Goal: Task Accomplishment & Management: Manage account settings

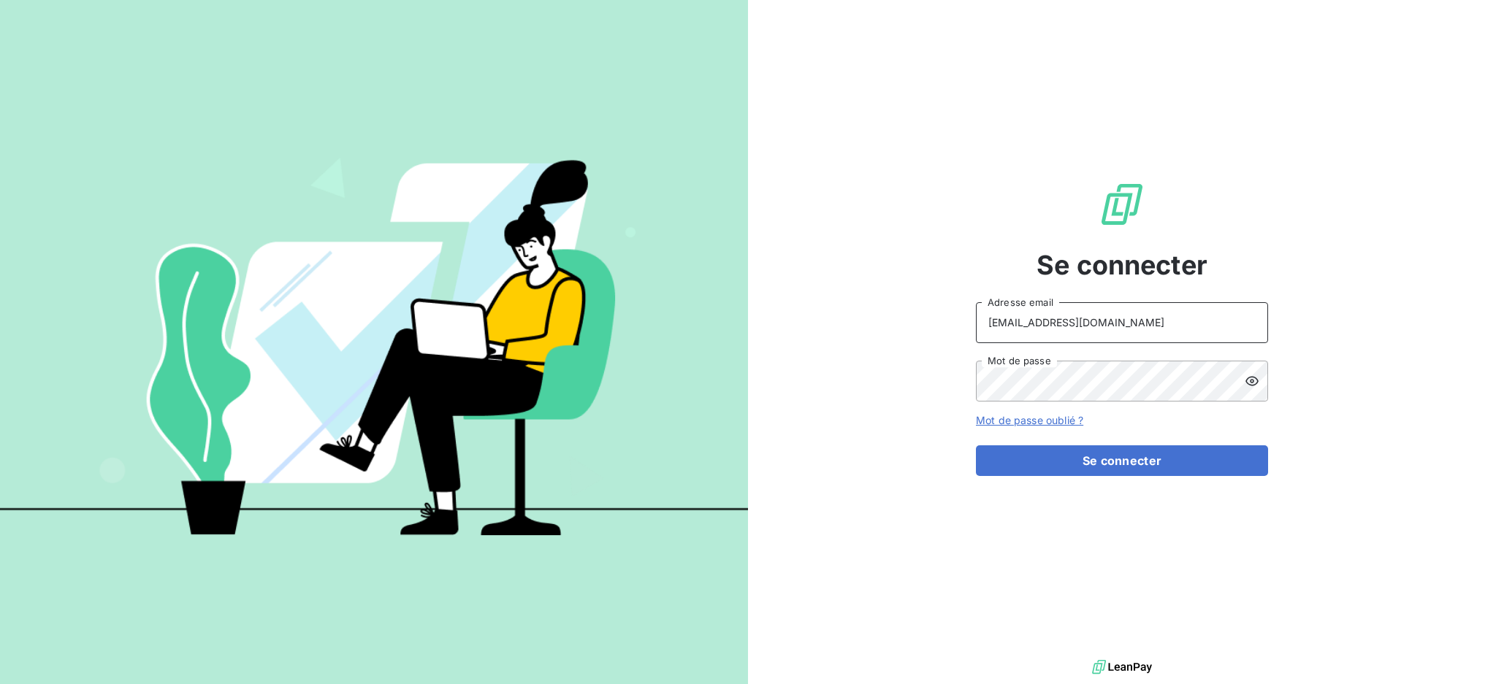
click at [1169, 309] on input "[EMAIL_ADDRESS][DOMAIN_NAME]" at bounding box center [1122, 322] width 292 height 41
type input "[EMAIL_ADDRESS][DOMAIN_NAME]"
click at [1044, 464] on button "Se connecter" at bounding box center [1122, 461] width 292 height 31
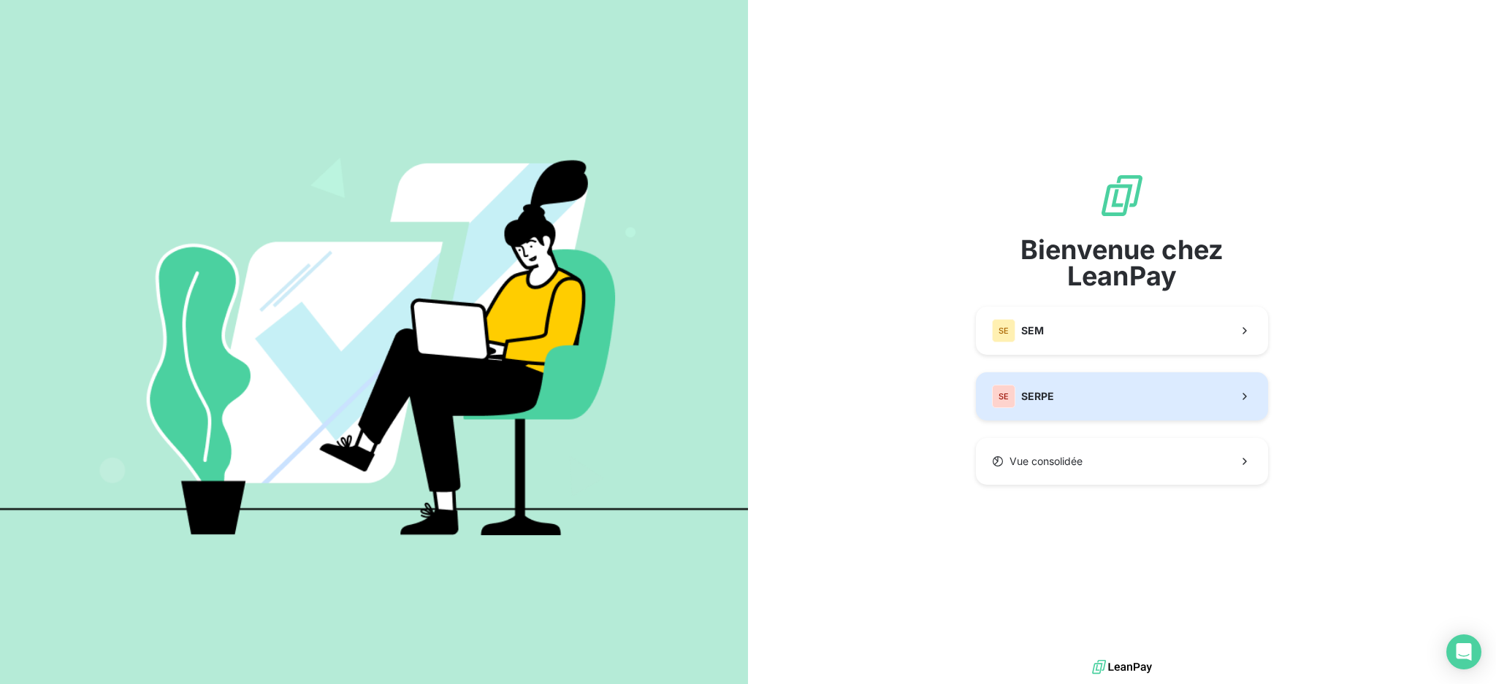
click at [1128, 391] on button "SE SERPE" at bounding box center [1122, 396] width 292 height 48
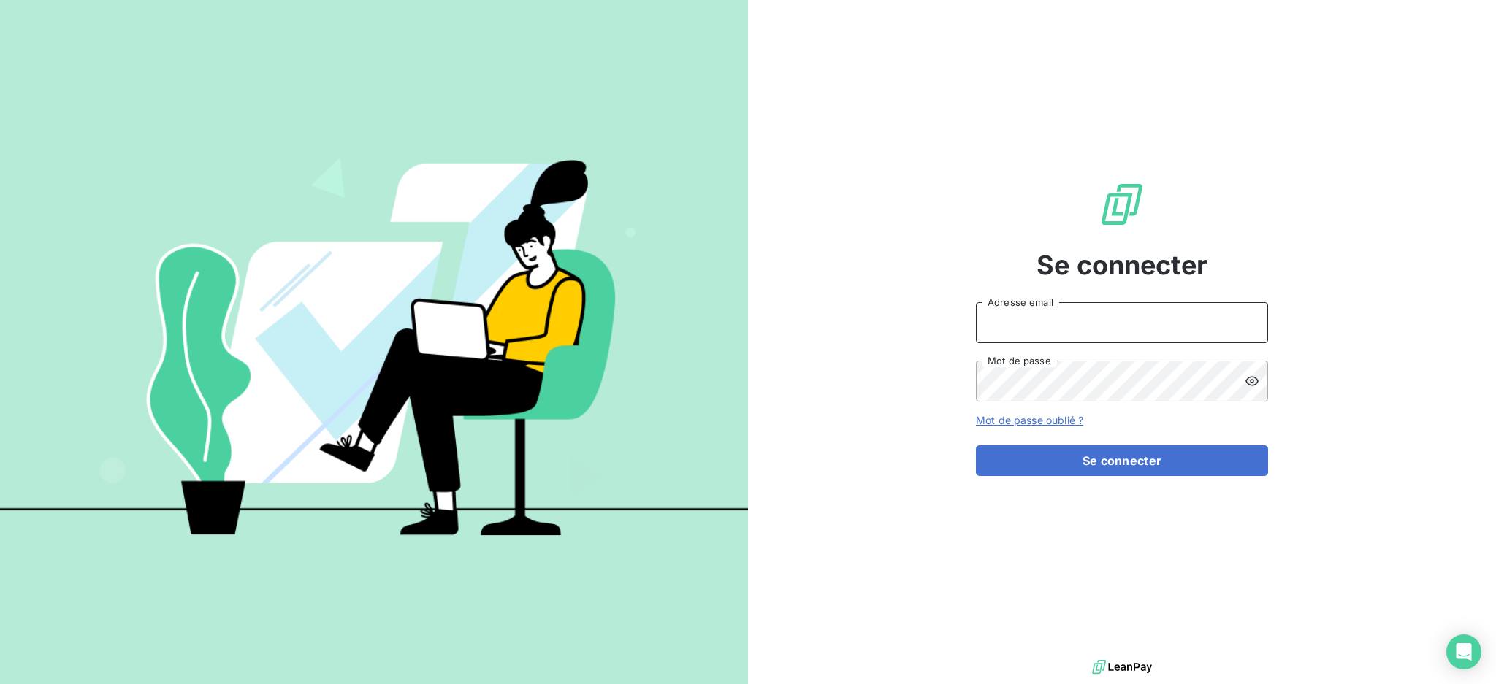
type input "[EMAIL_ADDRESS][DOMAIN_NAME]"
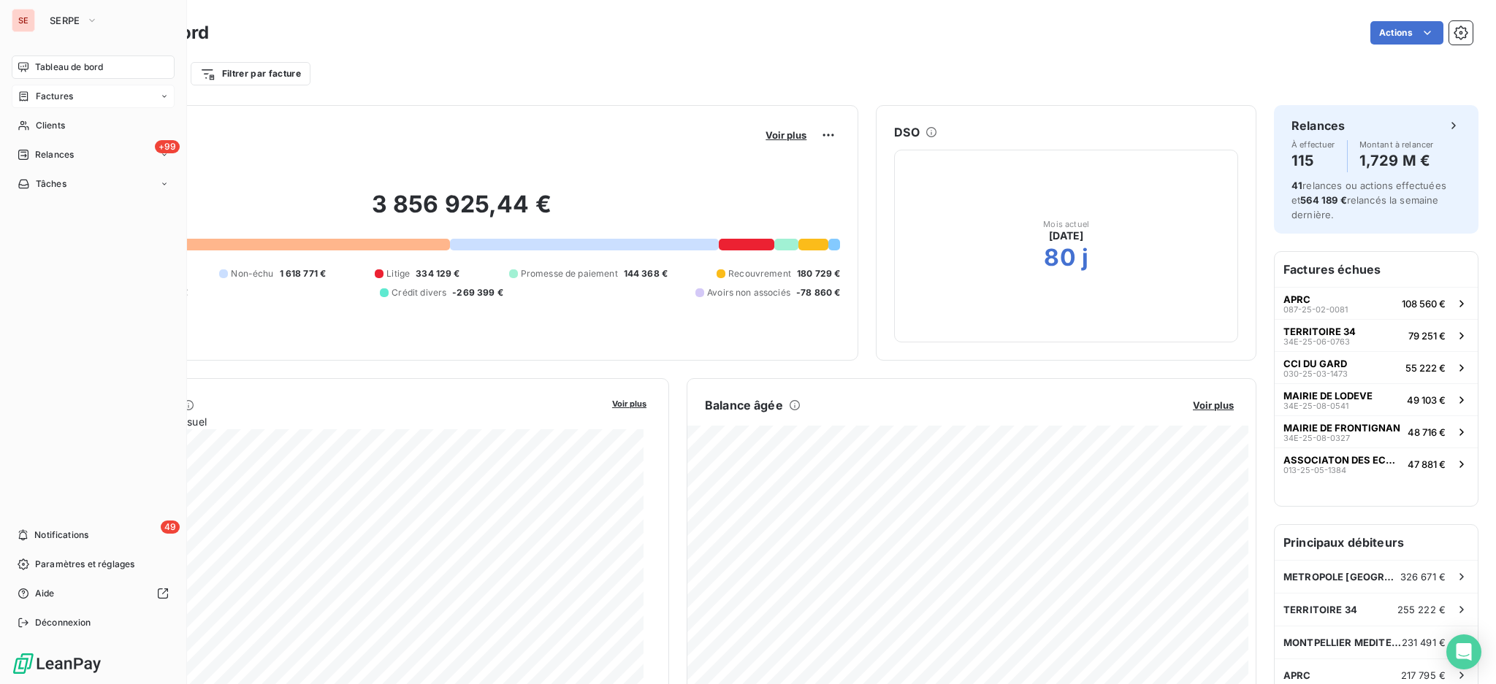
click at [42, 95] on span "Factures" at bounding box center [54, 96] width 37 height 13
click at [77, 124] on div "Factures" at bounding box center [101, 125] width 145 height 23
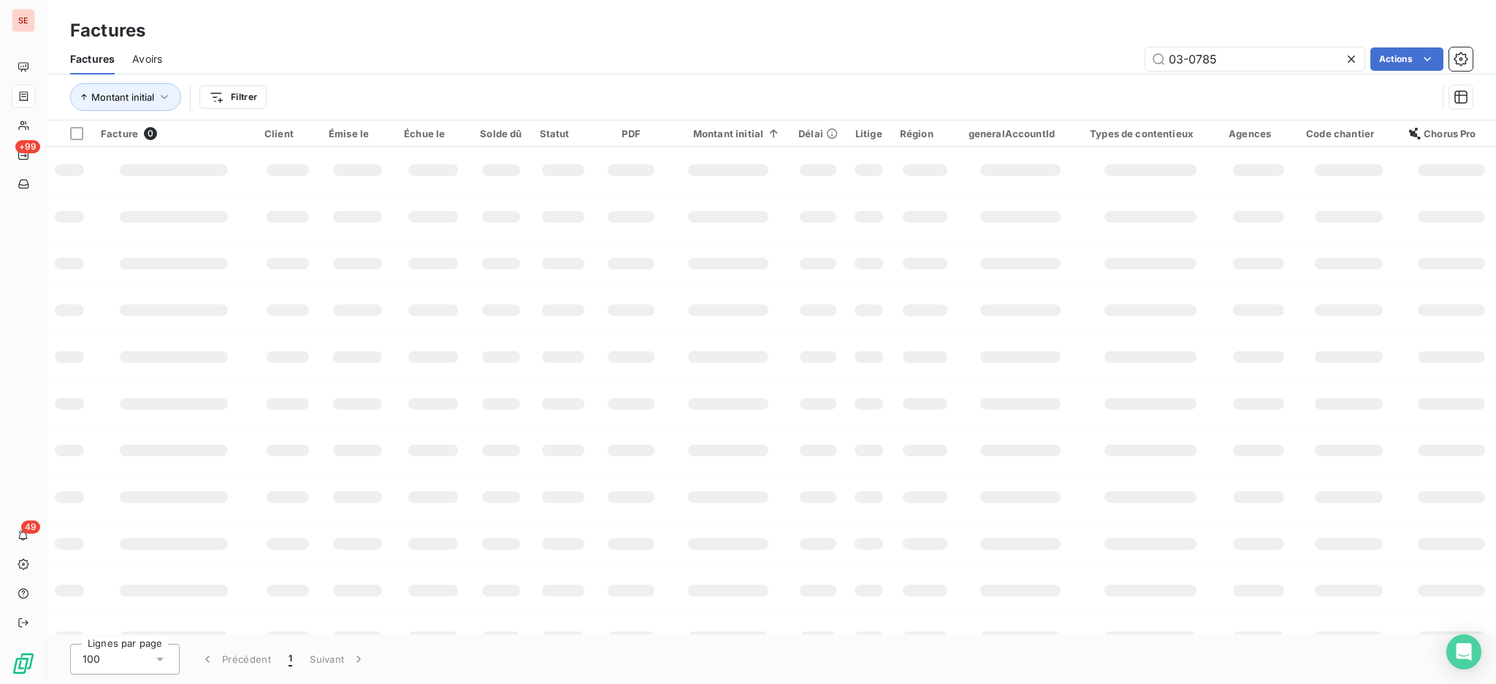
drag, startPoint x: 1255, startPoint y: 54, endPoint x: 852, endPoint y: 20, distance: 405.3
click at [880, 25] on div "Factures Factures Avoirs 03-0785 Actions Montant initial Filtrer" at bounding box center [771, 60] width 1449 height 121
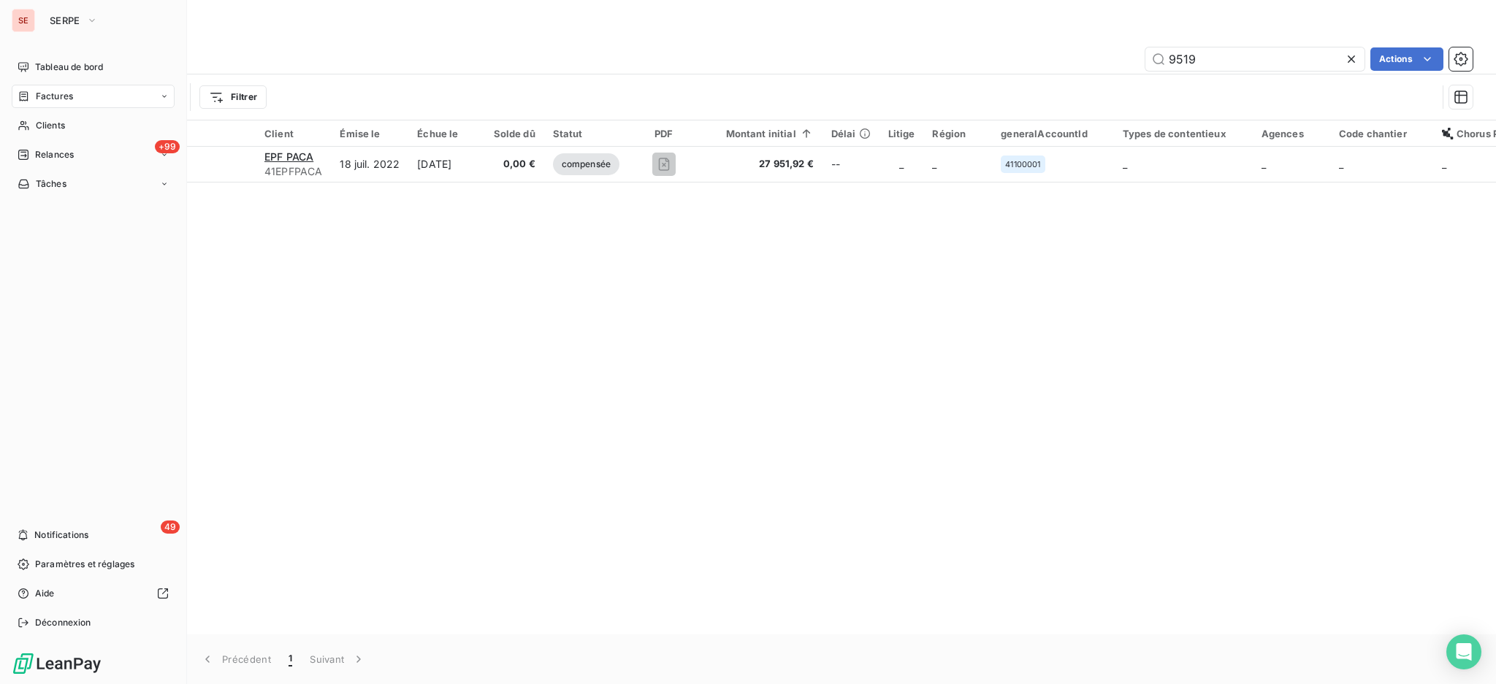
click at [47, 99] on span "Factures" at bounding box center [54, 96] width 37 height 13
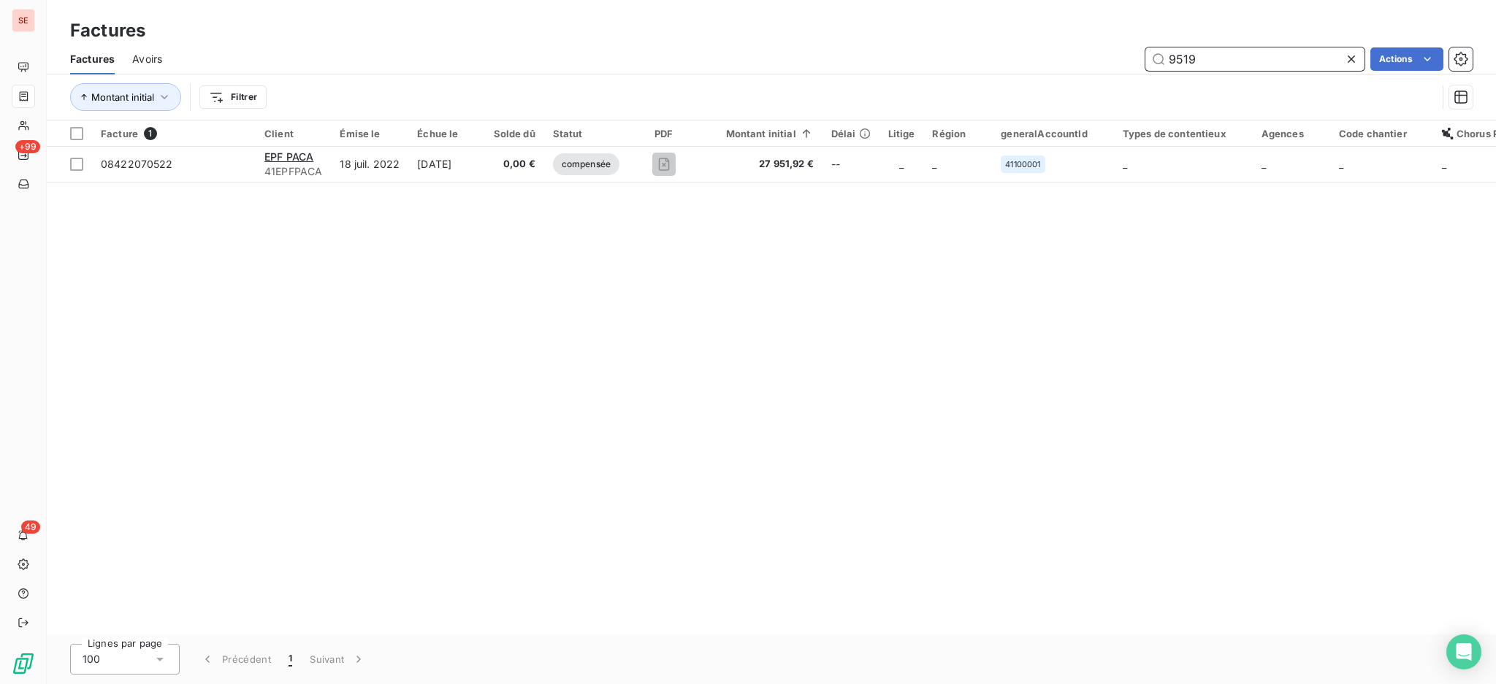
drag, startPoint x: 1250, startPoint y: 58, endPoint x: 884, endPoint y: 56, distance: 366.6
click at [884, 56] on div "9519 Actions" at bounding box center [826, 58] width 1293 height 23
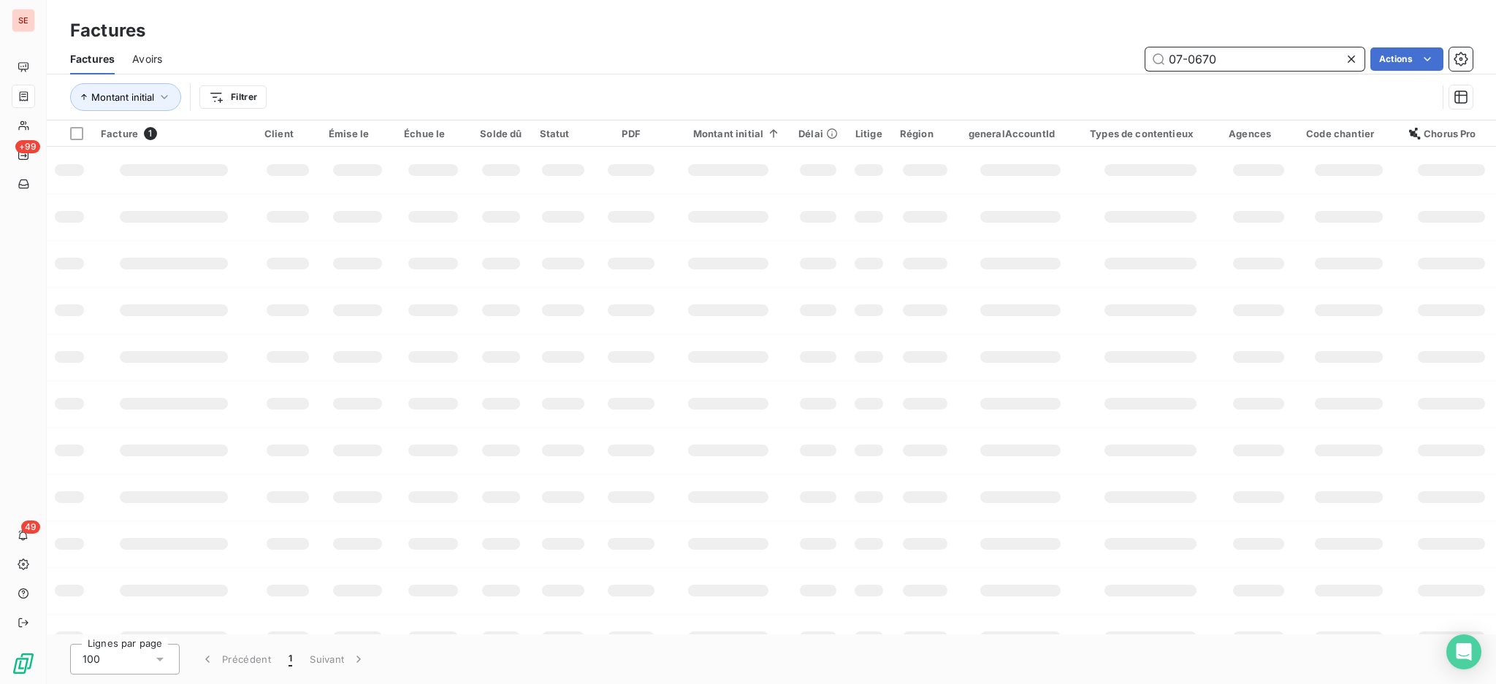
type input "07-0670"
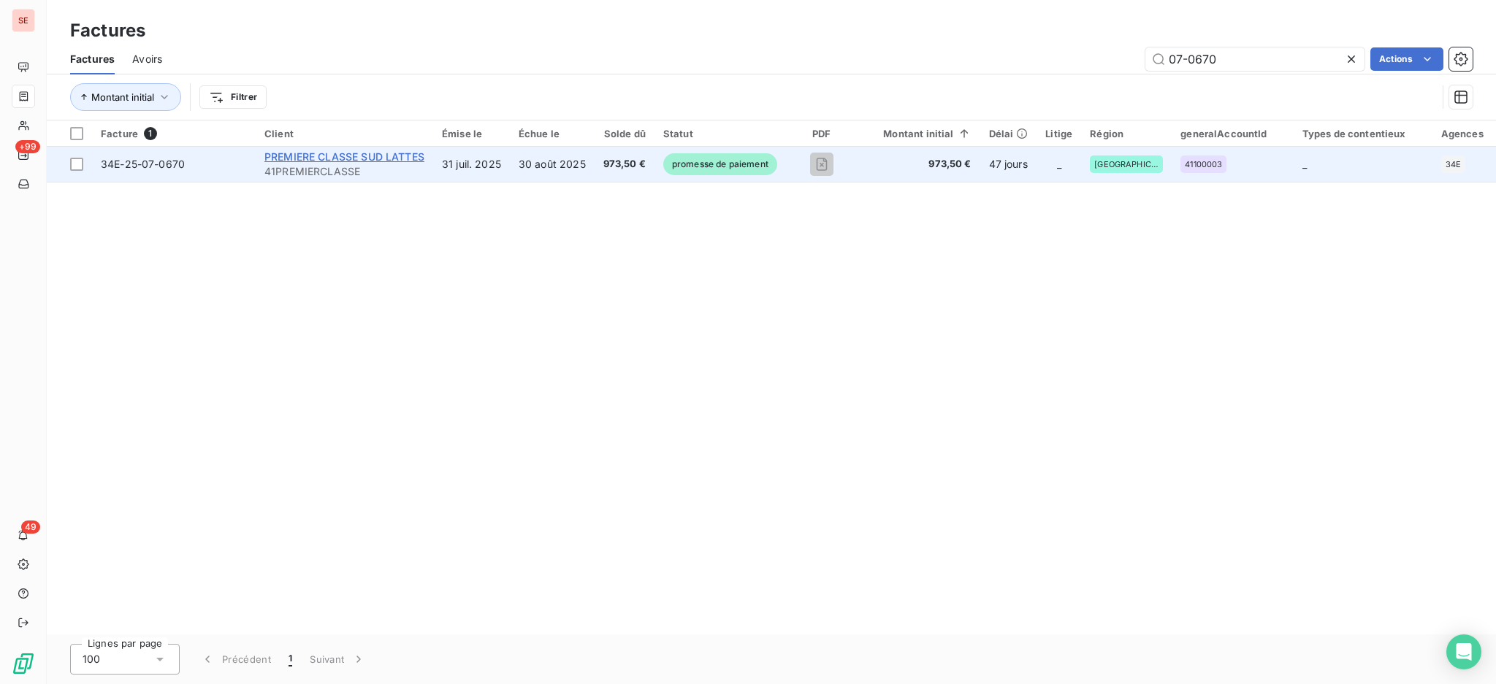
click at [336, 158] on span "PREMIERE CLASSE SUD LATTES" at bounding box center [344, 156] width 160 height 12
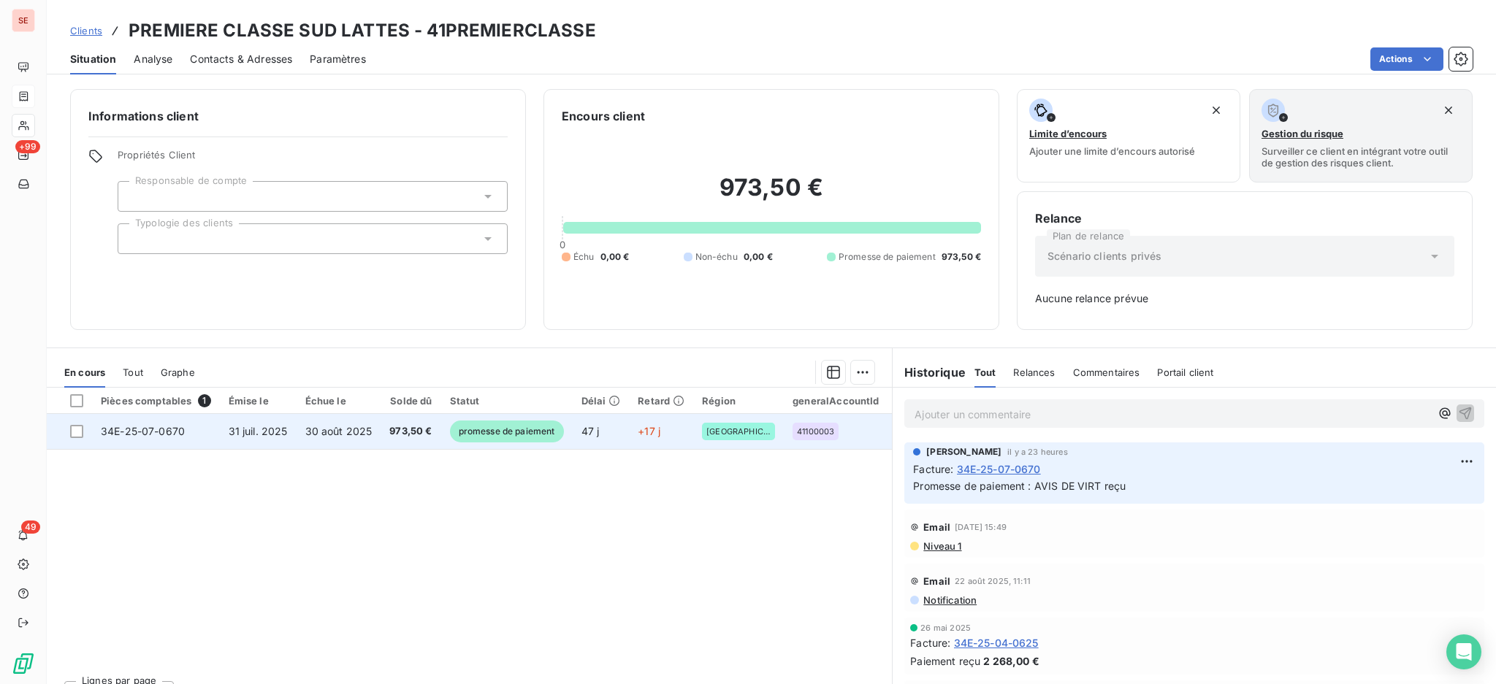
click at [413, 436] on span "973,50 €" at bounding box center [410, 431] width 42 height 15
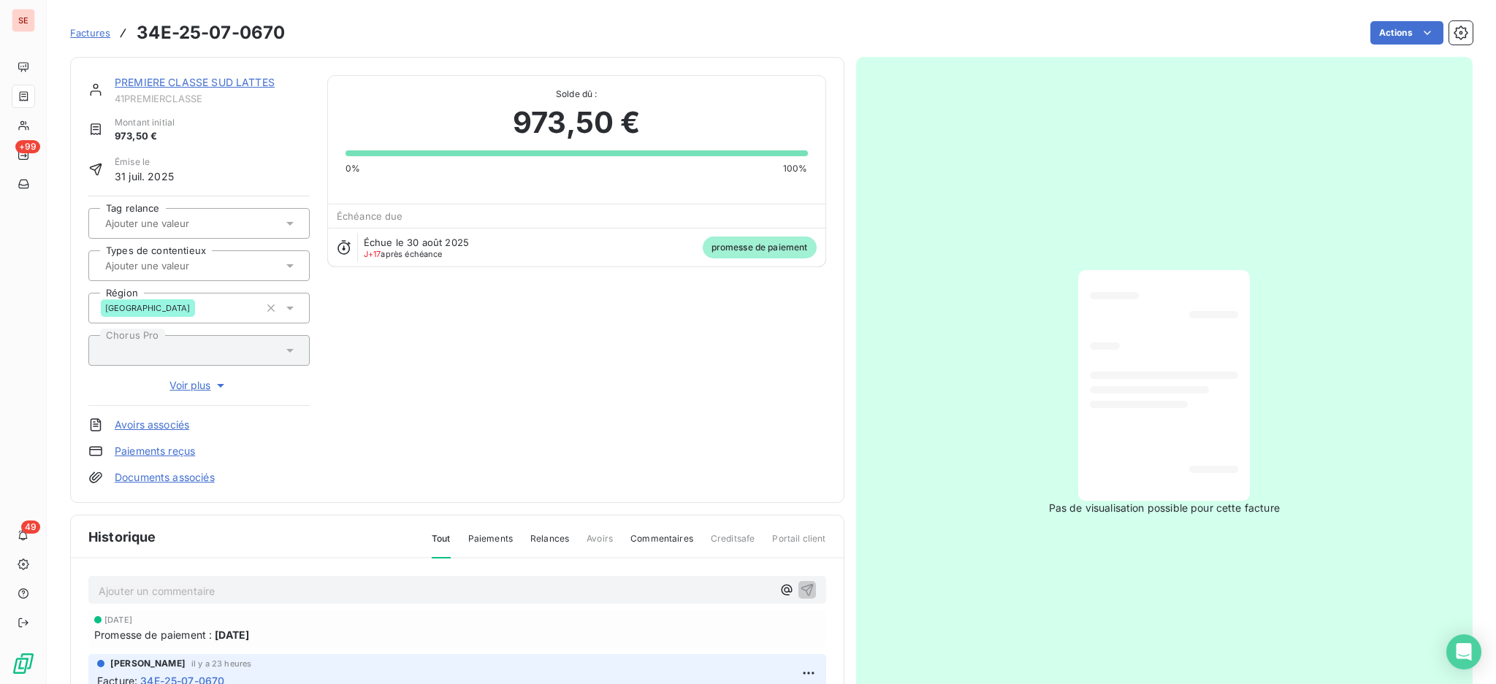
click at [254, 582] on p "Ajouter un commentaire ﻿" at bounding box center [435, 591] width 673 height 18
click at [800, 585] on icon "button" at bounding box center [807, 589] width 15 height 15
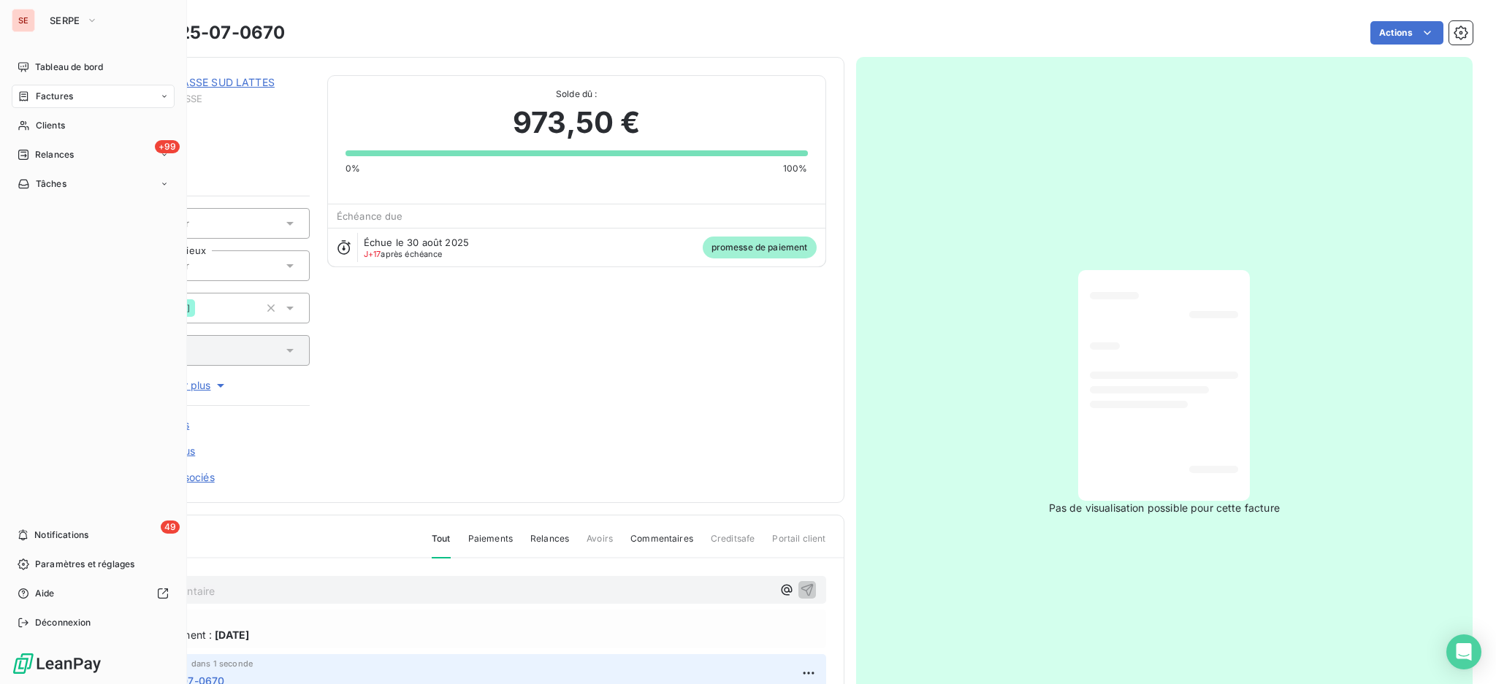
click at [41, 95] on span "Factures" at bounding box center [54, 96] width 37 height 13
click at [47, 96] on span "Factures" at bounding box center [54, 96] width 37 height 13
click at [56, 125] on span "Factures" at bounding box center [53, 125] width 37 height 13
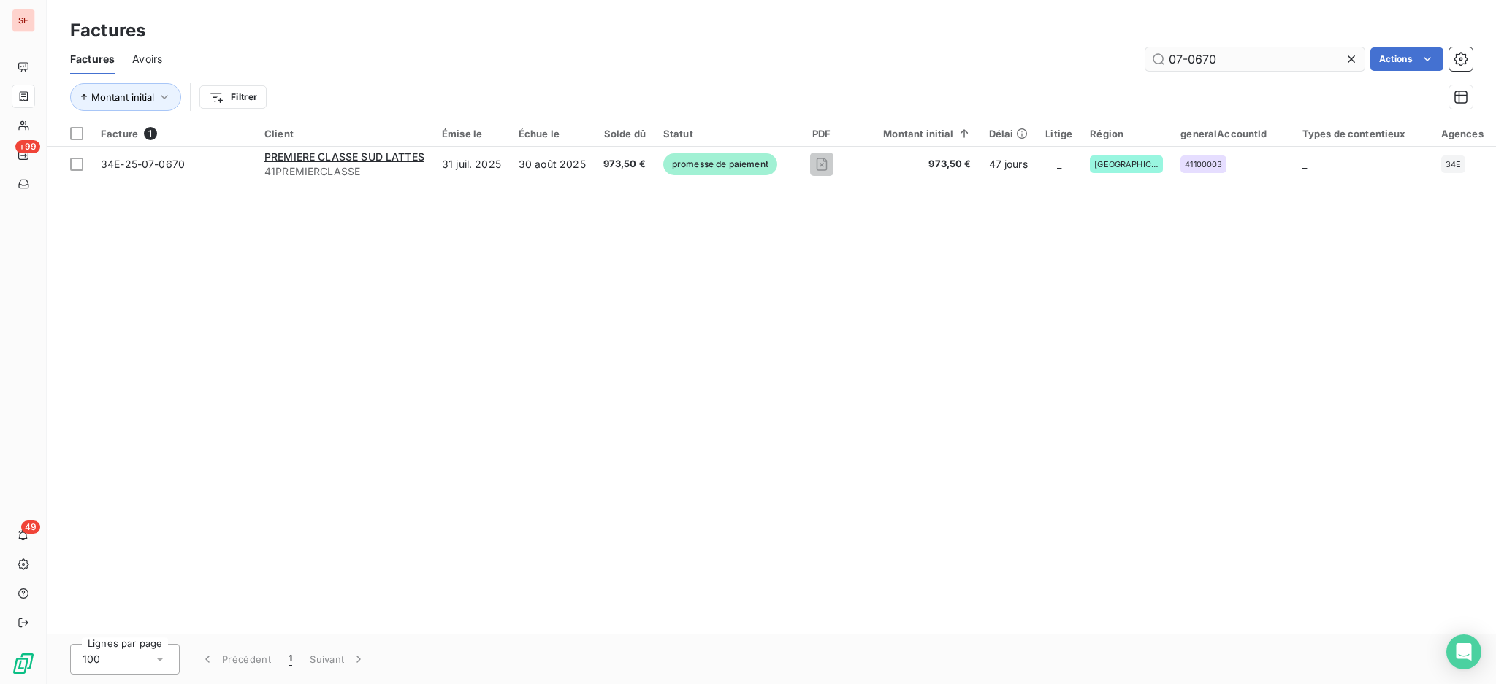
drag, startPoint x: 1239, startPoint y: 66, endPoint x: 1197, endPoint y: 58, distance: 43.3
click at [1197, 58] on input "07-0670" at bounding box center [1254, 58] width 219 height 23
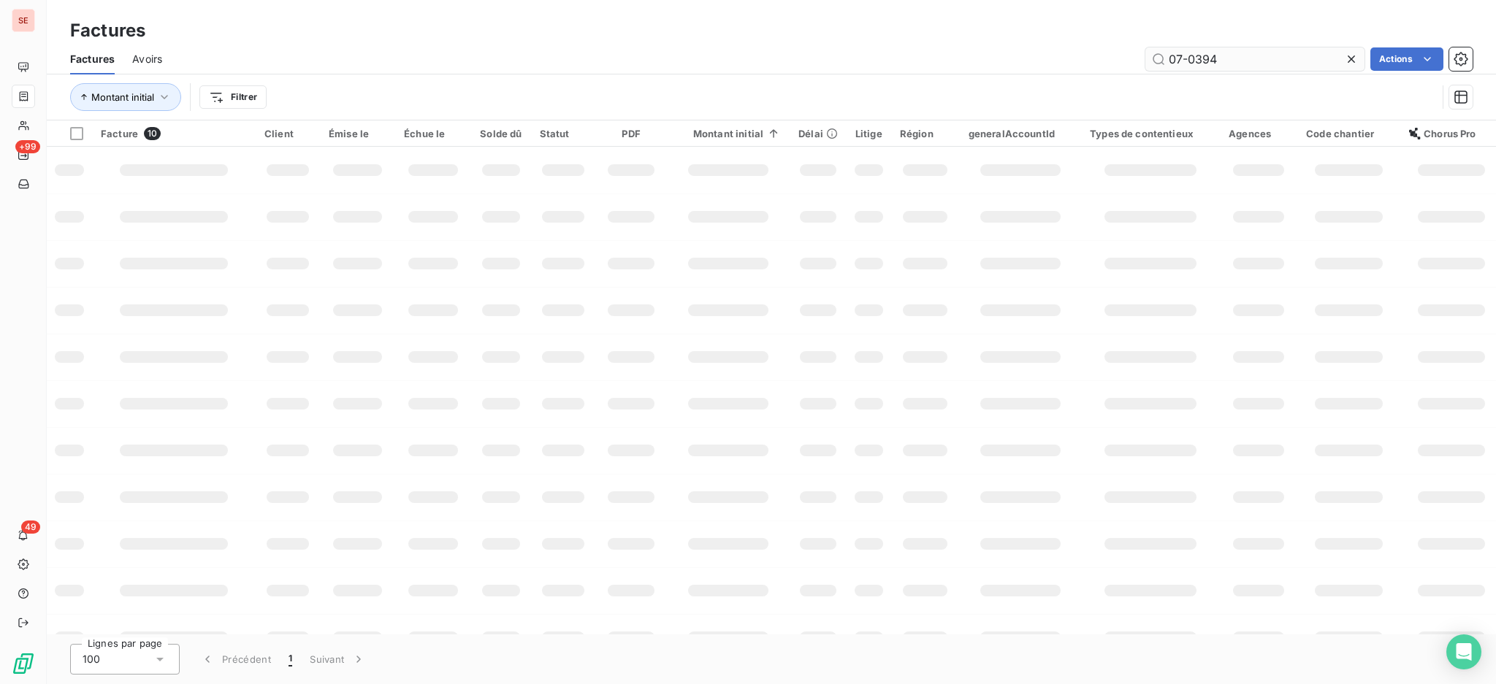
type input "07-0394"
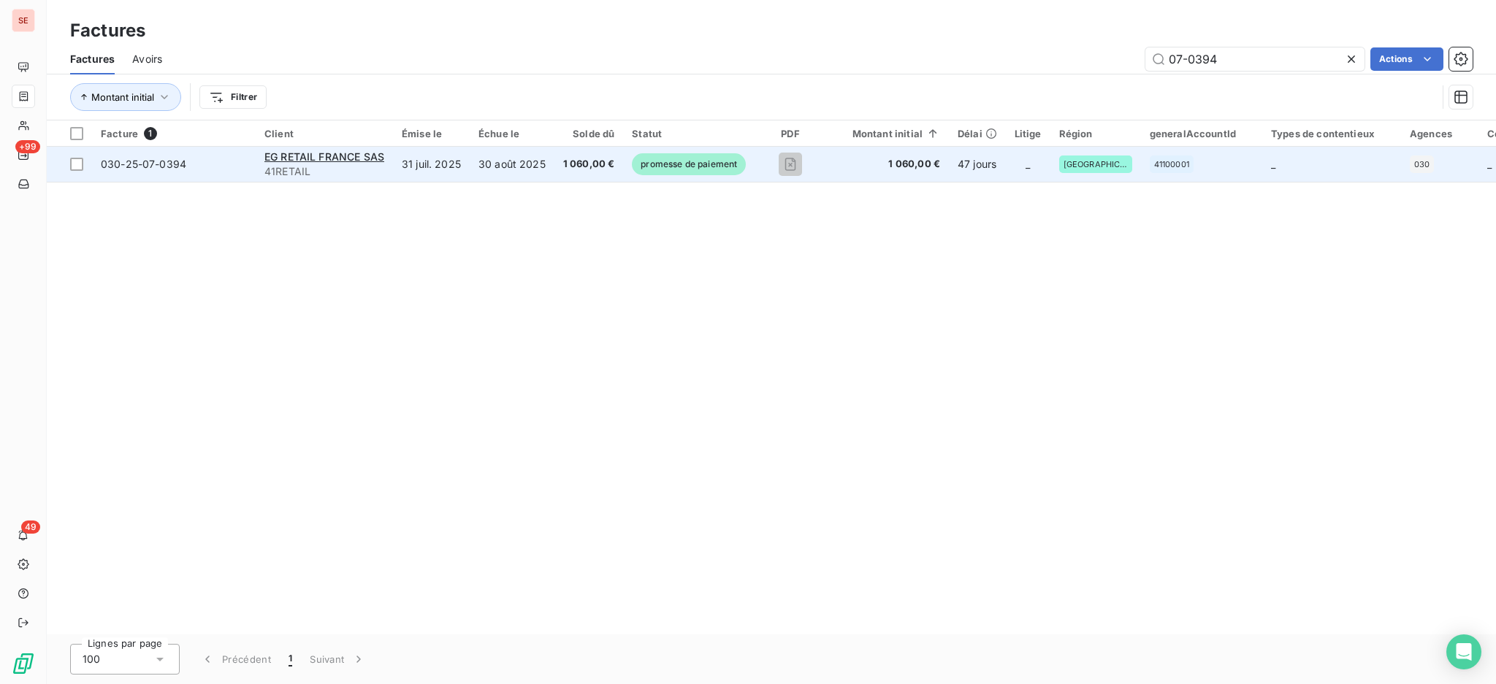
click at [419, 162] on td "31 juil. 2025" at bounding box center [431, 164] width 77 height 35
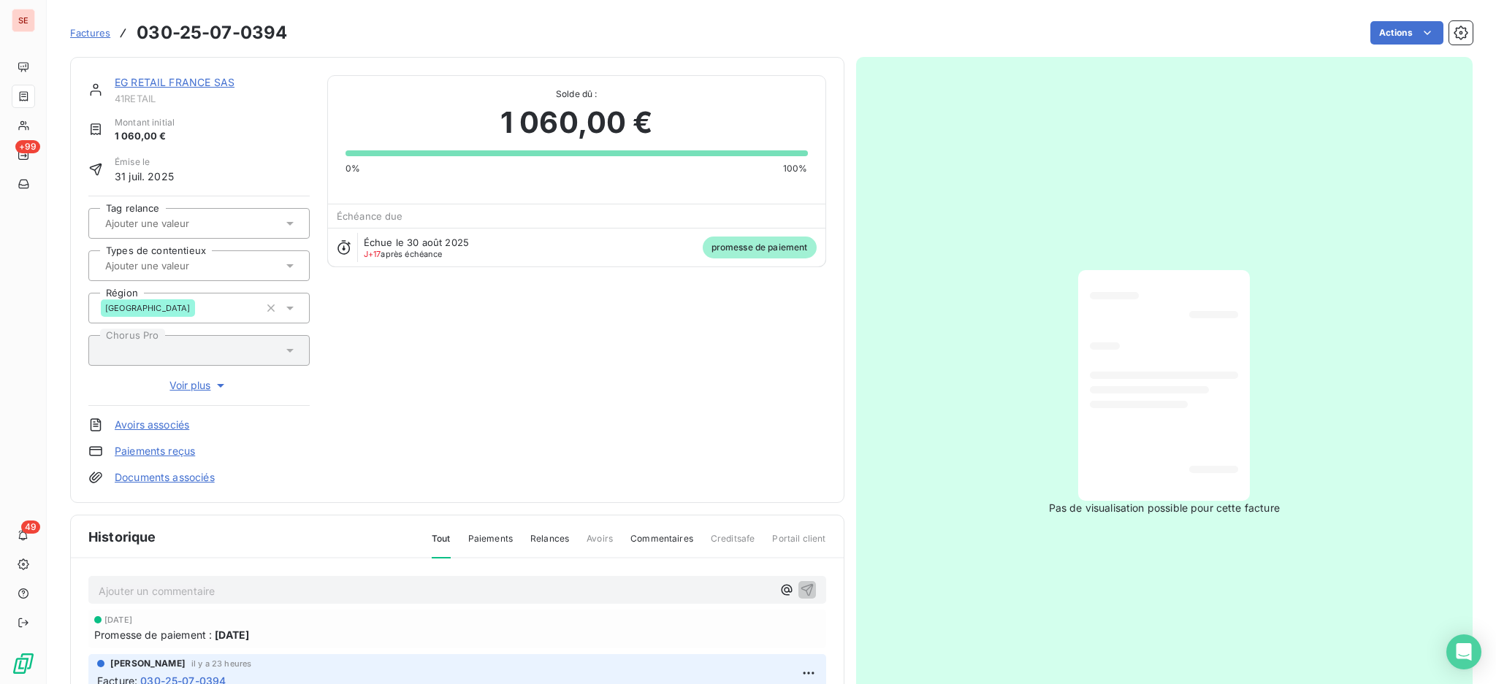
click at [345, 583] on p "Ajouter un commentaire ﻿" at bounding box center [435, 591] width 673 height 18
click at [800, 589] on icon "button" at bounding box center [807, 589] width 15 height 15
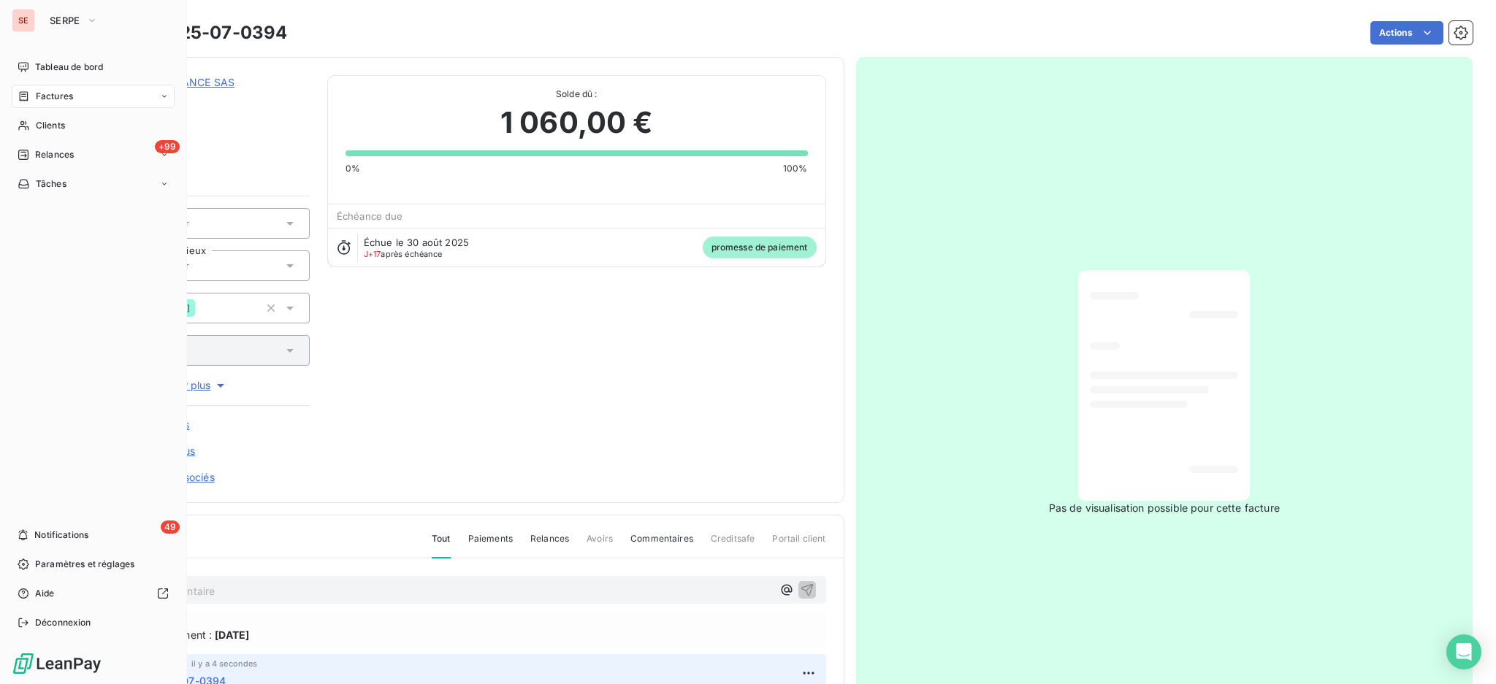
click at [53, 103] on div "Factures" at bounding box center [93, 96] width 163 height 23
click at [41, 95] on span "Factures" at bounding box center [54, 96] width 37 height 13
click at [47, 123] on span "Factures" at bounding box center [53, 125] width 37 height 13
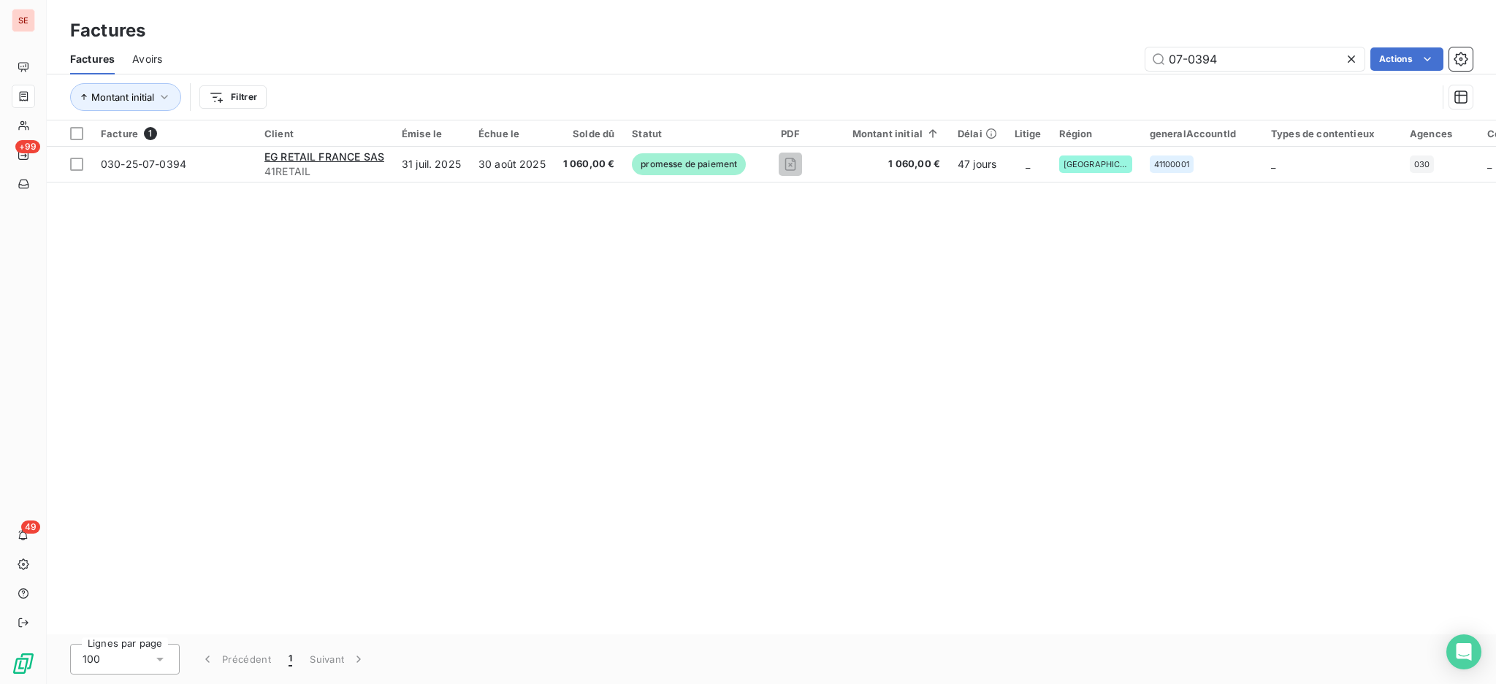
drag, startPoint x: 1232, startPoint y: 53, endPoint x: 1118, endPoint y: 37, distance: 115.1
click at [1120, 37] on div "Factures Factures Avoirs 07-0394 Actions Montant initial Filtrer" at bounding box center [771, 60] width 1449 height 121
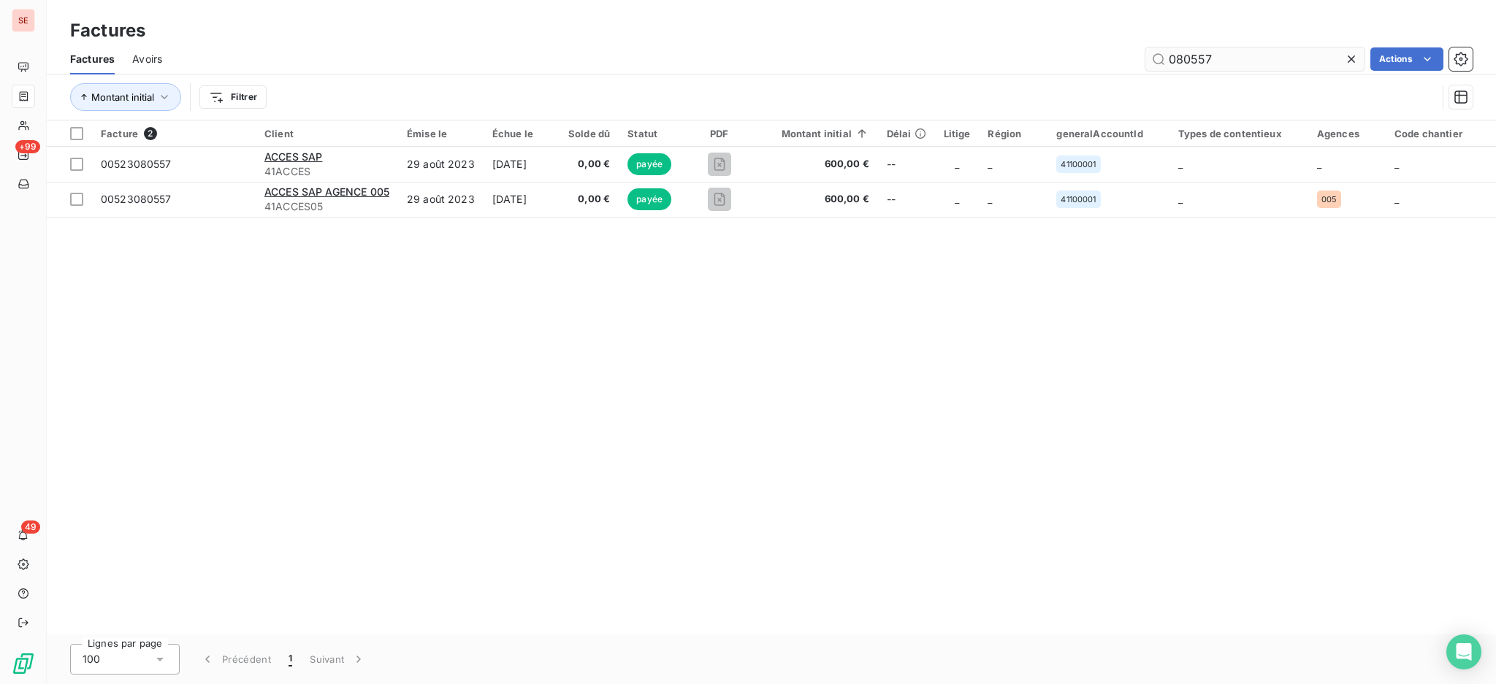
click at [1177, 60] on input "080557" at bounding box center [1254, 58] width 219 height 23
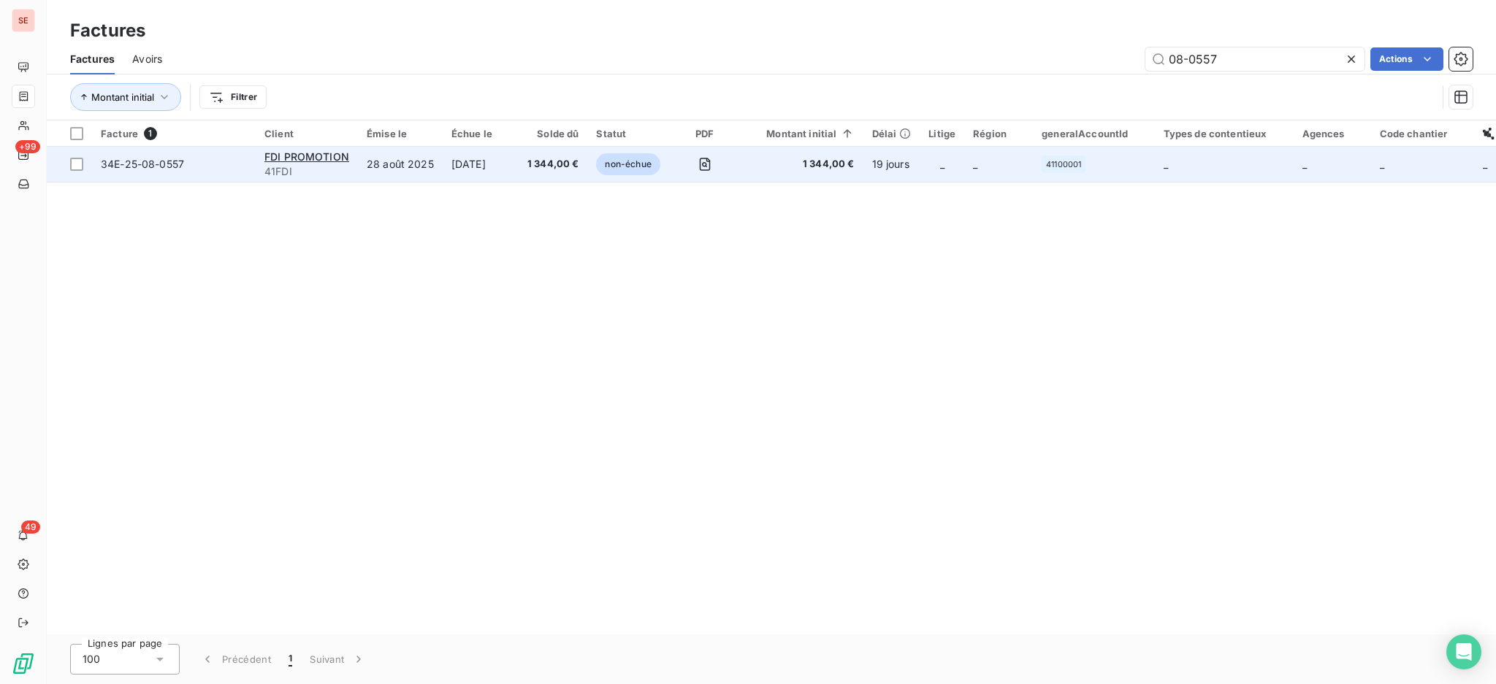
type input "08-0557"
click at [527, 163] on td "1 344,00 €" at bounding box center [553, 164] width 69 height 35
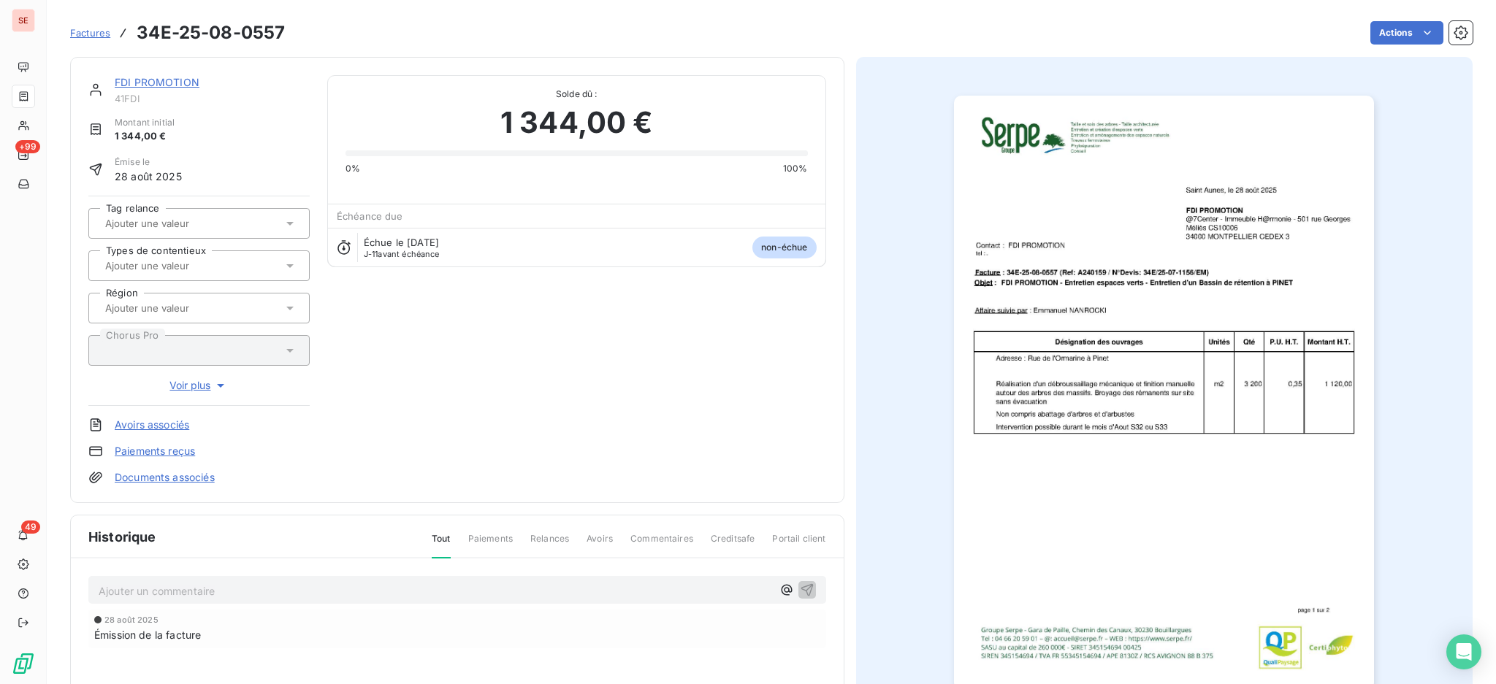
click at [559, 583] on p "Ajouter un commentaire ﻿" at bounding box center [435, 591] width 673 height 18
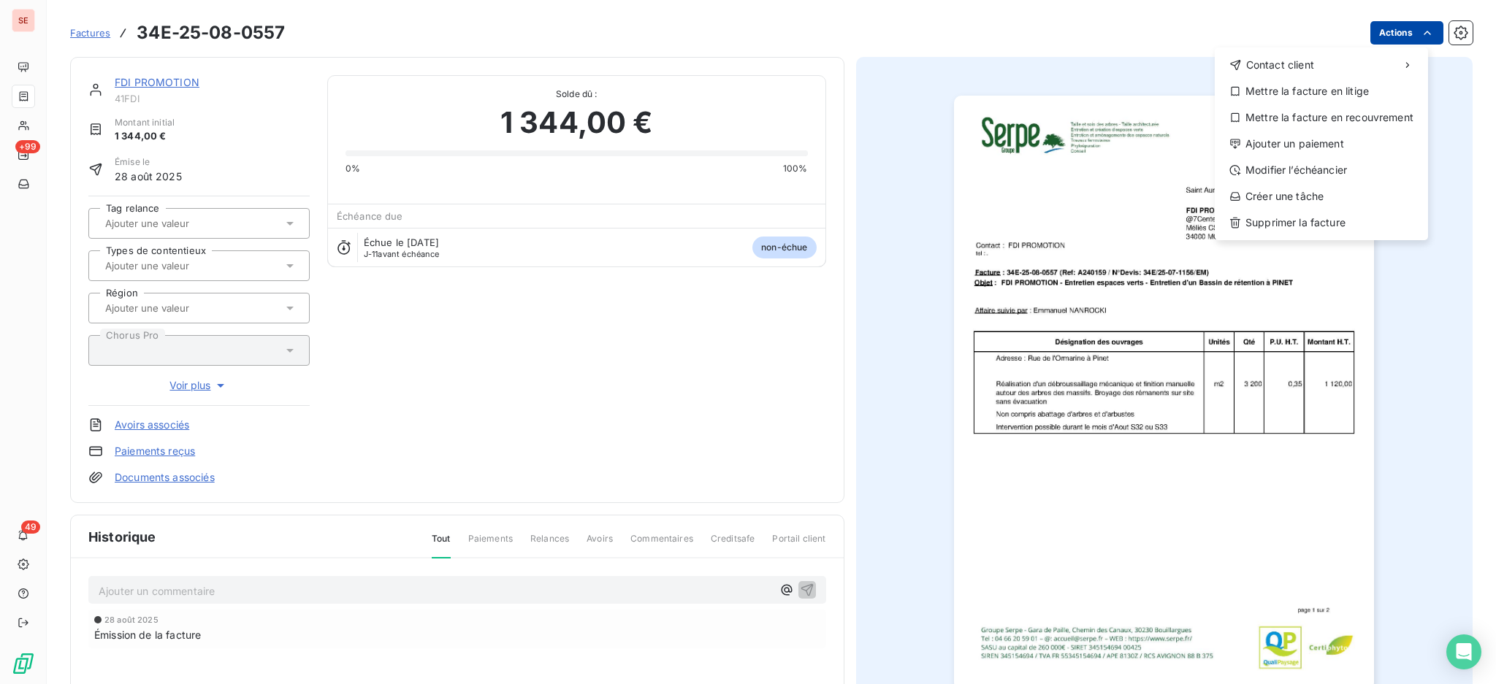
click at [1388, 39] on html "SE +99 49 Factures 34E-25-08-0557 Actions Contact client Mettre la facture en l…" at bounding box center [748, 342] width 1496 height 684
click at [1363, 156] on div "Contact client Mettre la facture en litige Mettre la facture en recouvrement Aj…" at bounding box center [1321, 143] width 213 height 193
click at [1339, 150] on div "Ajouter un paiement" at bounding box center [1321, 143] width 202 height 23
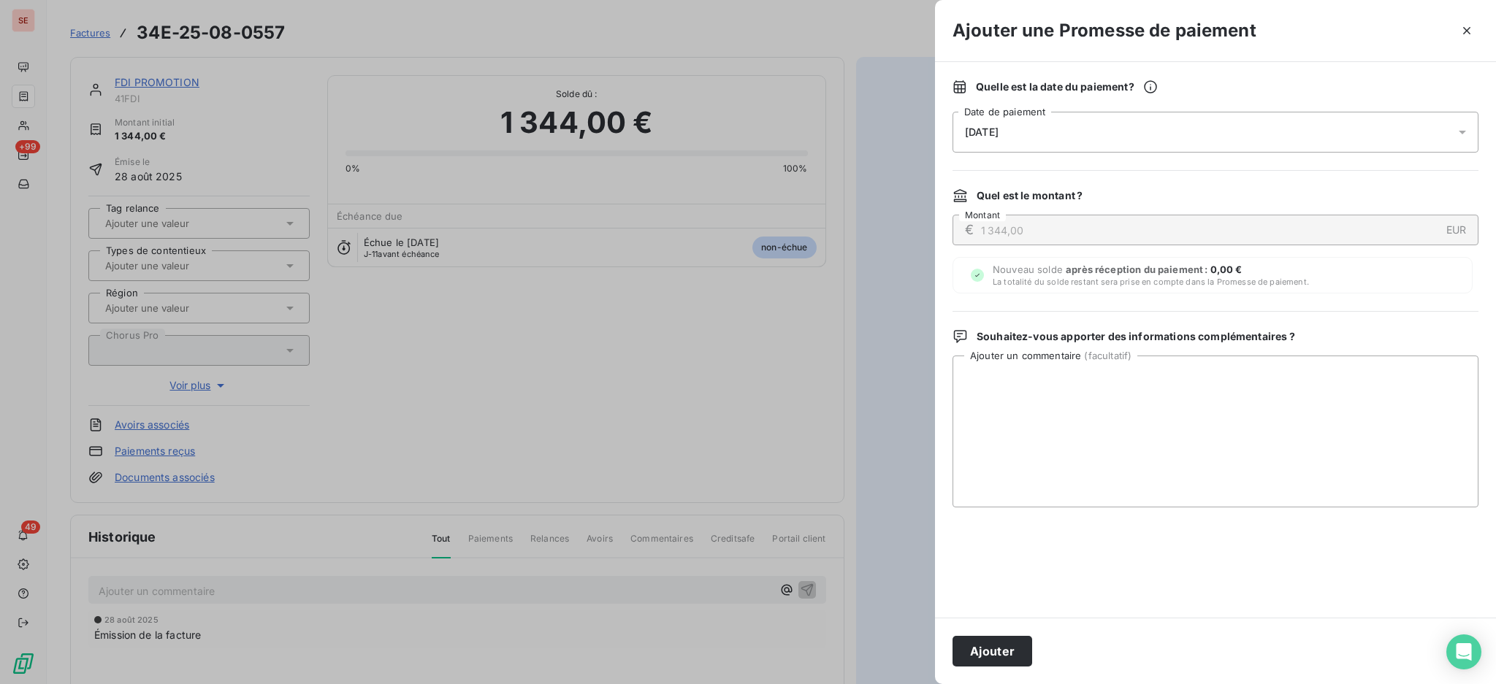
click at [1464, 134] on icon at bounding box center [1462, 132] width 15 height 15
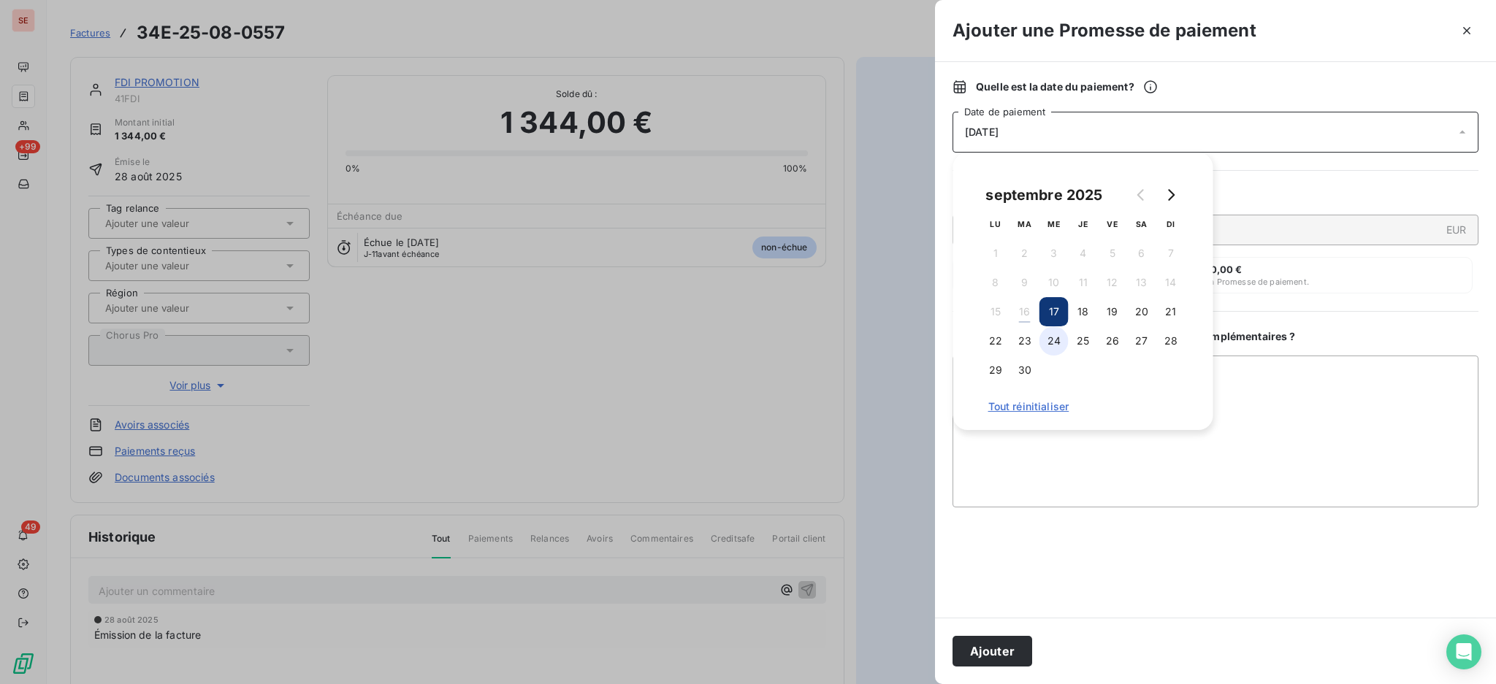
click at [1056, 343] on button "24" at bounding box center [1053, 340] width 29 height 29
click at [1216, 391] on textarea "Ajouter un commentaire ( facultatif )" at bounding box center [1215, 432] width 526 height 152
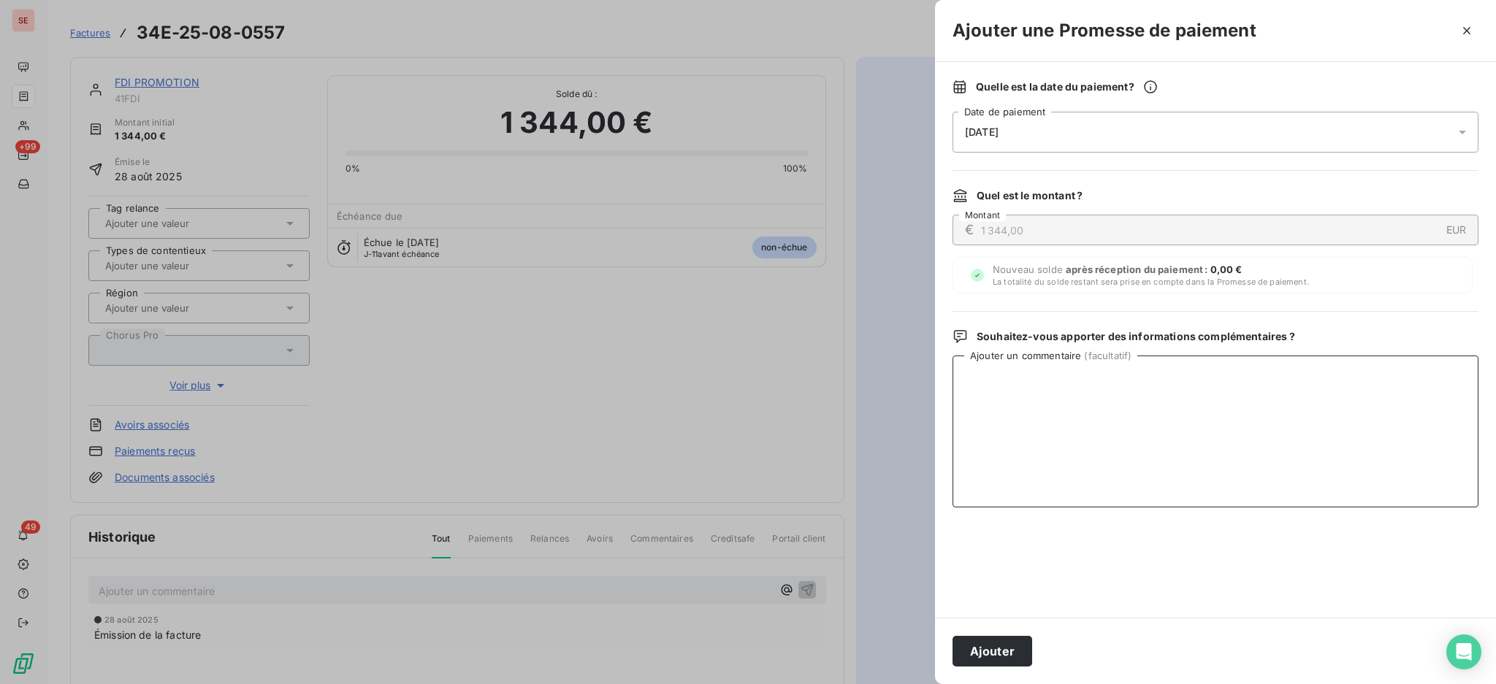
paste textarea "TDB - Virt reçu le 16/09"
type textarea "TDB - Virt reçu le 16/09"
click at [1000, 653] on button "Ajouter" at bounding box center [992, 651] width 80 height 31
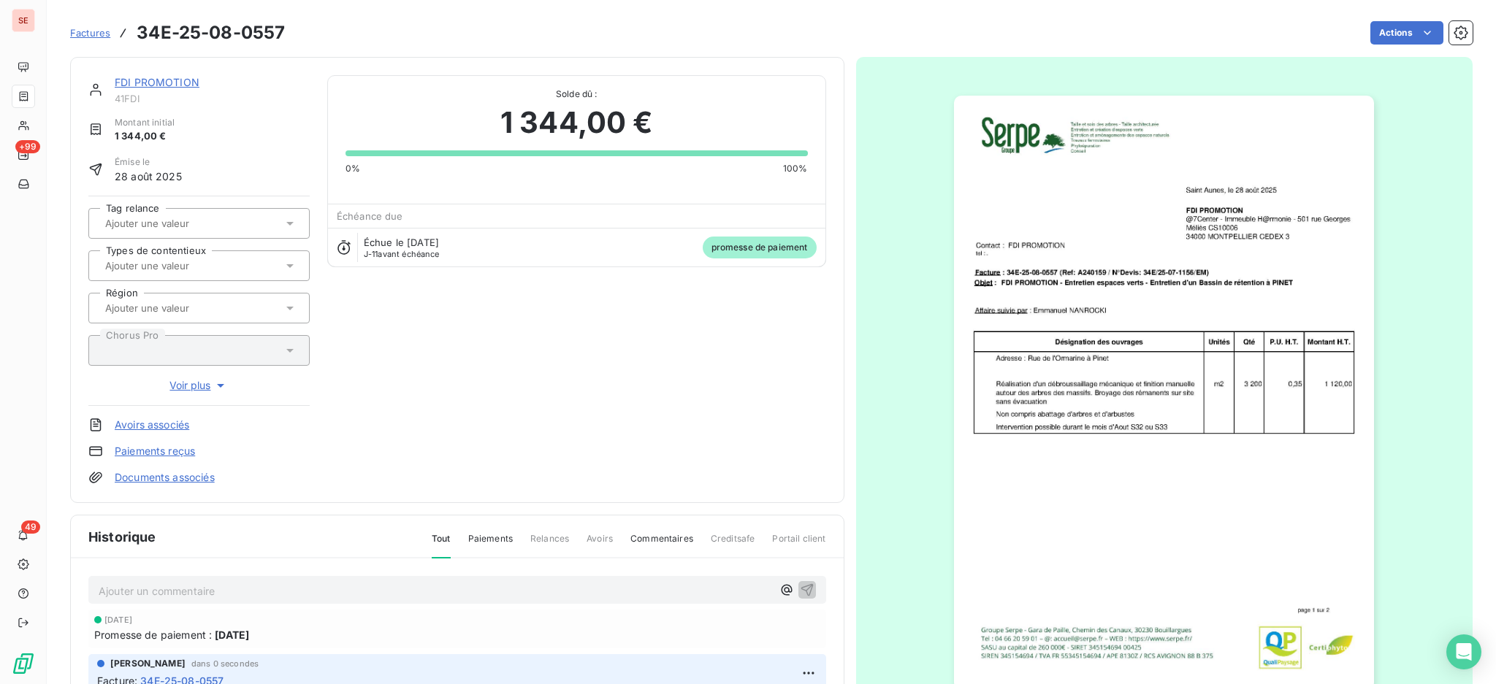
click at [156, 85] on link "FDI PROMOTION" at bounding box center [157, 82] width 85 height 12
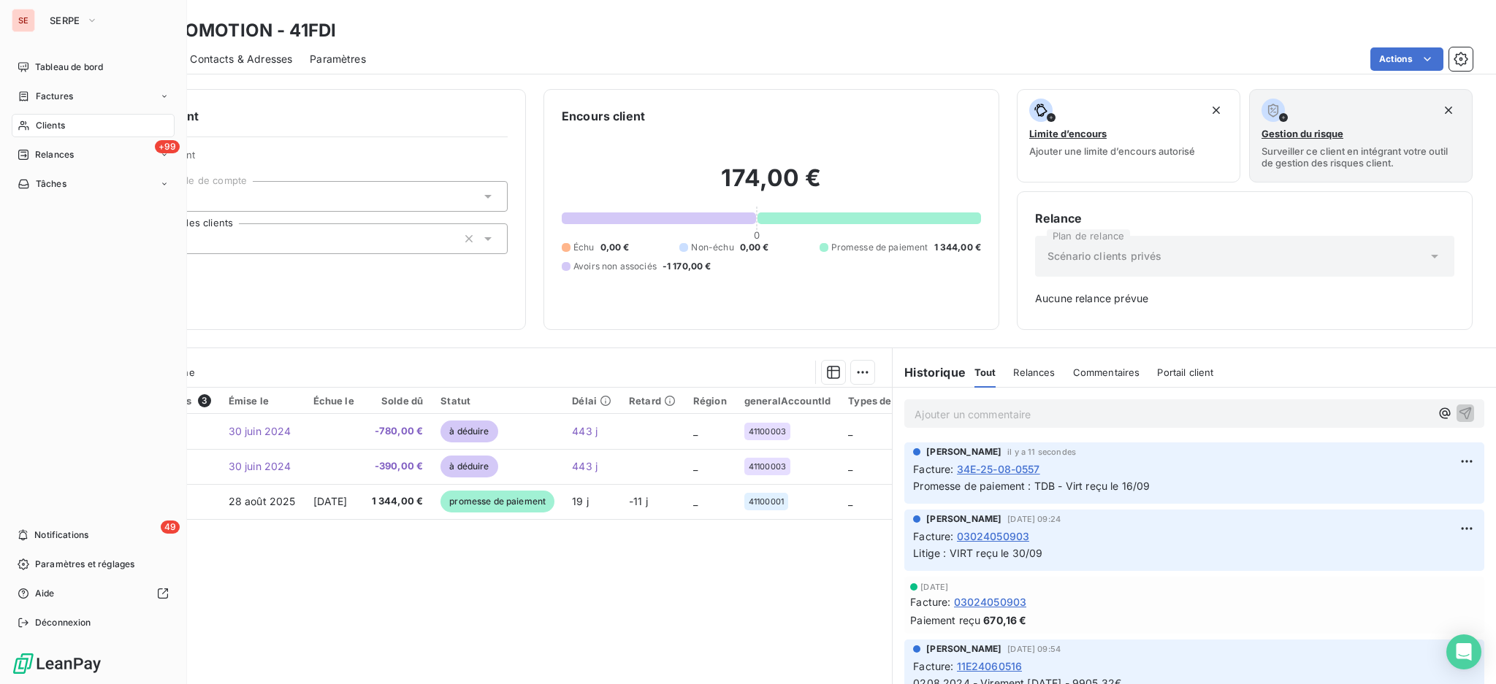
click at [71, 126] on div "Clients" at bounding box center [93, 125] width 163 height 23
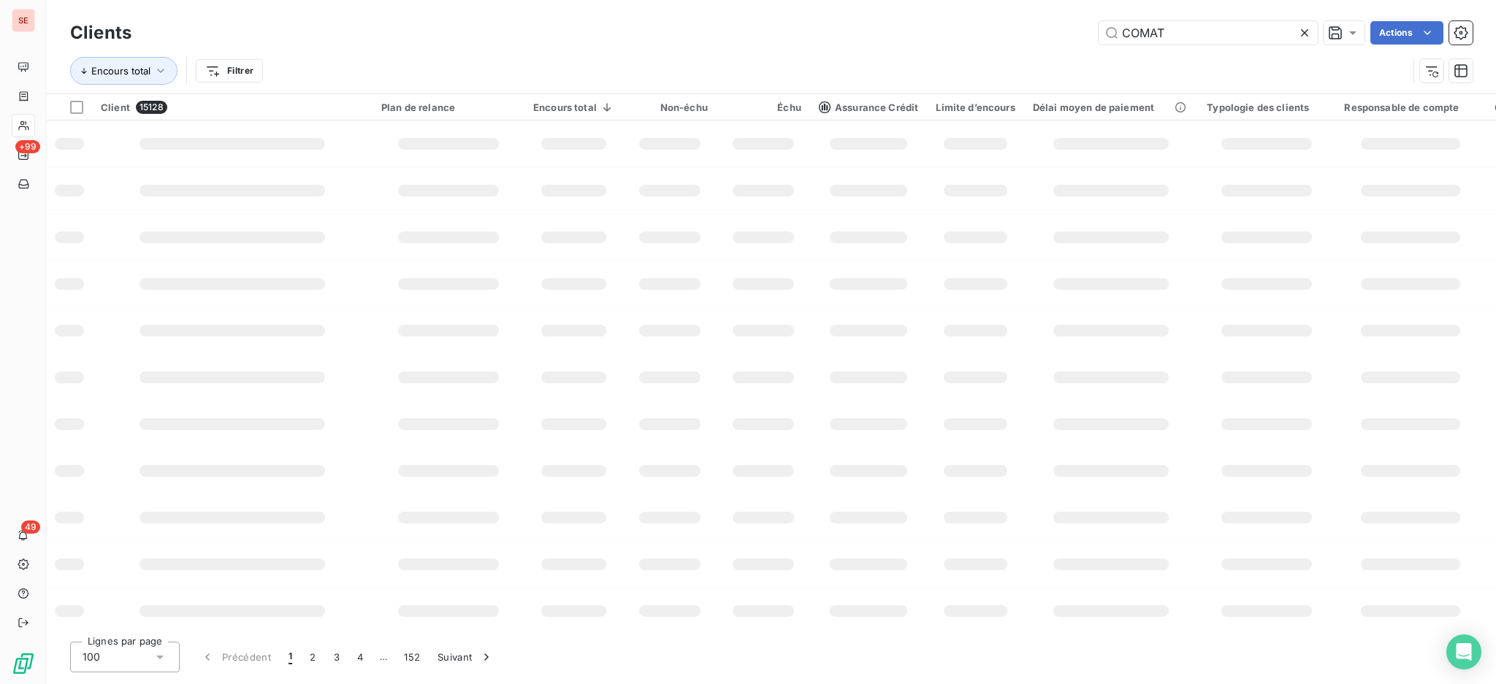
type input "COMAT"
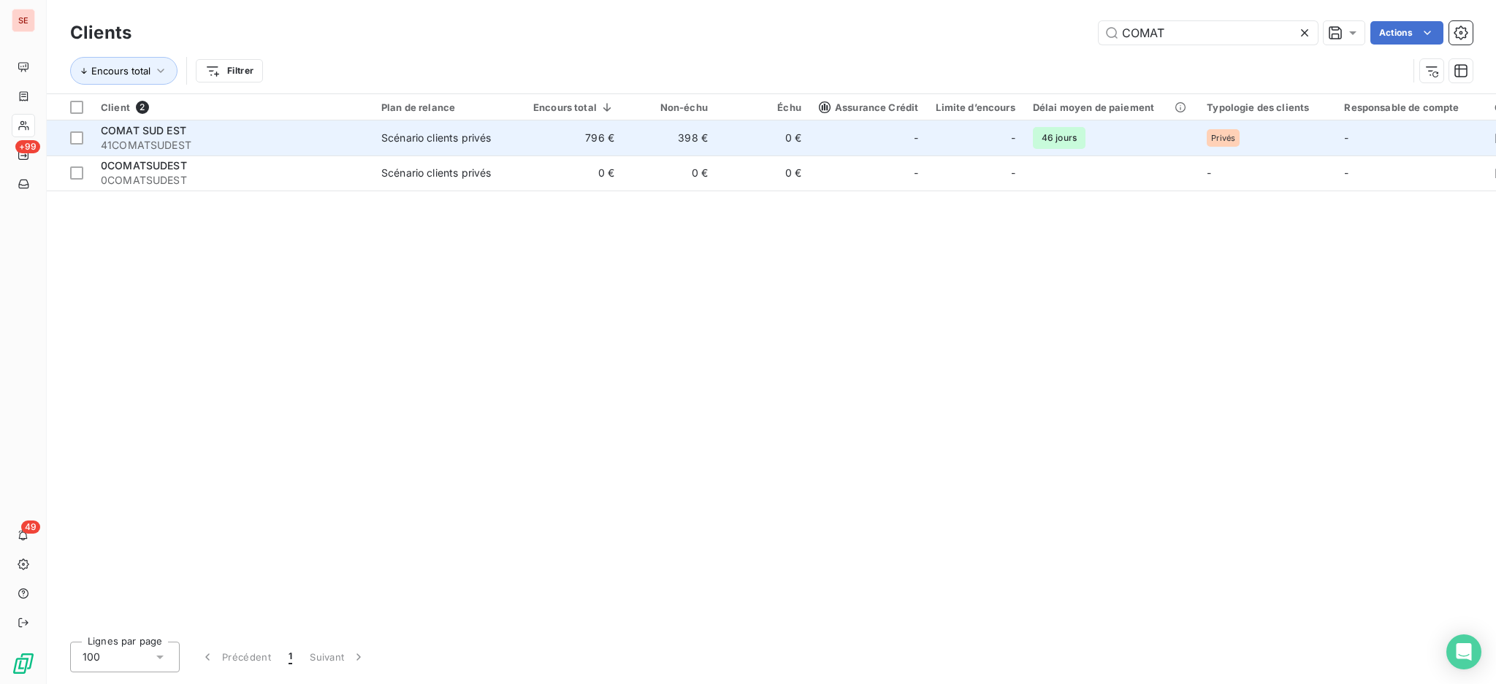
click at [375, 137] on td "Scénario clients privés" at bounding box center [448, 138] width 152 height 35
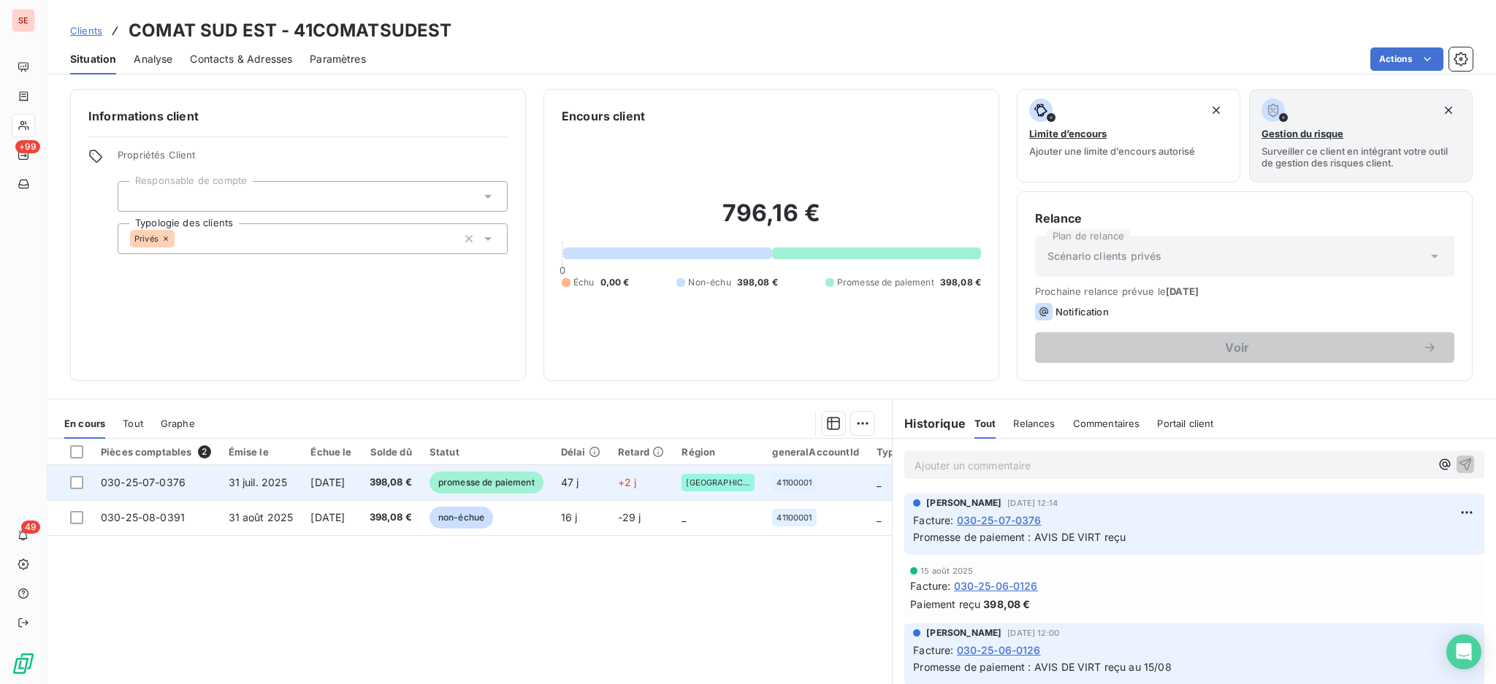
click at [410, 475] on span "398,08 €" at bounding box center [391, 482] width 42 height 15
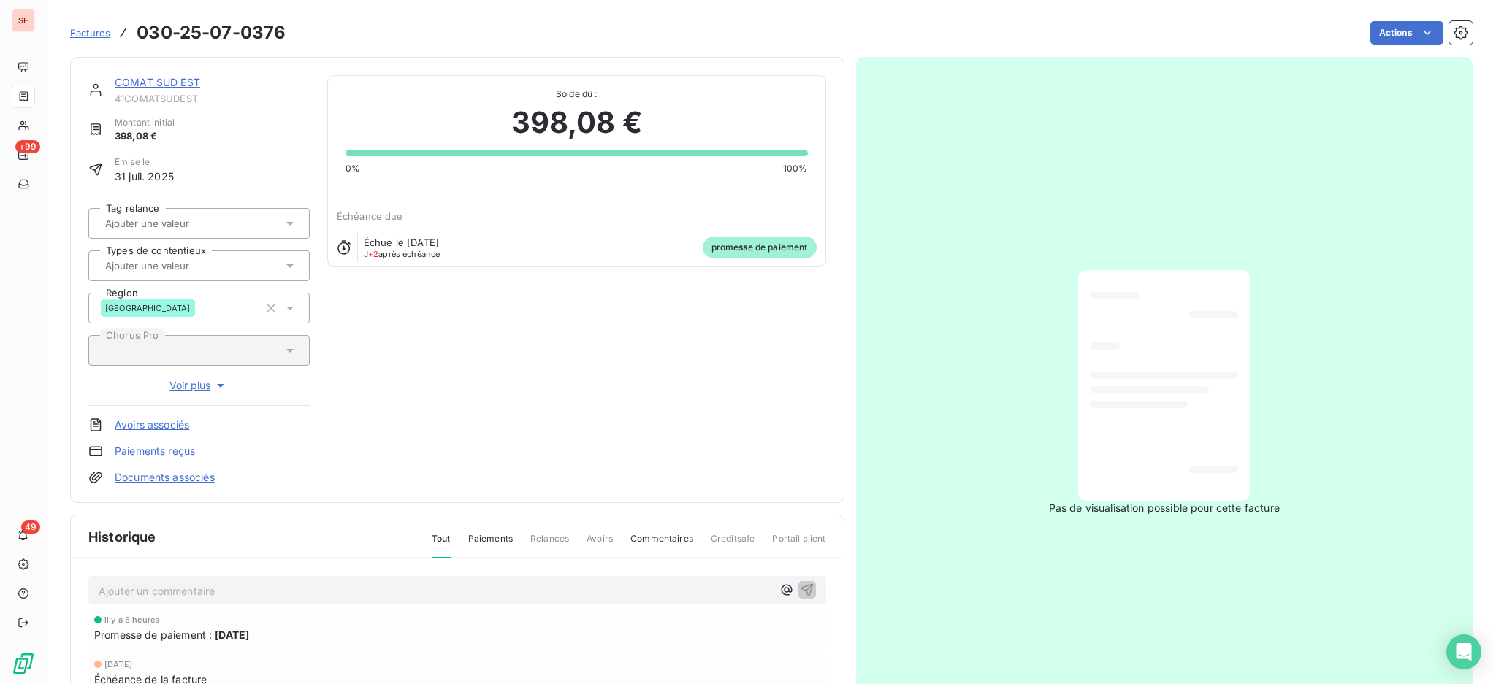
click at [508, 587] on p "Ajouter un commentaire ﻿" at bounding box center [435, 591] width 673 height 18
click at [197, 586] on span "TDB - Virt reçu le 16/09" at bounding box center [157, 590] width 116 height 12
drag, startPoint x: 223, startPoint y: 582, endPoint x: 64, endPoint y: 596, distance: 159.8
click at [64, 596] on section "Factures 030-25-07-0376 Actions COMAT SUD EST 41COMATSUDEST Montant initial 398…" at bounding box center [771, 342] width 1449 height 684
copy span "TDB - Virt reçu le 15/09"
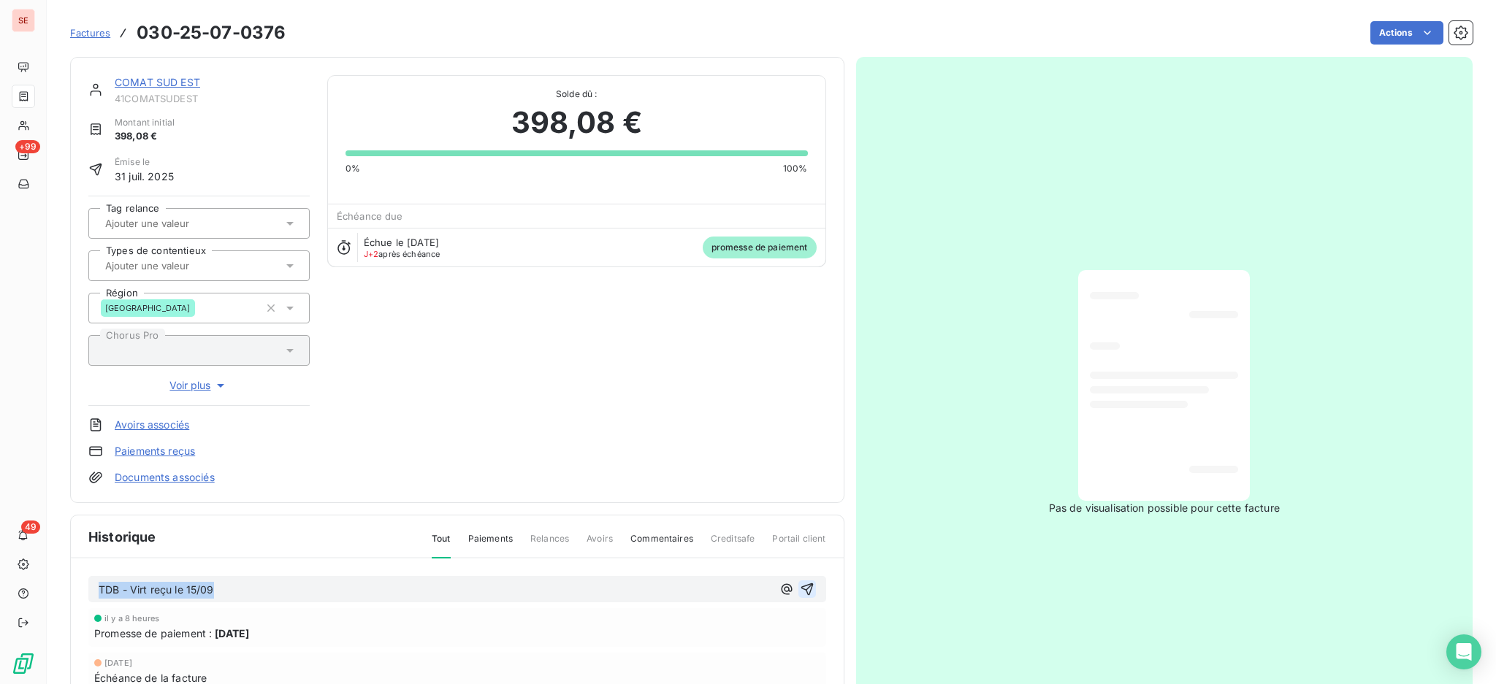
click at [802, 585] on icon "button" at bounding box center [807, 589] width 15 height 15
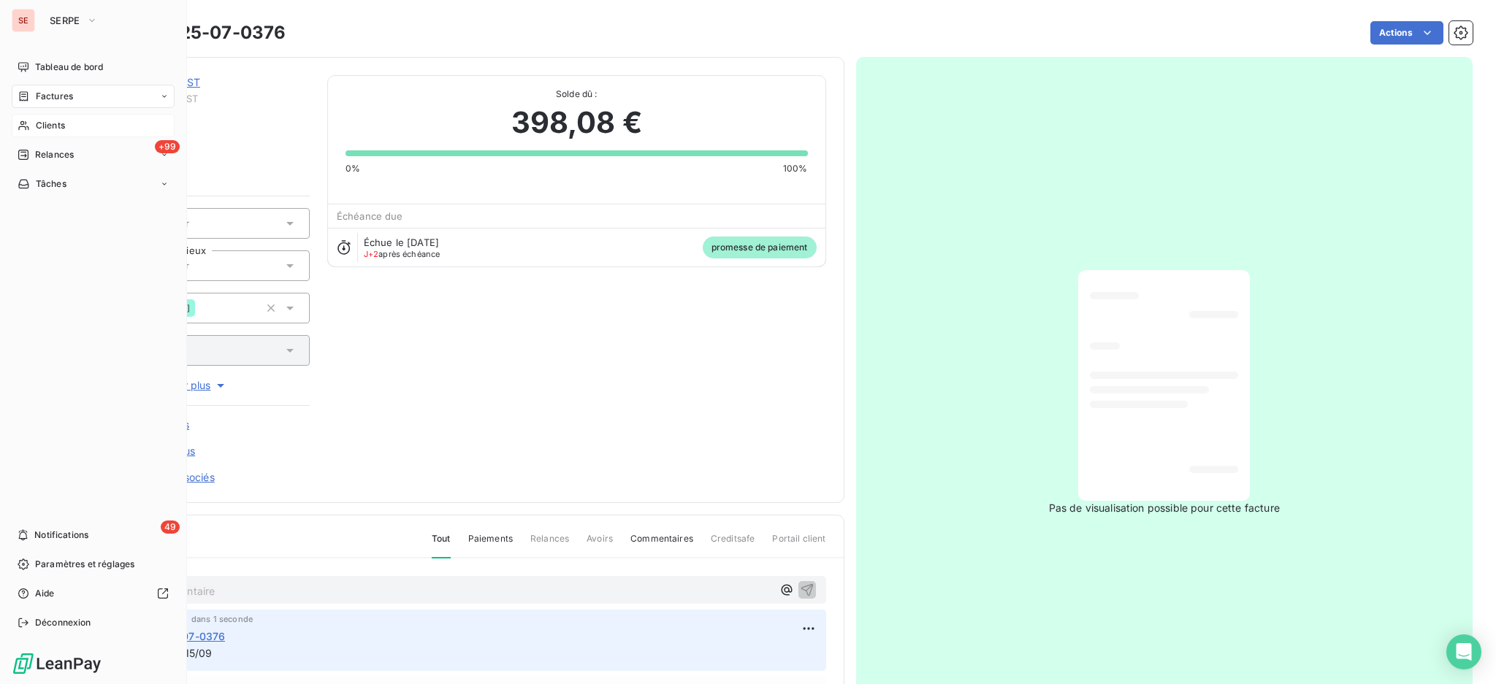
click at [54, 127] on span "Clients" at bounding box center [50, 125] width 29 height 13
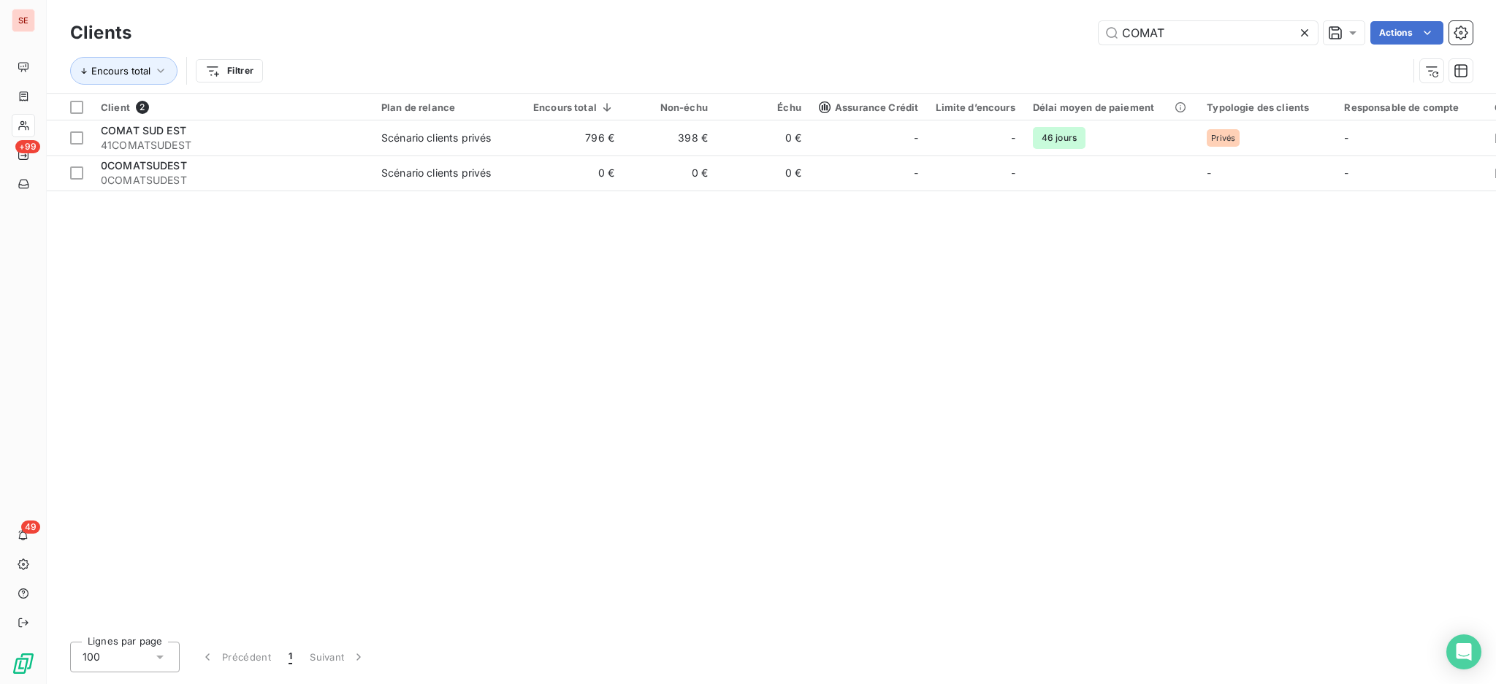
drag, startPoint x: 1194, startPoint y: 32, endPoint x: 876, endPoint y: 18, distance: 318.0
click at [916, 15] on div "Clients COMAT Actions Encours total Filtrer" at bounding box center [771, 46] width 1449 height 93
type input "CHADAPI"
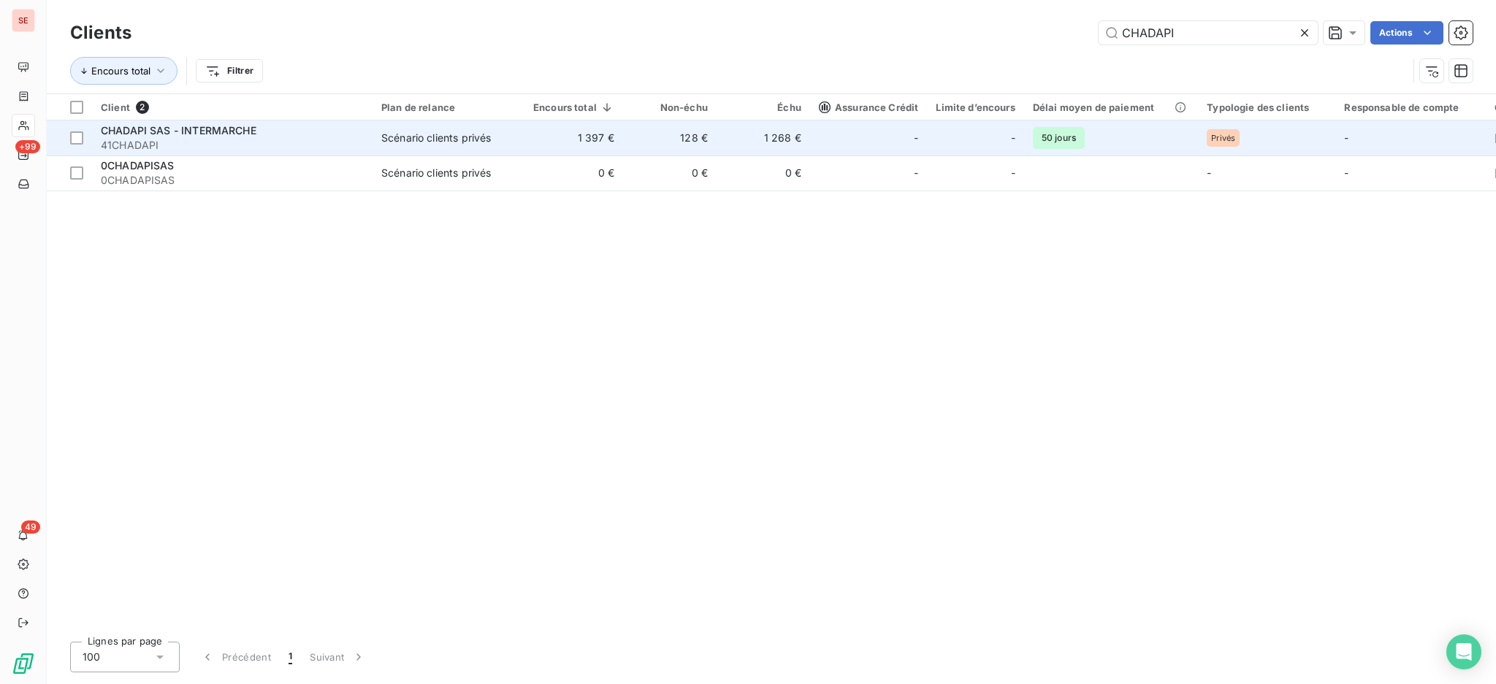
click at [612, 144] on td "1 397 €" at bounding box center [573, 138] width 99 height 35
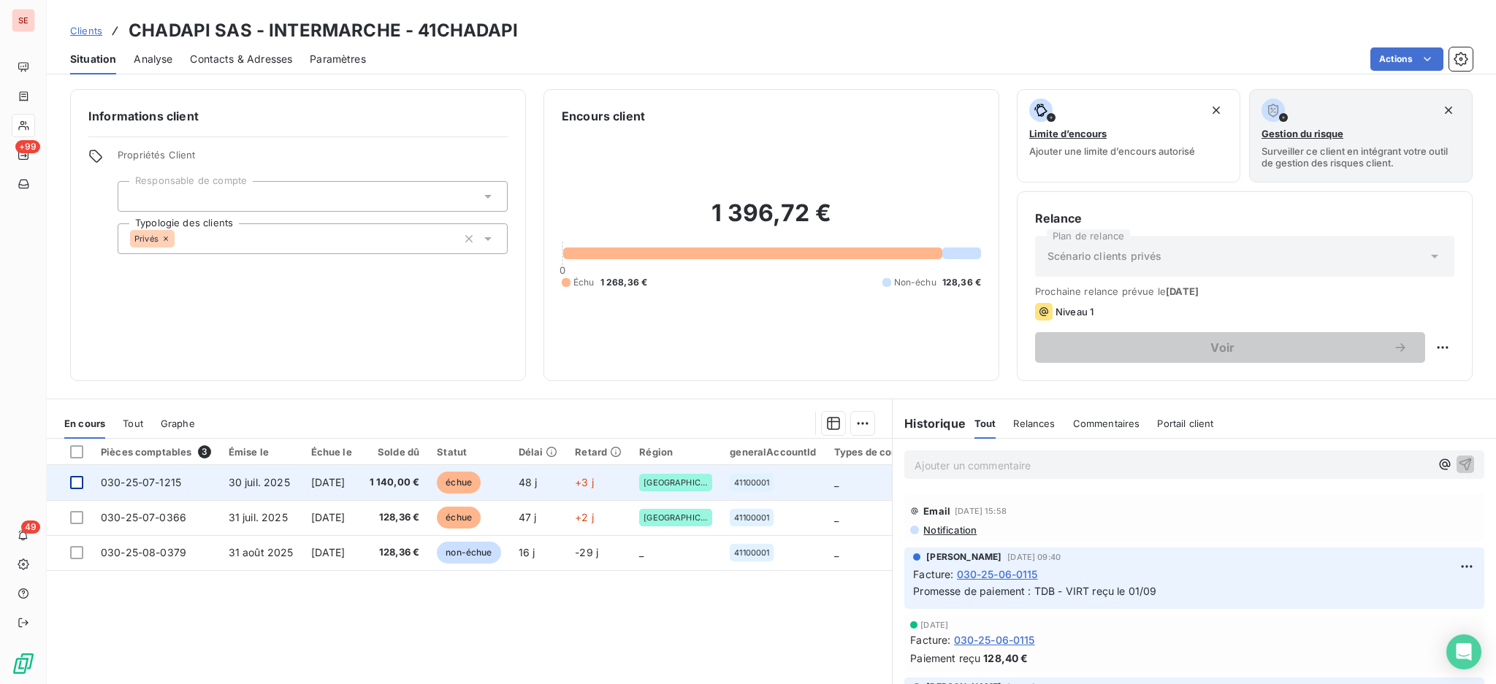
click at [79, 478] on div at bounding box center [76, 482] width 13 height 13
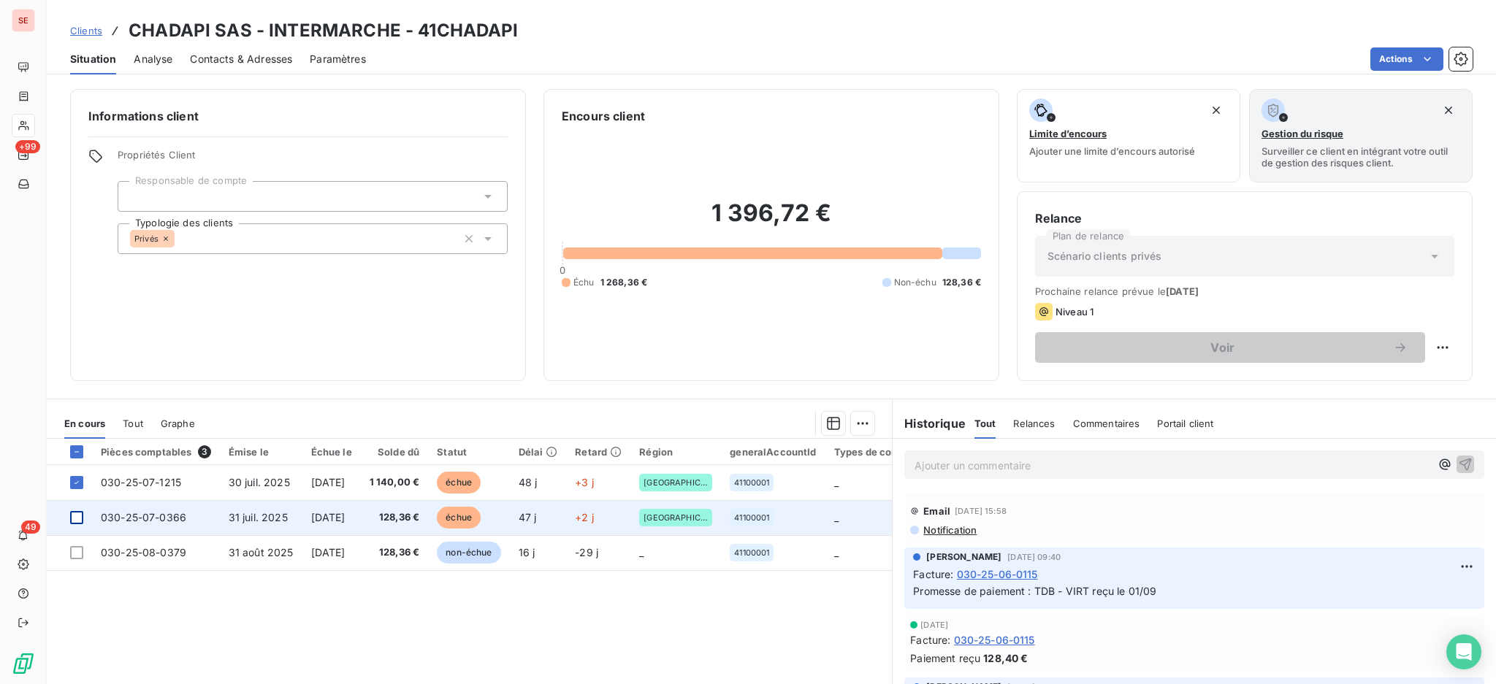
click at [80, 519] on div at bounding box center [76, 517] width 13 height 13
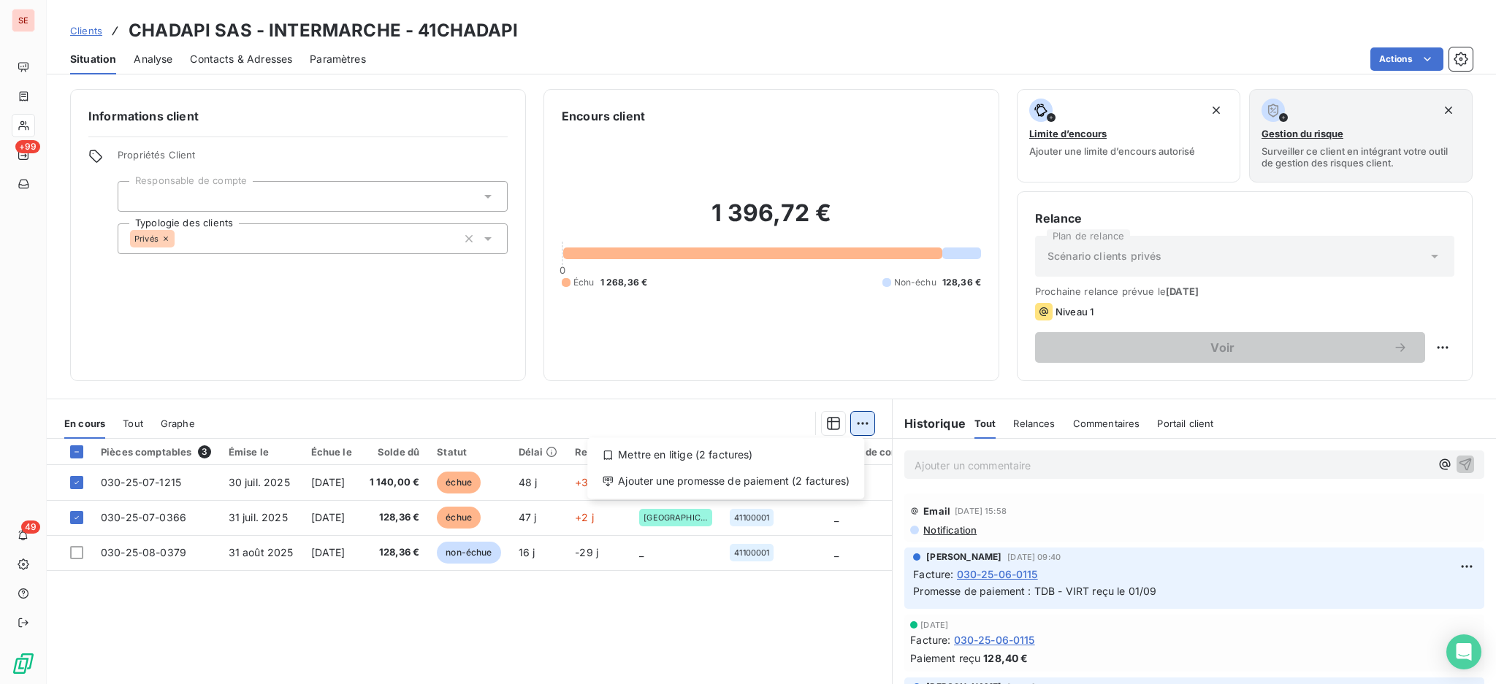
click at [861, 421] on html "SE +99 49 Clients CHADAPI SAS - INTERMARCHE - 41CHADAPI Situation Analyse Conta…" at bounding box center [748, 342] width 1496 height 684
click at [847, 480] on div "Ajouter une promesse de paiement (2 factures)" at bounding box center [725, 481] width 265 height 23
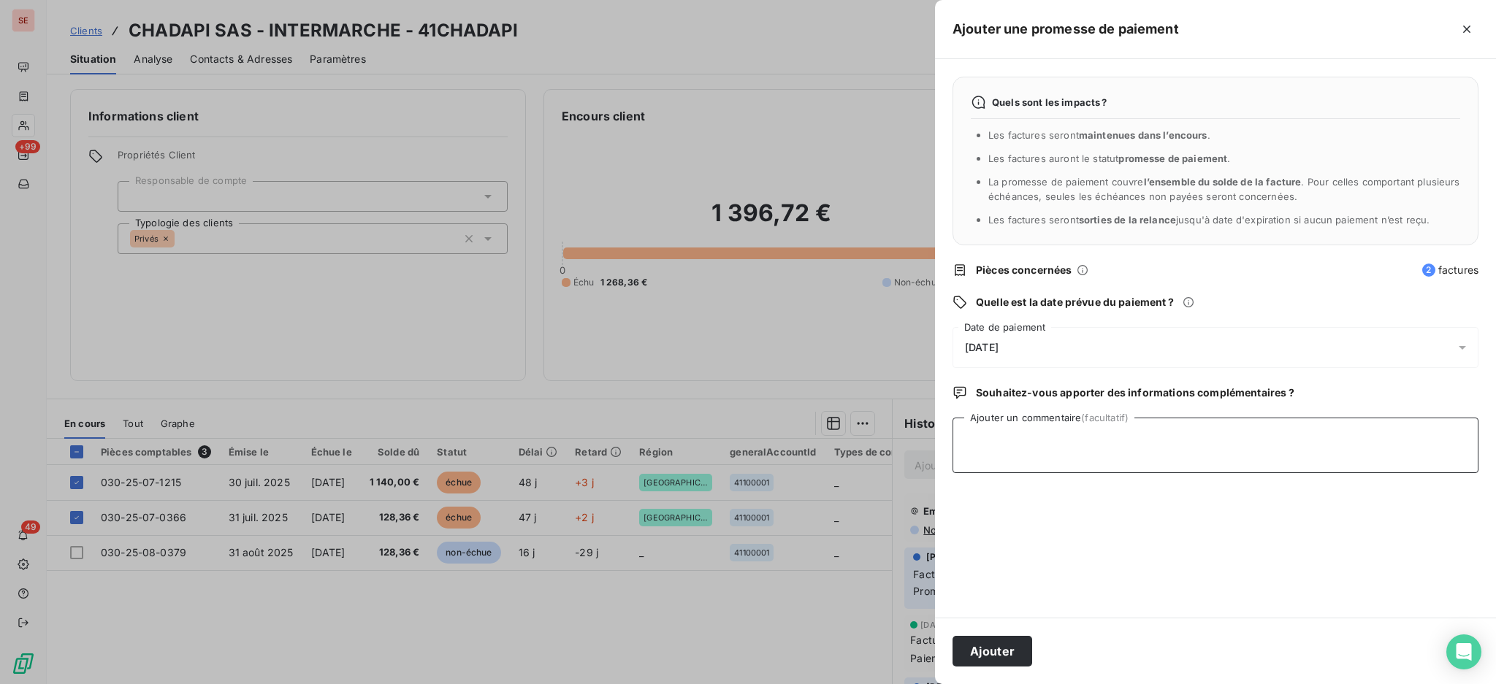
click at [1054, 452] on textarea "Ajouter un commentaire (facultatif)" at bounding box center [1215, 446] width 526 height 56
paste textarea "TDB - Virt reçu le 15/09"
type textarea "TDB - Virt reçu le 15/09"
click at [1461, 346] on icon at bounding box center [1461, 348] width 7 height 4
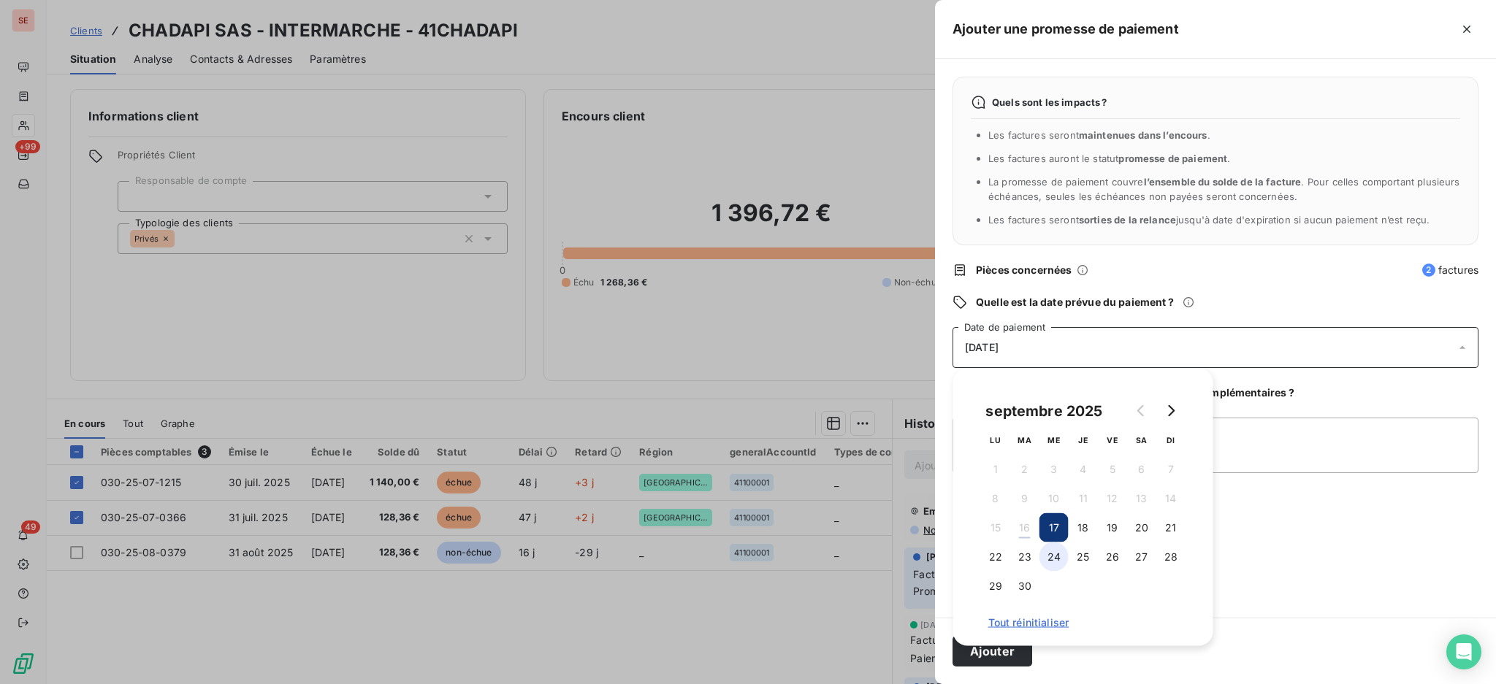
click at [1058, 557] on button "24" at bounding box center [1053, 557] width 29 height 29
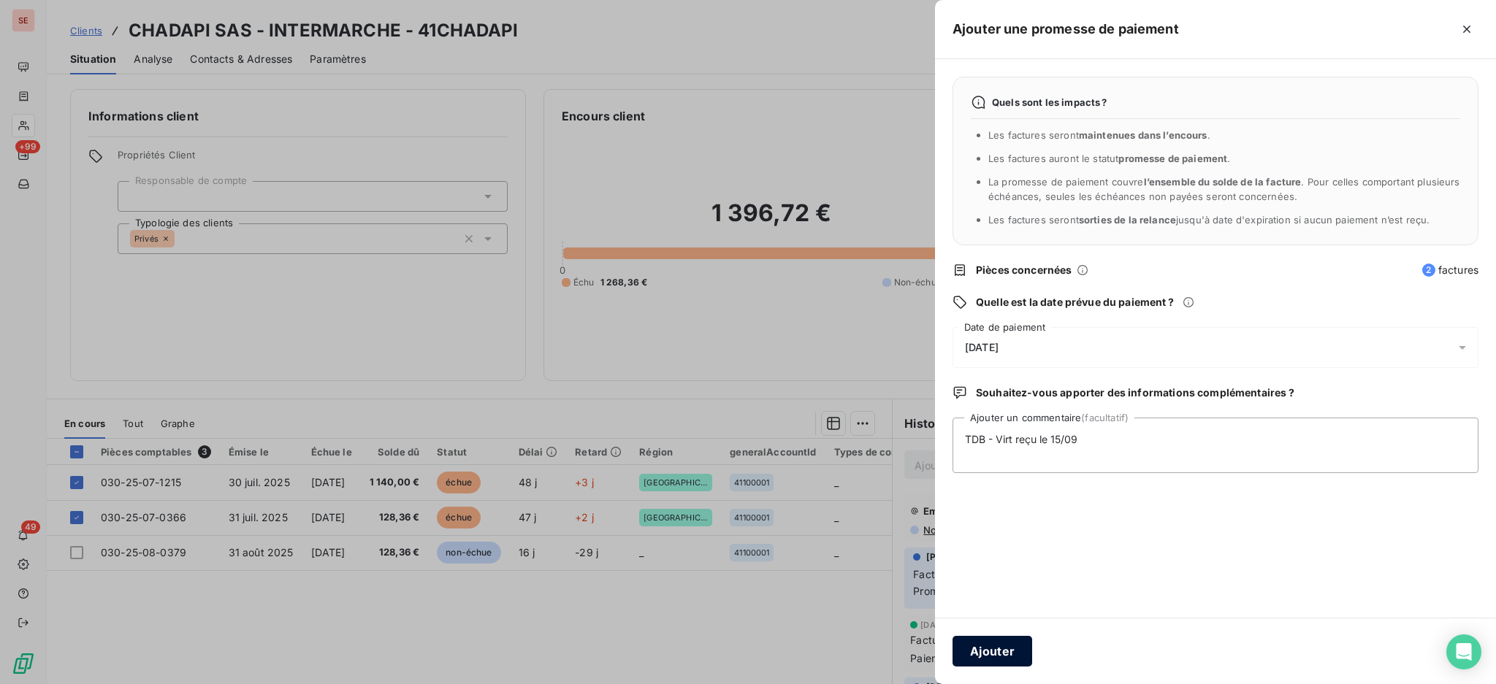
click at [999, 650] on button "Ajouter" at bounding box center [992, 651] width 80 height 31
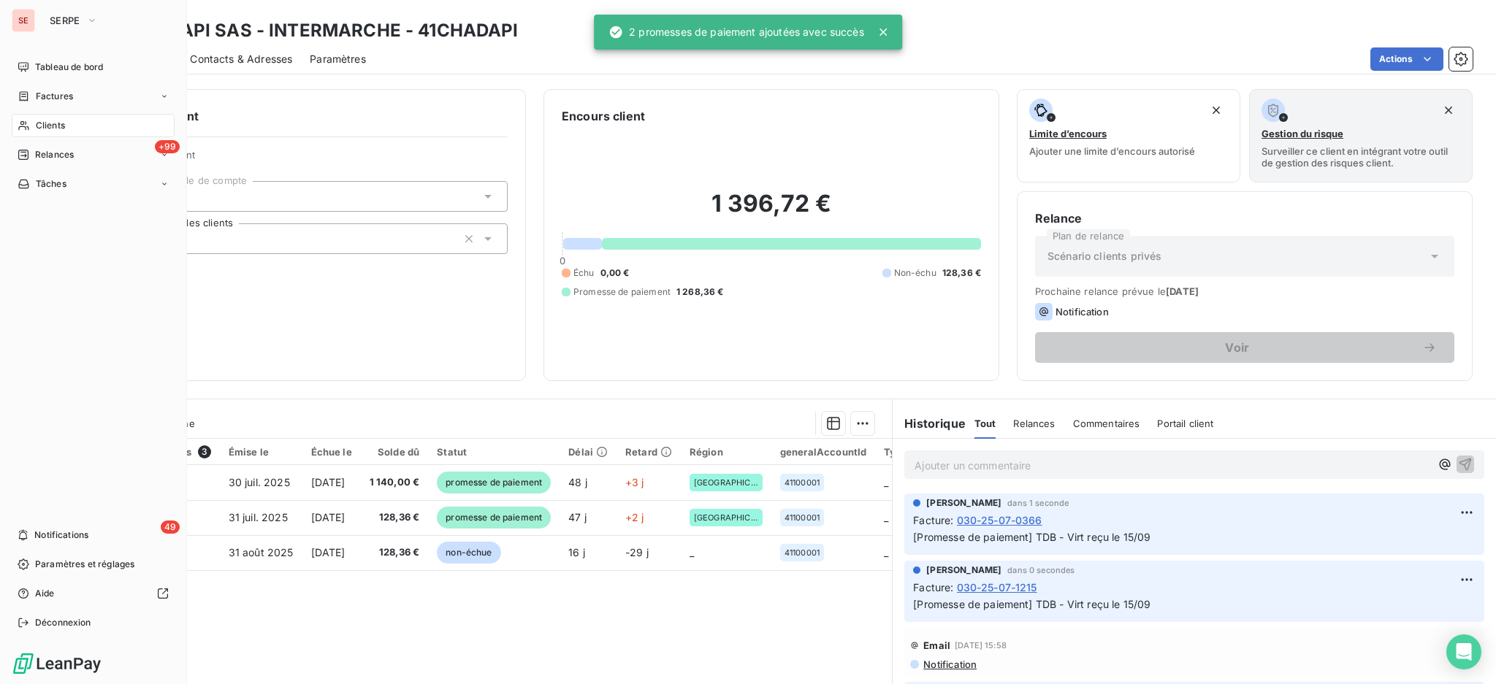
click at [45, 123] on span "Clients" at bounding box center [50, 125] width 29 height 13
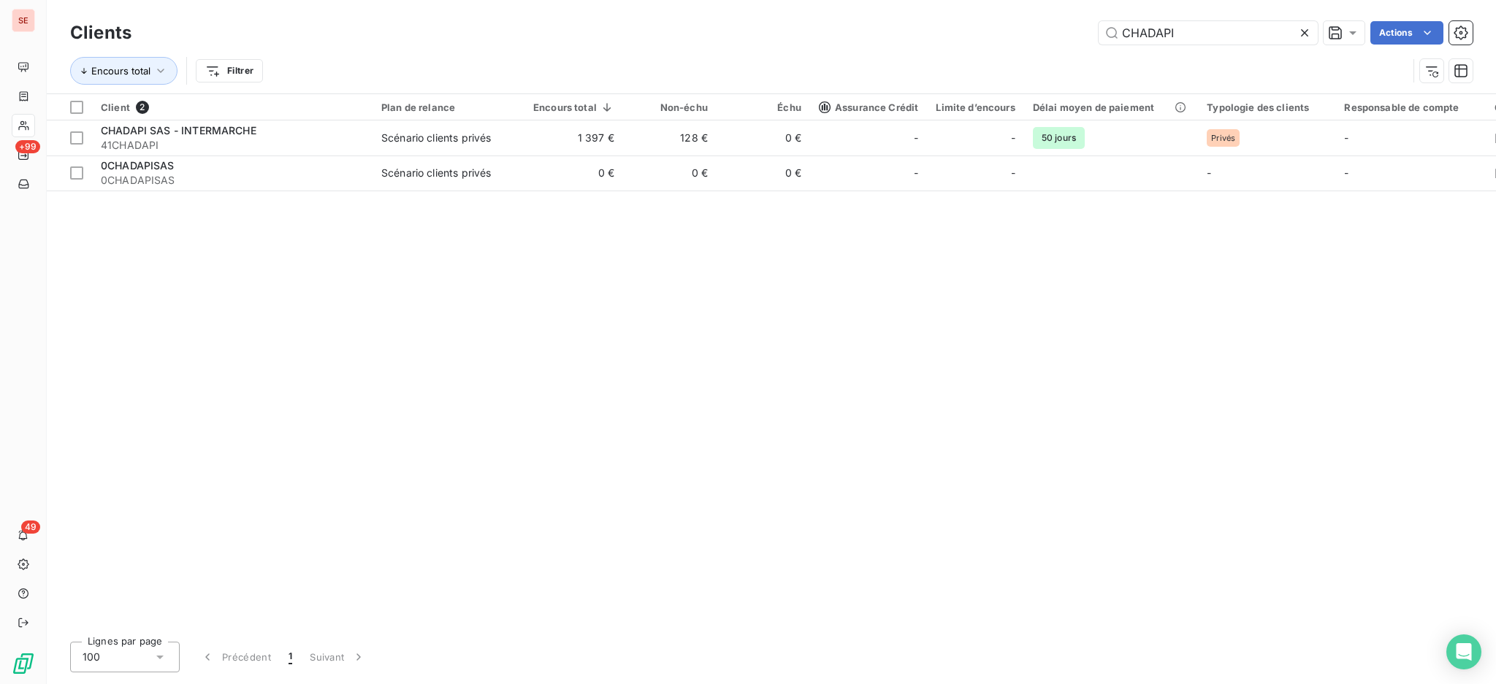
drag, startPoint x: 1206, startPoint y: 42, endPoint x: 925, endPoint y: 16, distance: 282.4
click at [930, 16] on div "Clients CHADAPI Actions Encours total Filtrer" at bounding box center [771, 46] width 1449 height 93
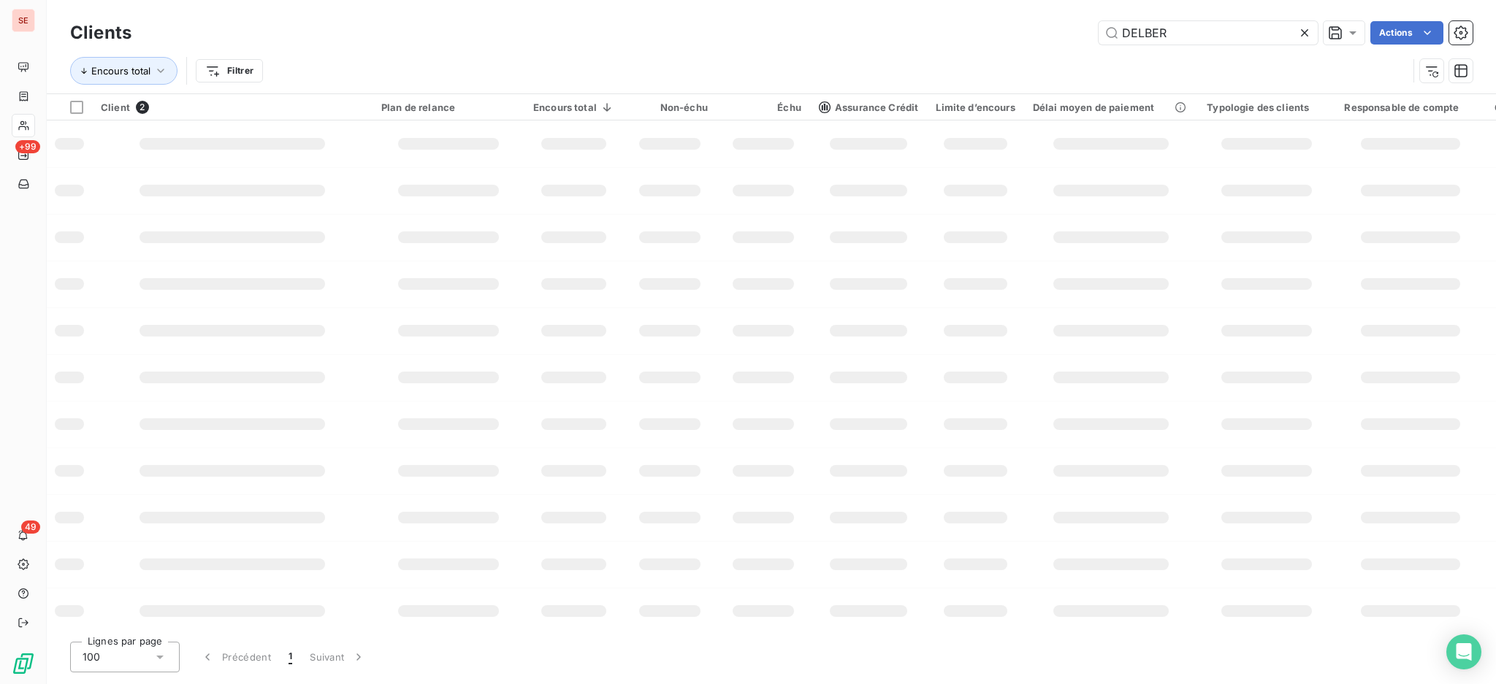
type input "DELBER"
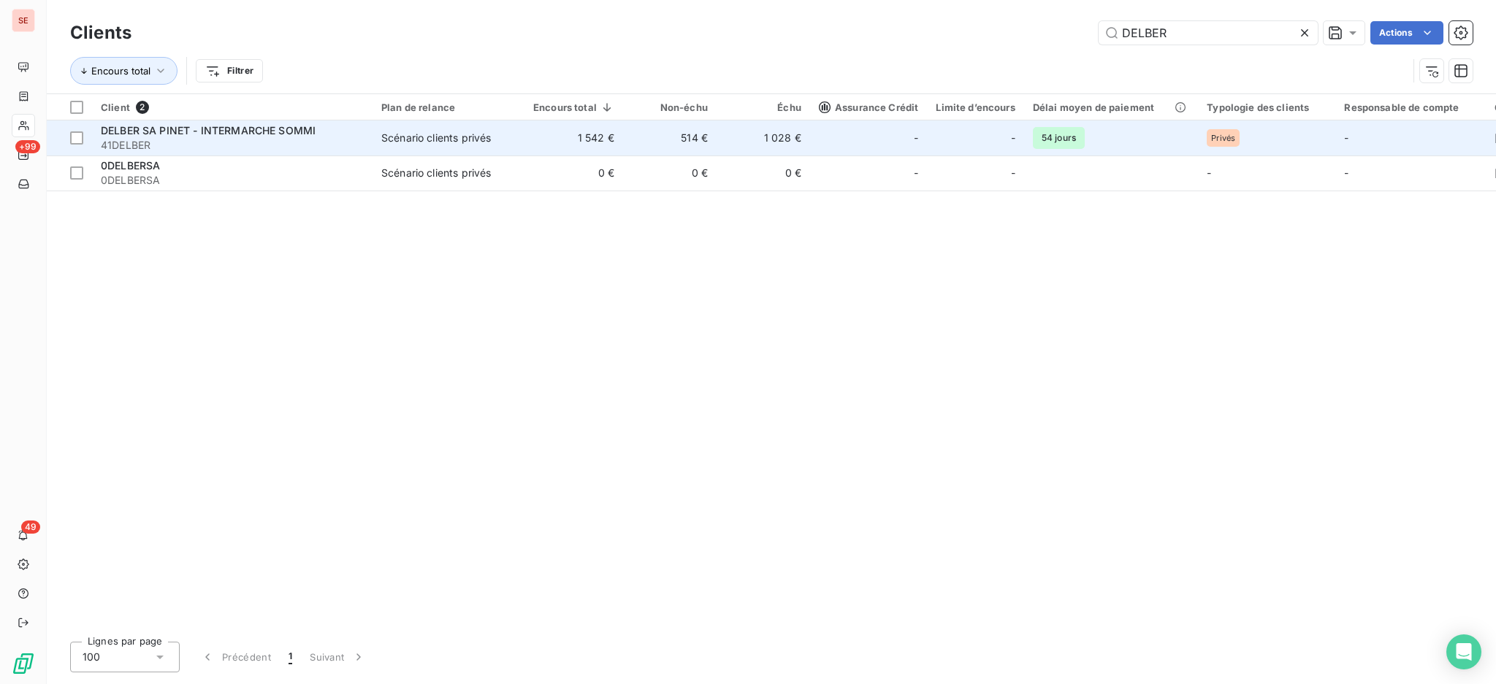
click at [175, 135] on span "DELBER SA PINET - INTERMARCHE SOMMI" at bounding box center [208, 130] width 215 height 12
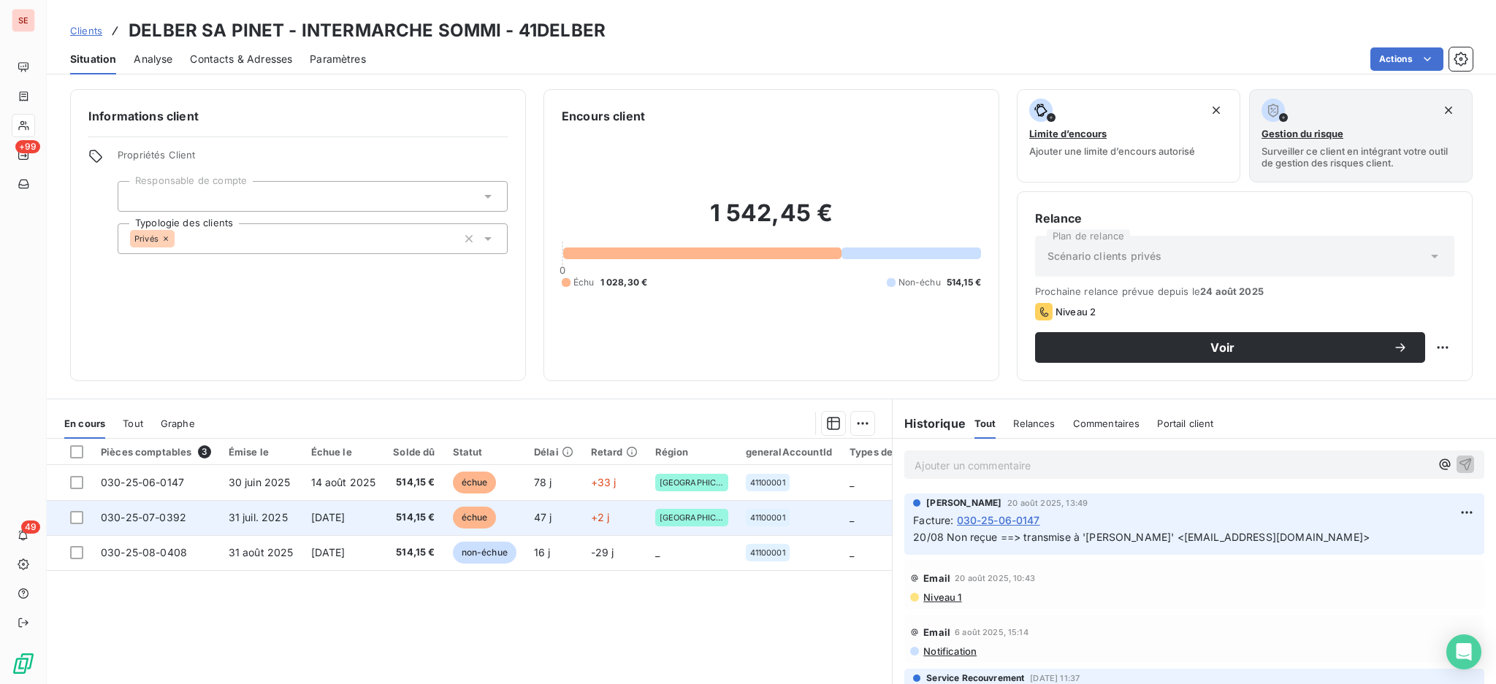
drag, startPoint x: 78, startPoint y: 480, endPoint x: 69, endPoint y: 505, distance: 27.3
click at [78, 479] on div at bounding box center [76, 482] width 13 height 13
click at [71, 519] on div at bounding box center [76, 517] width 13 height 13
click at [83, 524] on td at bounding box center [69, 517] width 45 height 35
click at [75, 513] on icon at bounding box center [76, 517] width 9 height 9
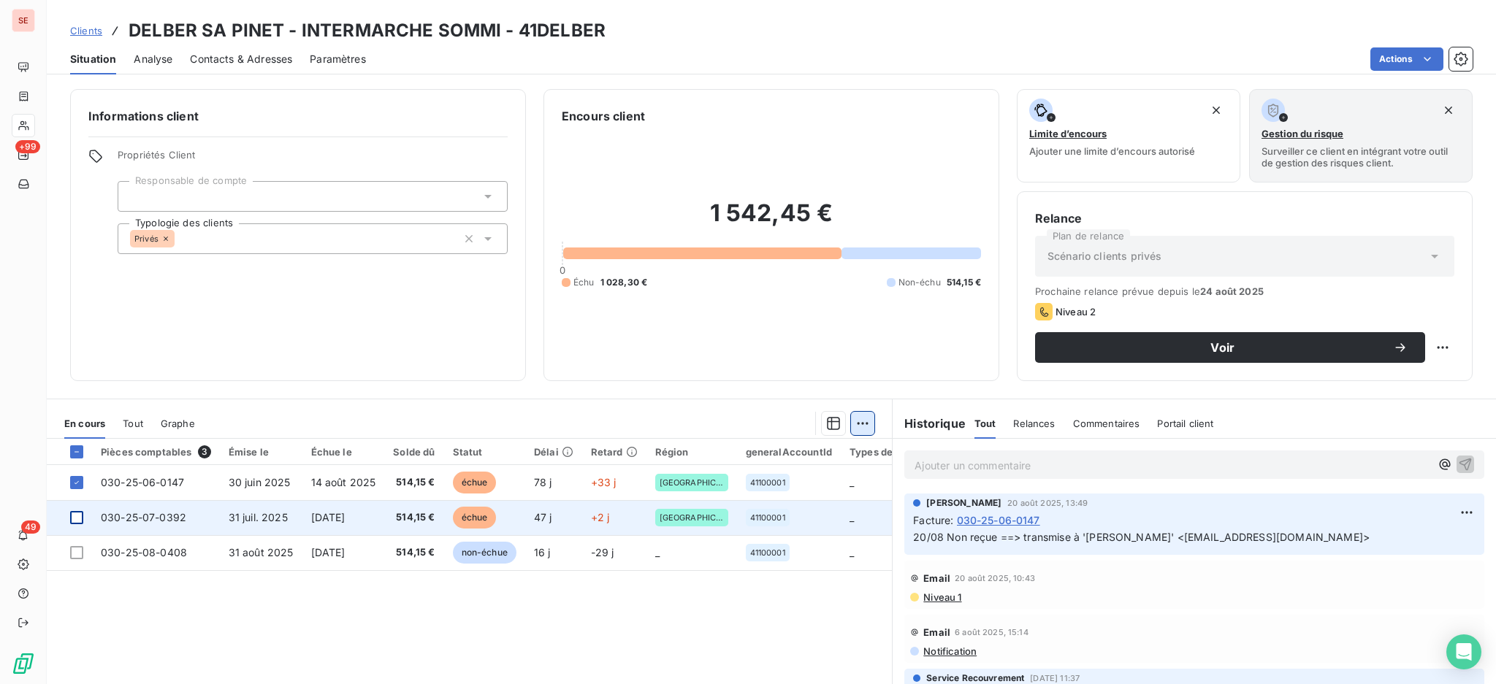
click at [855, 427] on html "SE +99 49 Clients DELBER SA PINET - INTERMARCHE SOMMI - 41DELBER Situation Anal…" at bounding box center [748, 342] width 1496 height 684
click at [813, 478] on div "Ajouter une promesse de paiement (1 facture)" at bounding box center [730, 481] width 258 height 23
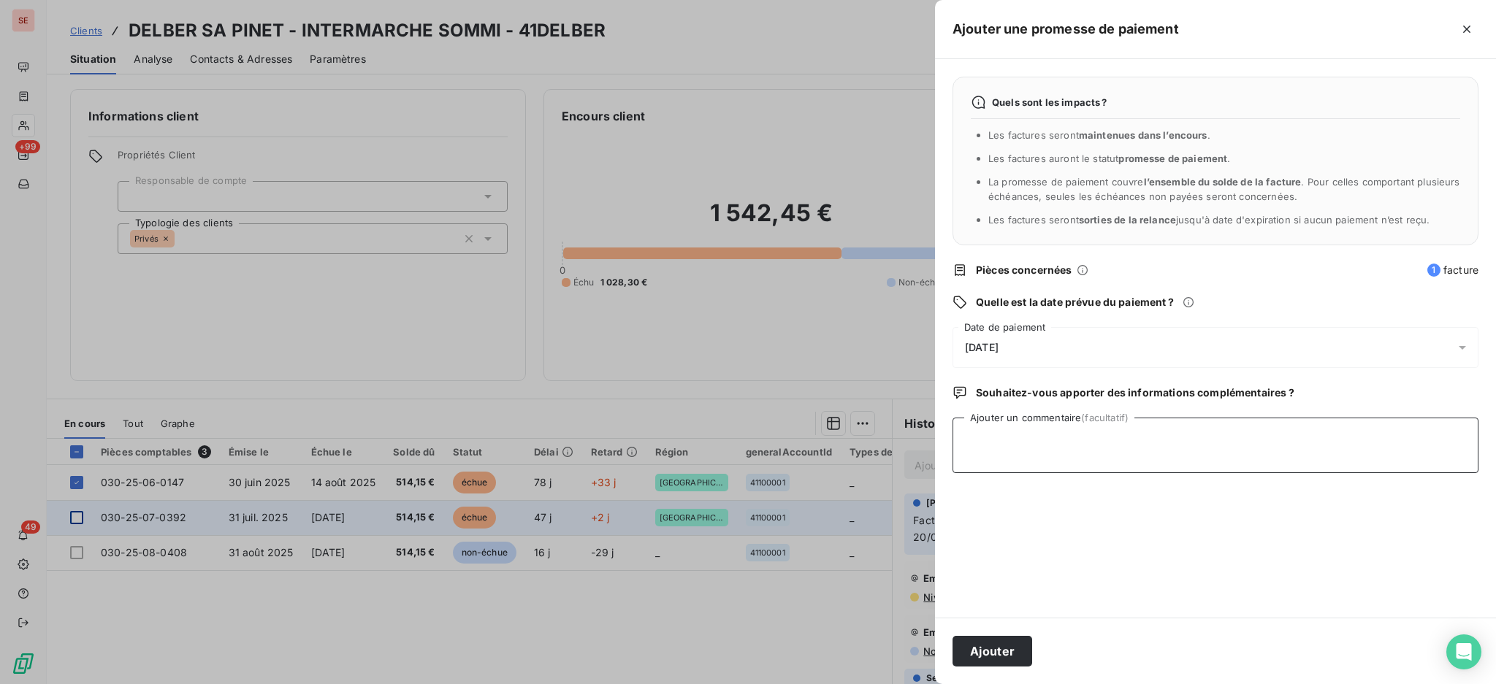
click at [1012, 445] on textarea "Ajouter un commentaire (facultatif)" at bounding box center [1215, 446] width 526 height 56
paste textarea "TDB - Virt reçu le 15/09"
type textarea "TDB - Virt reçu le 15/09"
click at [1464, 346] on icon at bounding box center [1461, 348] width 7 height 4
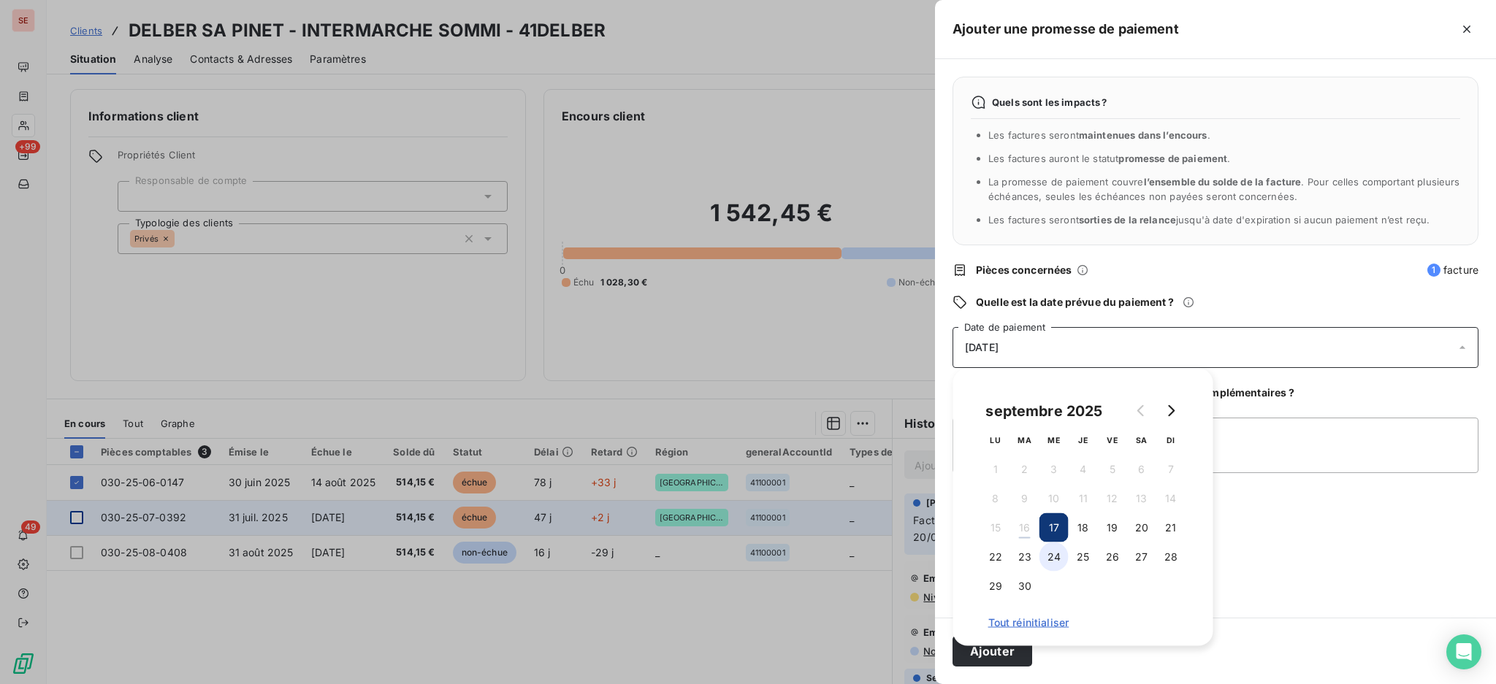
click at [1048, 556] on button "24" at bounding box center [1053, 557] width 29 height 29
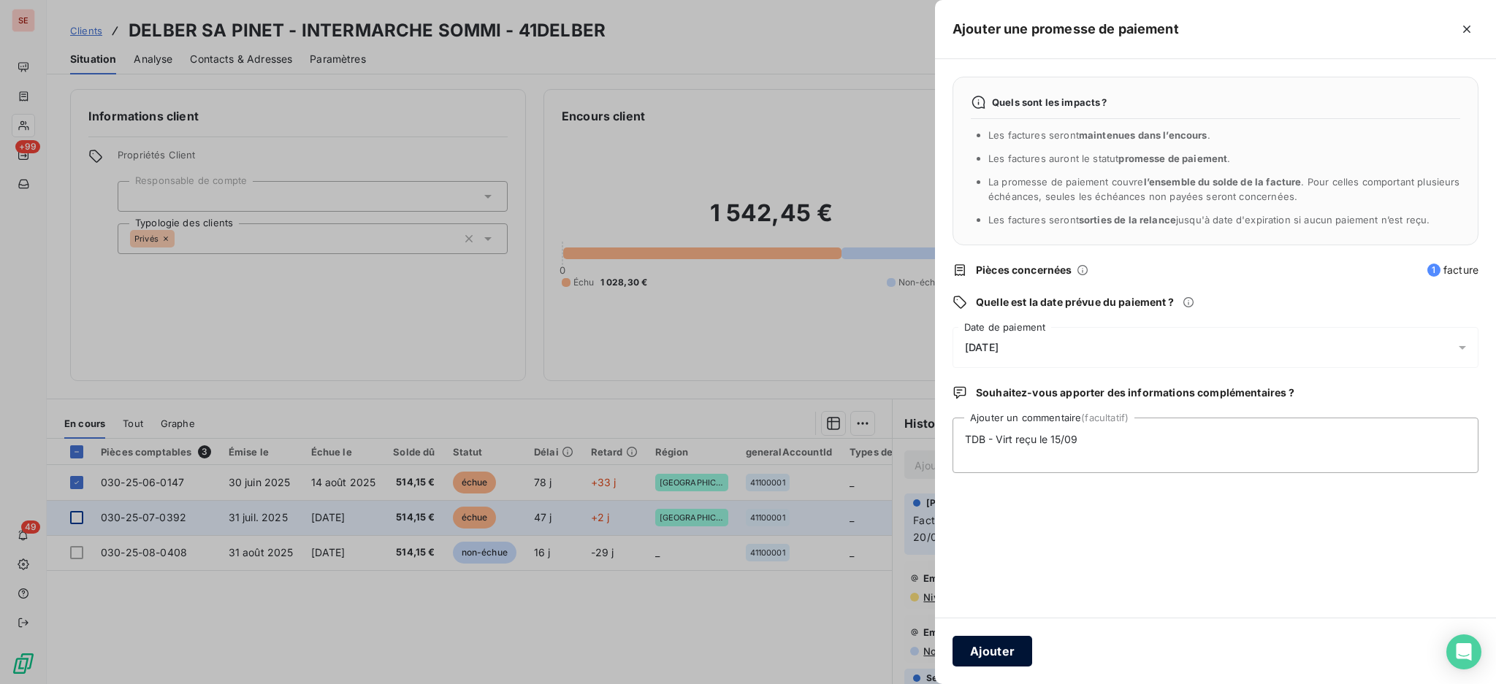
click at [993, 652] on button "Ajouter" at bounding box center [992, 651] width 80 height 31
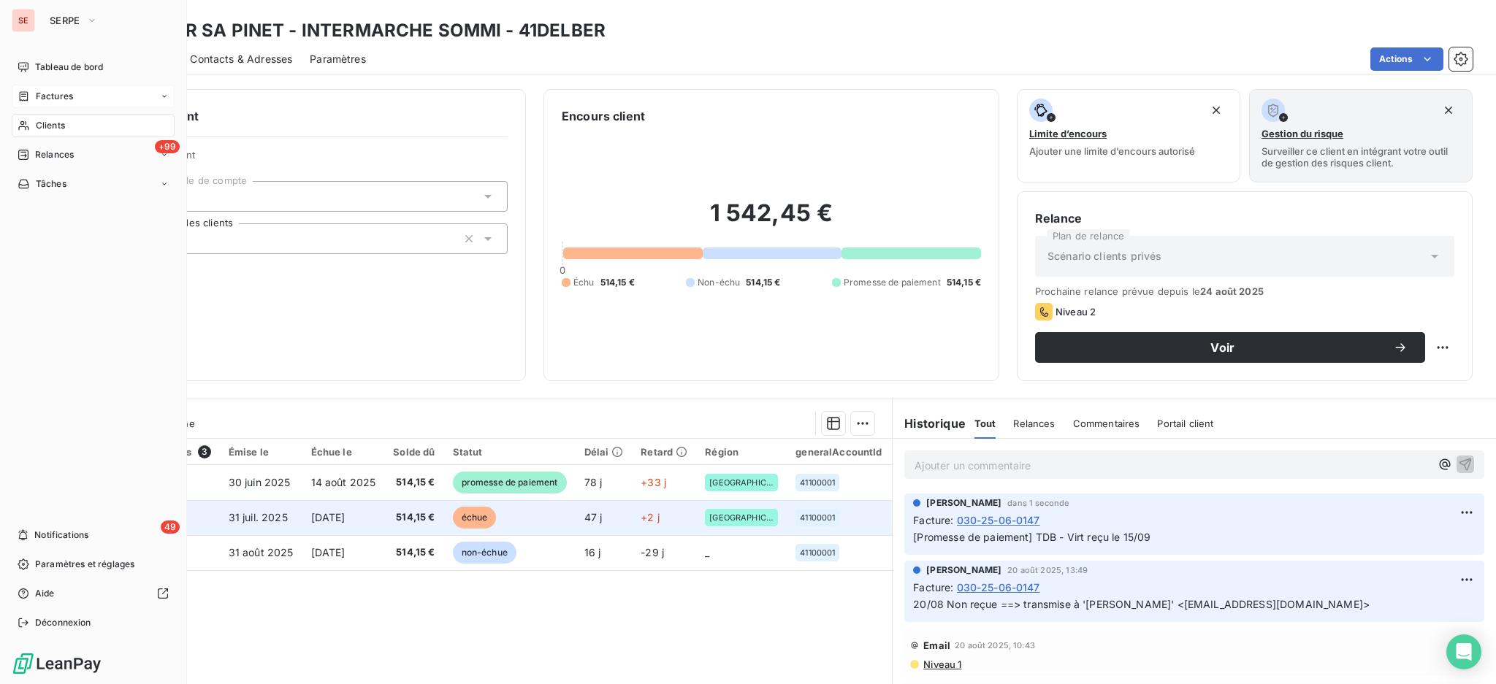
click at [50, 93] on span "Factures" at bounding box center [54, 96] width 37 height 13
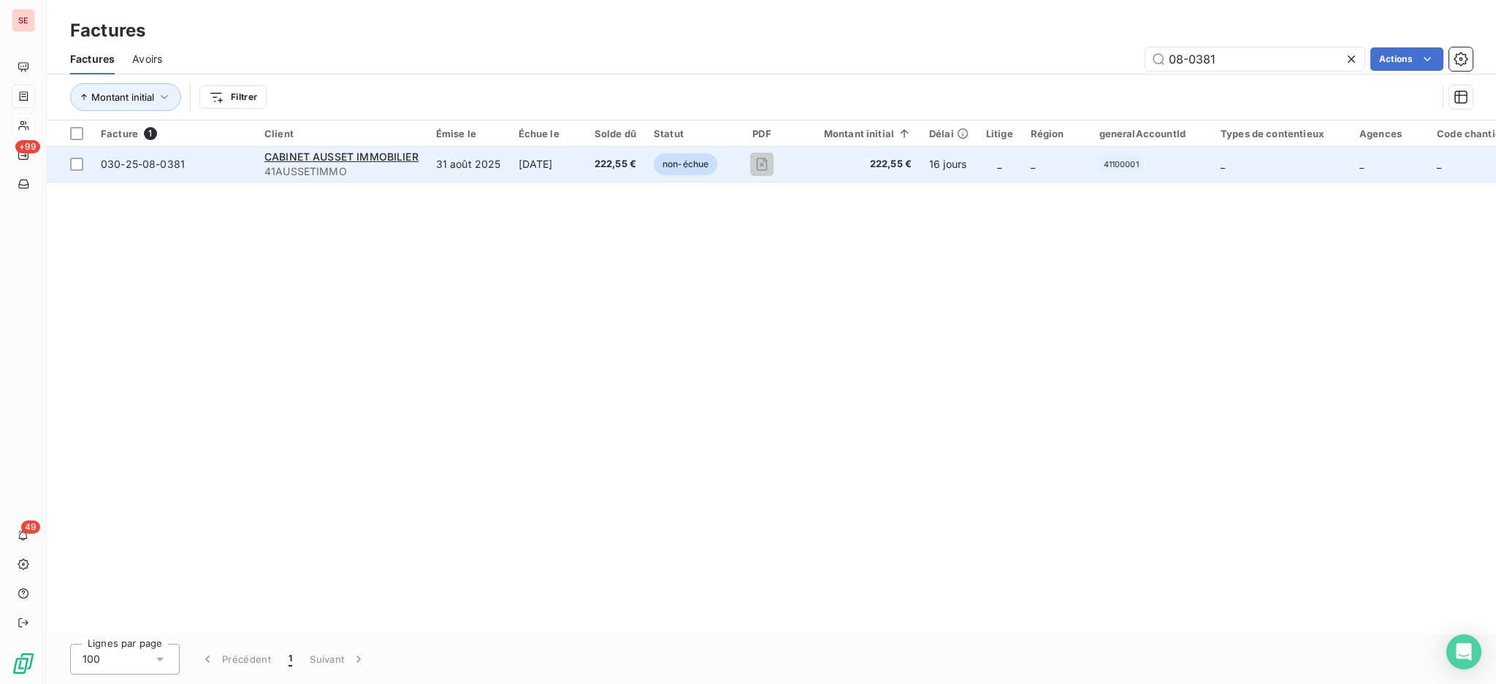
type input "08-0381"
click at [372, 165] on span "41AUSSETIMMO" at bounding box center [341, 171] width 154 height 15
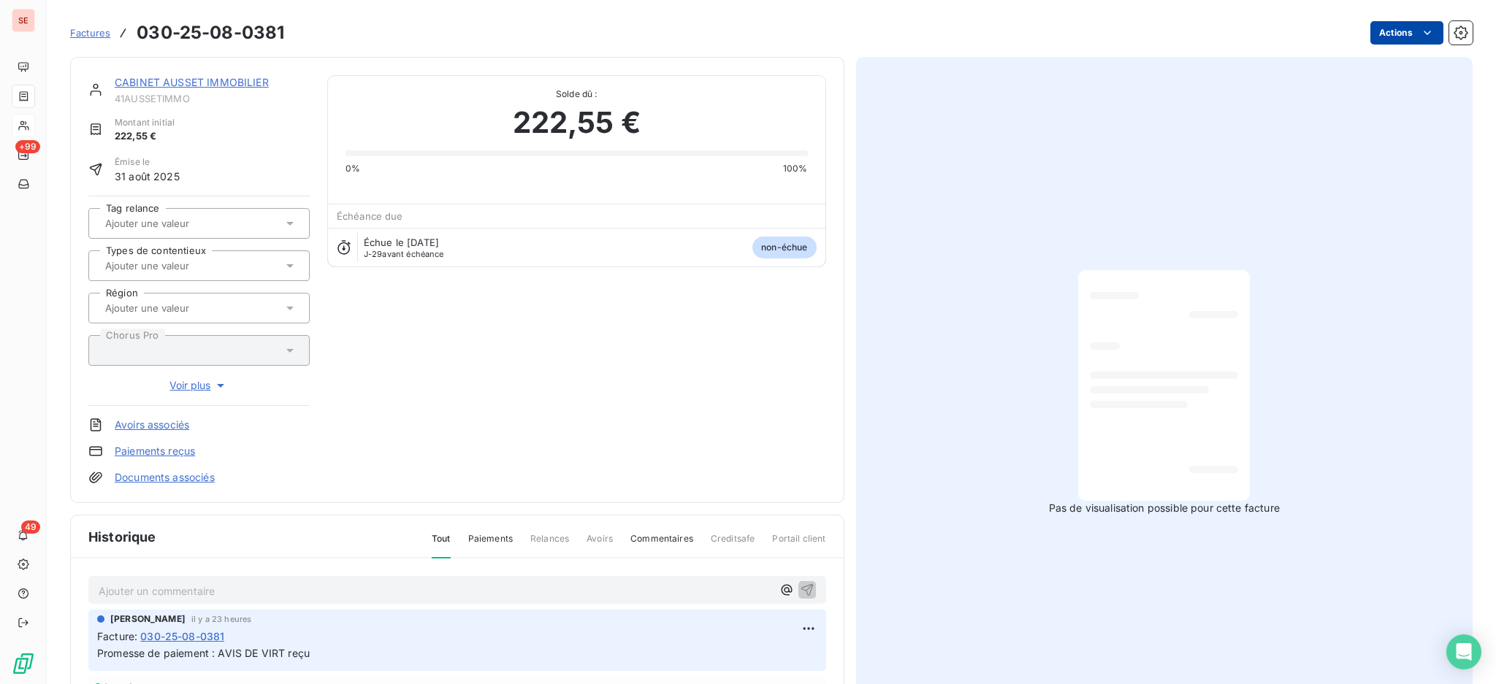
click at [1372, 34] on html "SE +99 49 Factures 030-25-08-0381 Actions CABINET AUSSET IMMOBILIER 41AUSSETIMM…" at bounding box center [748, 342] width 1496 height 684
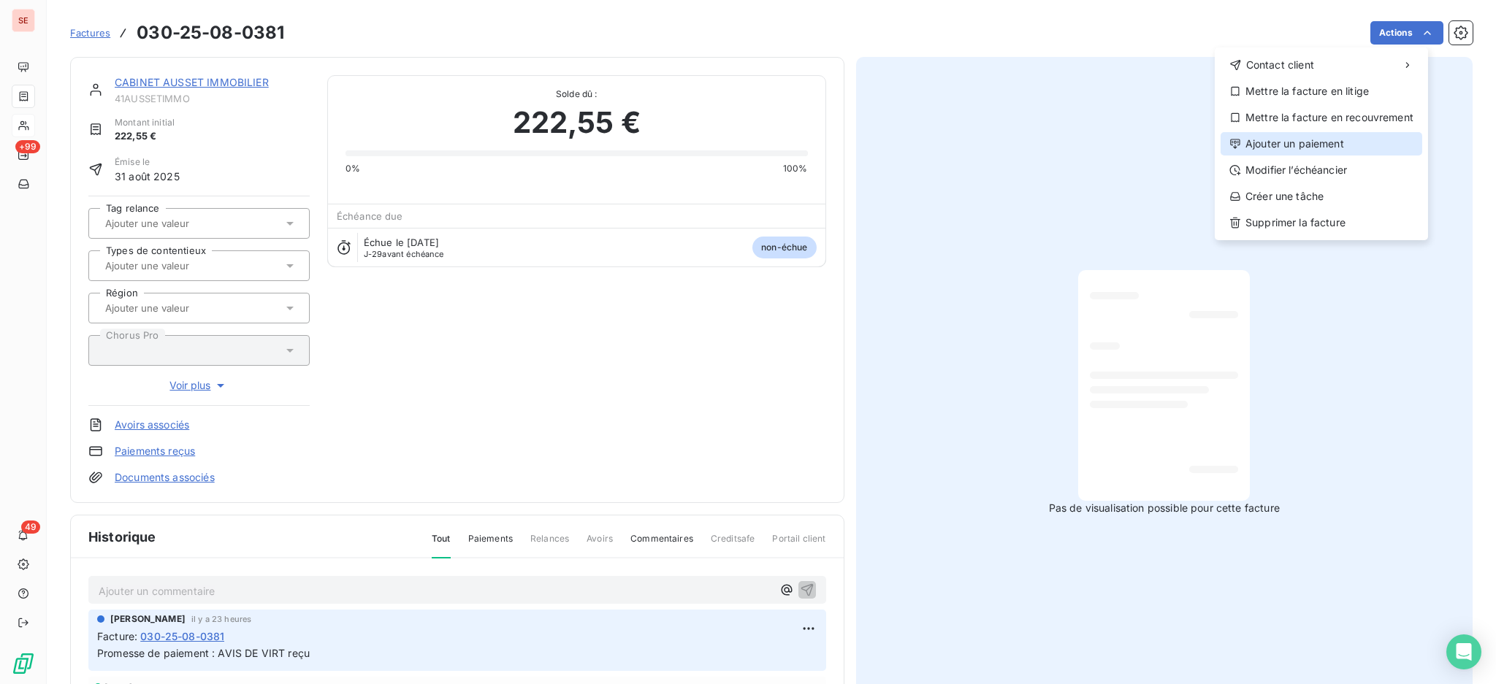
click at [1310, 147] on div "Ajouter un paiement" at bounding box center [1321, 143] width 202 height 23
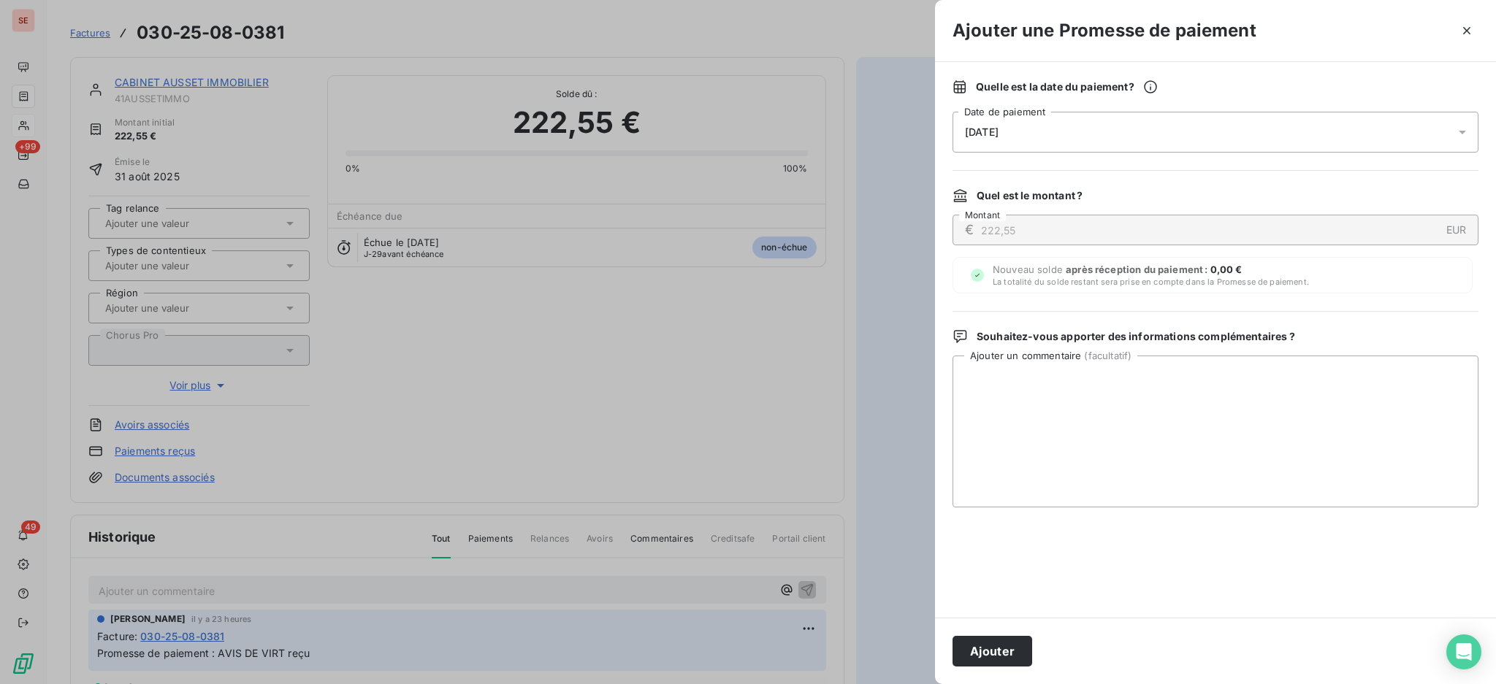
click at [1465, 137] on icon at bounding box center [1462, 132] width 15 height 15
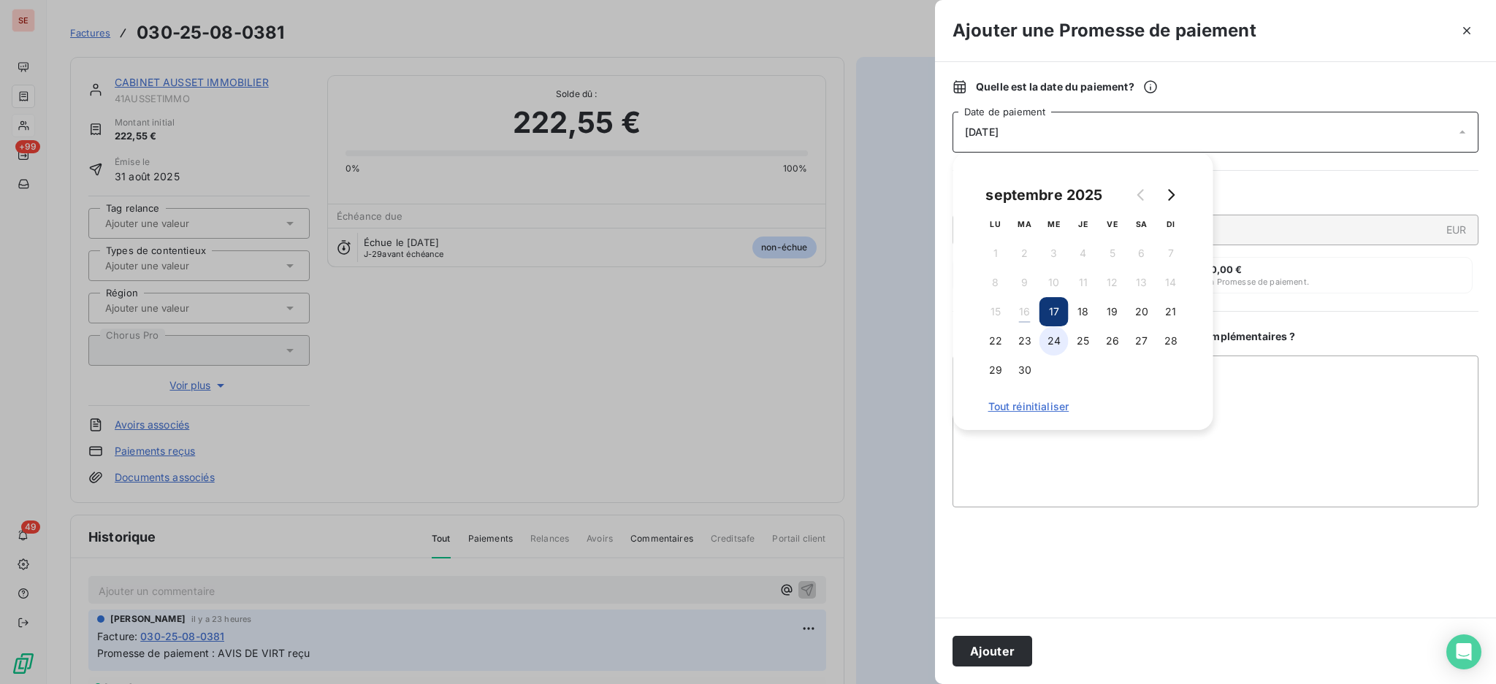
click at [1050, 345] on button "24" at bounding box center [1053, 340] width 29 height 29
click at [1263, 402] on textarea "Ajouter un commentaire ( facultatif )" at bounding box center [1215, 432] width 526 height 152
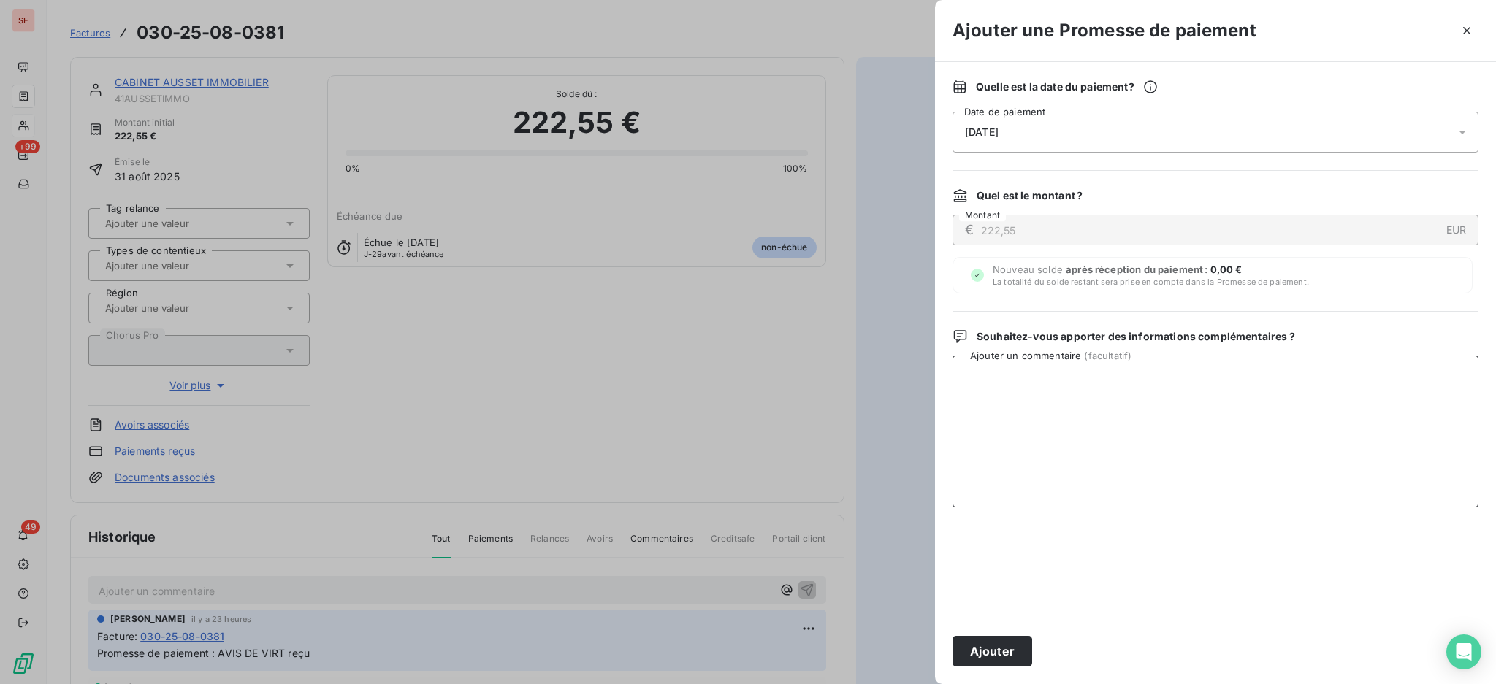
paste textarea "TDB - Virt reçu le 15/09"
type textarea "TDB - Virt reçu le 15/09"
click at [996, 654] on button "Ajouter" at bounding box center [992, 651] width 80 height 31
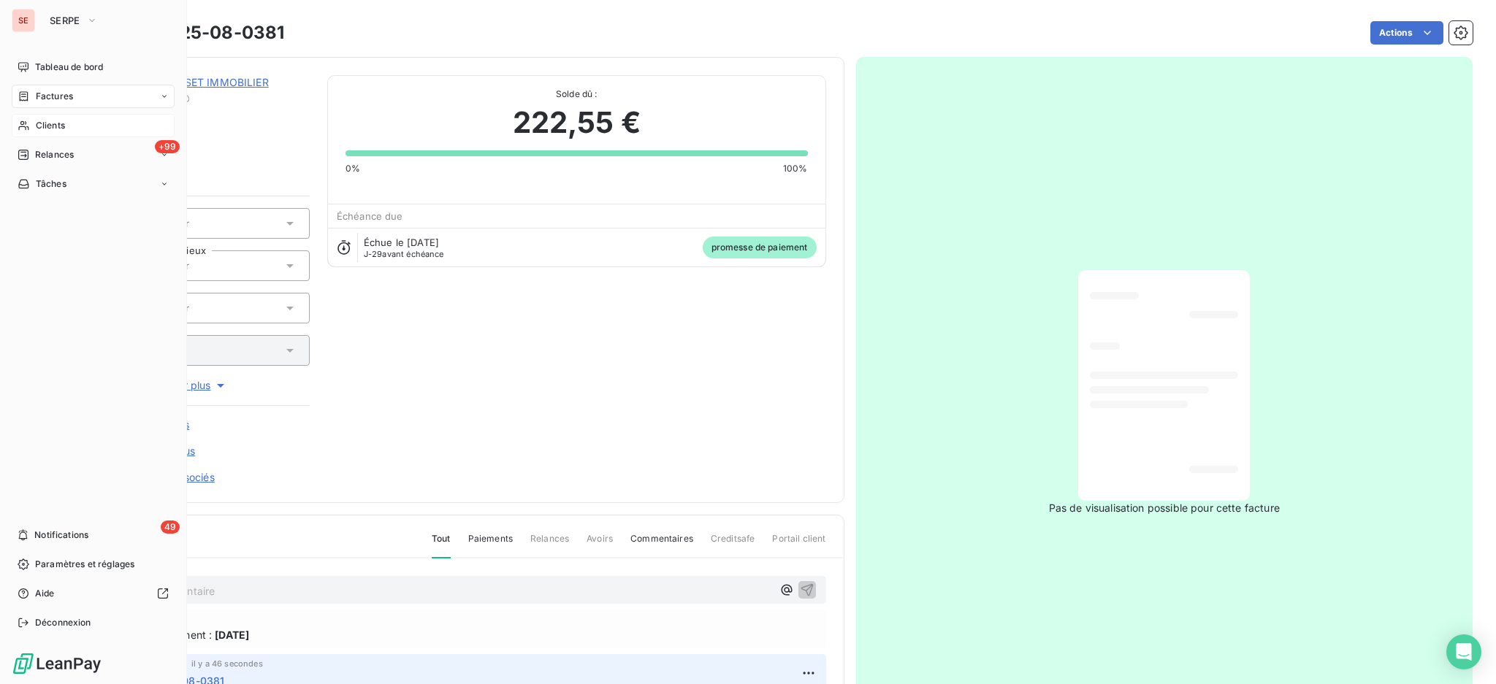
click at [45, 124] on span "Clients" at bounding box center [50, 125] width 29 height 13
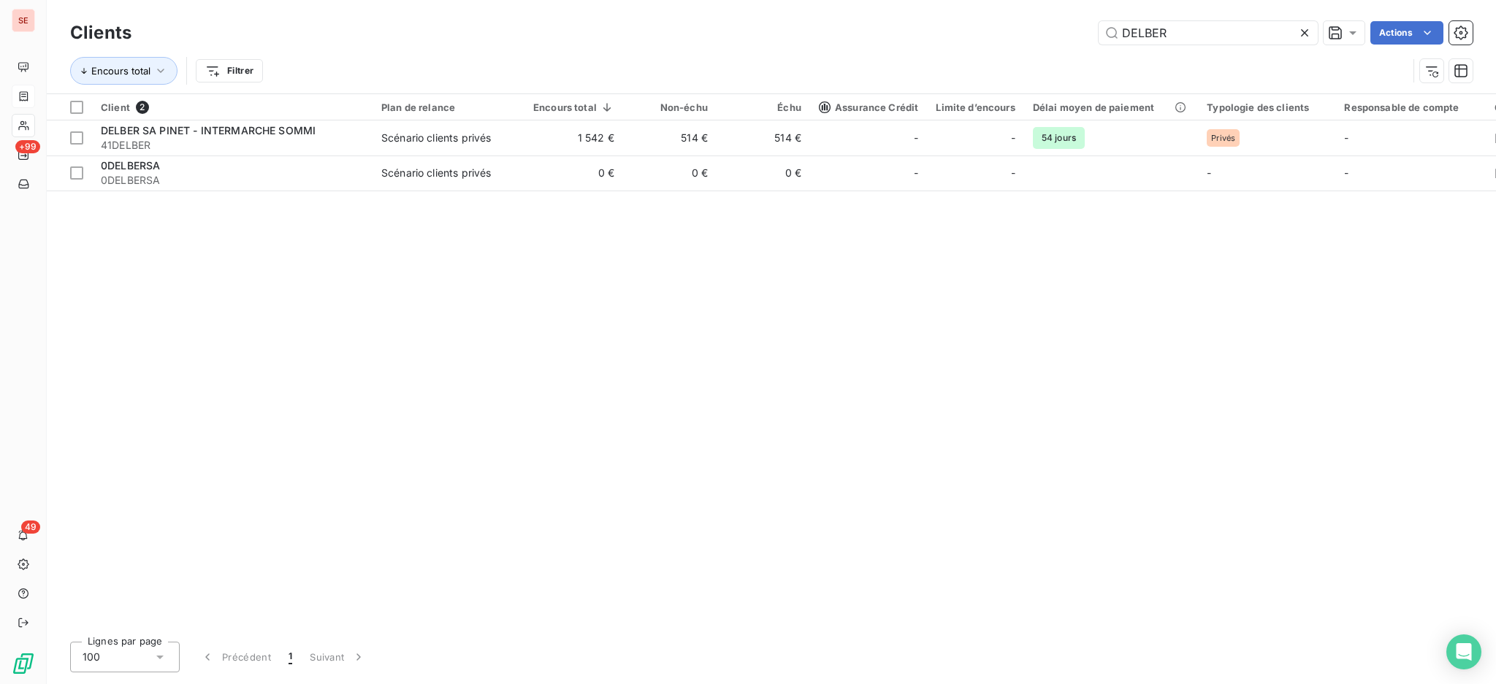
drag, startPoint x: 1186, startPoint y: 34, endPoint x: 971, endPoint y: 11, distance: 215.9
click at [982, 11] on div "Clients DELBER Actions Encours total Filtrer" at bounding box center [771, 46] width 1449 height 93
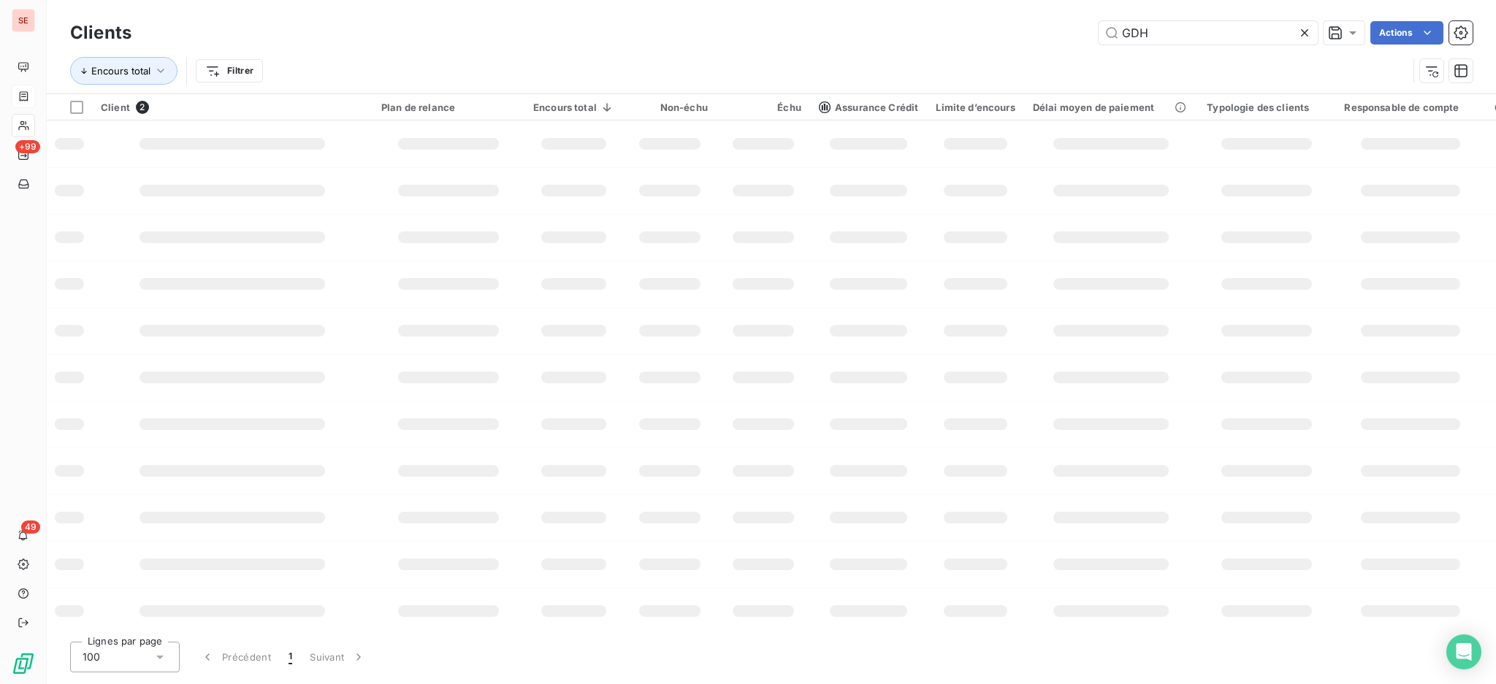
type input "GDH"
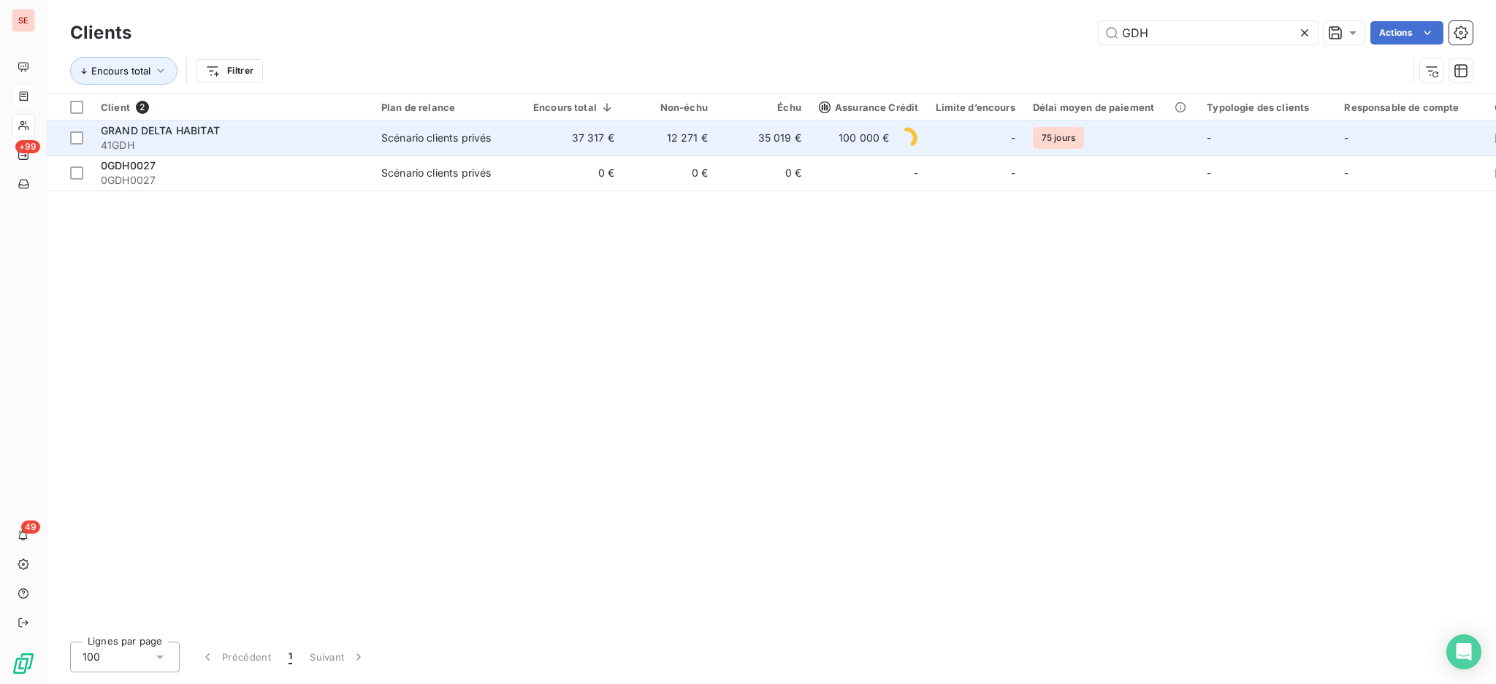
click at [223, 134] on div "GRAND DELTA HABITAT" at bounding box center [232, 130] width 263 height 15
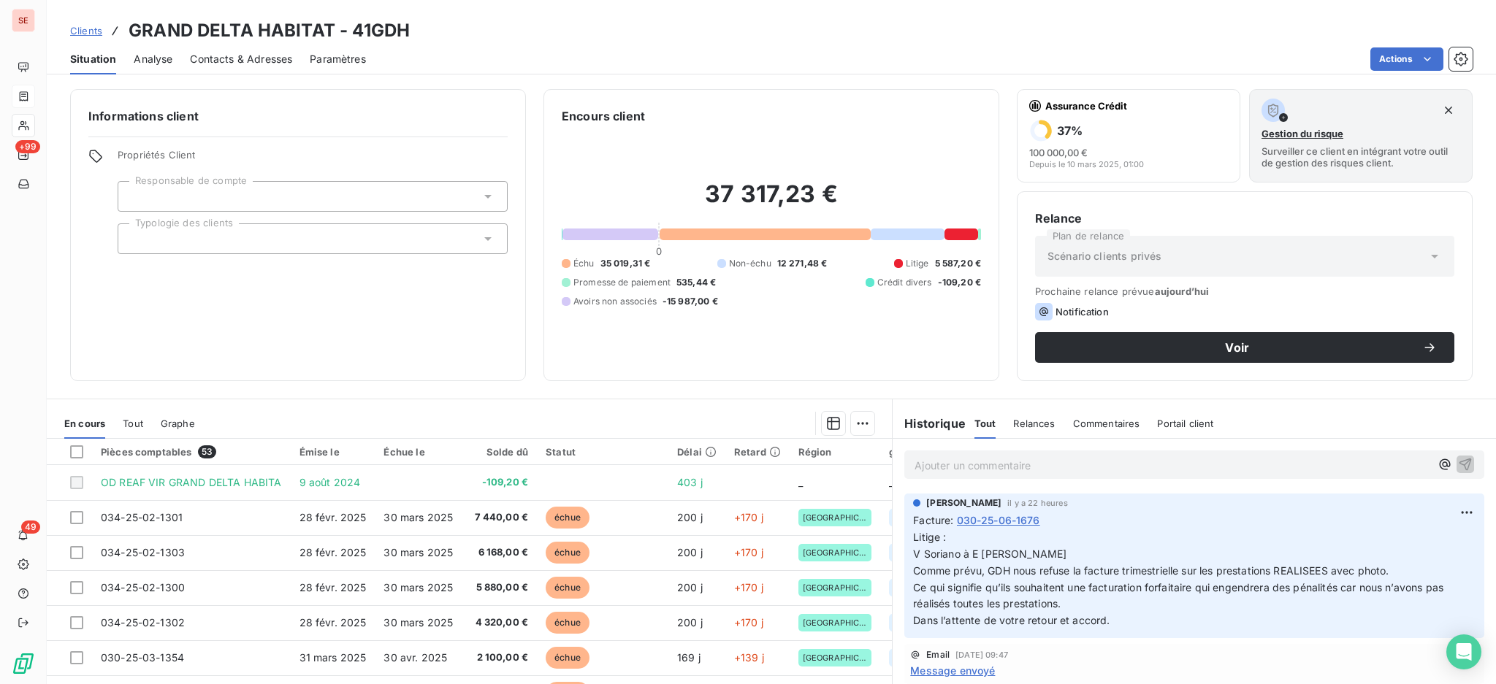
click at [503, 443] on th "Solde dû" at bounding box center [499, 452] width 75 height 26
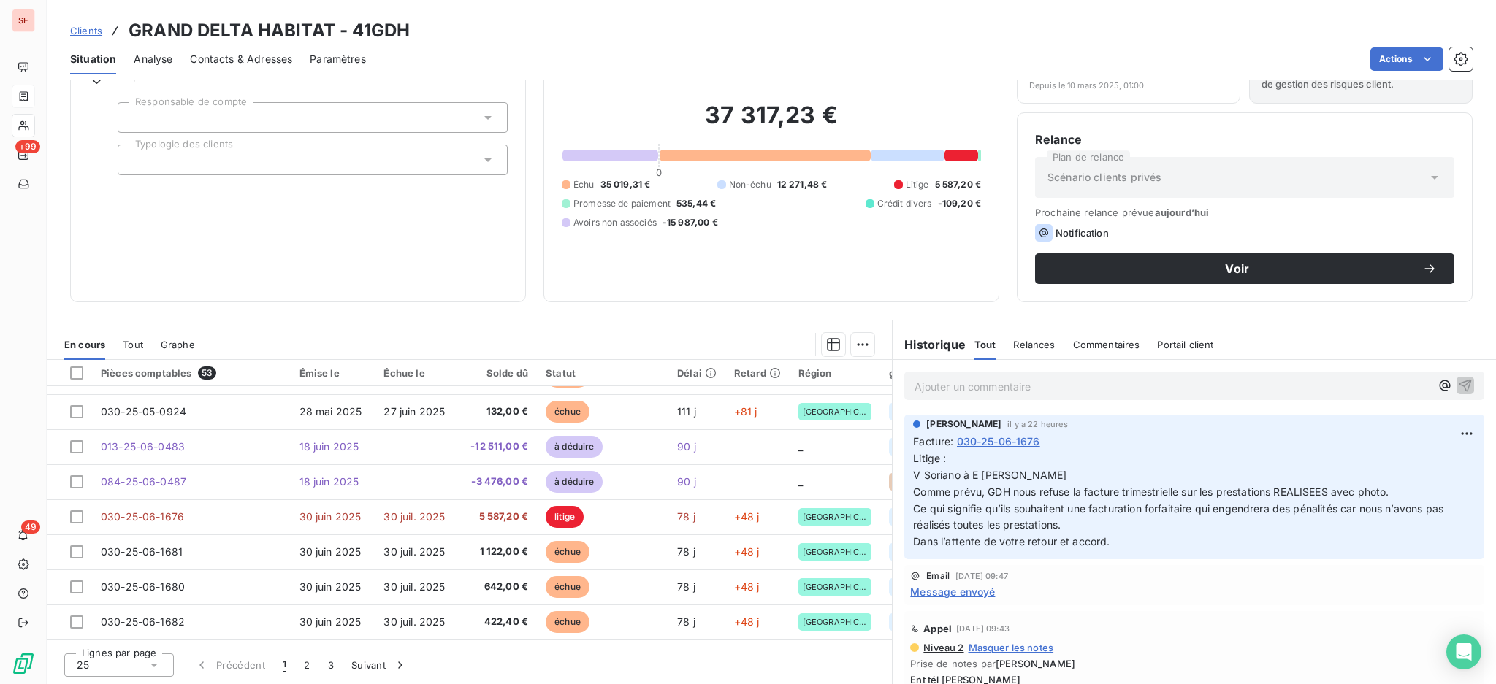
scroll to position [140, 0]
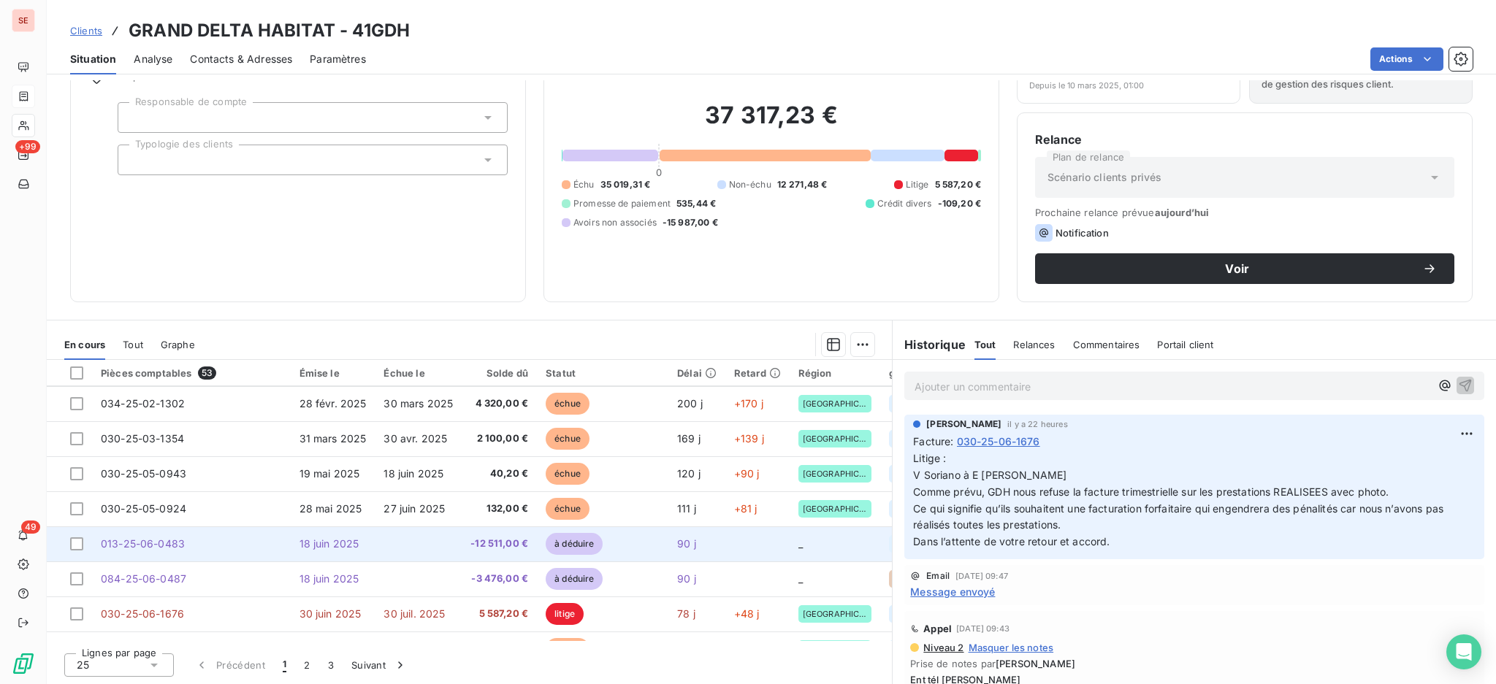
click at [397, 559] on td at bounding box center [418, 544] width 87 height 35
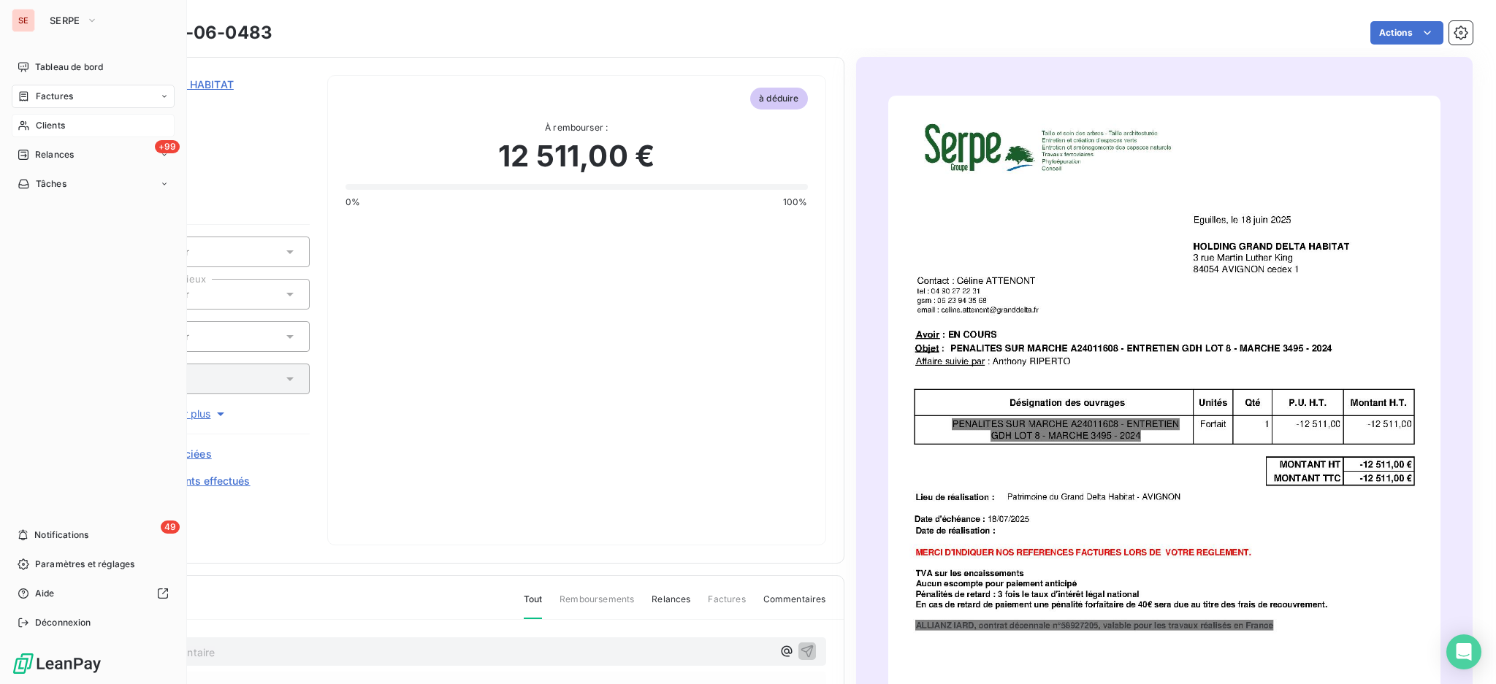
click at [50, 99] on span "Factures" at bounding box center [54, 96] width 37 height 13
click at [55, 94] on span "Factures" at bounding box center [54, 96] width 37 height 13
click at [53, 127] on span "Factures" at bounding box center [53, 125] width 37 height 13
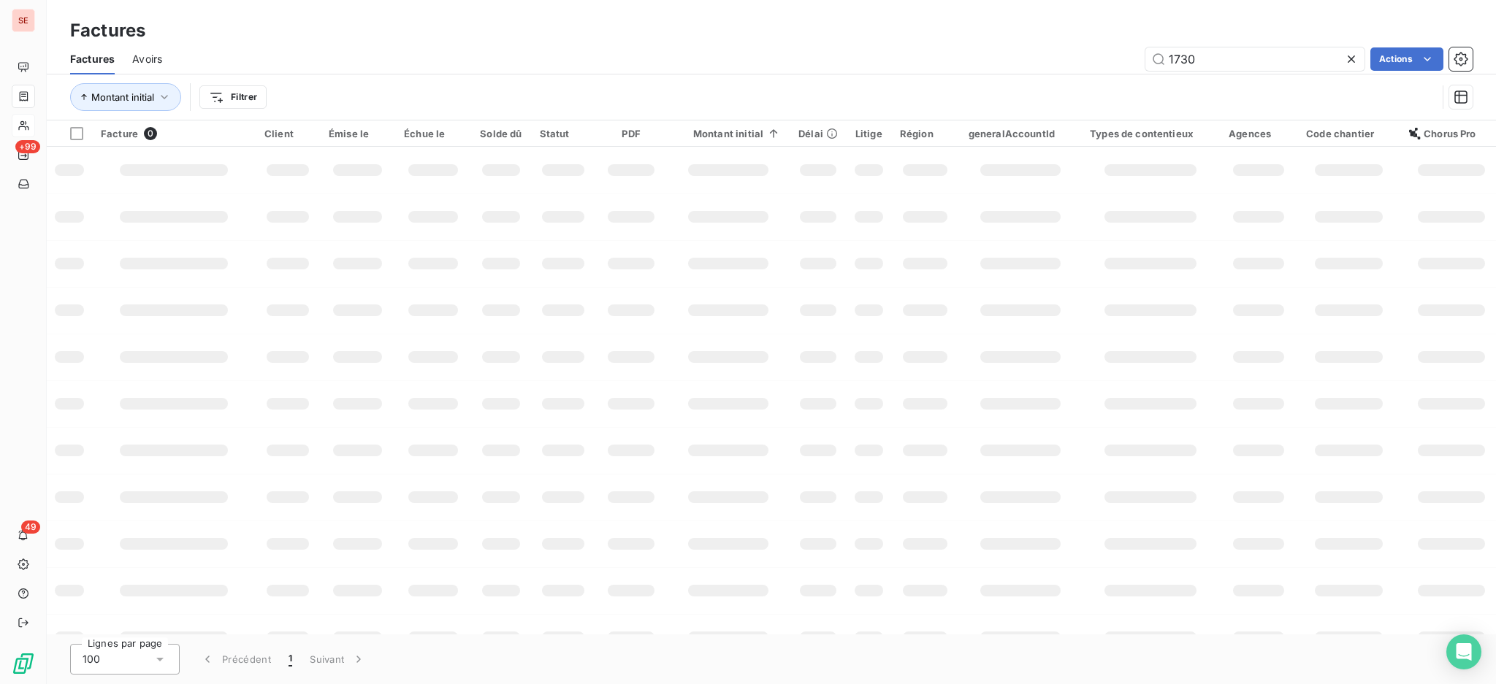
drag, startPoint x: 1204, startPoint y: 58, endPoint x: 948, endPoint y: 28, distance: 258.0
click at [1102, 44] on div "Factures Avoirs 1730 Actions" at bounding box center [771, 59] width 1449 height 31
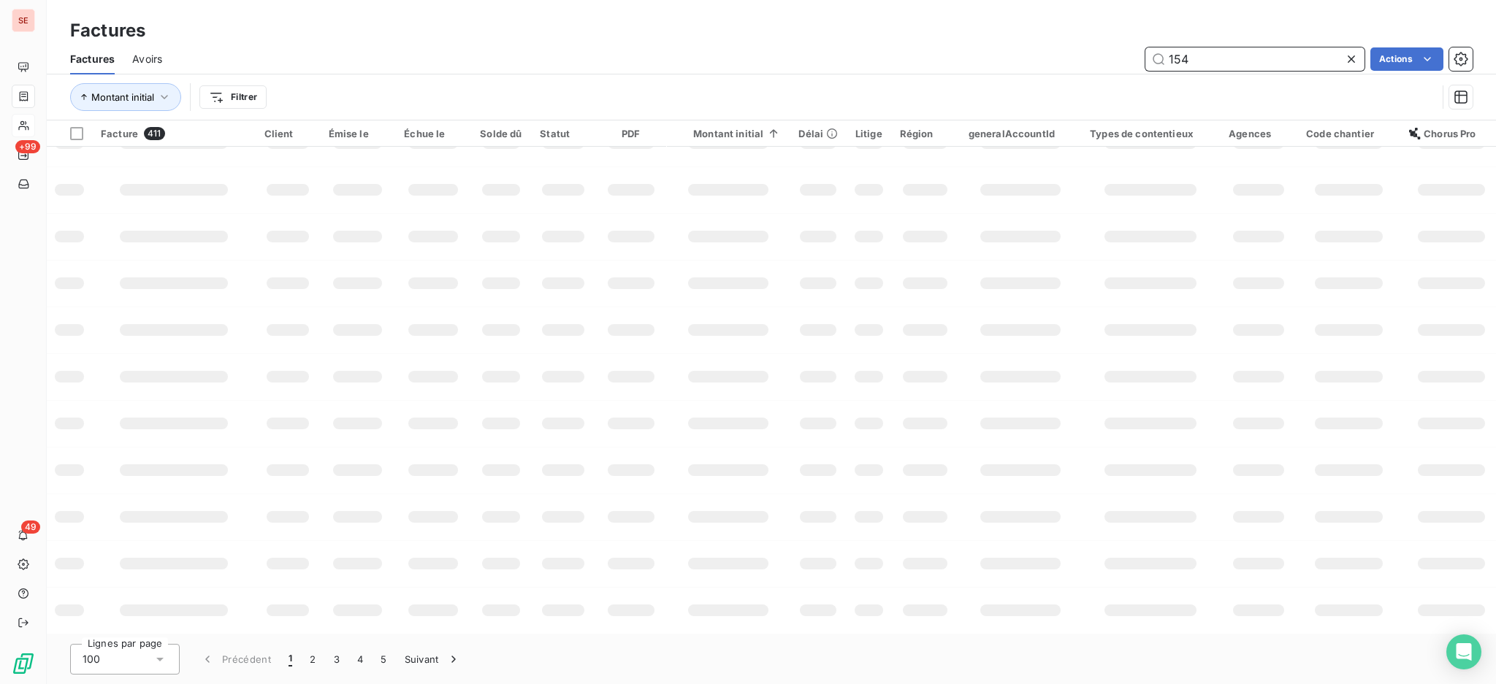
scroll to position [218, 0]
drag, startPoint x: 1202, startPoint y: 59, endPoint x: 1136, endPoint y: 55, distance: 65.9
click at [1136, 55] on div "154 Actions" at bounding box center [826, 58] width 1293 height 23
type input "030"
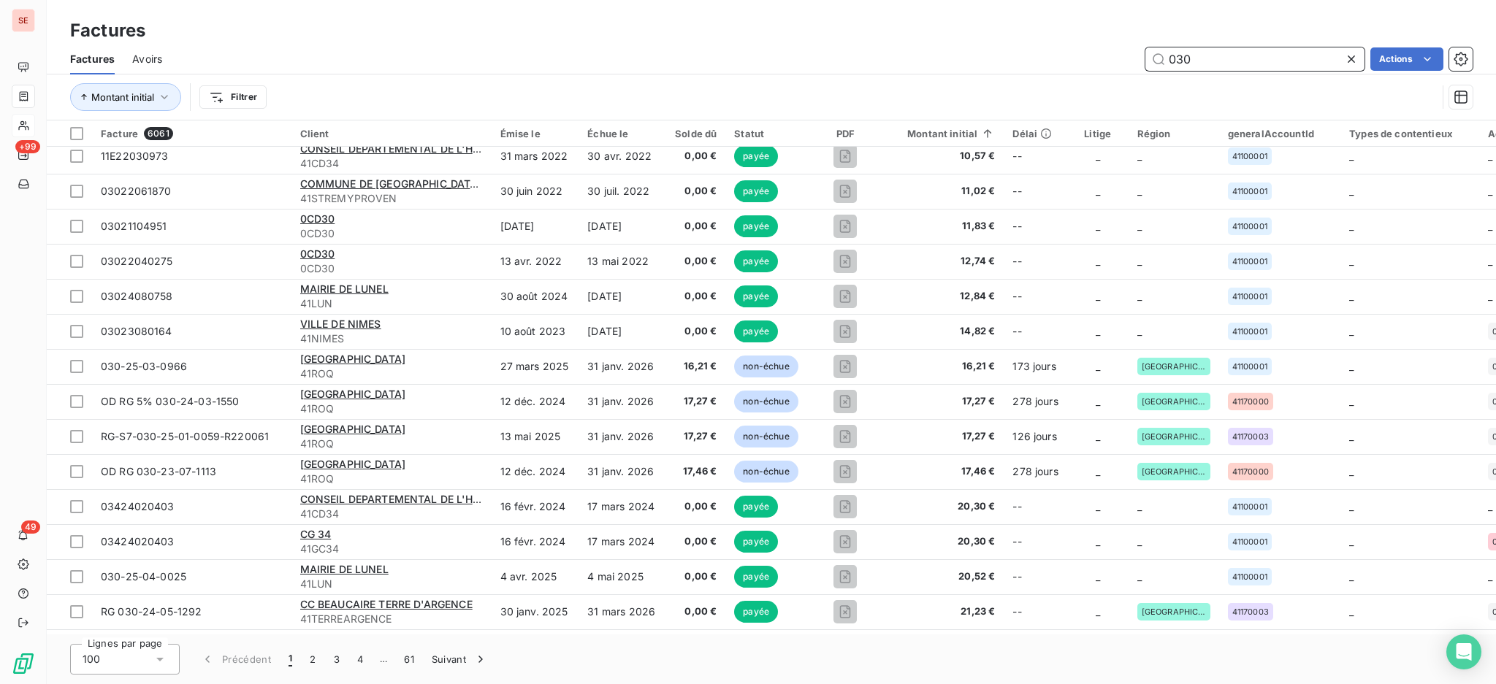
scroll to position [974, 0]
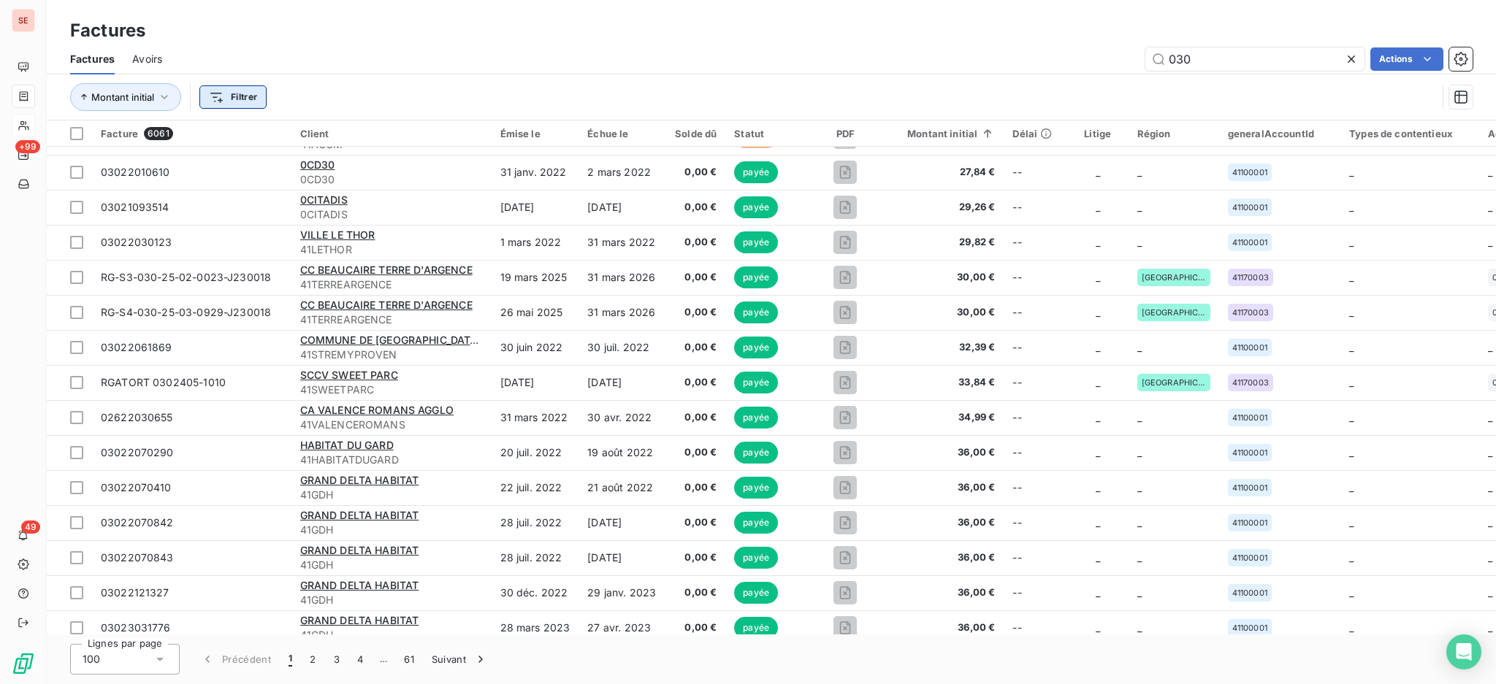
click at [248, 96] on html "SE +99 49 Factures Factures Avoirs 030 Actions Montant initial Filtrer Facture …" at bounding box center [748, 342] width 1496 height 684
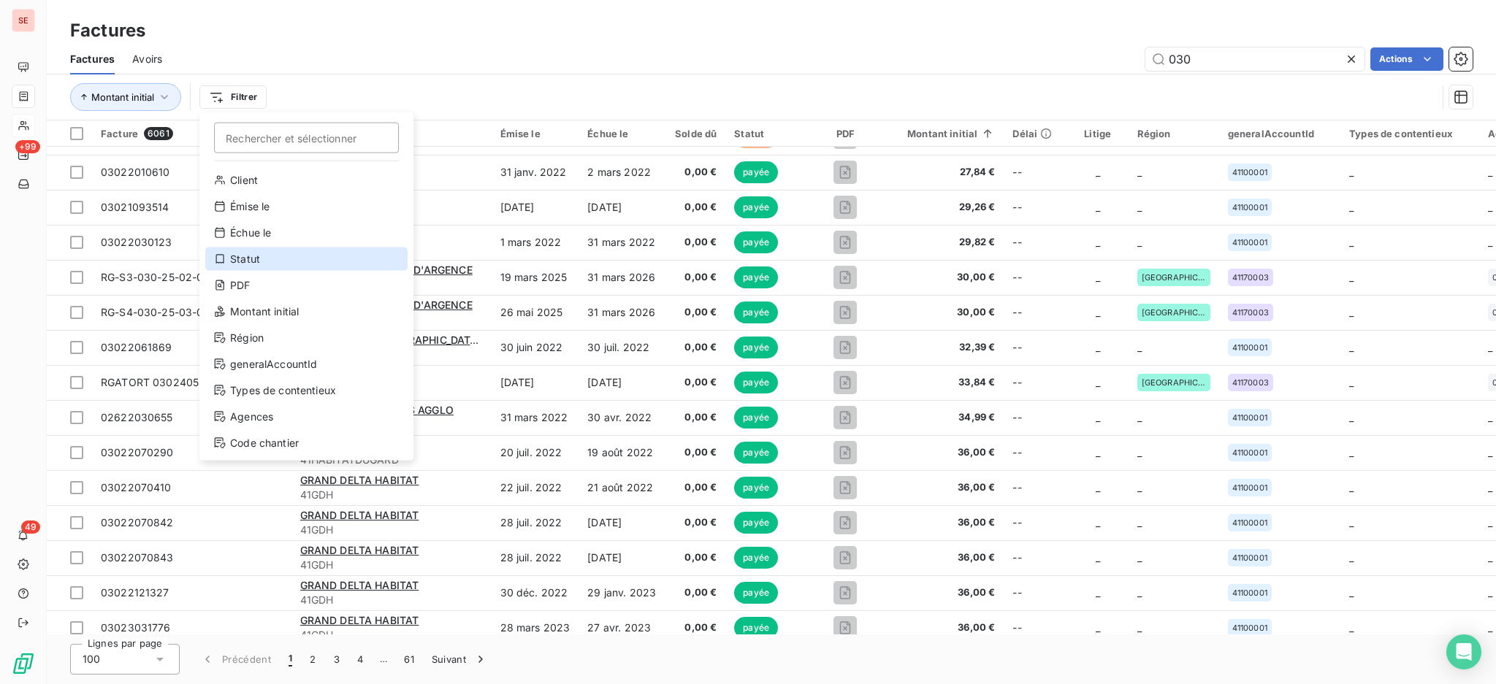
click at [256, 256] on div "Statut" at bounding box center [306, 259] width 202 height 23
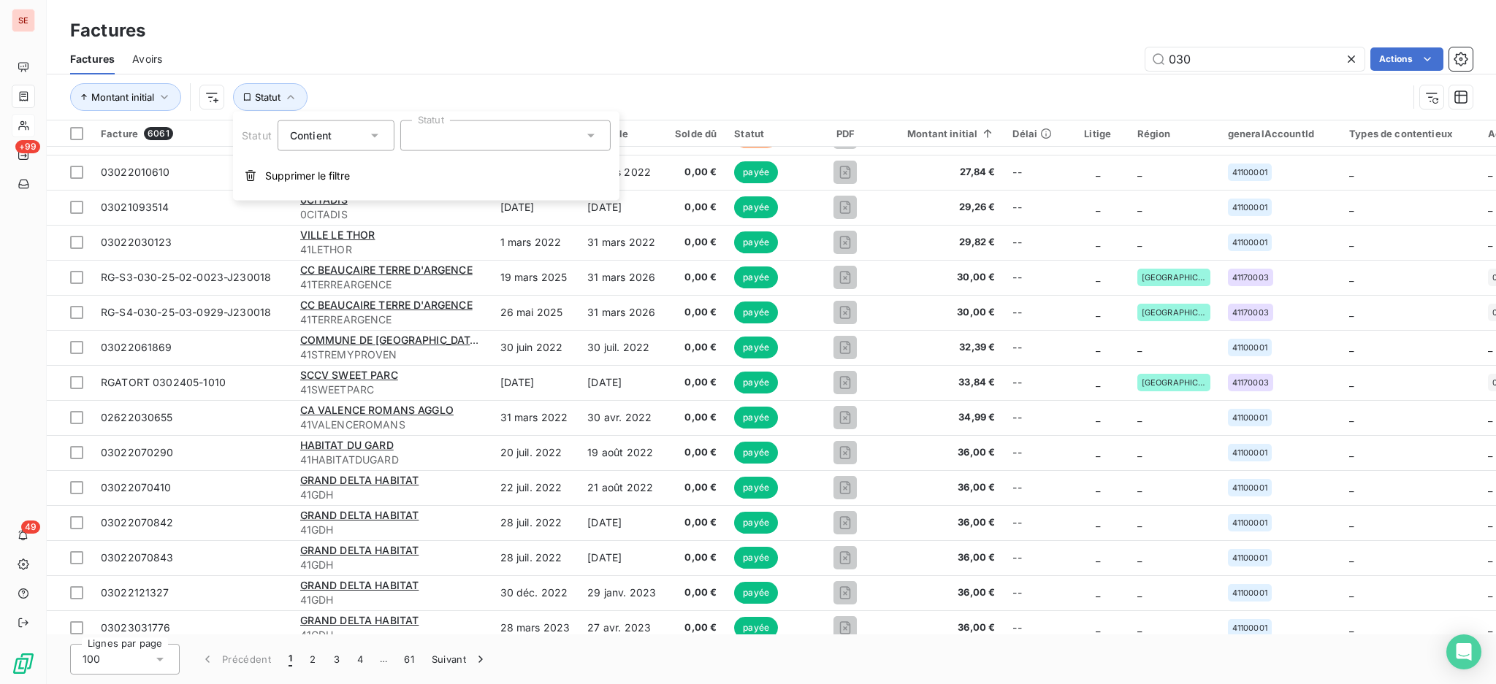
click at [375, 132] on icon at bounding box center [374, 136] width 15 height 15
click at [344, 193] on span "Ne contient pas" at bounding box center [346, 196] width 79 height 12
click at [590, 137] on icon at bounding box center [591, 136] width 15 height 15
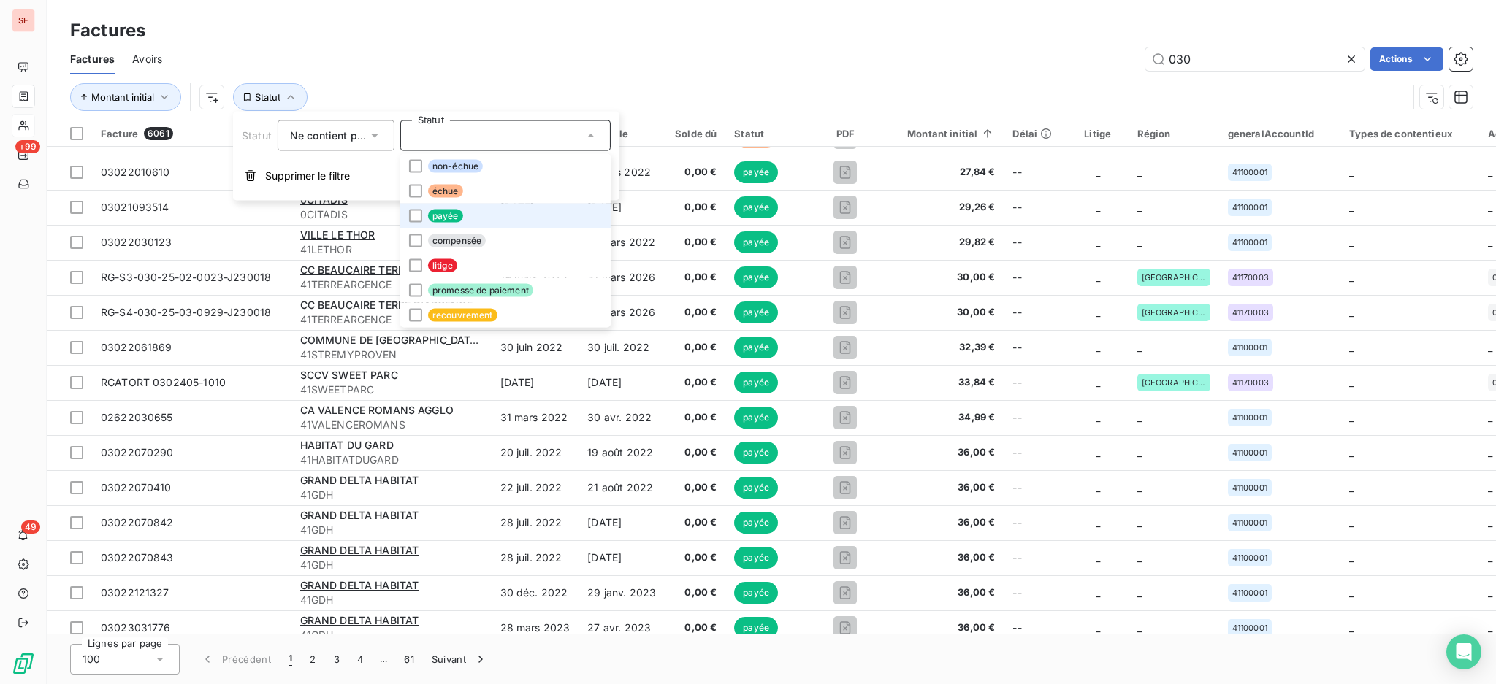
click at [488, 220] on li "payée" at bounding box center [505, 216] width 210 height 25
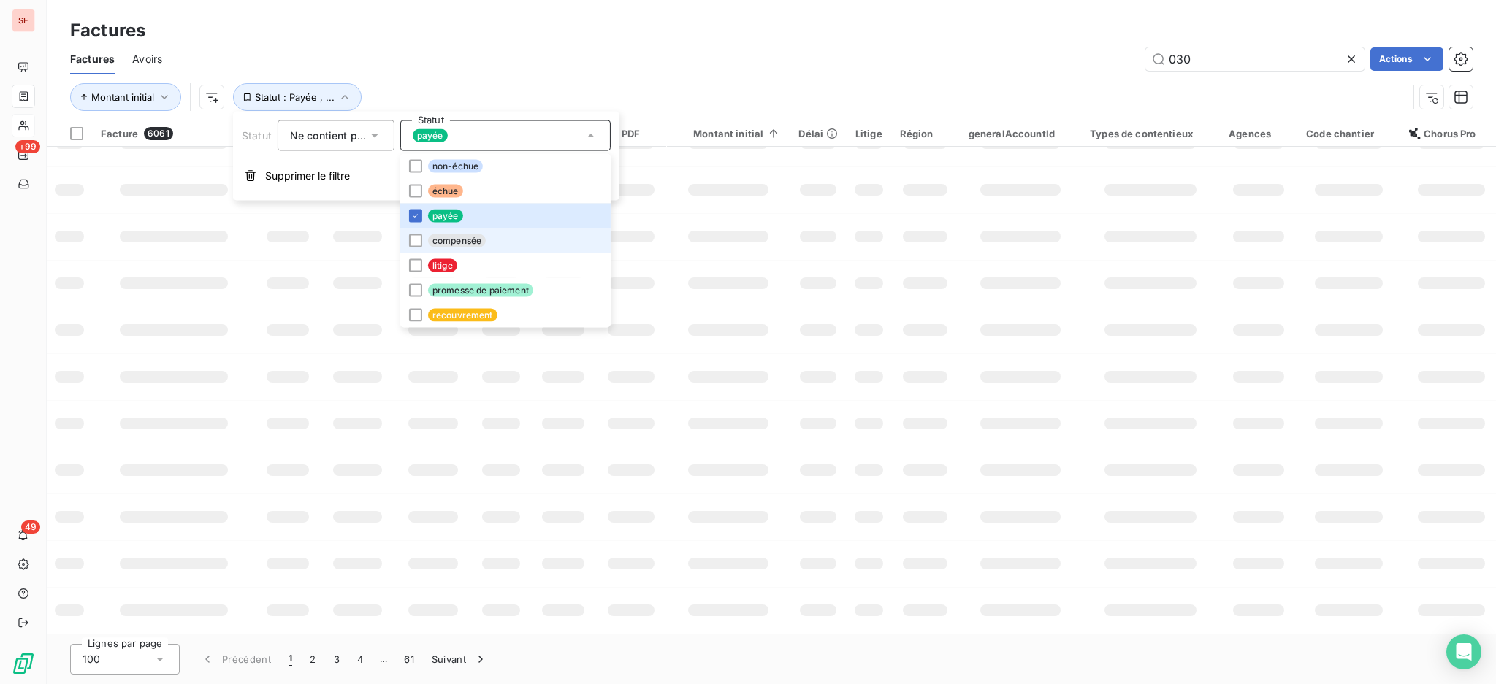
click at [480, 237] on span "compensée" at bounding box center [457, 240] width 58 height 13
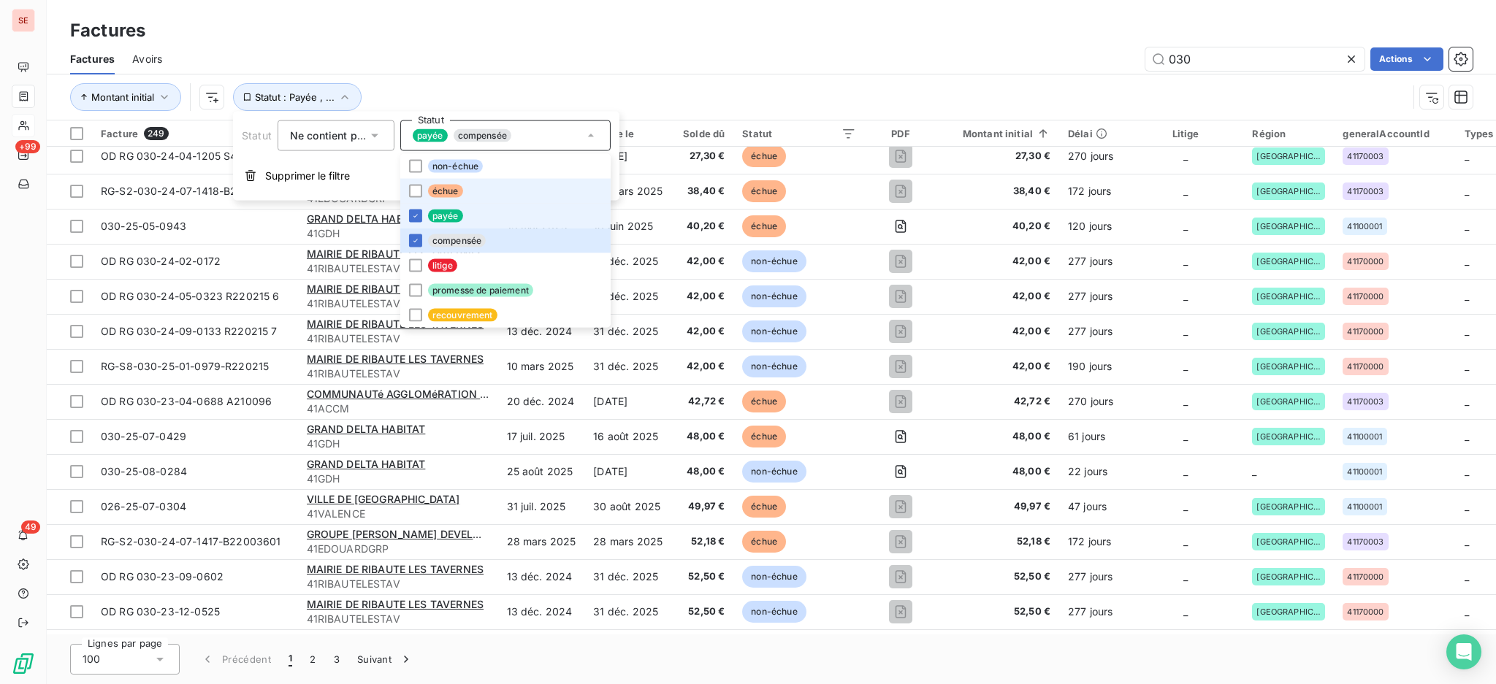
scroll to position [974, 0]
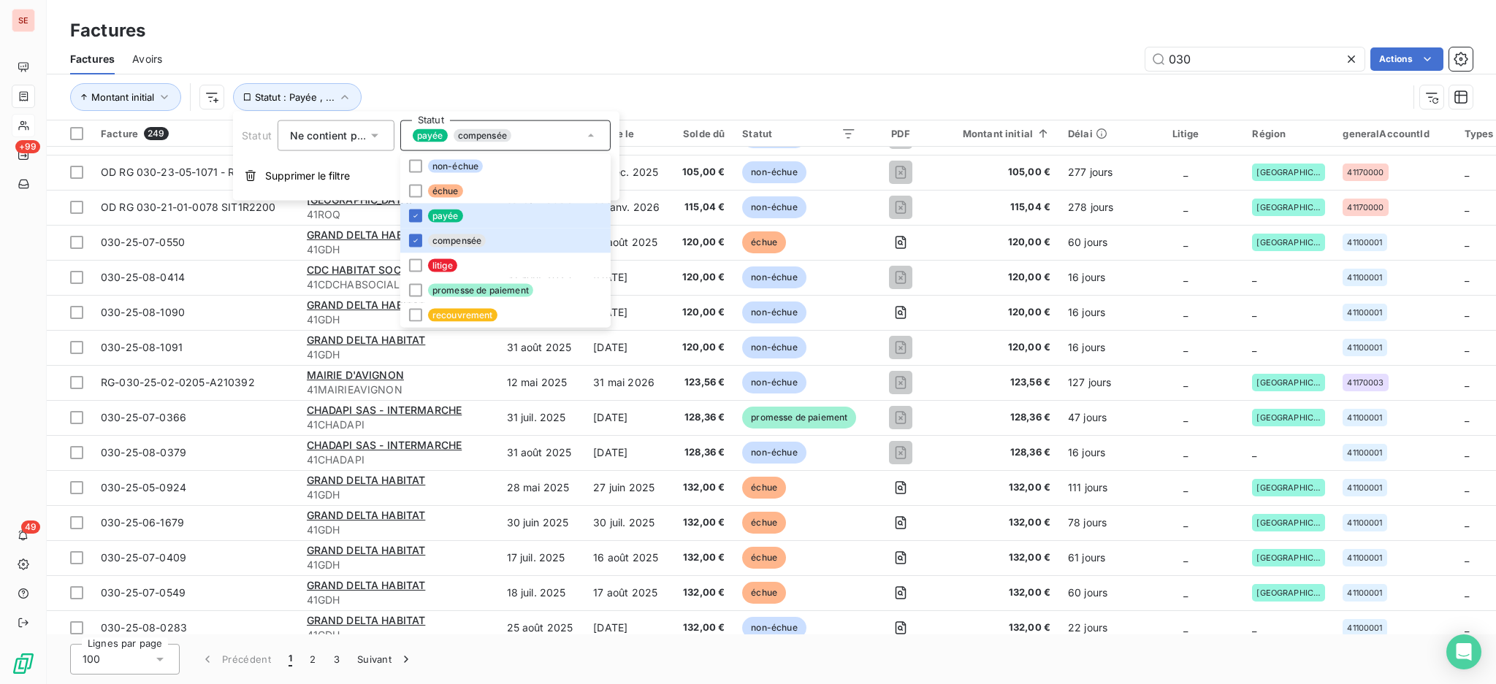
click at [554, 33] on div "Factures" at bounding box center [771, 31] width 1449 height 26
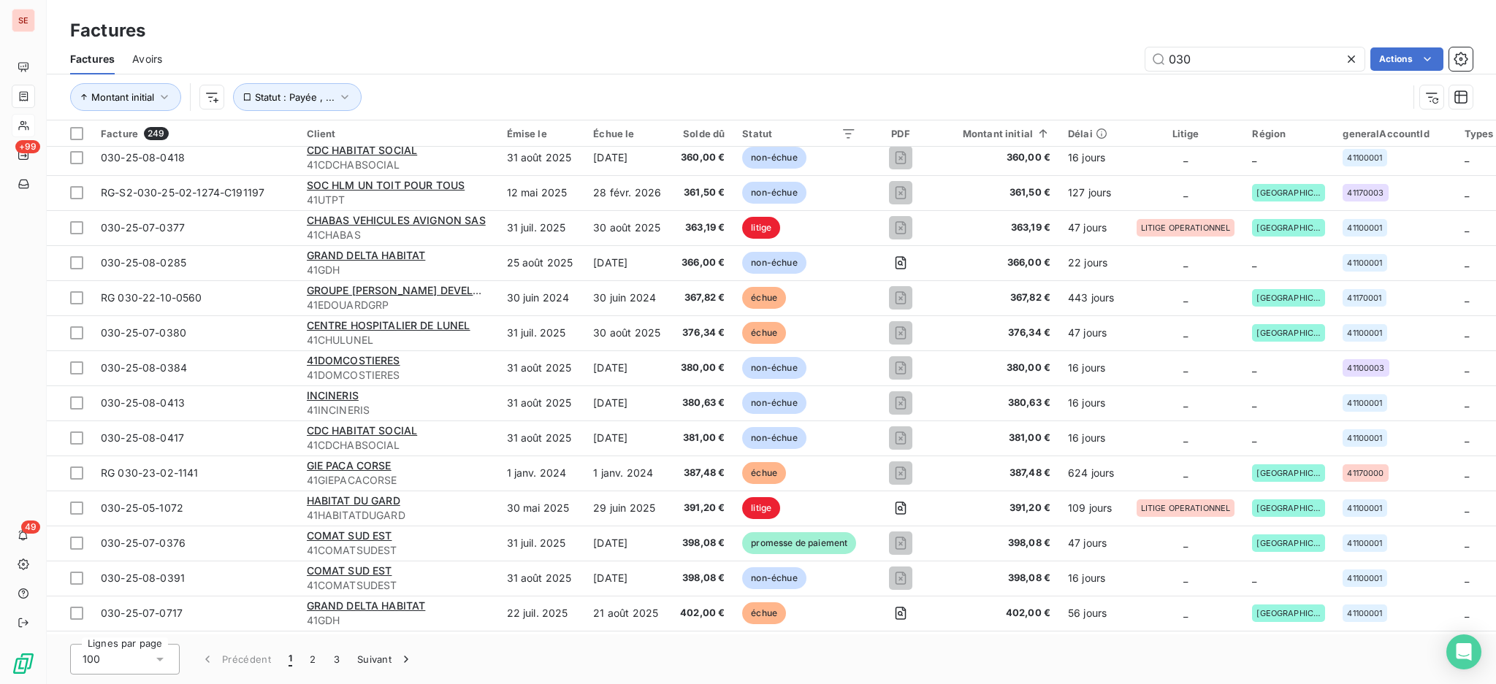
scroll to position [3023, 0]
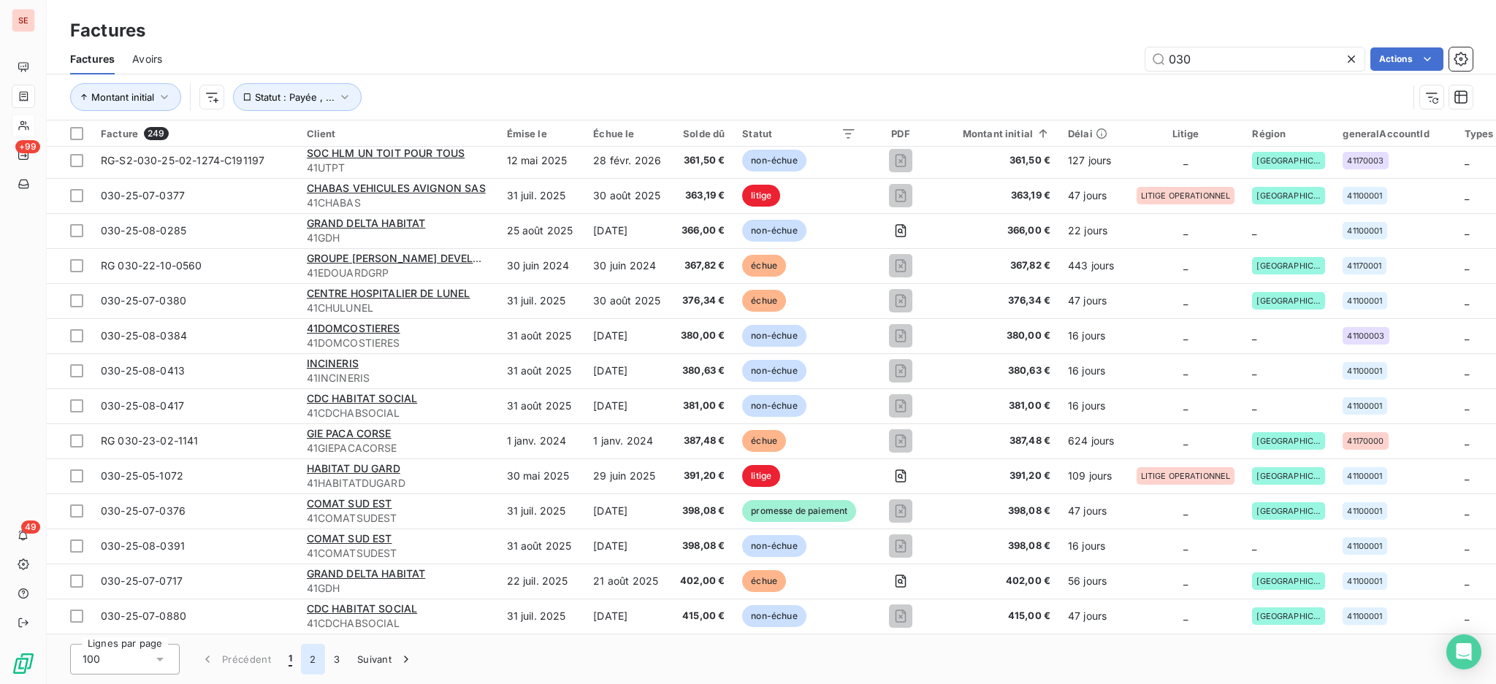
click at [311, 660] on button "2" at bounding box center [312, 659] width 23 height 31
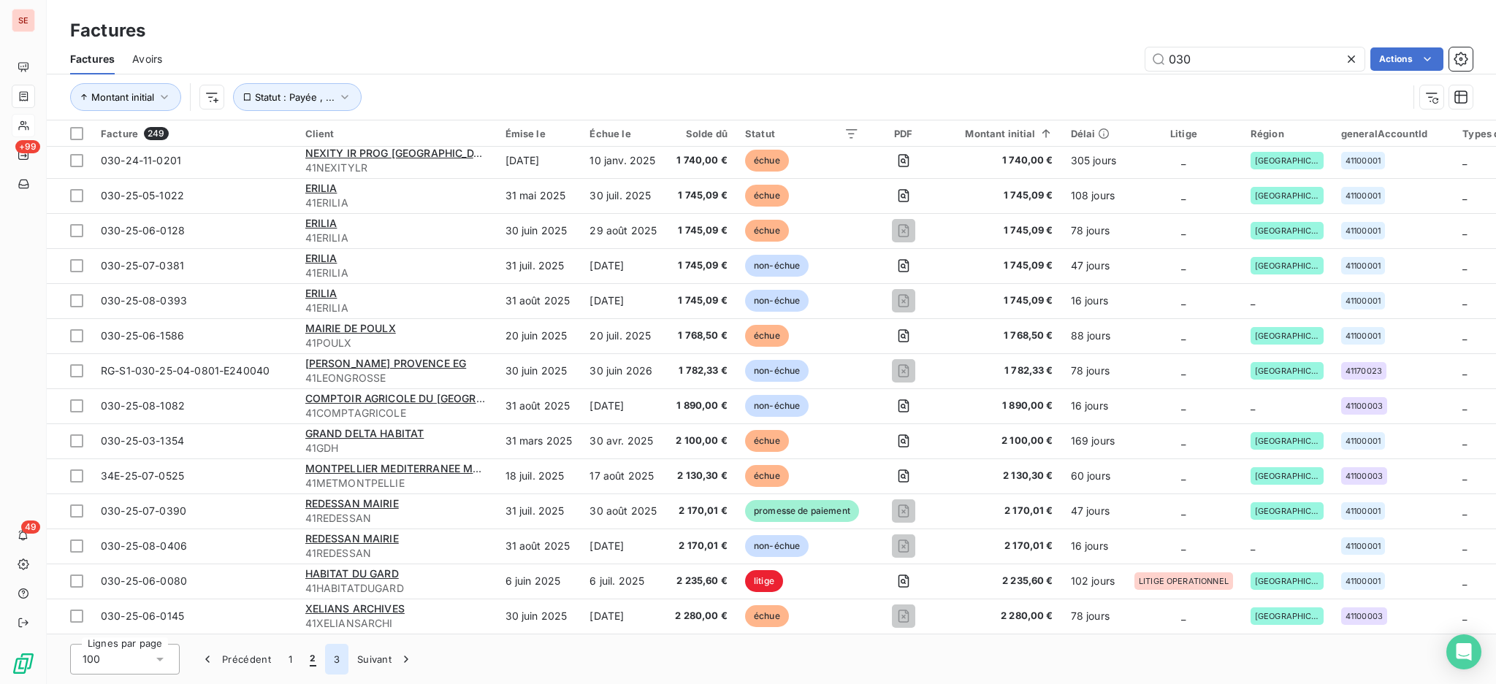
click at [333, 663] on button "3" at bounding box center [336, 659] width 23 height 31
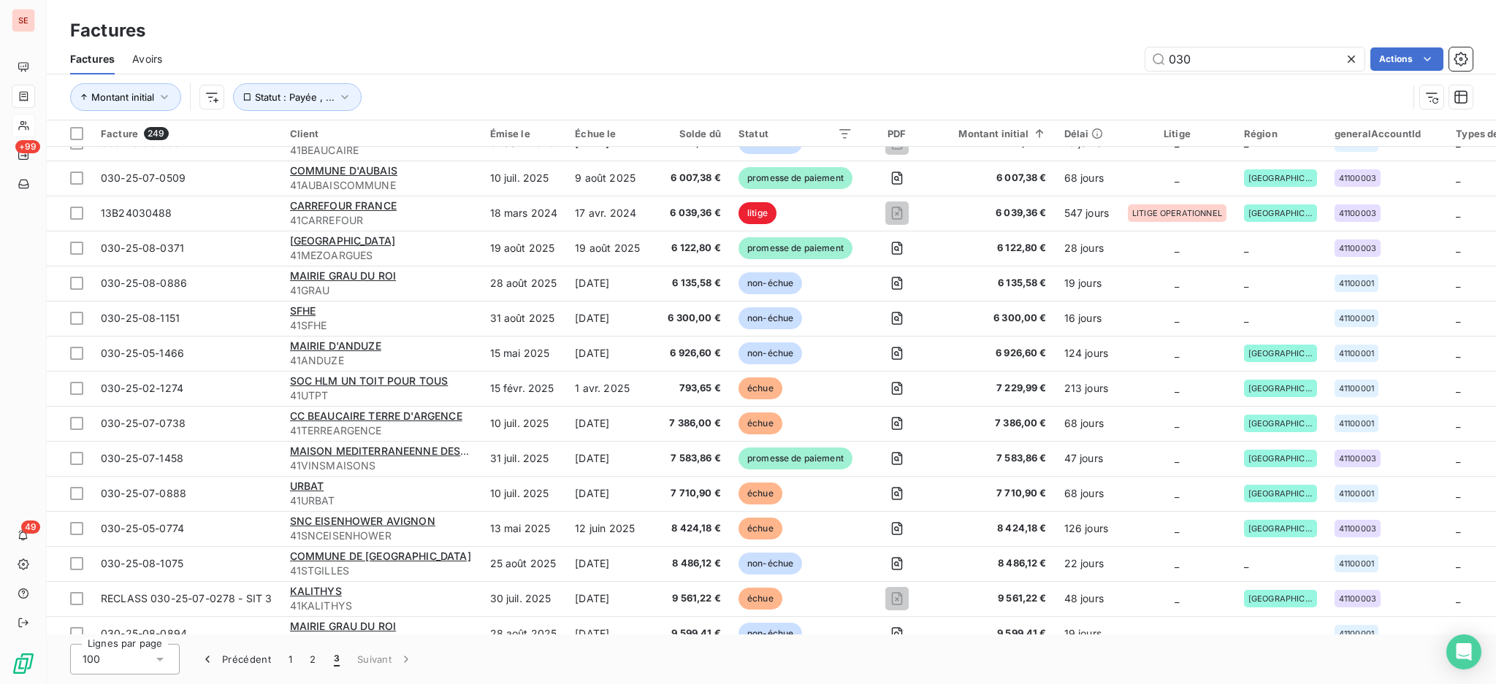
scroll to position [651, 0]
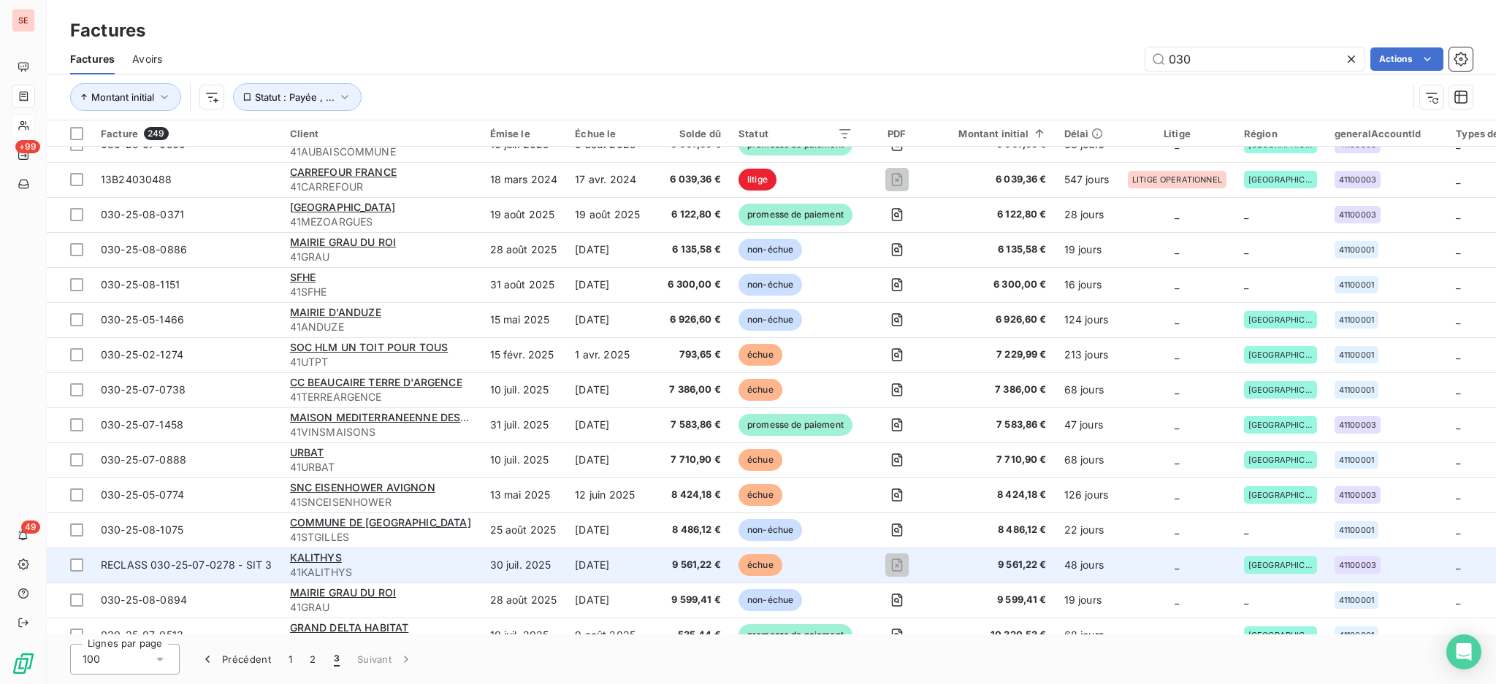
click at [627, 570] on td "[DATE]" at bounding box center [608, 565] width 85 height 35
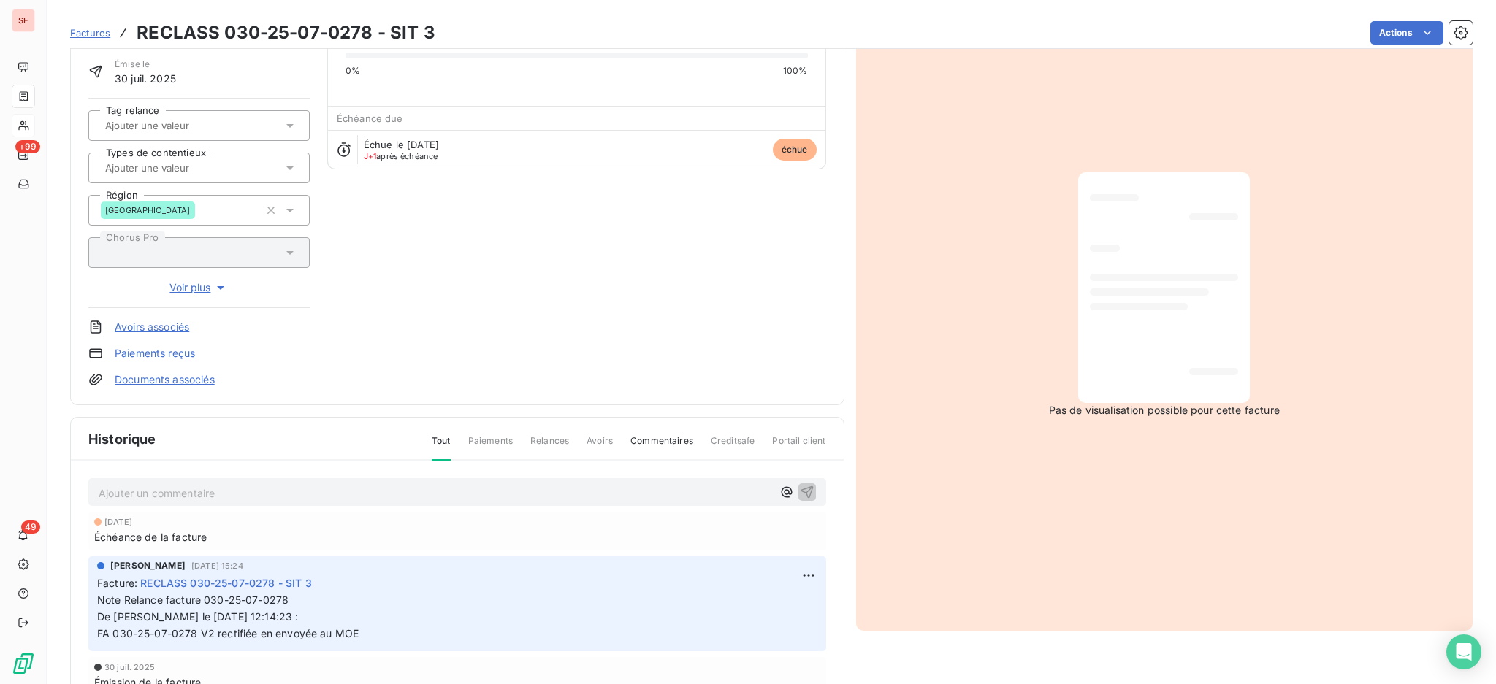
scroll to position [99, 0]
click at [191, 378] on link "Documents associés" at bounding box center [165, 379] width 100 height 15
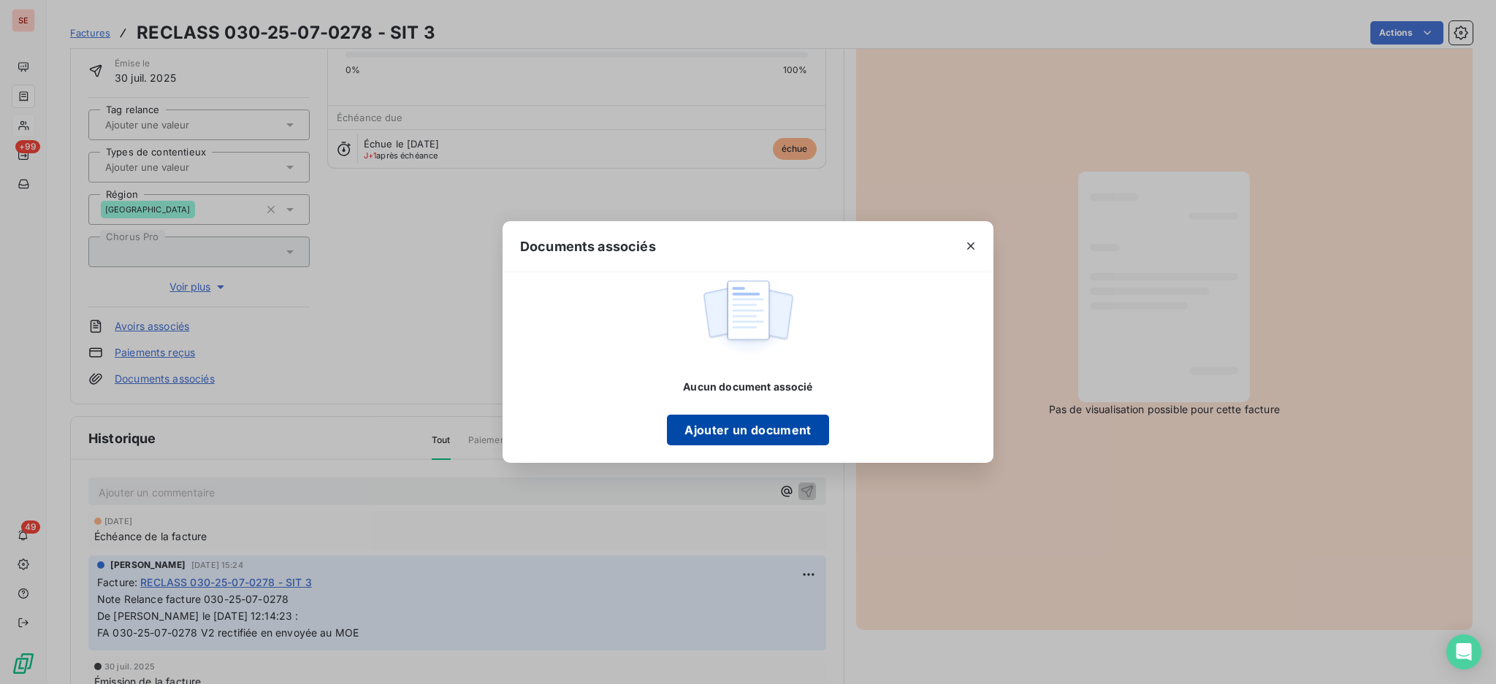
click at [785, 420] on button "Ajouter un document" at bounding box center [747, 430] width 161 height 31
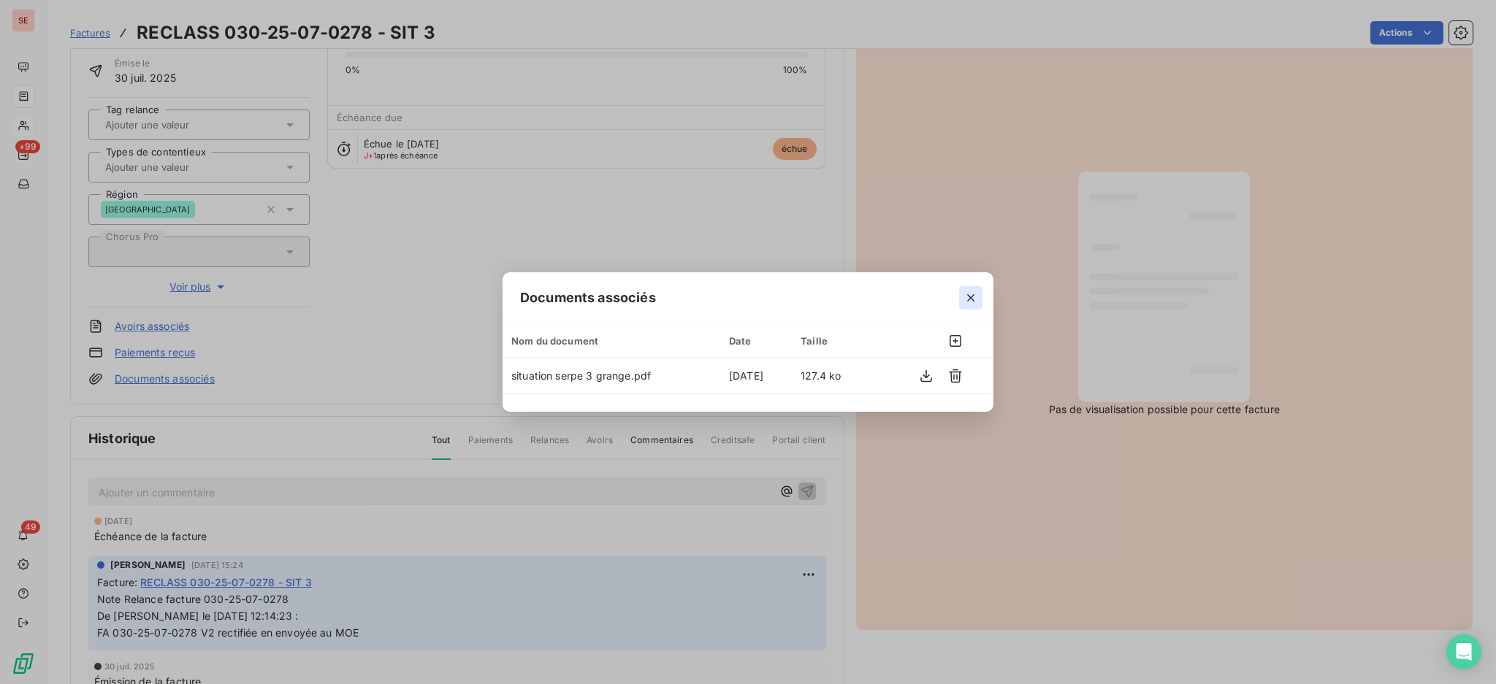
click at [976, 294] on icon "button" at bounding box center [970, 298] width 15 height 15
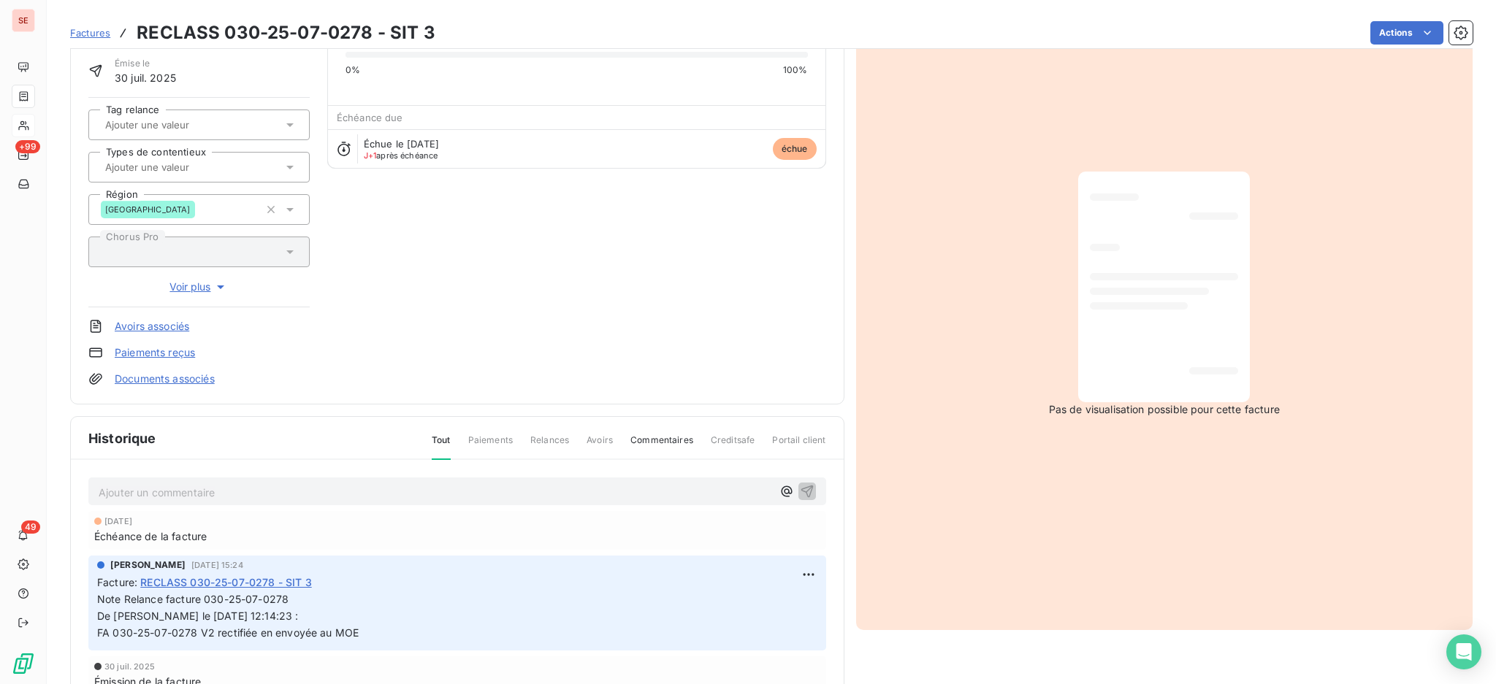
click at [479, 490] on p "Ajouter un commentaire ﻿" at bounding box center [435, 492] width 673 height 18
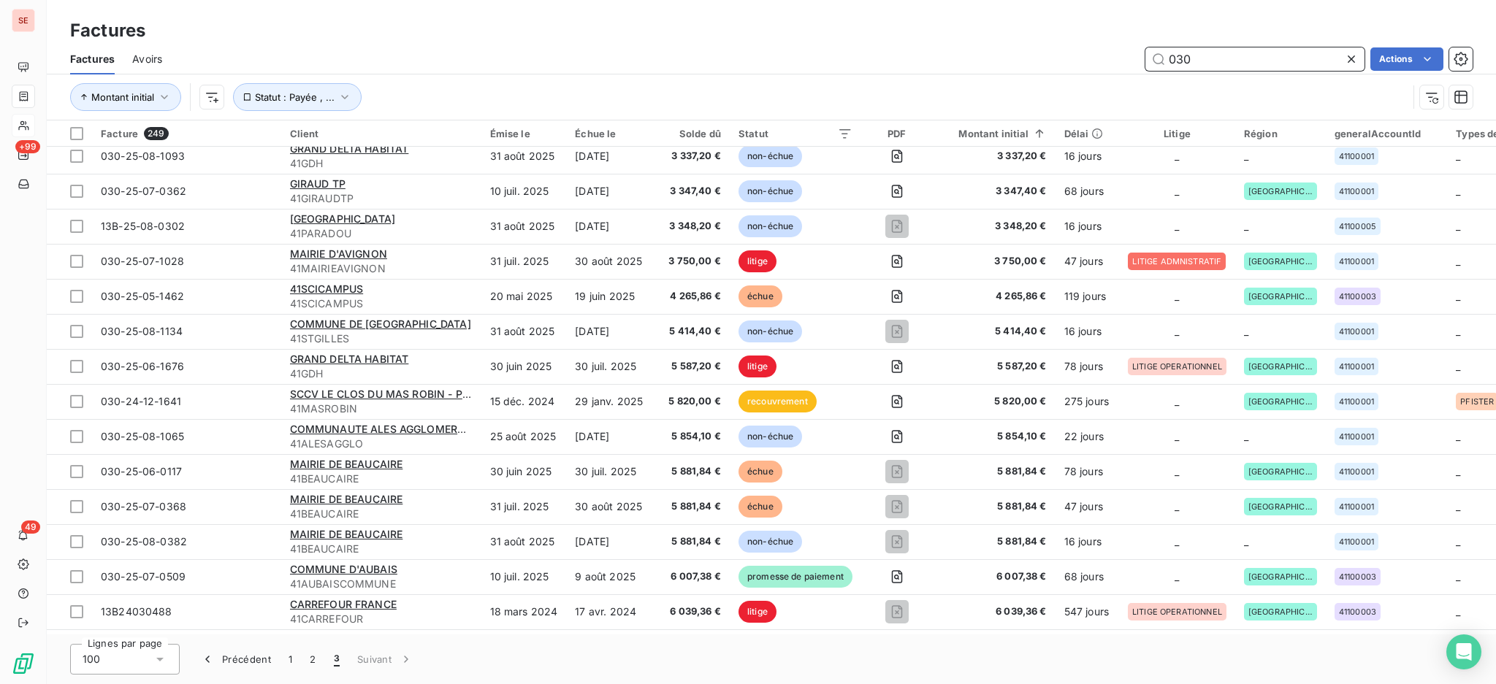
scroll to position [876, 0]
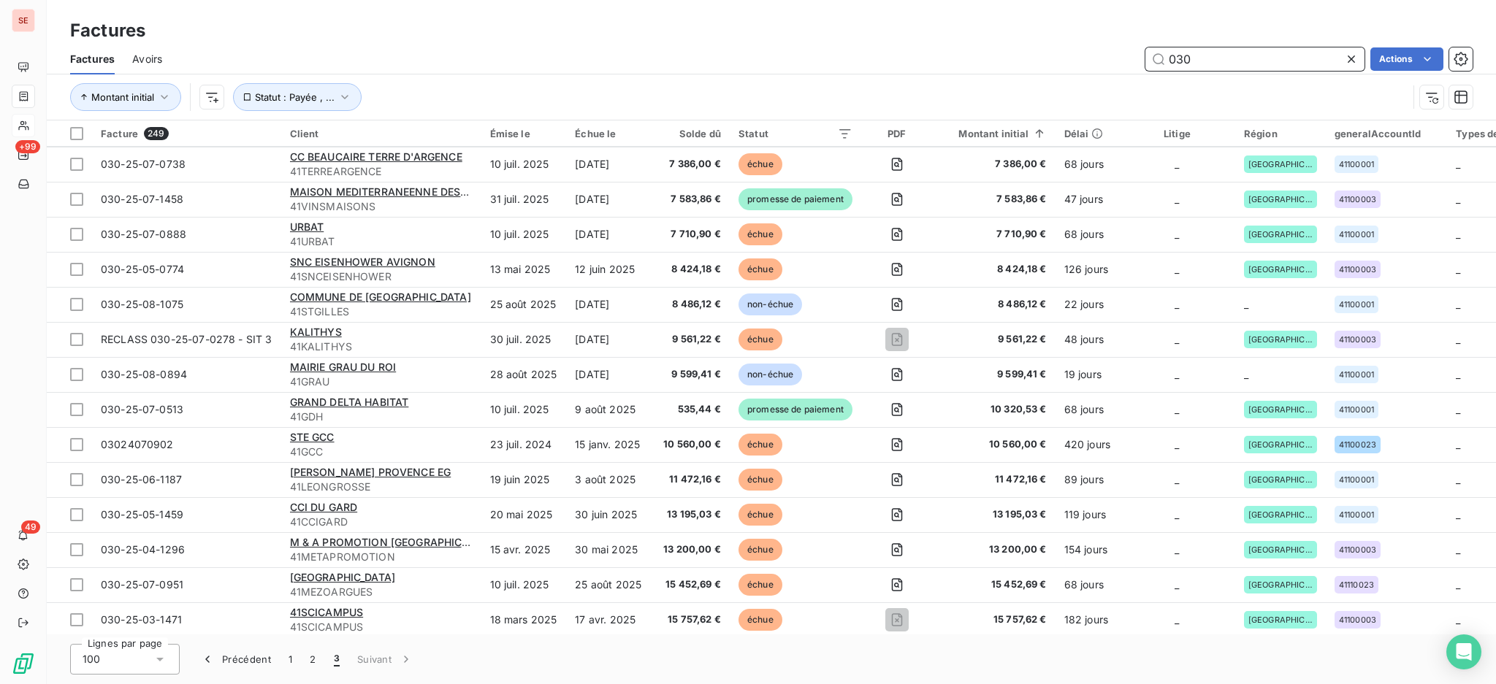
drag, startPoint x: 1227, startPoint y: 54, endPoint x: 1091, endPoint y: 46, distance: 136.1
click at [1091, 47] on div "030 Actions" at bounding box center [826, 58] width 1293 height 23
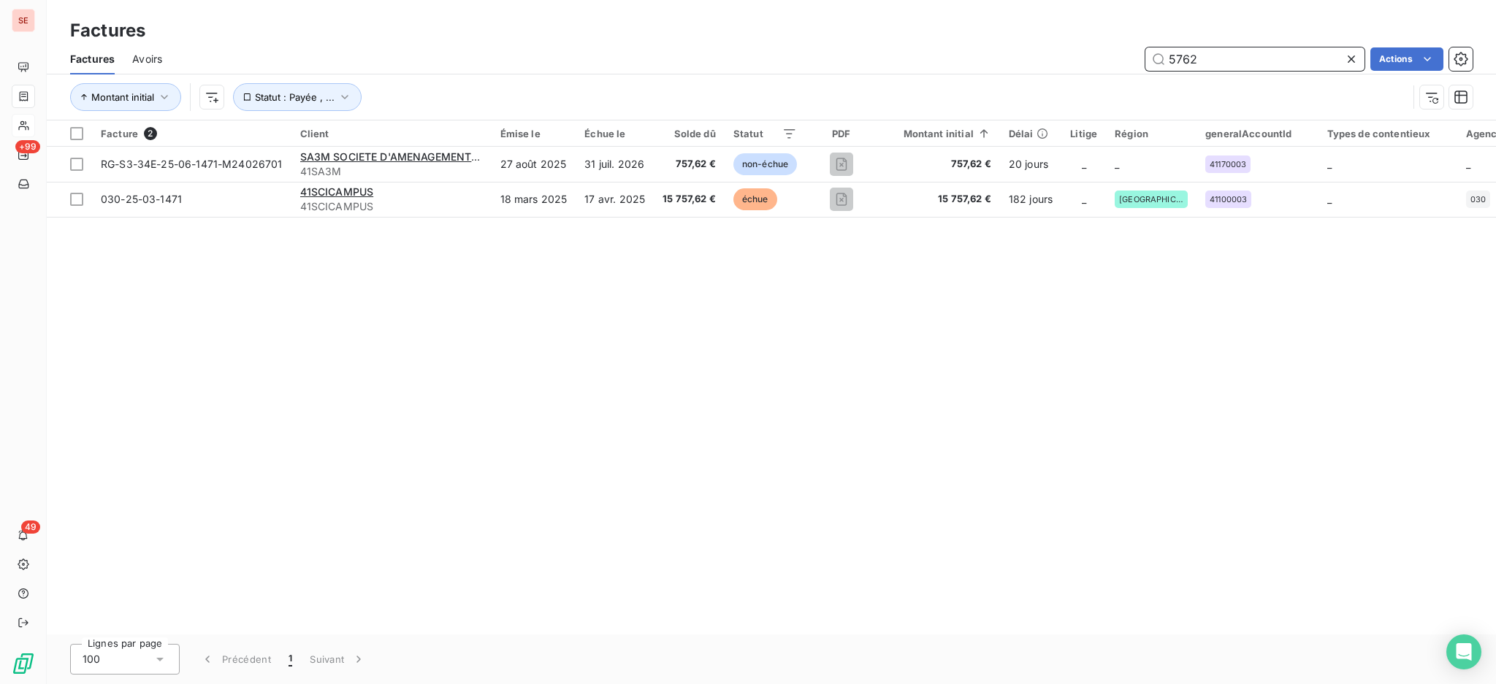
scroll to position [0, 0]
drag, startPoint x: 1210, startPoint y: 50, endPoint x: 1093, endPoint y: 53, distance: 116.9
click at [1093, 53] on div "5762 Actions" at bounding box center [826, 58] width 1293 height 23
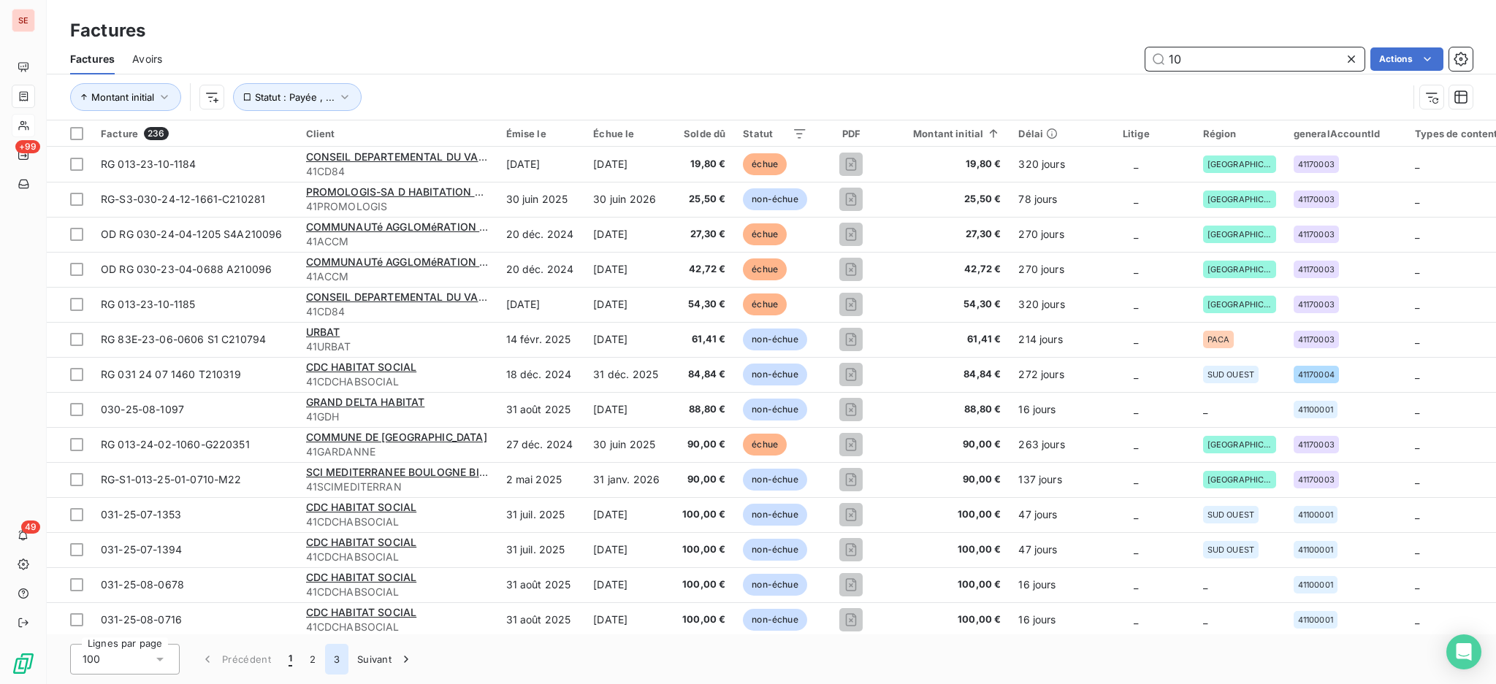
type input "10"
click at [332, 658] on button "3" at bounding box center [336, 659] width 23 height 31
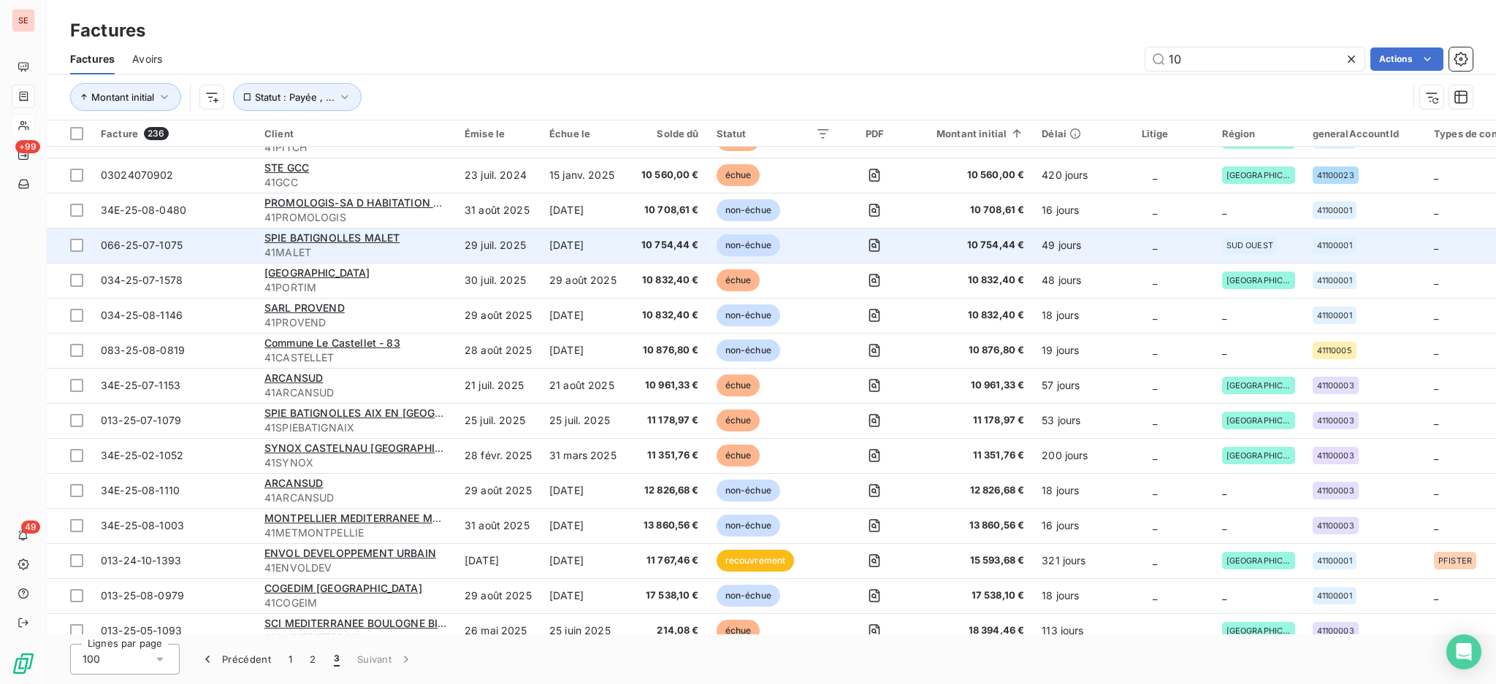
scroll to position [486, 0]
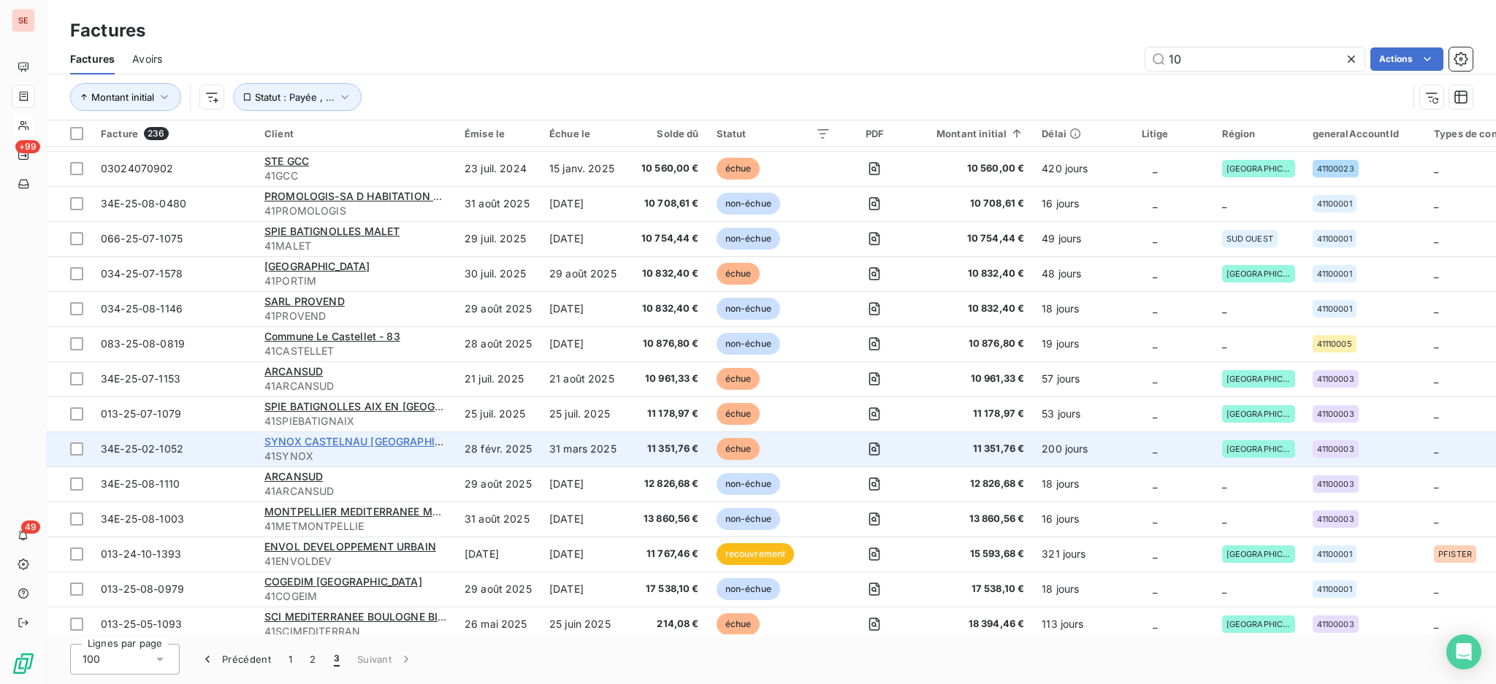
click at [382, 440] on span "SYNOX CASTELNAU [GEOGRAPHIC_DATA]" at bounding box center [370, 441] width 212 height 12
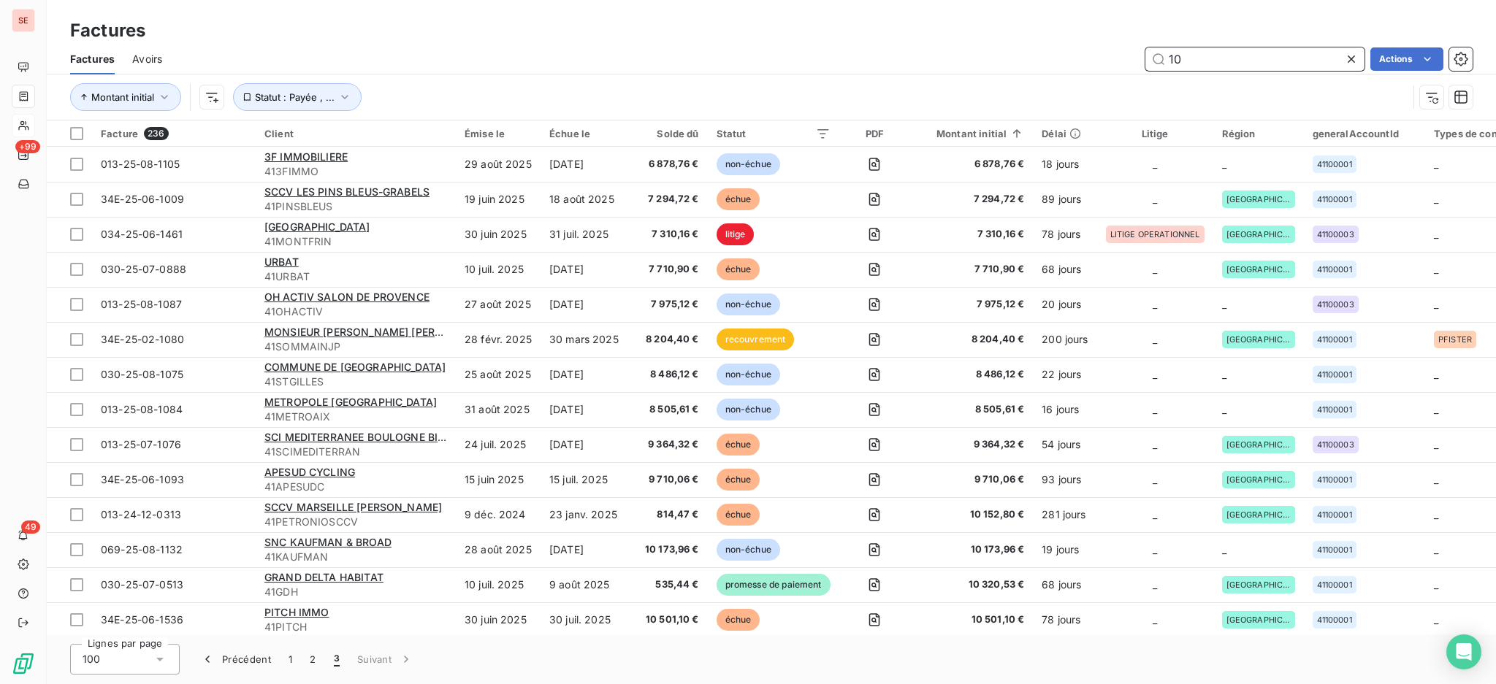
drag, startPoint x: 1201, startPoint y: 57, endPoint x: 1120, endPoint y: 42, distance: 82.5
click at [1120, 42] on div "Factures Factures Avoirs 10 Actions Montant initial Statut : Payée , ..." at bounding box center [771, 60] width 1449 height 121
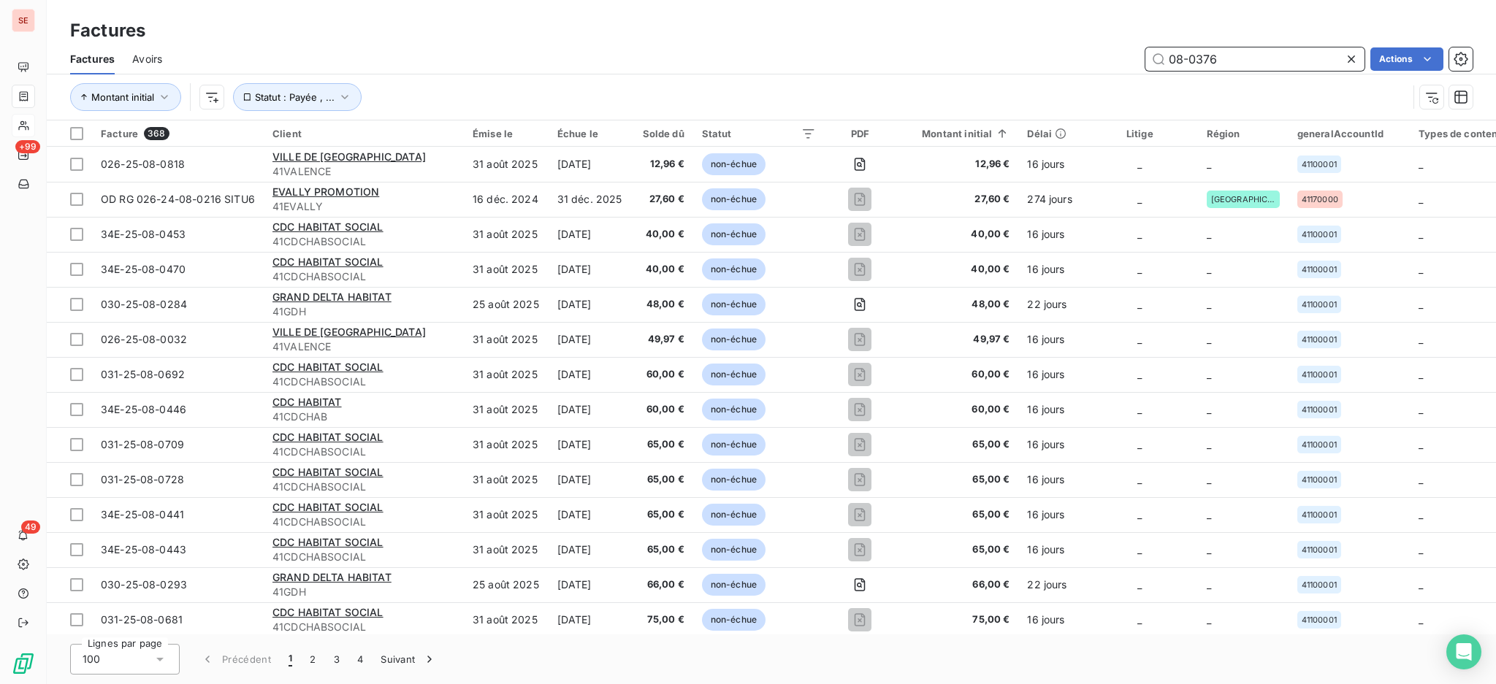
type input "08-0376"
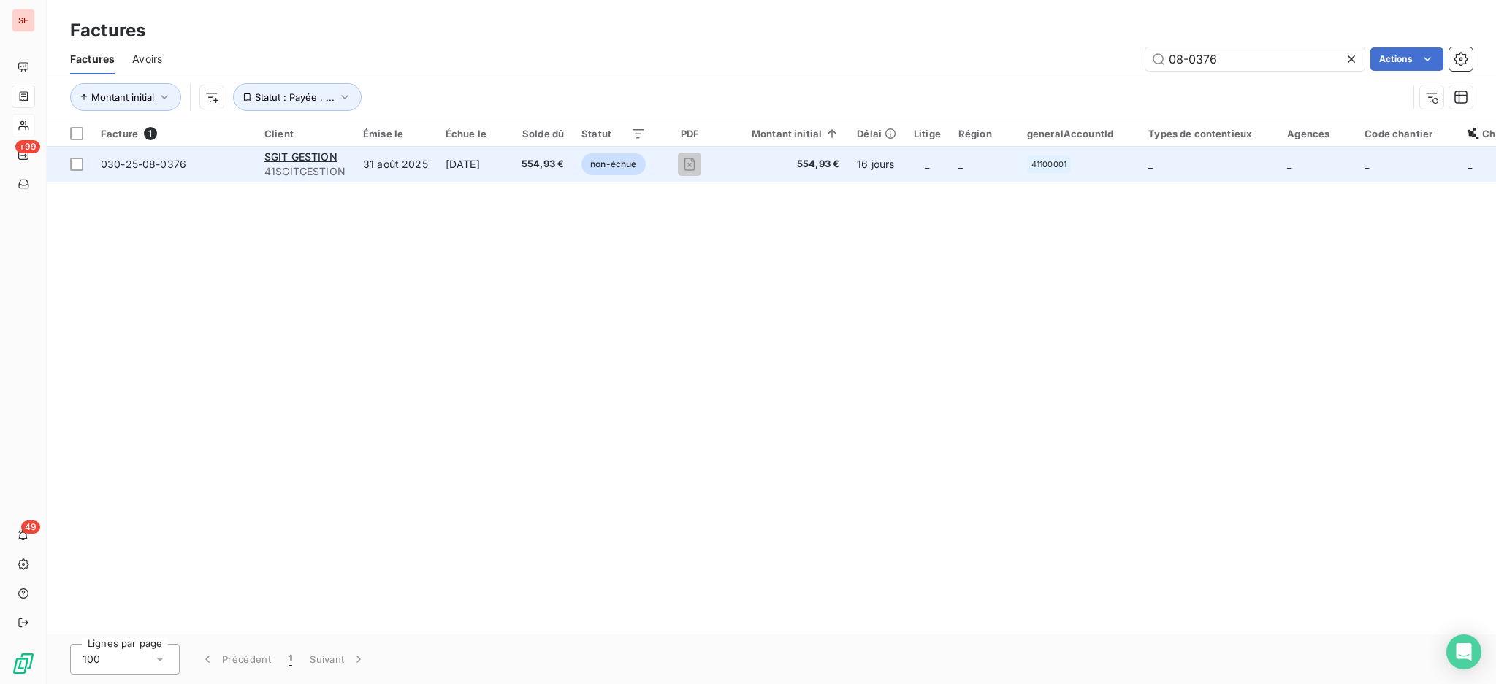
click at [448, 173] on td "[DATE]" at bounding box center [475, 164] width 76 height 35
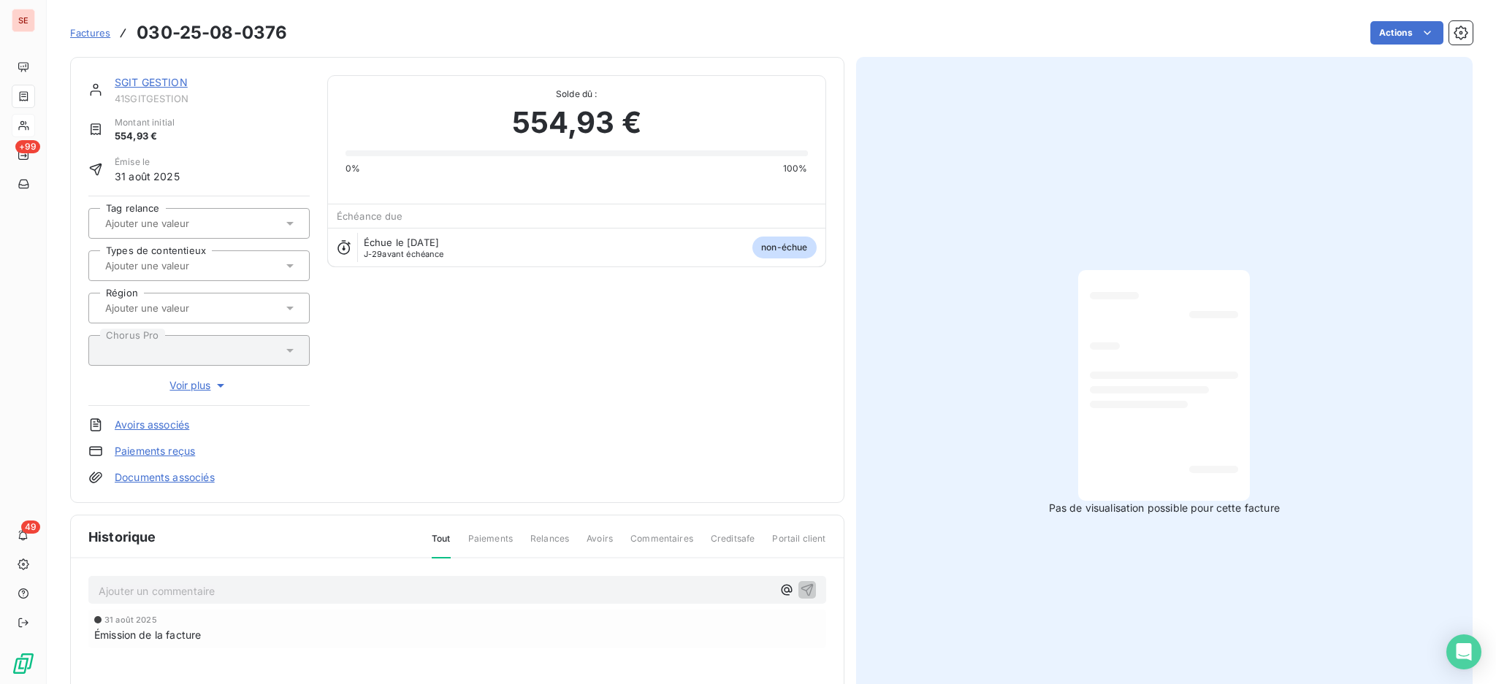
click at [129, 78] on link "SGIT GESTION" at bounding box center [151, 82] width 73 height 12
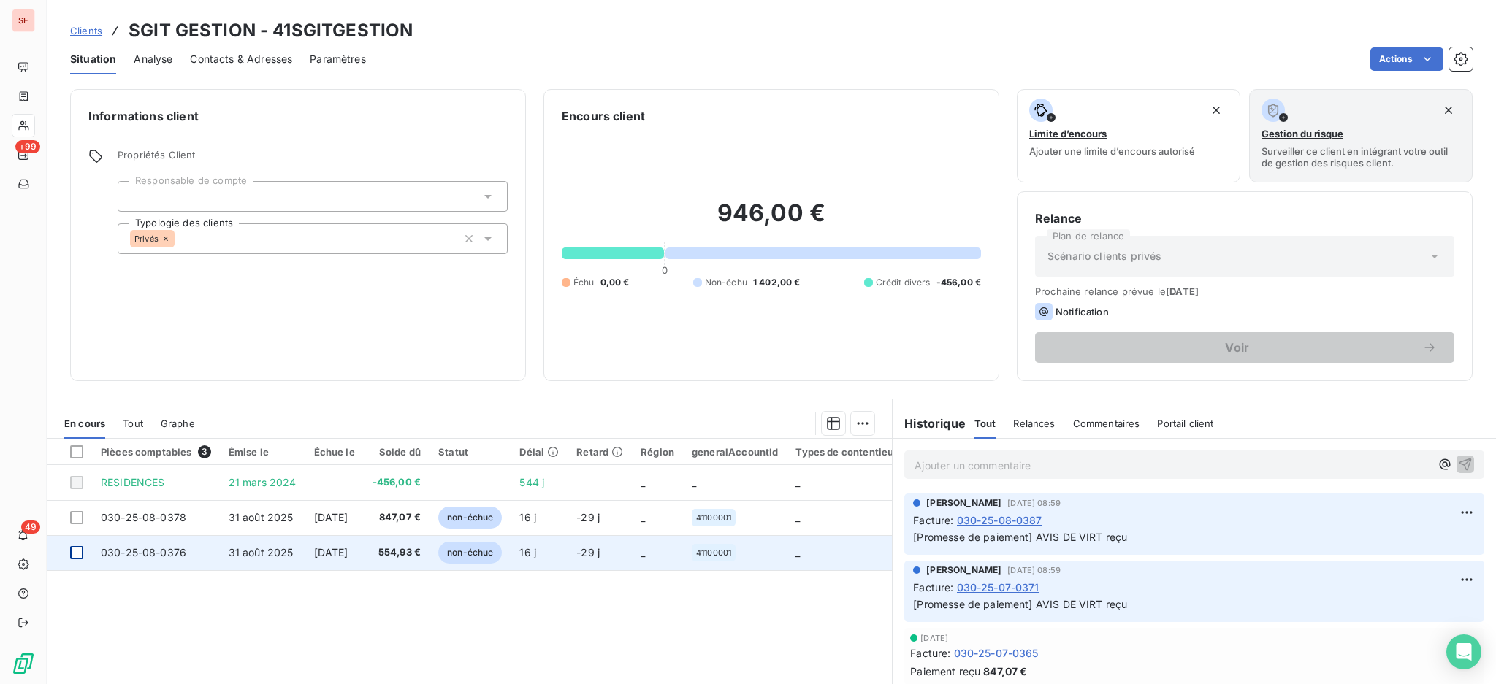
click at [75, 548] on div at bounding box center [76, 552] width 13 height 13
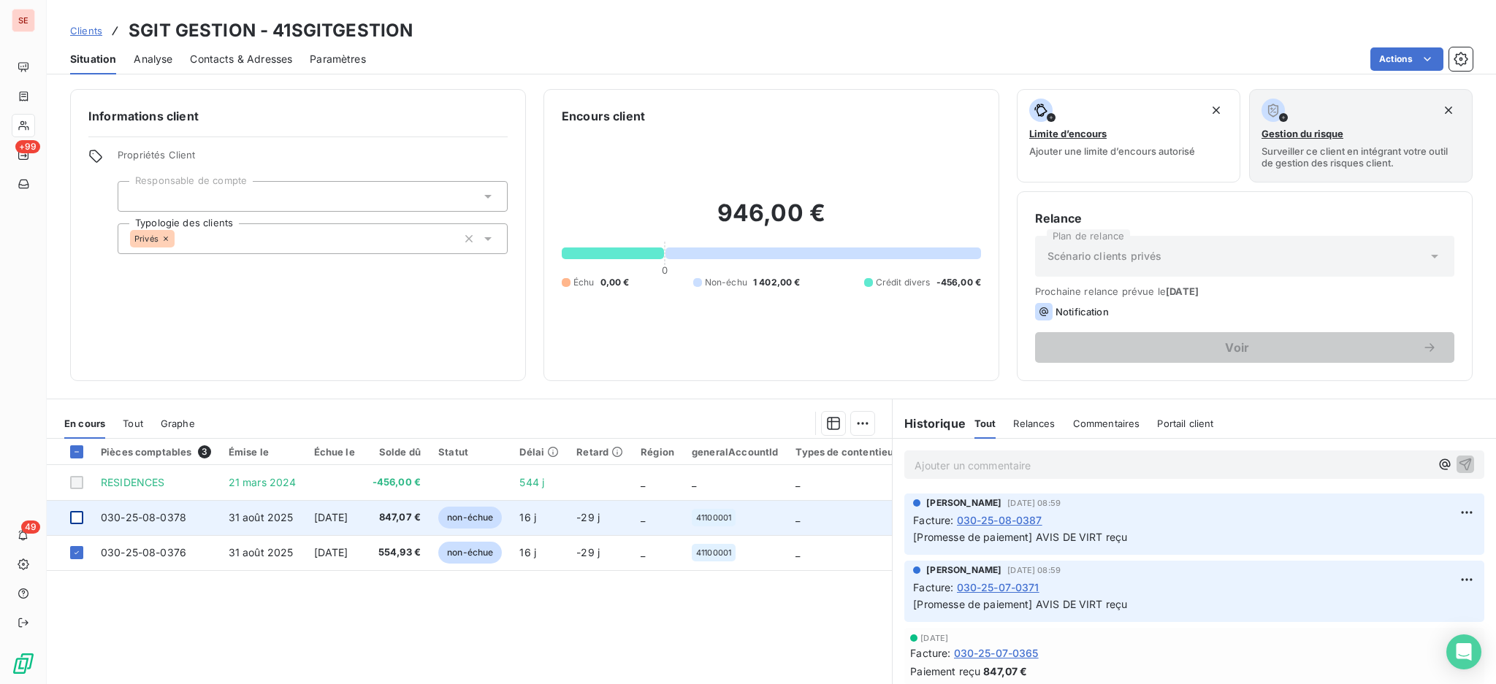
click at [80, 520] on div at bounding box center [76, 517] width 13 height 13
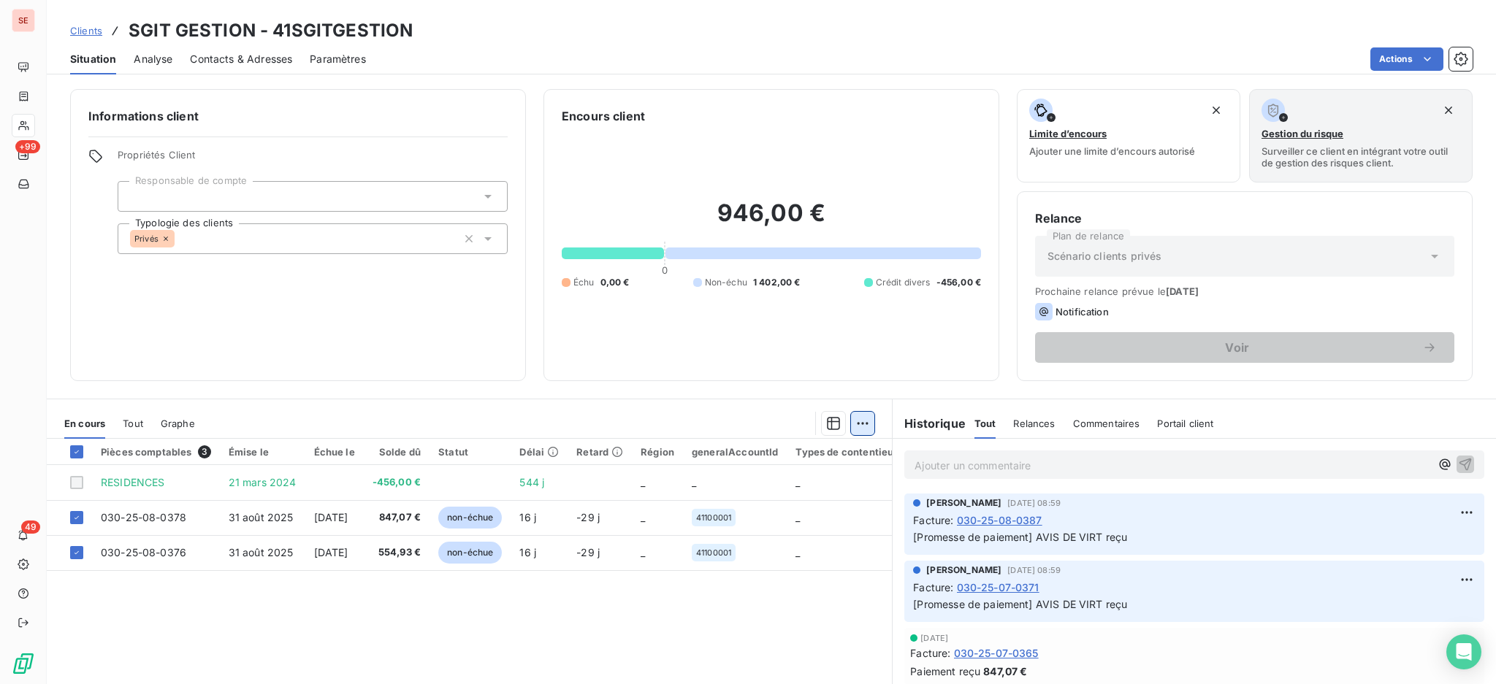
click at [851, 422] on html "SE +99 49 Clients SGIT GESTION - 41SGITGESTION Situation Analyse Contacts & Adr…" at bounding box center [748, 342] width 1496 height 684
click at [802, 485] on div "Ajouter une promesse de paiement (2 factures)" at bounding box center [725, 481] width 265 height 23
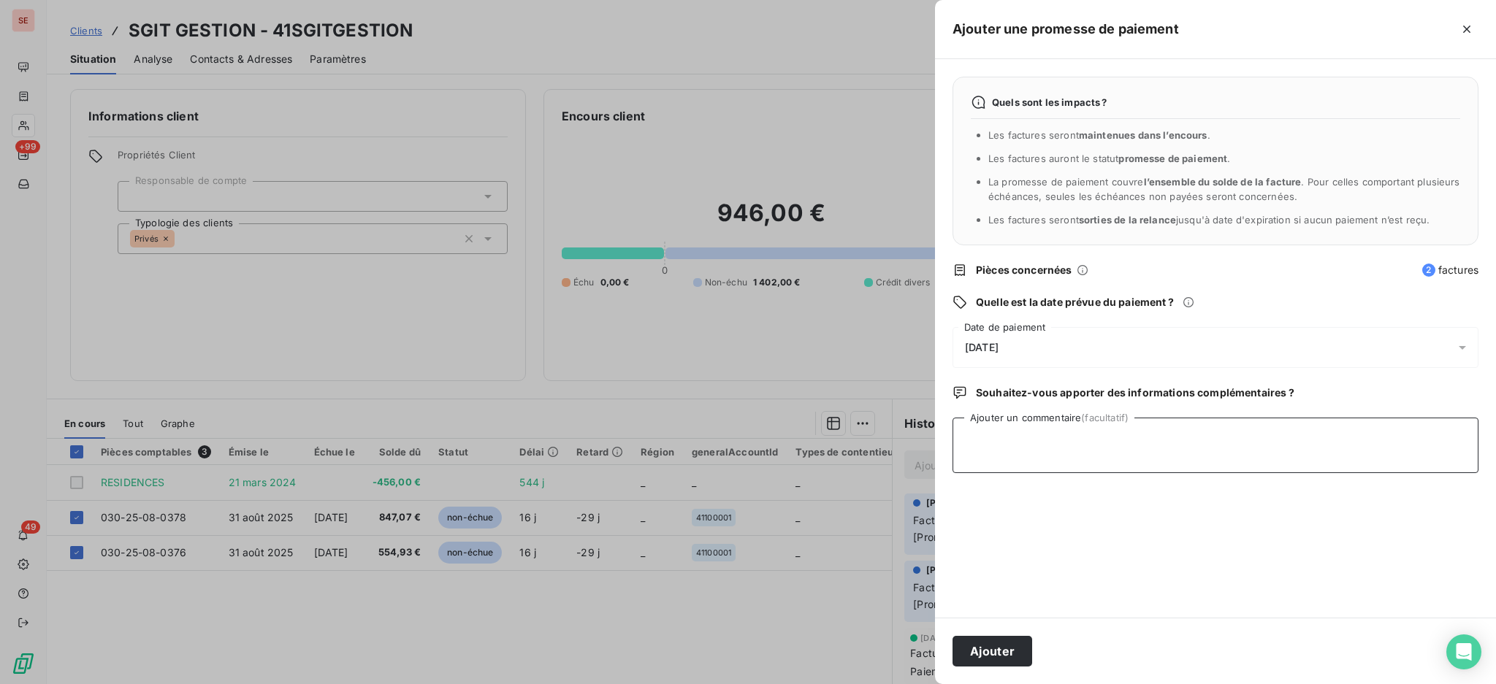
click at [1007, 446] on textarea "Ajouter un commentaire (facultatif)" at bounding box center [1215, 446] width 526 height 56
type textarea "AVIS DE VIRT reçu"
click at [1456, 344] on icon at bounding box center [1462, 347] width 15 height 15
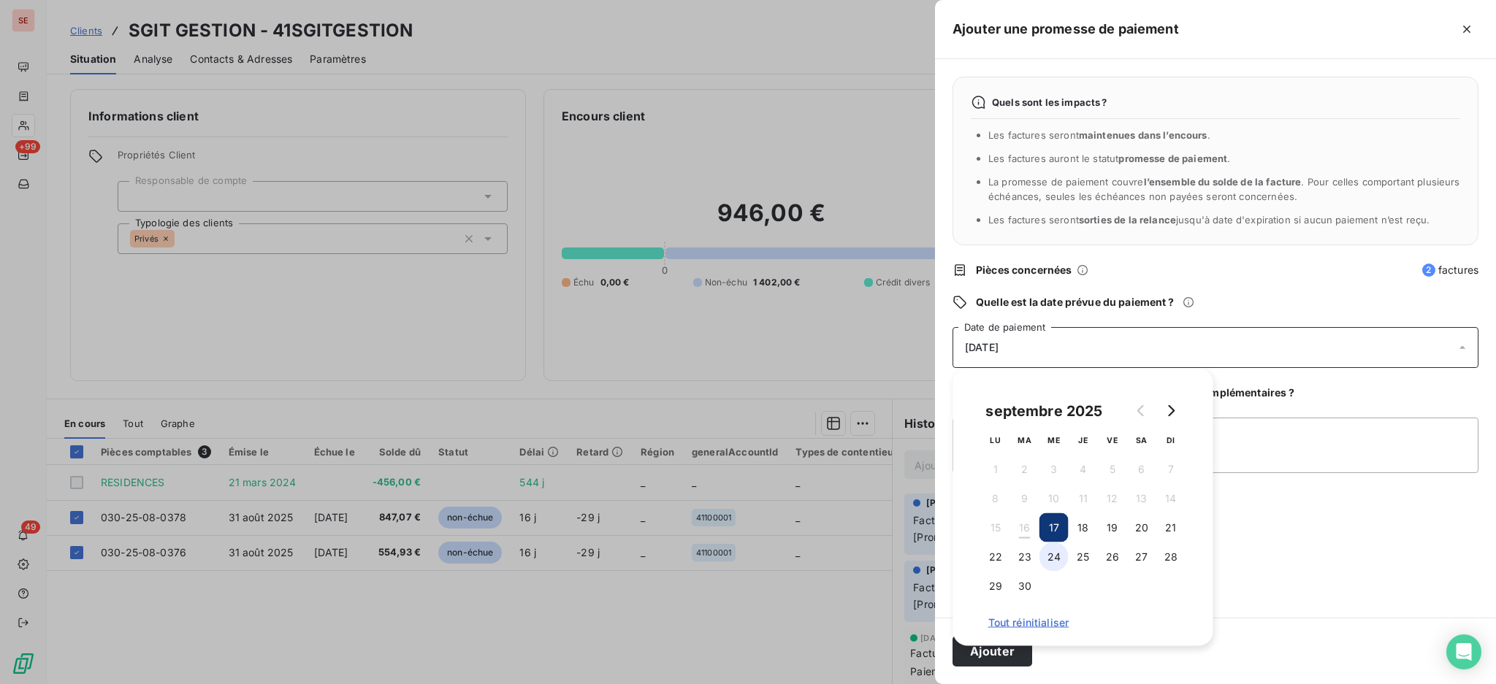
click at [1054, 557] on button "24" at bounding box center [1053, 557] width 29 height 29
click at [993, 654] on button "Ajouter" at bounding box center [992, 651] width 80 height 31
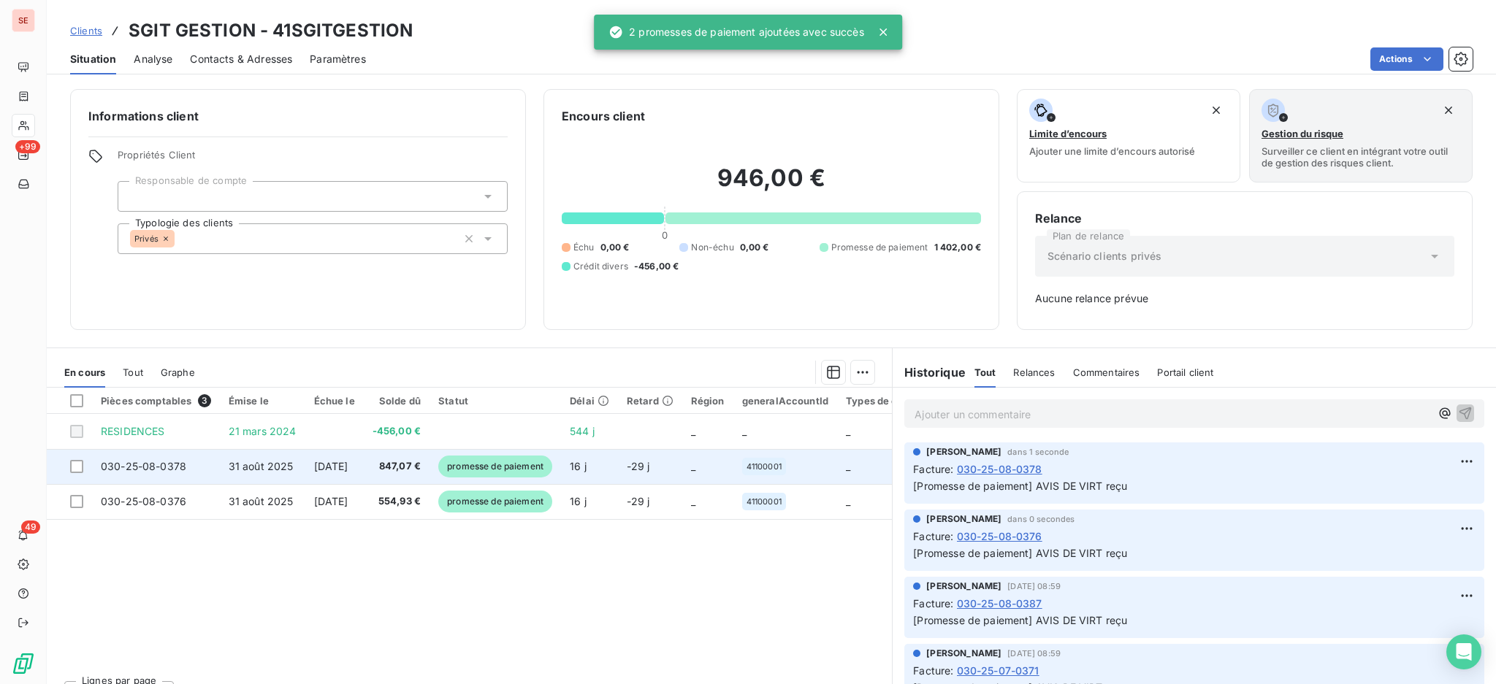
click at [364, 473] on td "[DATE]" at bounding box center [334, 466] width 58 height 35
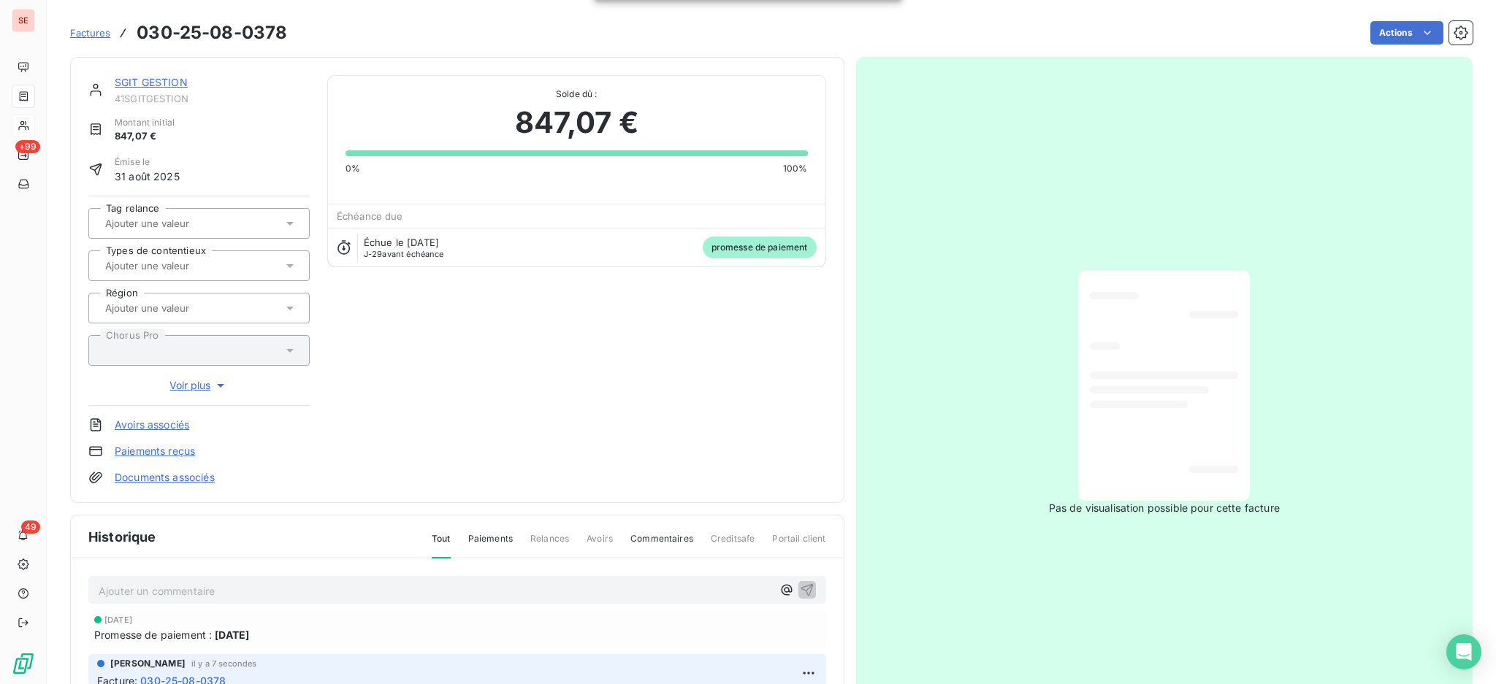
click at [189, 475] on link "Documents associés" at bounding box center [165, 477] width 100 height 15
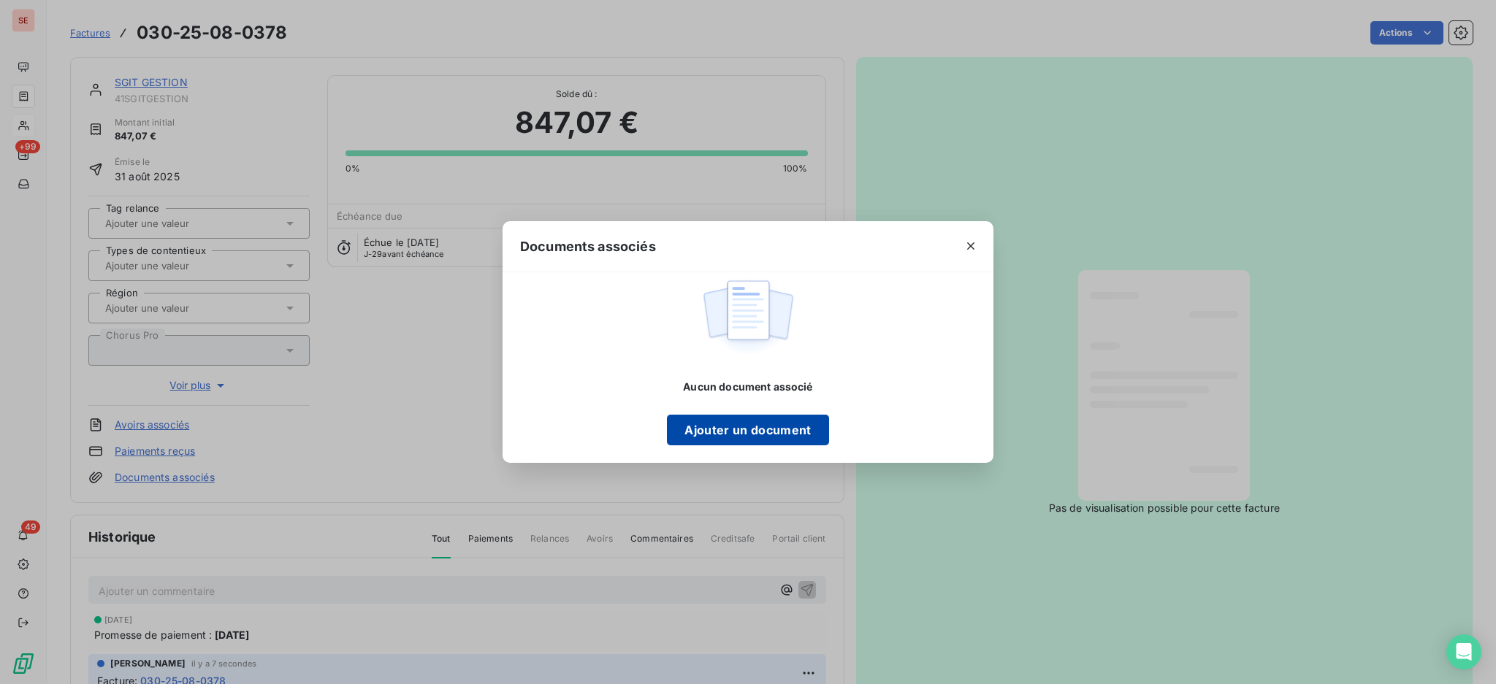
click at [767, 427] on button "Ajouter un document" at bounding box center [747, 430] width 161 height 31
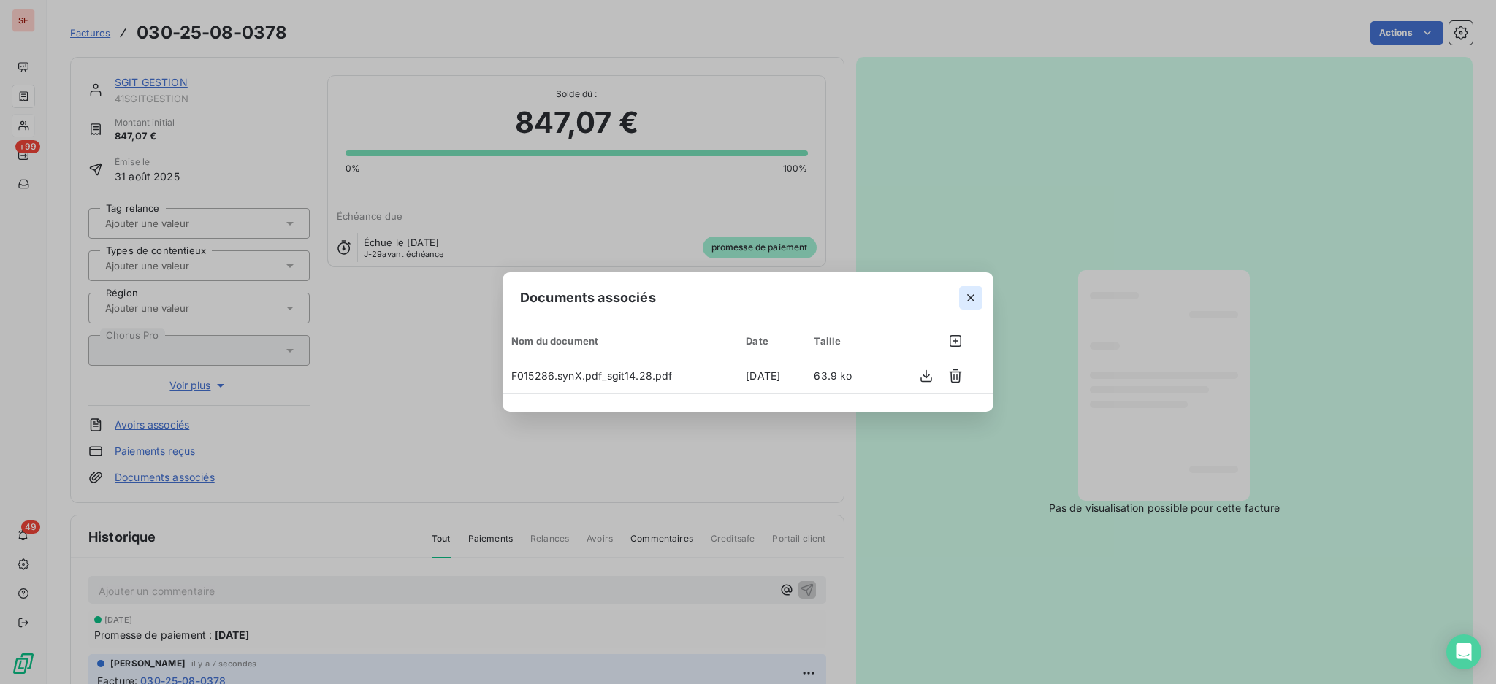
click at [965, 299] on icon "button" at bounding box center [970, 298] width 15 height 15
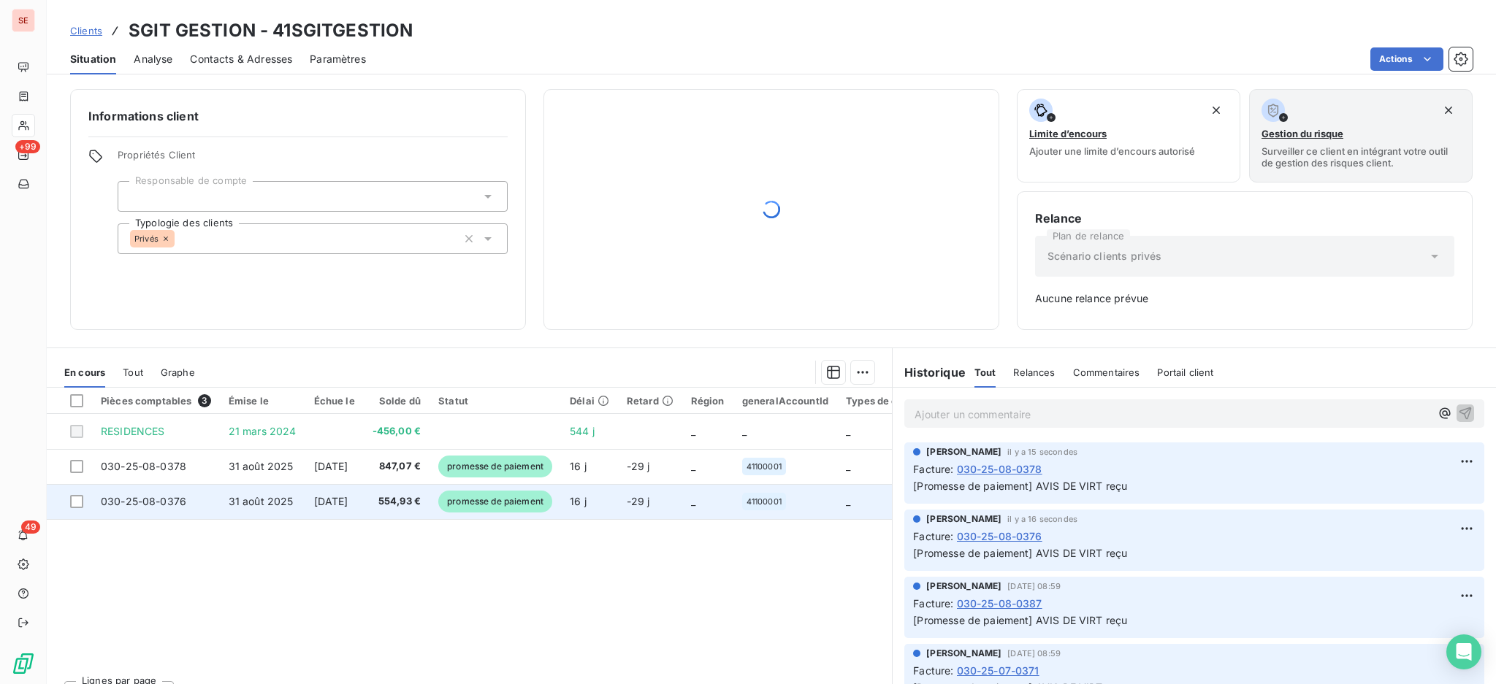
click at [364, 507] on td "[DATE]" at bounding box center [334, 501] width 58 height 35
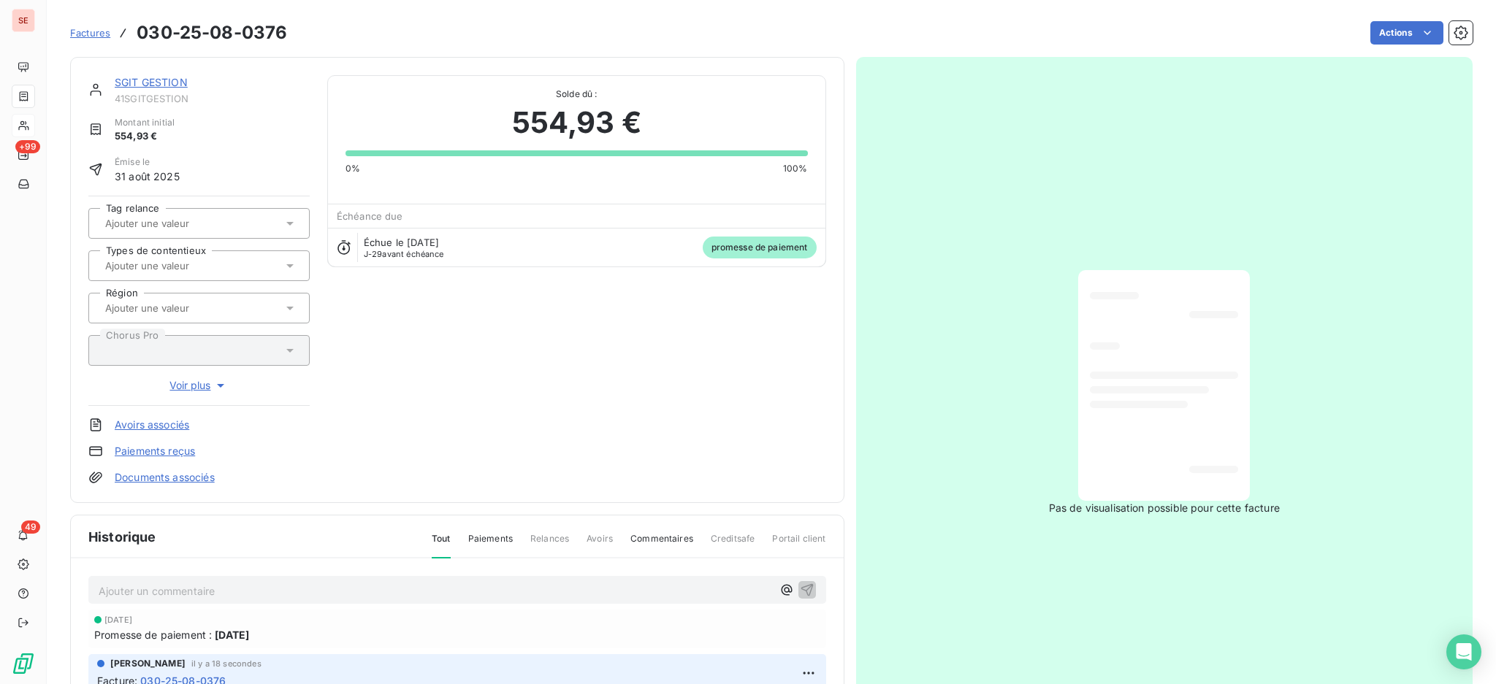
click at [142, 474] on link "Documents associés" at bounding box center [165, 477] width 100 height 15
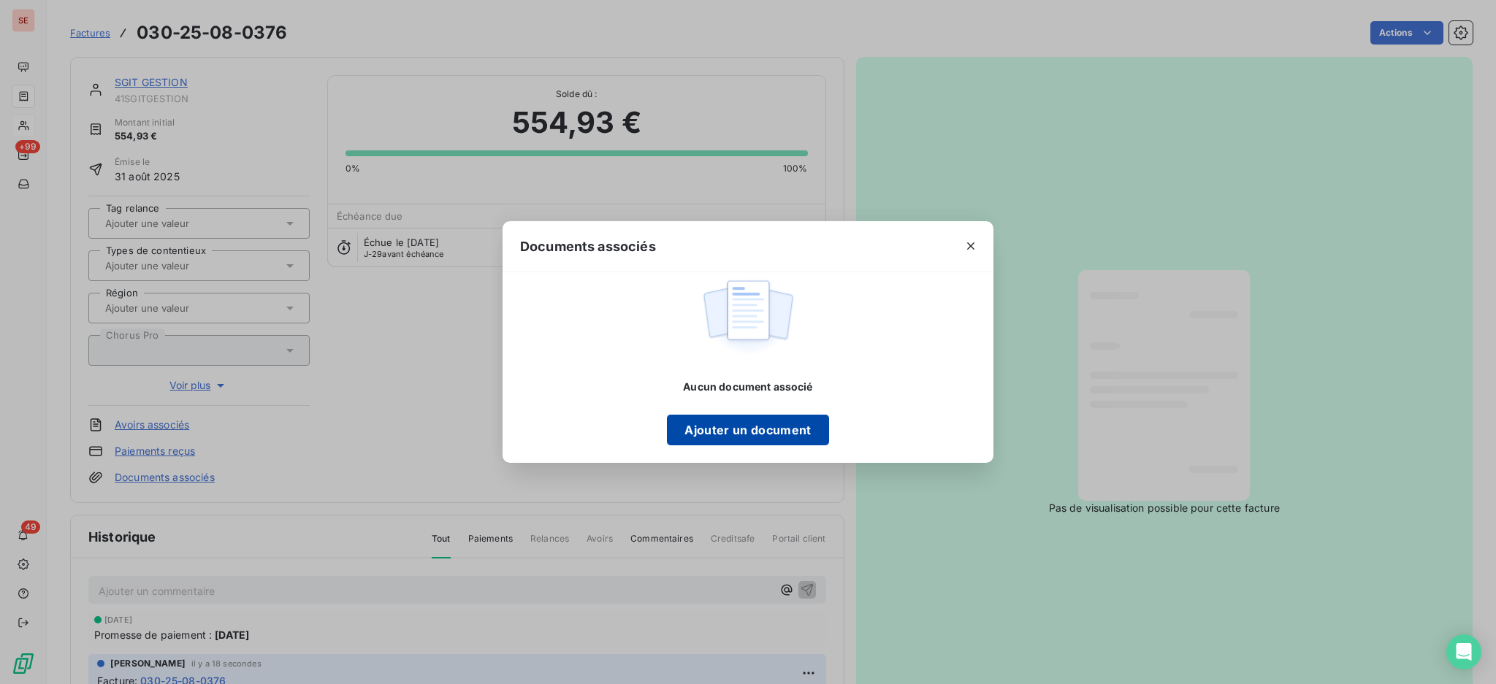
click at [776, 420] on button "Ajouter un document" at bounding box center [747, 430] width 161 height 31
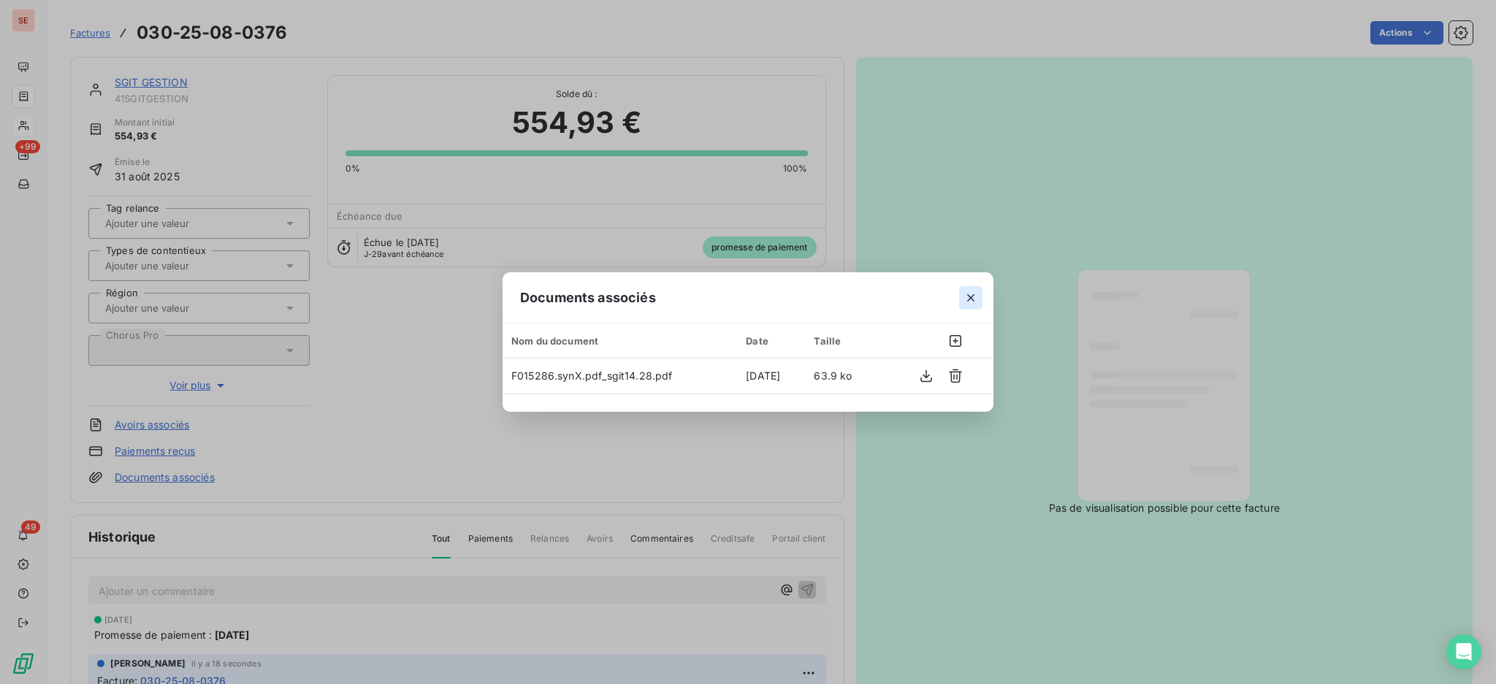
click at [972, 301] on icon "button" at bounding box center [970, 298] width 15 height 15
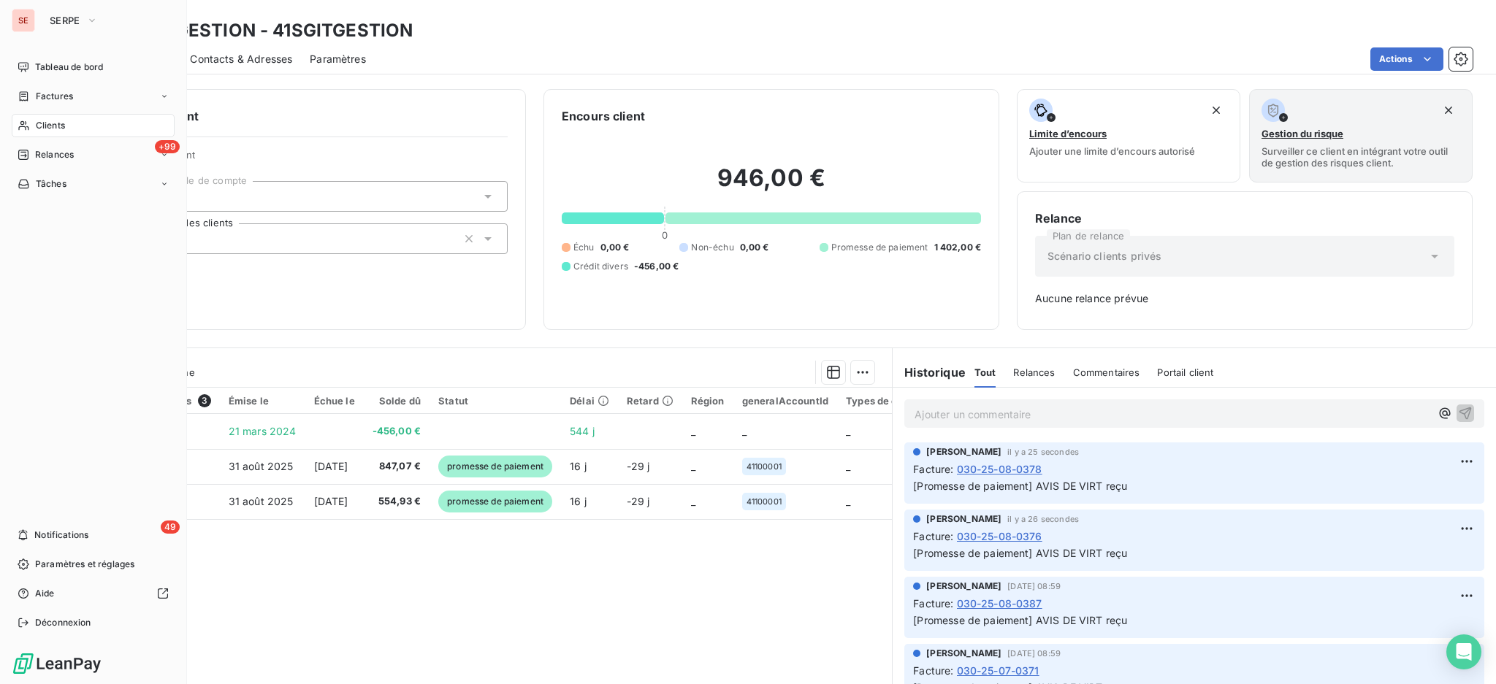
click at [63, 118] on div "Clients" at bounding box center [93, 125] width 163 height 23
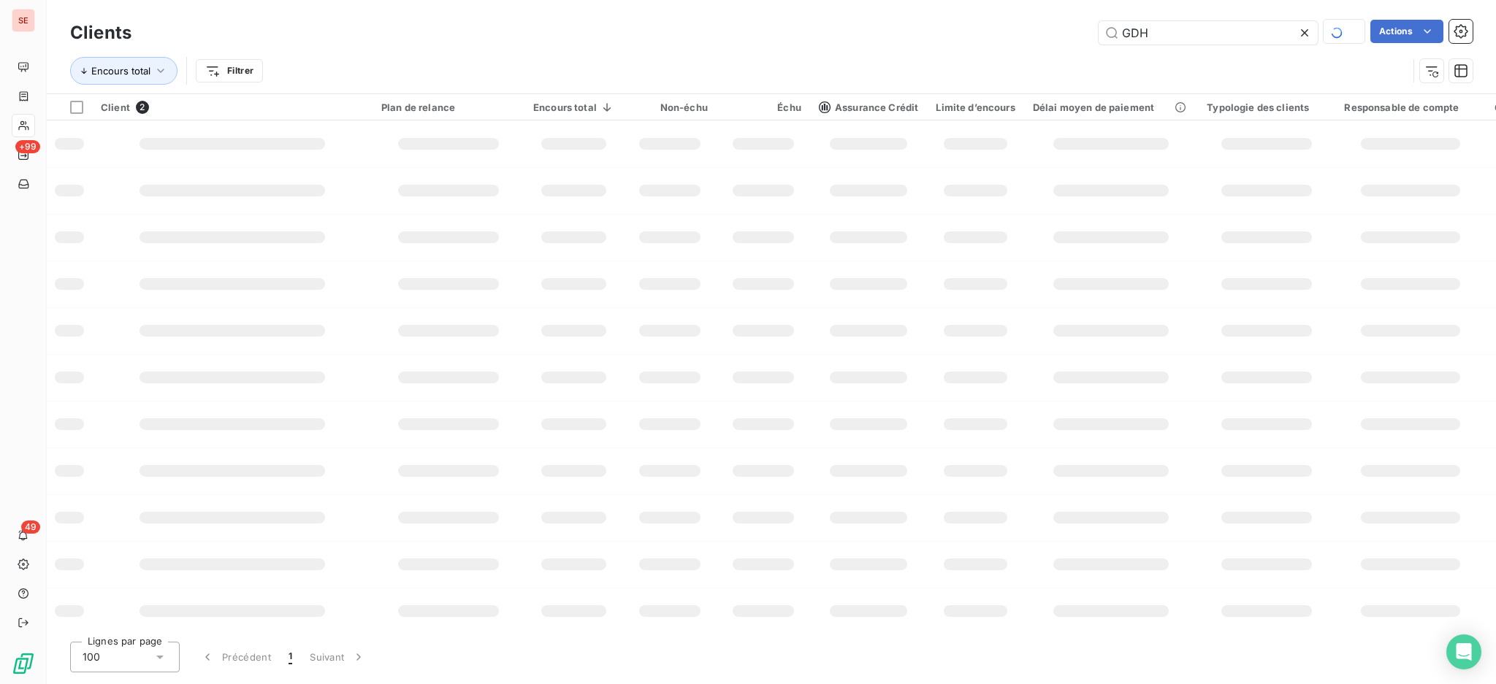
drag, startPoint x: 1171, startPoint y: 27, endPoint x: 825, endPoint y: 51, distance: 346.3
click at [903, 6] on div "Clients GDH Actions Encours total Filtrer" at bounding box center [771, 46] width 1449 height 93
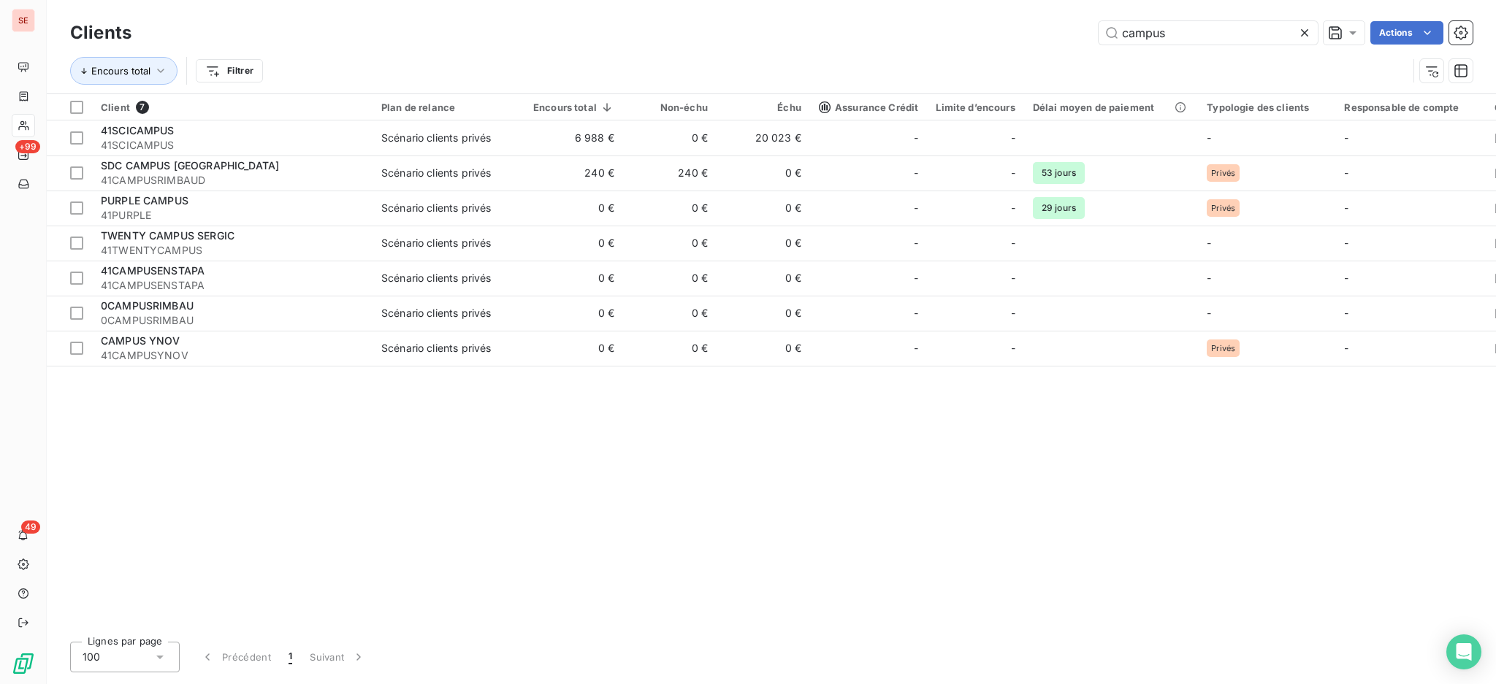
type input "campus"
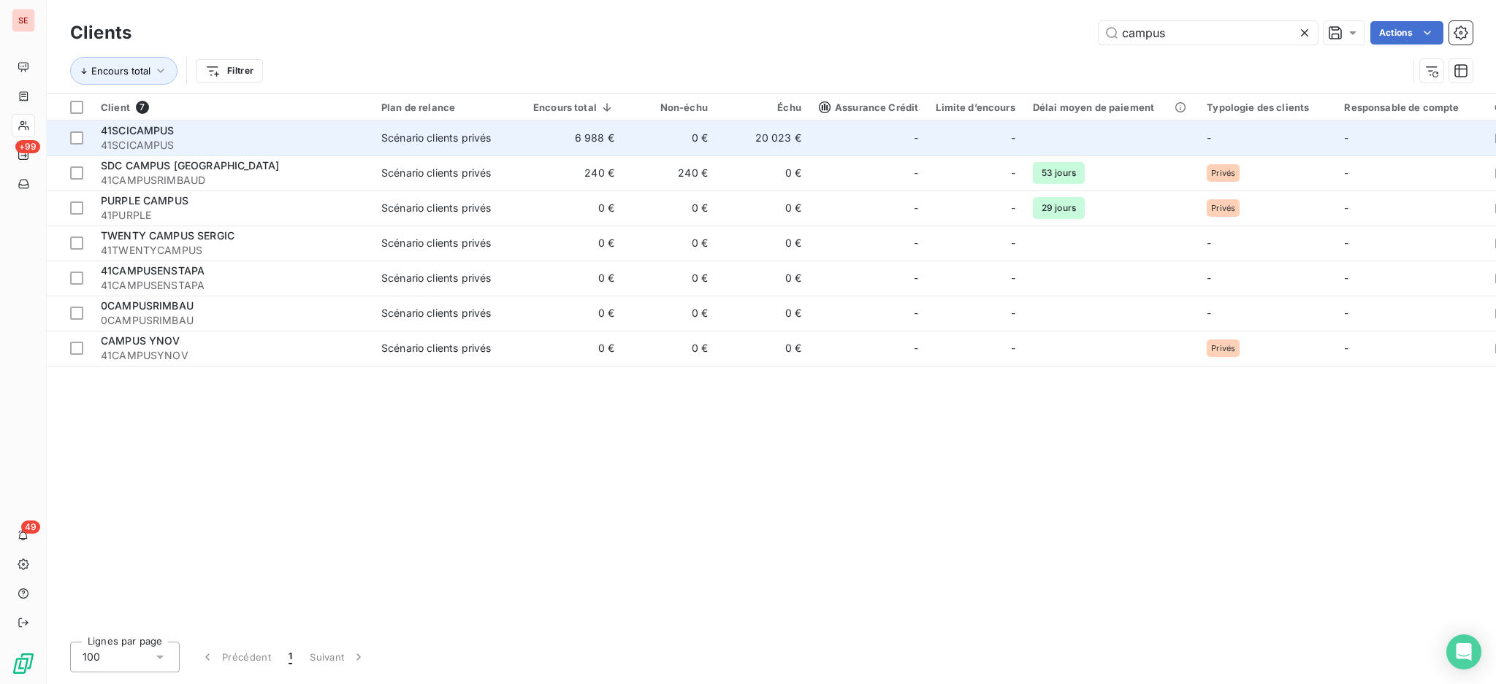
click at [637, 145] on td "0 €" at bounding box center [669, 138] width 93 height 35
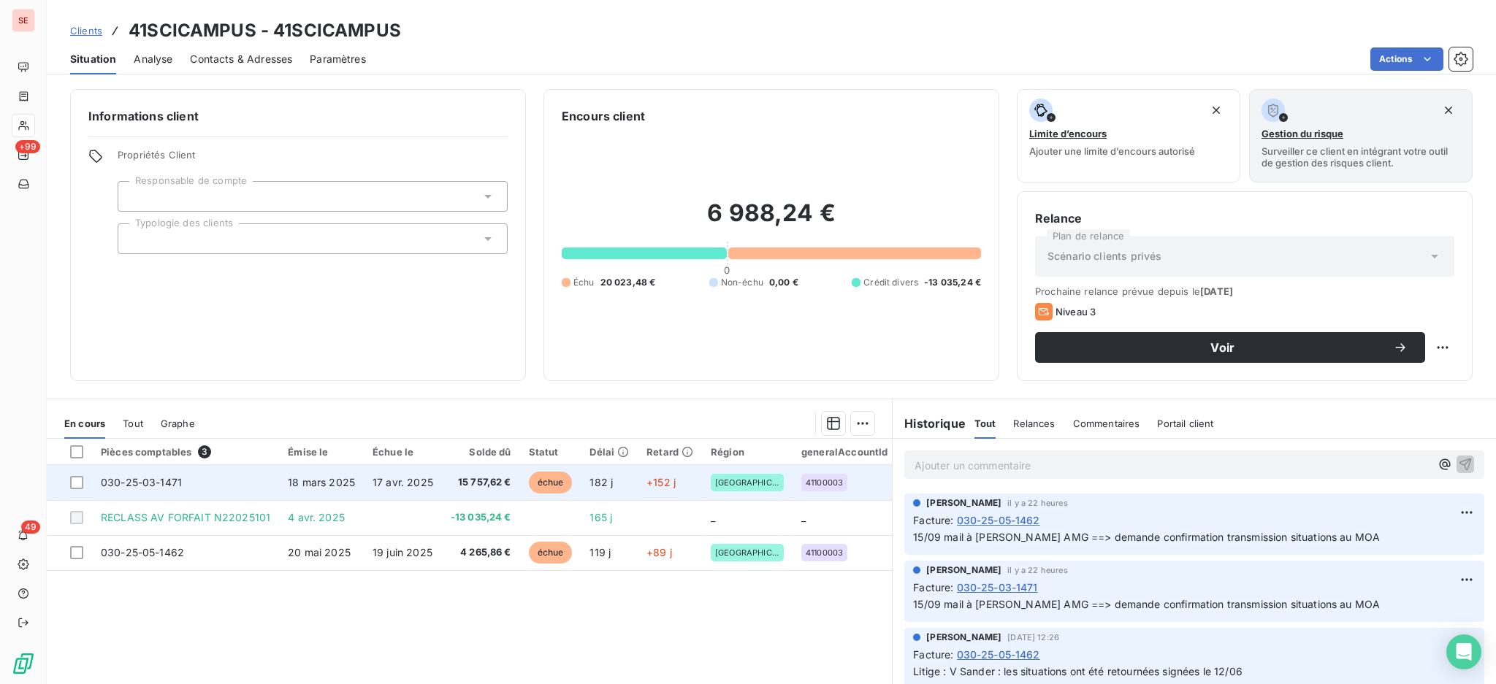
click at [356, 484] on td "18 mars 2025" at bounding box center [321, 482] width 85 height 35
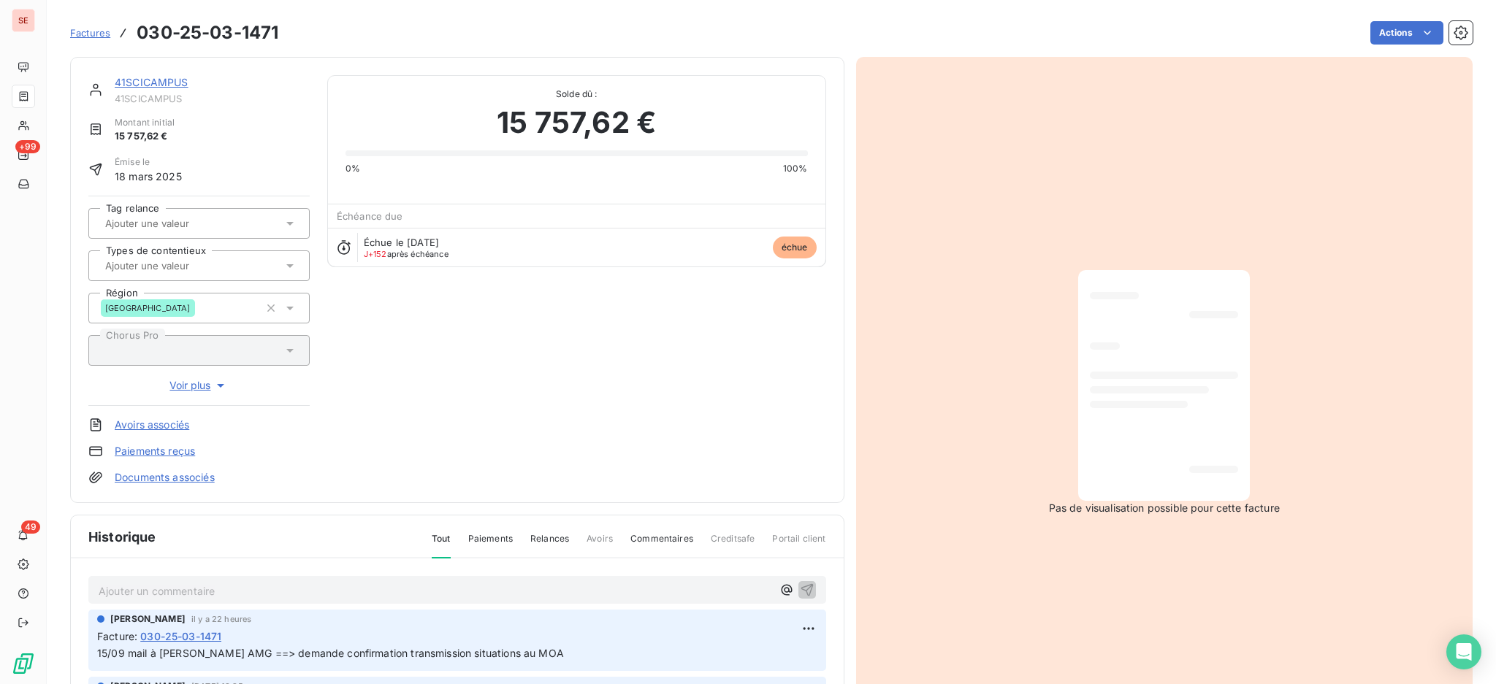
click at [204, 475] on link "Documents associés" at bounding box center [165, 477] width 100 height 15
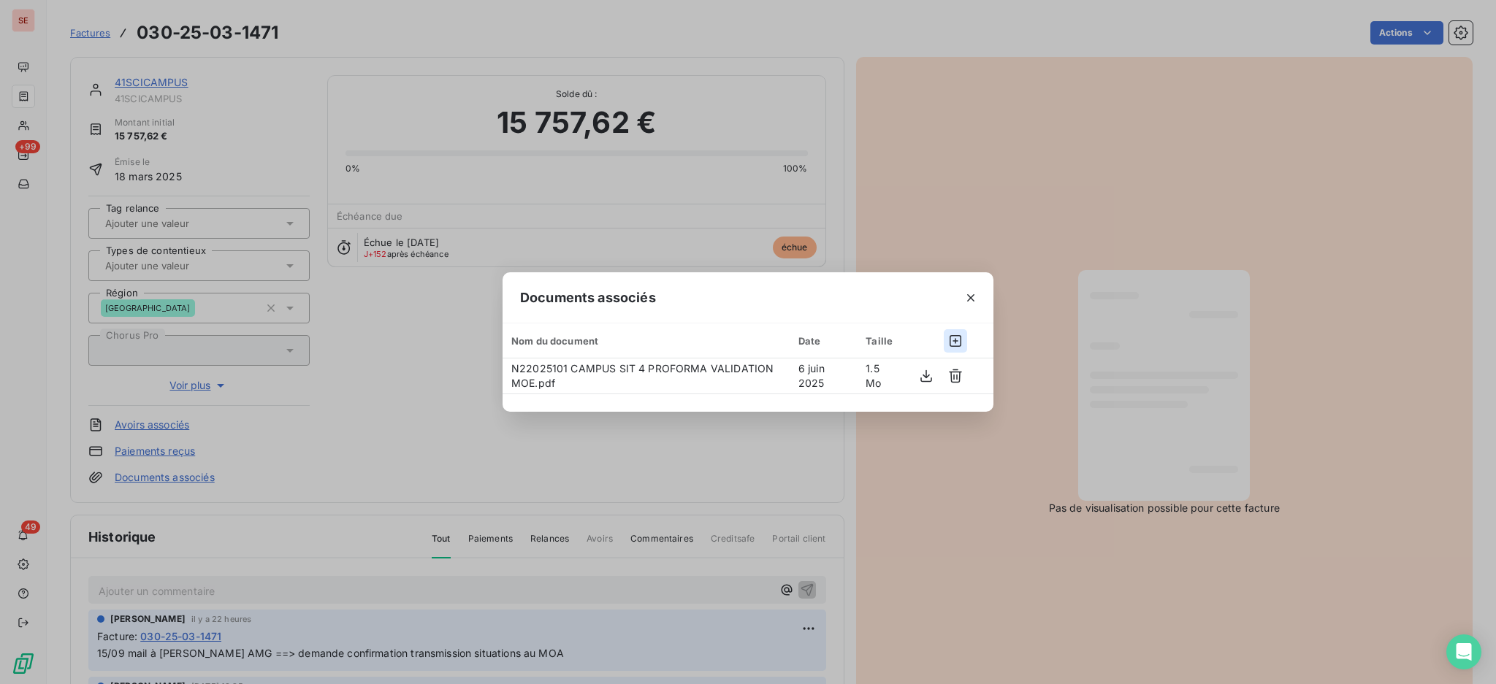
click at [952, 338] on icon "button" at bounding box center [955, 341] width 15 height 15
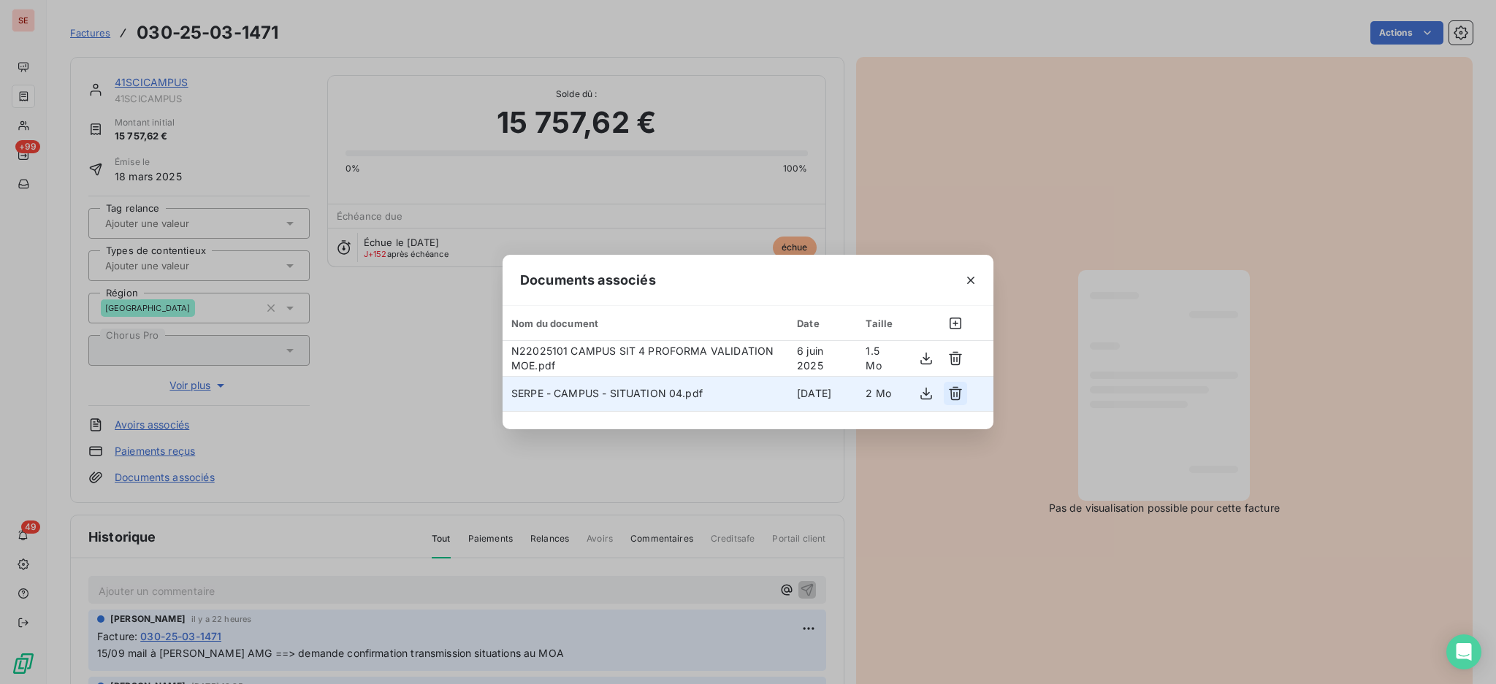
click at [949, 393] on icon "button" at bounding box center [955, 393] width 15 height 15
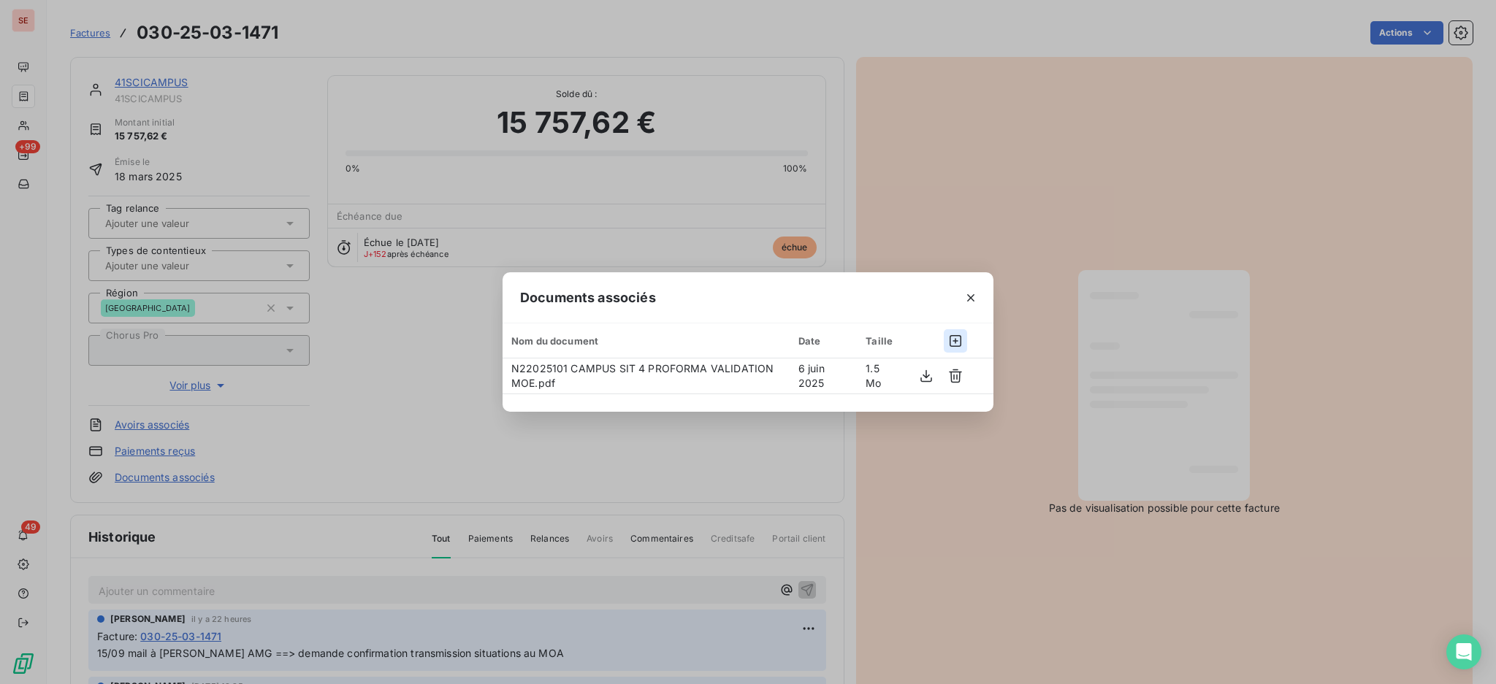
click at [955, 345] on icon "button" at bounding box center [955, 341] width 15 height 15
click at [954, 343] on icon "button" at bounding box center [955, 341] width 15 height 15
click at [971, 297] on icon "button" at bounding box center [970, 297] width 7 height 7
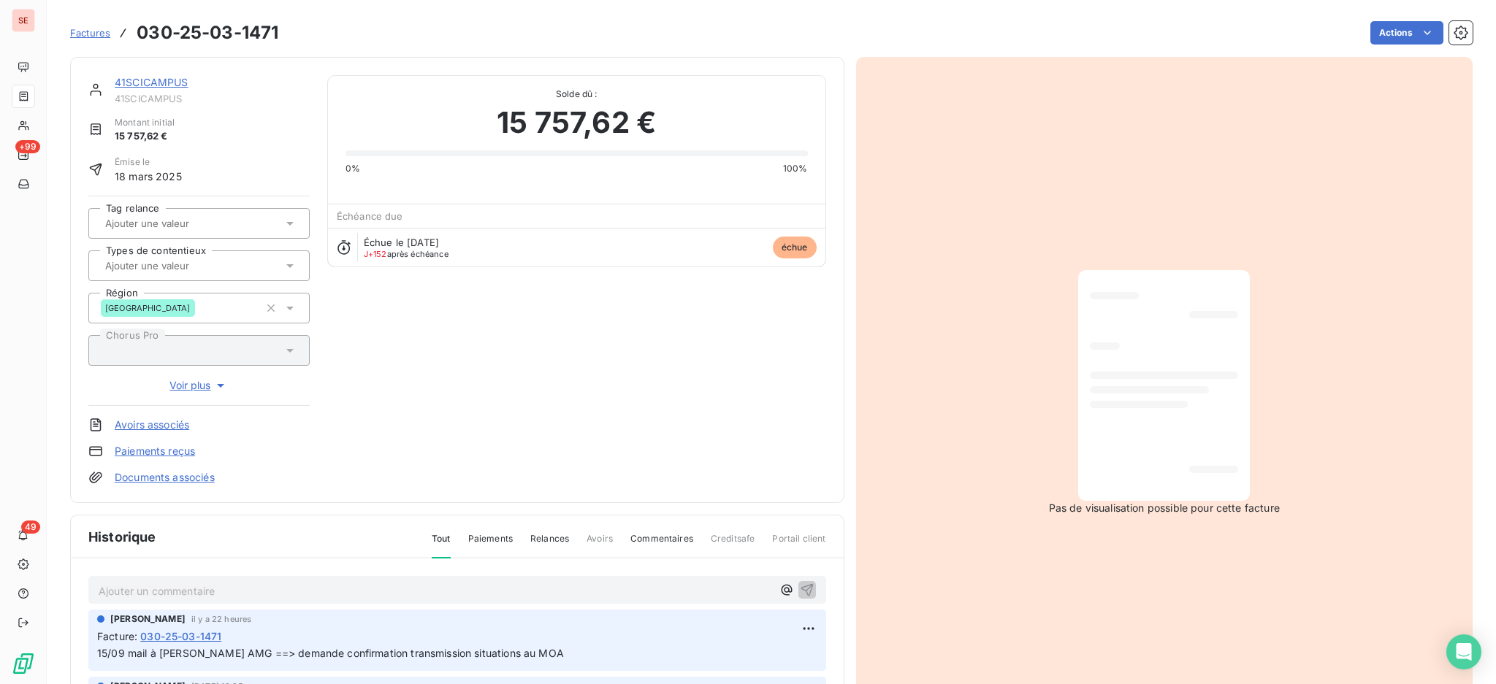
click at [204, 476] on link "Documents associés" at bounding box center [165, 477] width 100 height 15
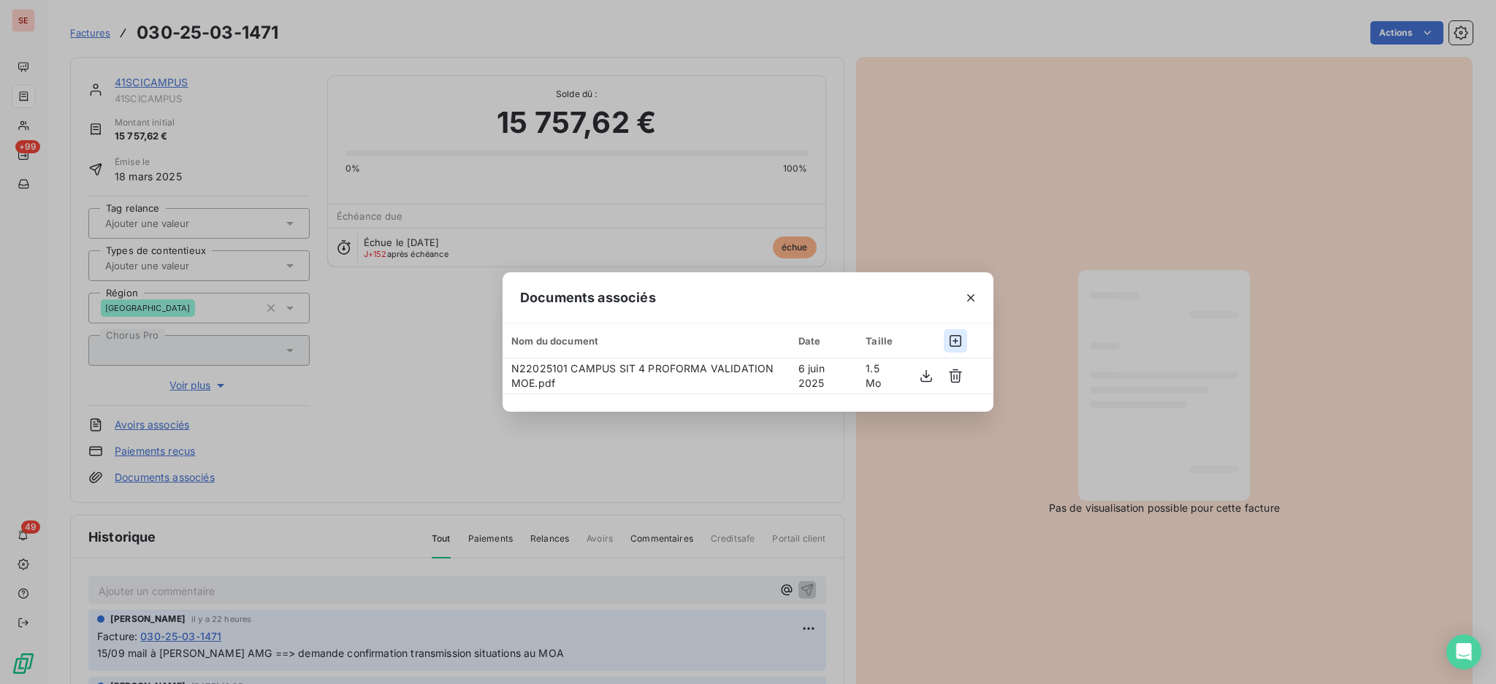
click at [956, 340] on icon "button" at bounding box center [955, 341] width 15 height 15
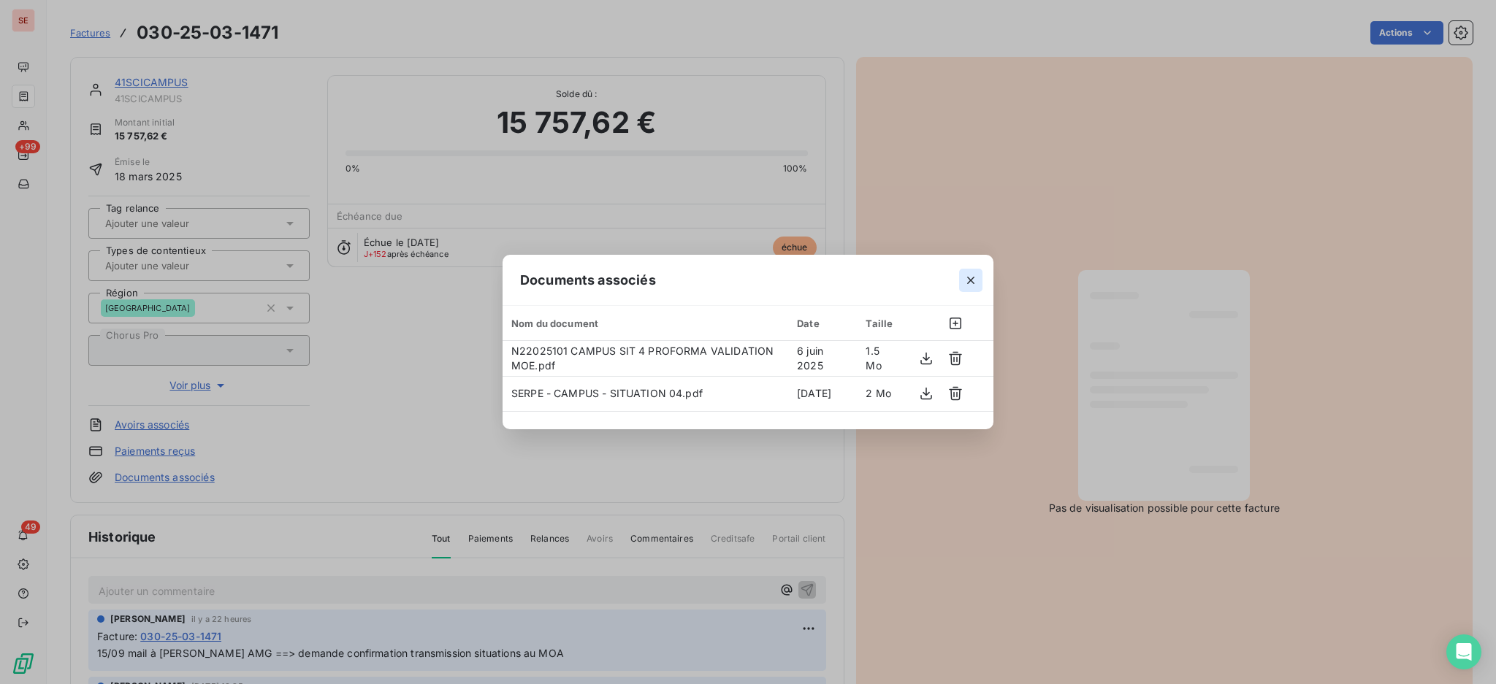
click at [974, 279] on icon "button" at bounding box center [970, 280] width 15 height 15
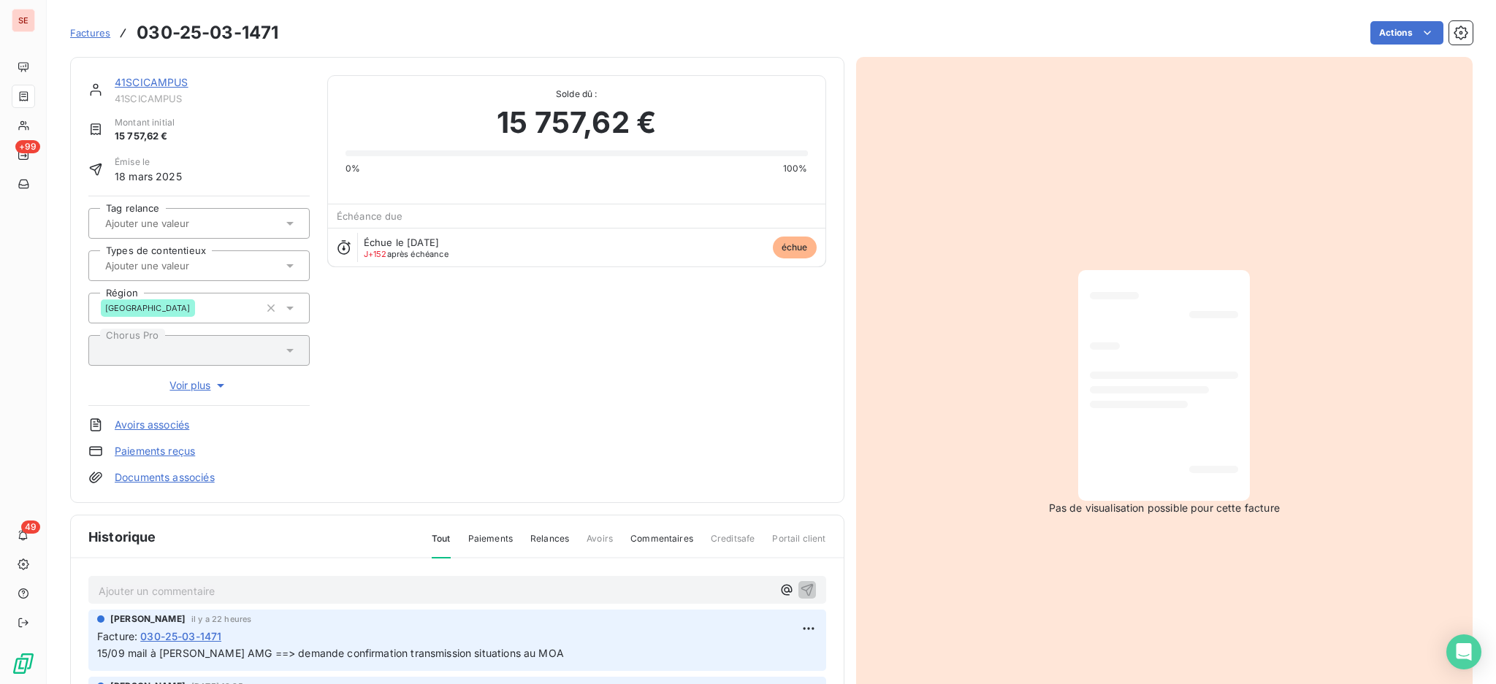
click at [313, 592] on p "Ajouter un commentaire ﻿" at bounding box center [435, 591] width 673 height 18
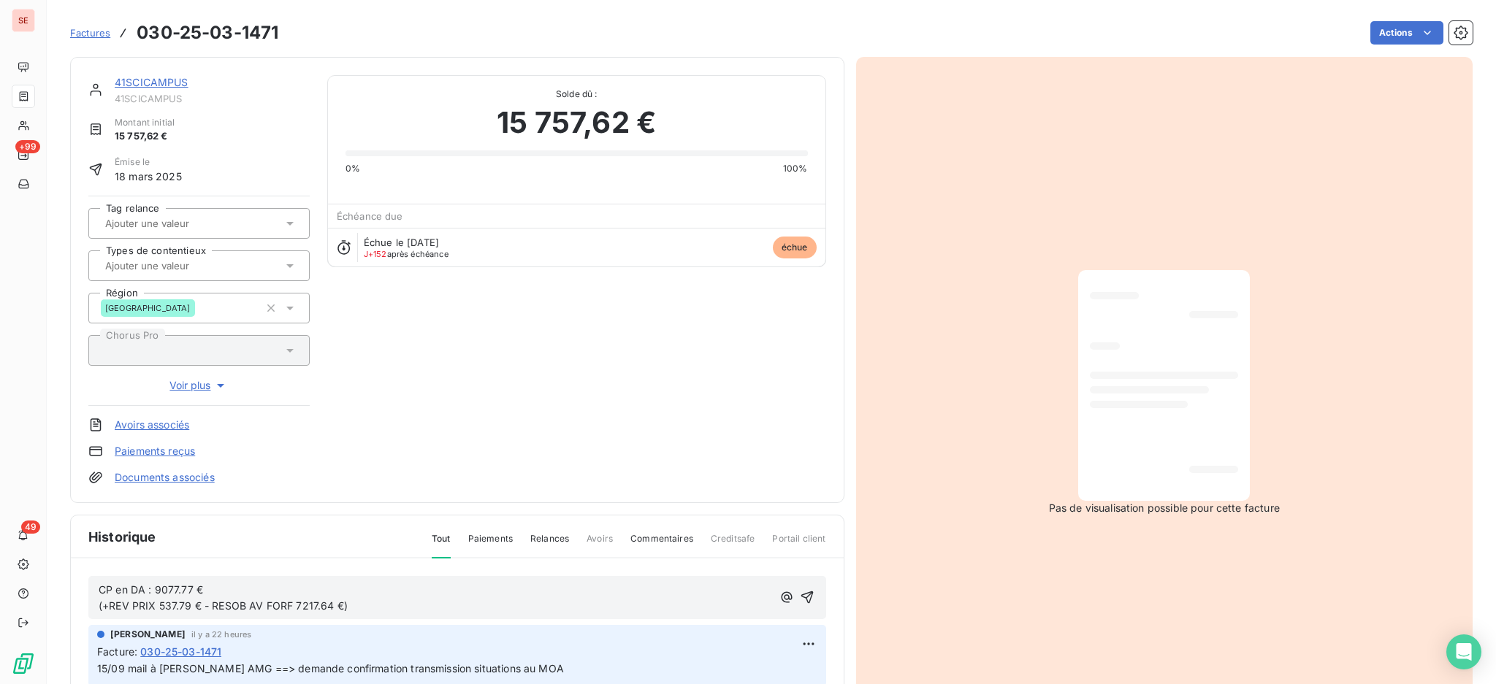
click at [250, 603] on span "CP en DA : 9077.77 € (+REV PRIX 537.79 € - RESOB AV FORF 7217.64 €)" at bounding box center [223, 598] width 249 height 29
click at [800, 590] on icon "button" at bounding box center [807, 597] width 15 height 15
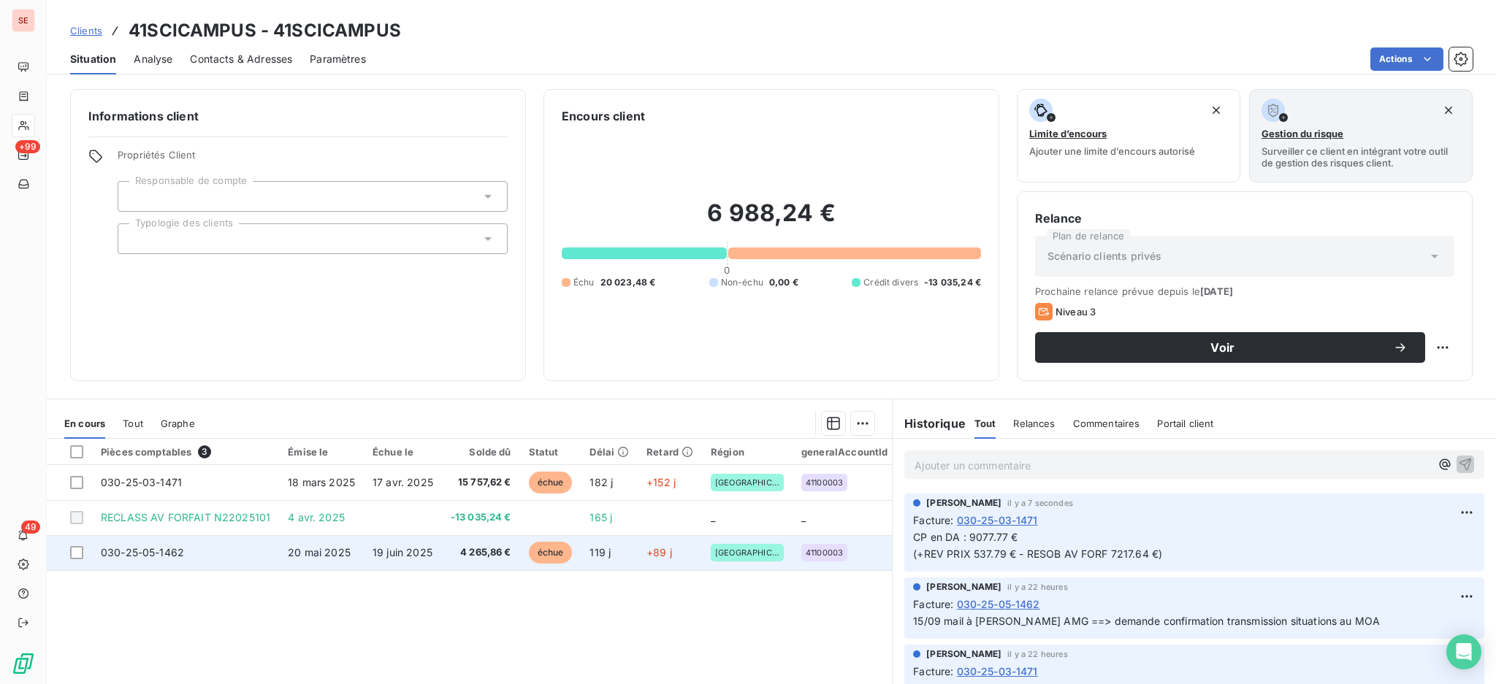
click at [351, 566] on td "20 mai 2025" at bounding box center [321, 552] width 85 height 35
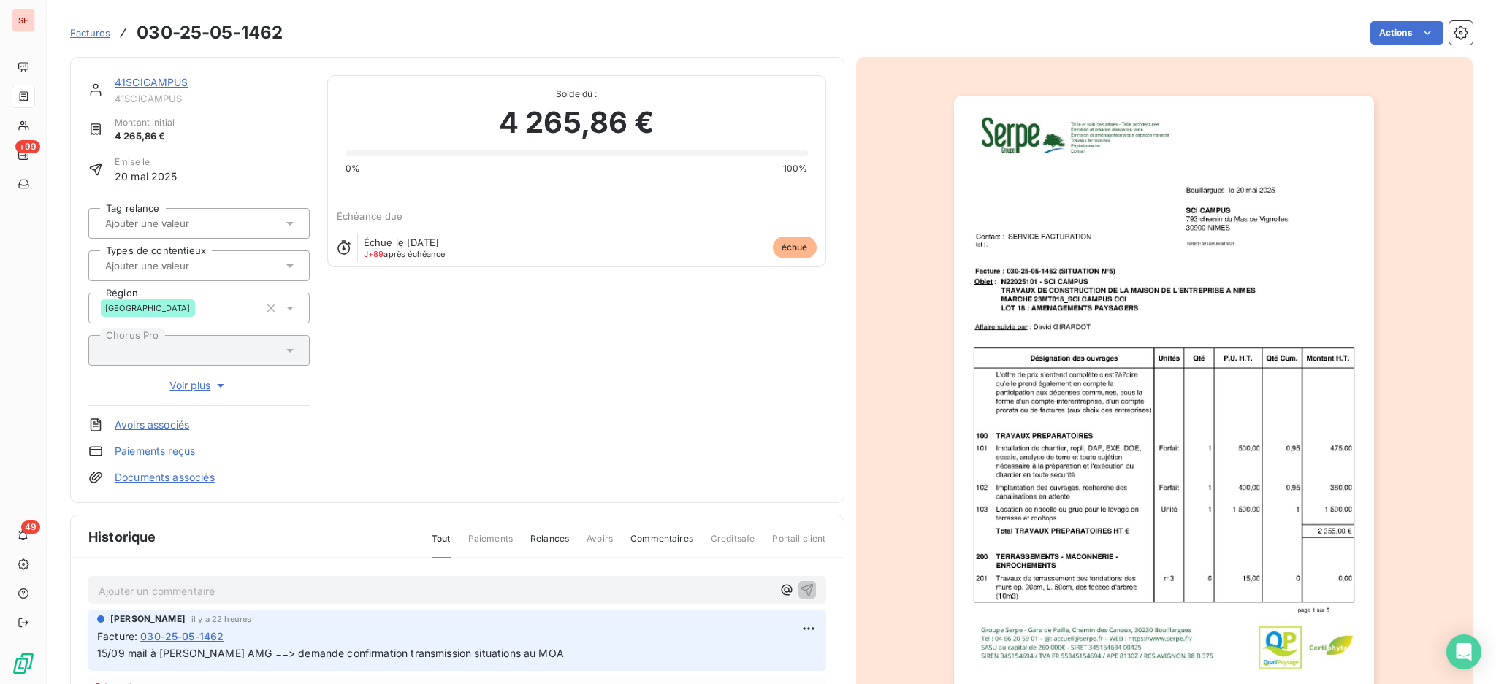
click at [185, 473] on link "Documents associés" at bounding box center [165, 477] width 100 height 15
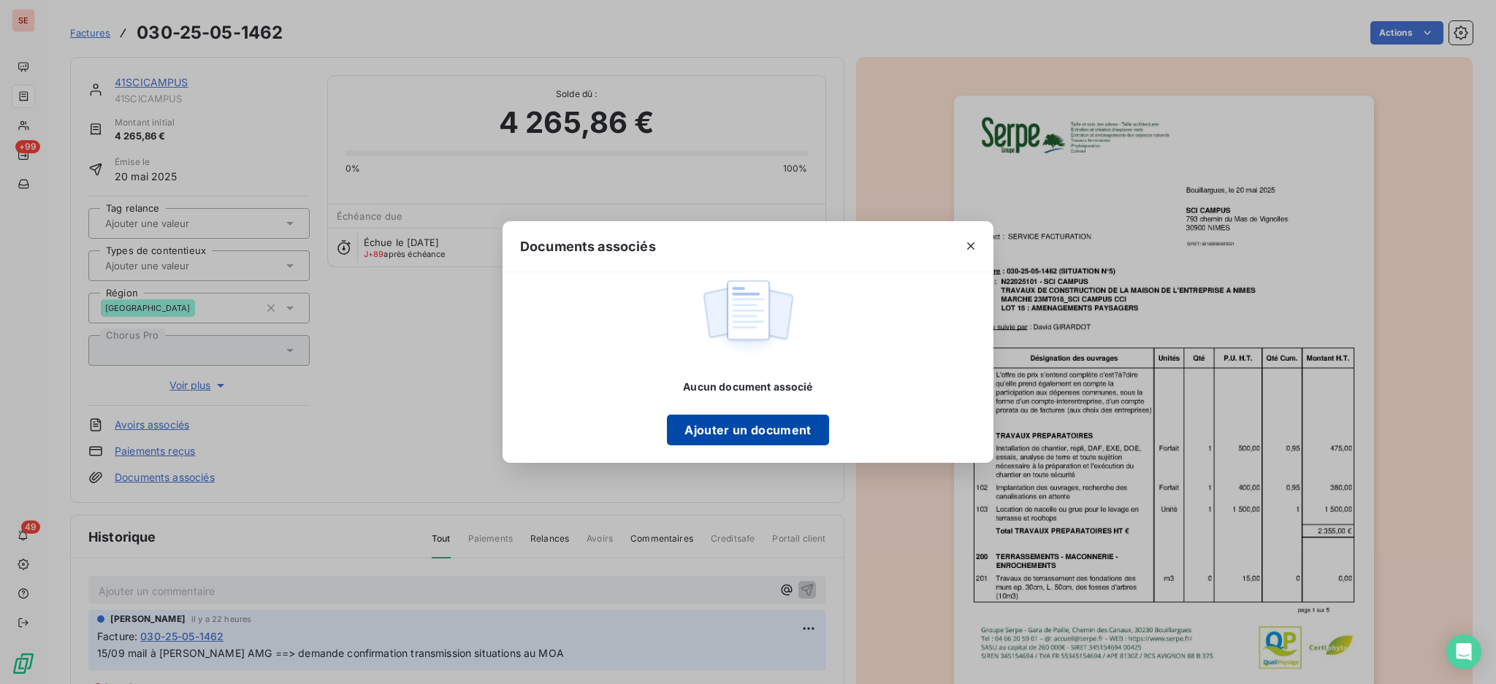
click at [760, 429] on button "Ajouter un document" at bounding box center [747, 430] width 161 height 31
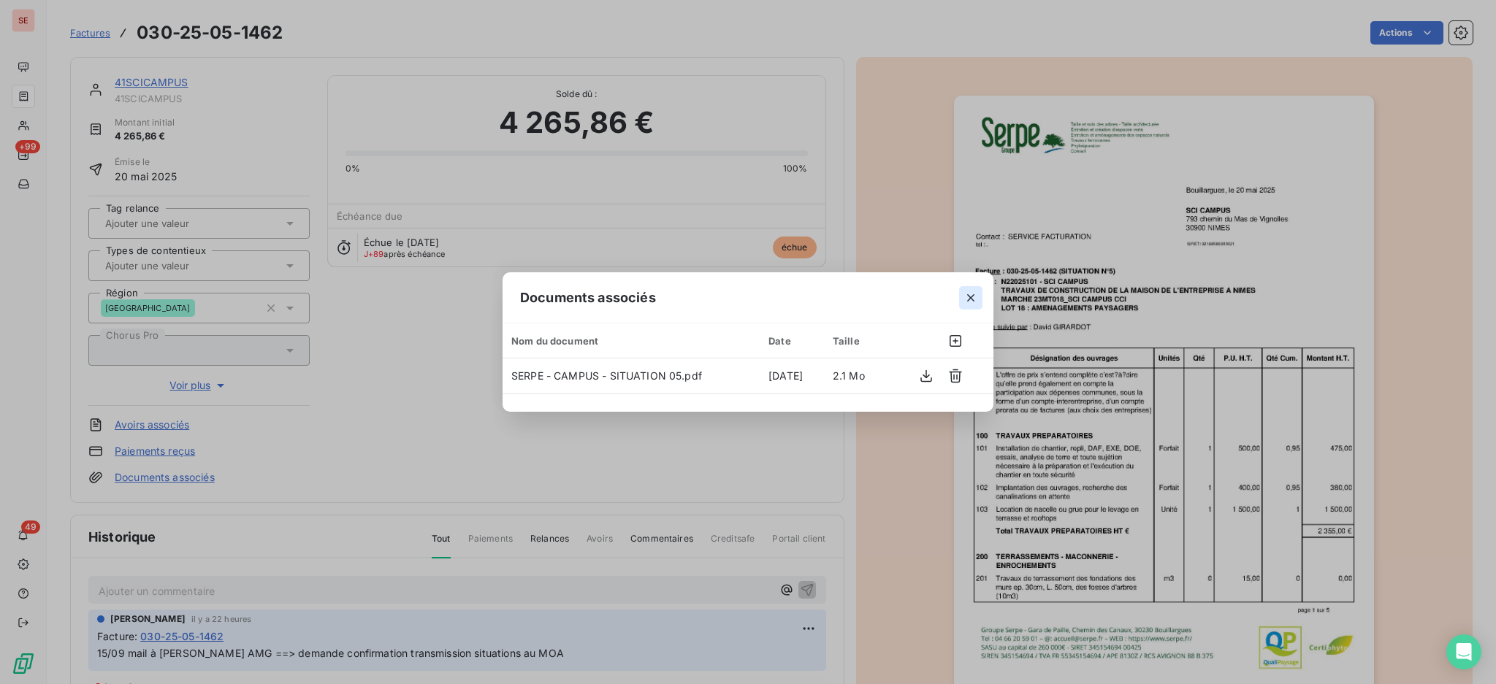
click at [973, 302] on icon "button" at bounding box center [970, 298] width 15 height 15
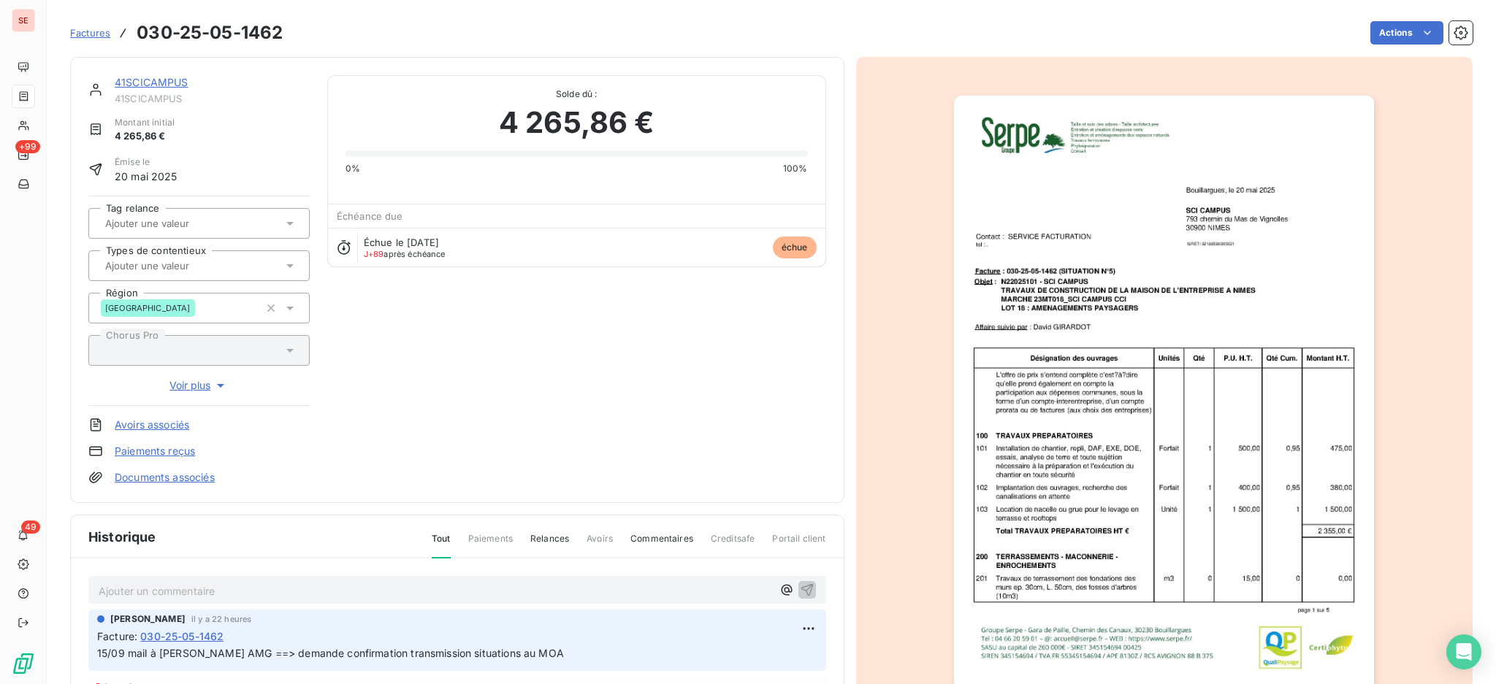
click at [458, 590] on p "Ajouter un commentaire ﻿" at bounding box center [435, 591] width 673 height 18
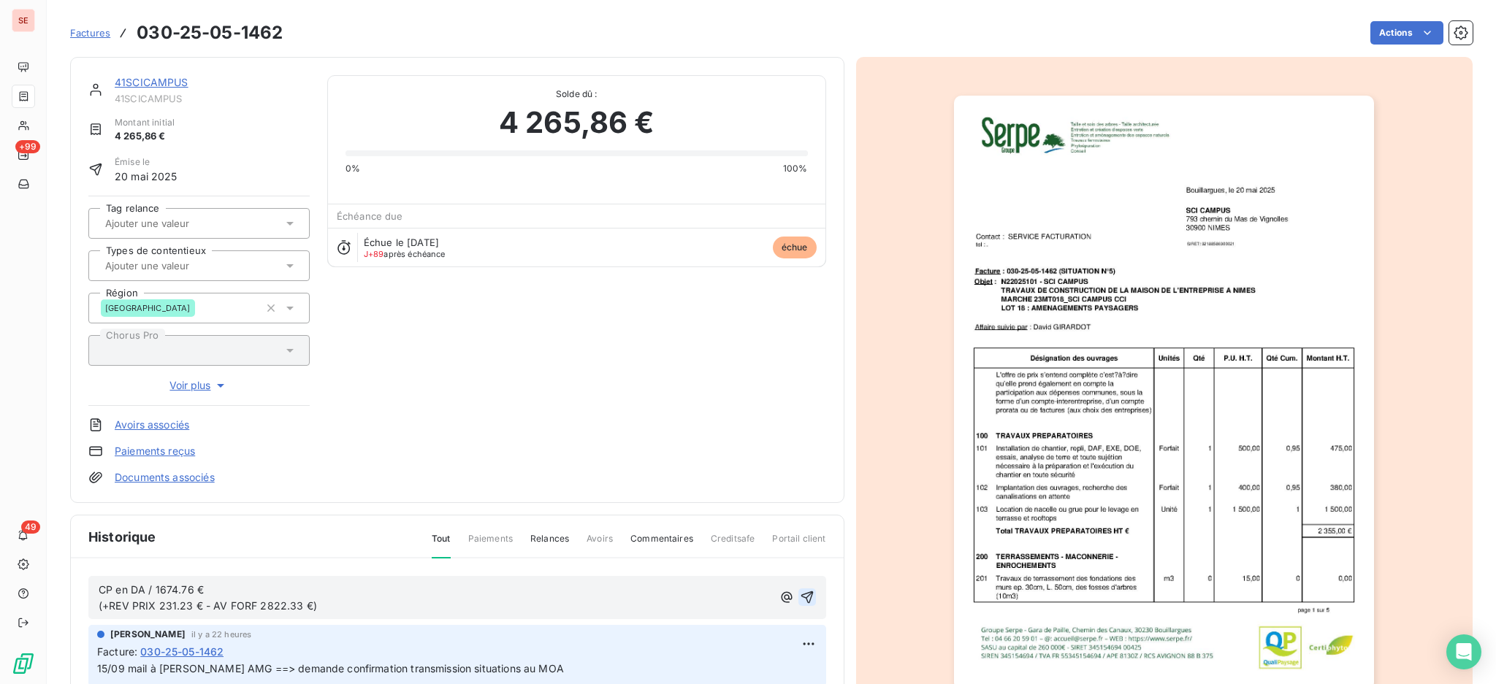
click at [800, 595] on icon "button" at bounding box center [806, 598] width 12 height 12
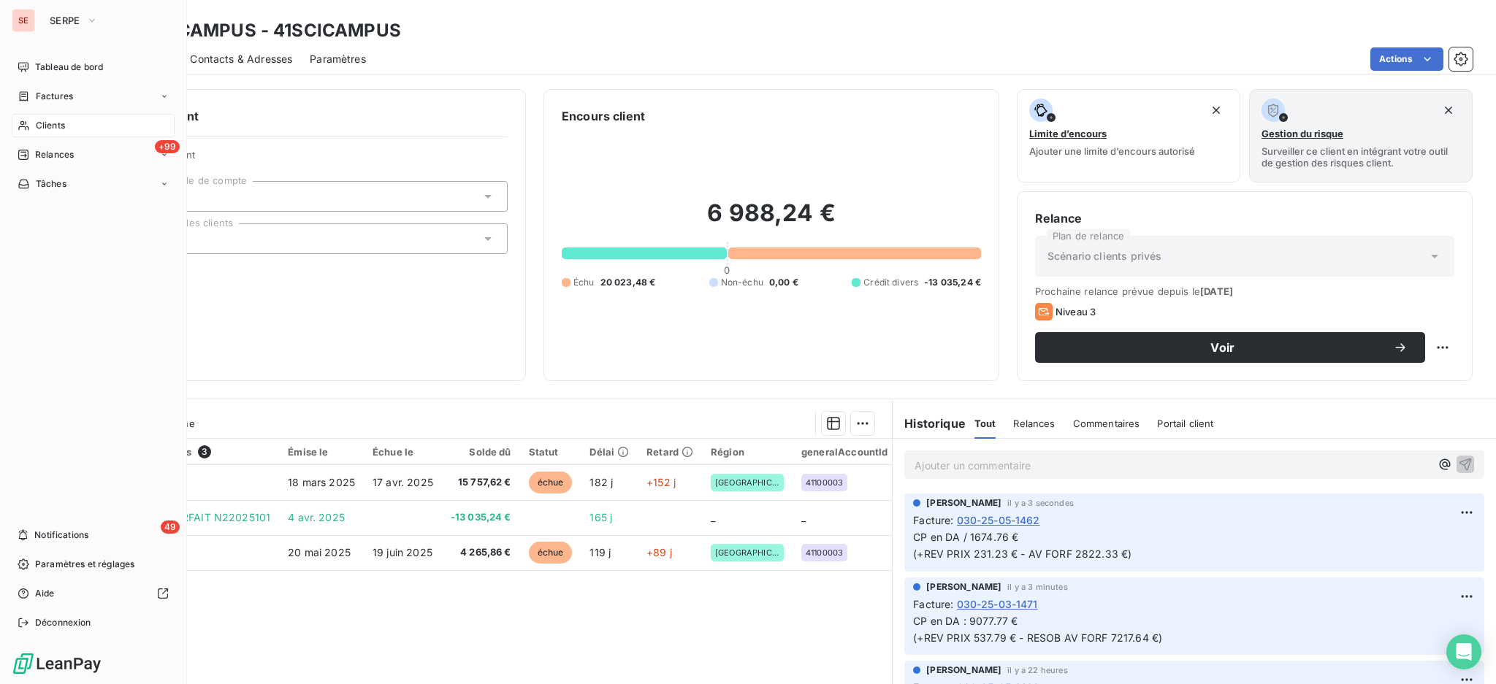
click at [52, 126] on span "Clients" at bounding box center [50, 125] width 29 height 13
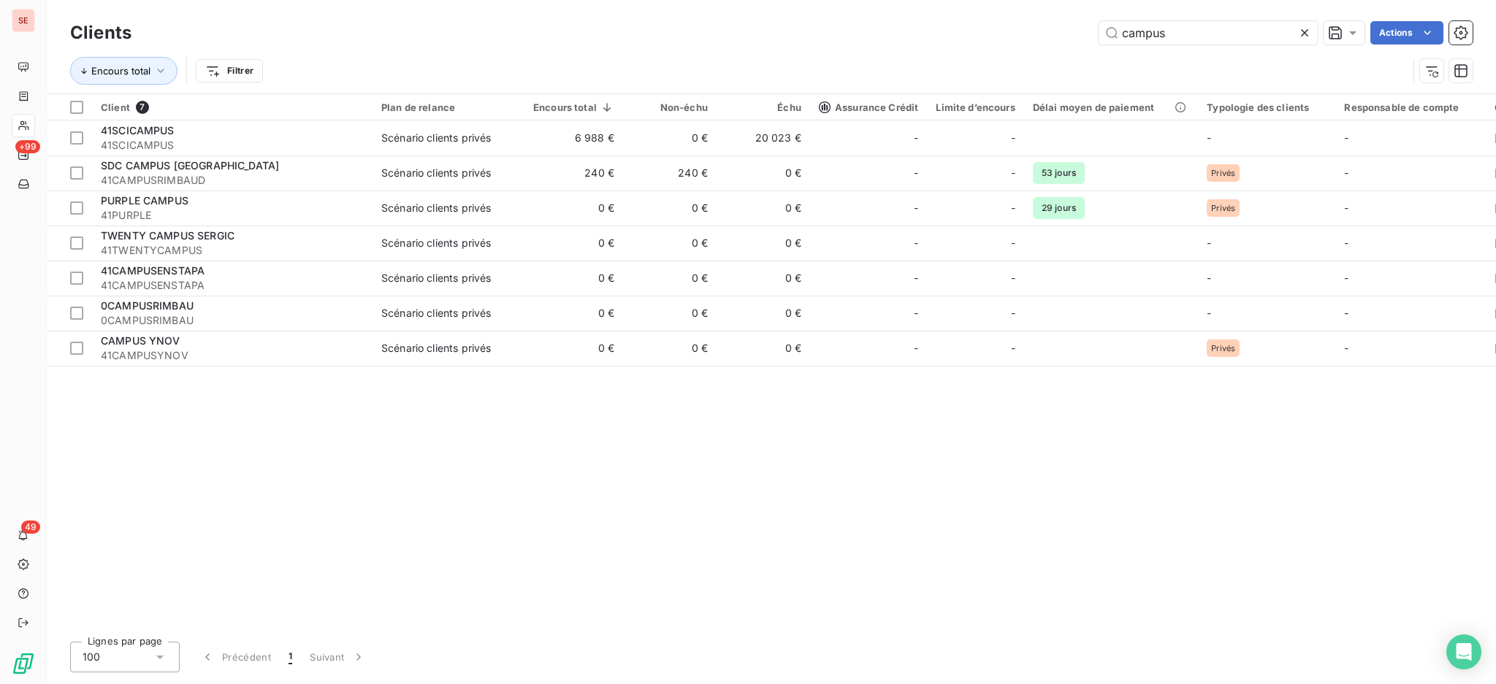
drag, startPoint x: 1184, startPoint y: 25, endPoint x: 990, endPoint y: 10, distance: 194.8
click at [1028, 15] on div "Clients campus Actions Encours total Filtrer" at bounding box center [771, 46] width 1449 height 93
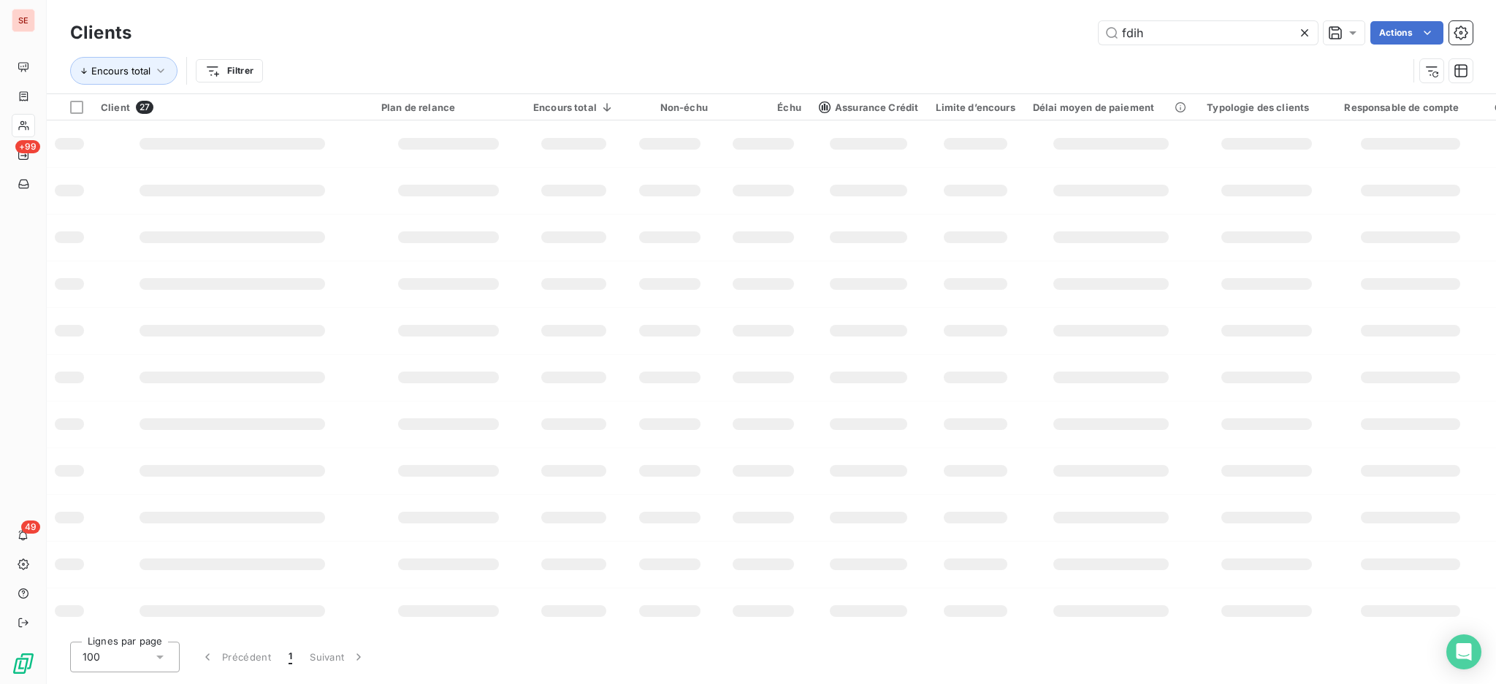
type input "fdih"
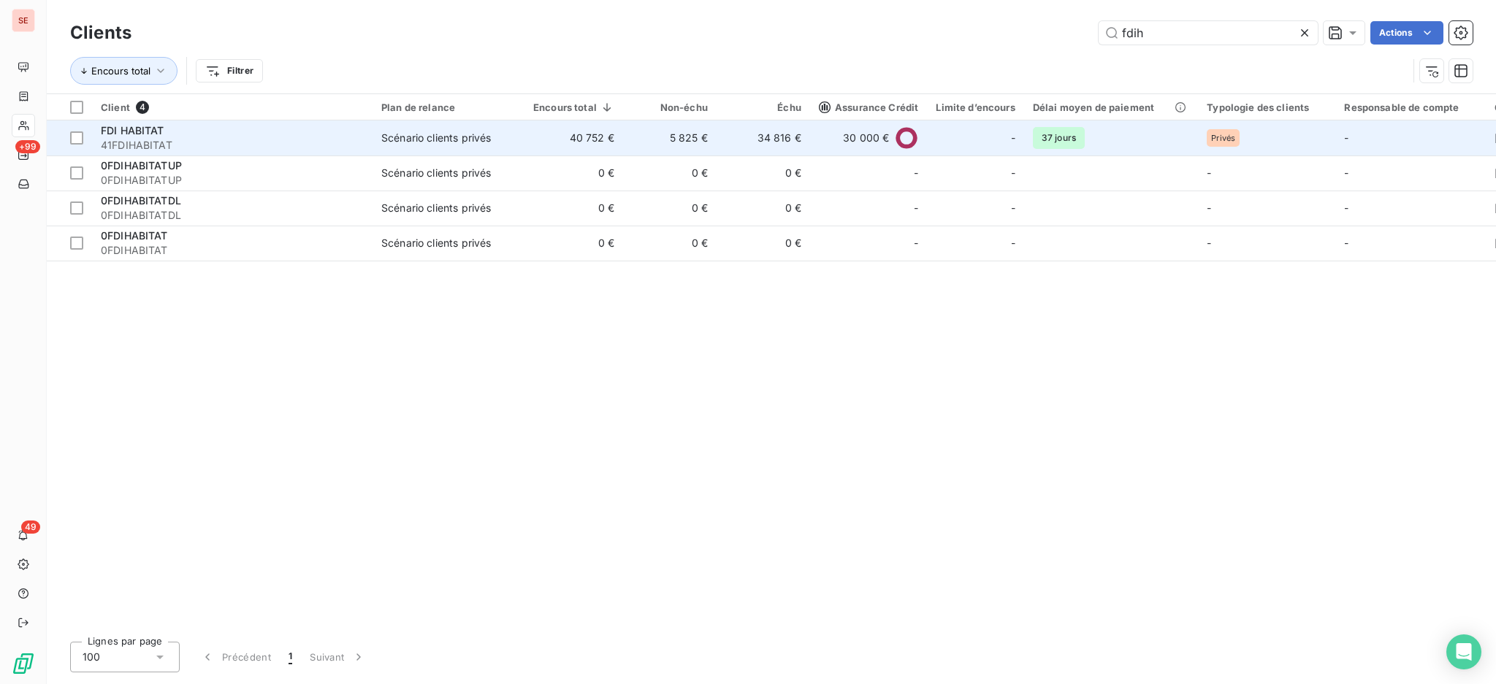
click at [573, 148] on td "40 752 €" at bounding box center [573, 138] width 99 height 35
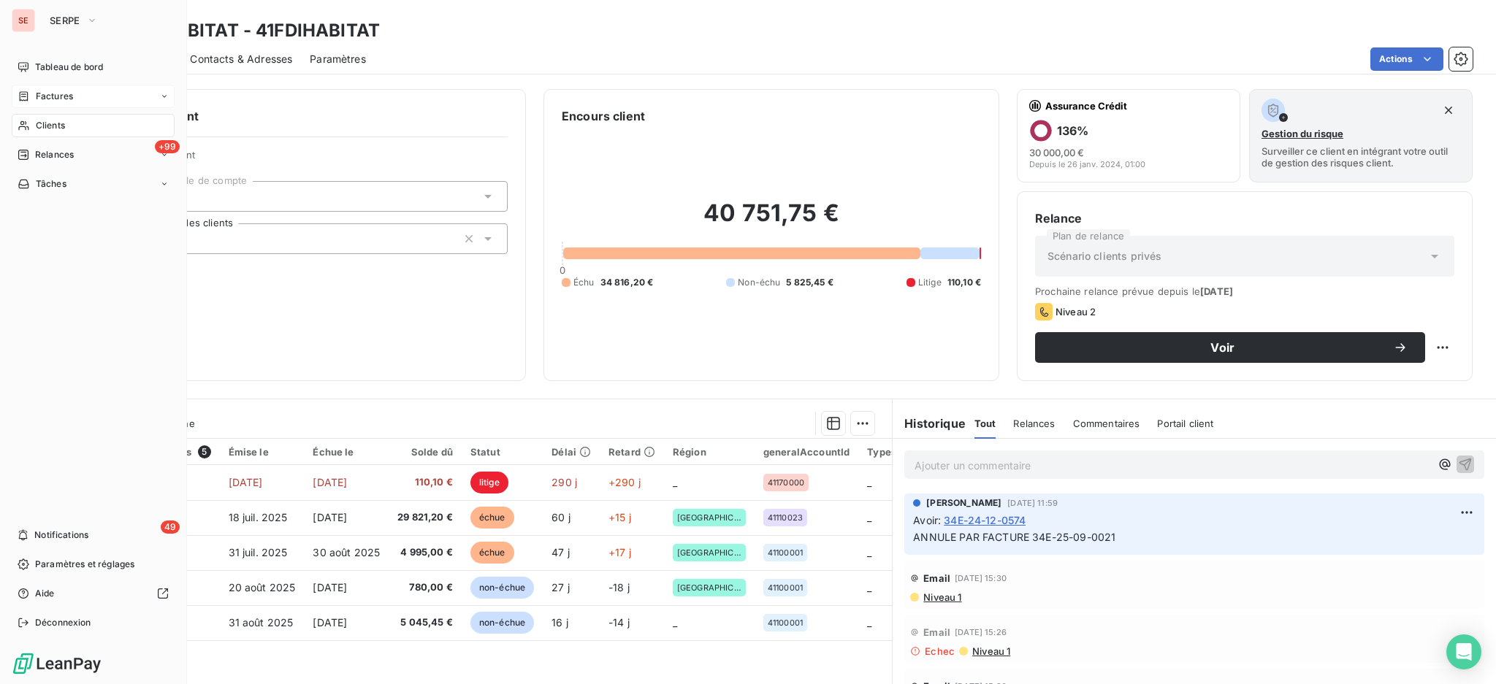
click at [51, 101] on span "Factures" at bounding box center [54, 96] width 37 height 13
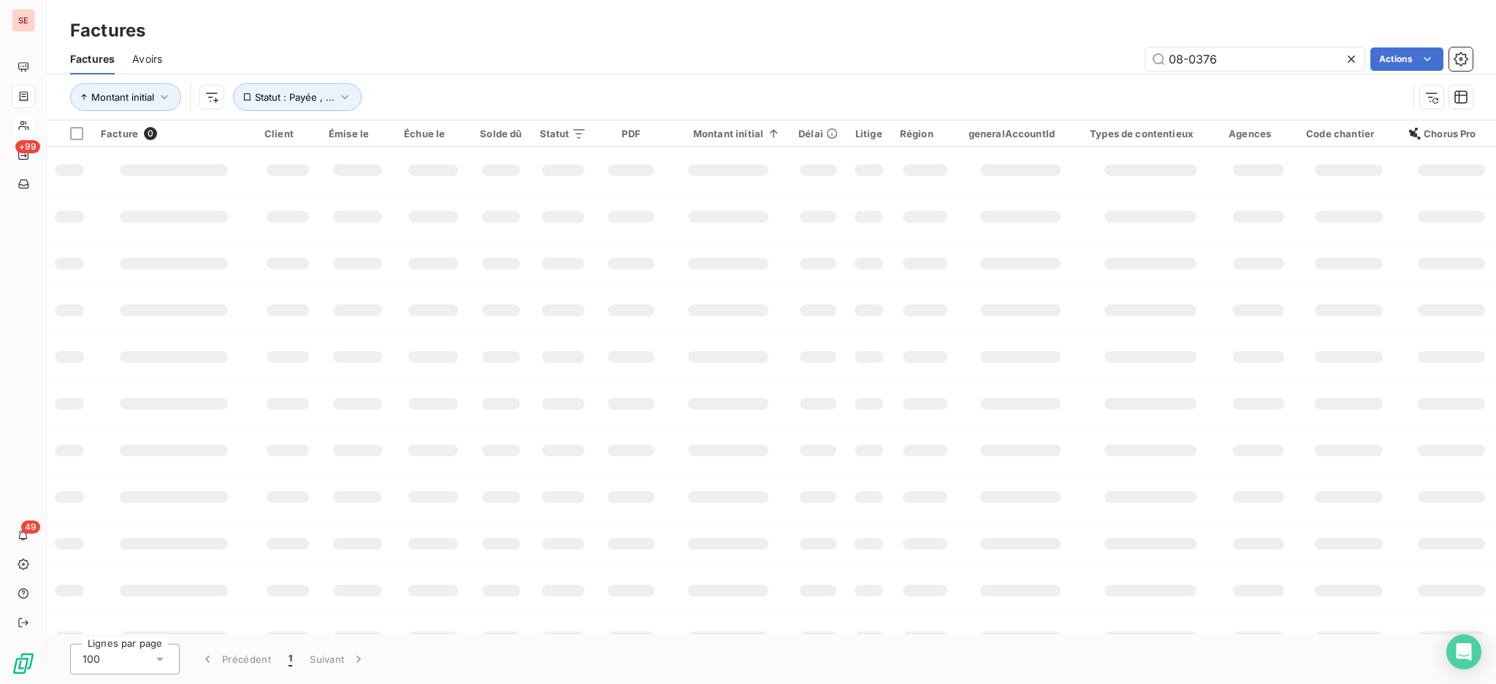
click at [925, 44] on div "Factures Avoirs 08-0376 Actions" at bounding box center [771, 59] width 1449 height 31
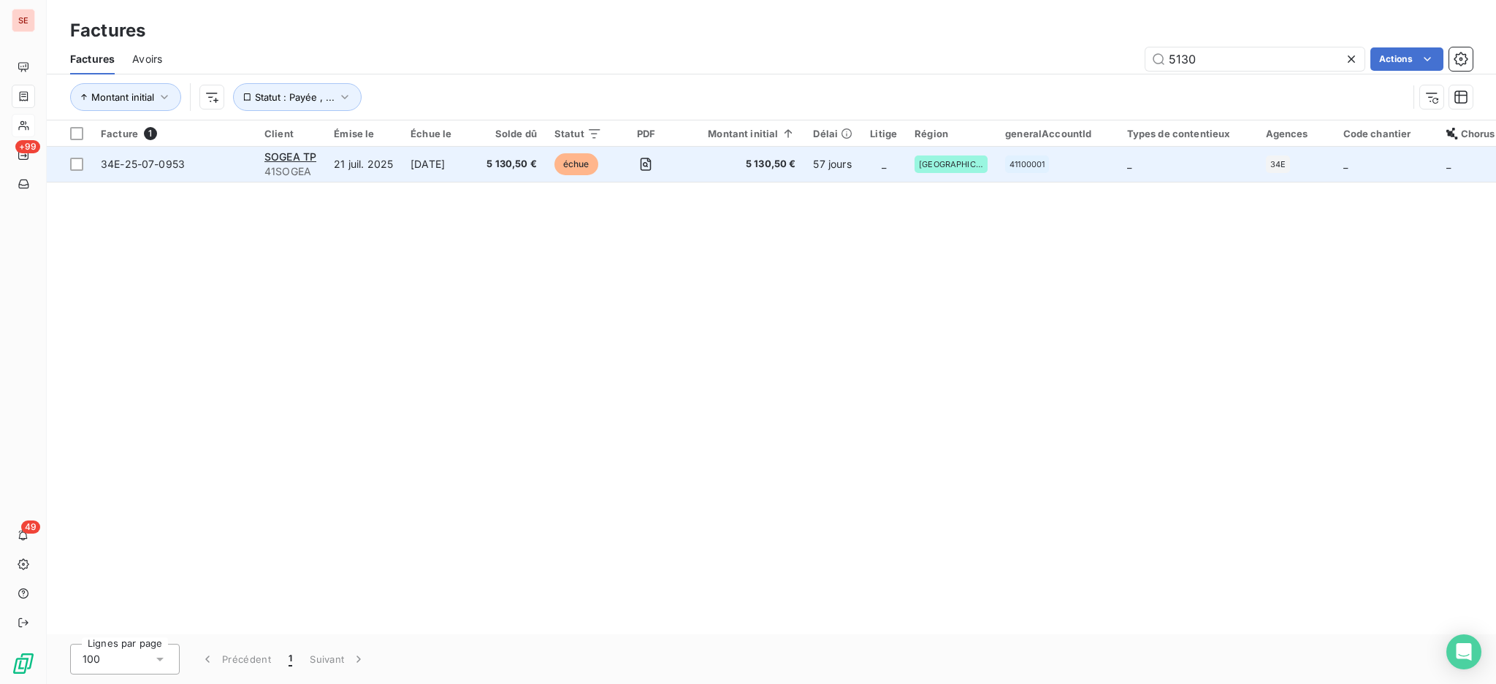
type input "5130"
click at [424, 163] on td "[DATE]" at bounding box center [440, 164] width 76 height 35
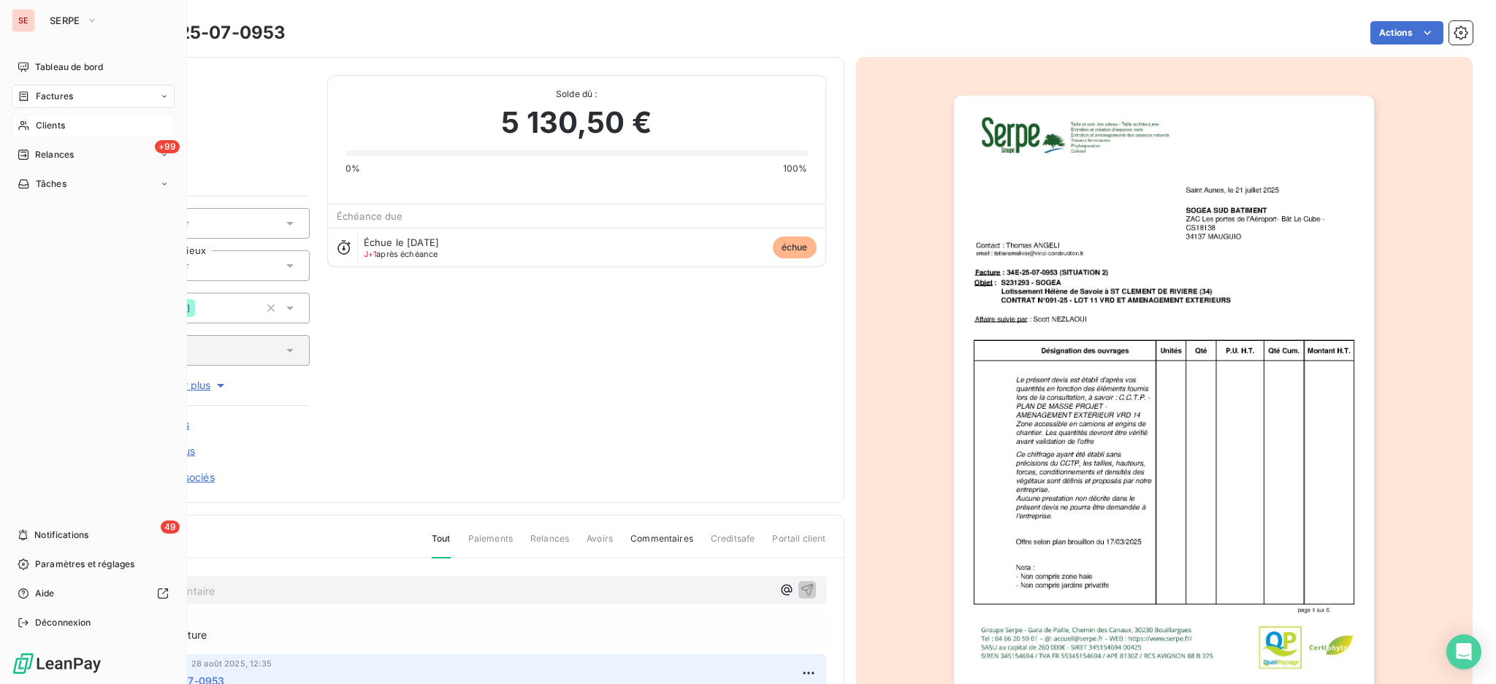
click at [42, 128] on span "Clients" at bounding box center [50, 125] width 29 height 13
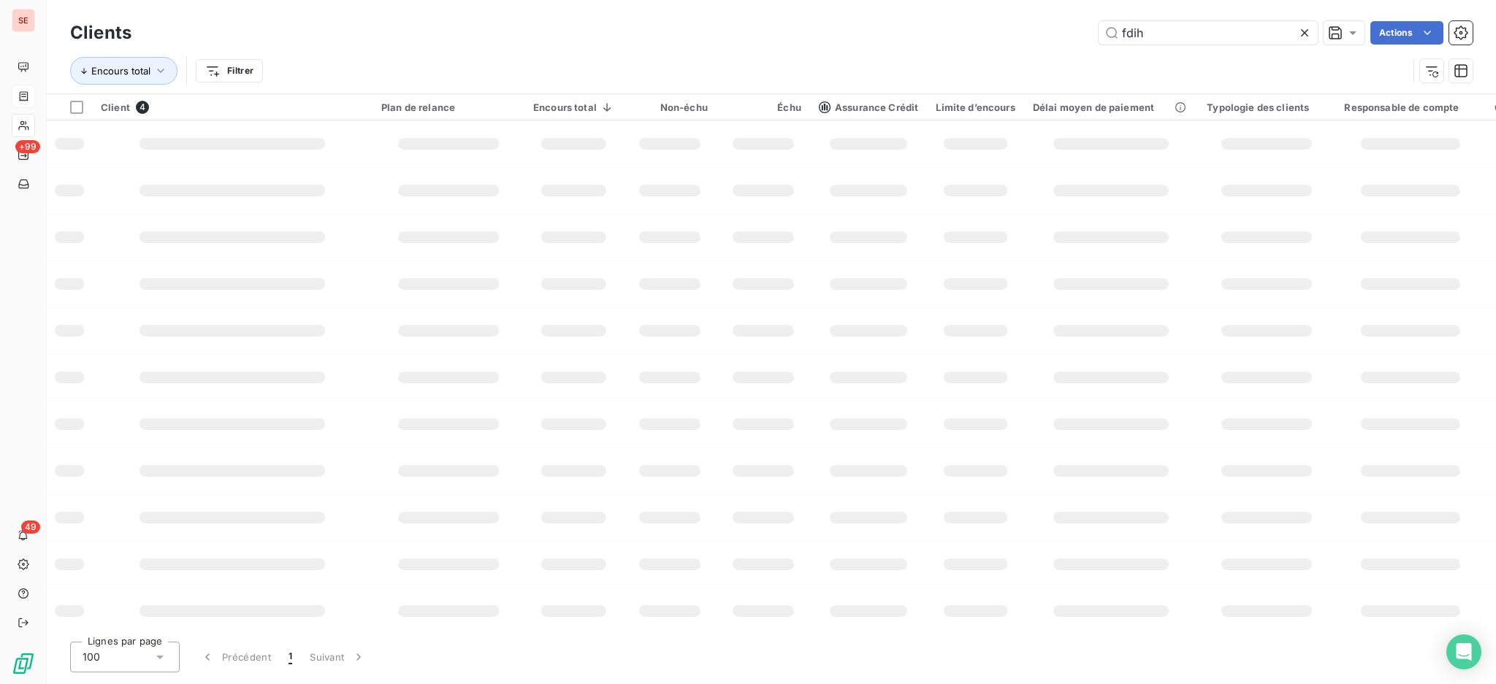
drag, startPoint x: 1198, startPoint y: 39, endPoint x: 844, endPoint y: 7, distance: 355.0
click at [845, 7] on div "Clients fdih Actions Encours total Filtrer" at bounding box center [771, 46] width 1449 height 93
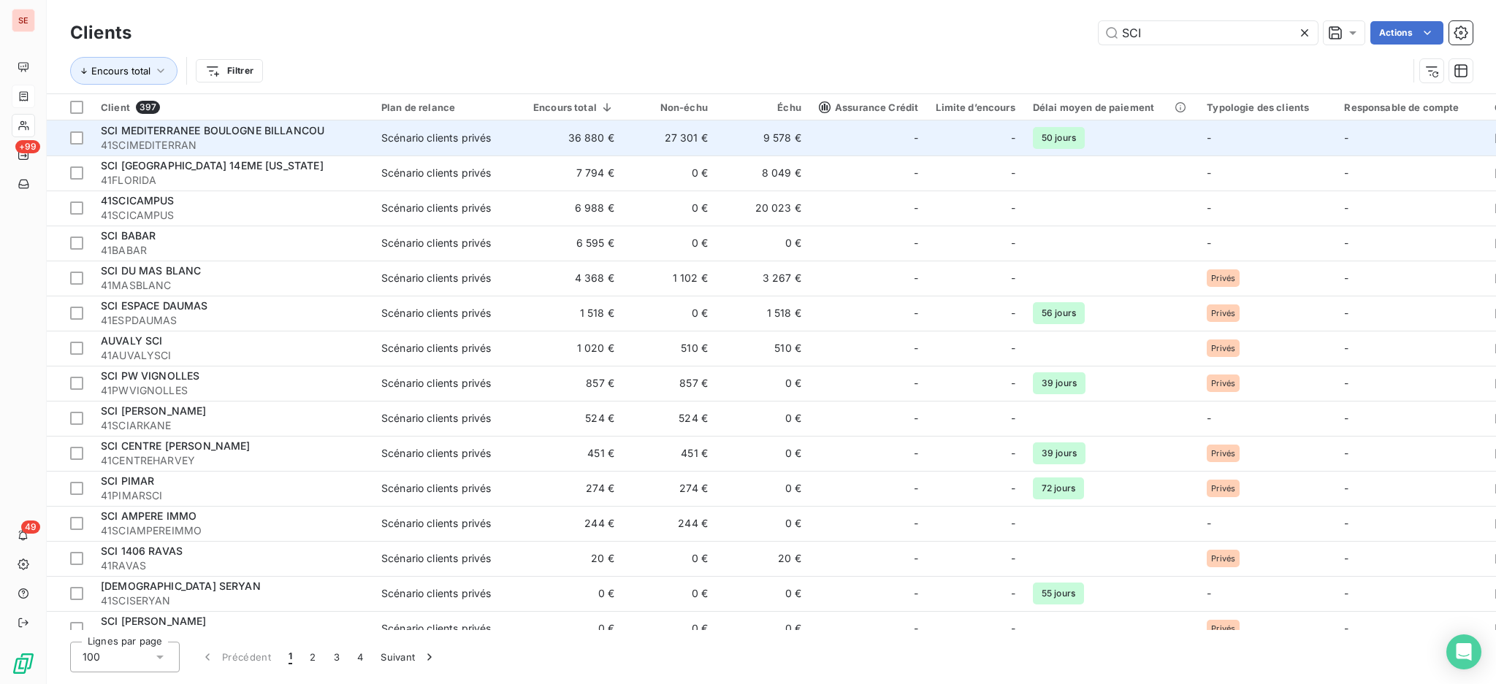
type input "SCI"
click at [596, 150] on td "36 880 €" at bounding box center [573, 138] width 99 height 35
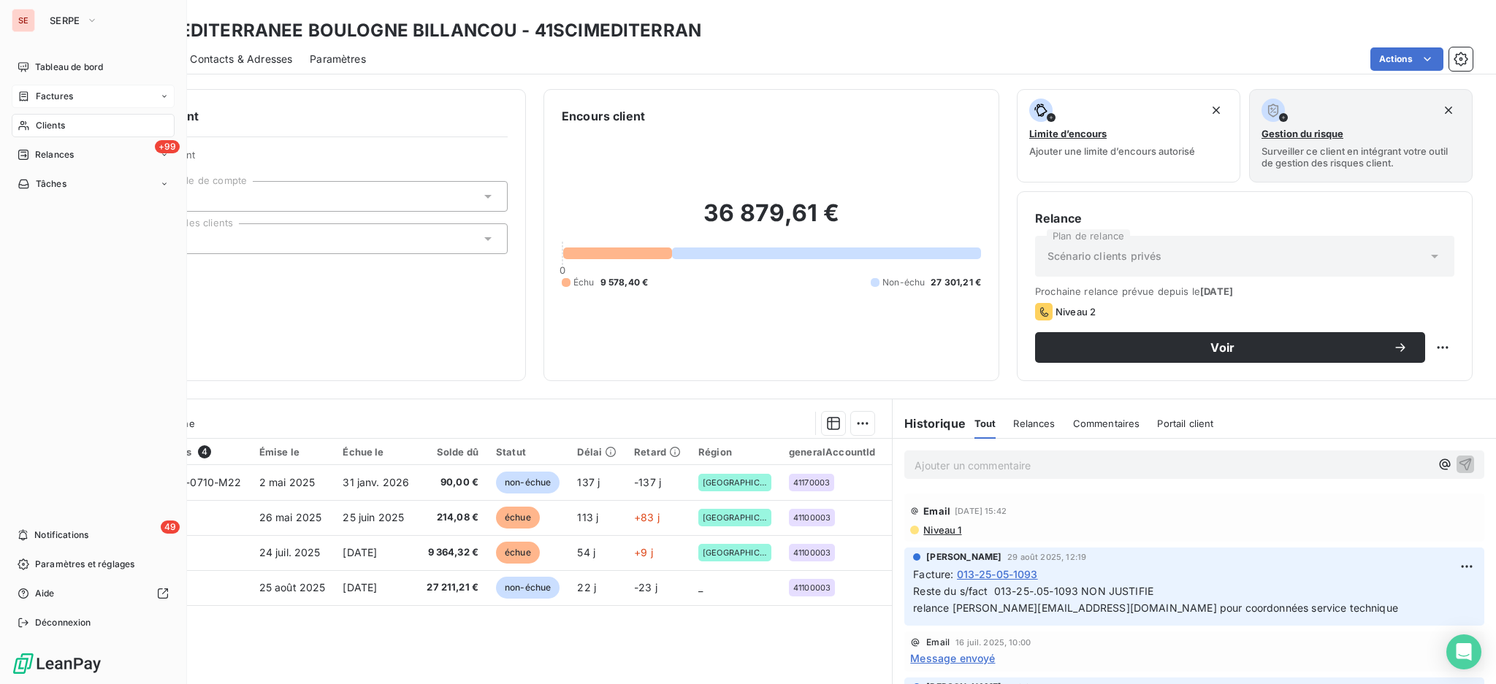
click at [60, 126] on span "Clients" at bounding box center [50, 125] width 29 height 13
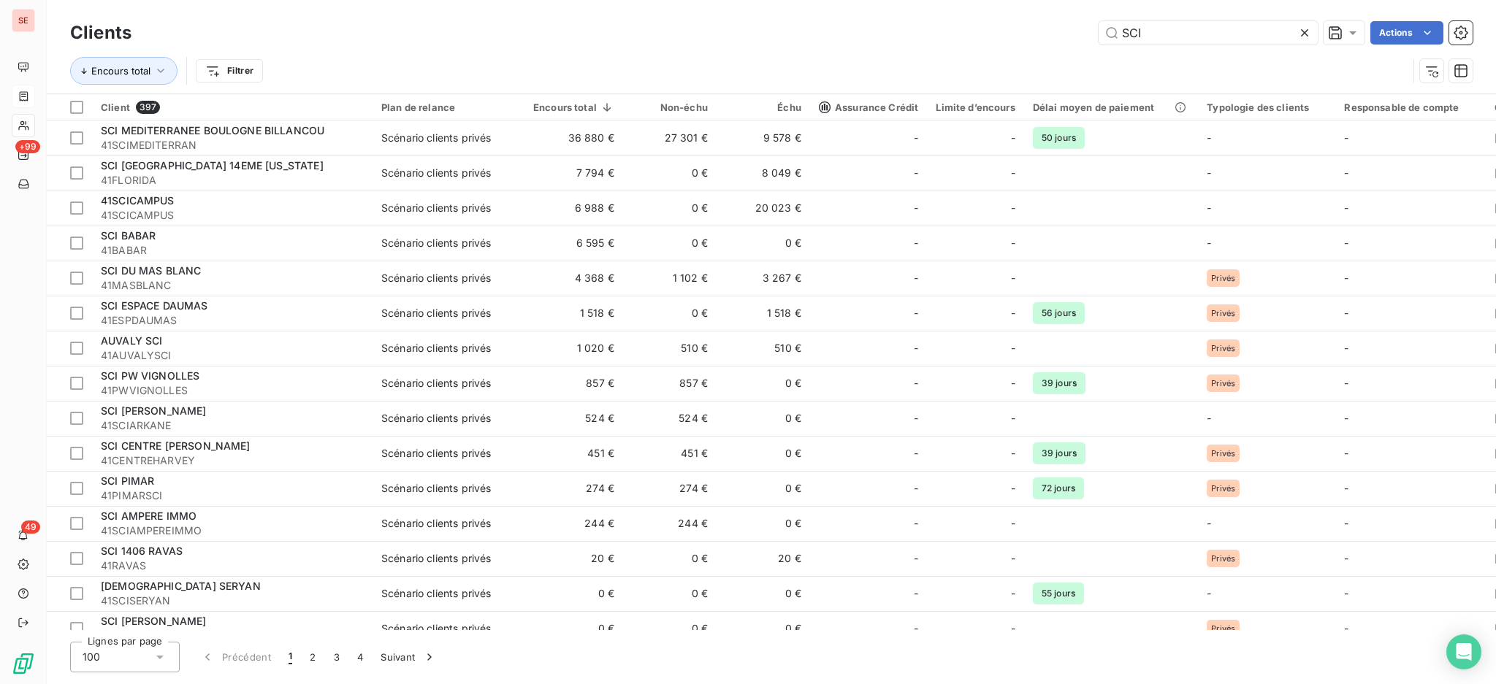
drag, startPoint x: 1169, startPoint y: 38, endPoint x: 1067, endPoint y: 28, distance: 102.0
click at [1067, 28] on div "SCI Actions" at bounding box center [810, 32] width 1323 height 23
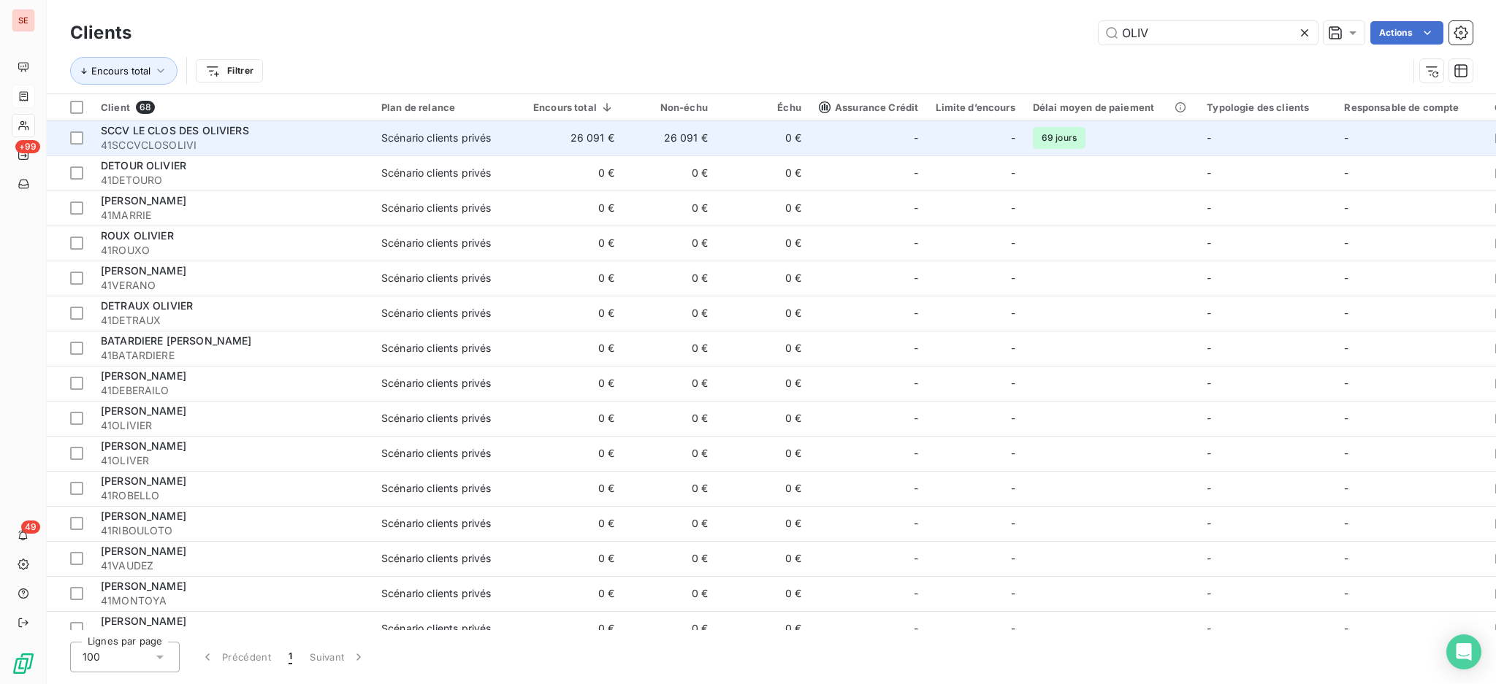
type input "OLIV"
click at [226, 136] on div "SCCV LE CLOS DES OLIVIERS" at bounding box center [232, 130] width 263 height 15
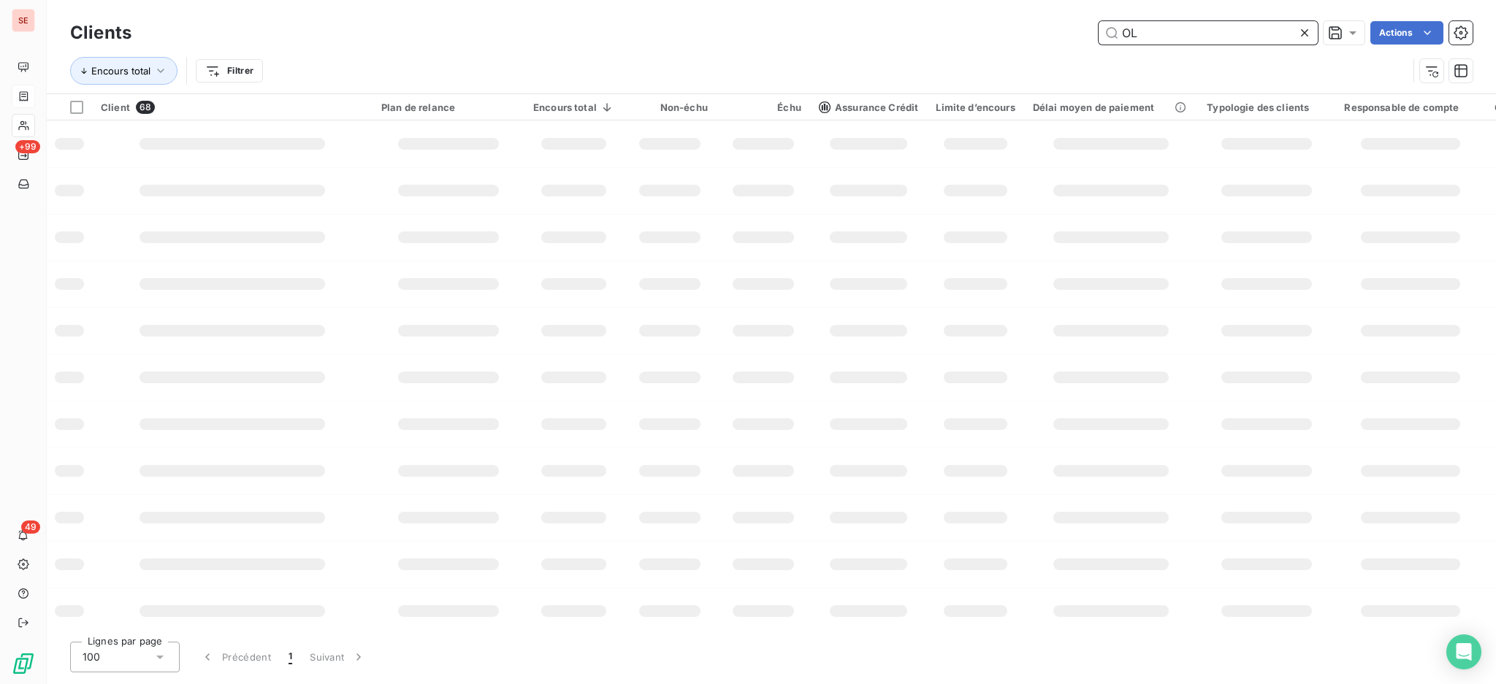
type input "O"
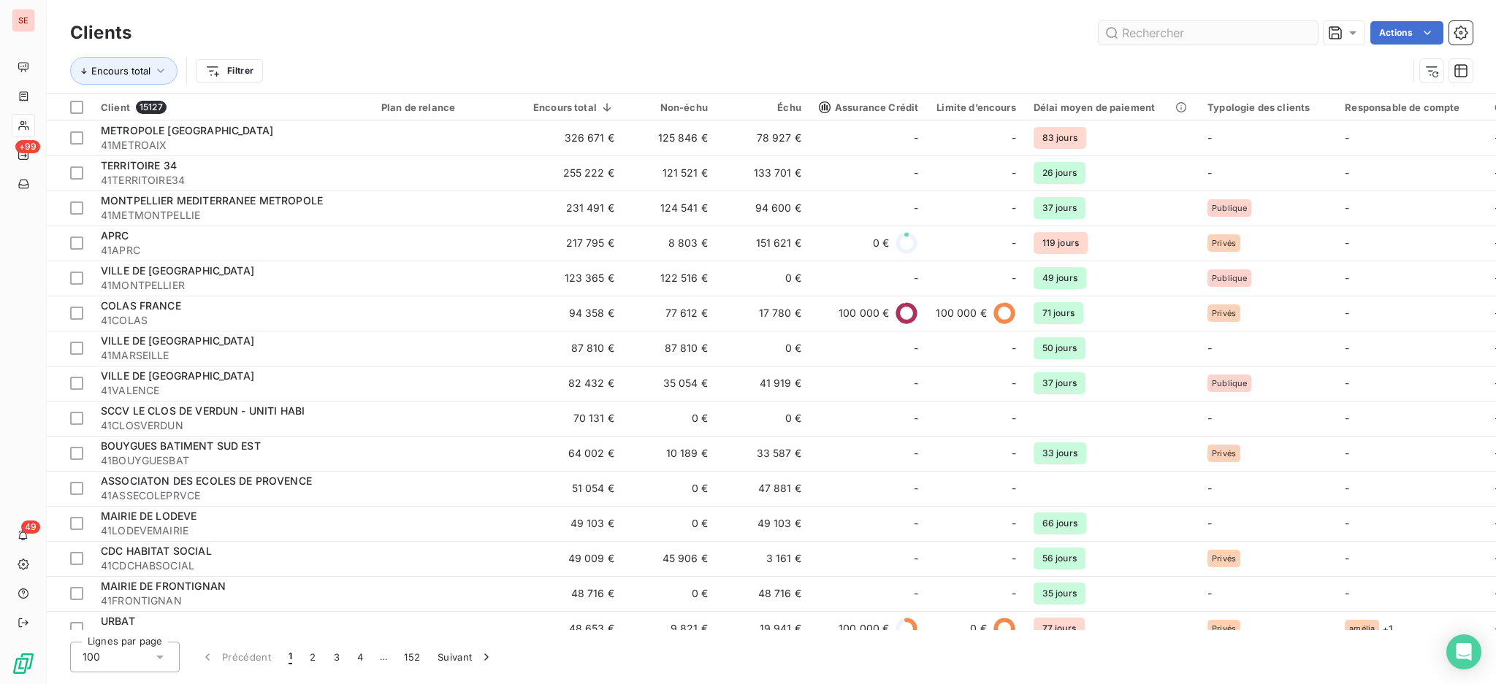
click at [1212, 39] on input "text" at bounding box center [1207, 32] width 219 height 23
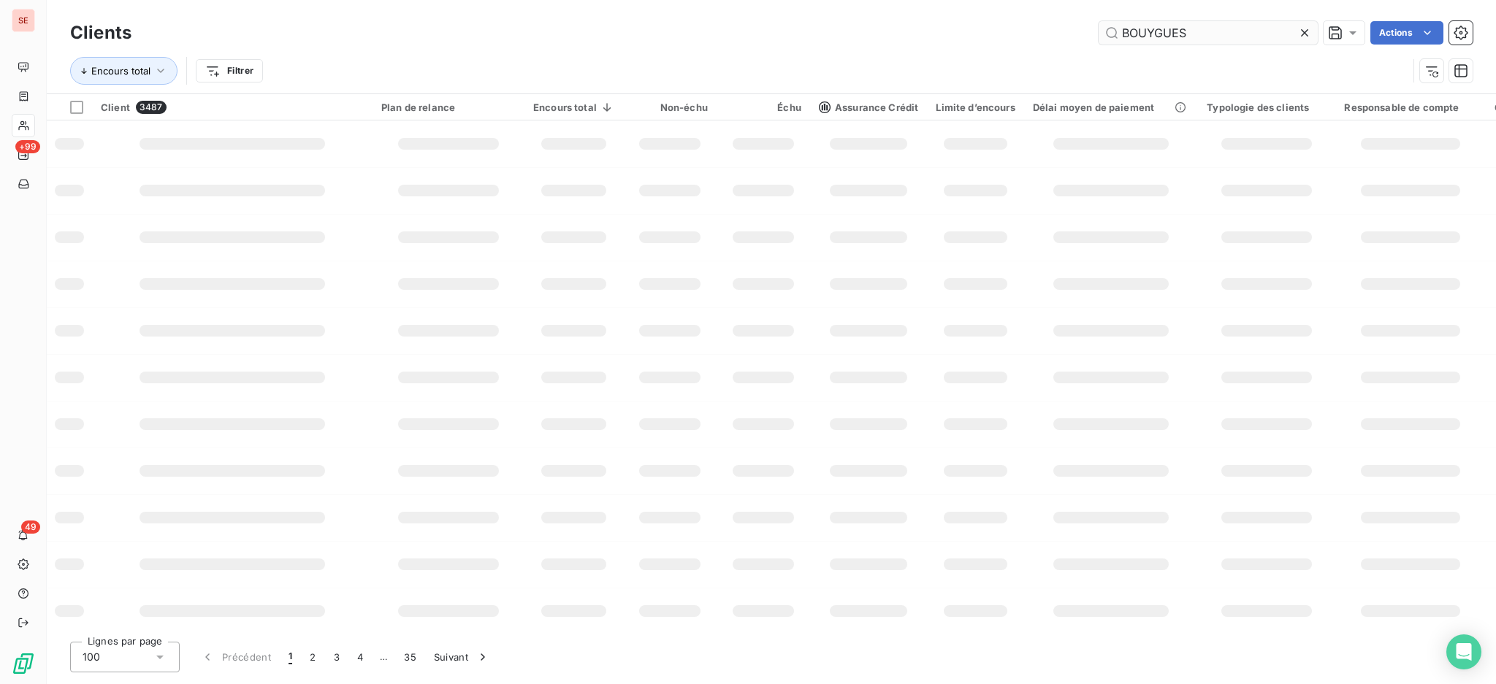
type input "BOUYGUES"
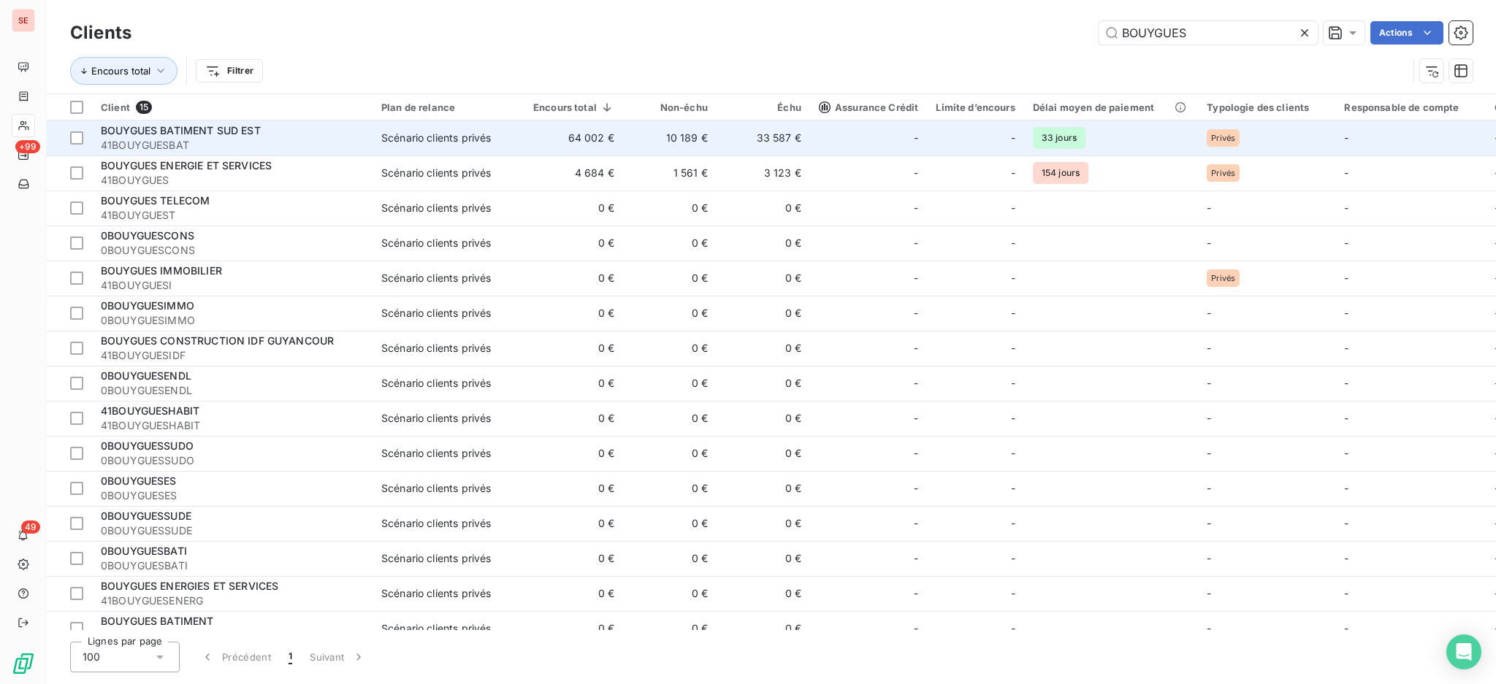
click at [770, 141] on td "33 587 €" at bounding box center [762, 138] width 93 height 35
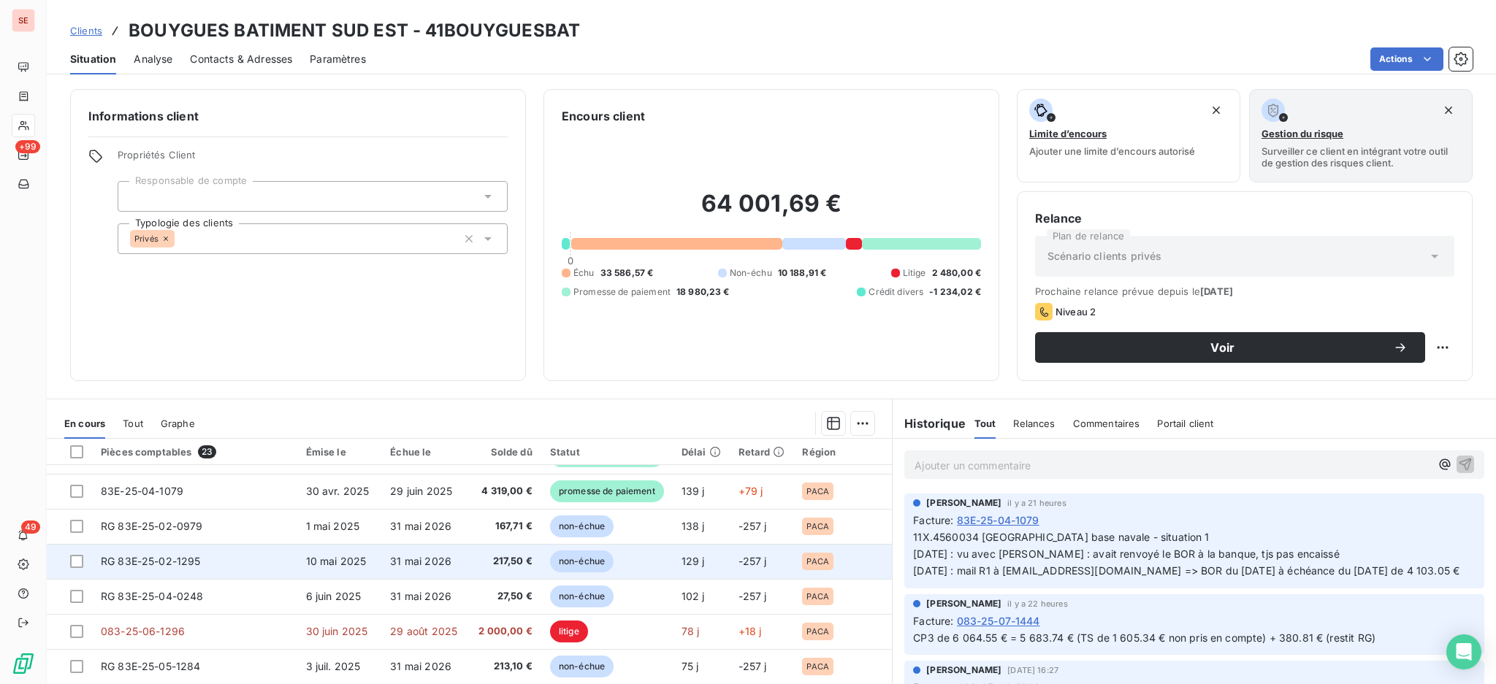
scroll to position [79, 0]
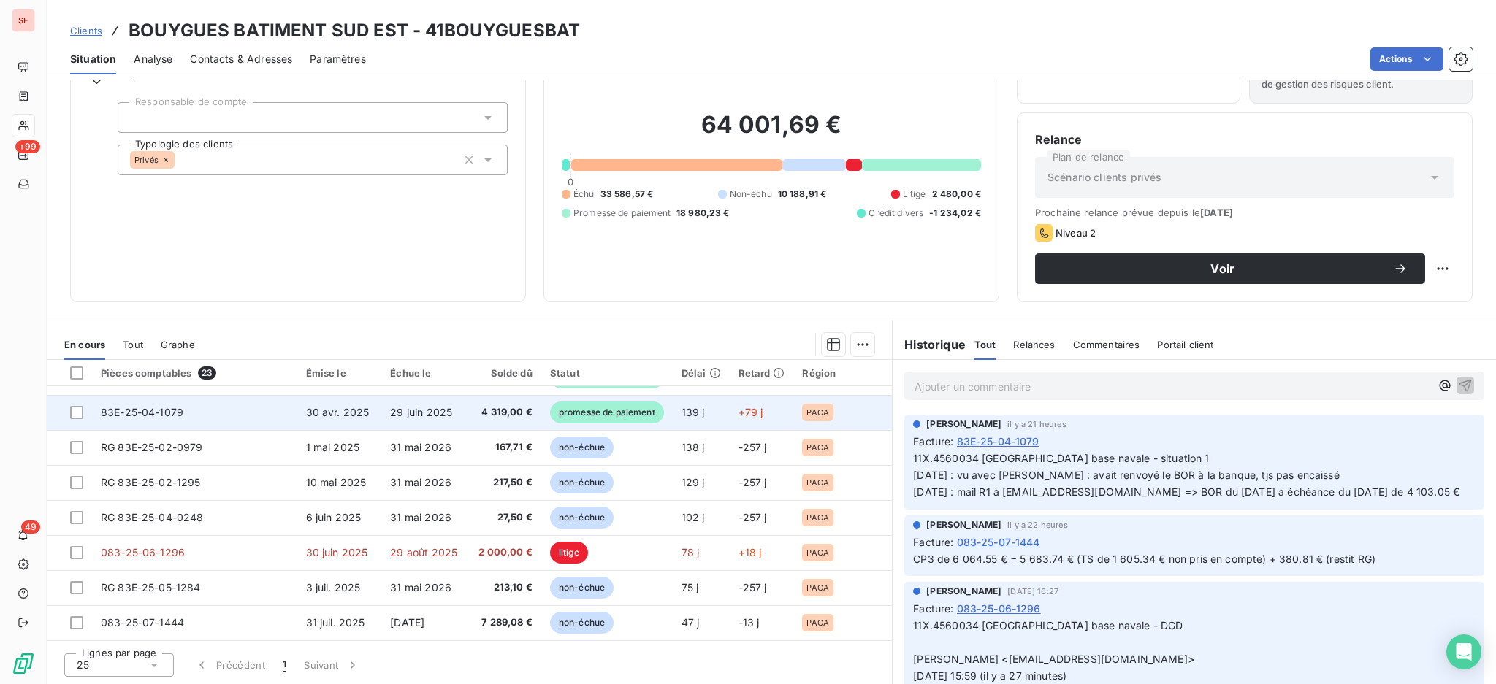
click at [475, 412] on span "4 319,00 €" at bounding box center [504, 412] width 58 height 15
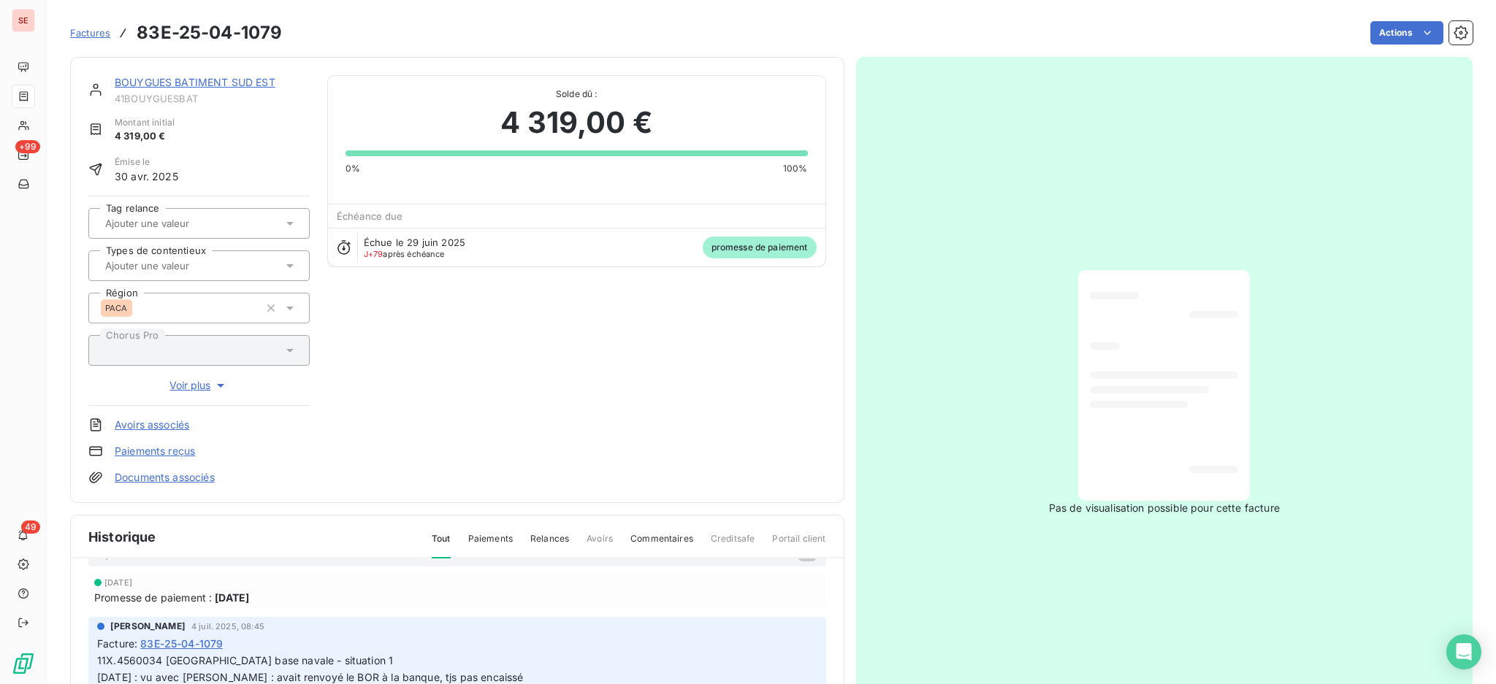
scroll to position [54, 0]
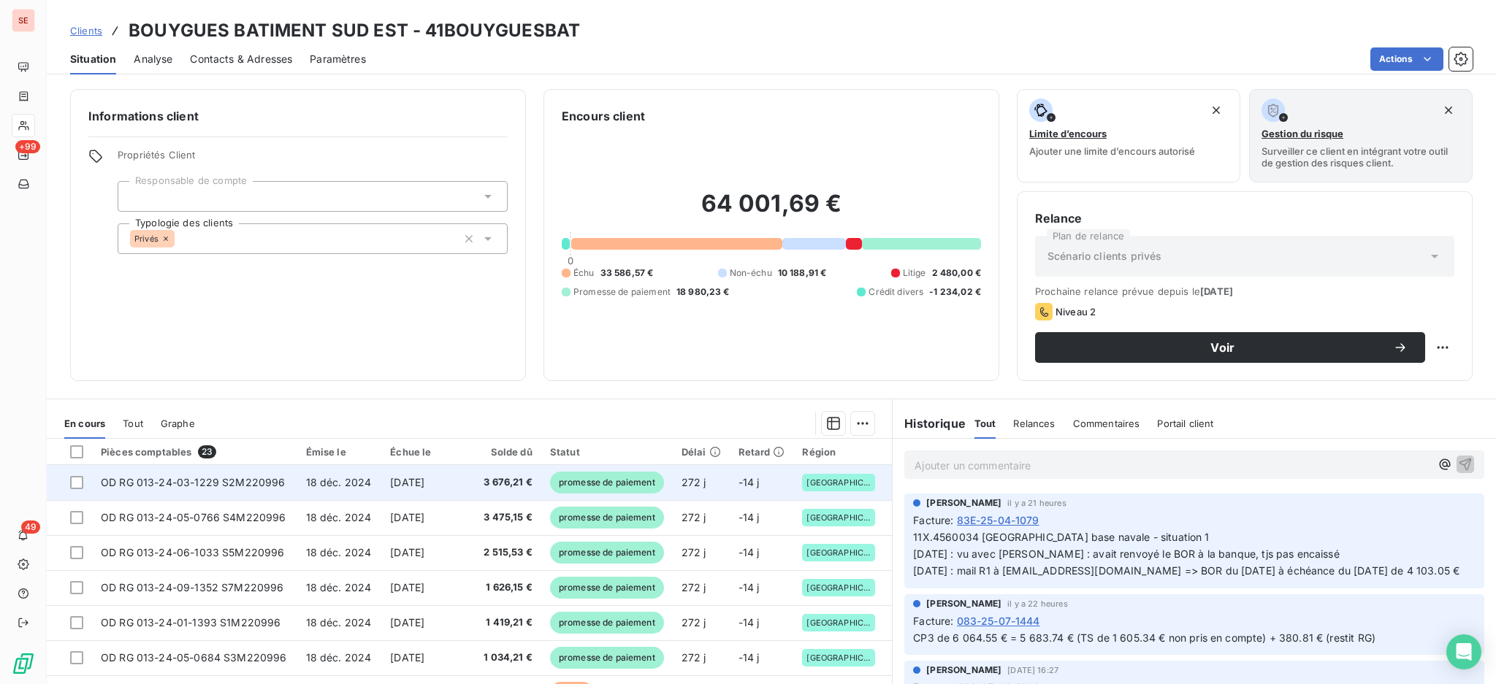
click at [270, 486] on span "OD RG 013-24-03-1229 S2M220996" at bounding box center [193, 482] width 185 height 12
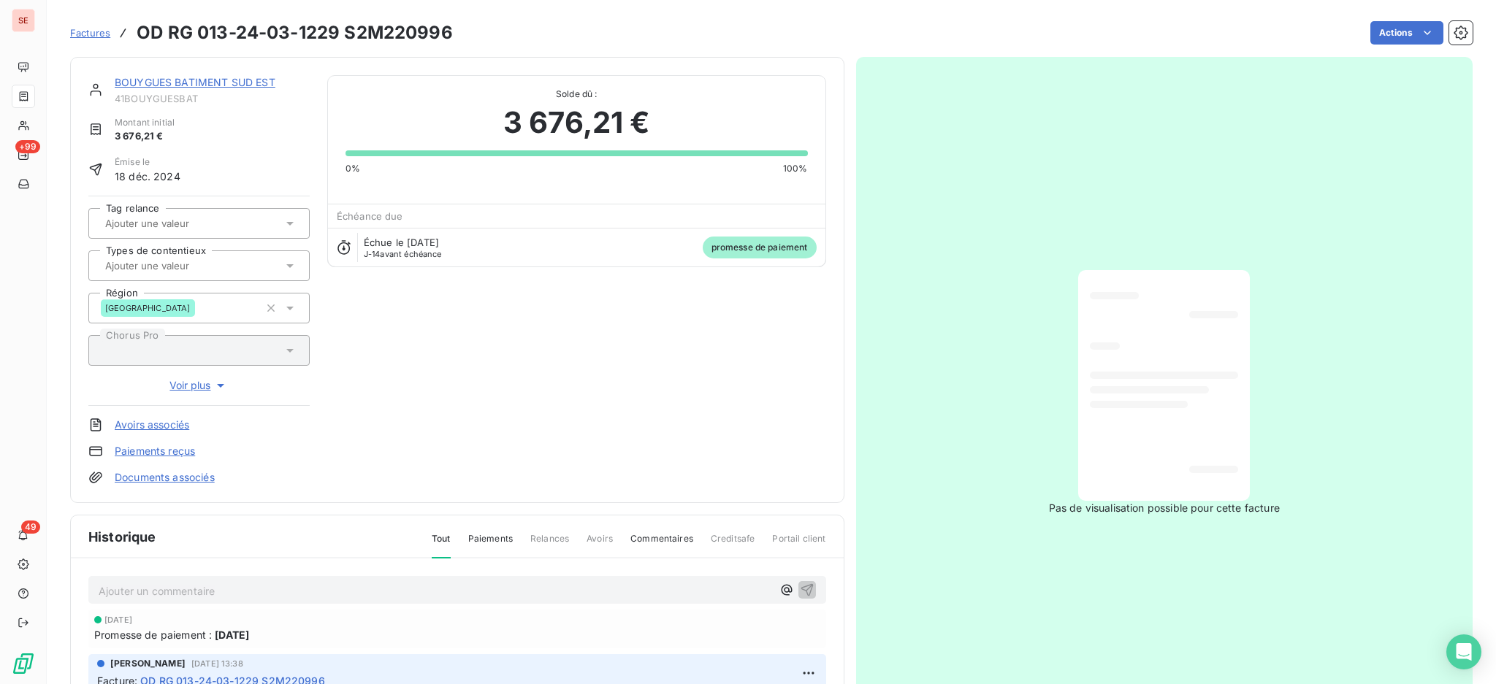
click at [178, 477] on link "Documents associés" at bounding box center [165, 477] width 100 height 15
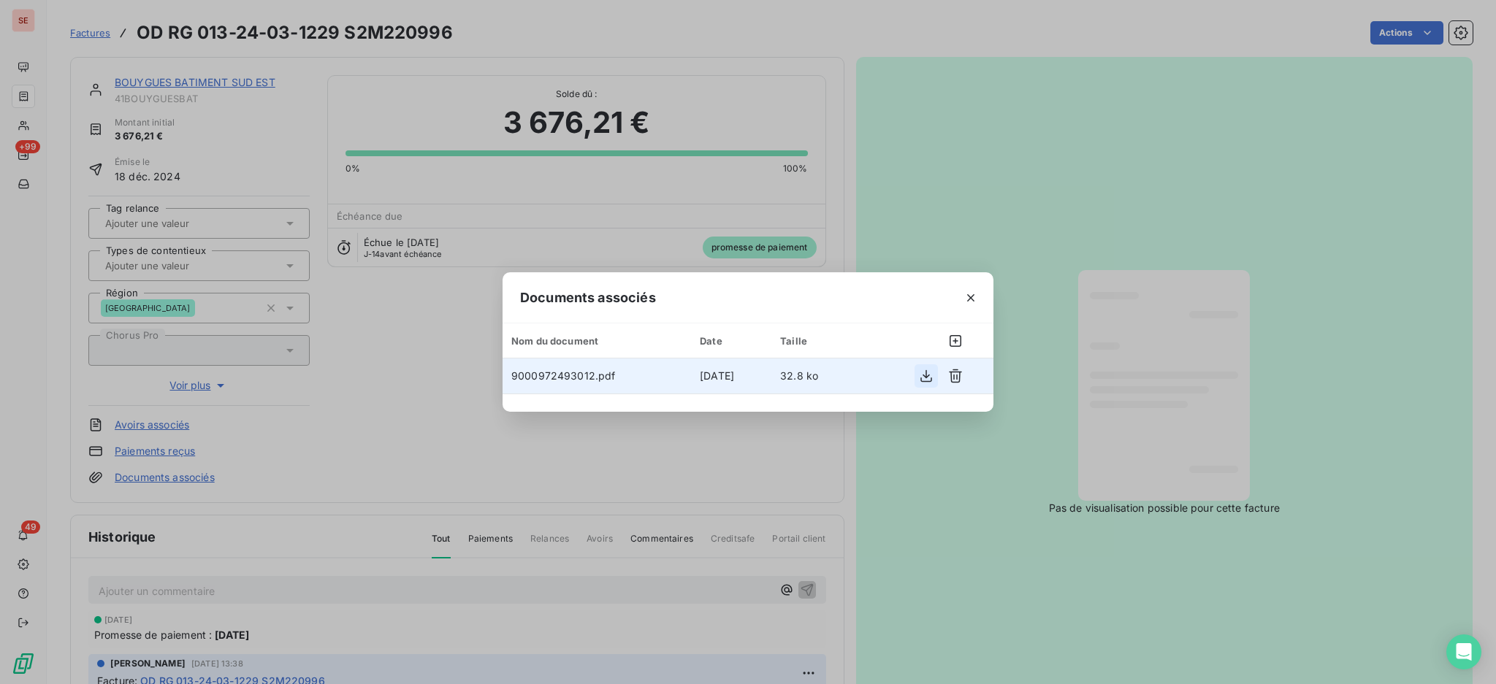
click at [930, 372] on icon "button" at bounding box center [926, 376] width 15 height 15
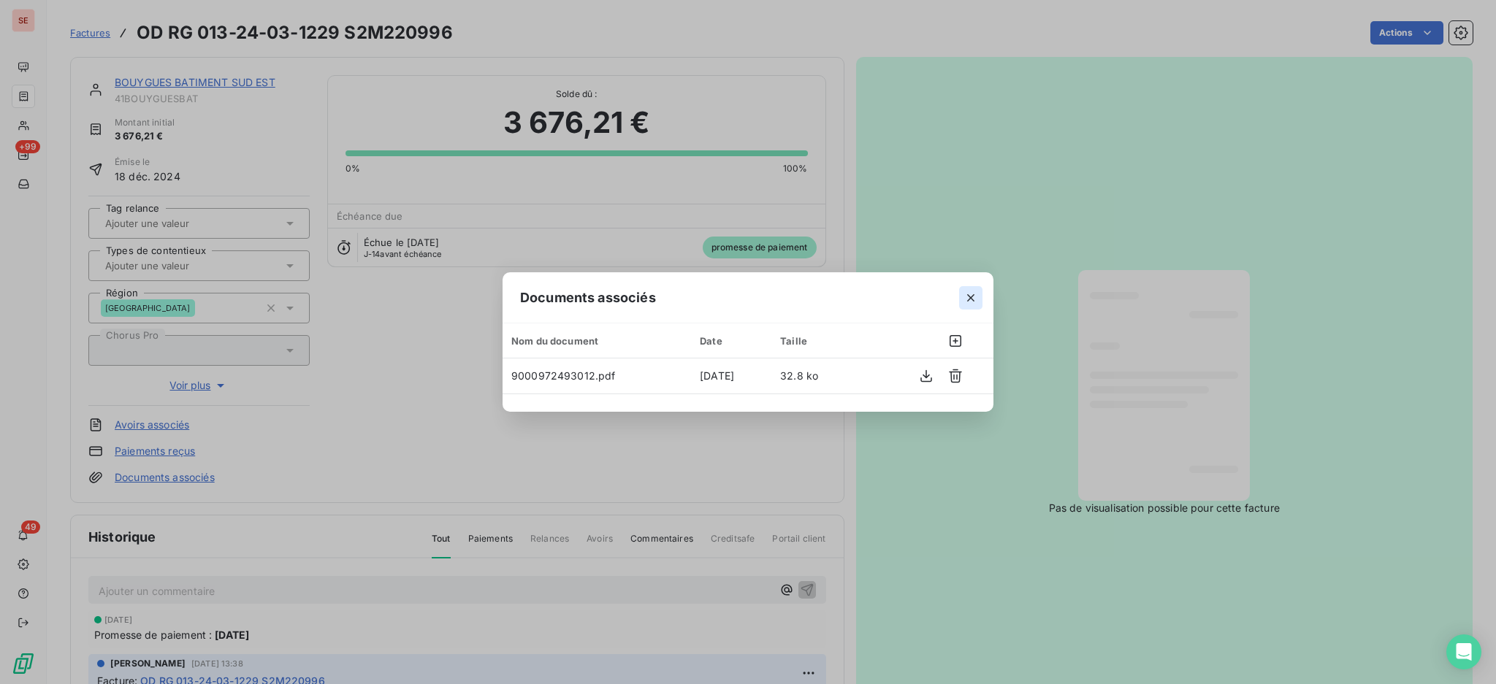
click at [972, 294] on icon "button" at bounding box center [970, 298] width 15 height 15
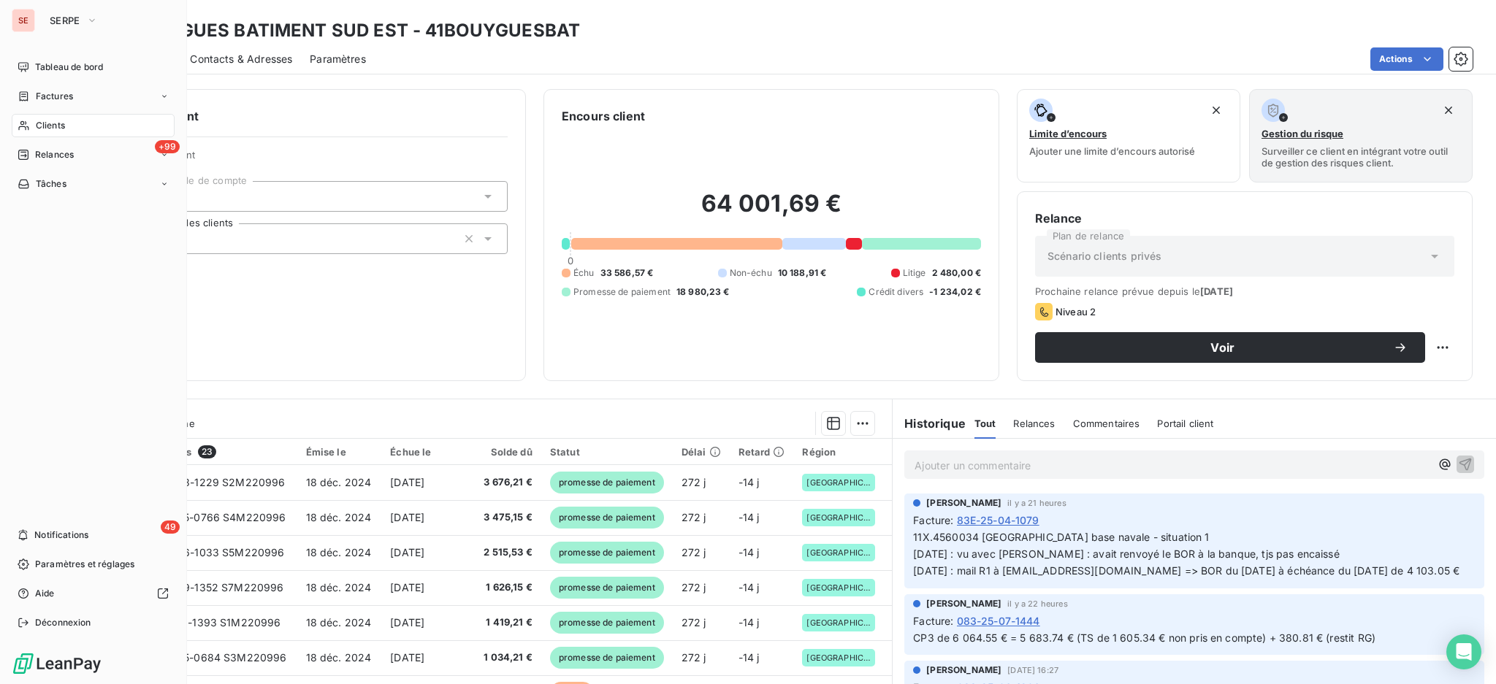
click at [50, 124] on span "Clients" at bounding box center [50, 125] width 29 height 13
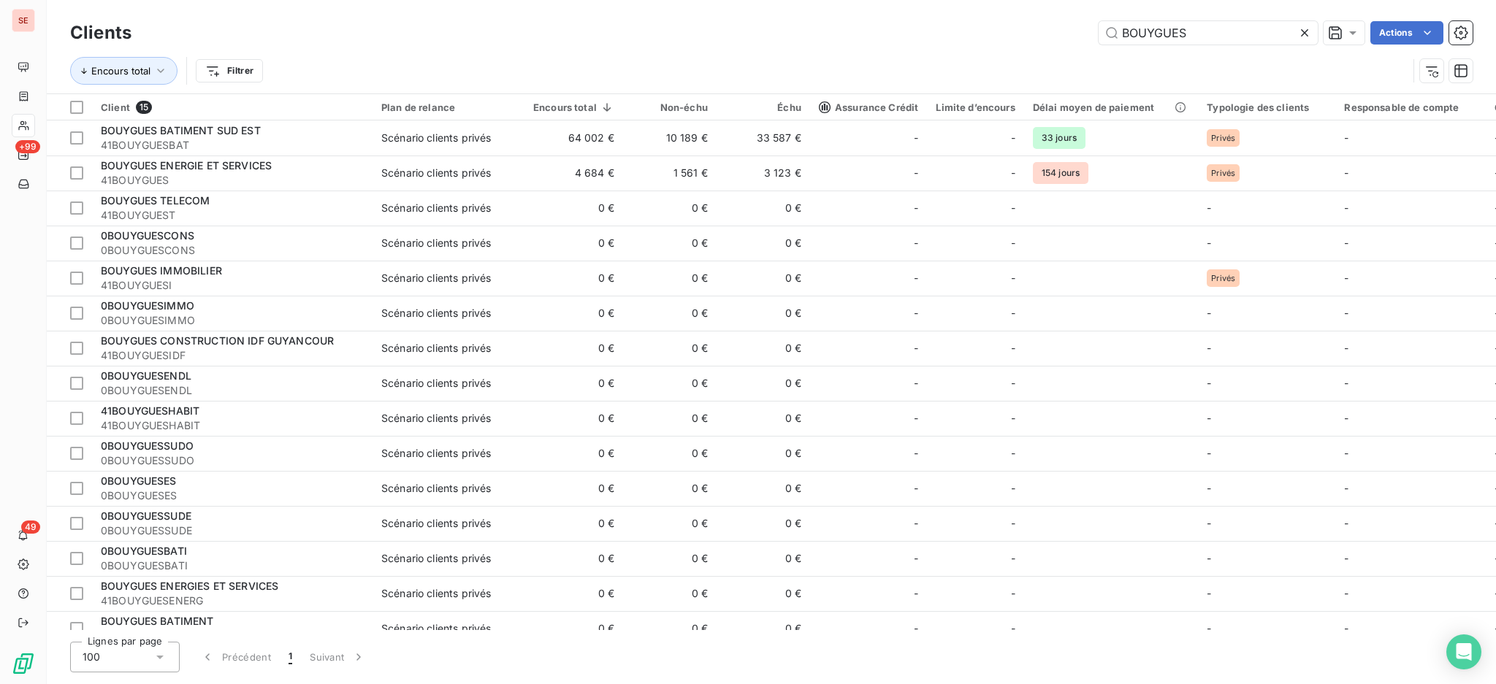
drag, startPoint x: 1204, startPoint y: 31, endPoint x: 1130, endPoint y: 18, distance: 75.8
click at [1134, 20] on div "Clients BOUYGUES Actions" at bounding box center [771, 33] width 1402 height 31
type input "B"
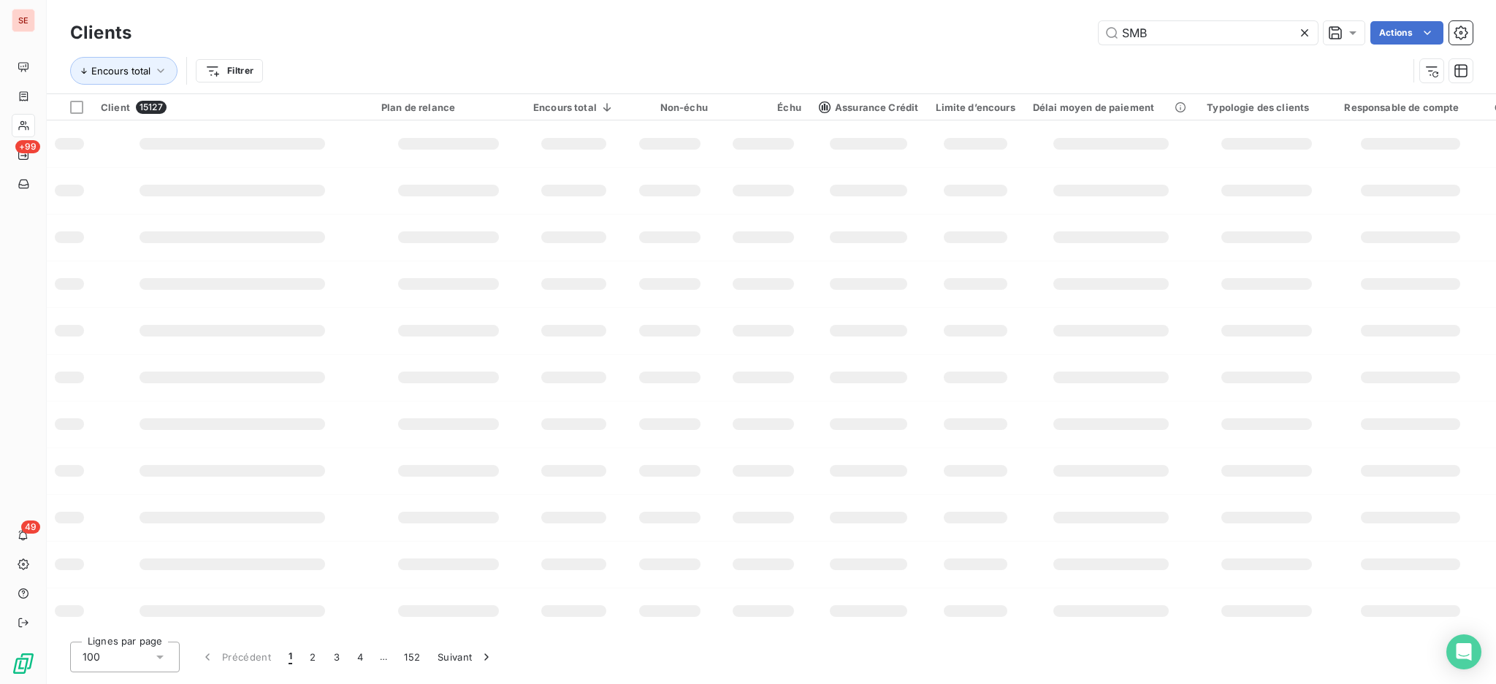
type input "SMB"
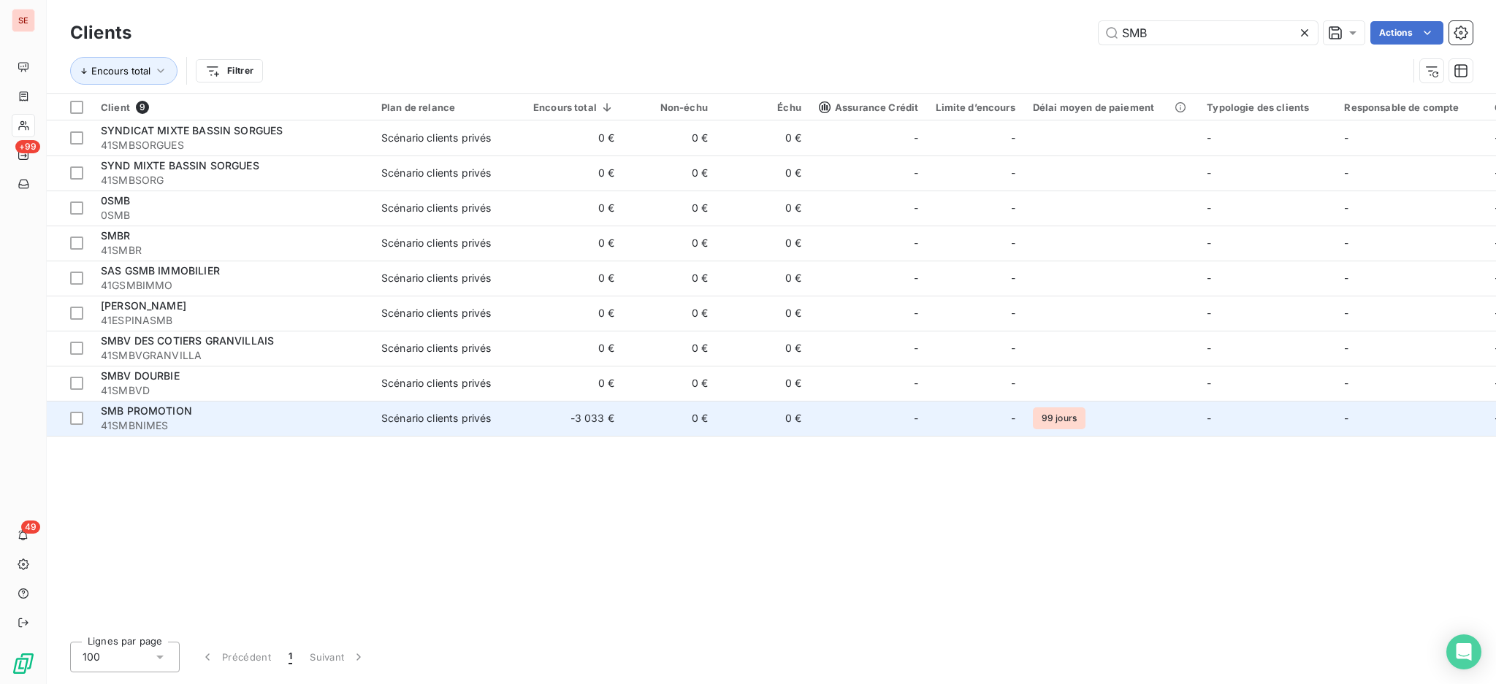
click at [343, 419] on span "41SMBNIMES" at bounding box center [232, 425] width 263 height 15
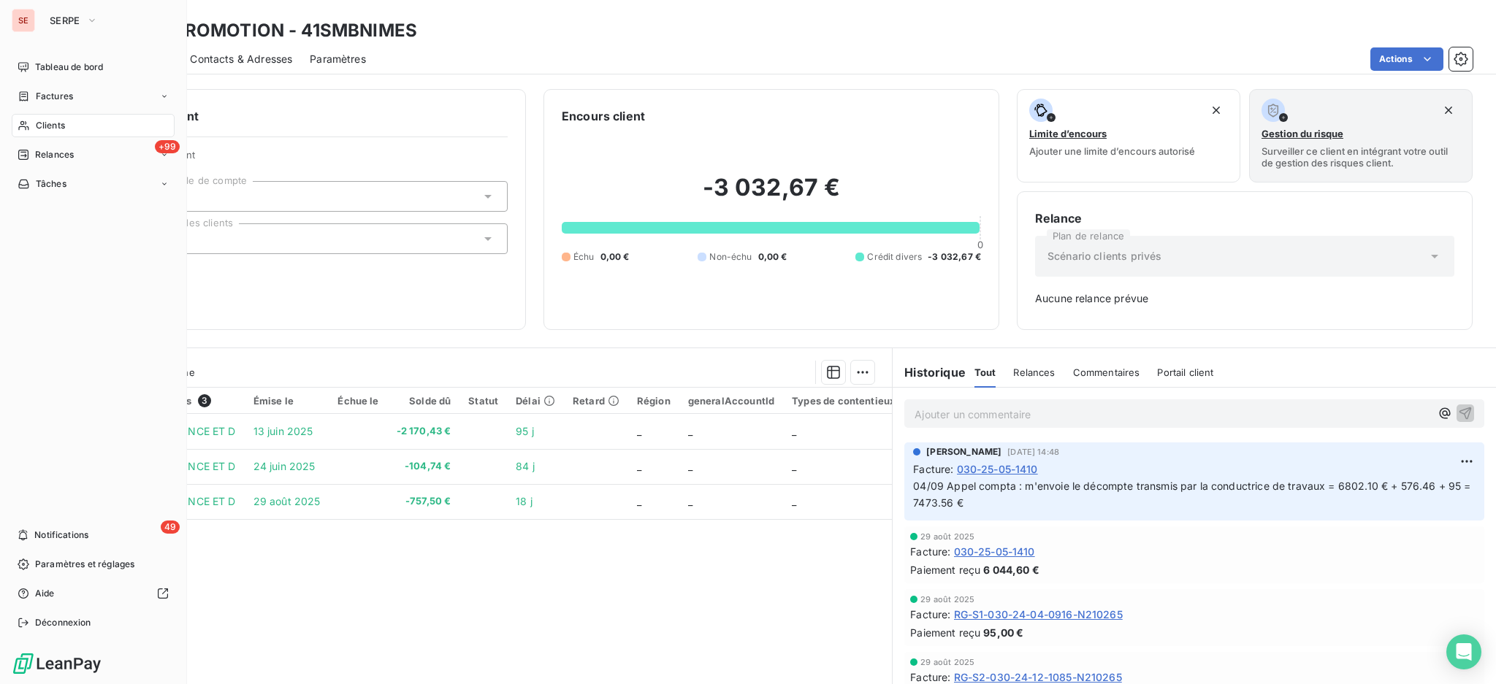
click at [48, 122] on span "Clients" at bounding box center [50, 125] width 29 height 13
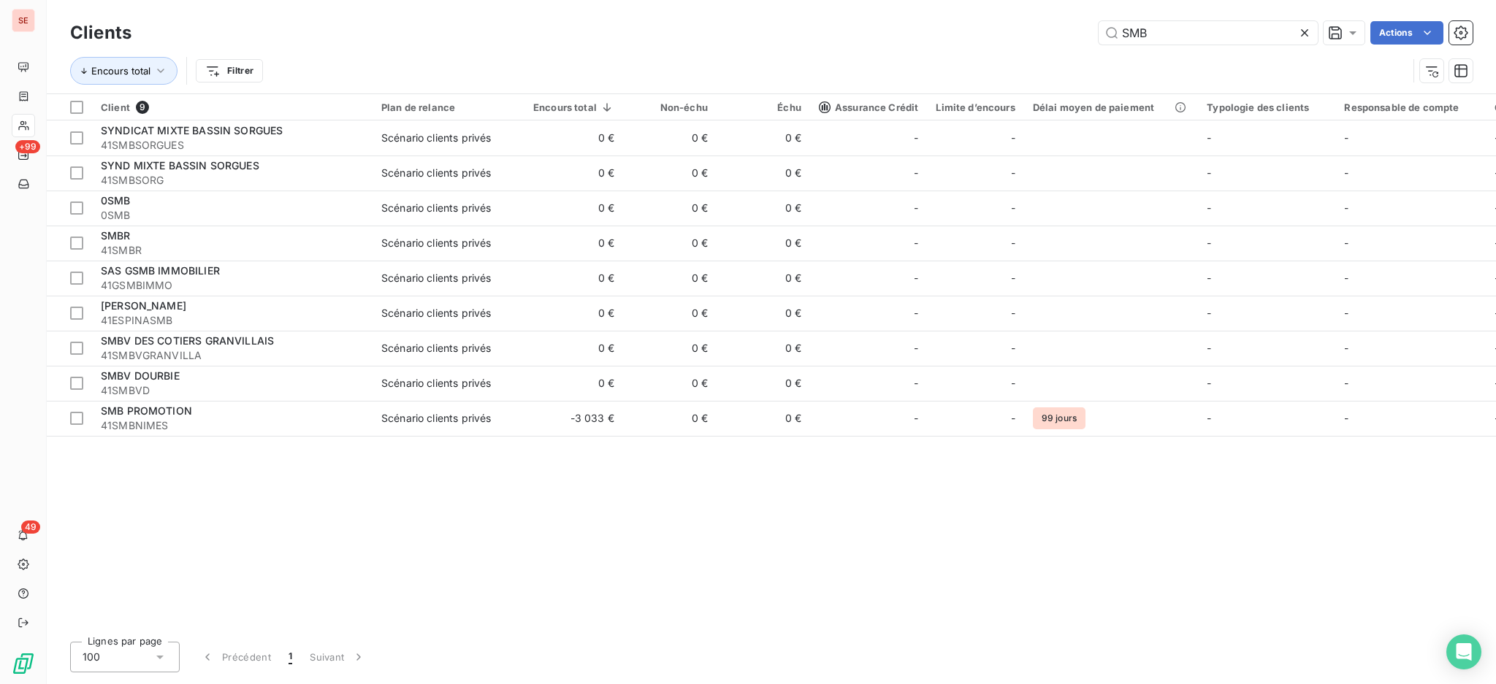
drag, startPoint x: 1166, startPoint y: 27, endPoint x: 1031, endPoint y: 12, distance: 135.2
click at [1056, 21] on div "SMB Actions" at bounding box center [810, 32] width 1323 height 23
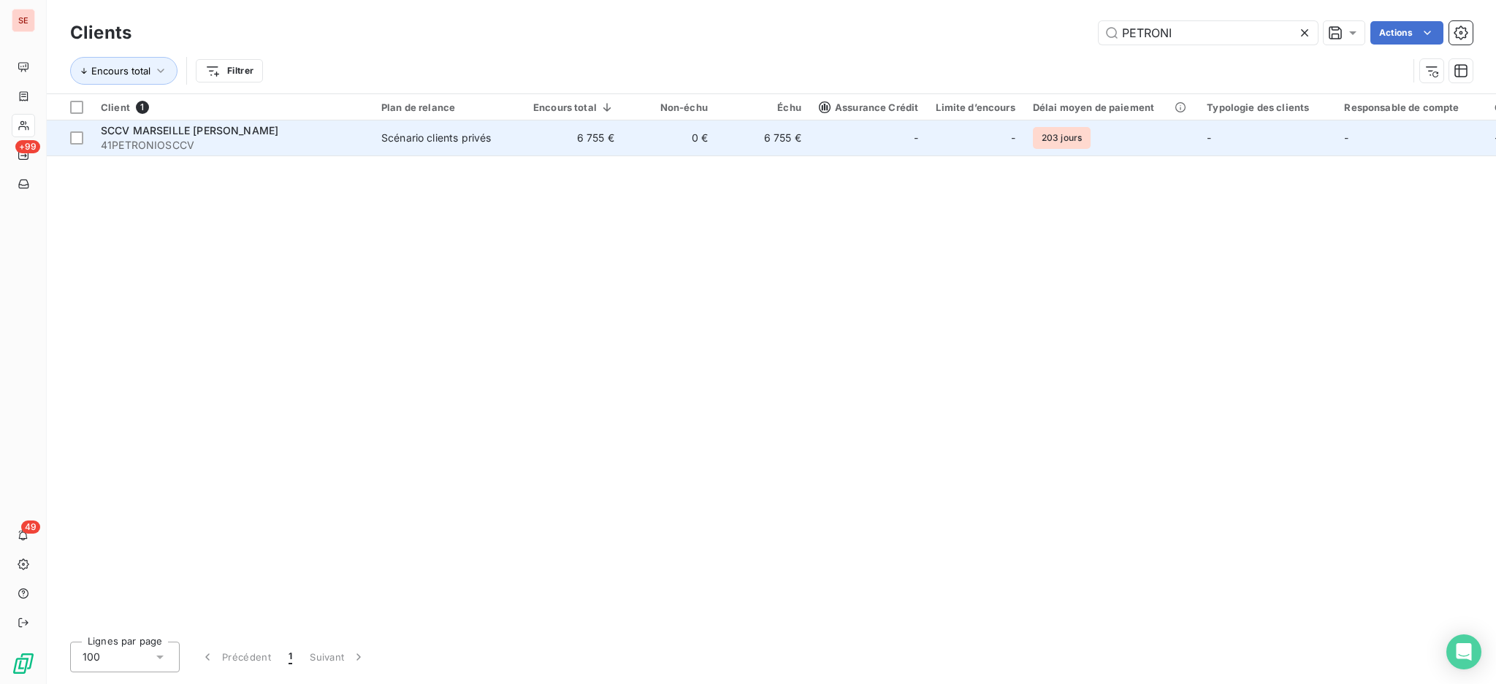
type input "PETRONI"
click at [834, 132] on div "-" at bounding box center [868, 137] width 99 height 23
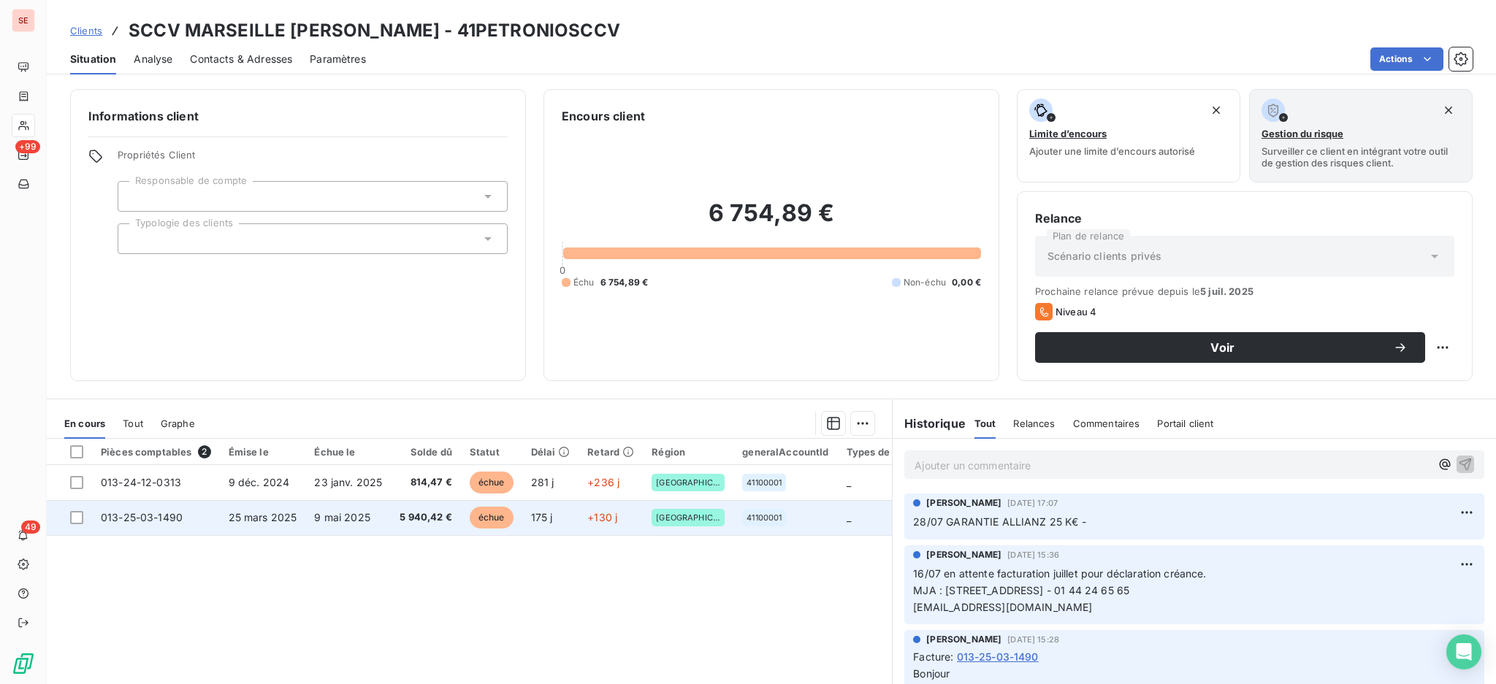
click at [213, 513] on td "013-25-03-1490" at bounding box center [156, 517] width 128 height 35
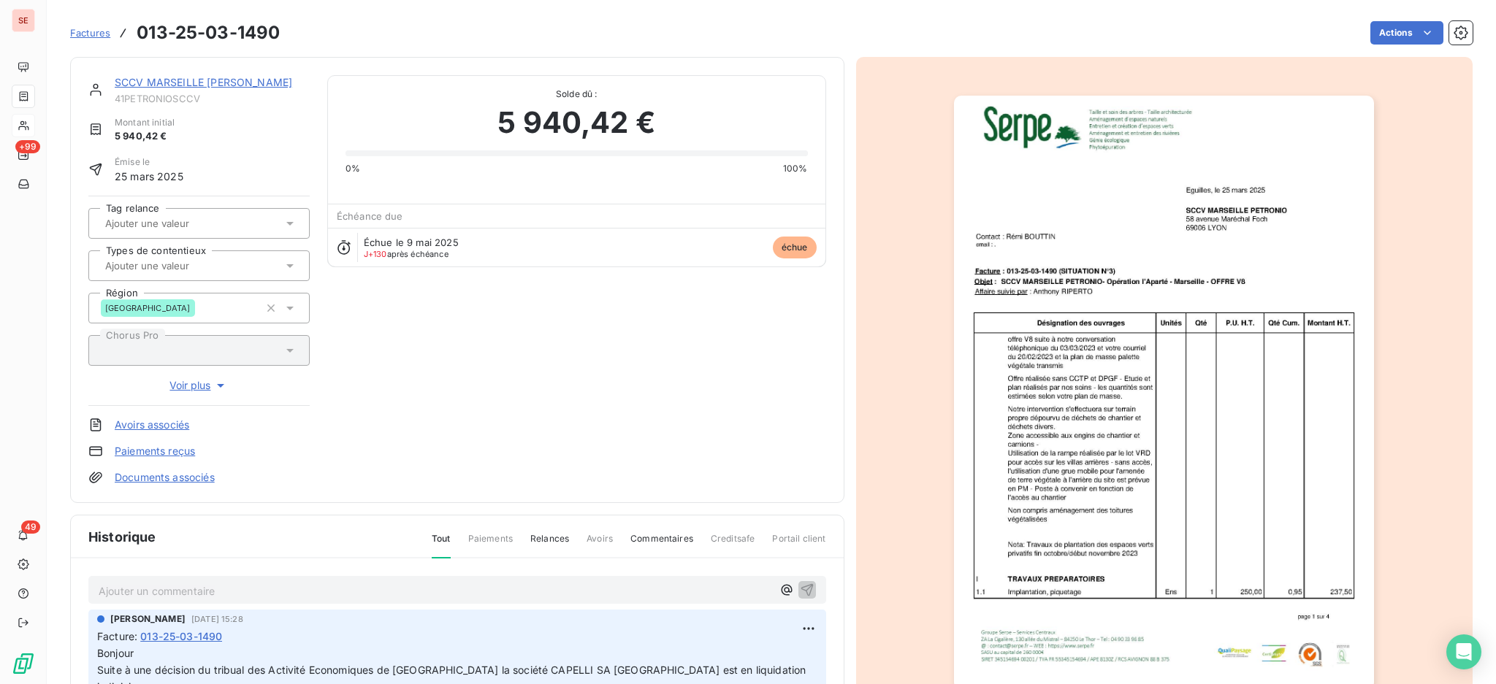
click at [224, 602] on div "Ajouter un commentaire ﻿" at bounding box center [457, 590] width 738 height 28
click at [292, 595] on p "Ajouter un commentaire ﻿" at bounding box center [435, 591] width 673 height 18
drag, startPoint x: 271, startPoint y: 586, endPoint x: 192, endPoint y: 579, distance: 79.2
click at [192, 581] on div "SCCV [PERSON_NAME] N'est aps en LJ" at bounding box center [435, 590] width 673 height 18
drag, startPoint x: 331, startPoint y: 582, endPoint x: 185, endPoint y: 573, distance: 146.3
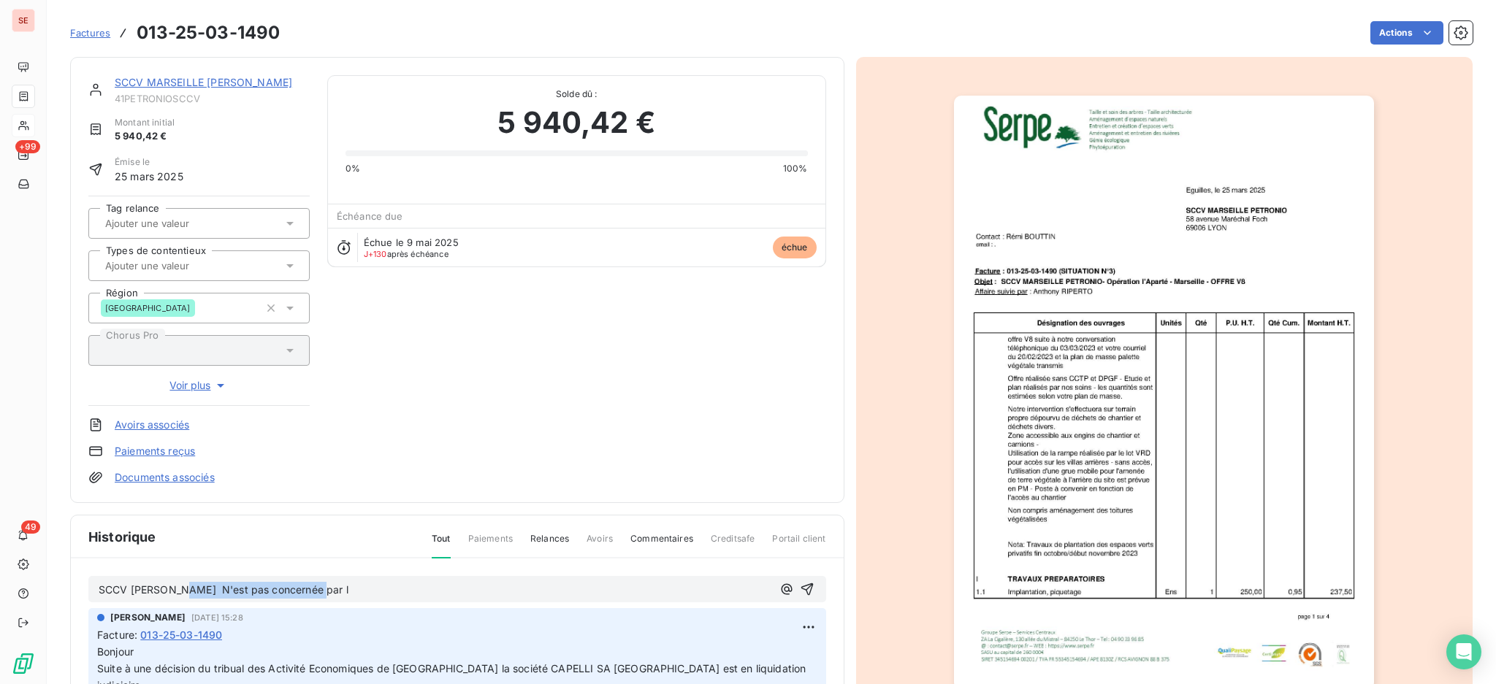
click at [185, 576] on div "SCCV [PERSON_NAME] N'est pas concernée par l" at bounding box center [457, 589] width 738 height 27
drag, startPoint x: 274, startPoint y: 592, endPoint x: 82, endPoint y: 572, distance: 193.2
copy span "SCCV [PERSON_NAME] / PAS DE PROCEDURE COLLECTIVE"
click at [800, 582] on icon "button" at bounding box center [807, 589] width 15 height 15
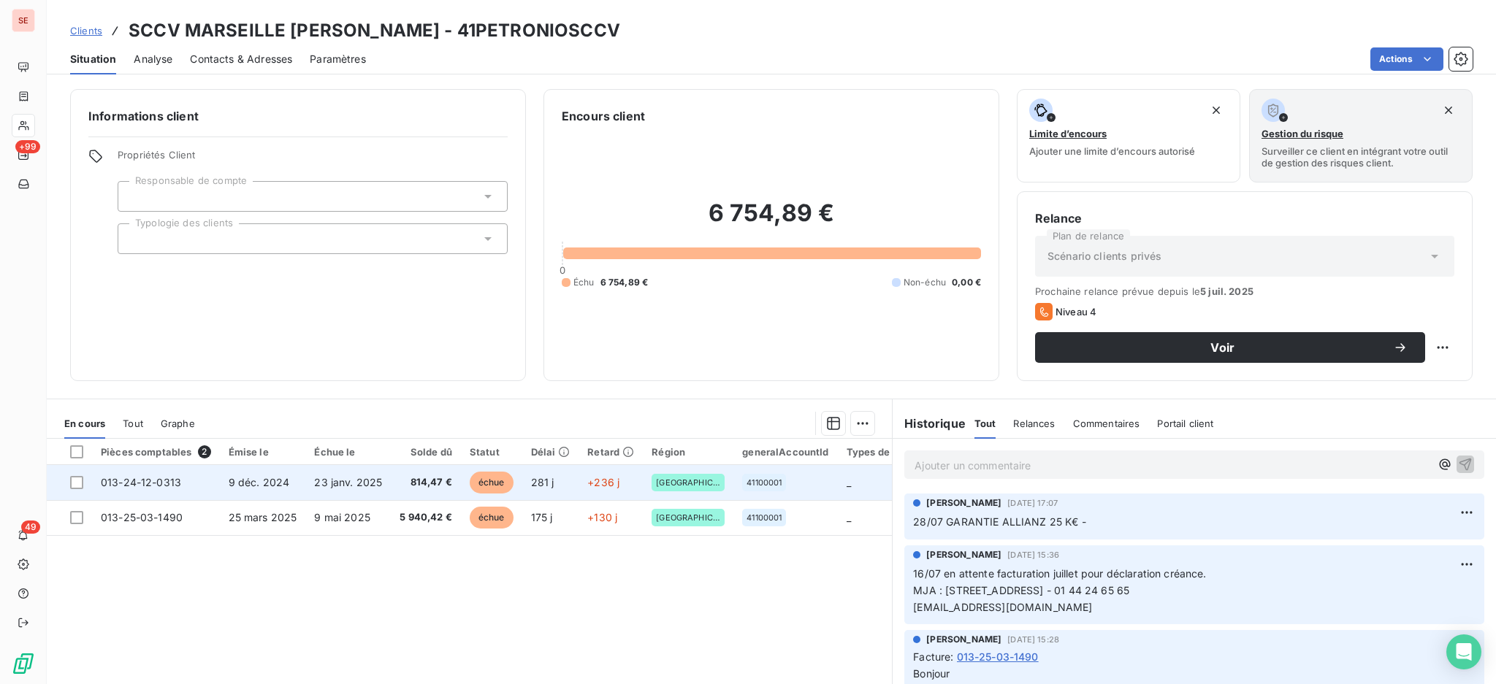
click at [264, 480] on span "9 déc. 2024" at bounding box center [259, 482] width 61 height 12
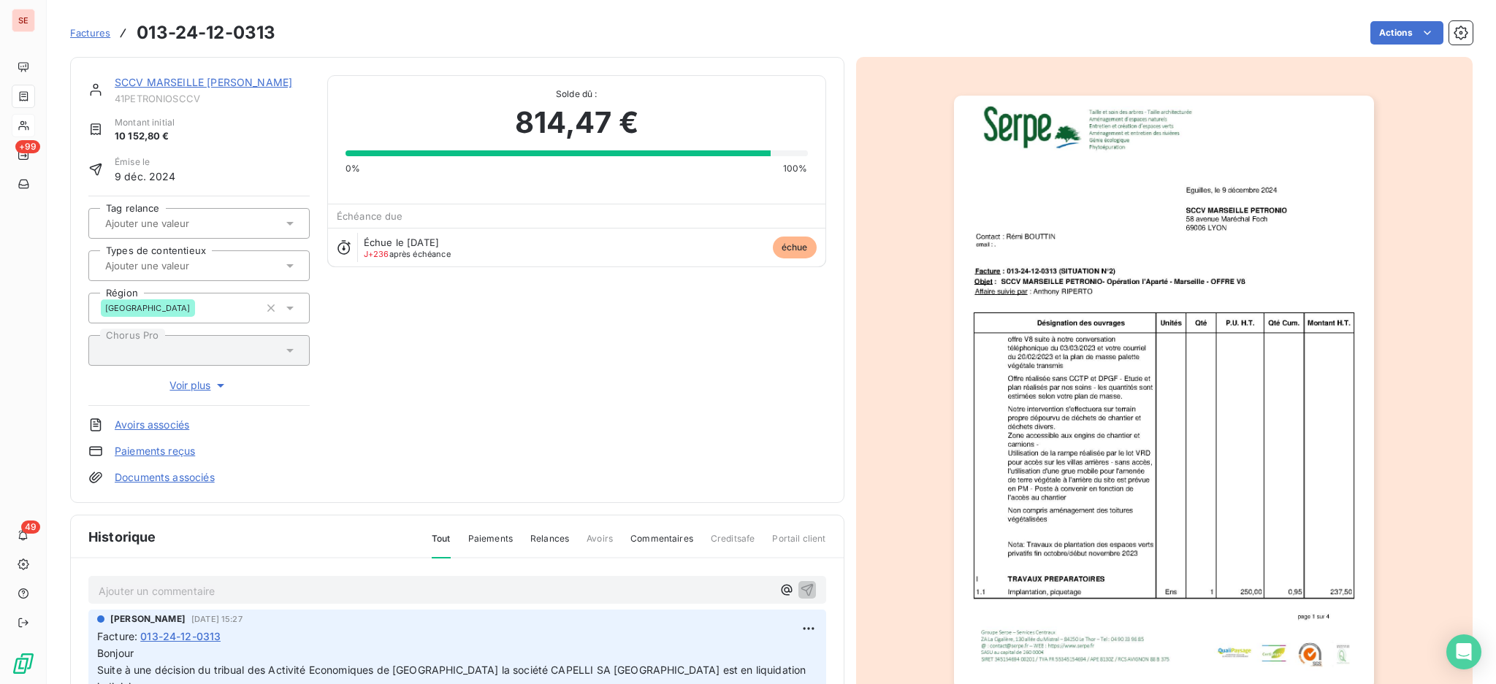
click at [206, 592] on p "Ajouter un commentaire ﻿" at bounding box center [435, 591] width 673 height 18
click at [800, 584] on icon "button" at bounding box center [807, 589] width 15 height 15
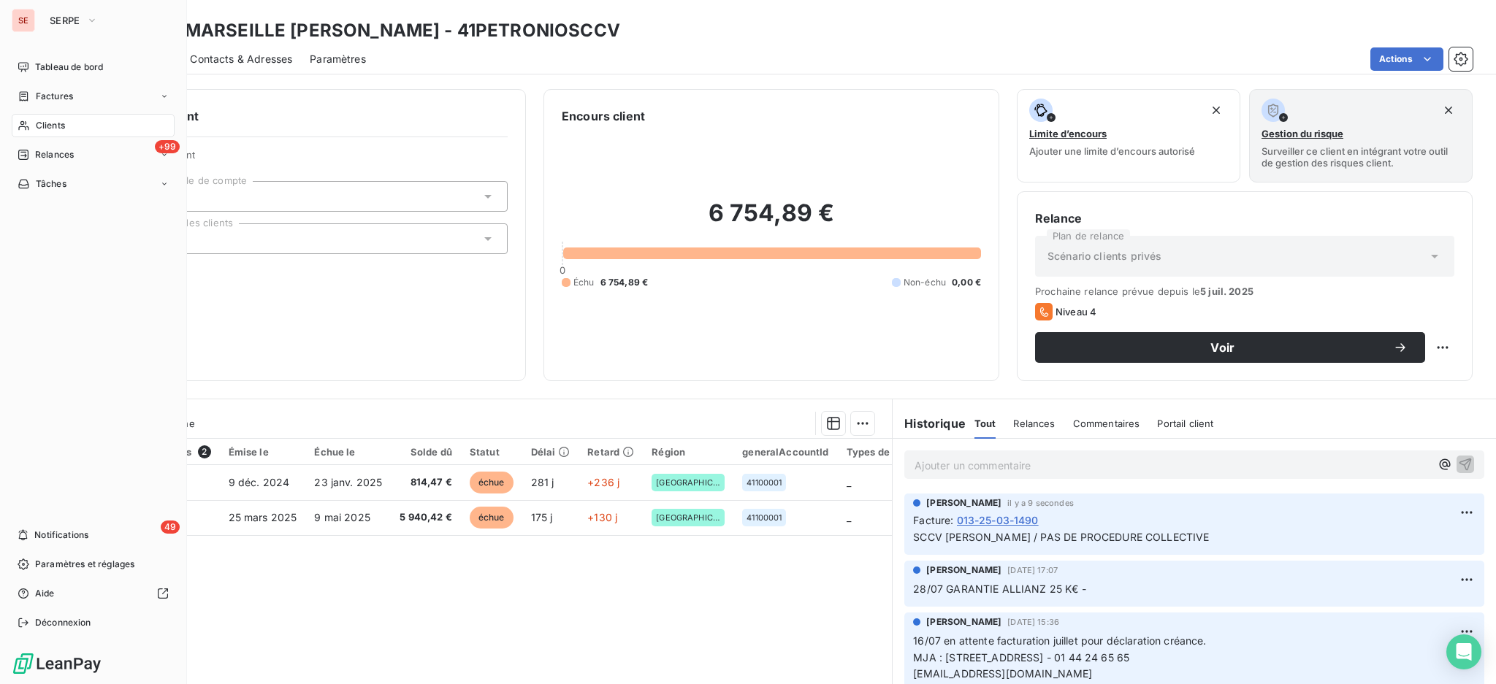
click at [45, 126] on span "Clients" at bounding box center [50, 125] width 29 height 13
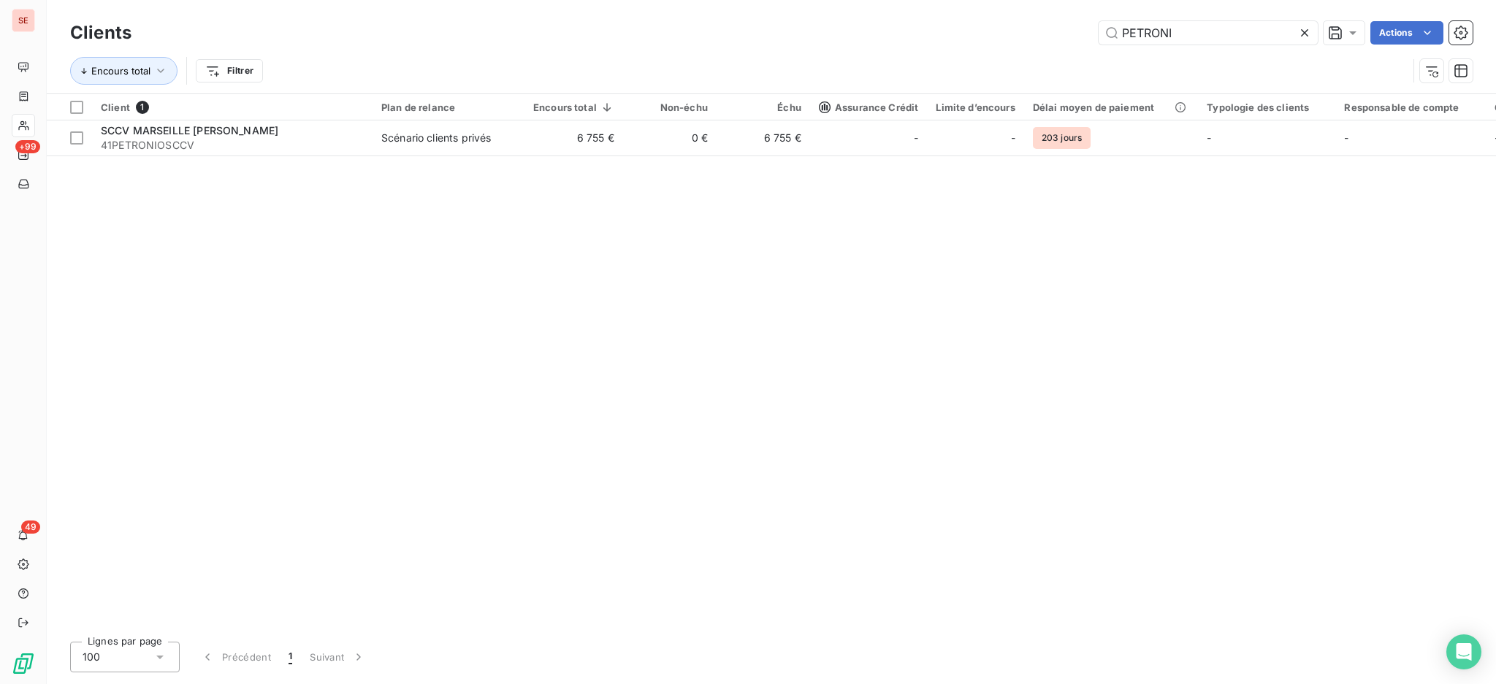
drag, startPoint x: 1250, startPoint y: 40, endPoint x: 857, endPoint y: 34, distance: 393.7
click at [919, 35] on div "PETRONI Actions" at bounding box center [810, 32] width 1323 height 23
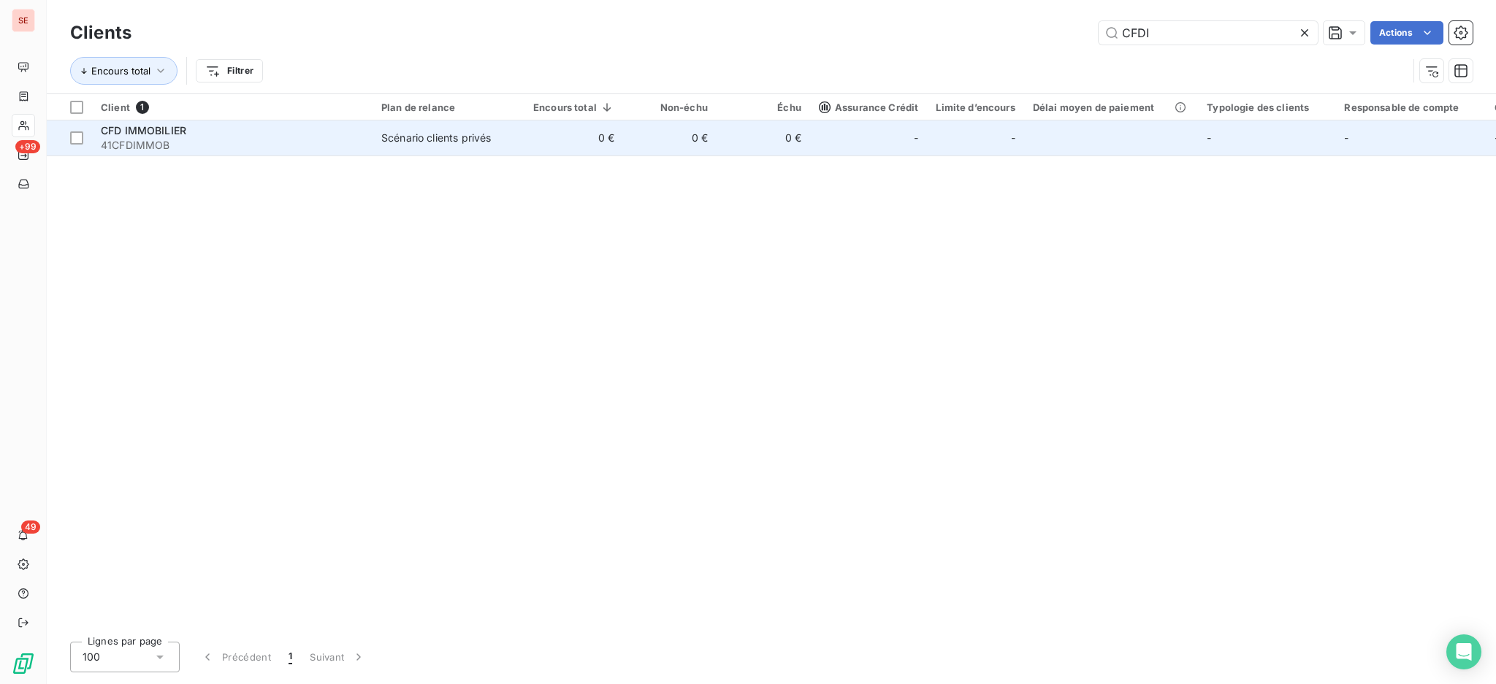
type input "CFDI"
click at [388, 134] on div "Scénario clients privés" at bounding box center [436, 138] width 110 height 15
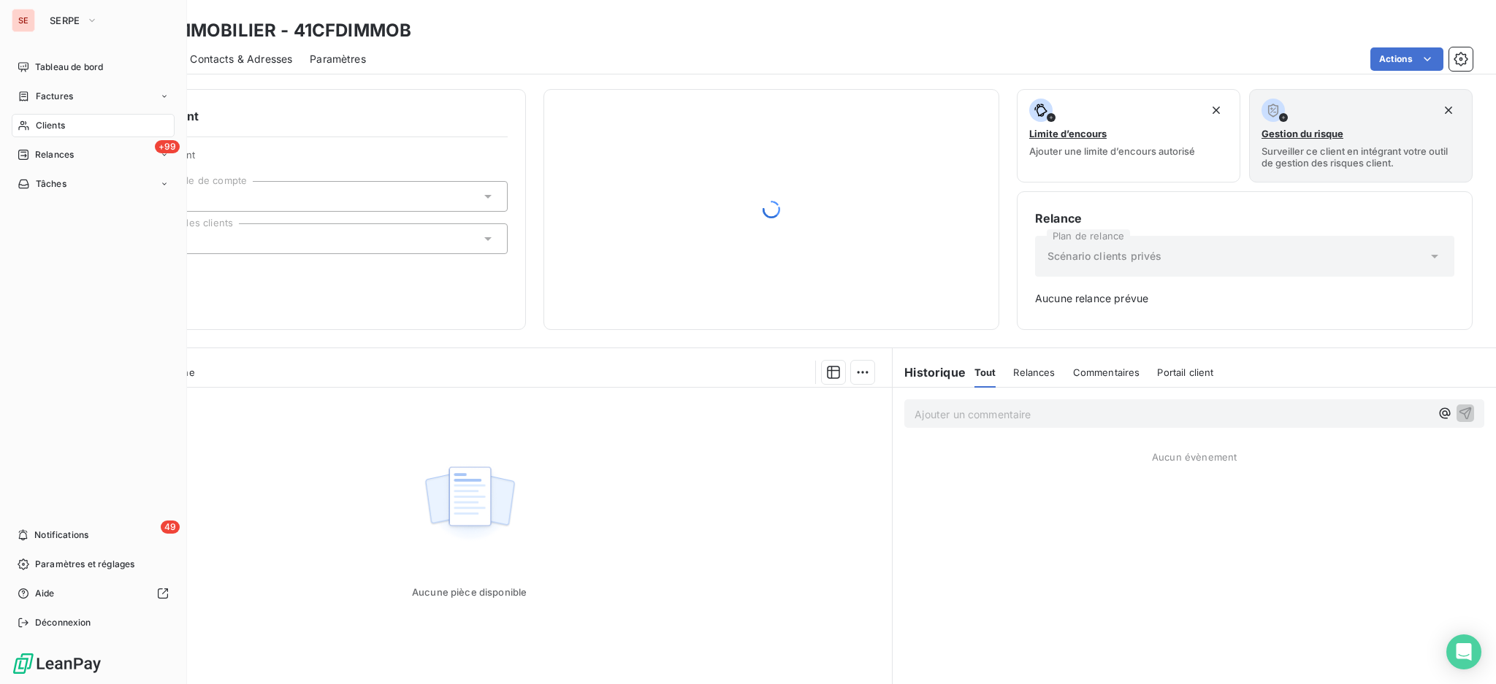
click at [42, 126] on span "Clients" at bounding box center [50, 125] width 29 height 13
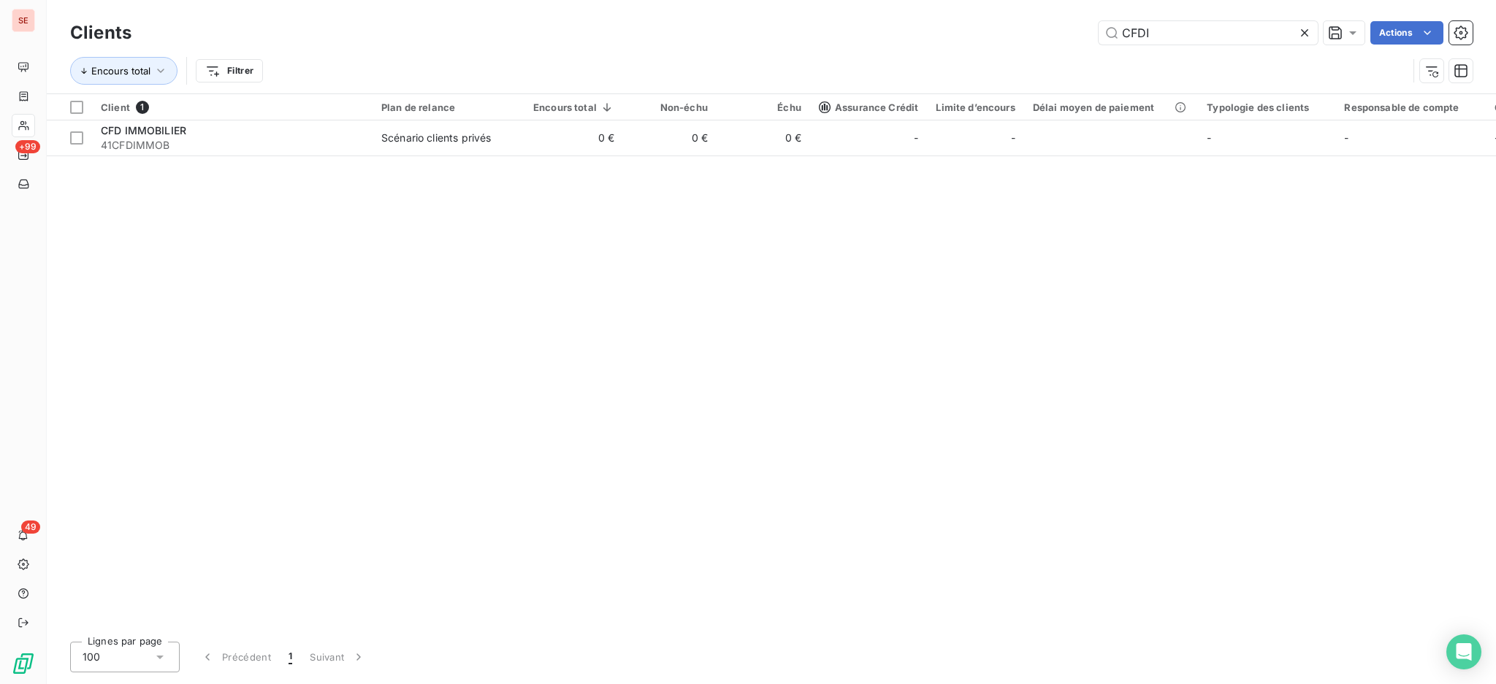
drag, startPoint x: 1170, startPoint y: 26, endPoint x: 1031, endPoint y: 18, distance: 139.8
click at [1039, 21] on div "CFDI Actions" at bounding box center [810, 32] width 1323 height 23
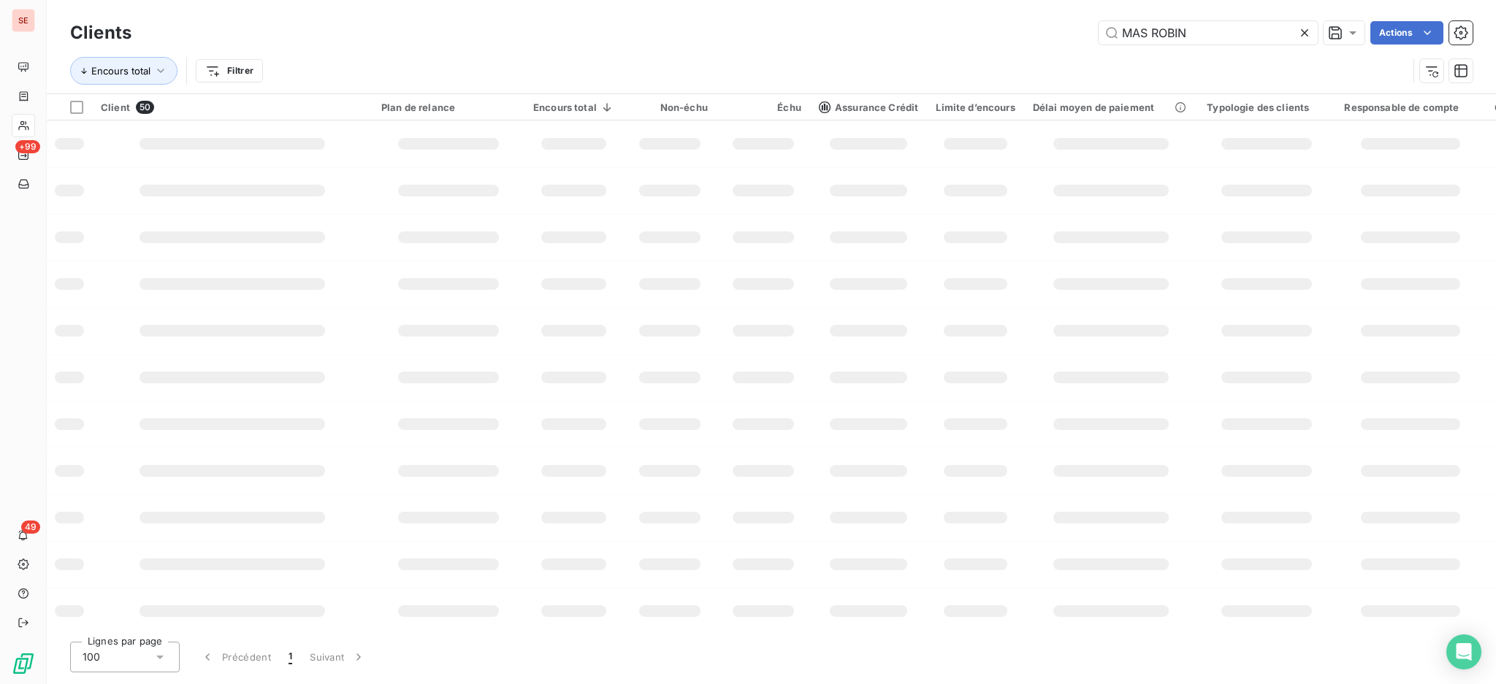
type input "MAS ROBIN"
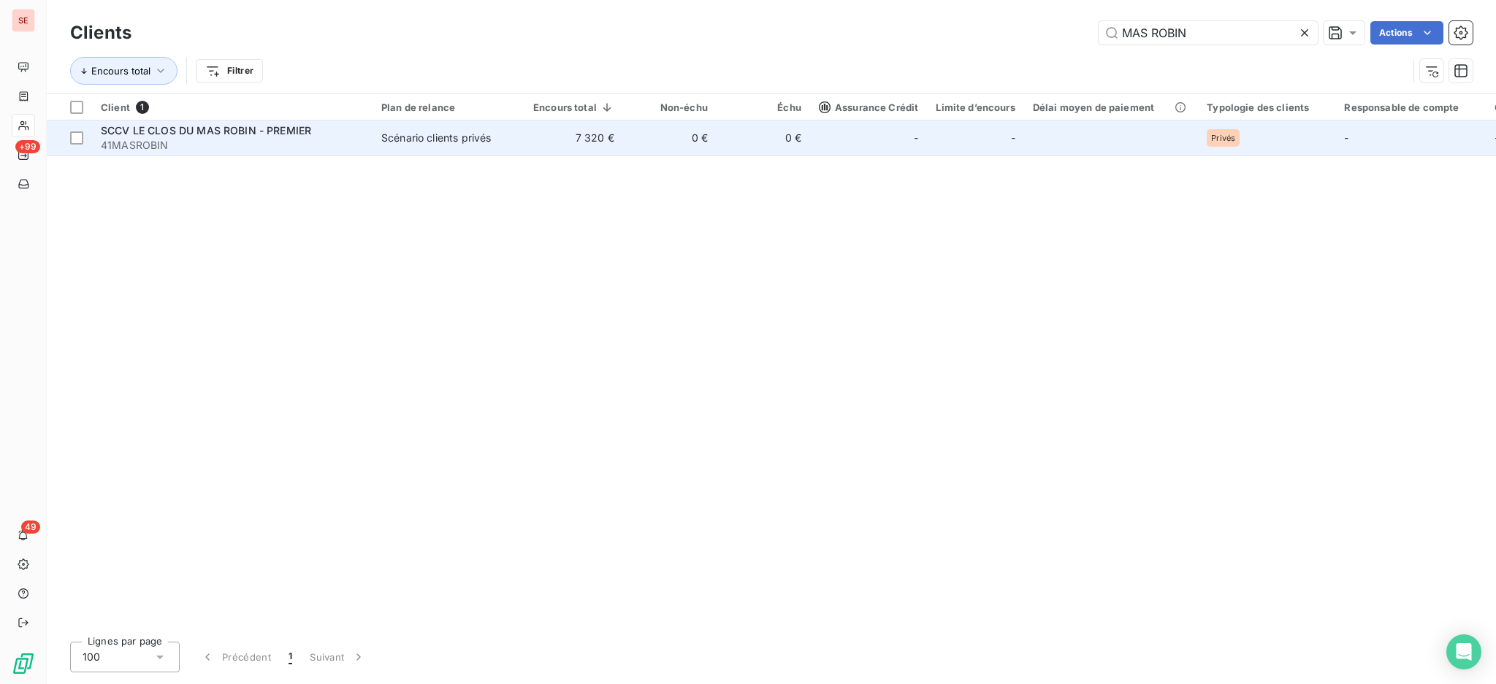
click at [726, 127] on td "0 €" at bounding box center [762, 138] width 93 height 35
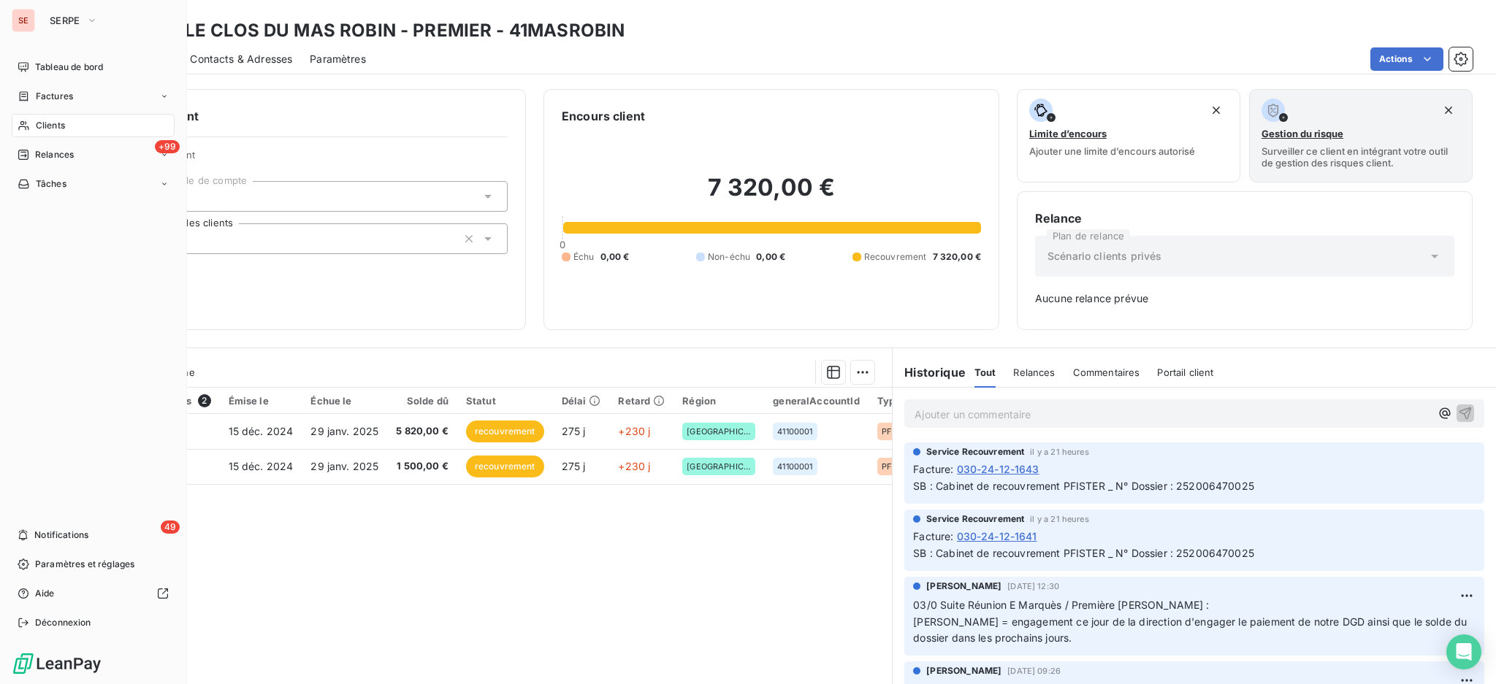
click at [59, 122] on span "Clients" at bounding box center [50, 125] width 29 height 13
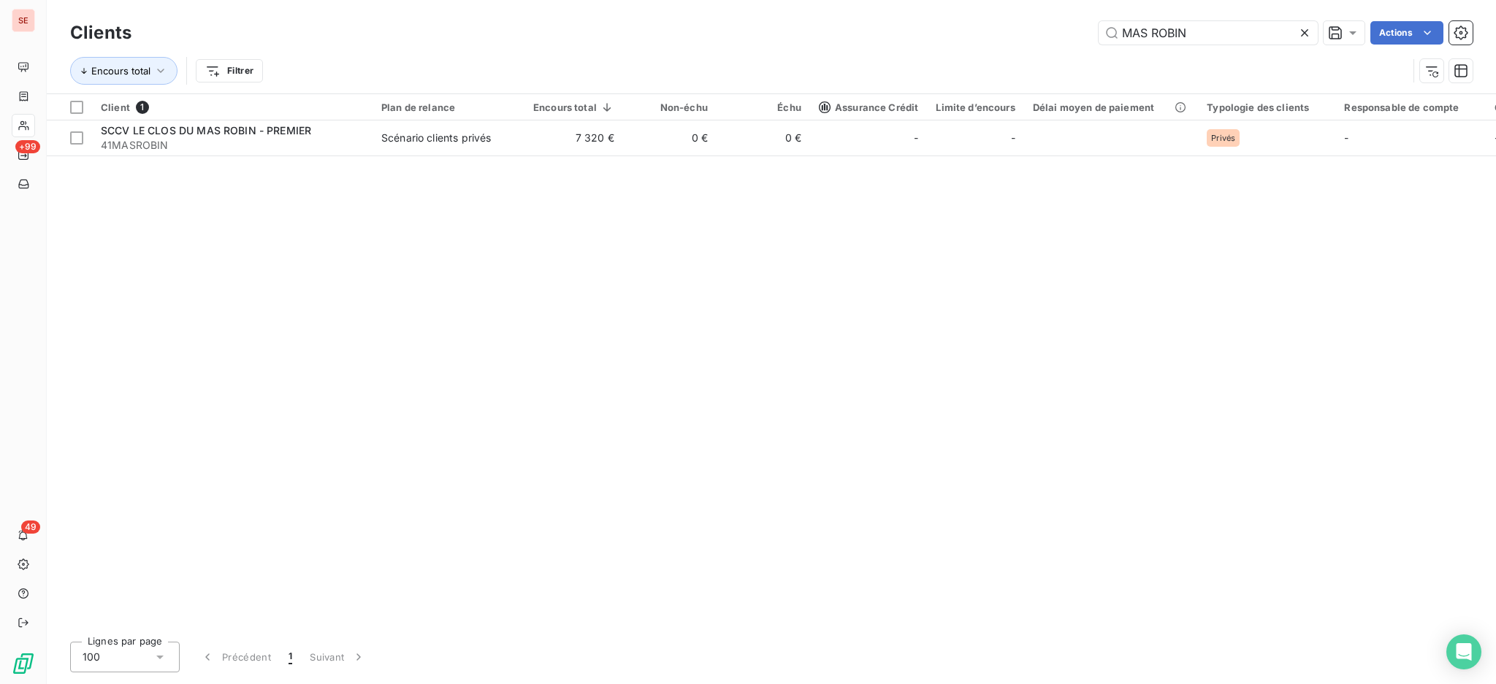
drag, startPoint x: 1209, startPoint y: 28, endPoint x: 848, endPoint y: 23, distance: 360.8
click at [949, 18] on div "Clients MAS ROBIN Actions" at bounding box center [771, 33] width 1402 height 31
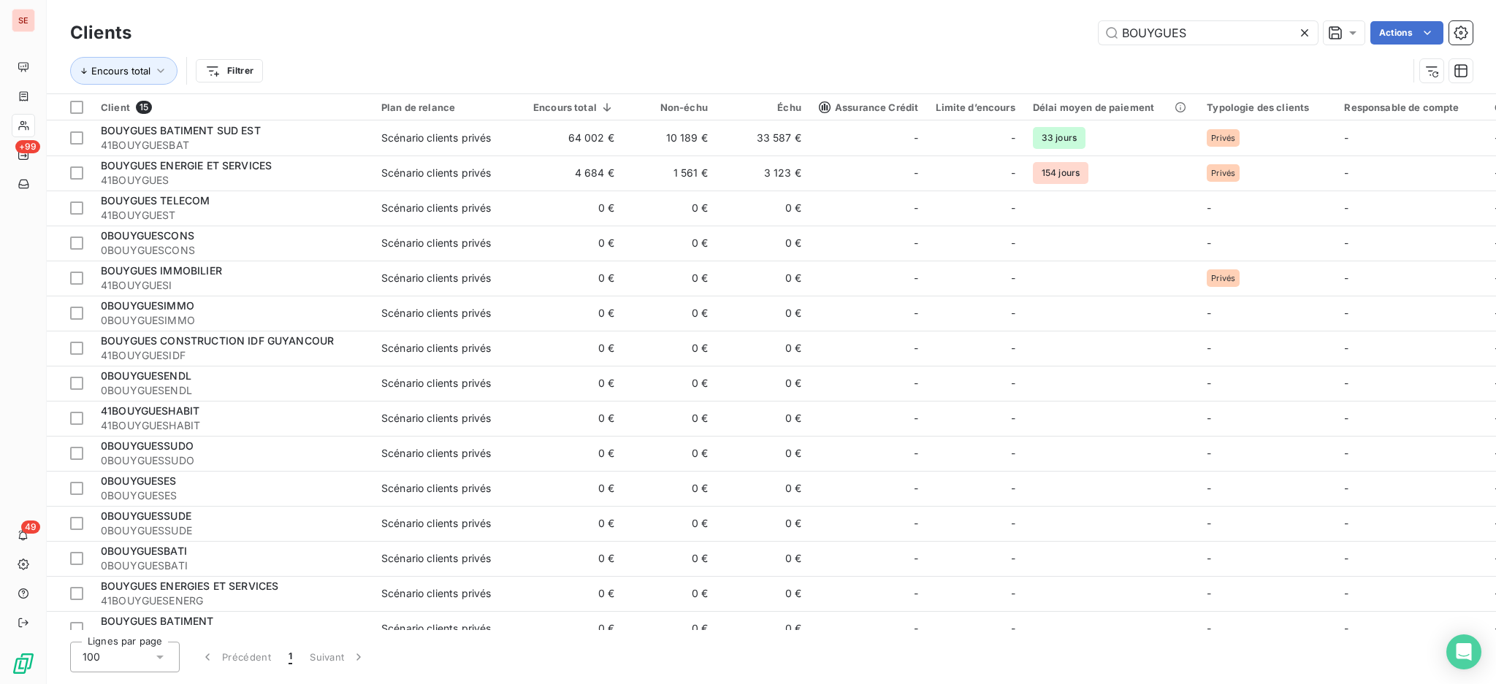
type input "BOUYGUES"
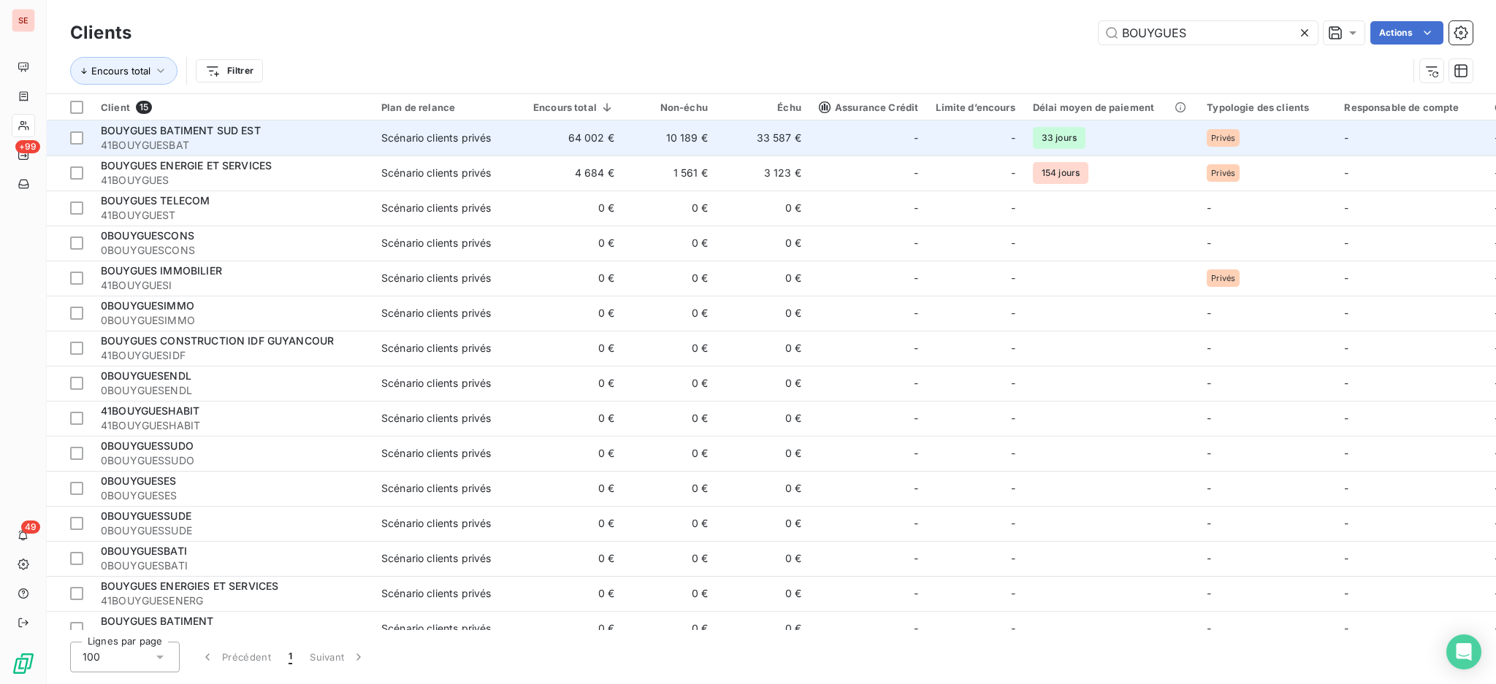
click at [288, 146] on span "41BOUYGUESBAT" at bounding box center [232, 145] width 263 height 15
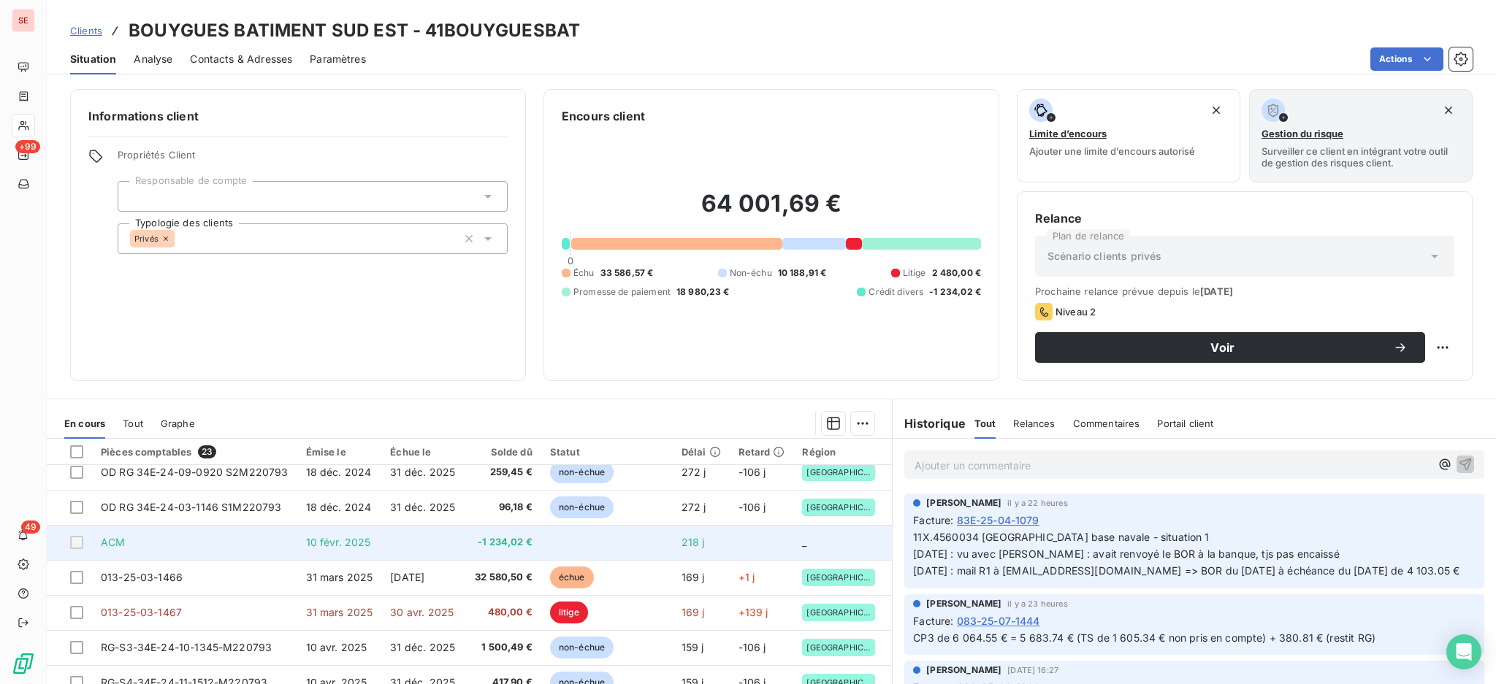
scroll to position [292, 0]
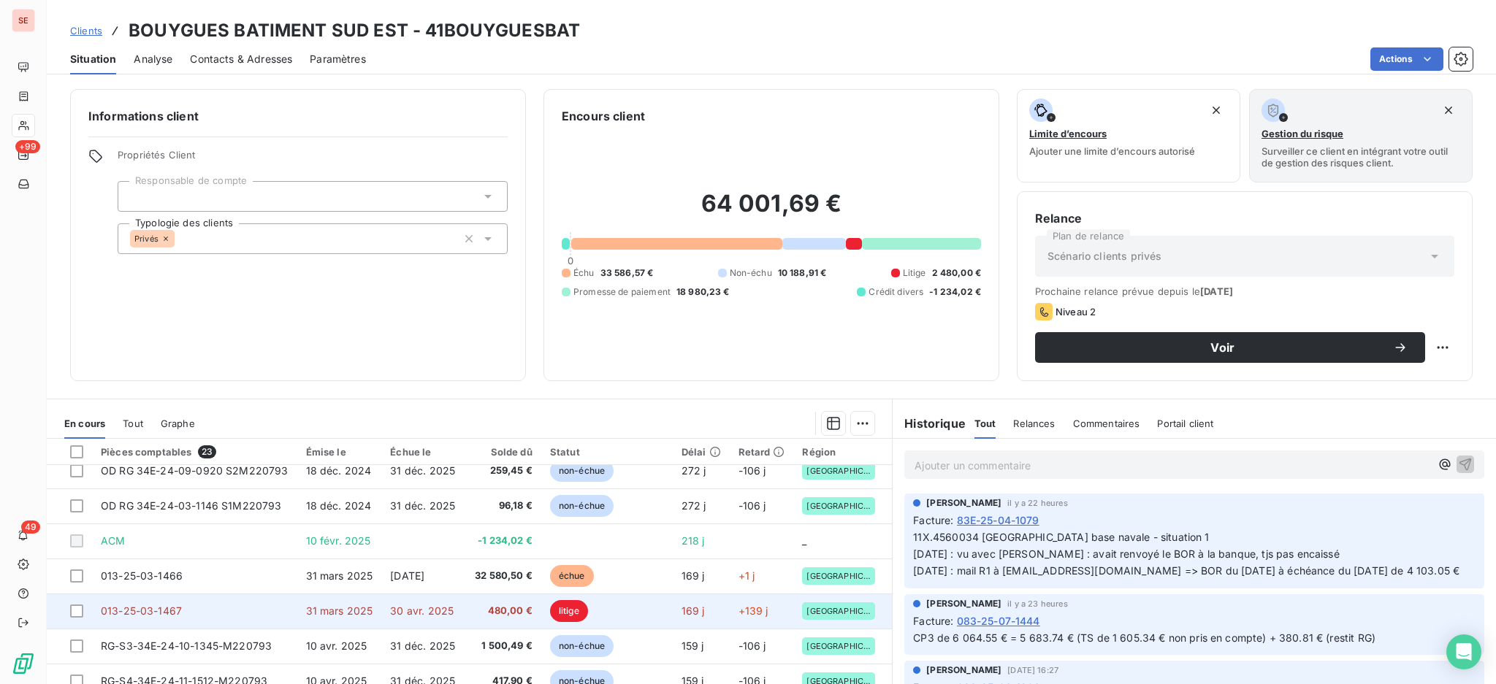
click at [418, 616] on span "30 avr. 2025" at bounding box center [422, 611] width 64 height 12
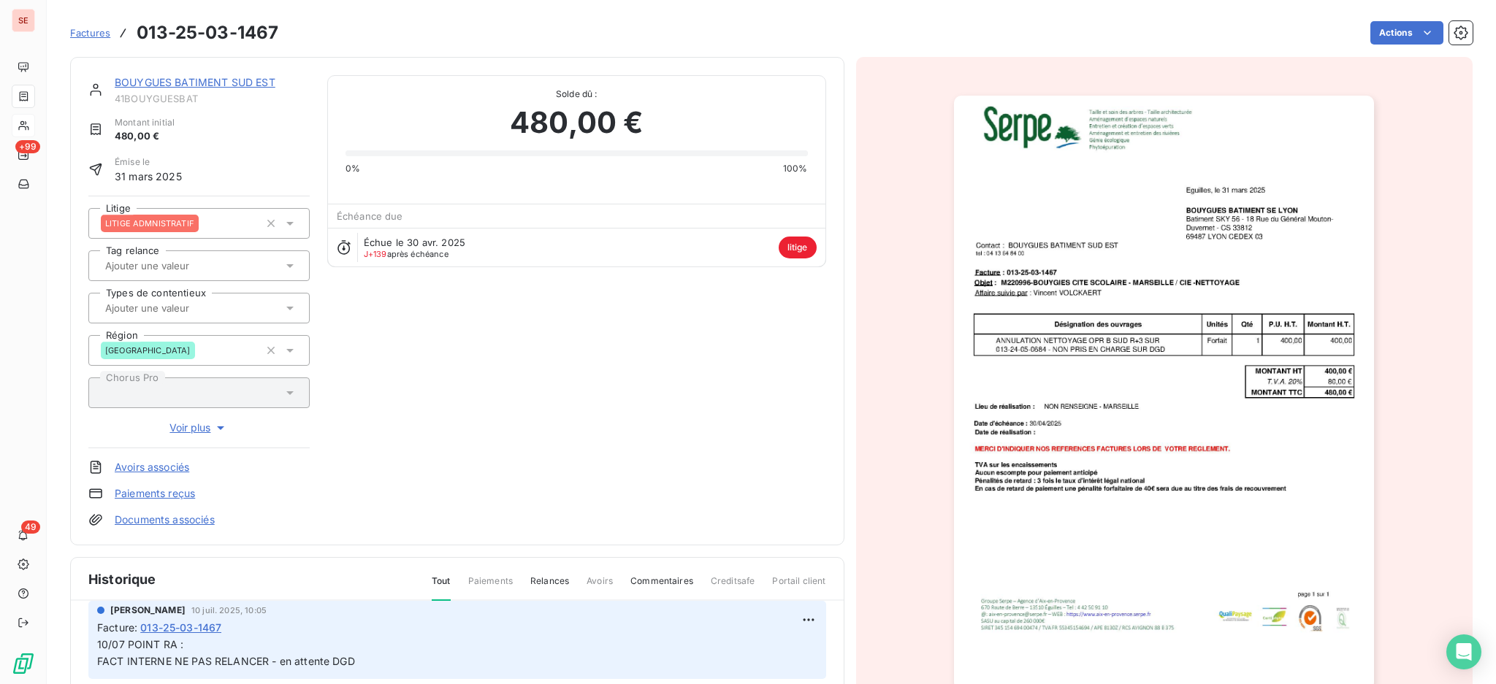
scroll to position [96, 0]
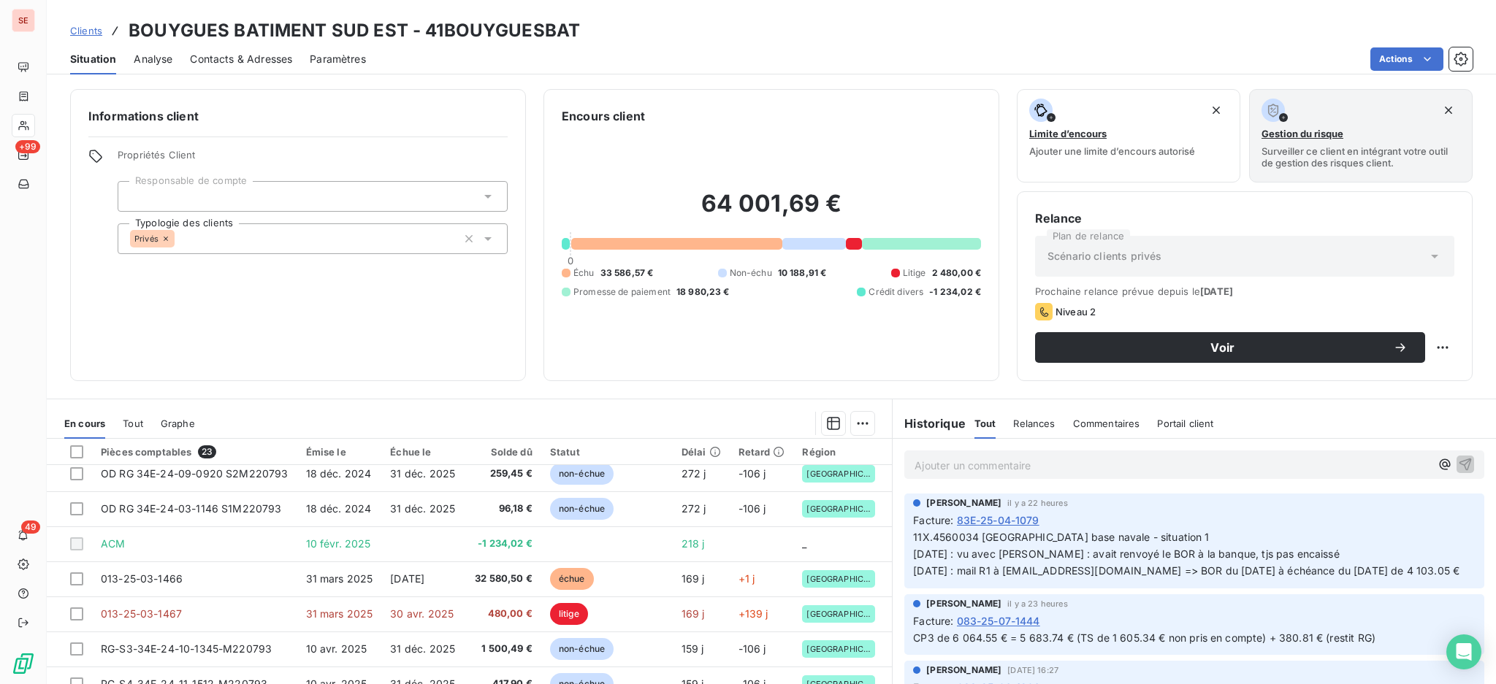
scroll to position [292, 0]
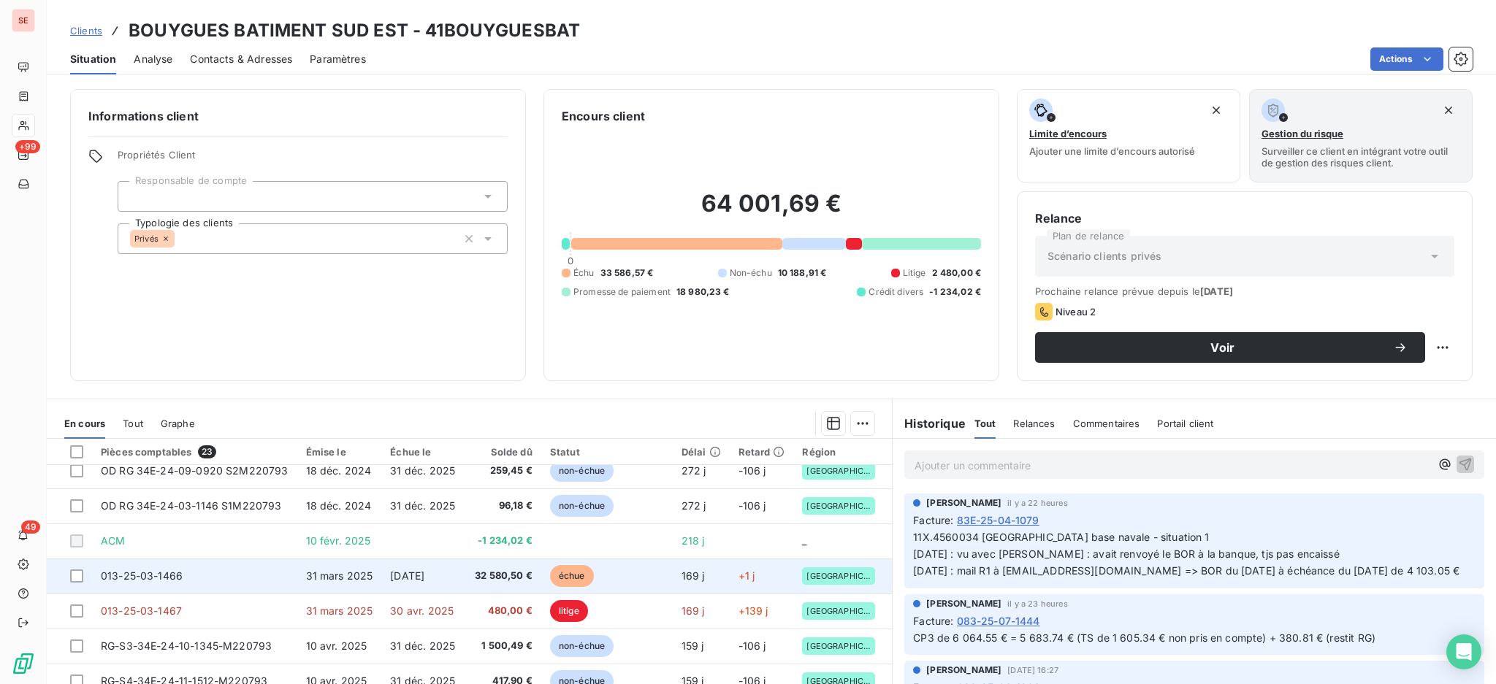
click at [424, 576] on span "[DATE]" at bounding box center [407, 576] width 34 height 12
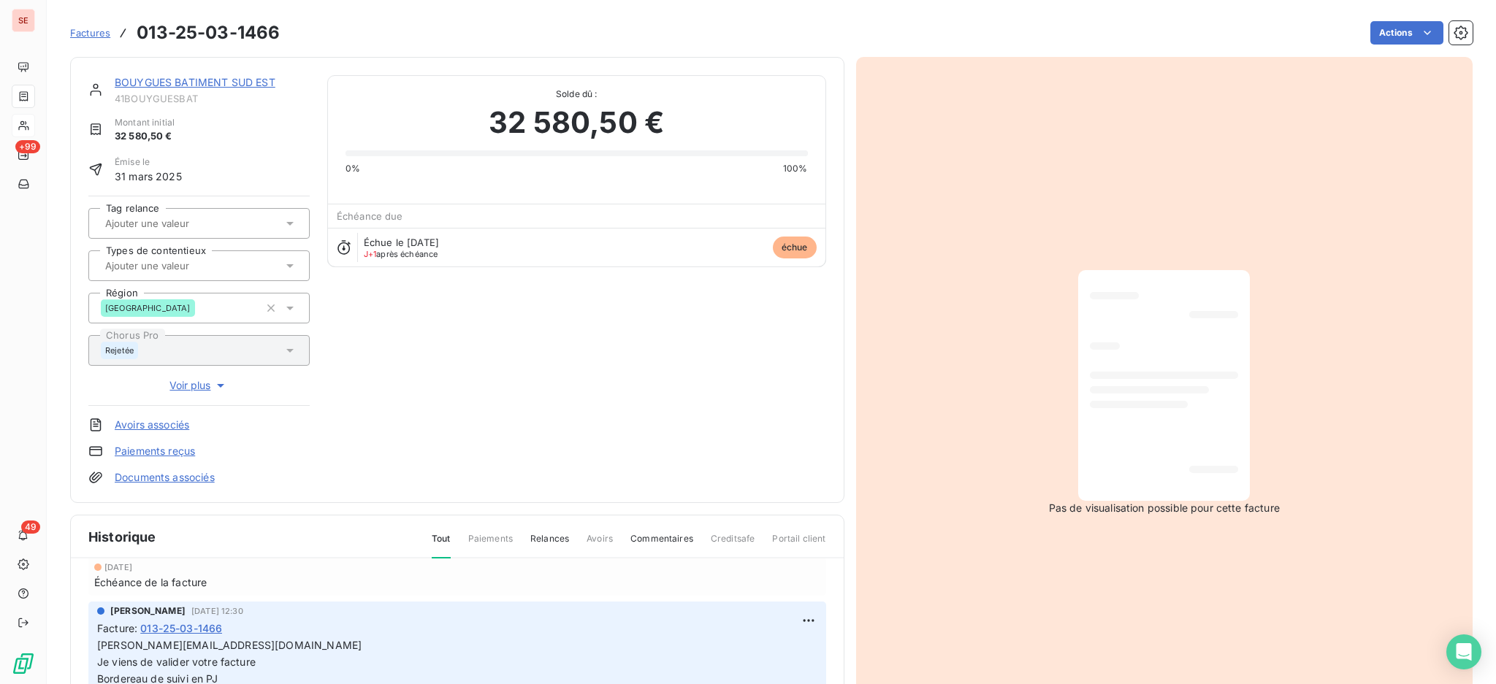
scroll to position [97, 0]
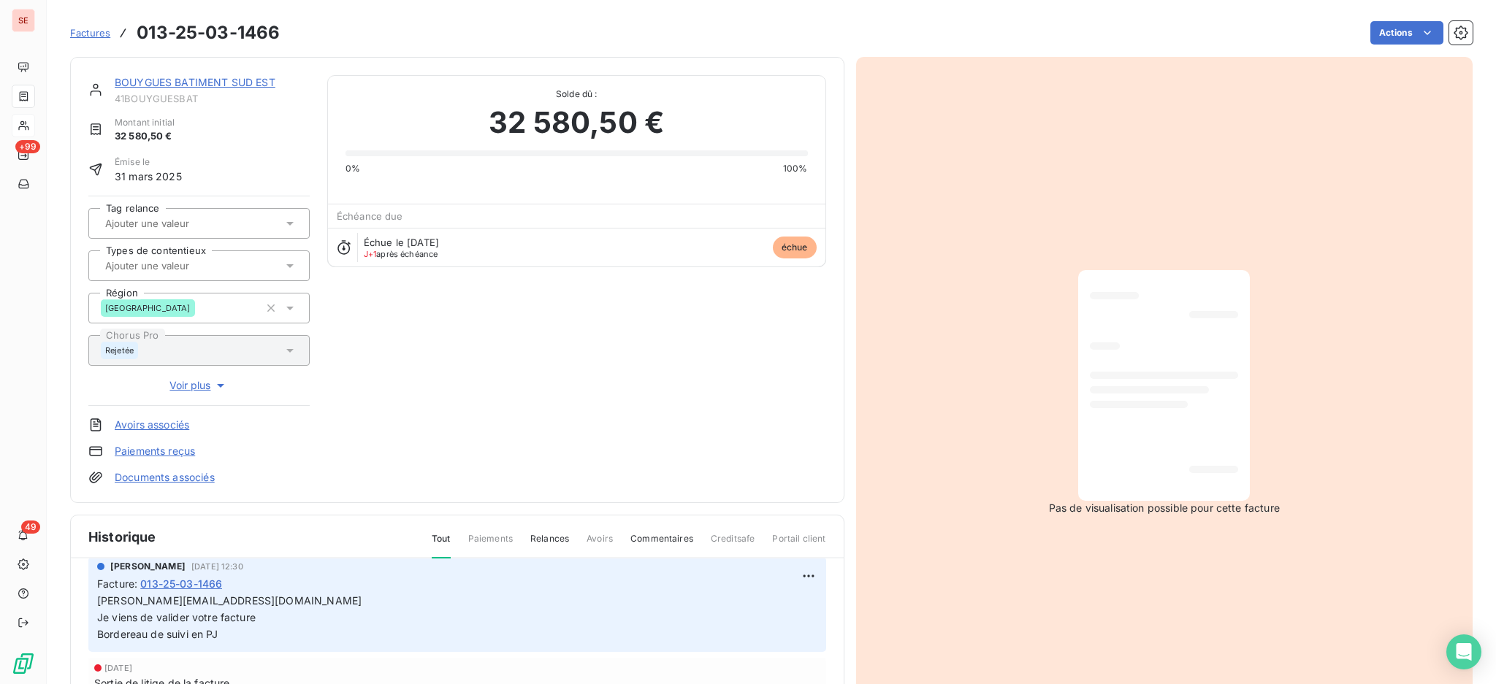
click at [177, 478] on link "Documents associés" at bounding box center [165, 477] width 100 height 15
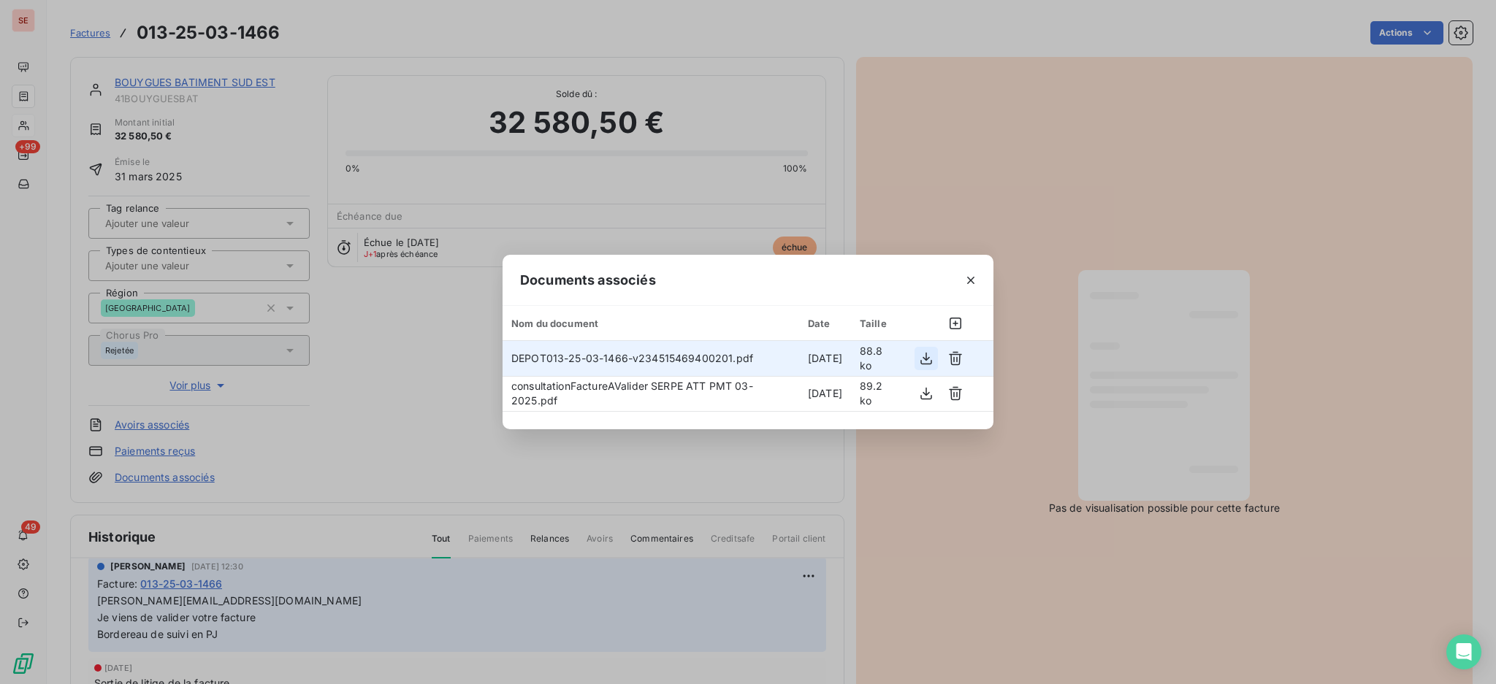
click at [925, 356] on icon "button" at bounding box center [926, 358] width 15 height 15
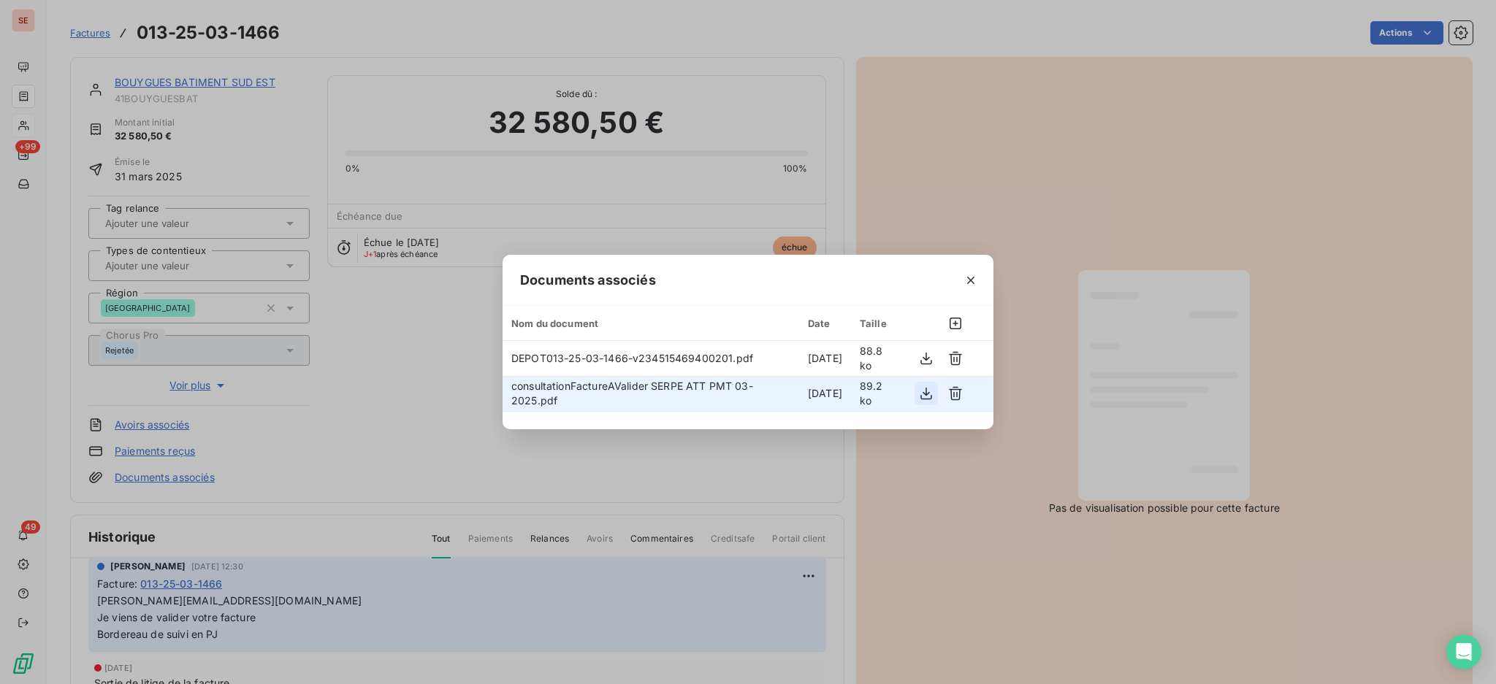
click at [920, 396] on icon "button" at bounding box center [926, 393] width 15 height 15
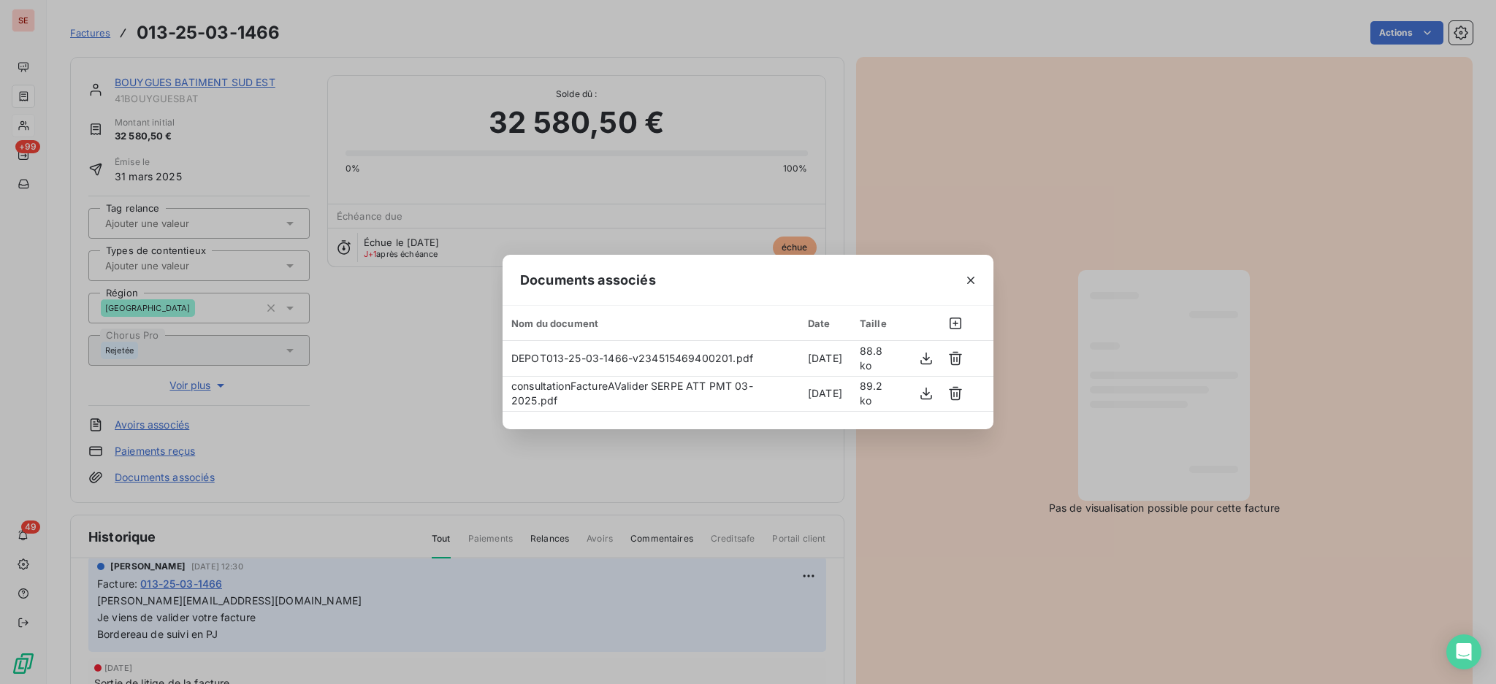
click at [964, 275] on icon "button" at bounding box center [970, 280] width 15 height 15
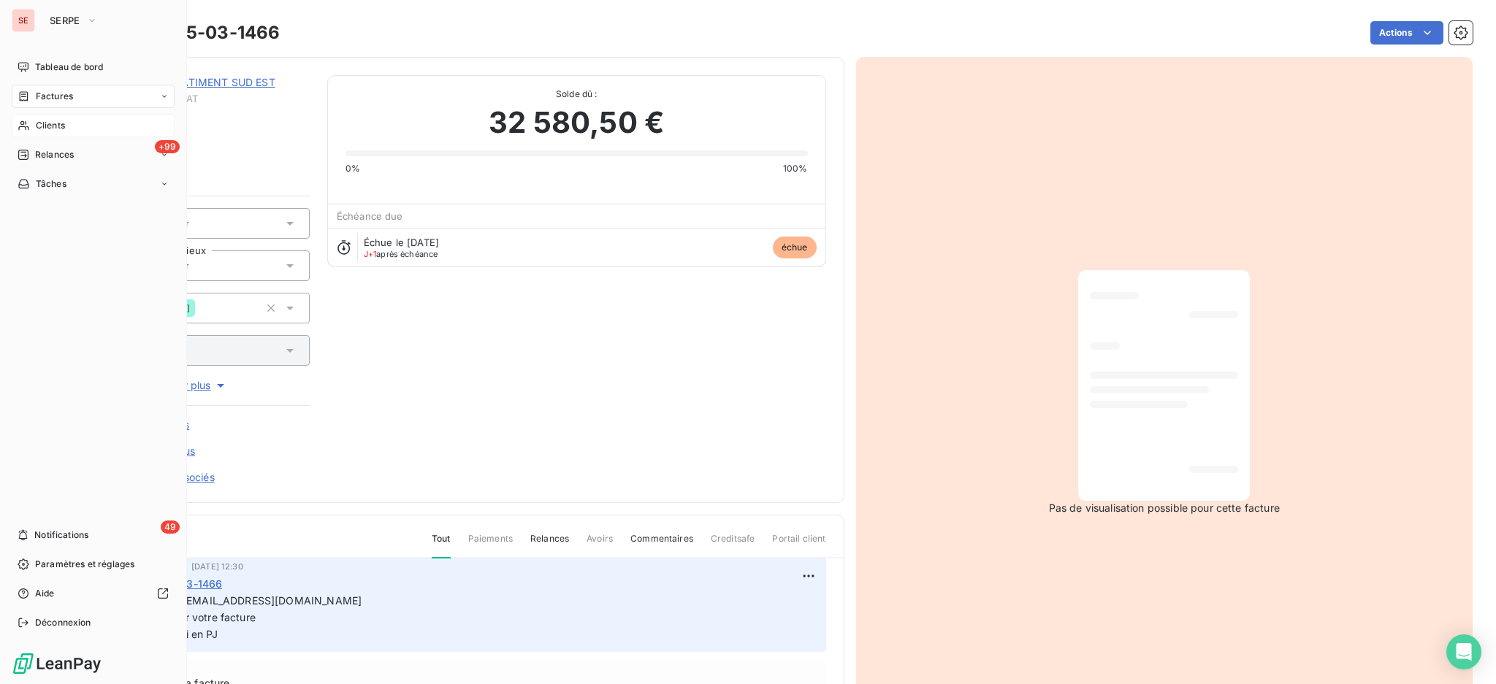
click at [40, 127] on span "Clients" at bounding box center [50, 125] width 29 height 13
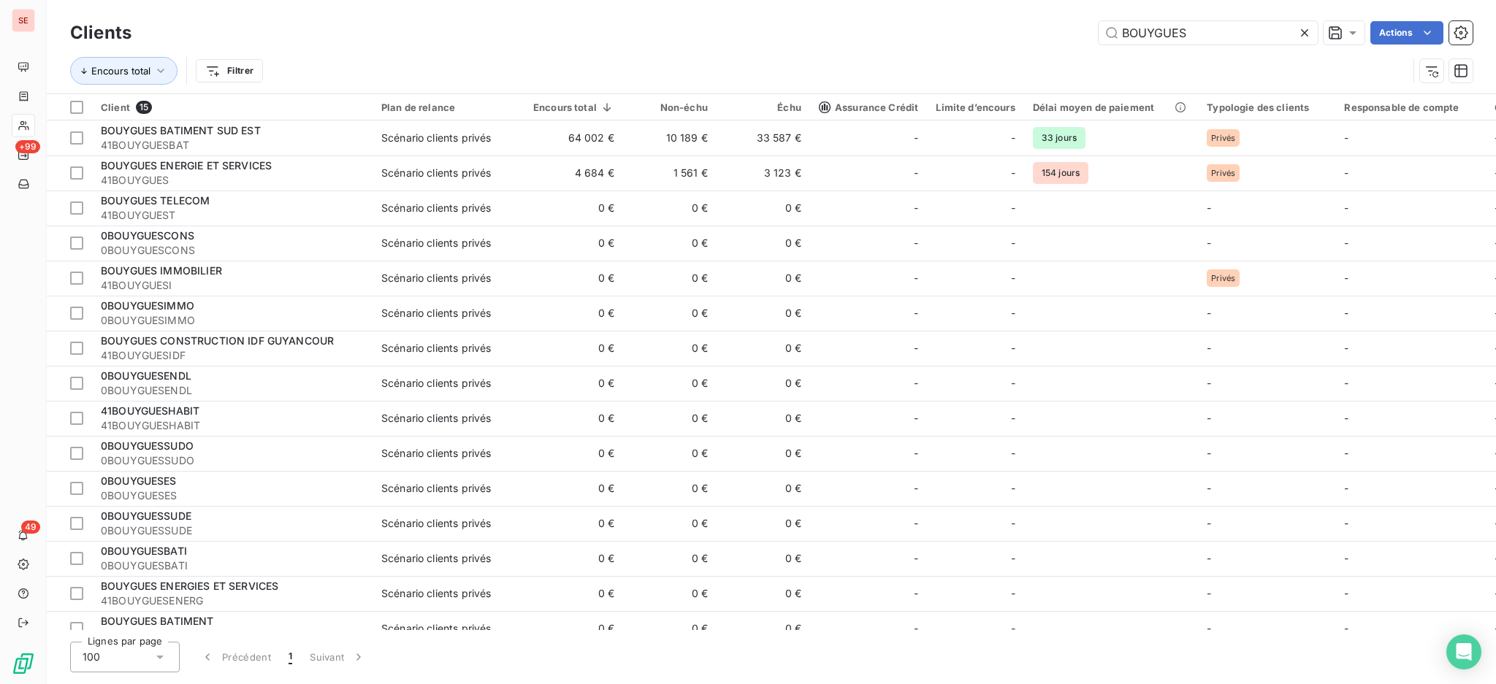
drag, startPoint x: 1207, startPoint y: 32, endPoint x: 1024, endPoint y: 12, distance: 183.6
click at [1025, 11] on div "Clients BOUYGUES Actions Encours total Filtrer" at bounding box center [771, 46] width 1449 height 93
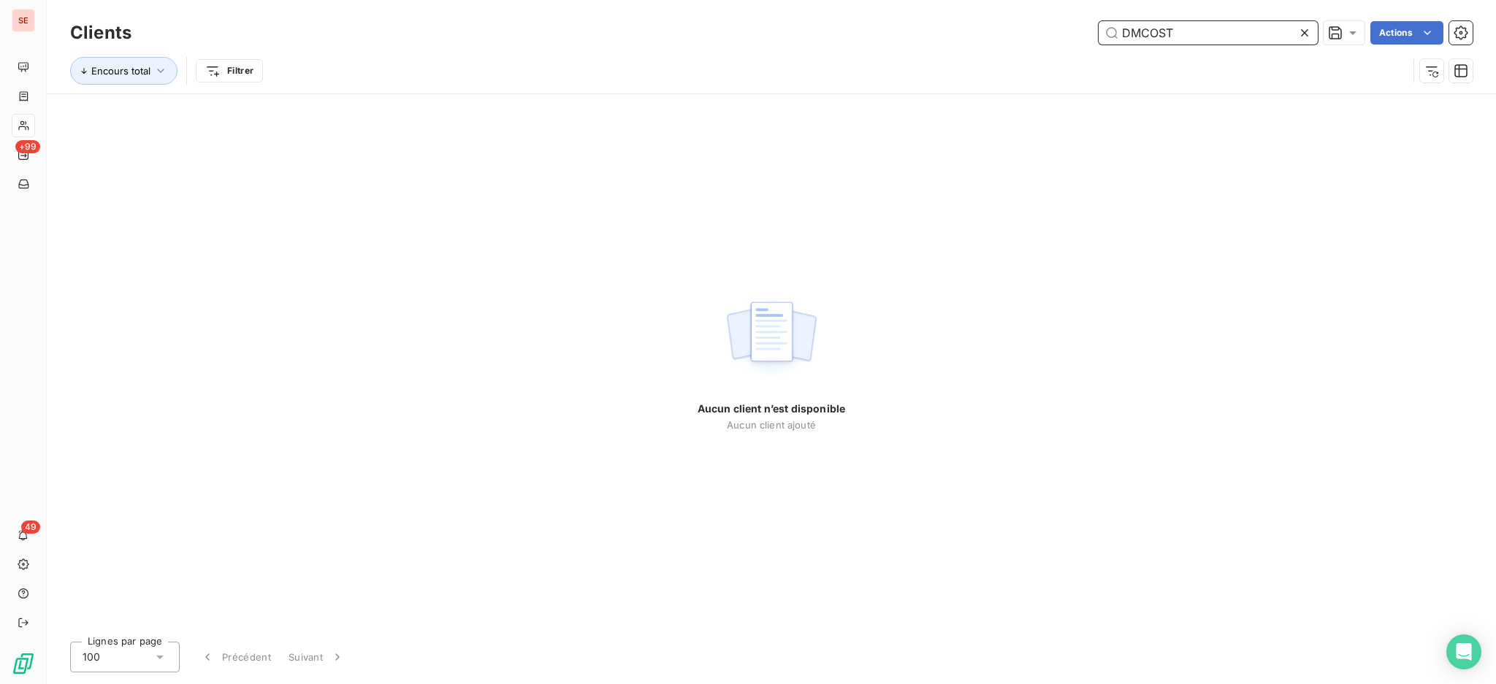
click at [1132, 32] on input "DMCOST" at bounding box center [1207, 32] width 219 height 23
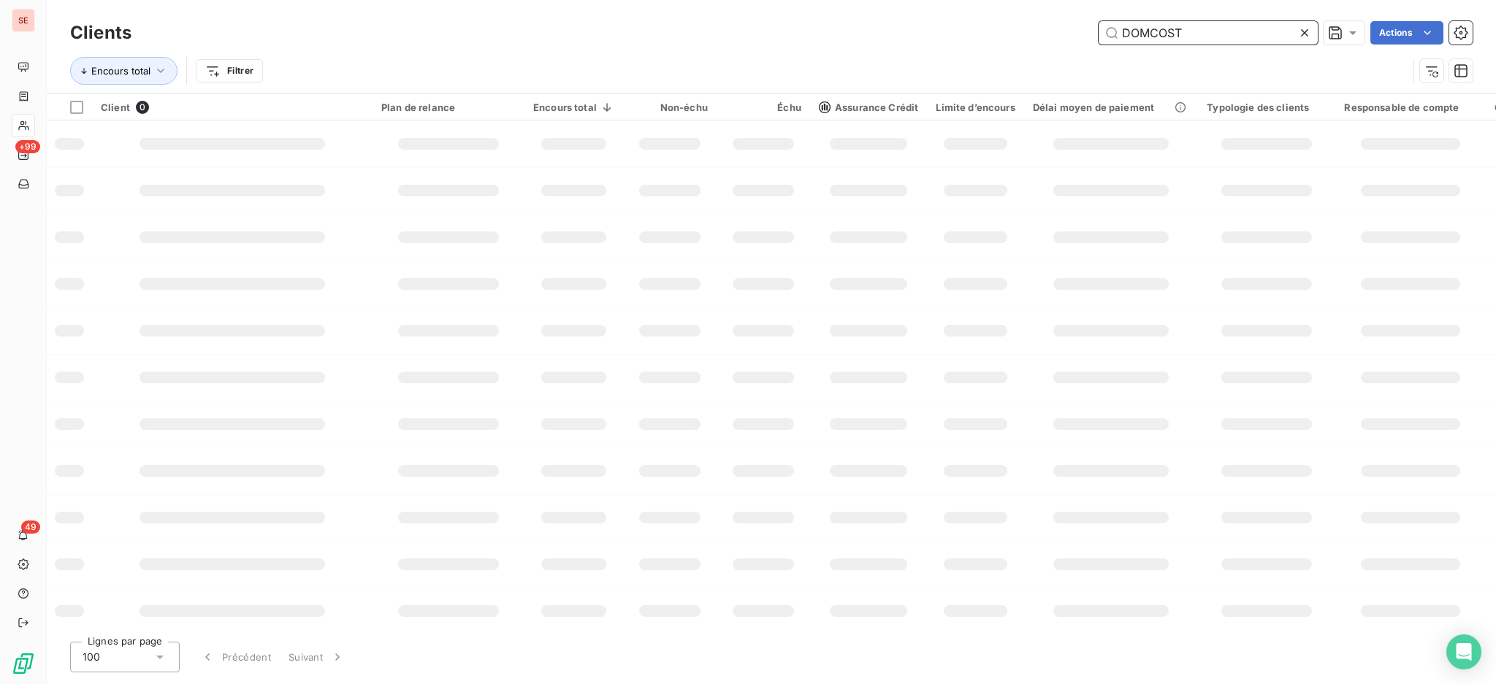
type input "DOMCOST"
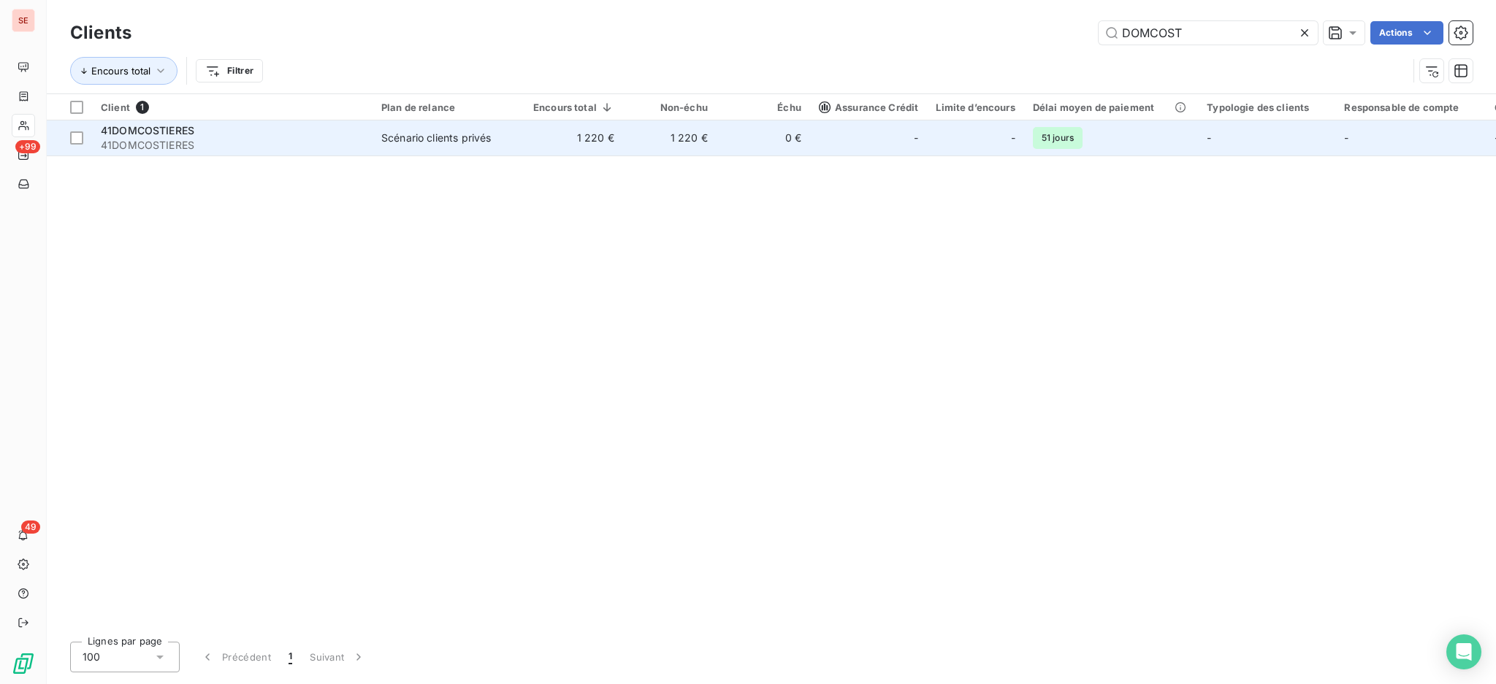
click at [561, 141] on td "1 220 €" at bounding box center [573, 138] width 99 height 35
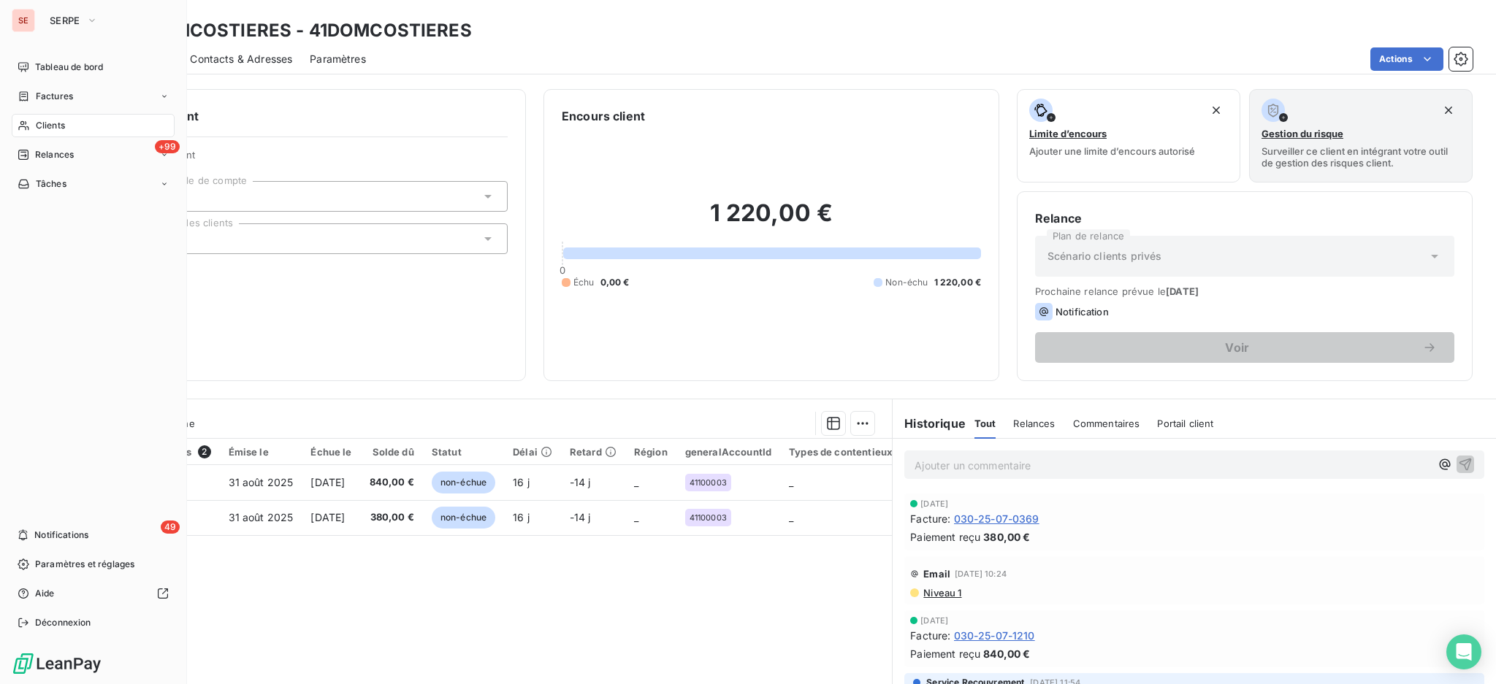
drag, startPoint x: 52, startPoint y: 96, endPoint x: 111, endPoint y: 83, distance: 60.6
click at [52, 95] on span "Factures" at bounding box center [54, 96] width 37 height 13
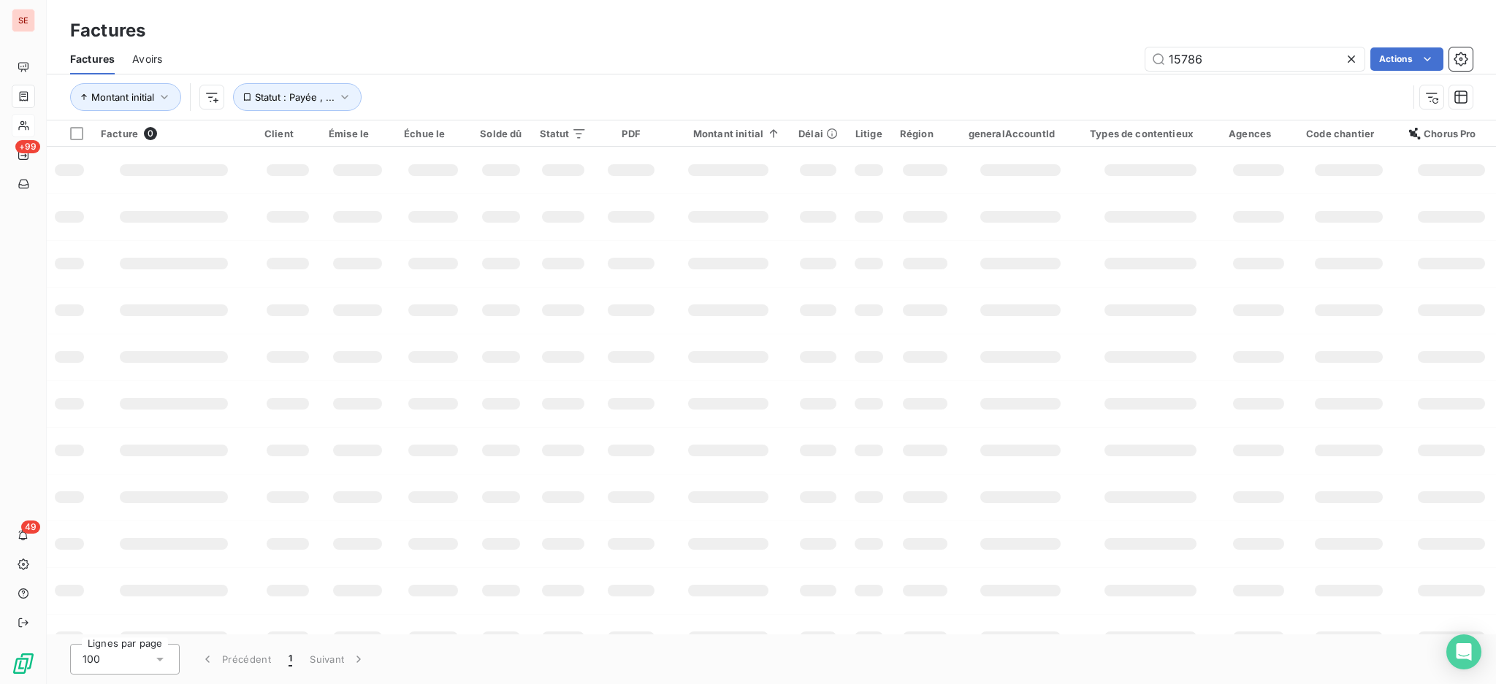
drag, startPoint x: 1258, startPoint y: 61, endPoint x: 752, endPoint y: 23, distance: 507.6
click at [974, 26] on div "Factures Factures Avoirs 15786 Actions Montant initial Statut : Payée , ..." at bounding box center [771, 60] width 1449 height 121
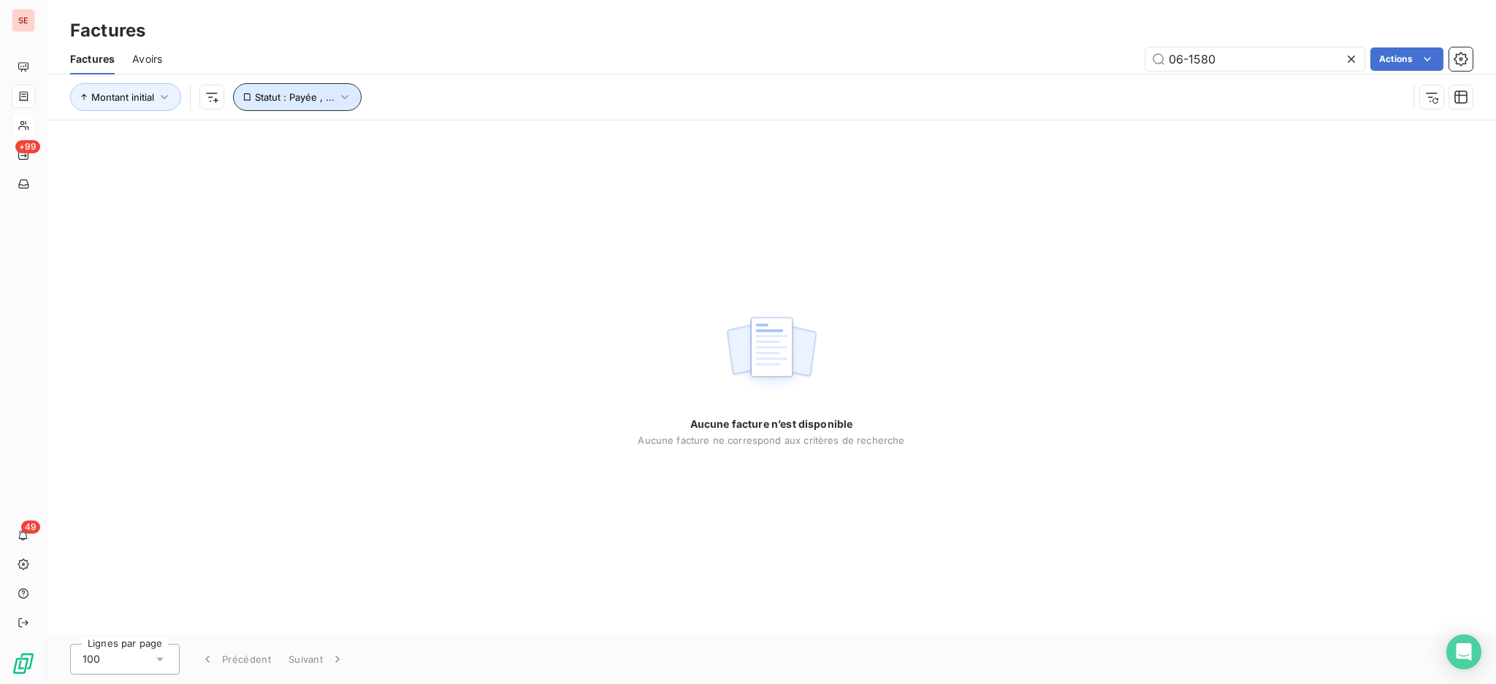
click at [343, 98] on icon "button" at bounding box center [344, 97] width 7 height 4
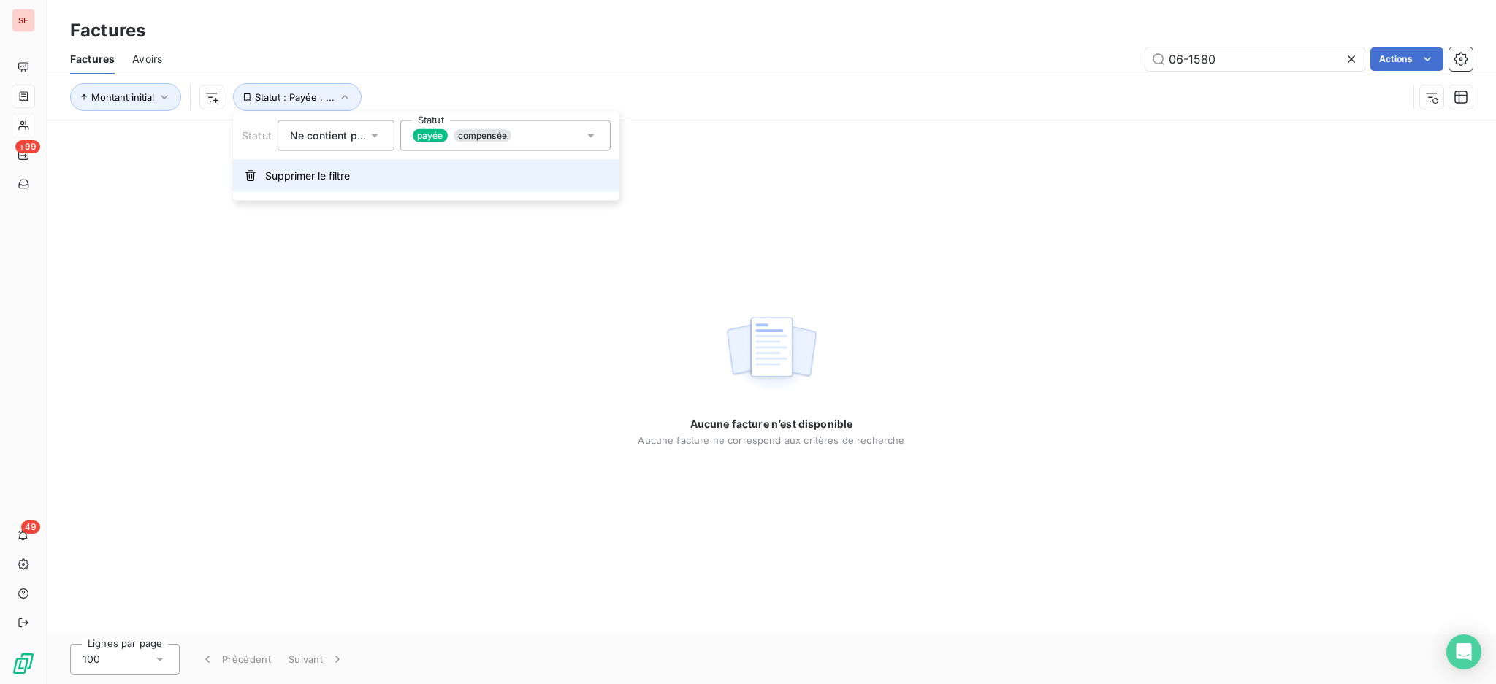
click at [294, 169] on span "Supprimer le filtre" at bounding box center [307, 176] width 85 height 15
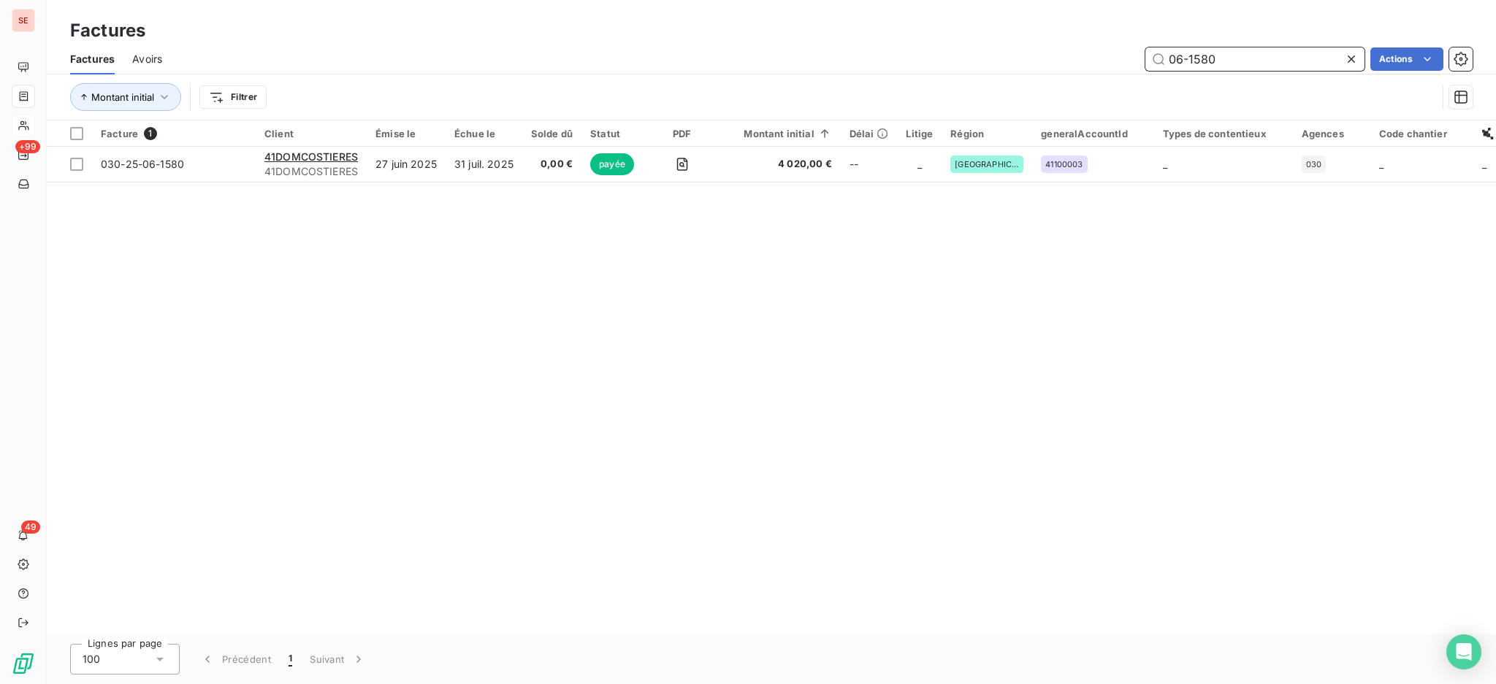
drag, startPoint x: 1253, startPoint y: 60, endPoint x: 1060, endPoint y: 94, distance: 195.1
click at [1150, 71] on div "Factures Avoirs 06-1580 Actions" at bounding box center [771, 59] width 1449 height 31
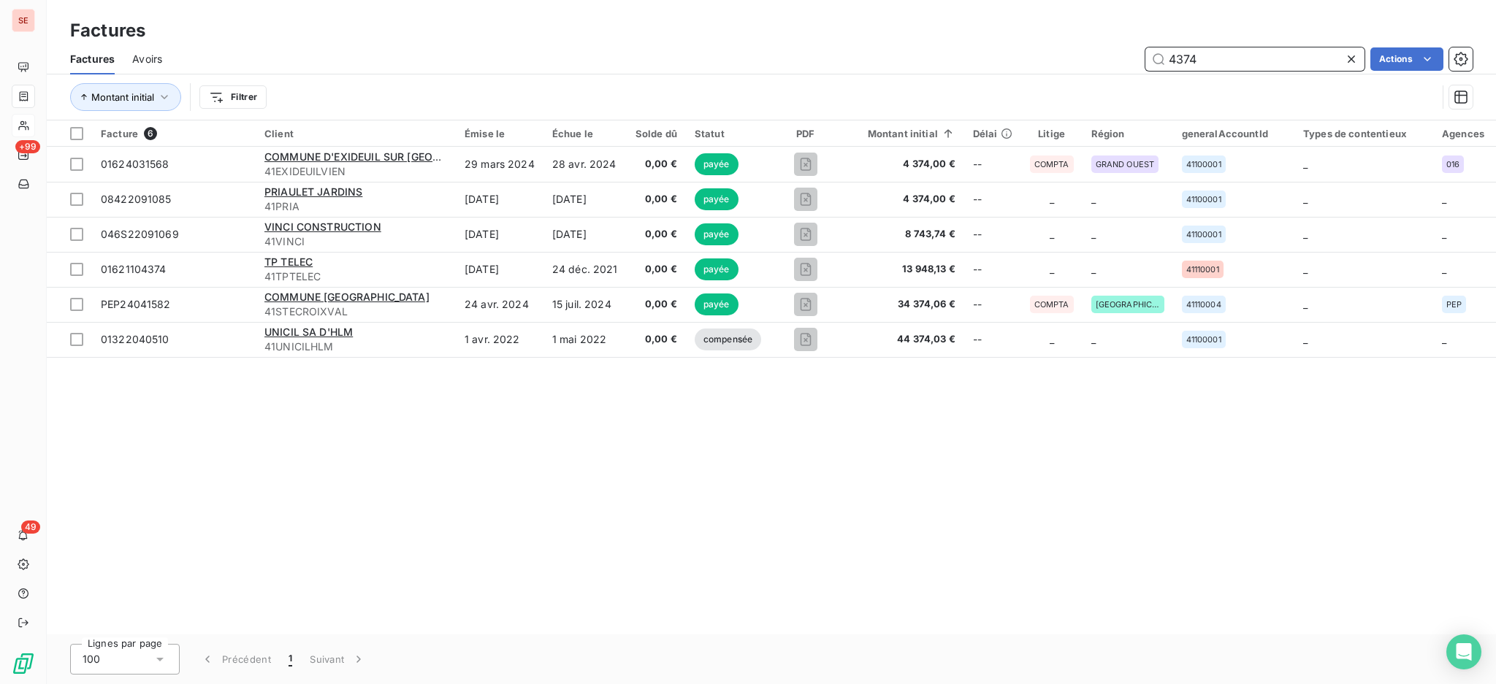
type input "4374"
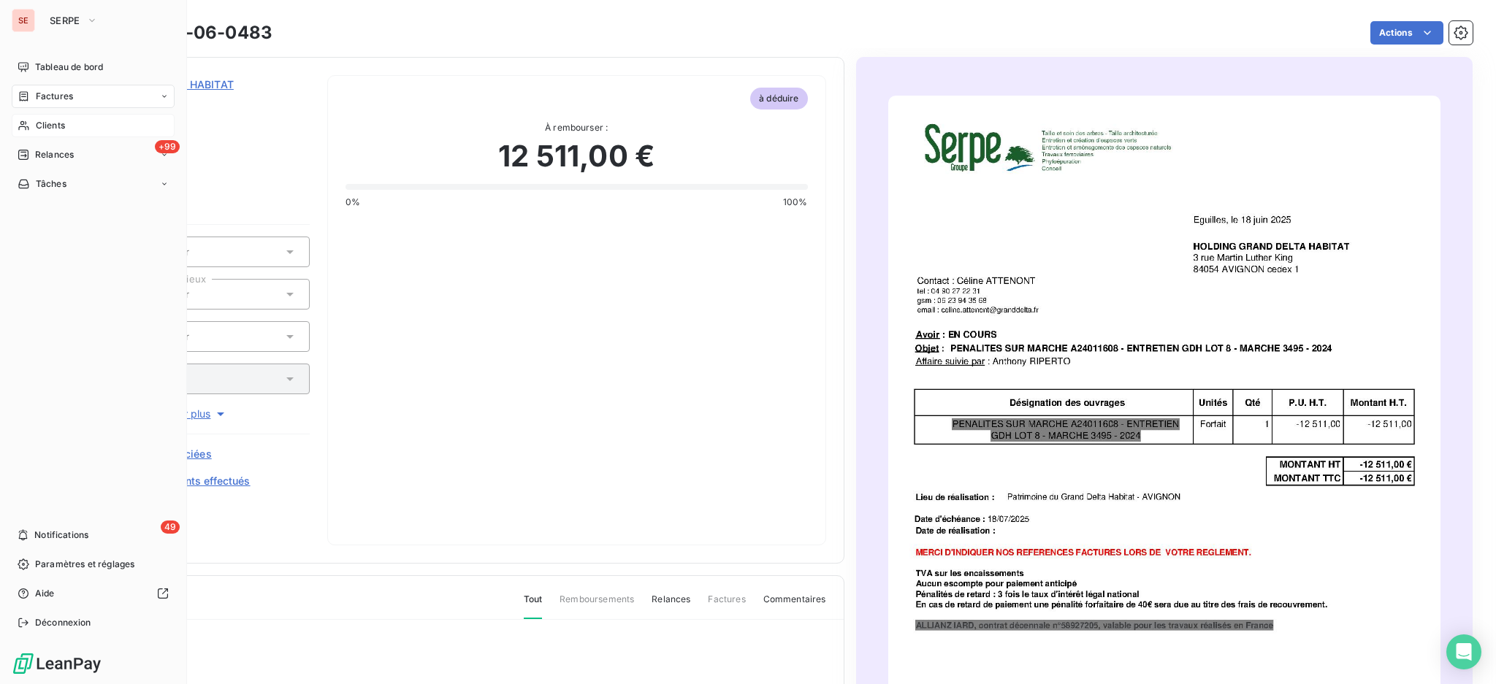
click at [51, 124] on span "Clients" at bounding box center [50, 125] width 29 height 13
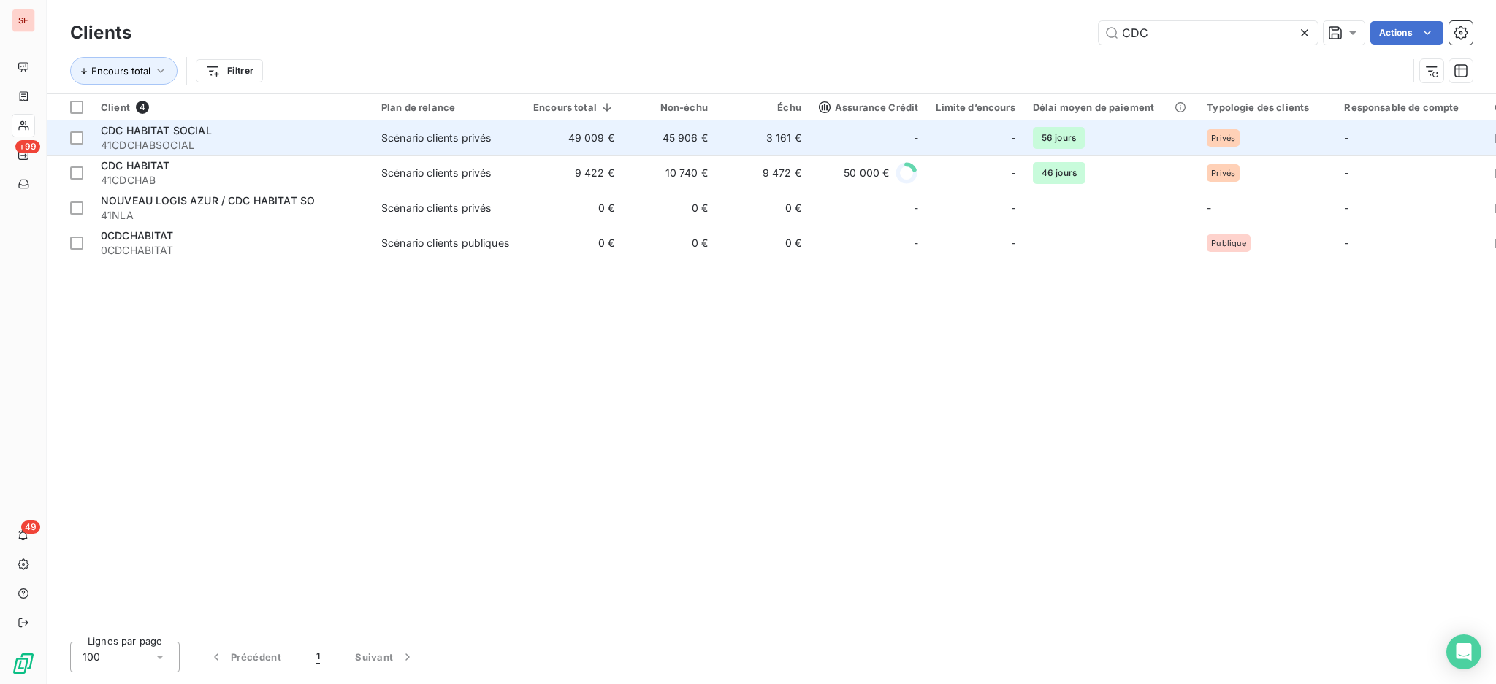
type input "CDC"
click at [791, 137] on td "3 161 €" at bounding box center [762, 138] width 93 height 35
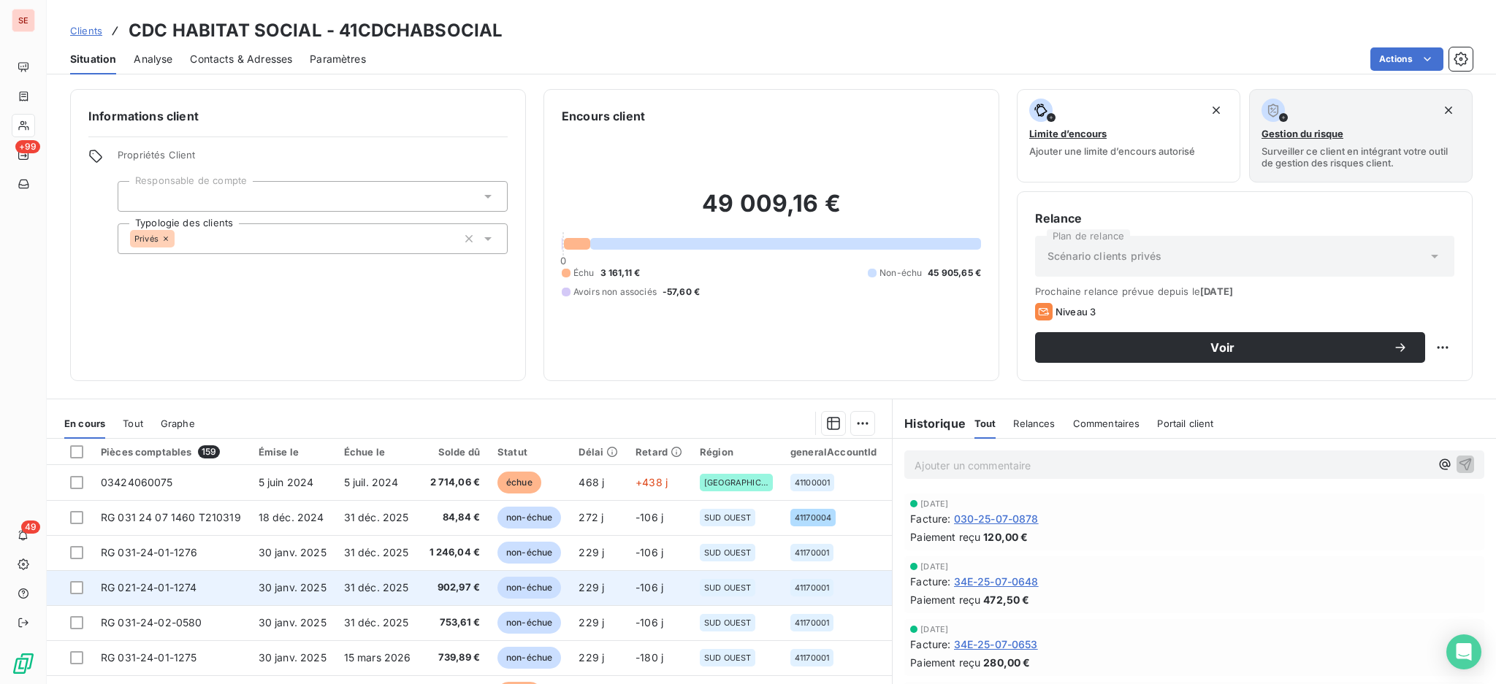
click at [519, 565] on td "non-échue" at bounding box center [529, 552] width 81 height 35
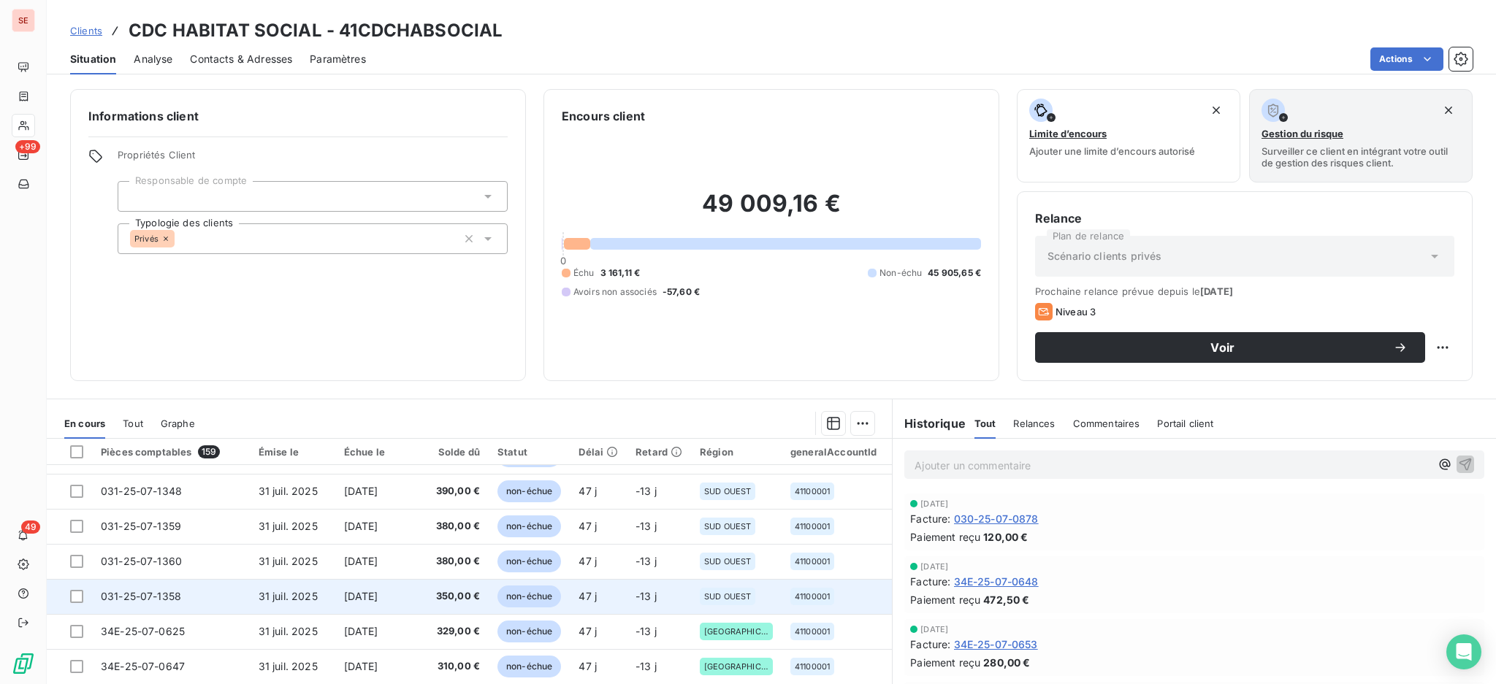
scroll to position [79, 0]
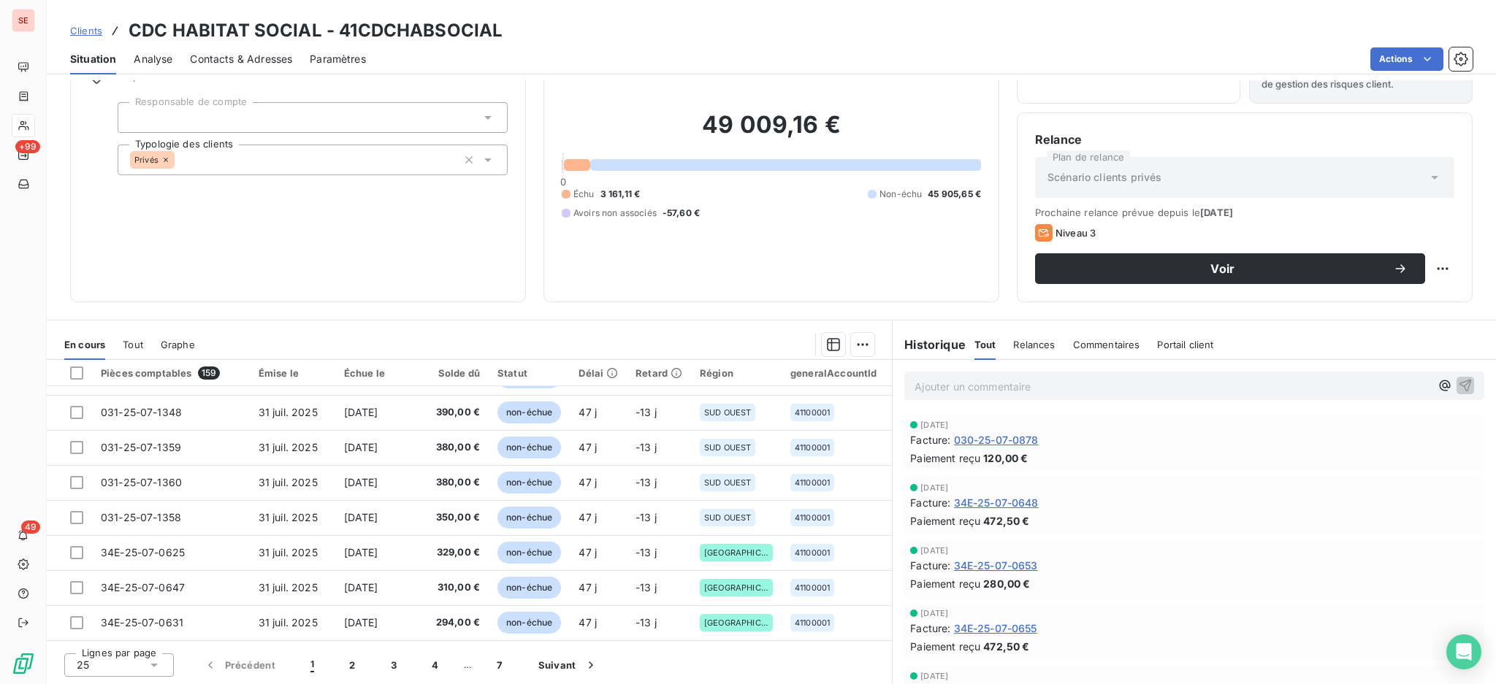
click at [153, 664] on icon at bounding box center [153, 666] width 7 height 4
click at [118, 630] on li "100" at bounding box center [119, 637] width 110 height 26
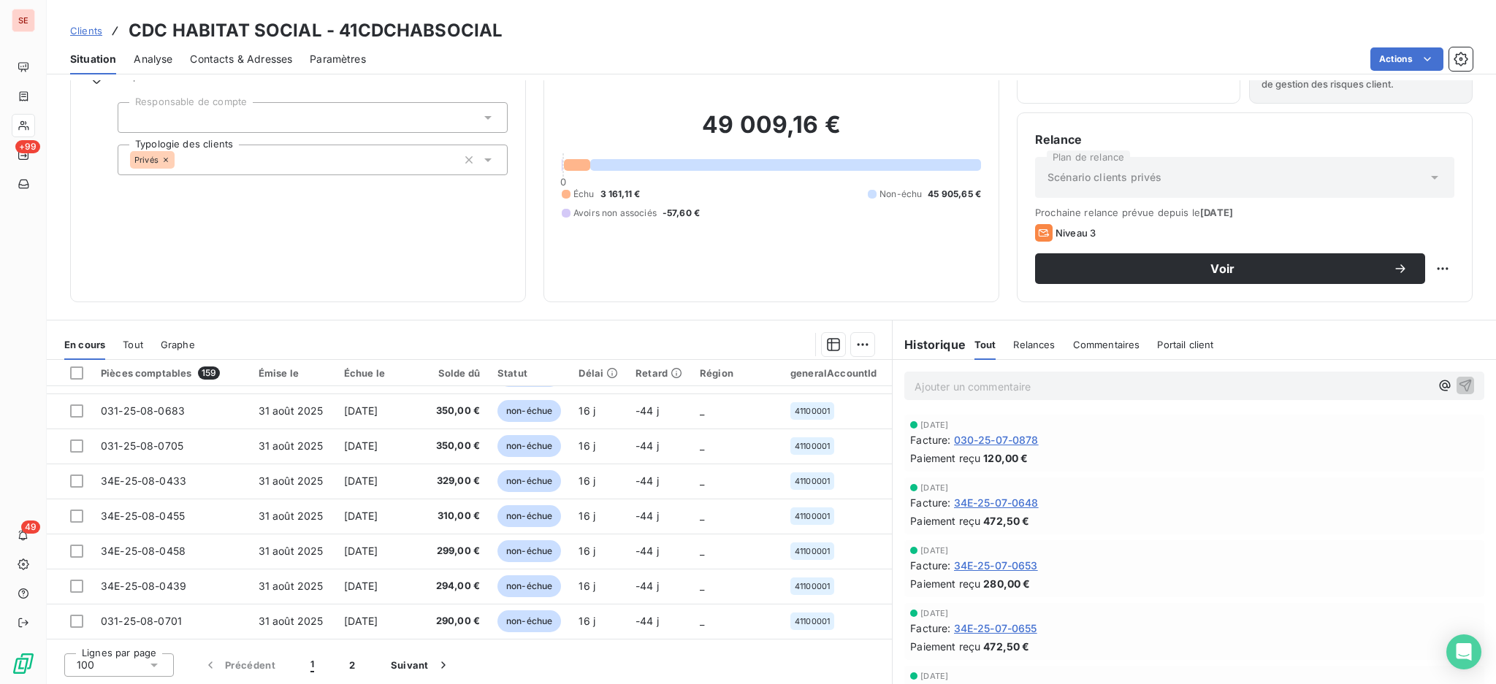
scroll to position [3256, 0]
click at [348, 666] on button "2" at bounding box center [352, 665] width 41 height 31
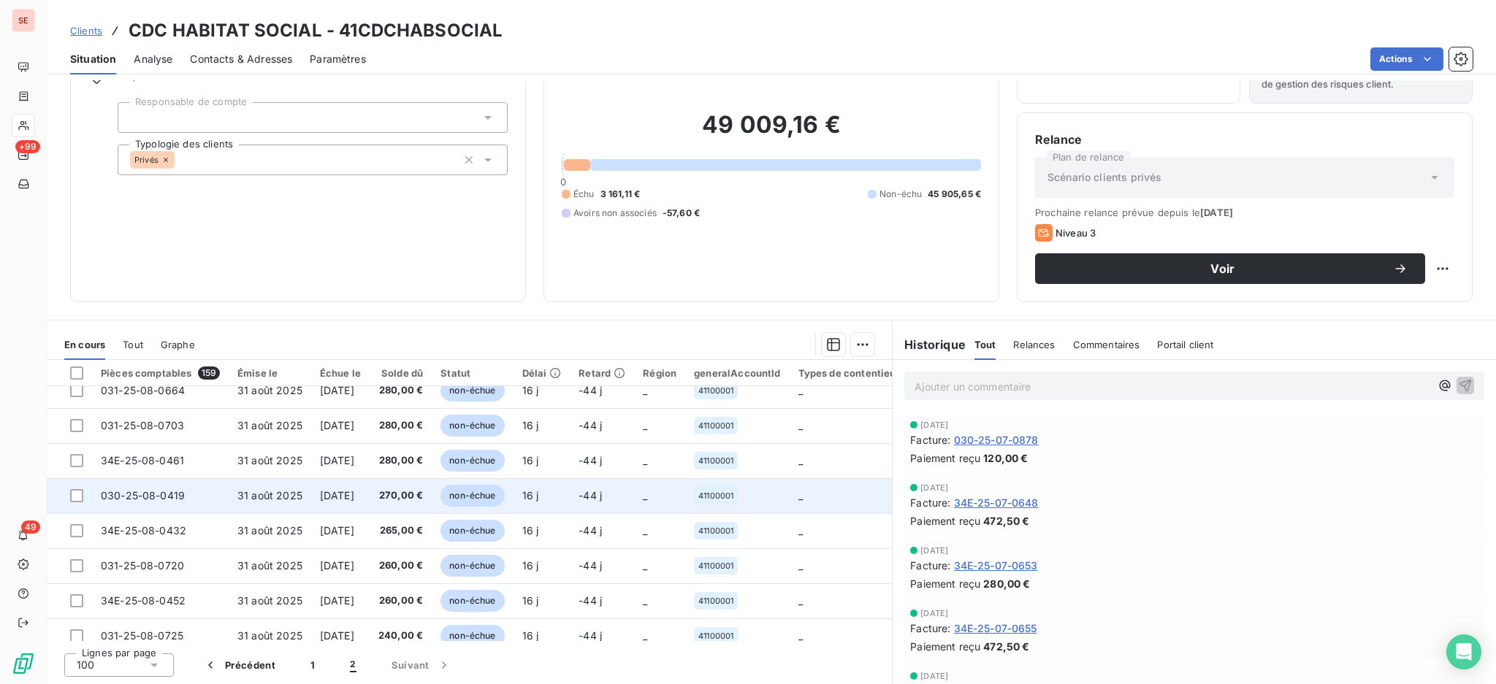
scroll to position [0, 0]
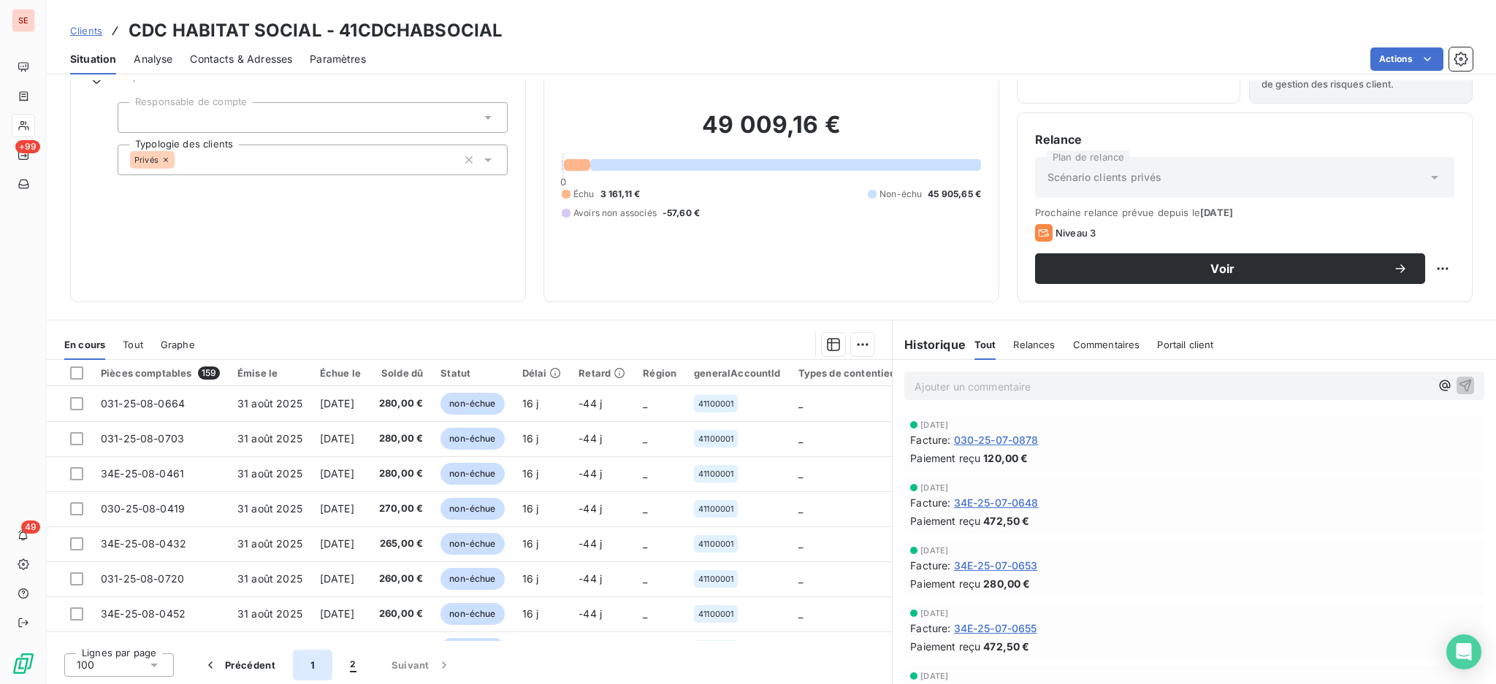
click at [314, 665] on button "1" at bounding box center [312, 665] width 39 height 31
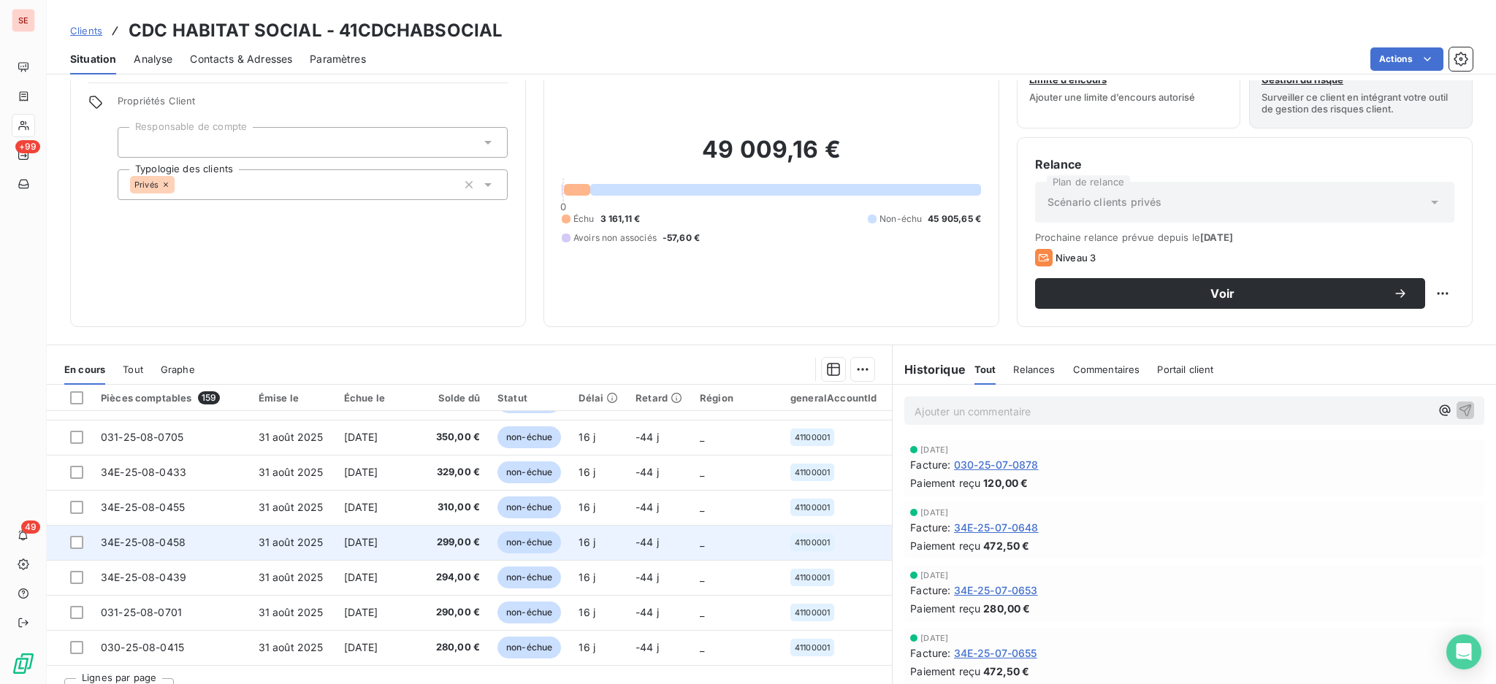
scroll to position [79, 0]
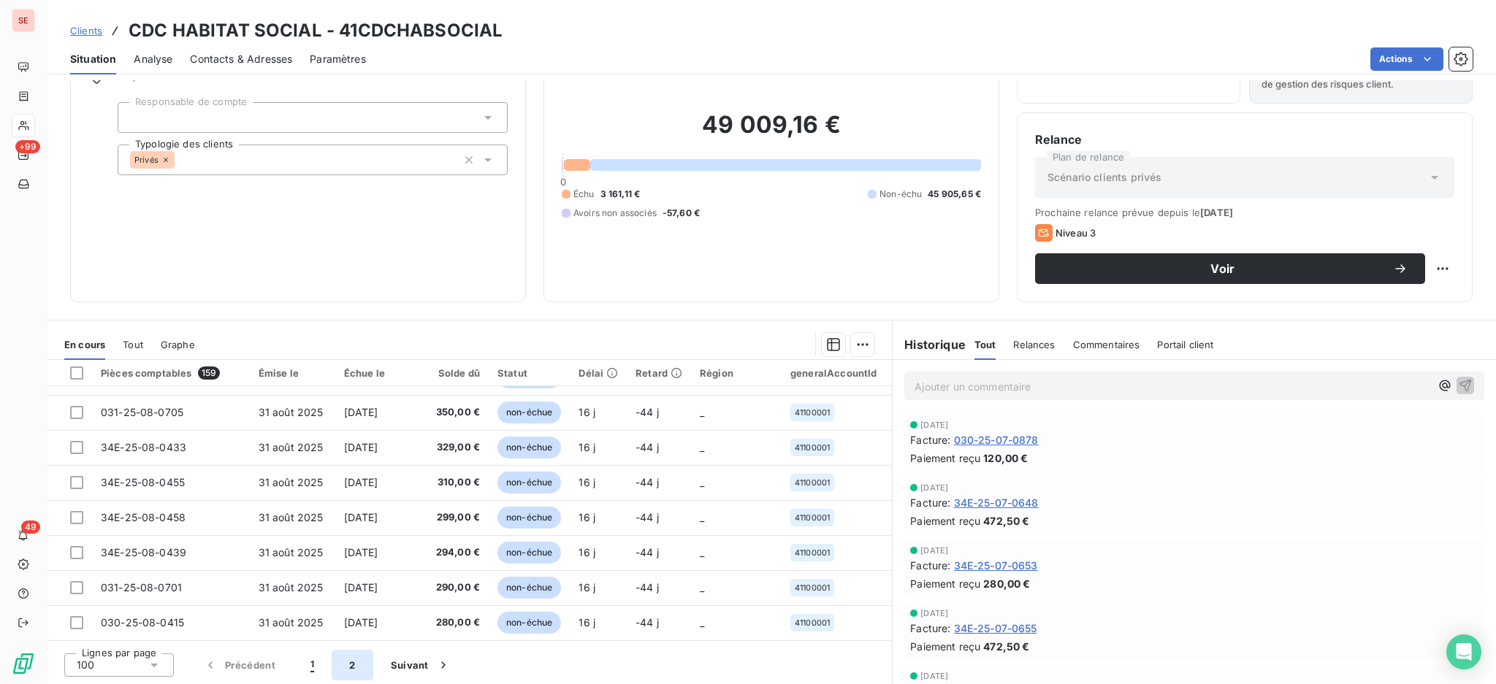
click at [357, 669] on button "2" at bounding box center [352, 665] width 41 height 31
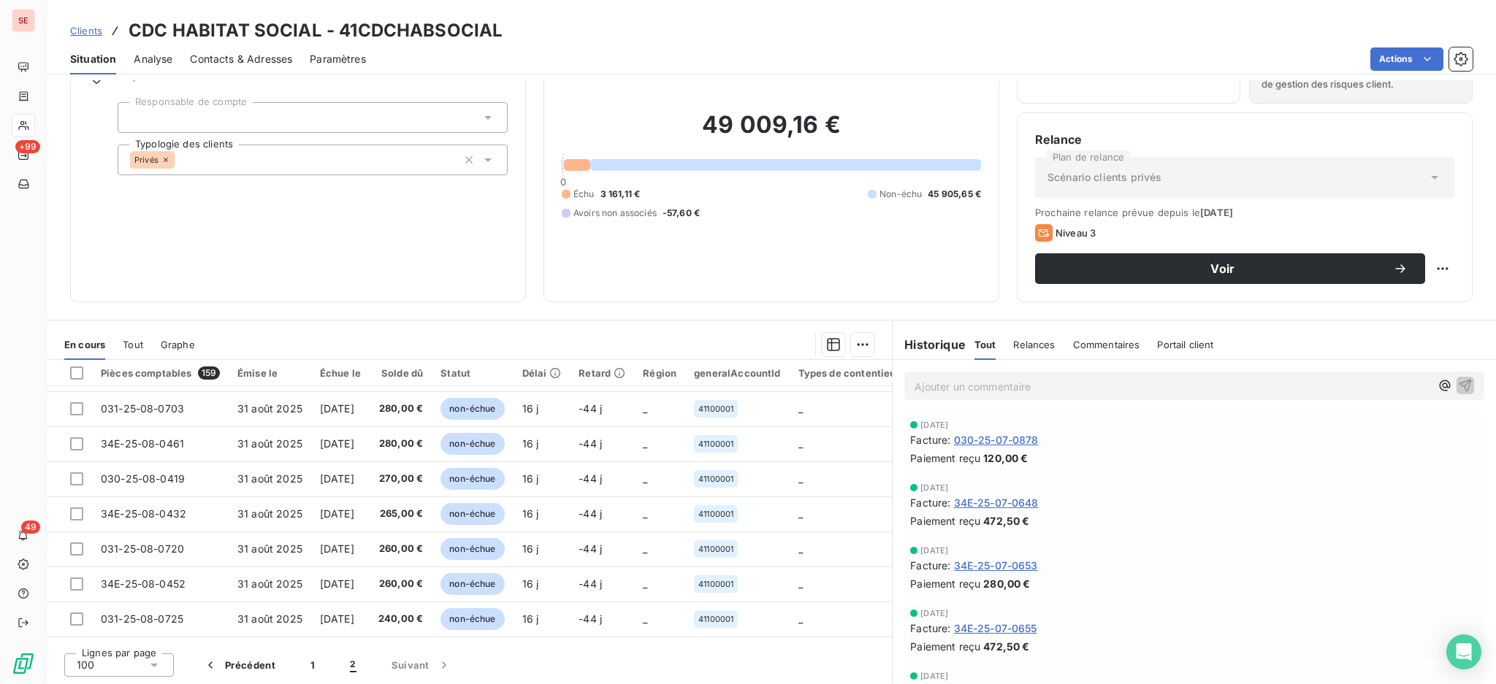
scroll to position [0, 0]
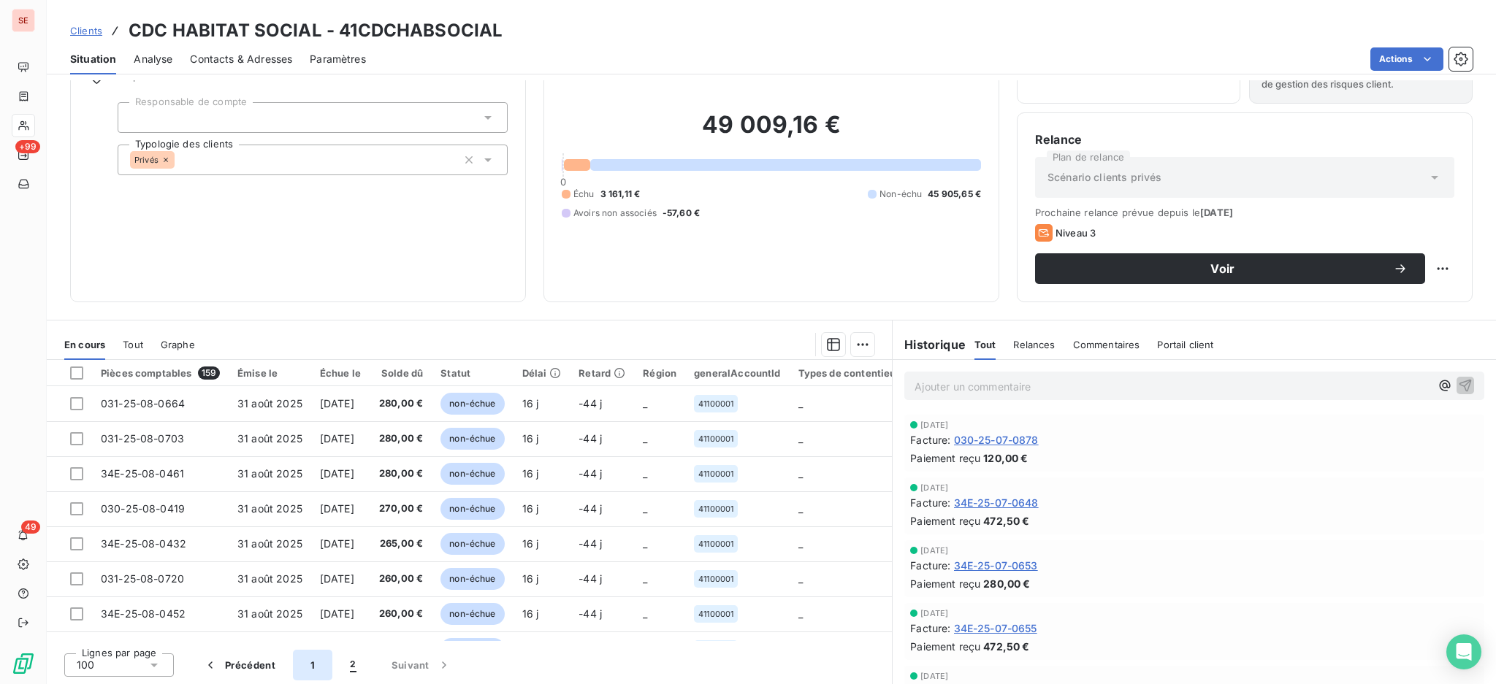
click at [308, 669] on button "1" at bounding box center [312, 665] width 39 height 31
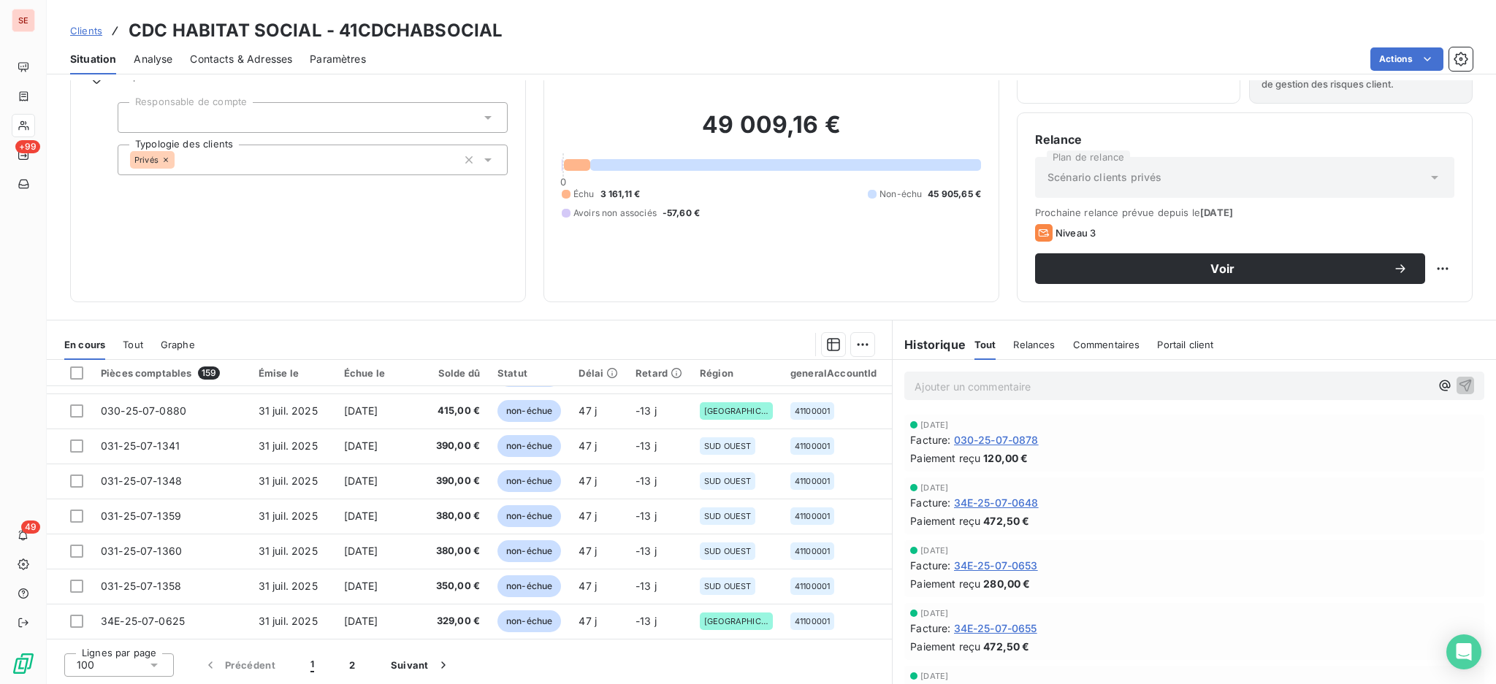
scroll to position [584, 0]
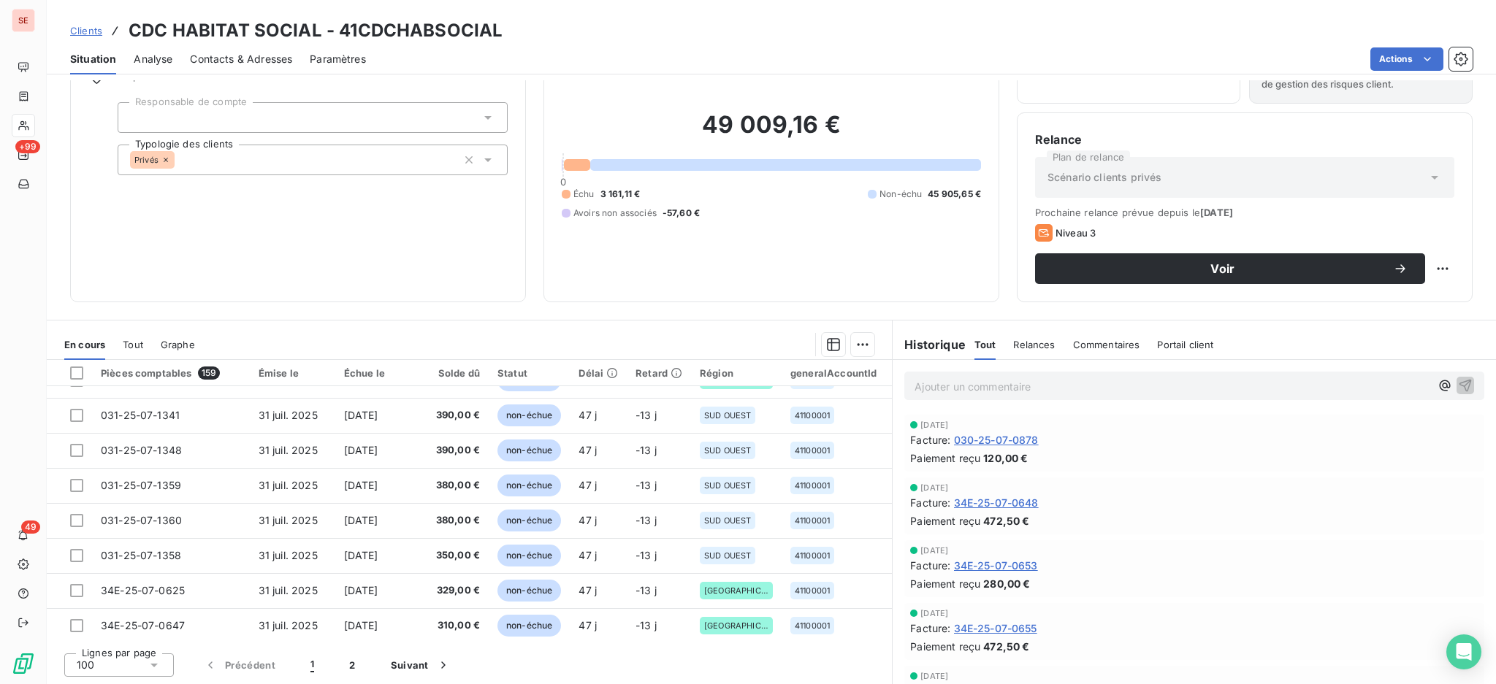
click at [457, 370] on div "Solde dû" at bounding box center [455, 373] width 52 height 12
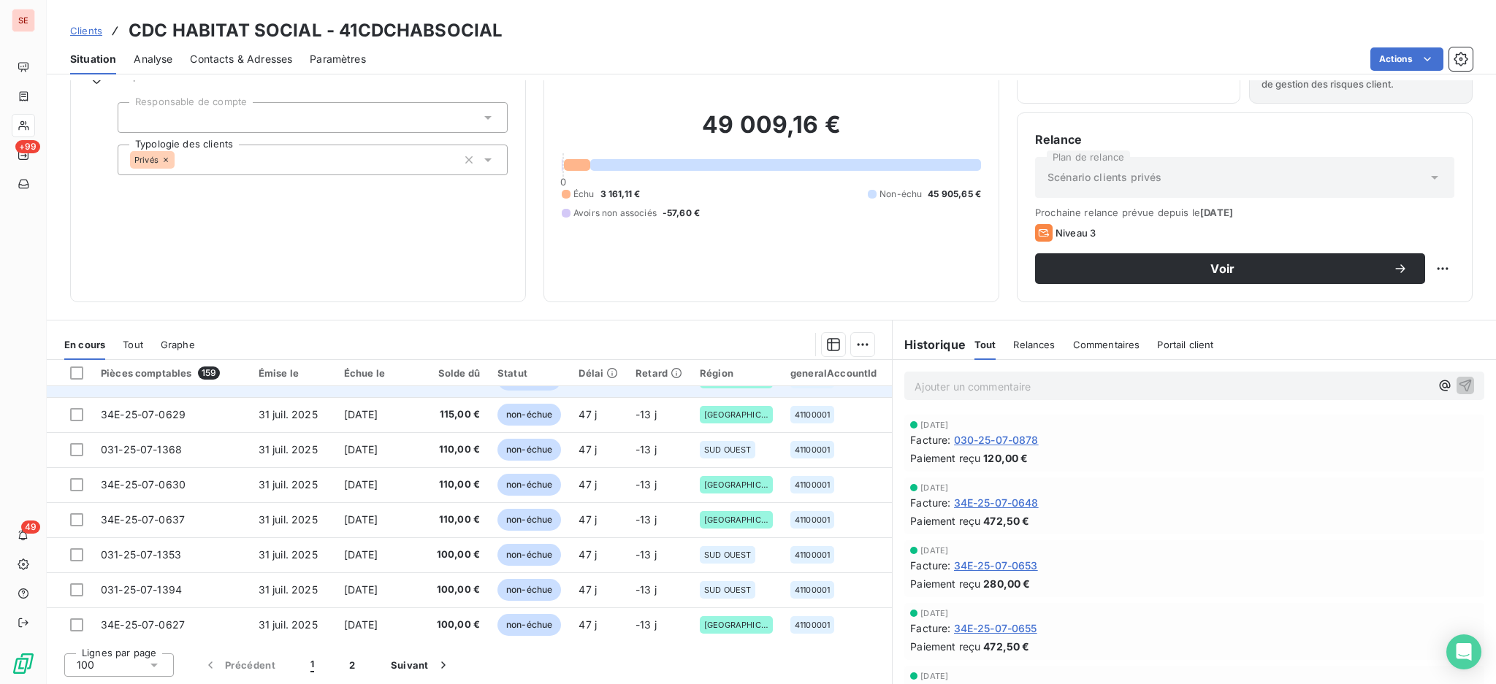
scroll to position [1753, 0]
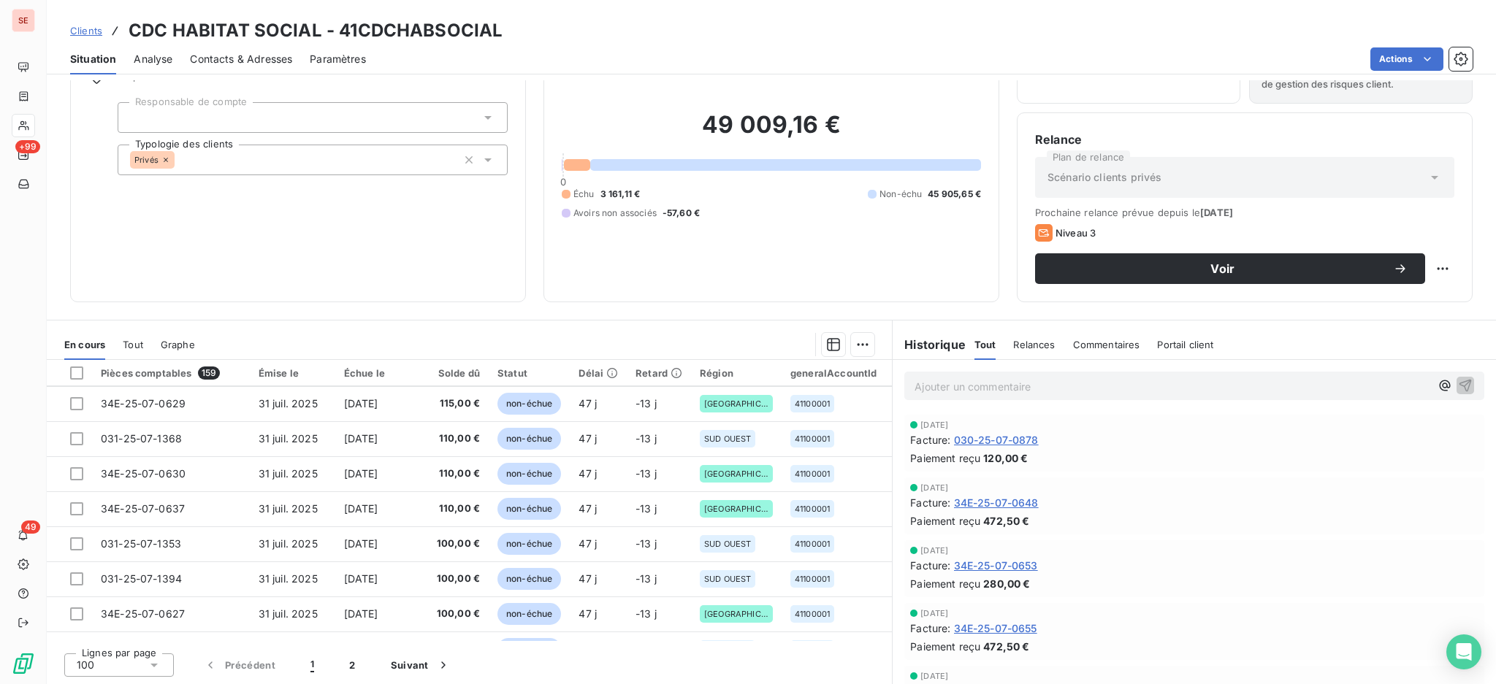
click at [140, 340] on span "Tout" at bounding box center [133, 345] width 20 height 12
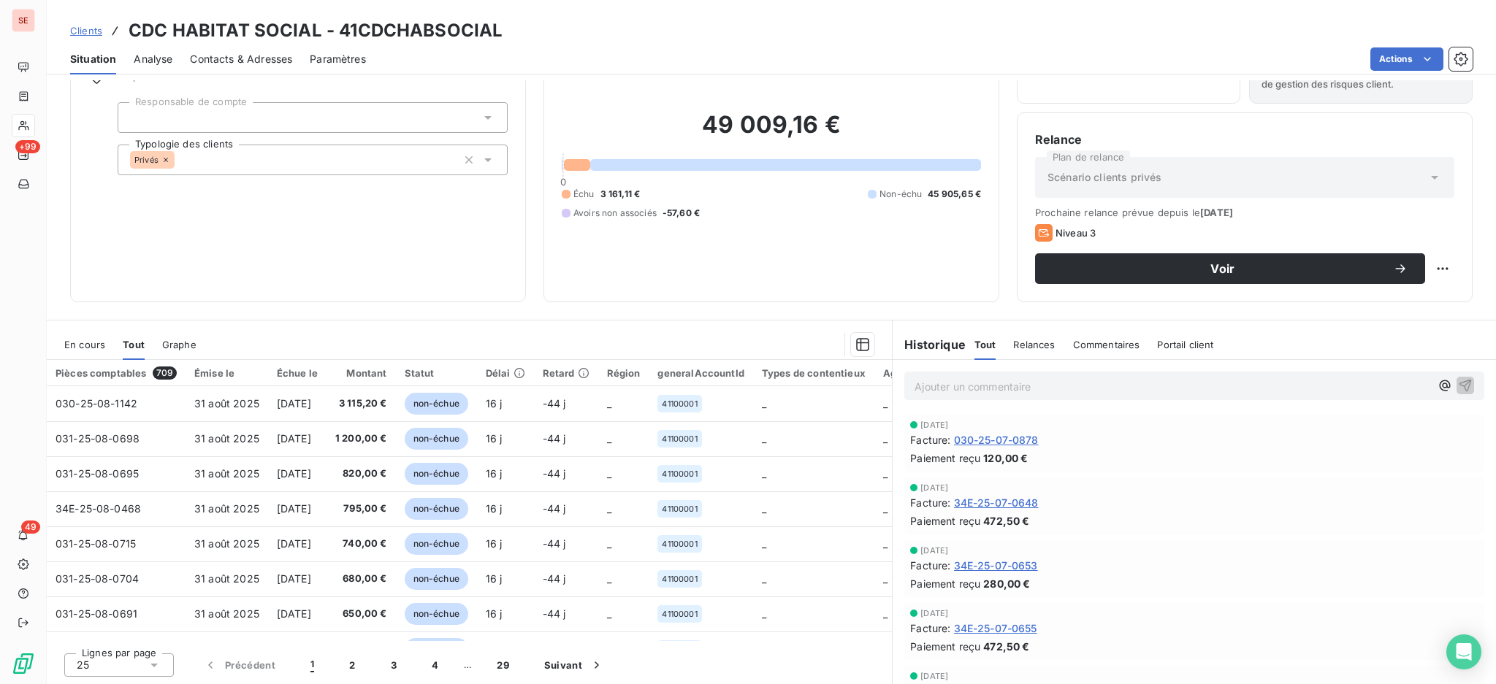
click at [66, 348] on span "En cours" at bounding box center [84, 345] width 41 height 12
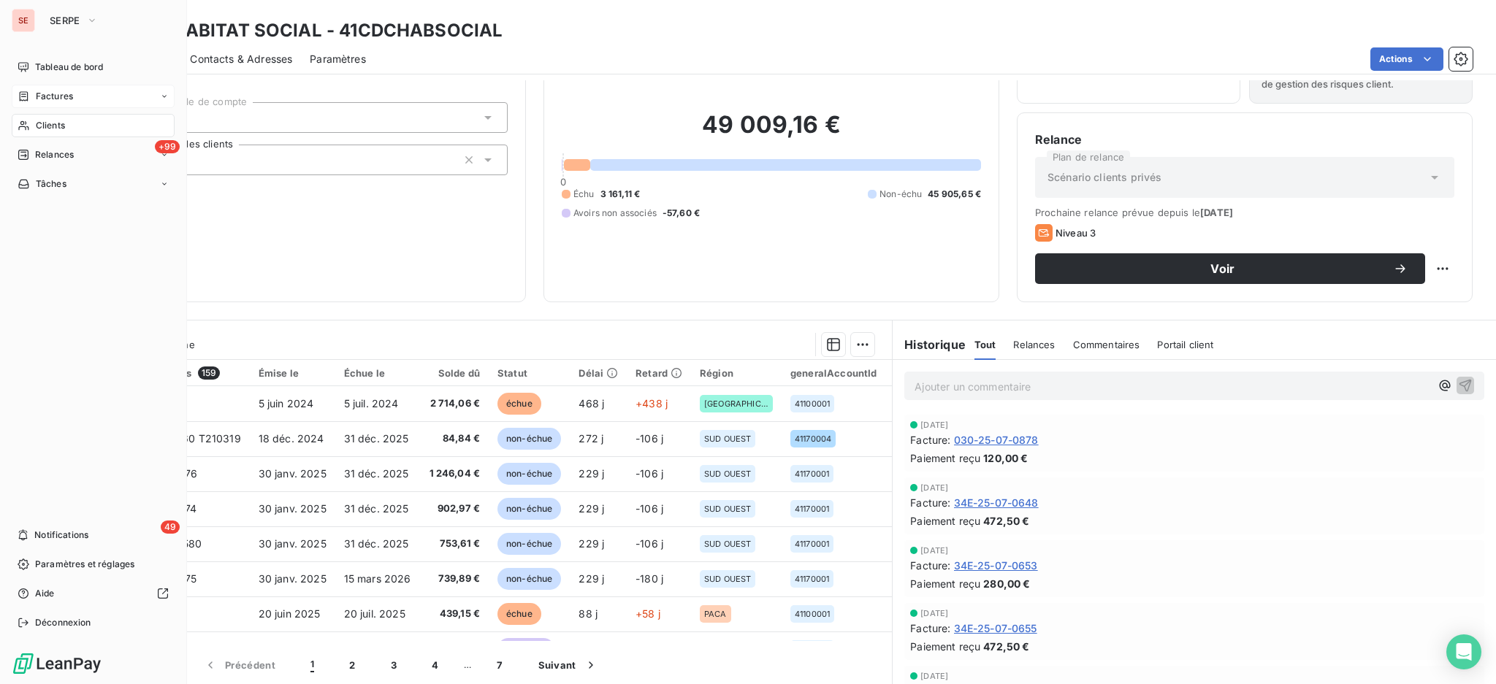
click at [66, 97] on span "Factures" at bounding box center [54, 96] width 37 height 13
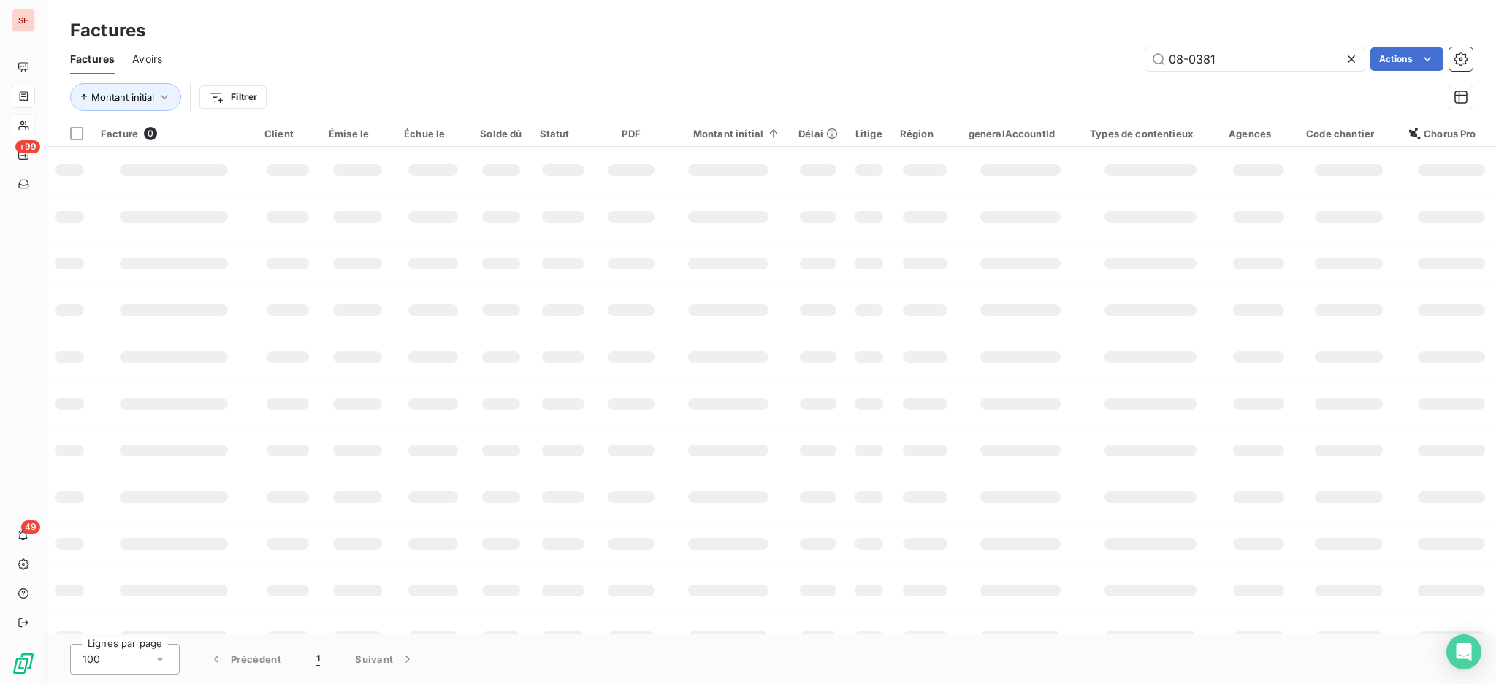
drag, startPoint x: 1228, startPoint y: 58, endPoint x: 1033, endPoint y: 47, distance: 196.0
click at [1038, 53] on div "08-0381 Actions" at bounding box center [826, 58] width 1293 height 23
type input "07-1343"
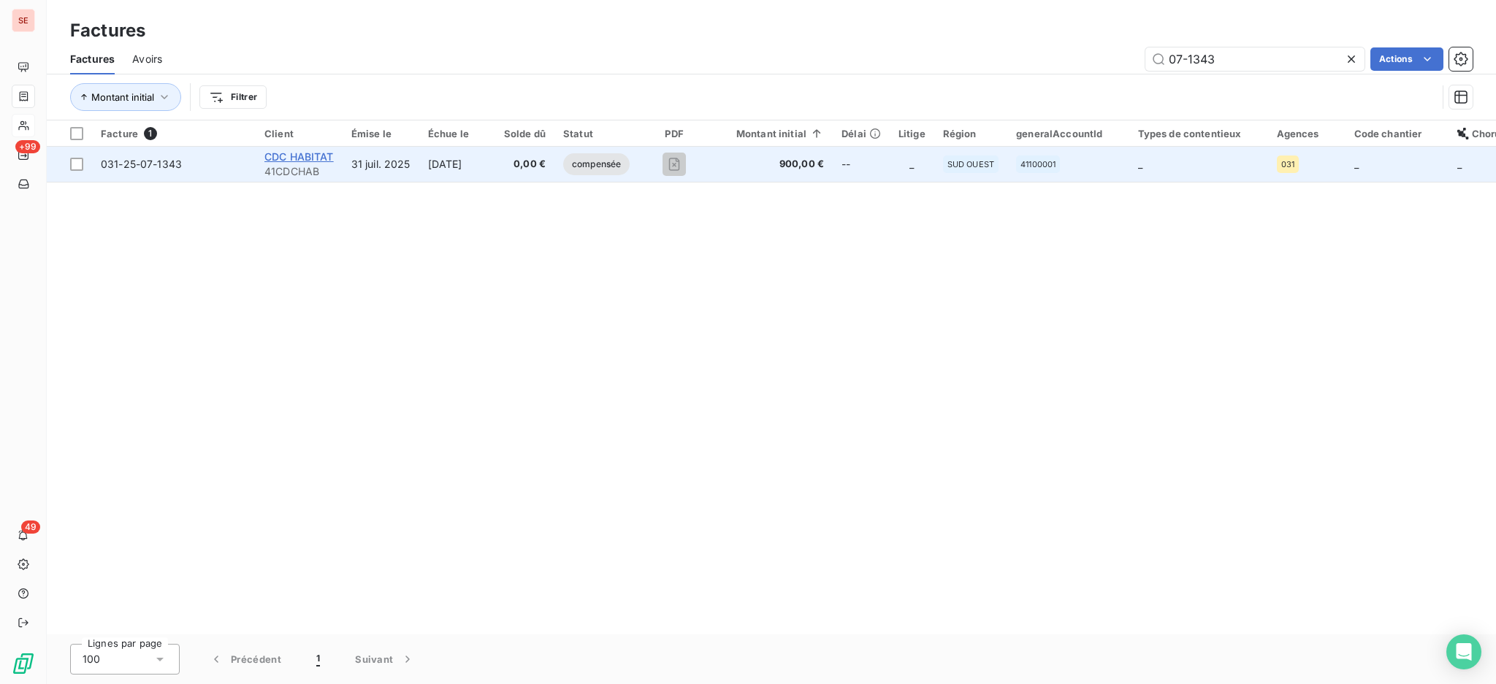
click at [292, 158] on span "CDC HABITAT" at bounding box center [298, 156] width 69 height 12
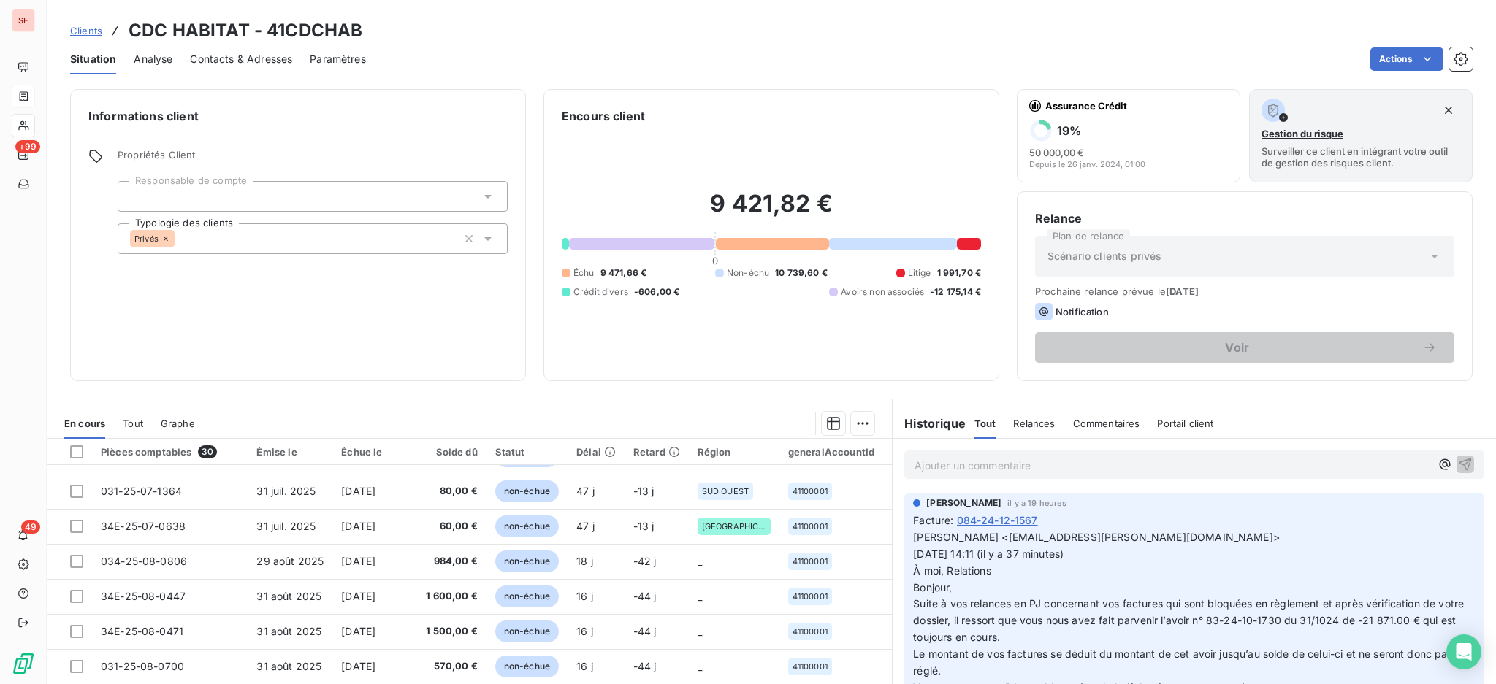
scroll to position [79, 0]
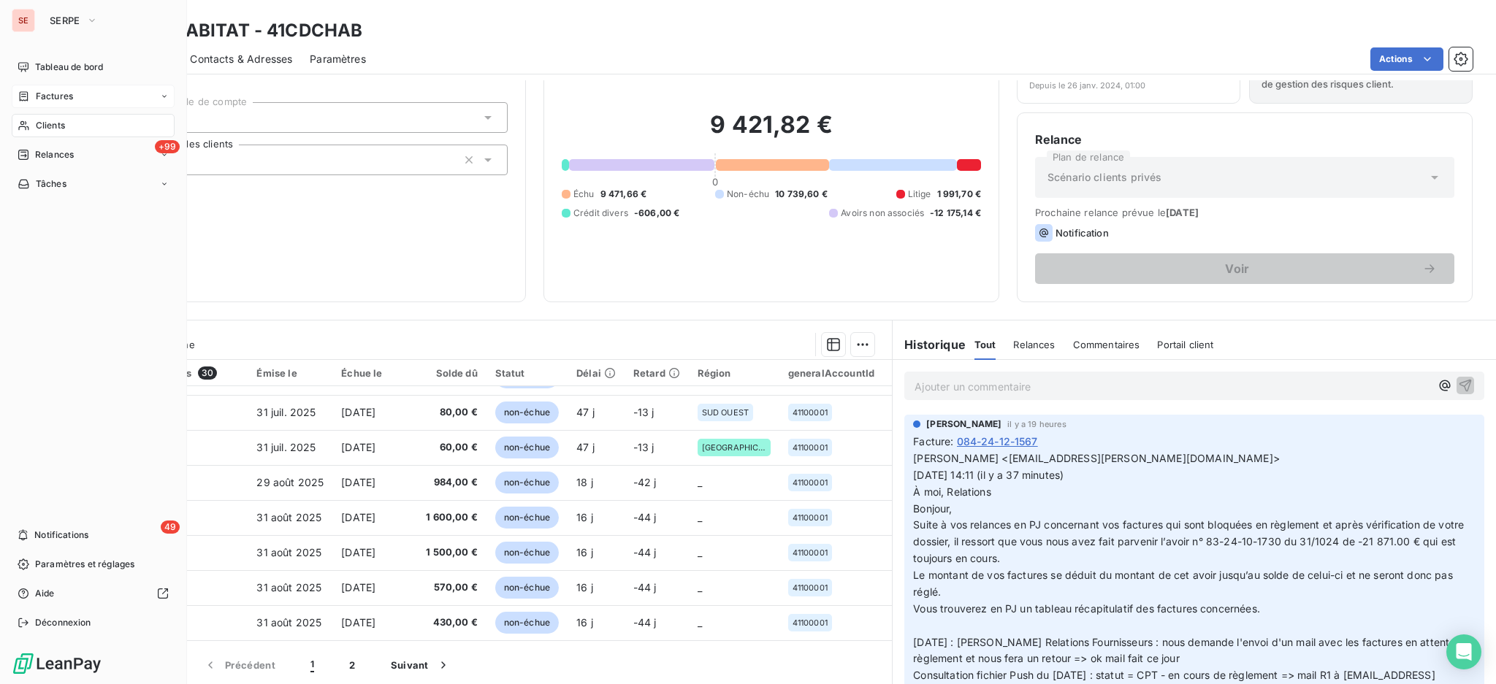
click at [47, 93] on span "Factures" at bounding box center [54, 96] width 37 height 13
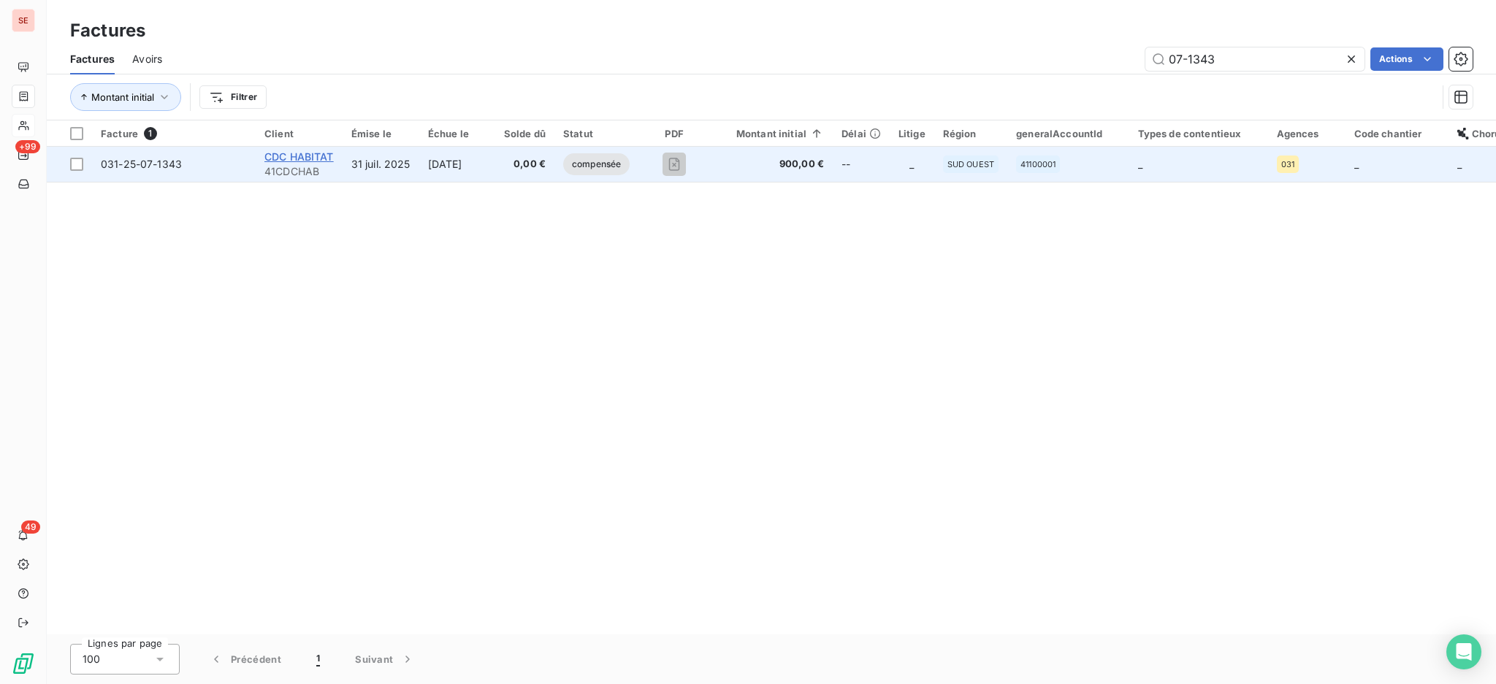
click at [284, 158] on span "CDC HABITAT" at bounding box center [298, 156] width 69 height 12
click at [614, 164] on span "compensée" at bounding box center [596, 164] width 66 height 22
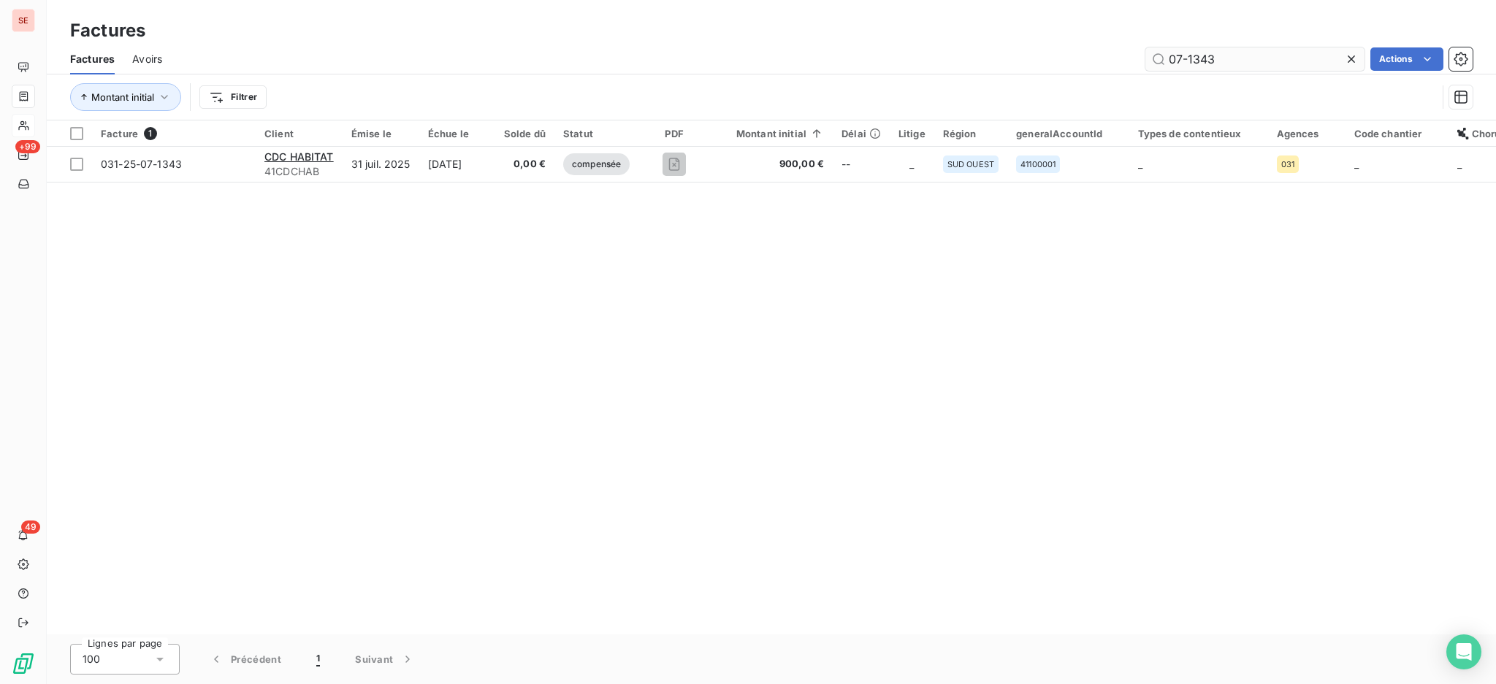
drag, startPoint x: 1222, startPoint y: 58, endPoint x: 1194, endPoint y: 57, distance: 27.8
click at [1194, 57] on input "07-1343" at bounding box center [1254, 58] width 219 height 23
type input "07-1406"
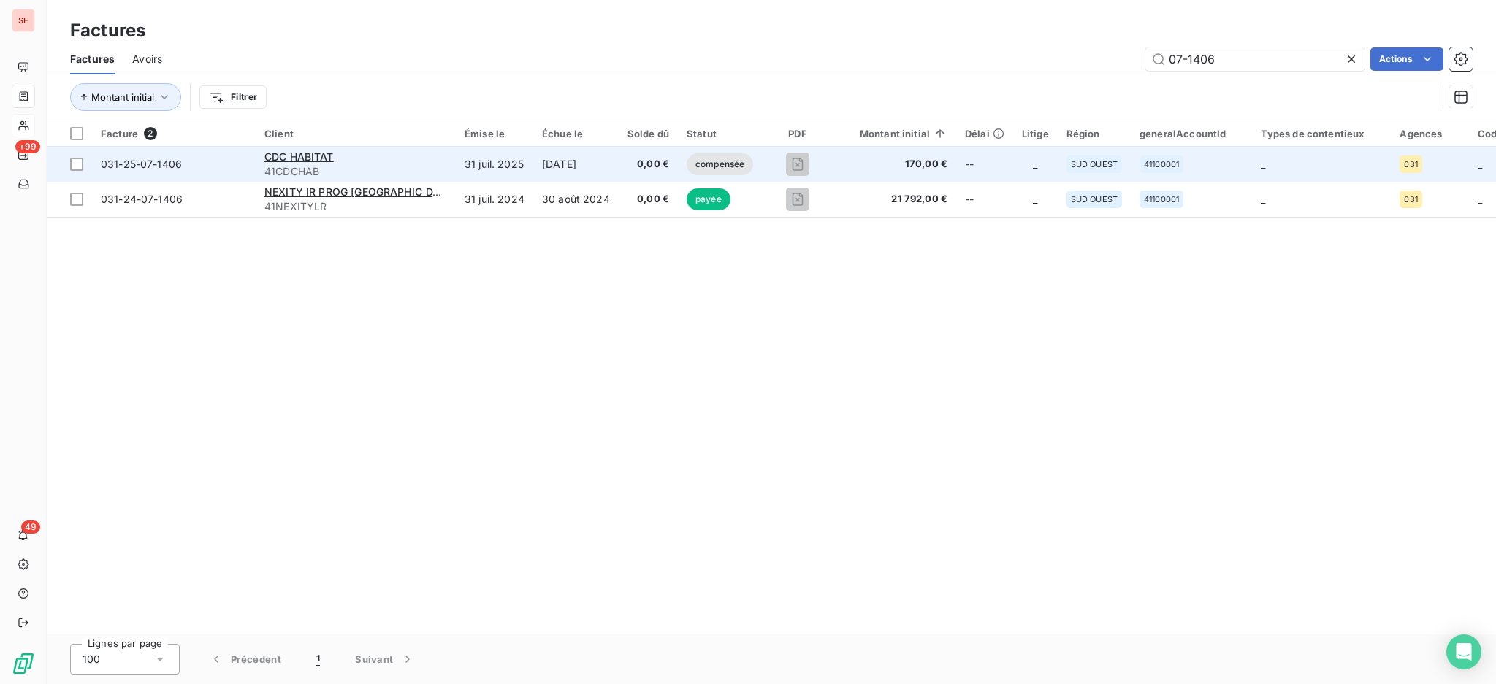
click at [719, 159] on span "compensée" at bounding box center [720, 164] width 66 height 22
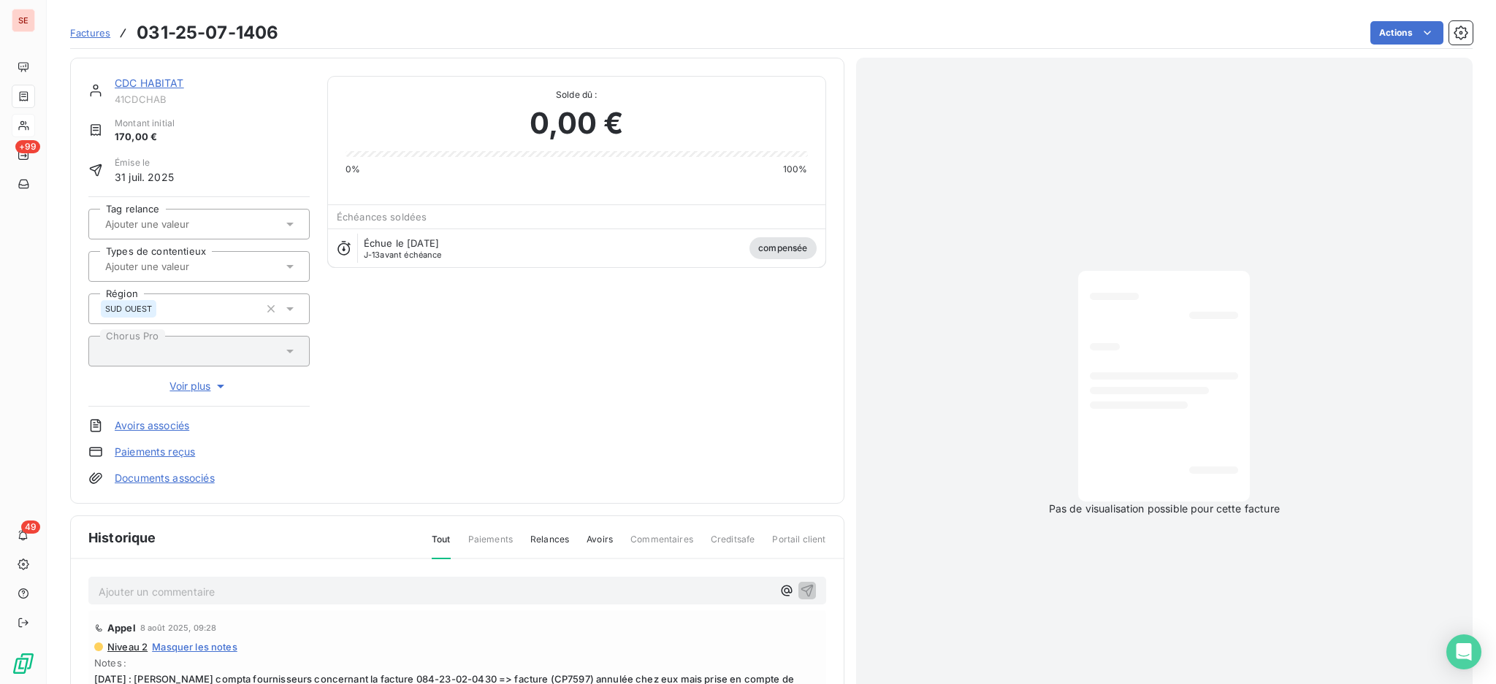
scroll to position [194, 0]
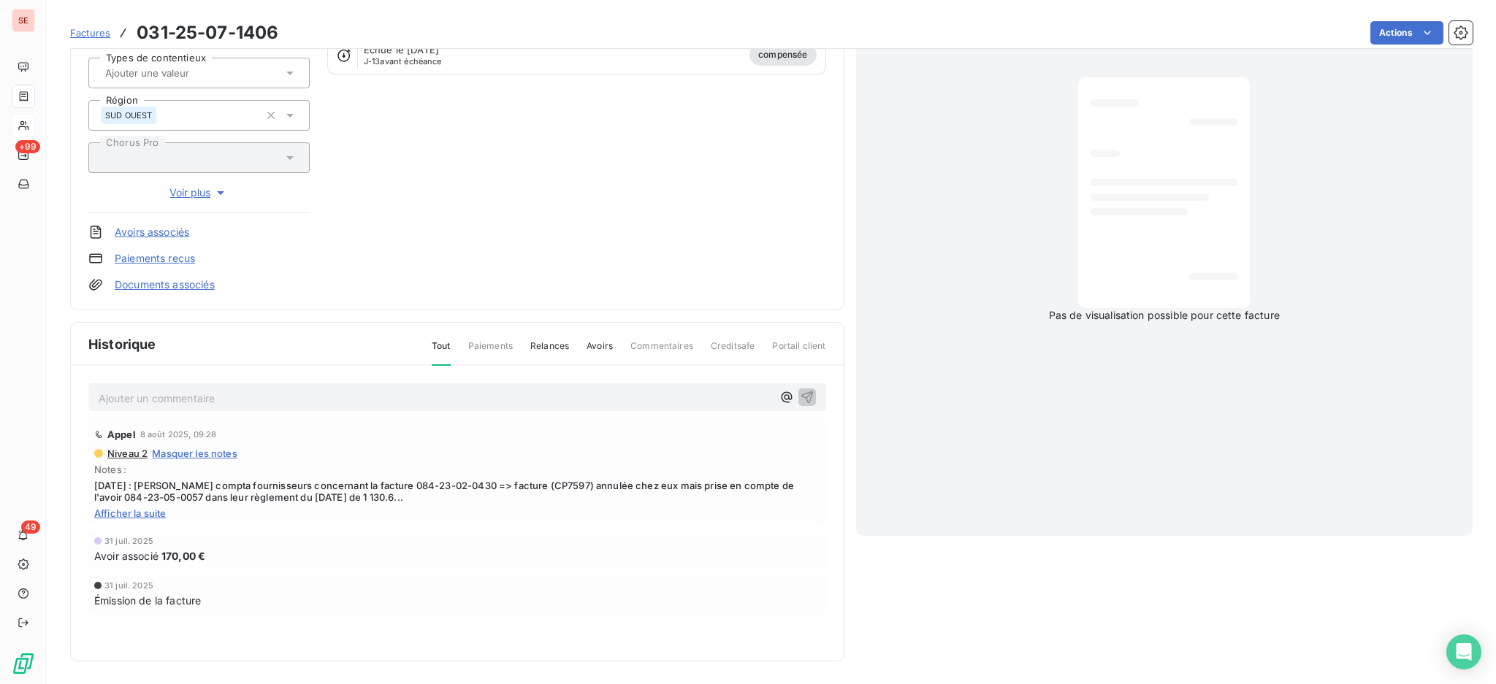
click at [132, 512] on span "Afficher la suite" at bounding box center [457, 514] width 726 height 12
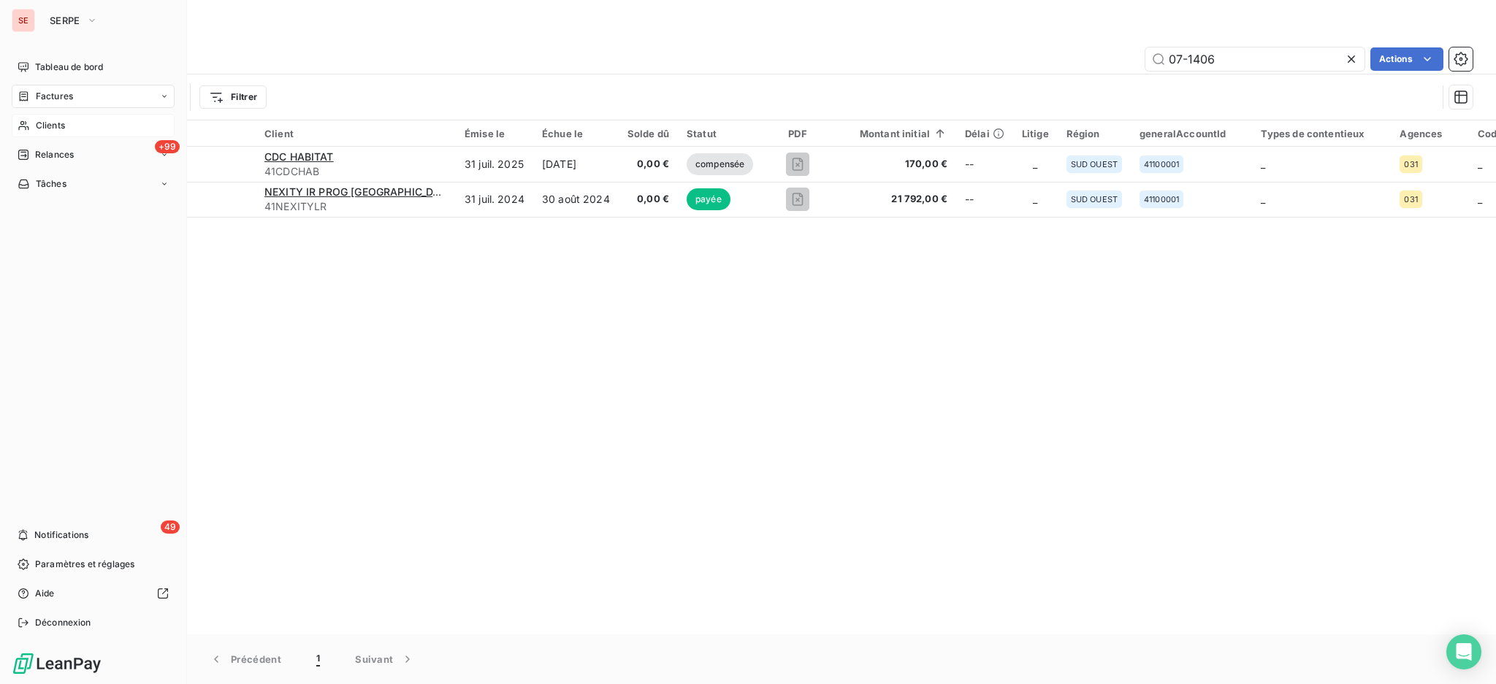
click at [61, 129] on span "Clients" at bounding box center [50, 125] width 29 height 13
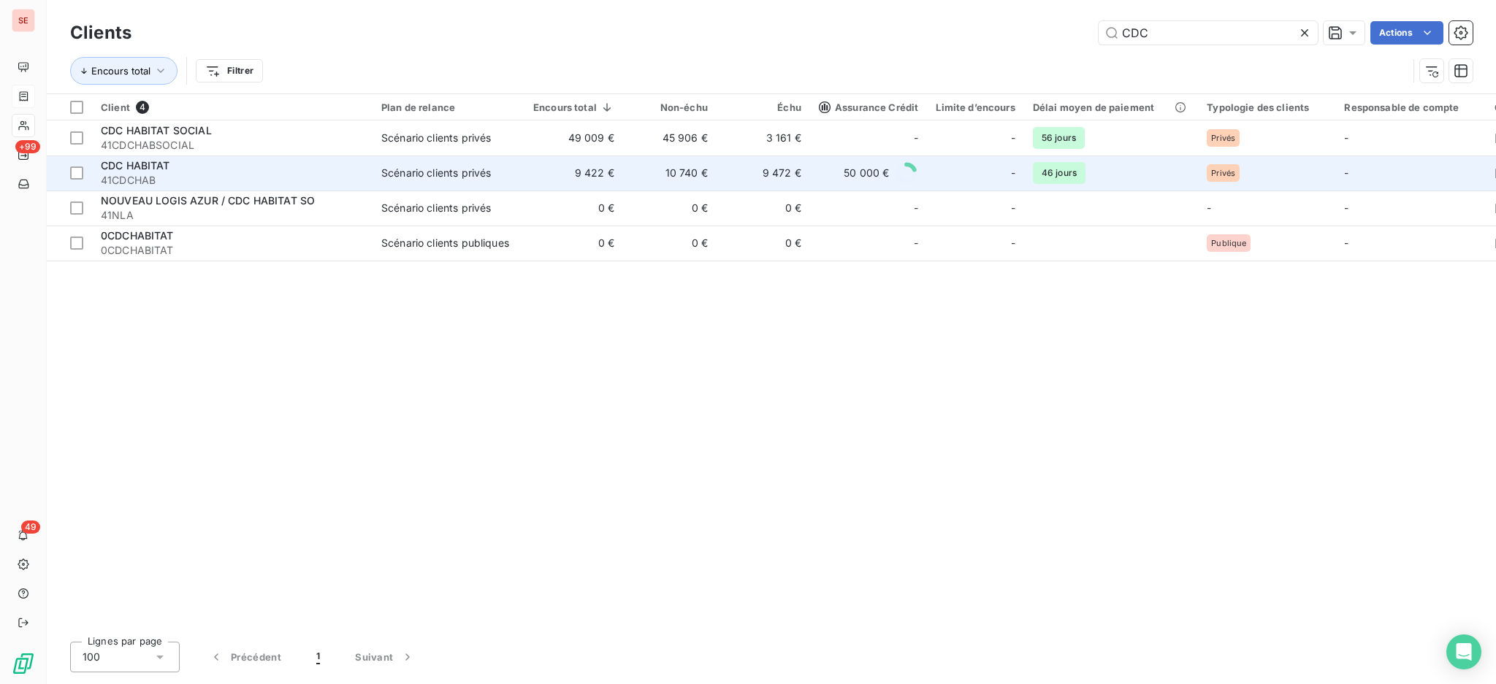
click at [133, 175] on span "41CDCHAB" at bounding box center [232, 180] width 263 height 15
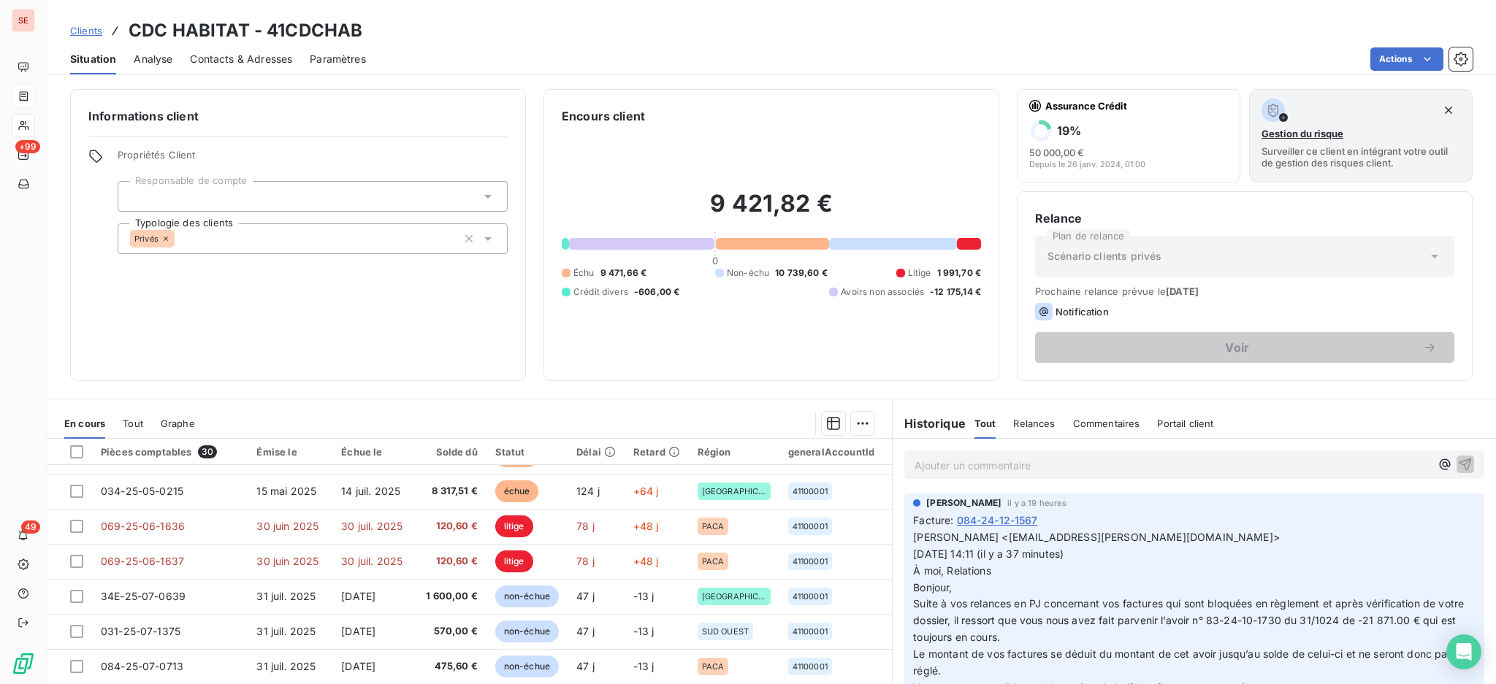
scroll to position [389, 0]
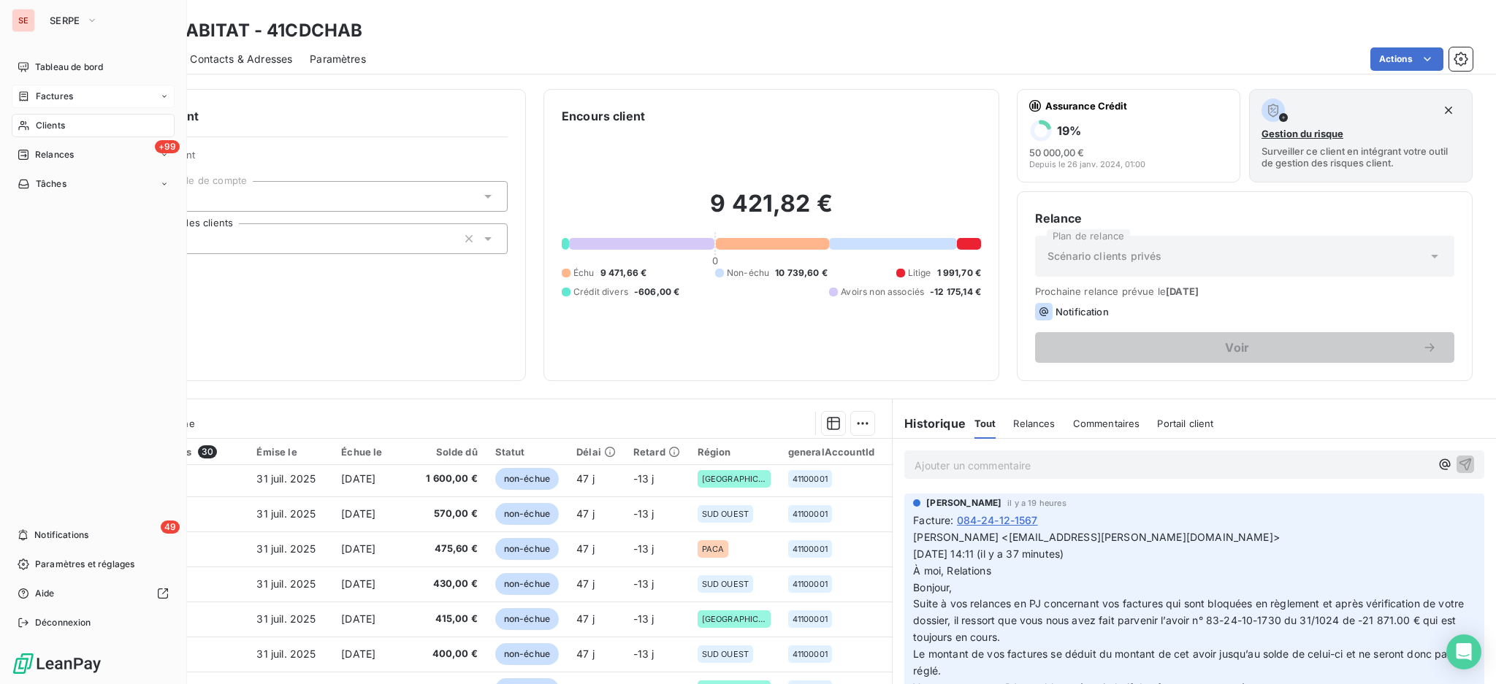
click at [68, 92] on span "Factures" at bounding box center [54, 96] width 37 height 13
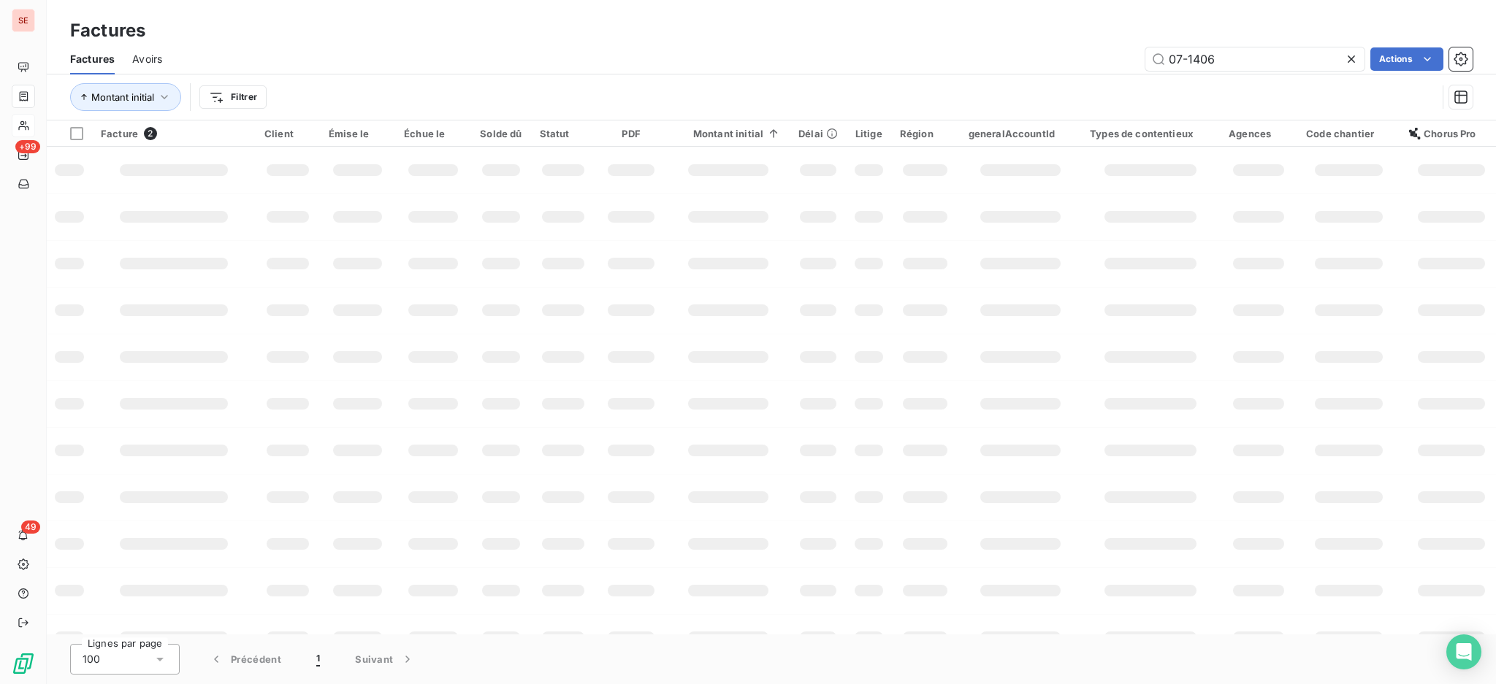
drag, startPoint x: 1258, startPoint y: 56, endPoint x: 967, endPoint y: 23, distance: 292.4
click at [1052, 27] on div "Factures Factures Avoirs 07-1406 Actions Montant initial Filtrer" at bounding box center [771, 60] width 1449 height 121
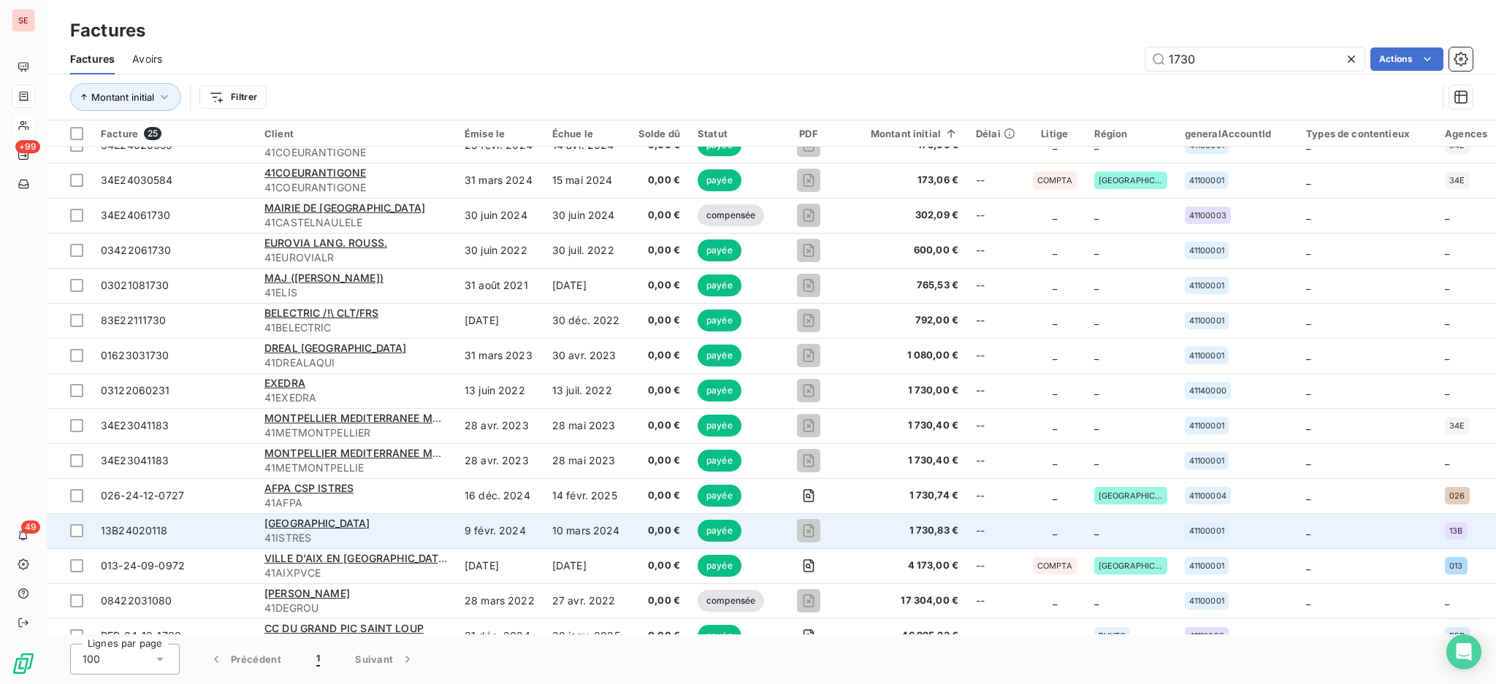
scroll to position [394, 0]
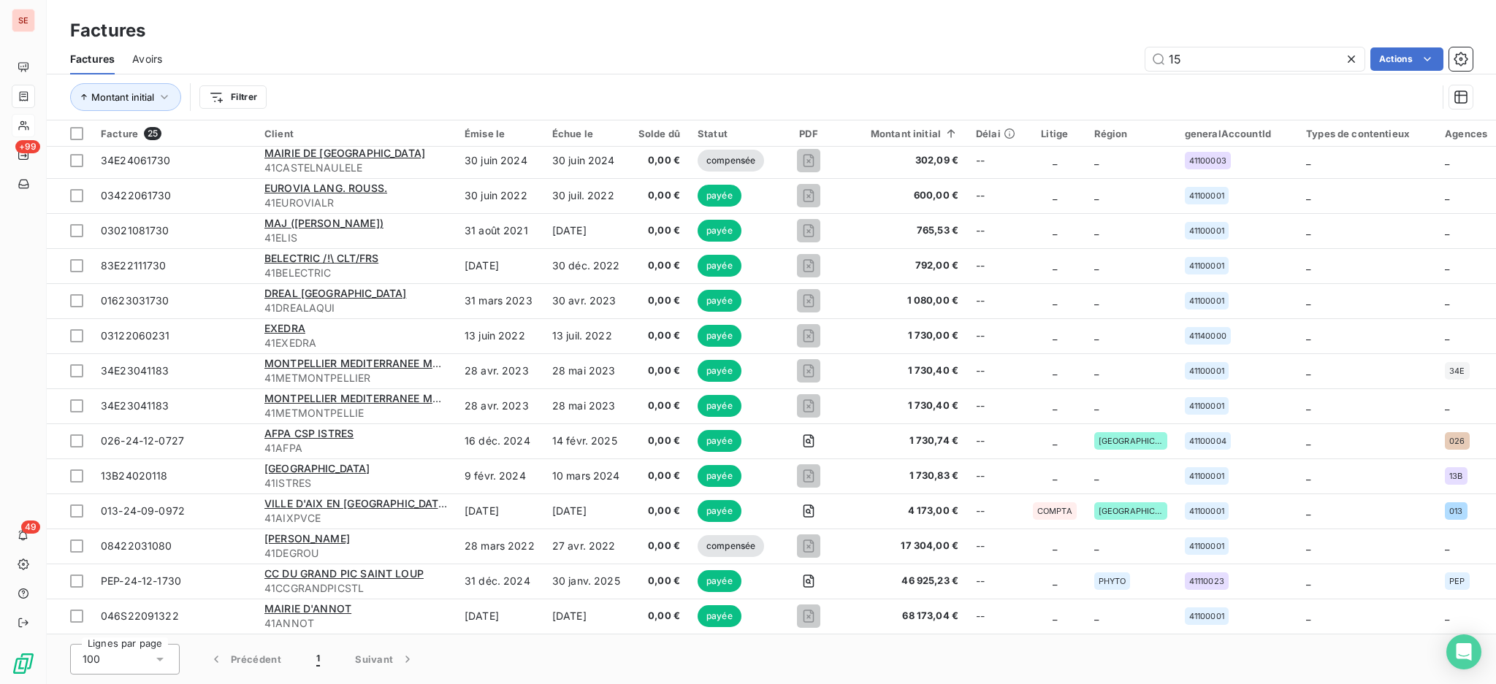
type input "154"
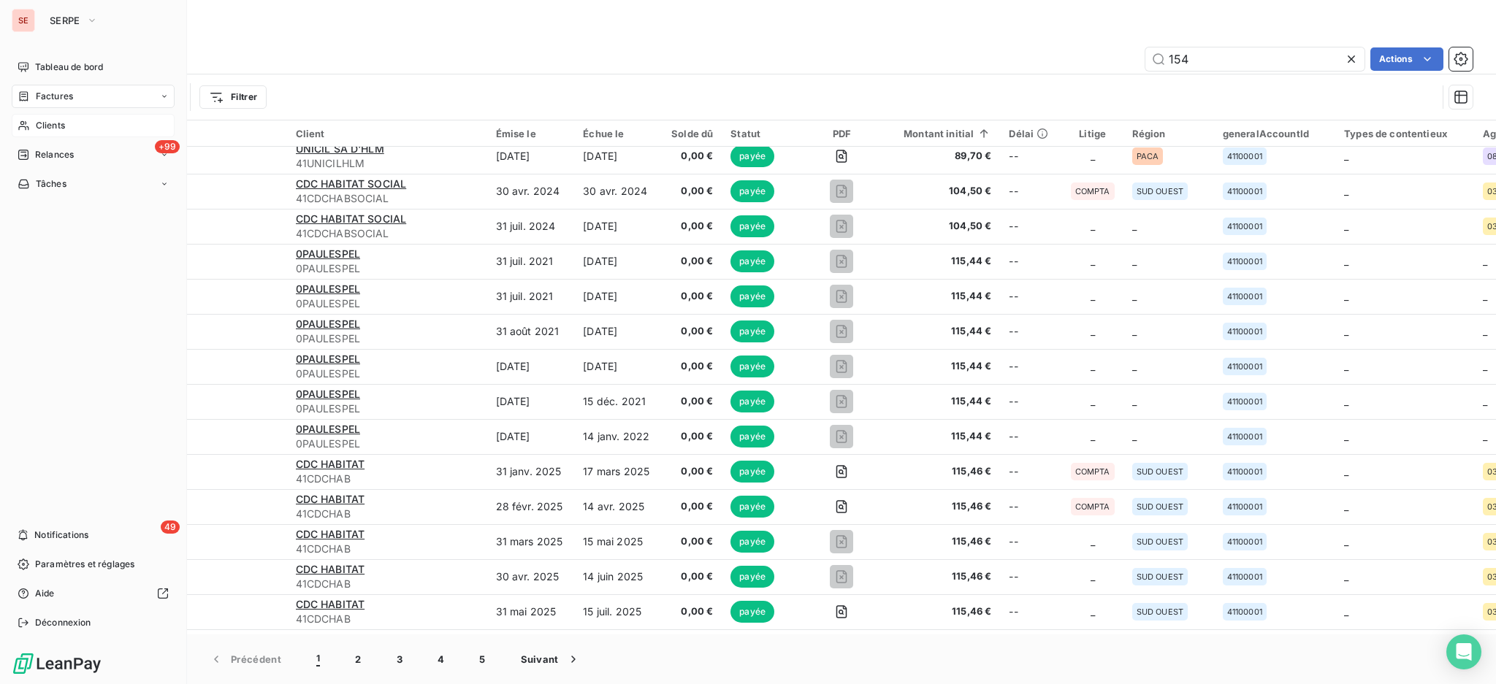
click at [51, 120] on span "Clients" at bounding box center [50, 125] width 29 height 13
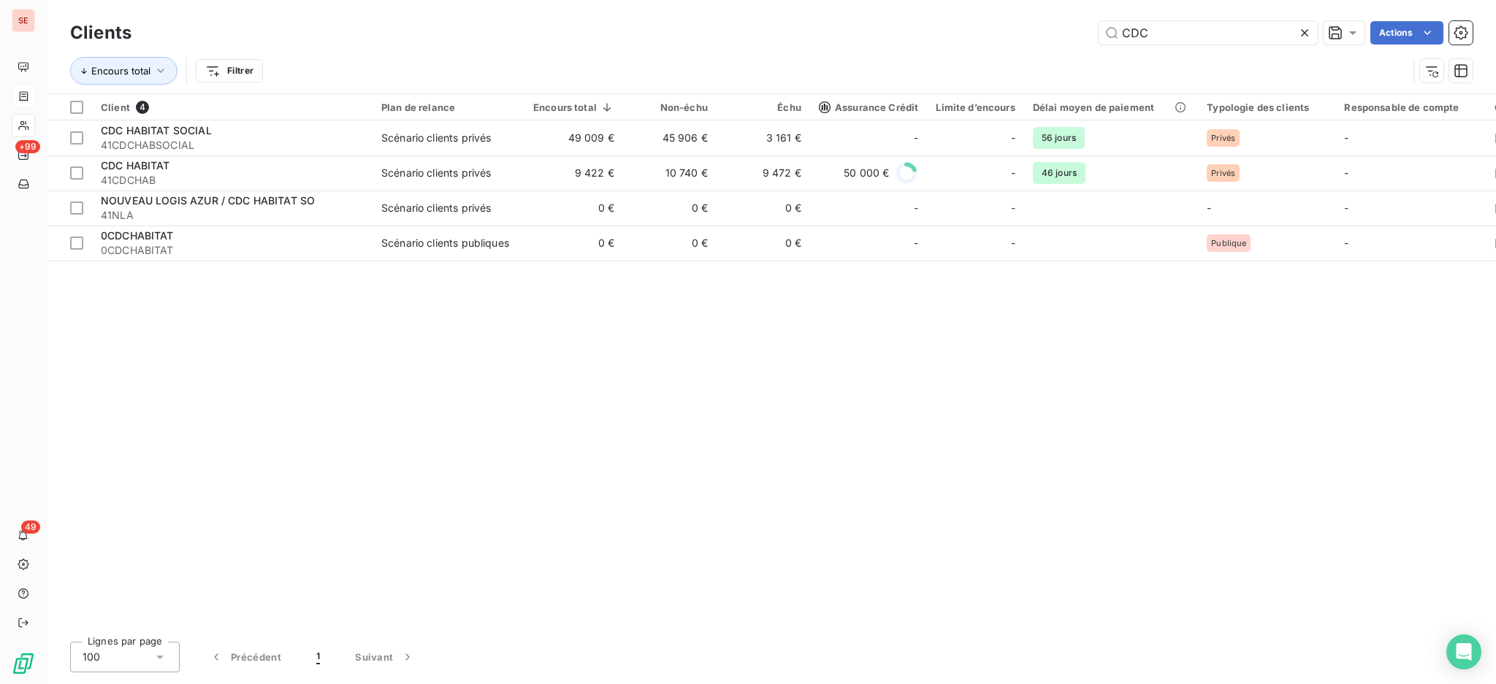
drag, startPoint x: 1180, startPoint y: 27, endPoint x: 997, endPoint y: 16, distance: 183.6
click at [1001, 18] on div "Clients CDC Actions" at bounding box center [771, 33] width 1402 height 31
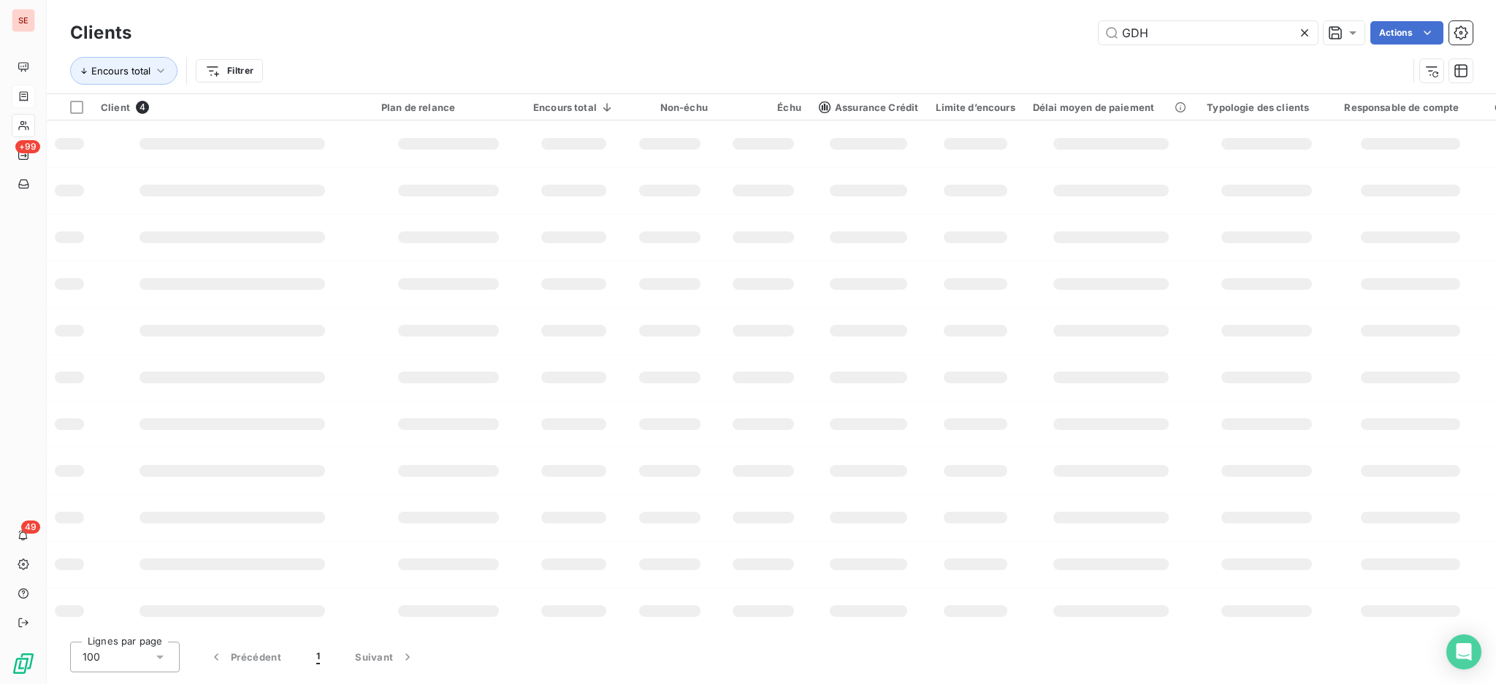
type input "GDH"
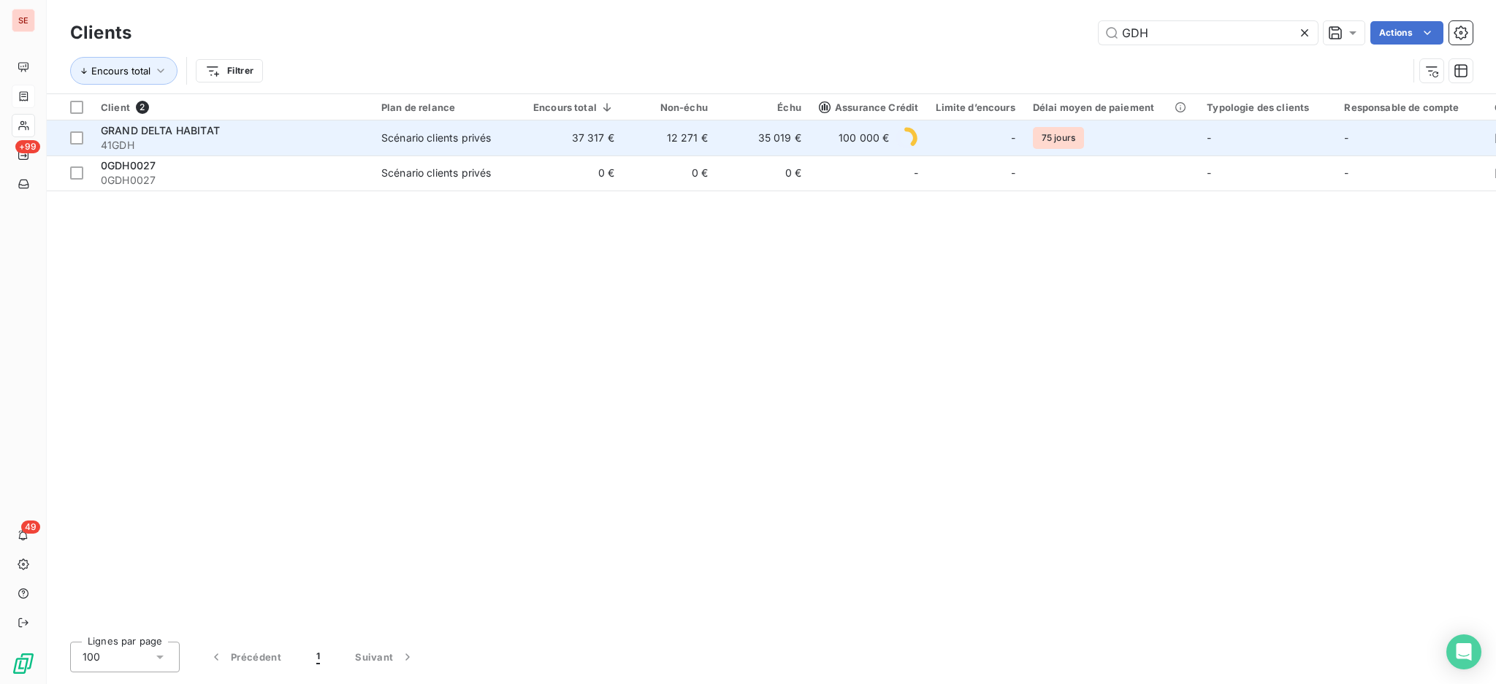
click at [221, 132] on div "GRAND DELTA HABITAT" at bounding box center [232, 130] width 263 height 15
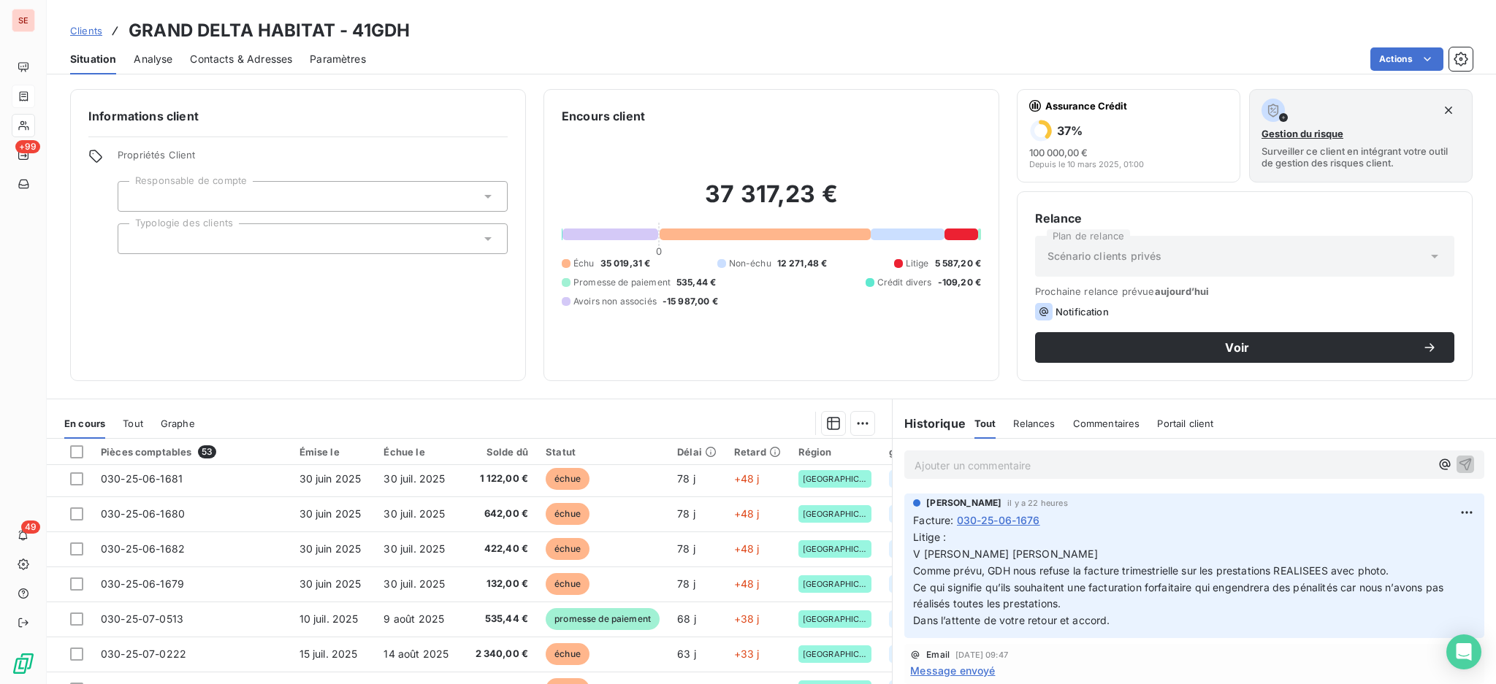
scroll to position [486, 0]
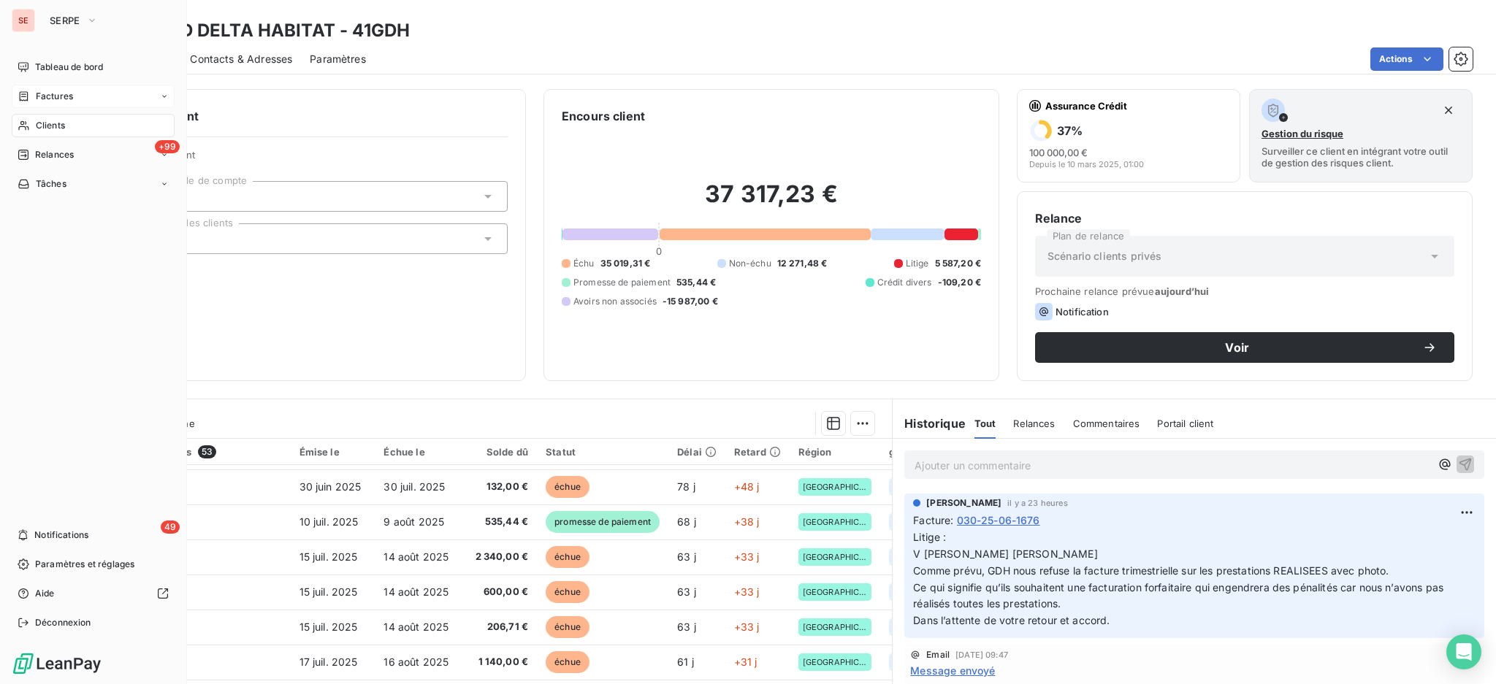
click at [54, 121] on span "Clients" at bounding box center [50, 125] width 29 height 13
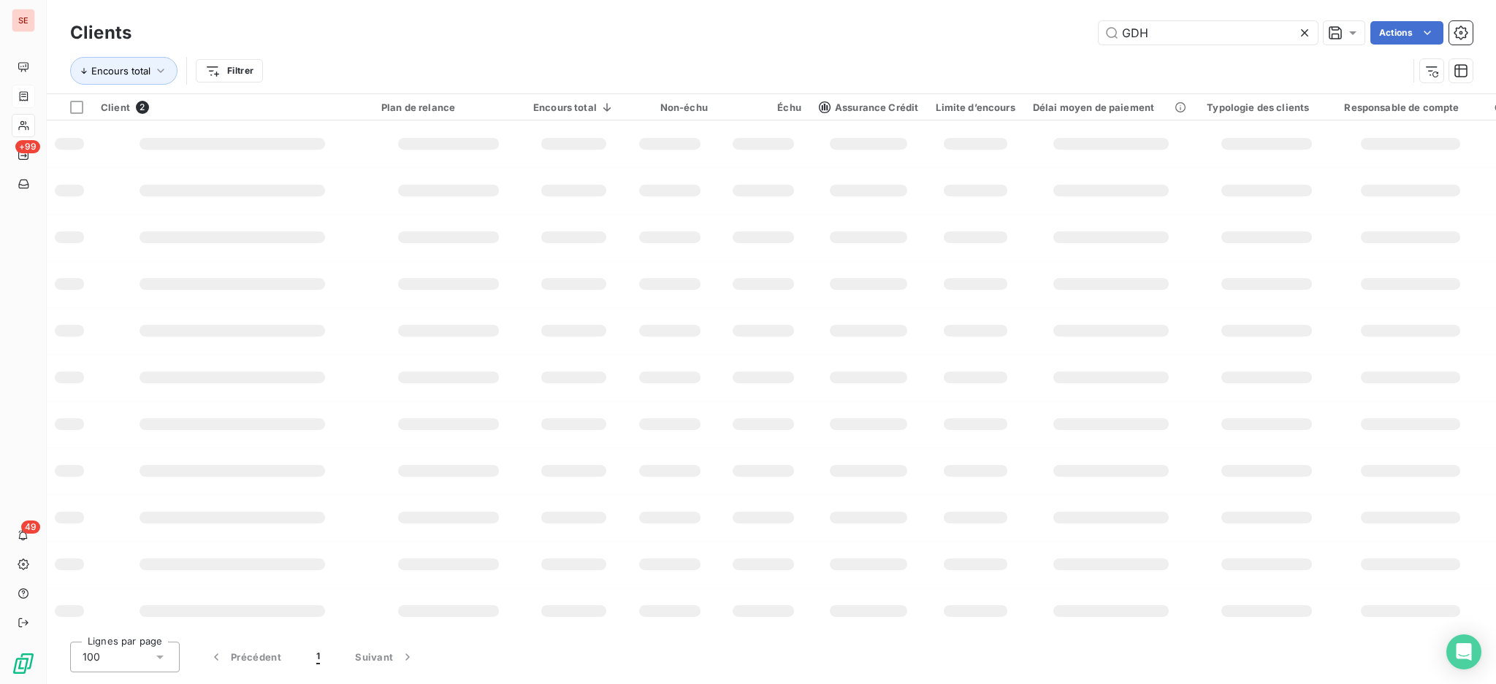
drag, startPoint x: 1208, startPoint y: 34, endPoint x: 982, endPoint y: 4, distance: 228.4
click at [997, 7] on div "Clients GDH Actions Encours total Filtrer" at bounding box center [771, 46] width 1449 height 93
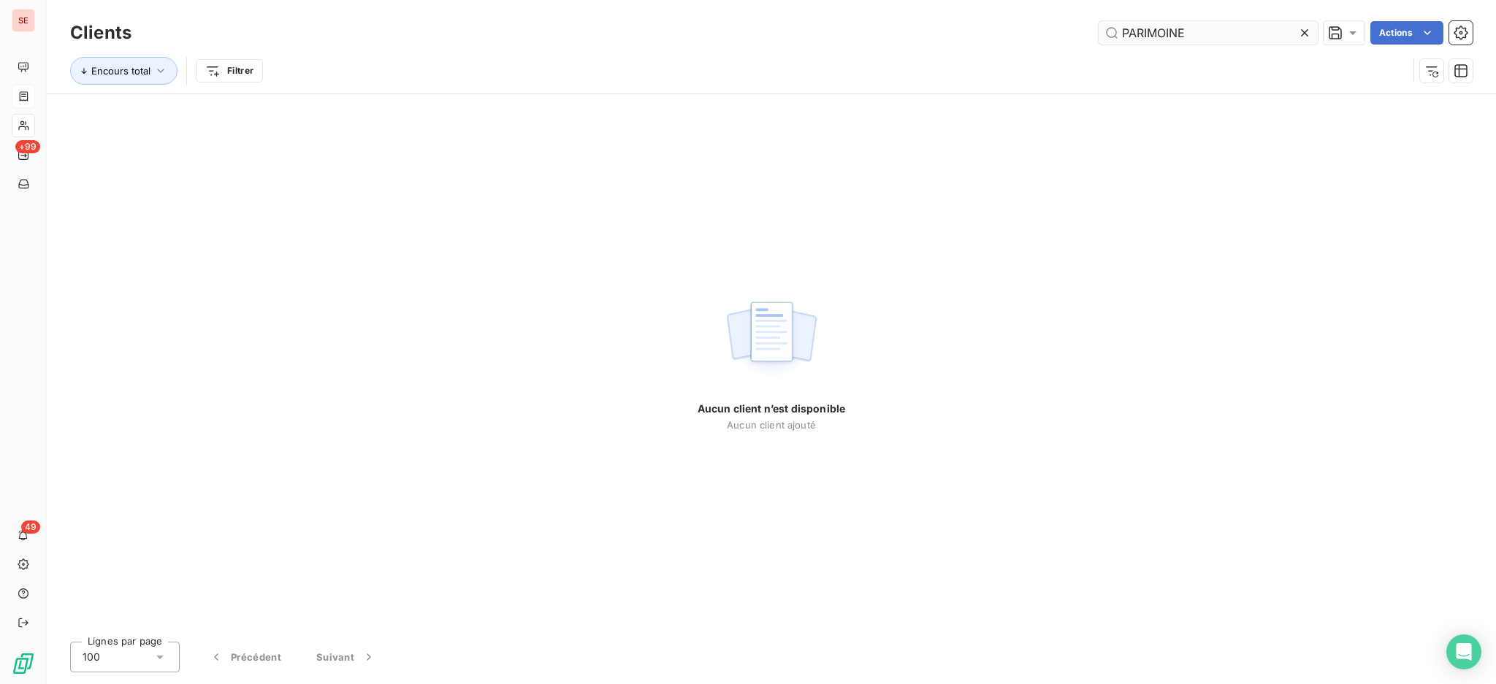
click at [1136, 27] on input "PARIMOINE" at bounding box center [1207, 32] width 219 height 23
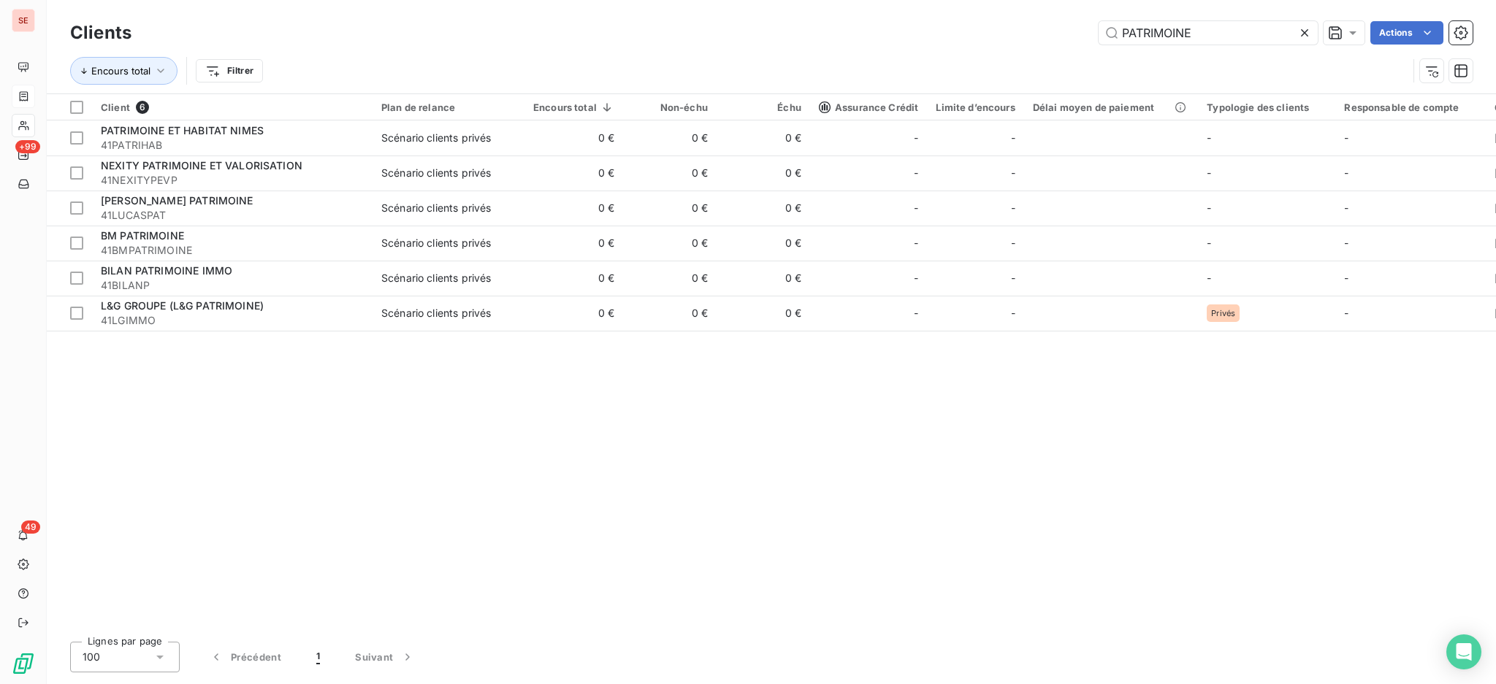
drag, startPoint x: 1228, startPoint y: 36, endPoint x: 1023, endPoint y: 24, distance: 205.6
click at [1023, 24] on div "PATRIMOINE Actions" at bounding box center [810, 32] width 1323 height 23
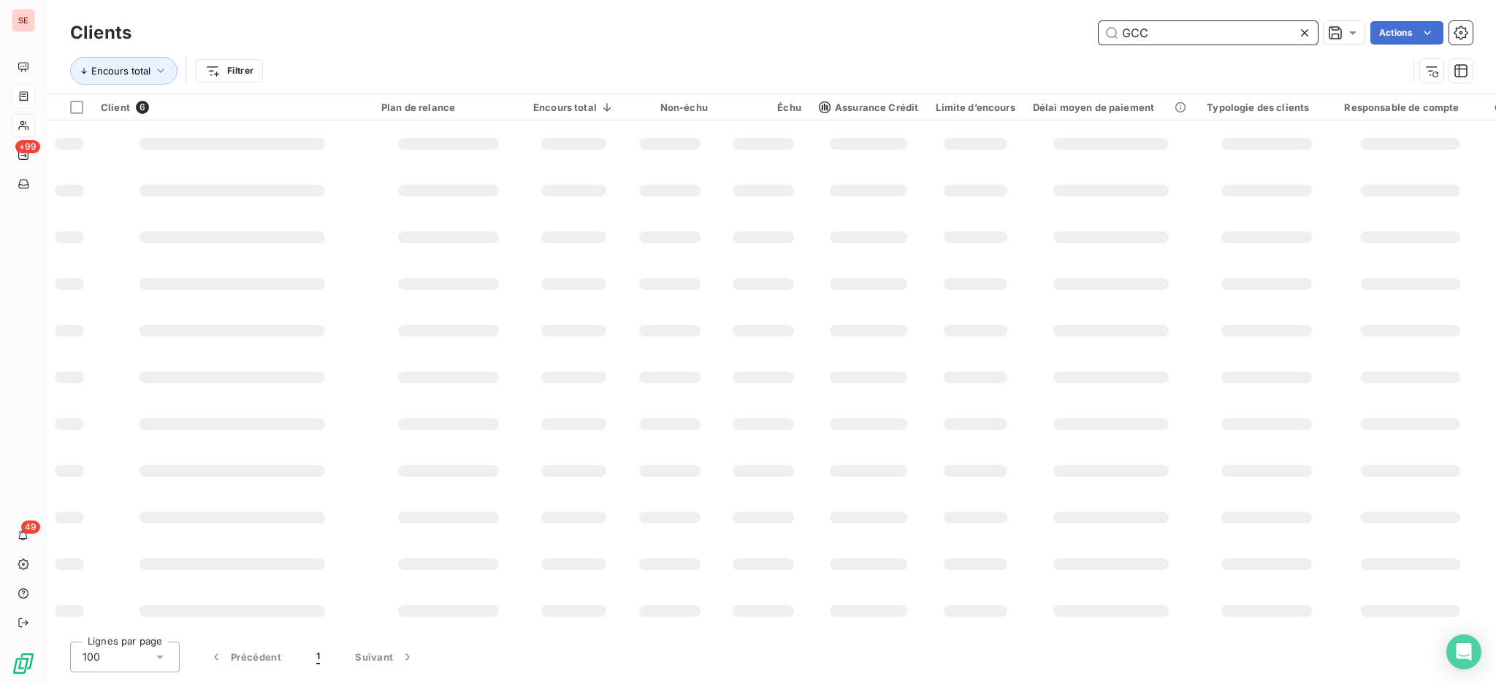
type input "GCC"
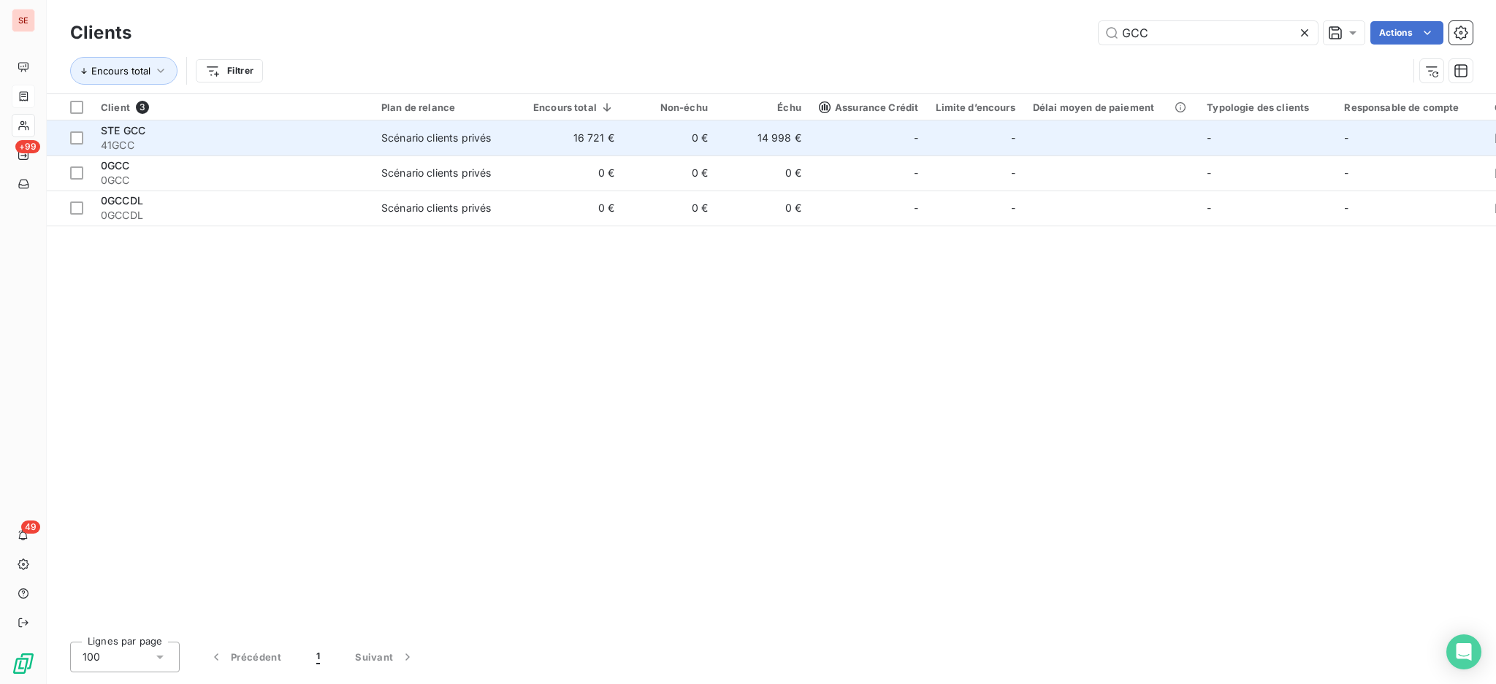
click at [542, 139] on td "16 721 €" at bounding box center [573, 138] width 99 height 35
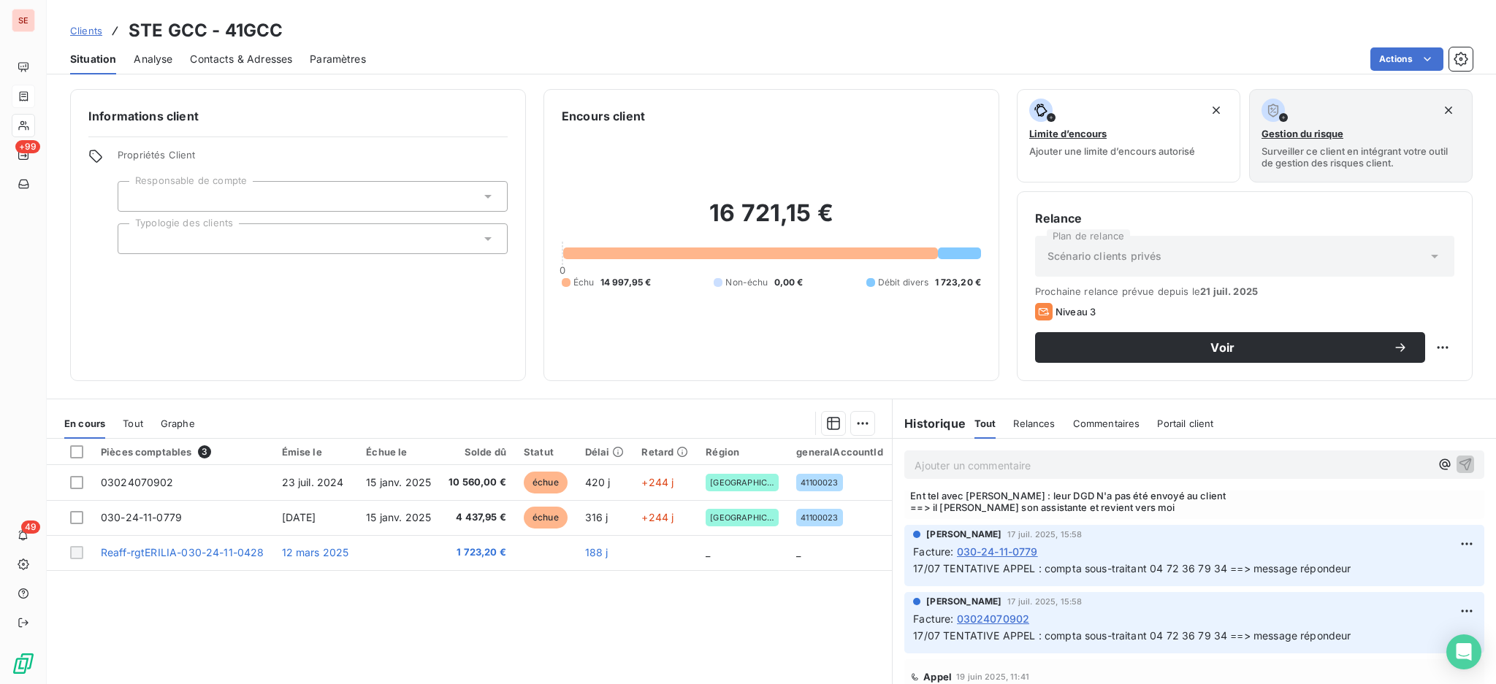
scroll to position [194, 0]
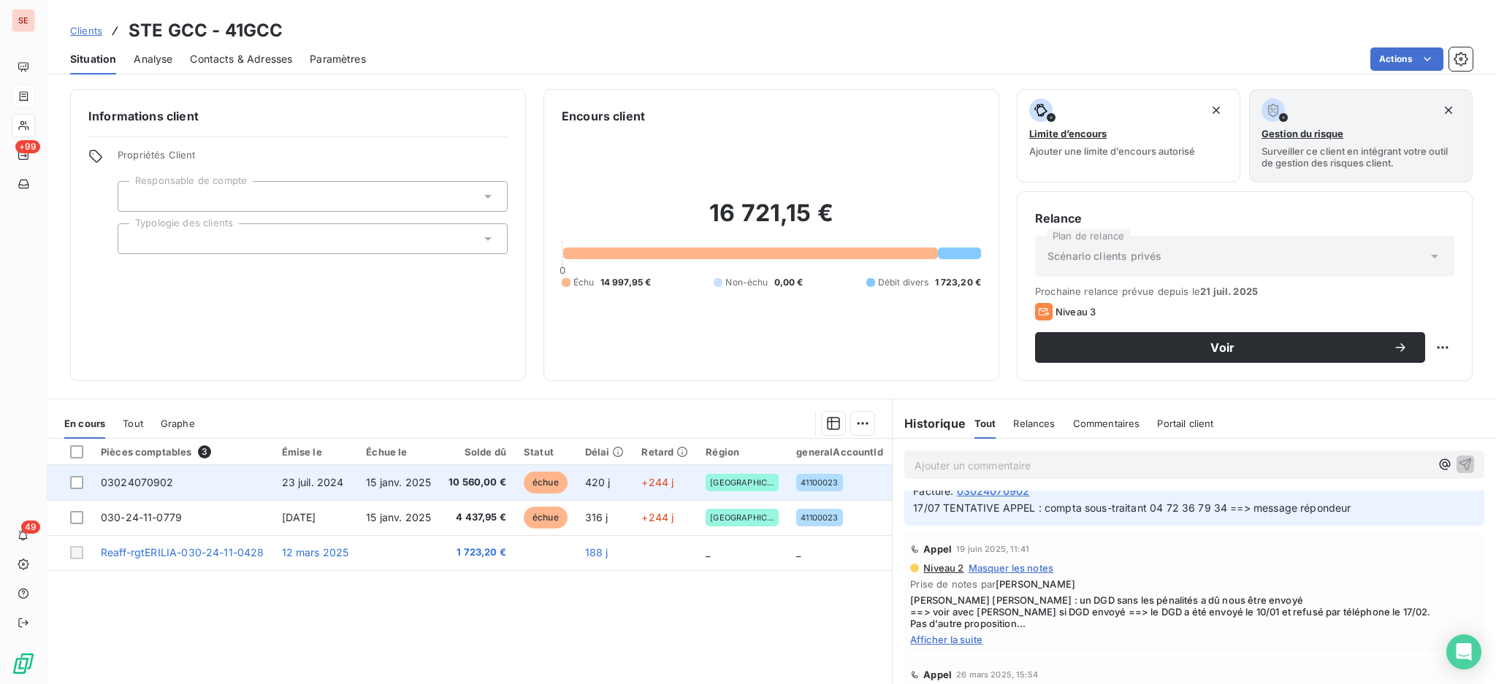
click at [454, 491] on td "10 560,00 €" at bounding box center [477, 482] width 75 height 35
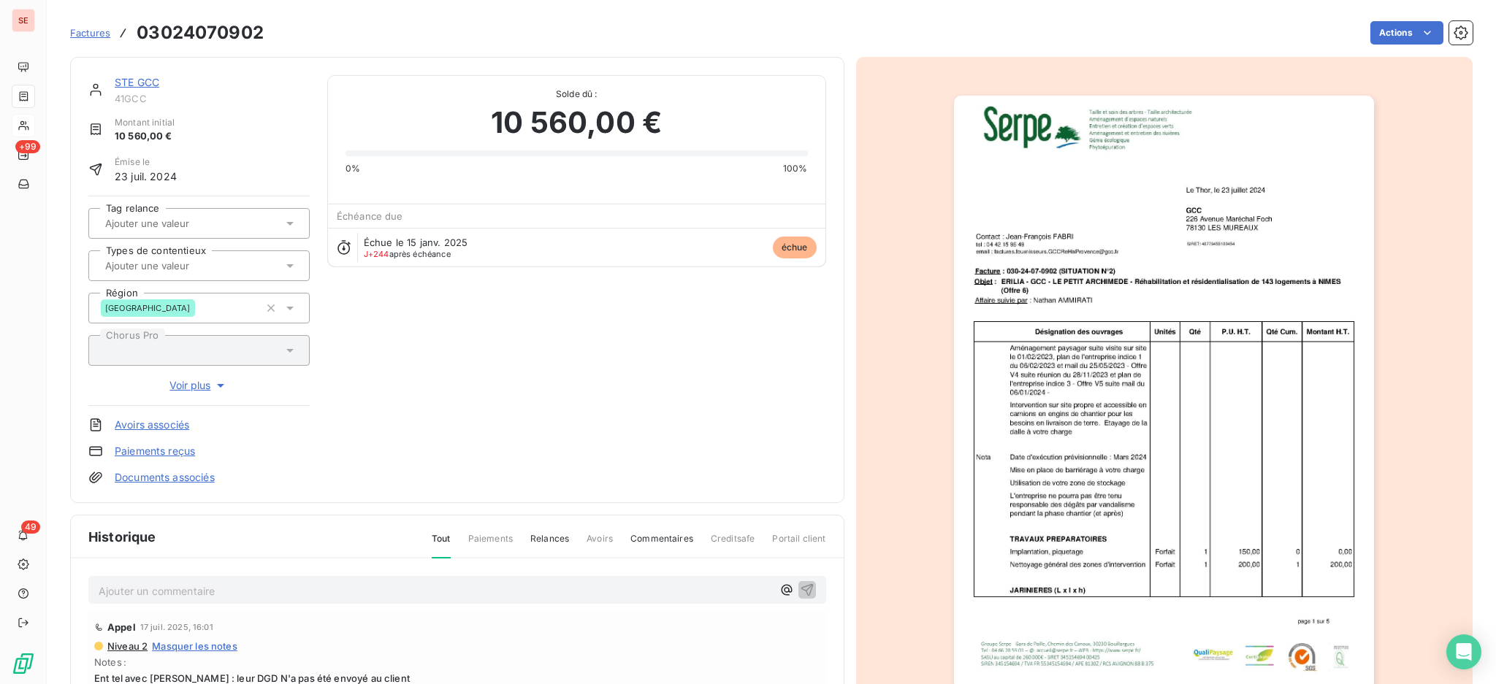
click at [177, 478] on link "Documents associés" at bounding box center [165, 477] width 100 height 15
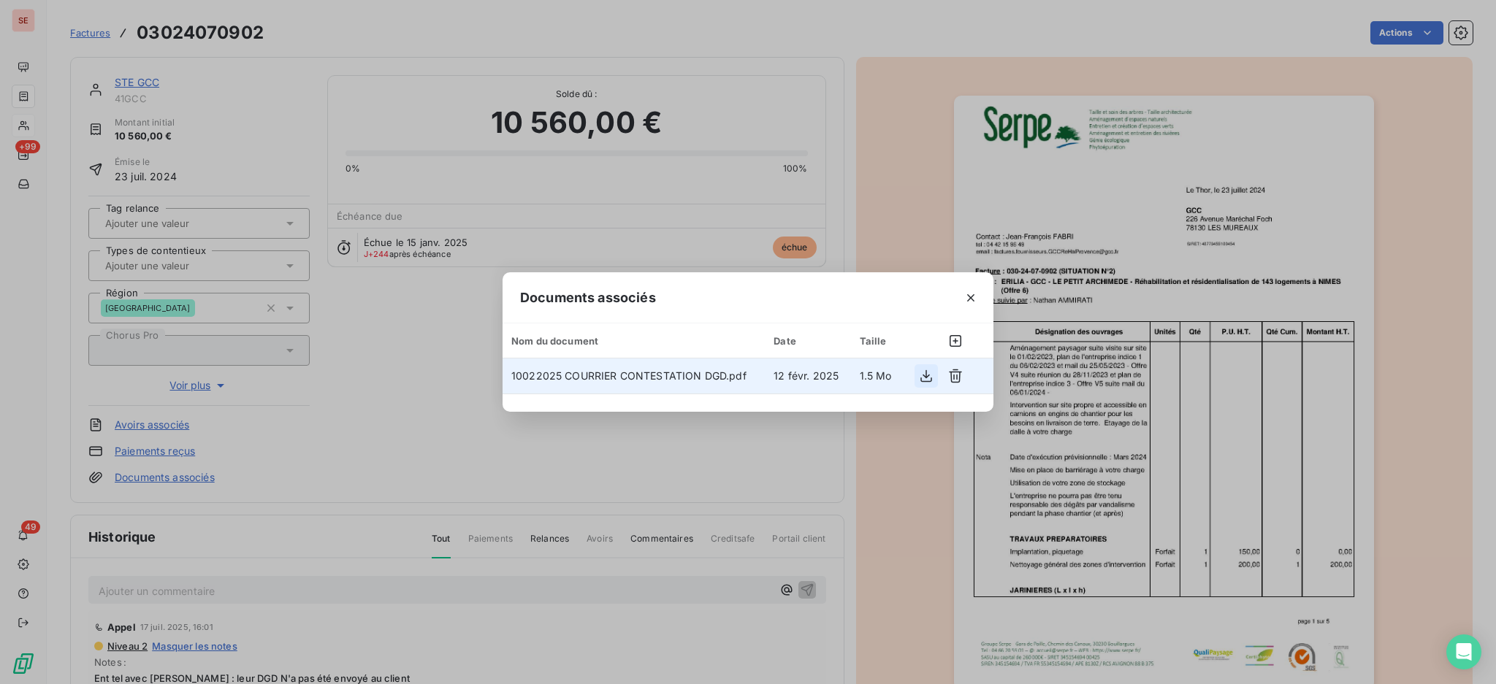
click at [925, 372] on icon "button" at bounding box center [926, 376] width 15 height 15
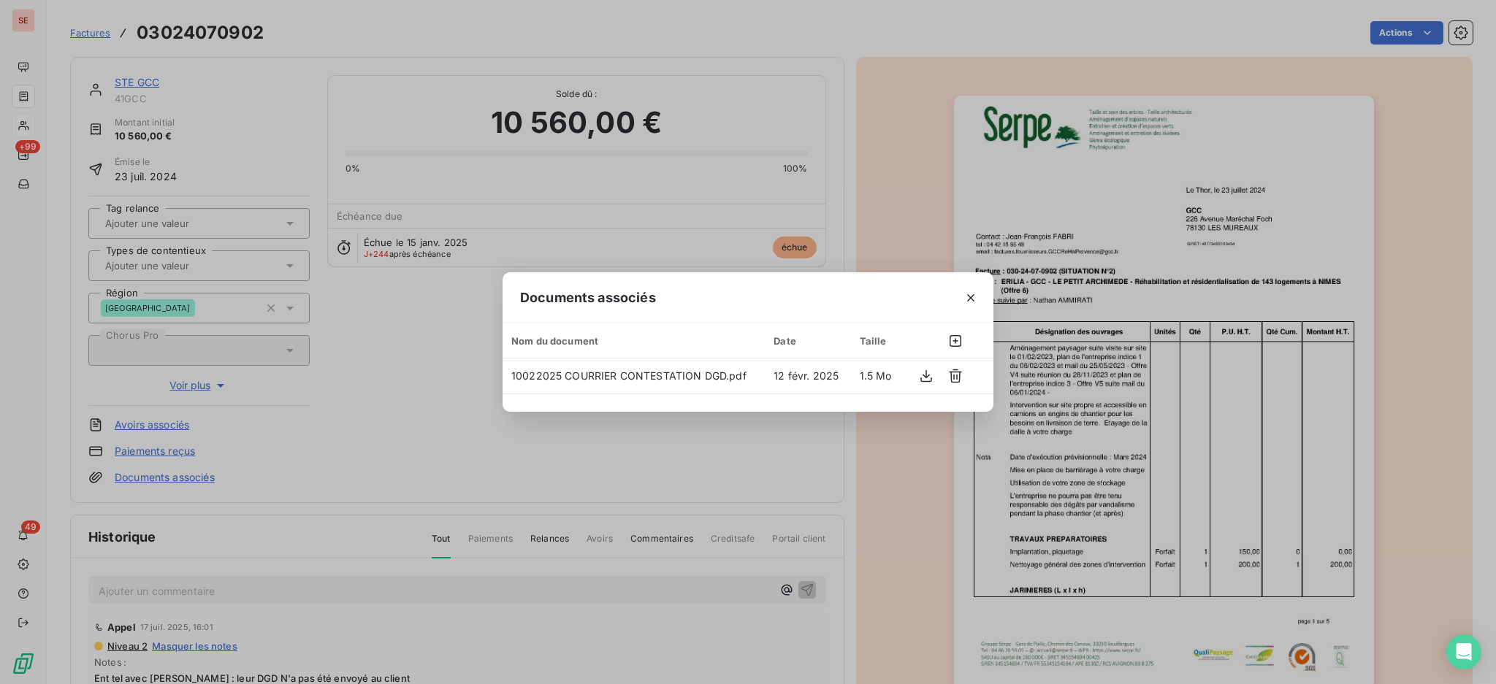
click at [868, 117] on div "Documents associés Nom du document Date Taille 10022025 COURRIER CONTESTATION D…" at bounding box center [748, 342] width 1496 height 684
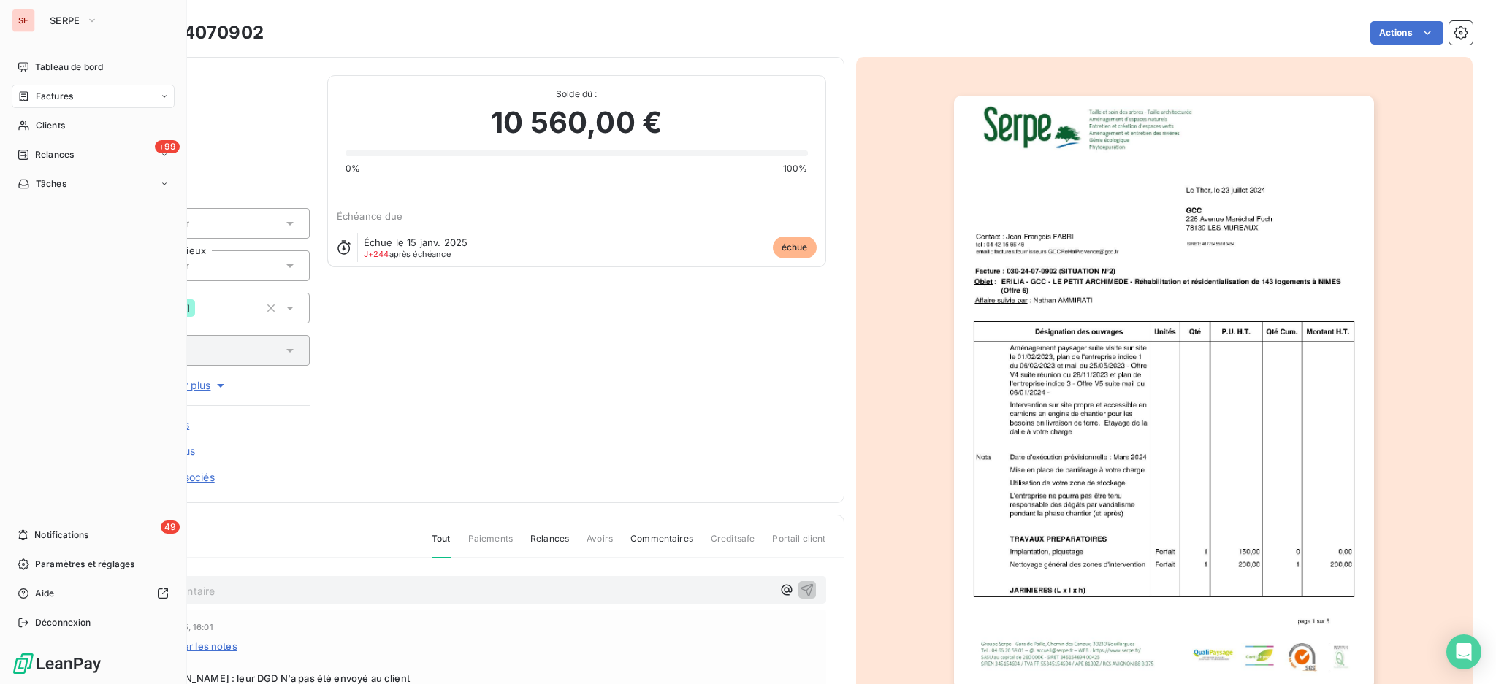
drag, startPoint x: 37, startPoint y: 123, endPoint x: 84, endPoint y: 110, distance: 48.8
click at [37, 123] on span "Clients" at bounding box center [50, 125] width 29 height 13
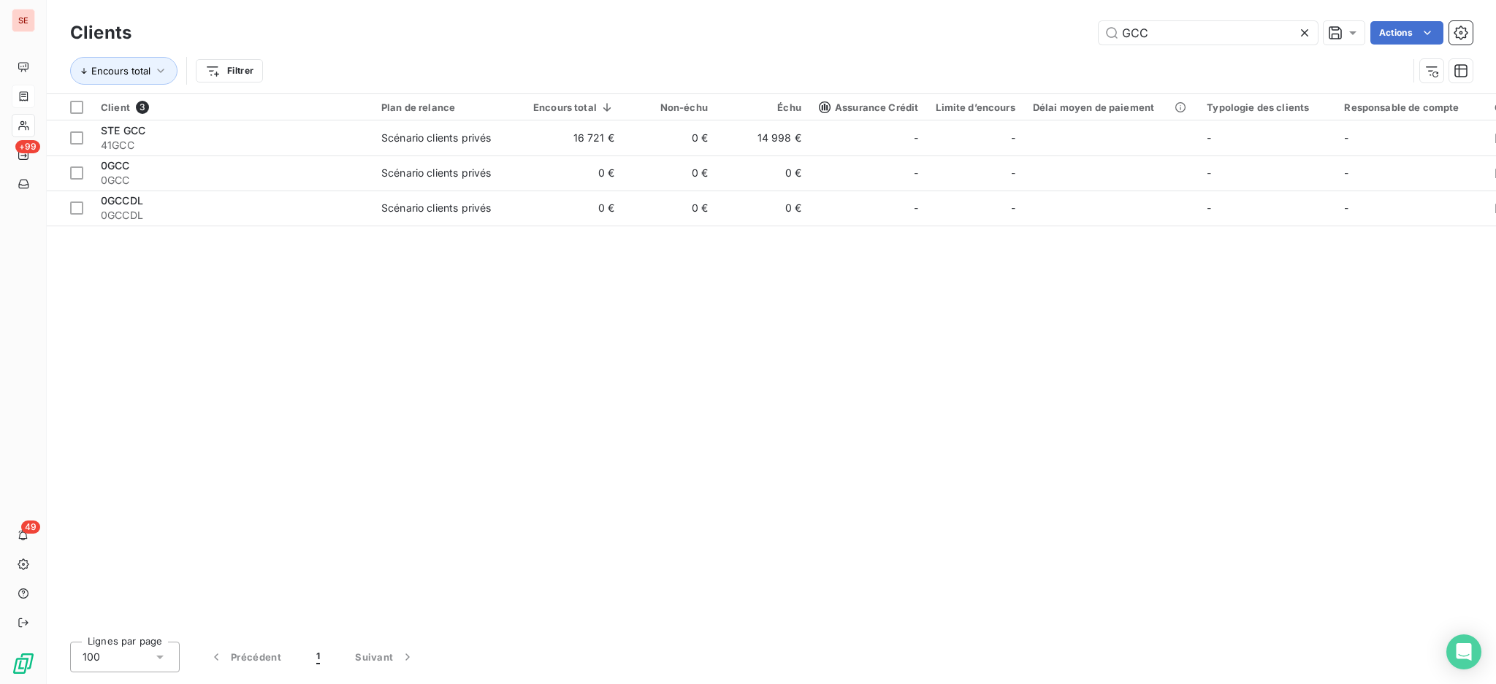
drag, startPoint x: 1176, startPoint y: 31, endPoint x: 1047, endPoint y: -8, distance: 135.2
click at [1047, 0] on html "SE +99 49 Clients GCC Actions Encours total Filtrer Client 3 Plan de relance En…" at bounding box center [748, 342] width 1496 height 684
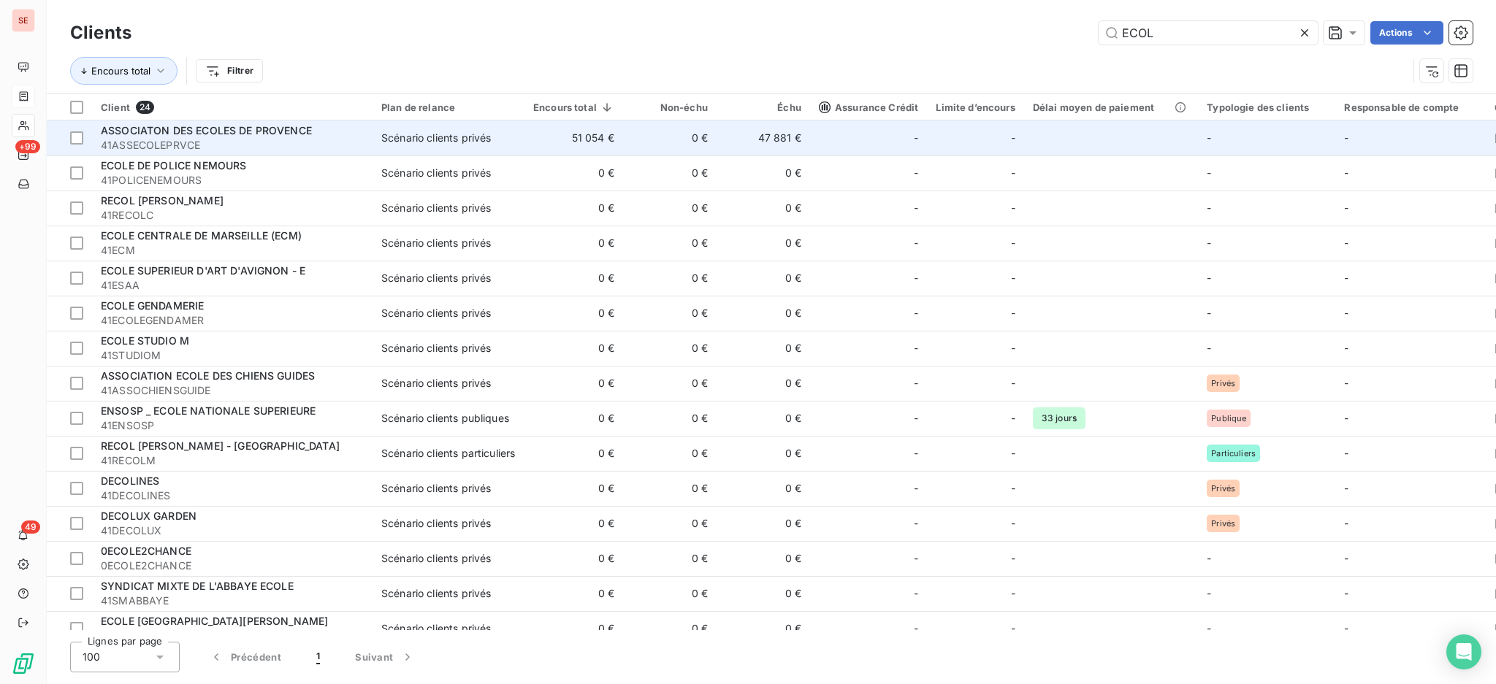
type input "ECOL"
click at [484, 145] on div "Scénario clients privés" at bounding box center [436, 138] width 110 height 15
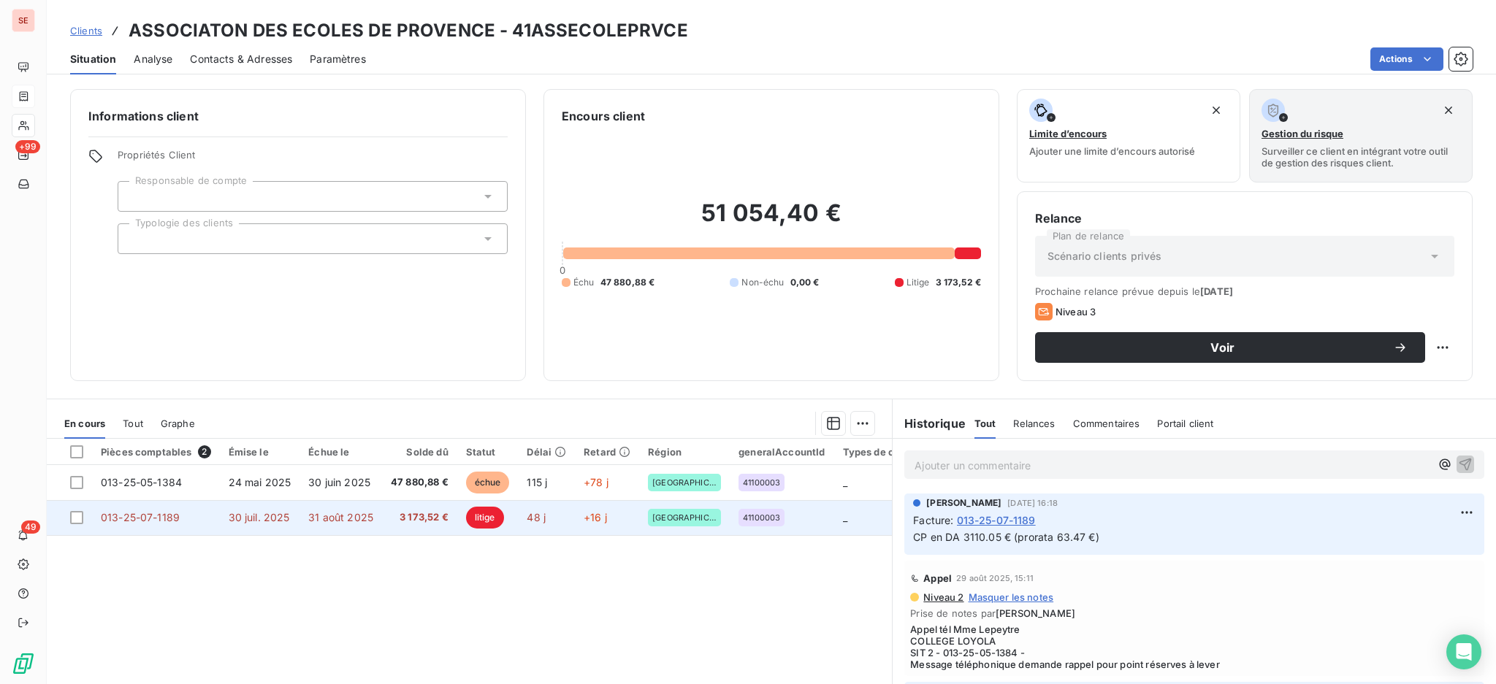
click at [336, 519] on span "31 août 2025" at bounding box center [340, 517] width 65 height 12
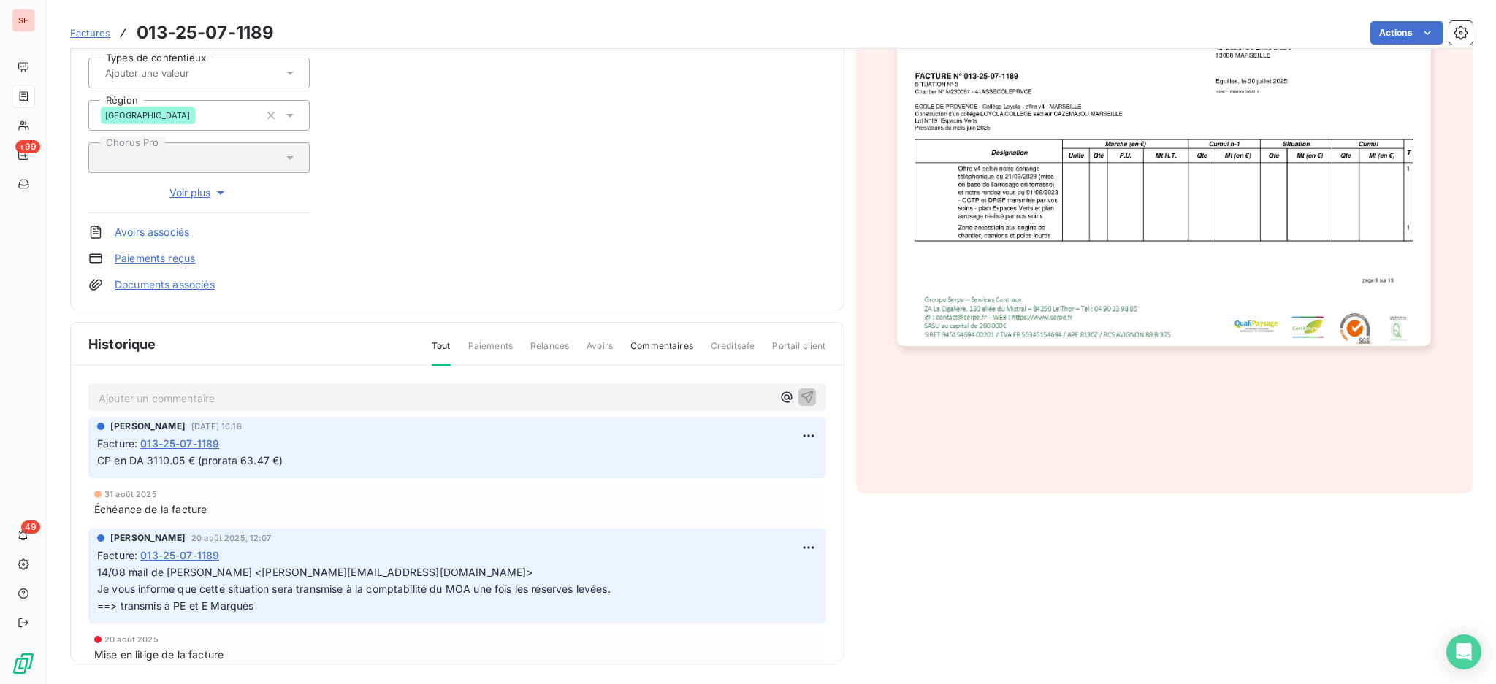
scroll to position [138, 0]
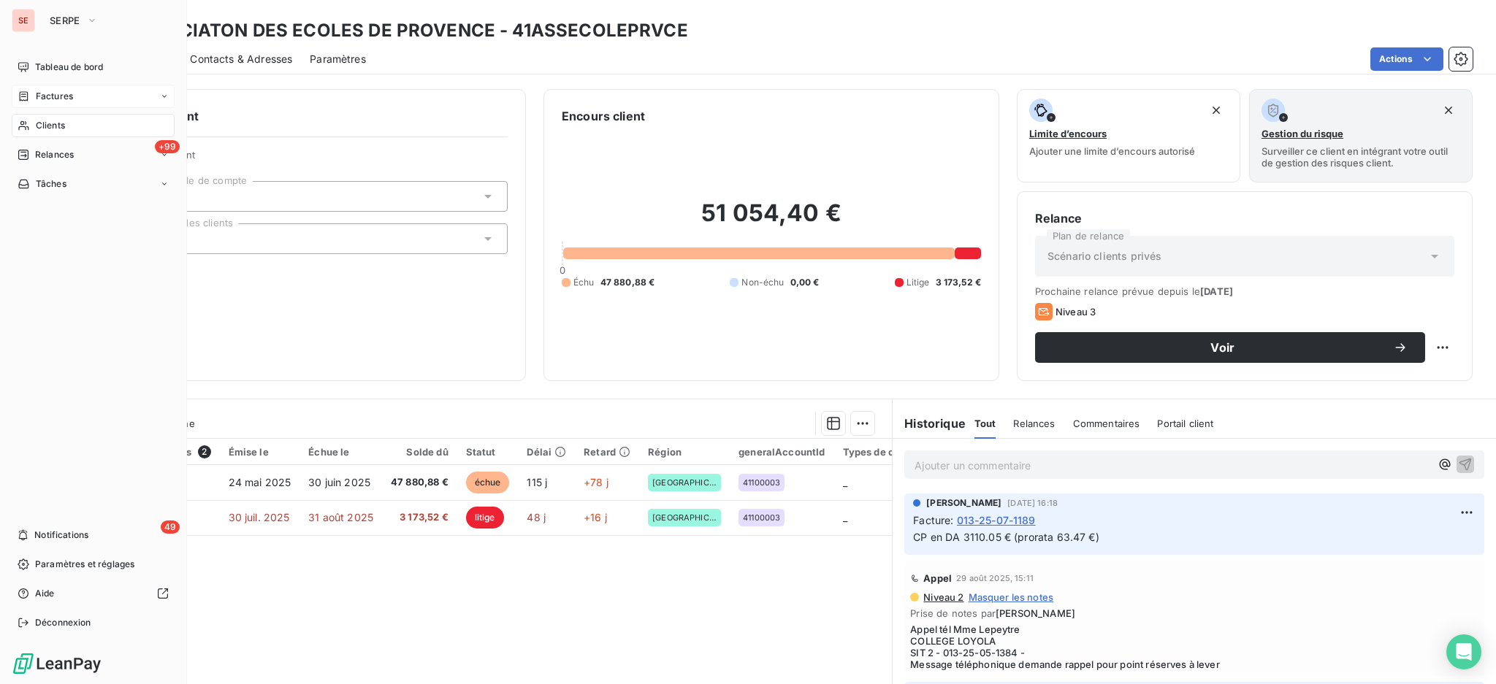
click at [51, 123] on span "Clients" at bounding box center [50, 125] width 29 height 13
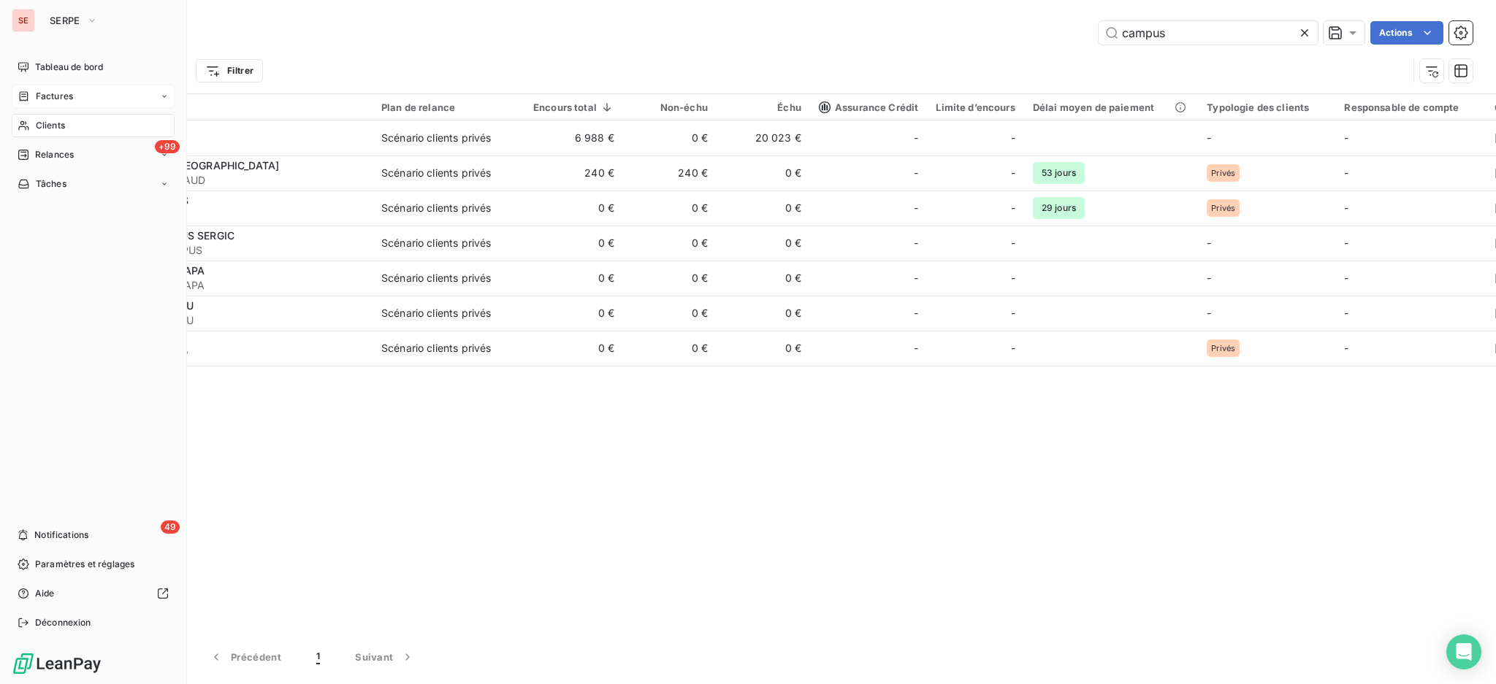
click at [56, 129] on span "Clients" at bounding box center [50, 125] width 29 height 13
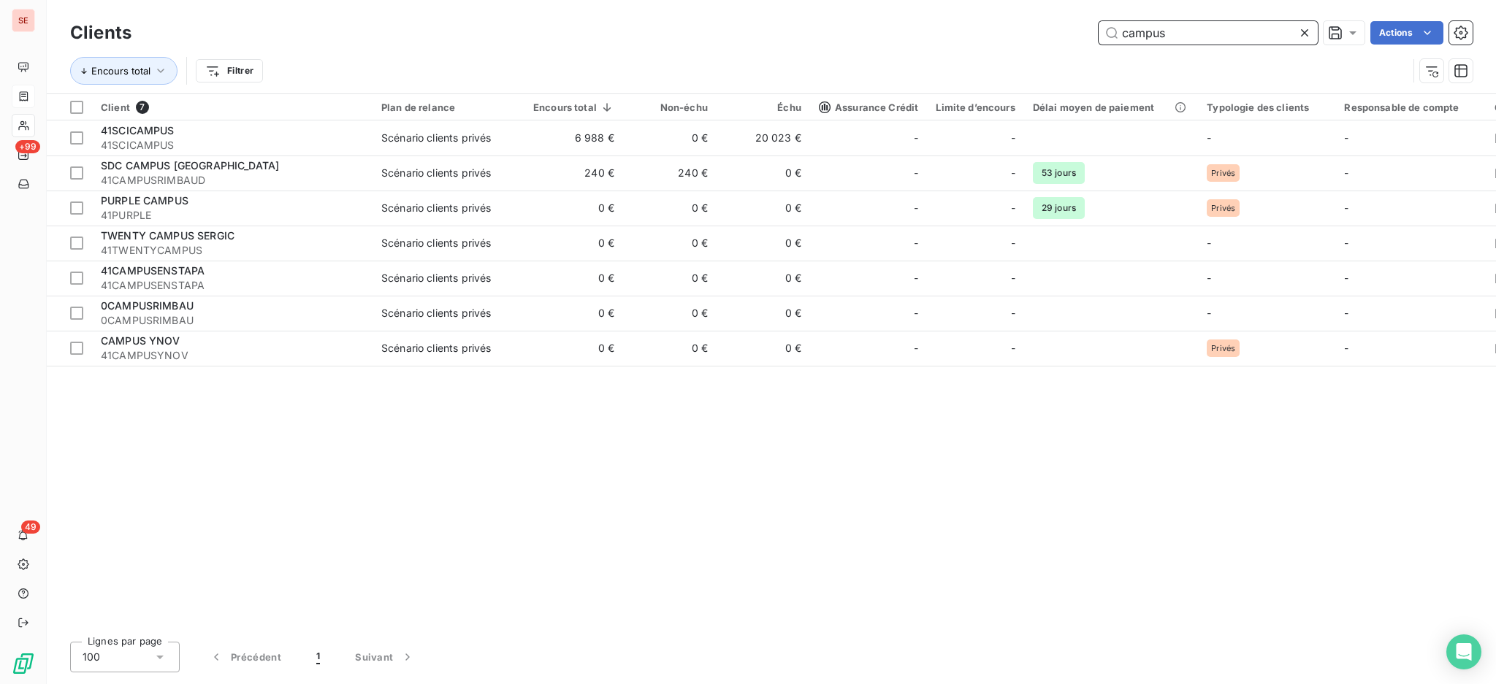
drag, startPoint x: 1228, startPoint y: 31, endPoint x: 1017, endPoint y: 30, distance: 210.3
click at [1020, 29] on div "campus Actions" at bounding box center [810, 32] width 1323 height 23
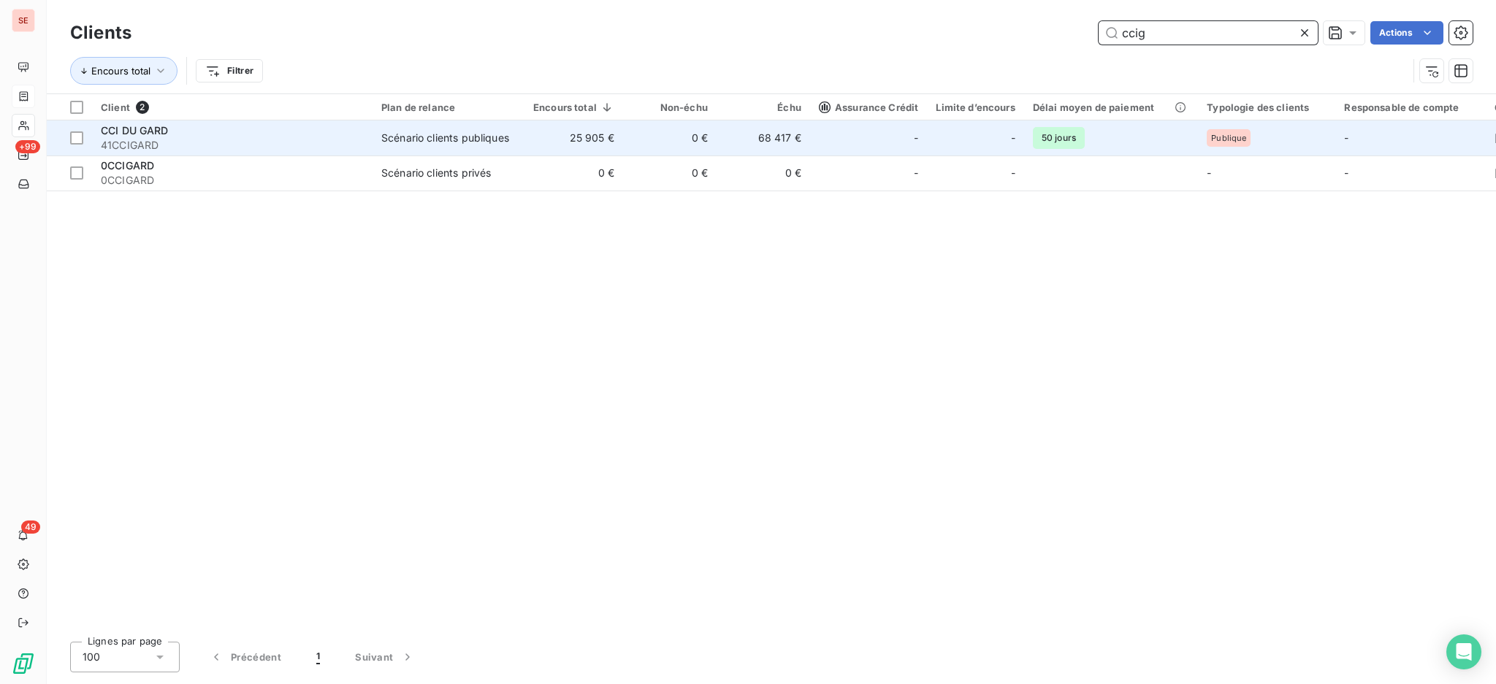
type input "ccig"
click at [833, 139] on div "-" at bounding box center [868, 137] width 99 height 23
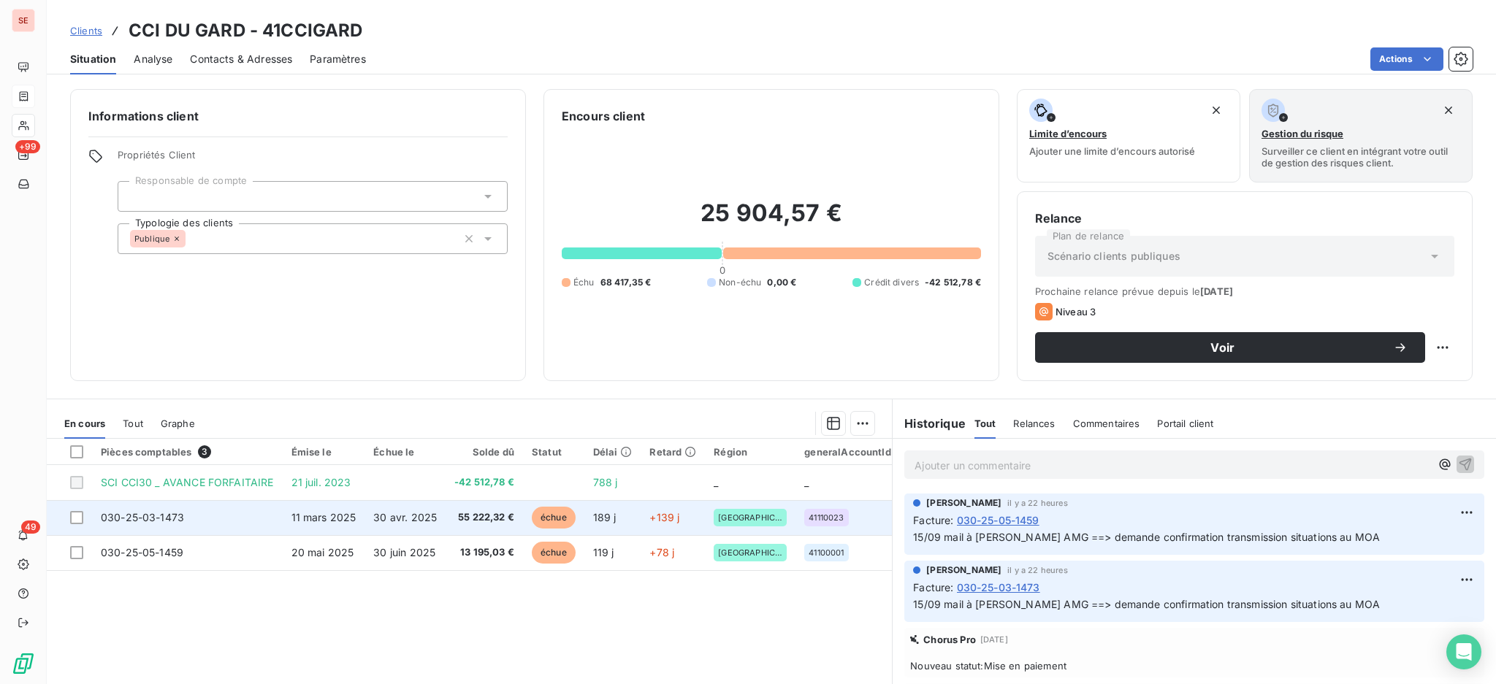
click at [388, 515] on span "30 avr. 2025" at bounding box center [405, 517] width 64 height 12
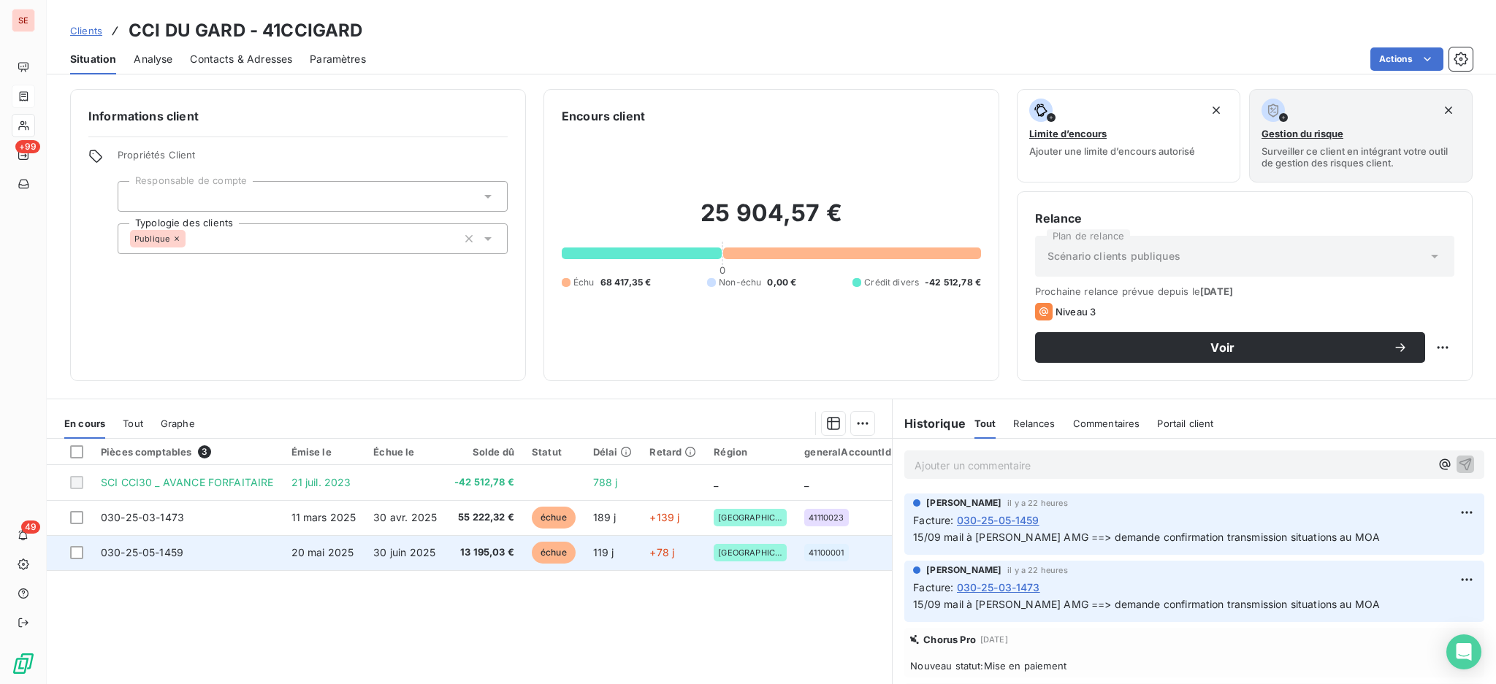
click at [355, 554] on td "20 mai 2025" at bounding box center [324, 552] width 83 height 35
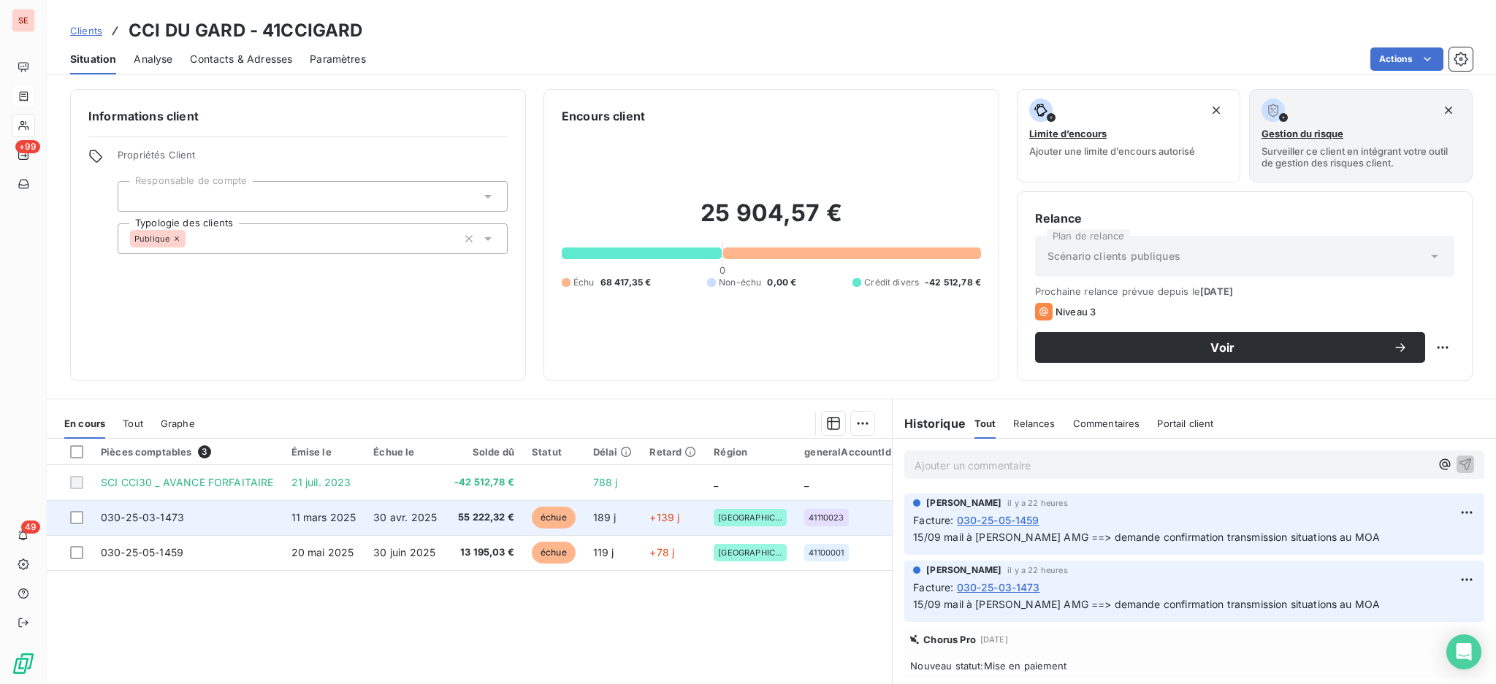
click at [294, 517] on span "11 mars 2025" at bounding box center [323, 517] width 65 height 12
click at [221, 515] on td "030-25-03-1473" at bounding box center [187, 517] width 191 height 35
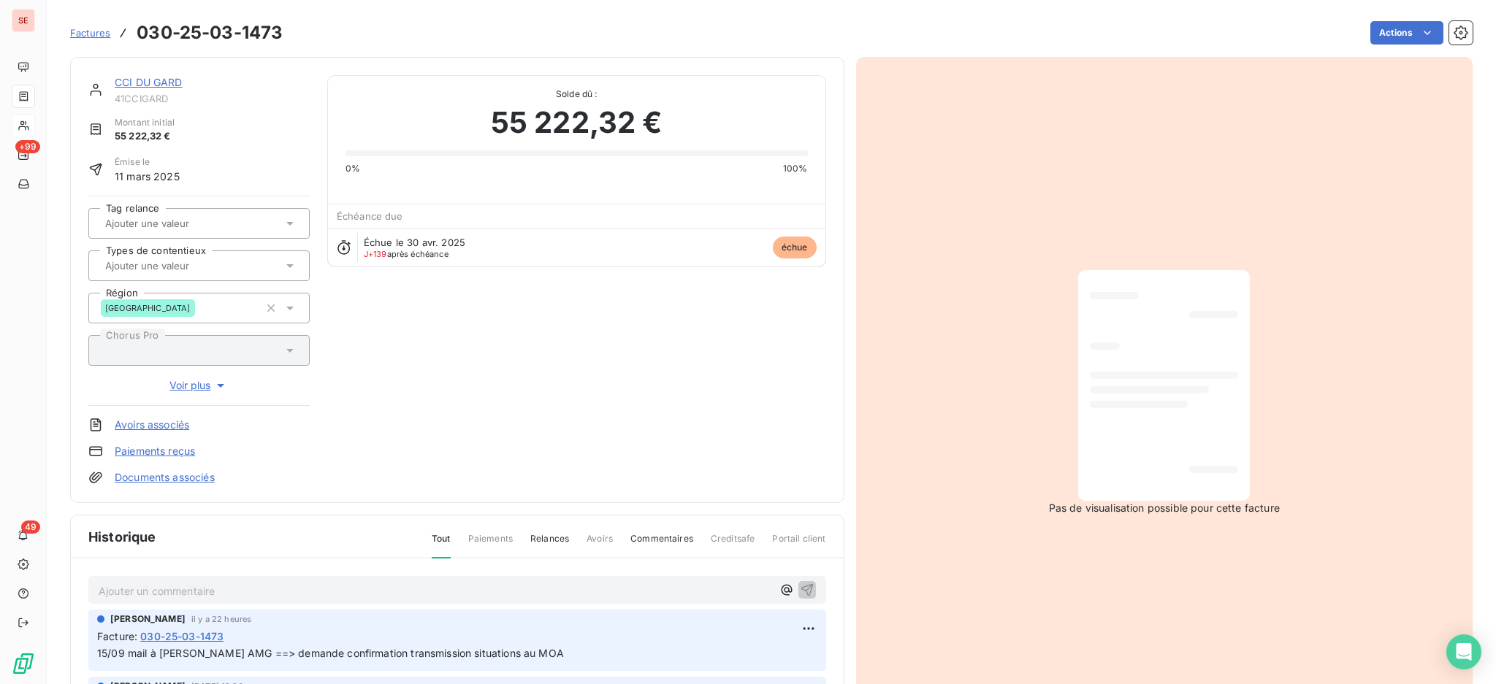
click at [166, 477] on link "Documents associés" at bounding box center [165, 477] width 100 height 15
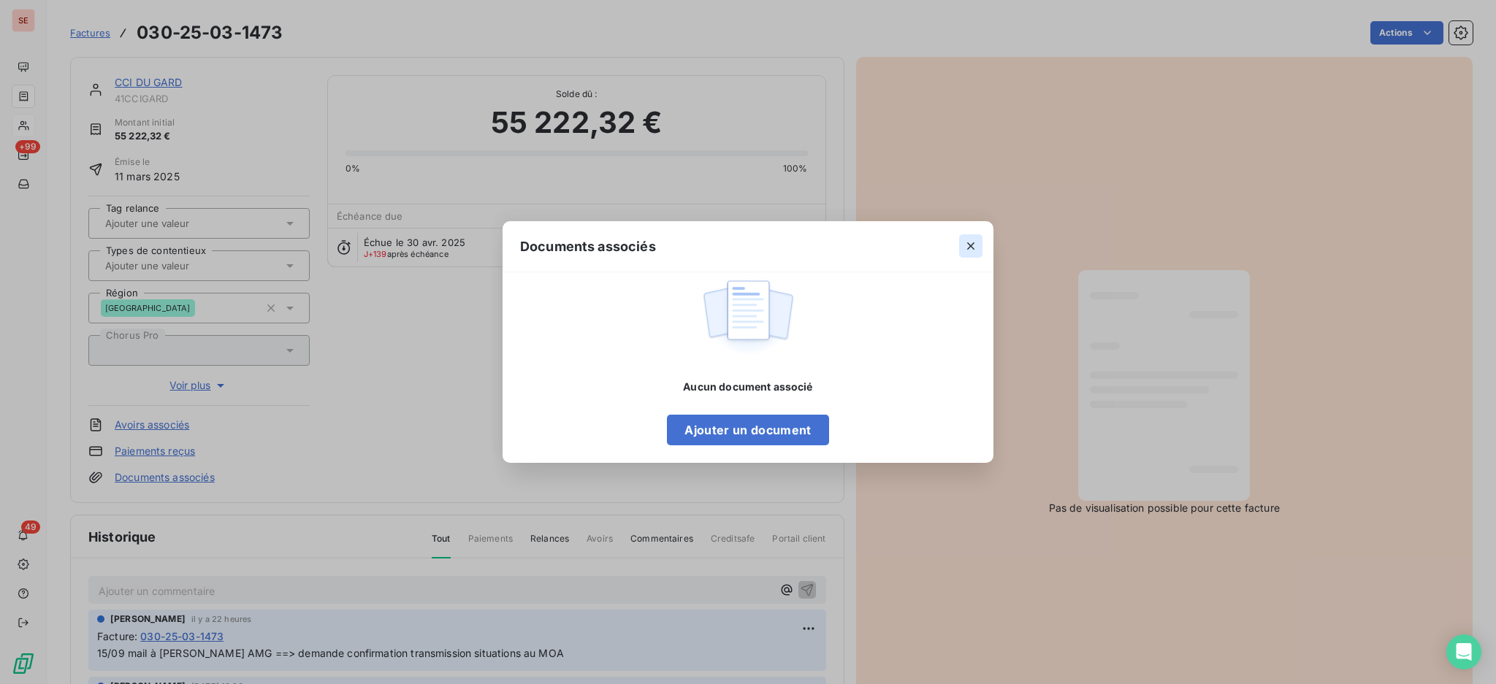
click at [971, 240] on icon "button" at bounding box center [970, 246] width 15 height 15
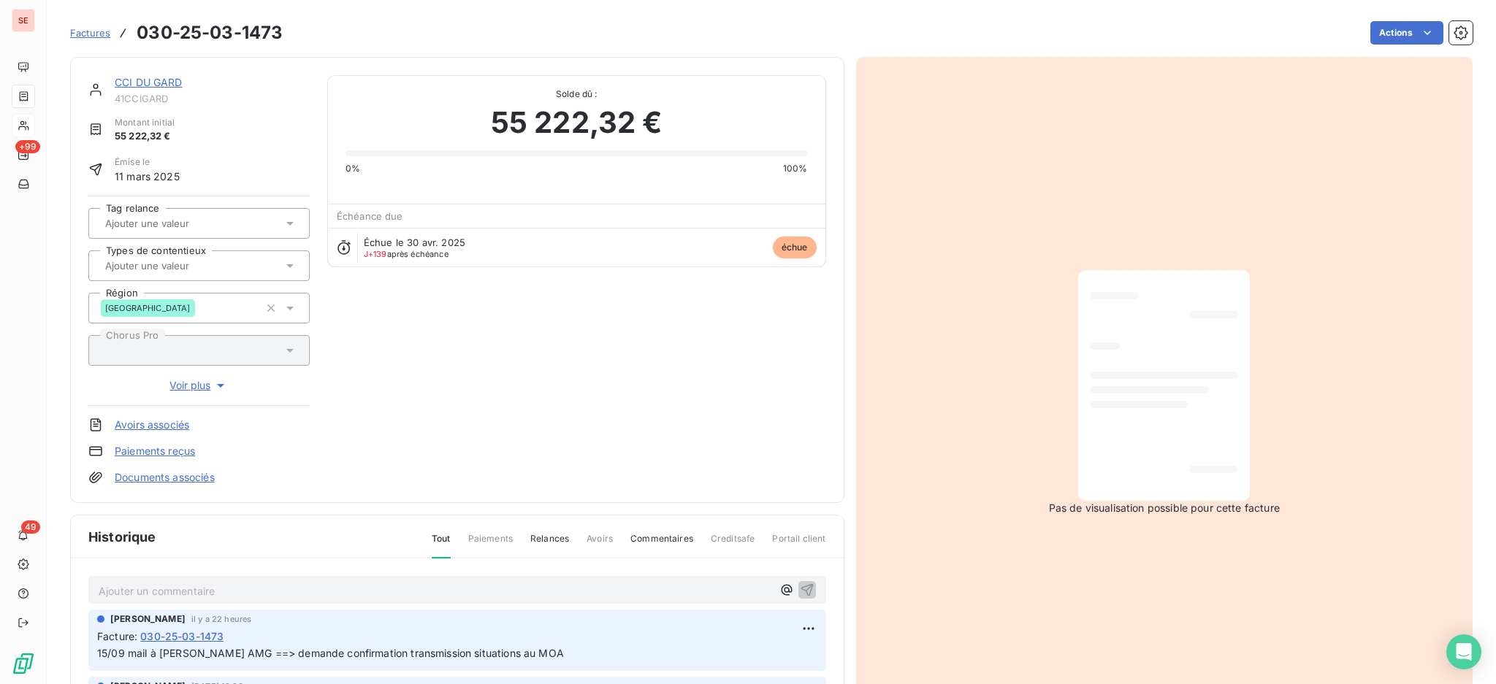
click at [203, 474] on link "Documents associés" at bounding box center [165, 477] width 100 height 15
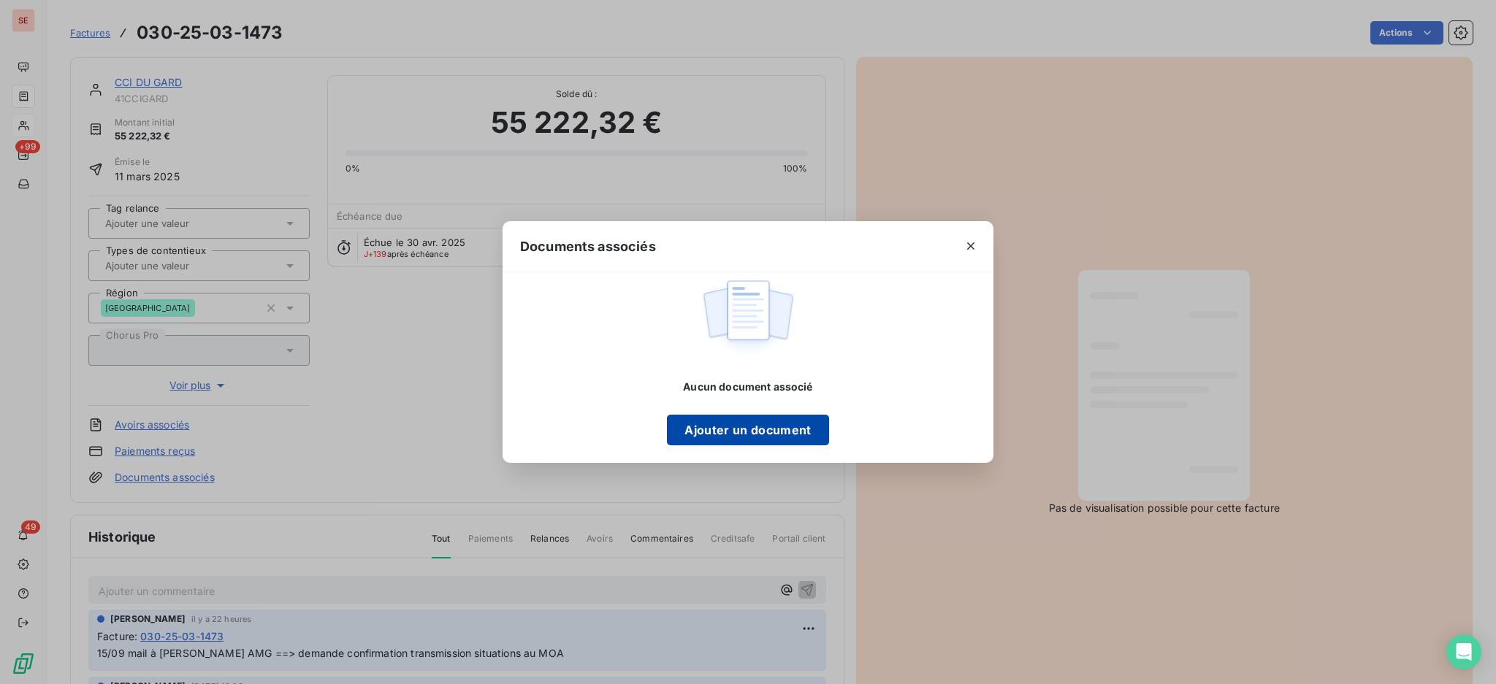
click at [723, 419] on button "Ajouter un document" at bounding box center [747, 430] width 161 height 31
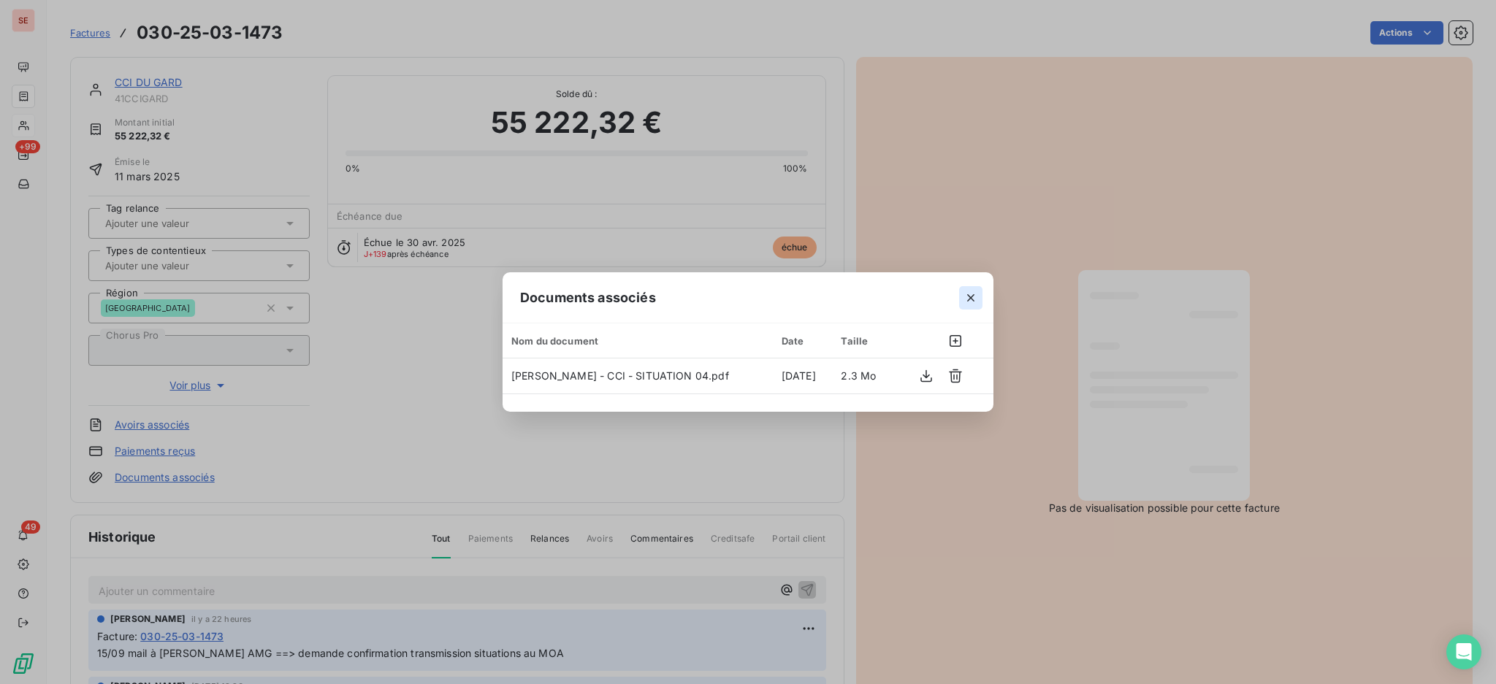
click at [974, 297] on icon "button" at bounding box center [970, 298] width 15 height 15
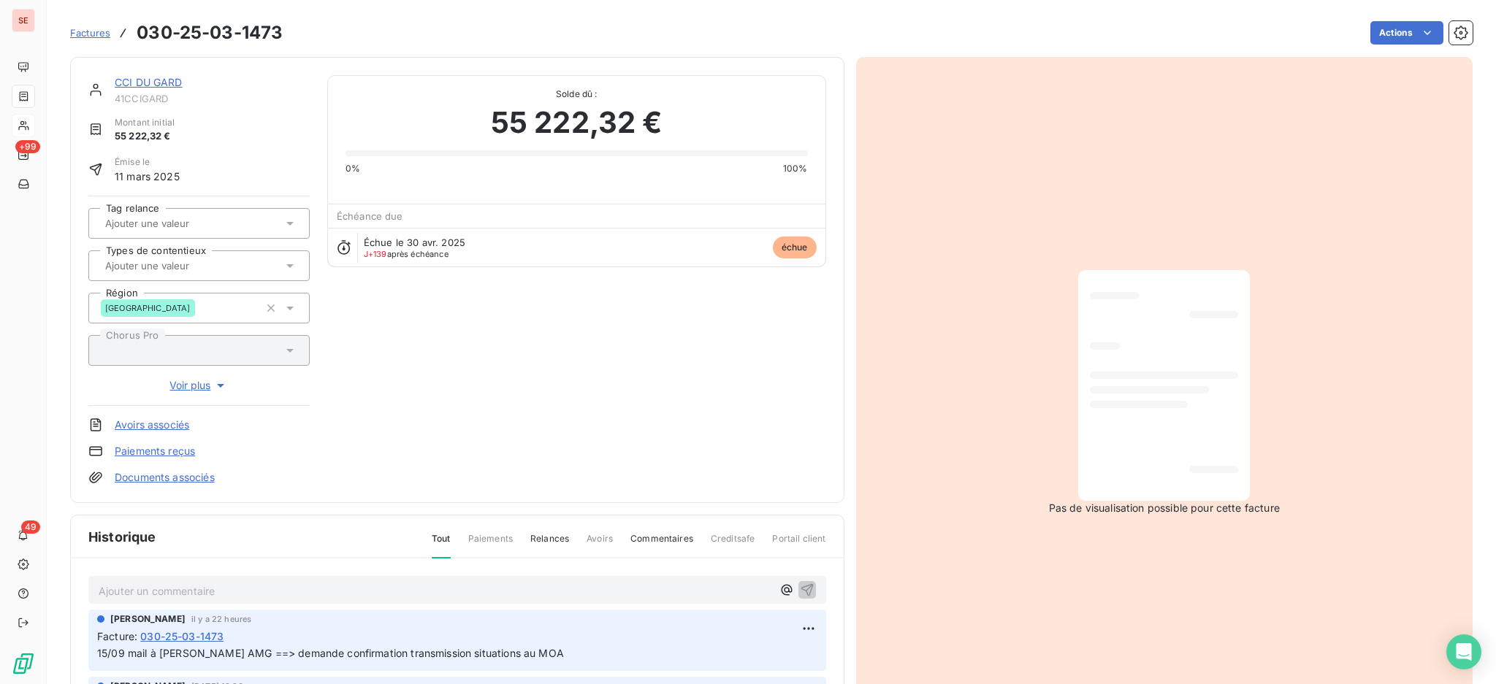
click at [492, 582] on p "Ajouter un commentaire ﻿" at bounding box center [435, 591] width 673 height 18
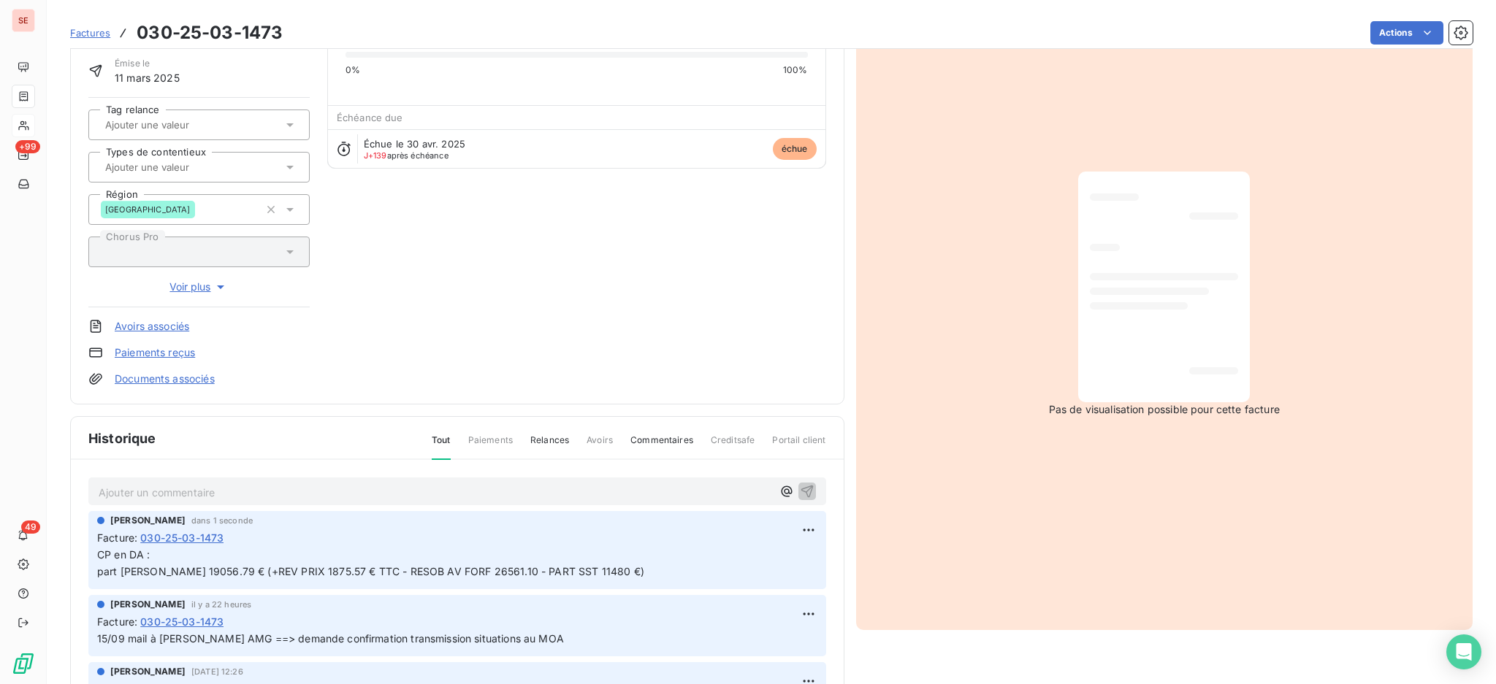
scroll to position [2, 0]
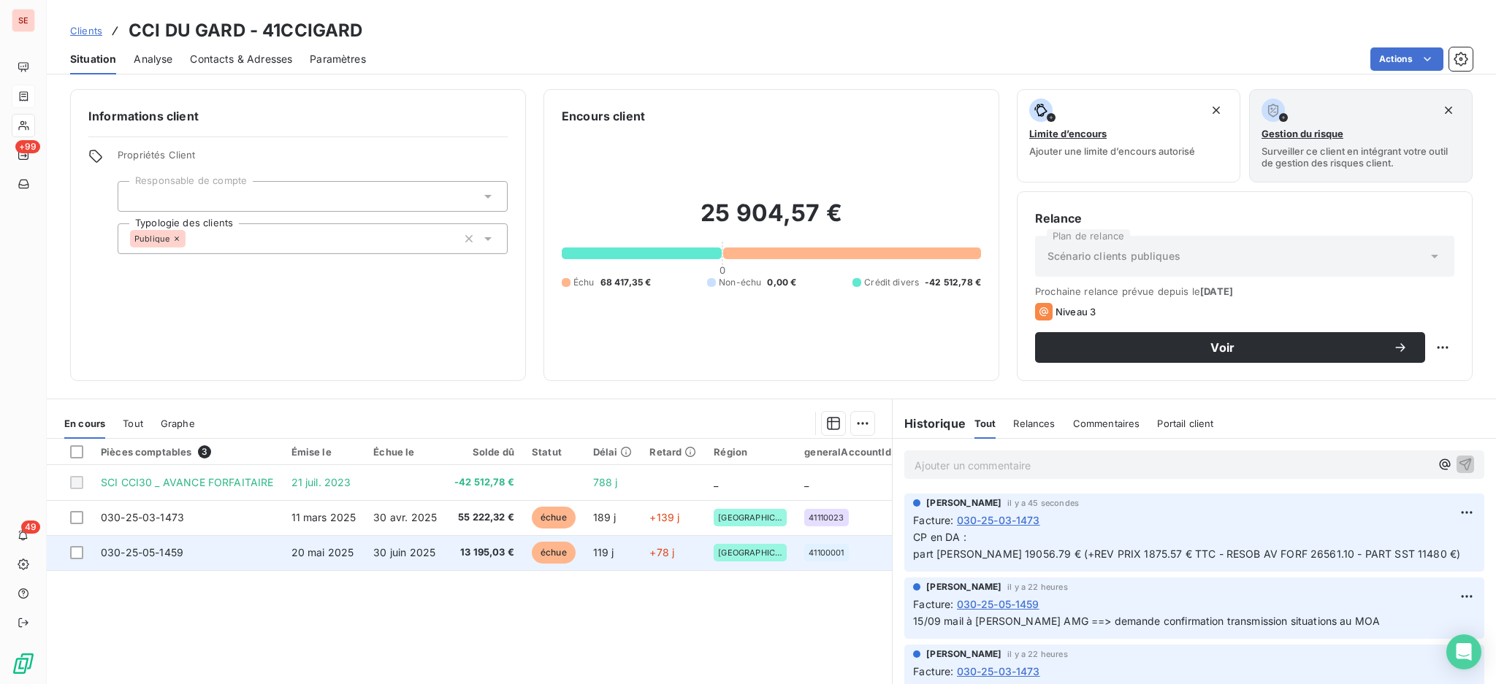
click at [288, 548] on td "20 mai 2025" at bounding box center [324, 552] width 83 height 35
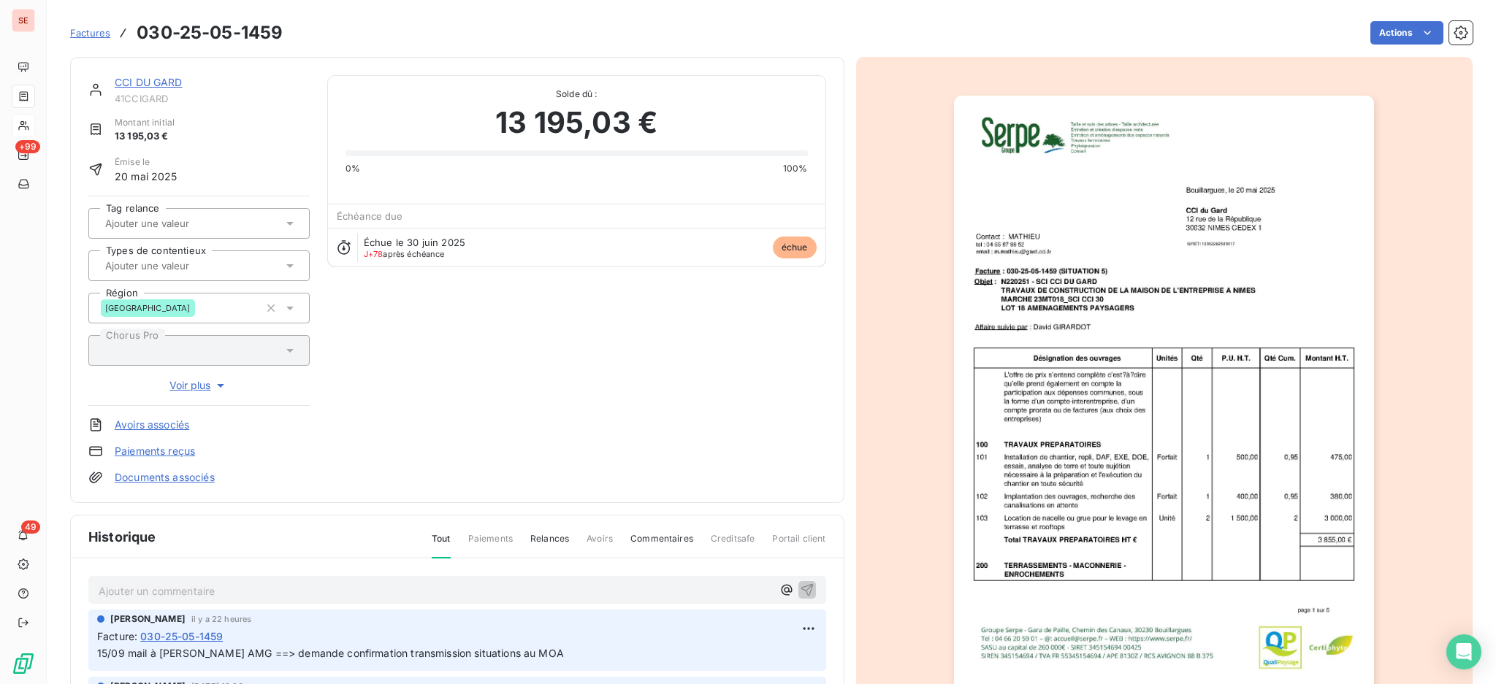
click at [202, 473] on link "Documents associés" at bounding box center [165, 477] width 100 height 15
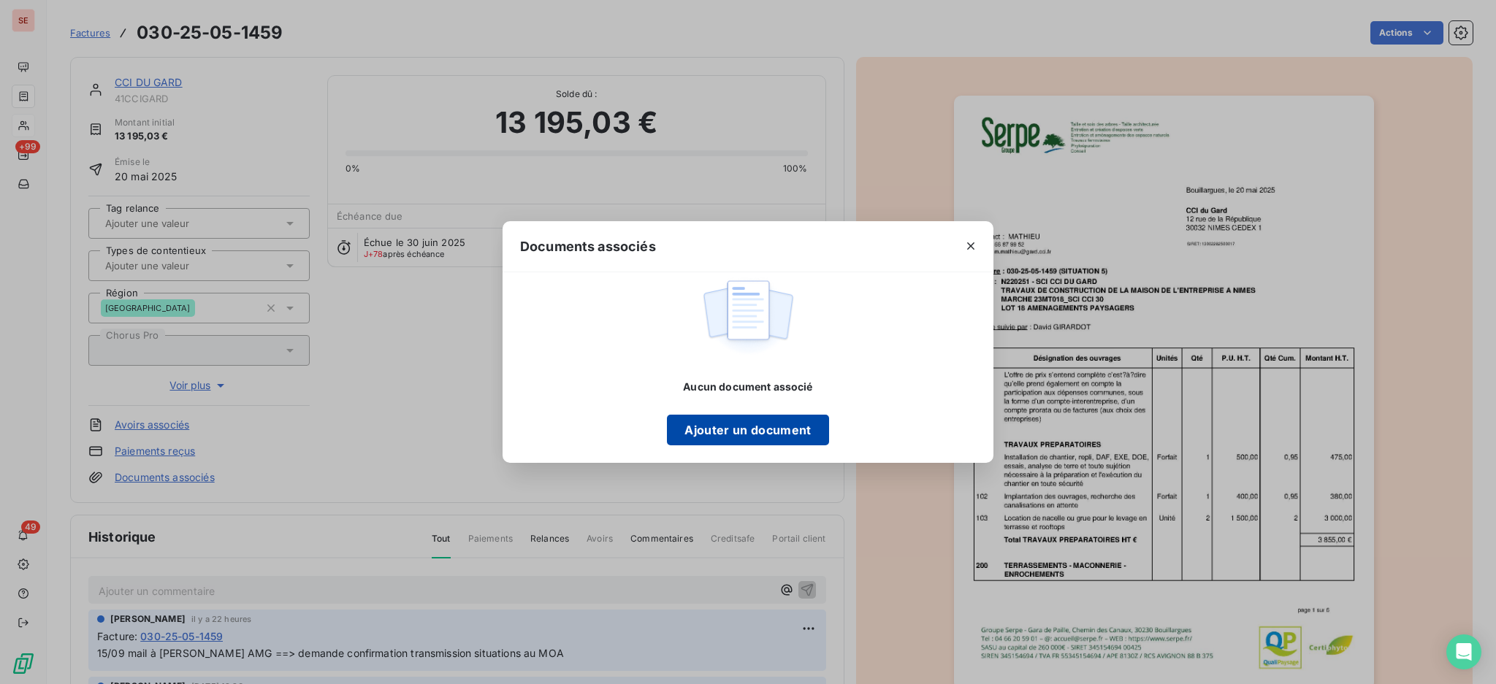
click at [765, 437] on button "Ajouter un document" at bounding box center [747, 430] width 161 height 31
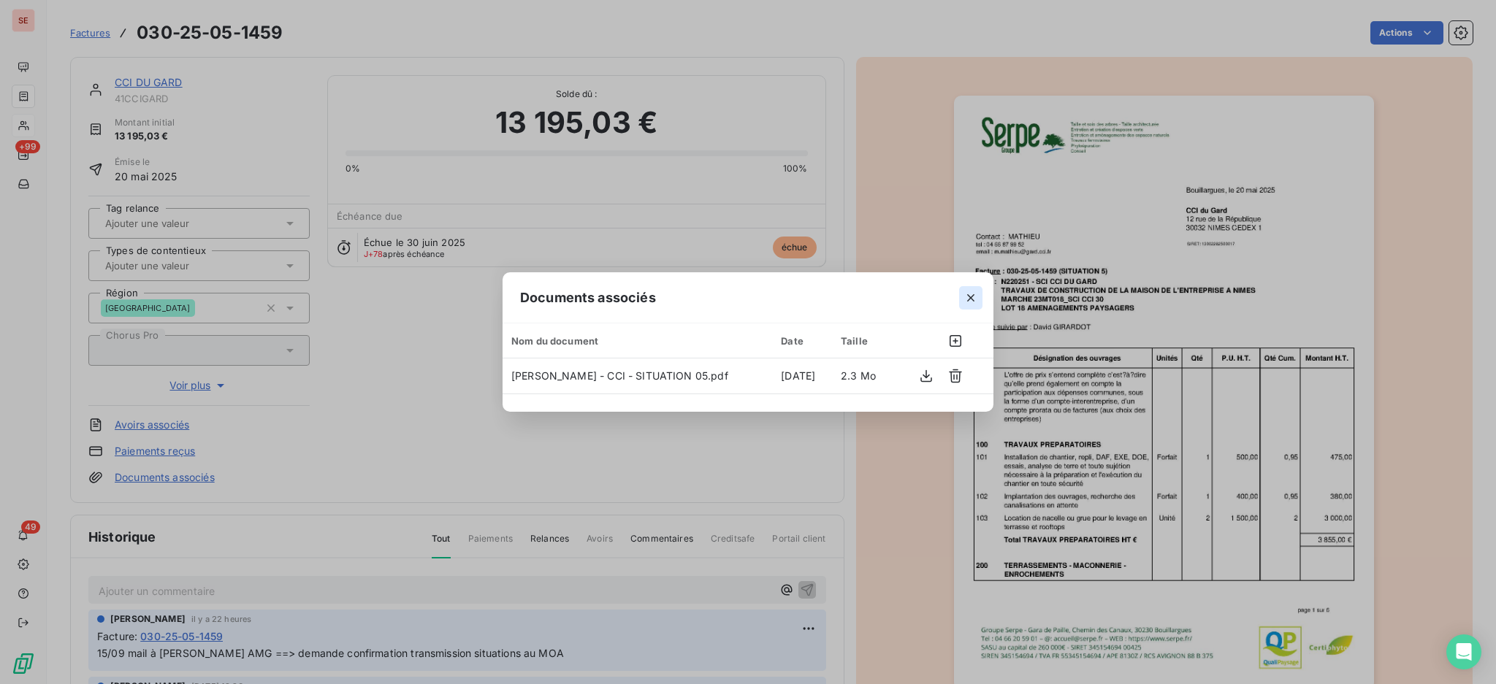
click at [968, 293] on icon "button" at bounding box center [970, 298] width 15 height 15
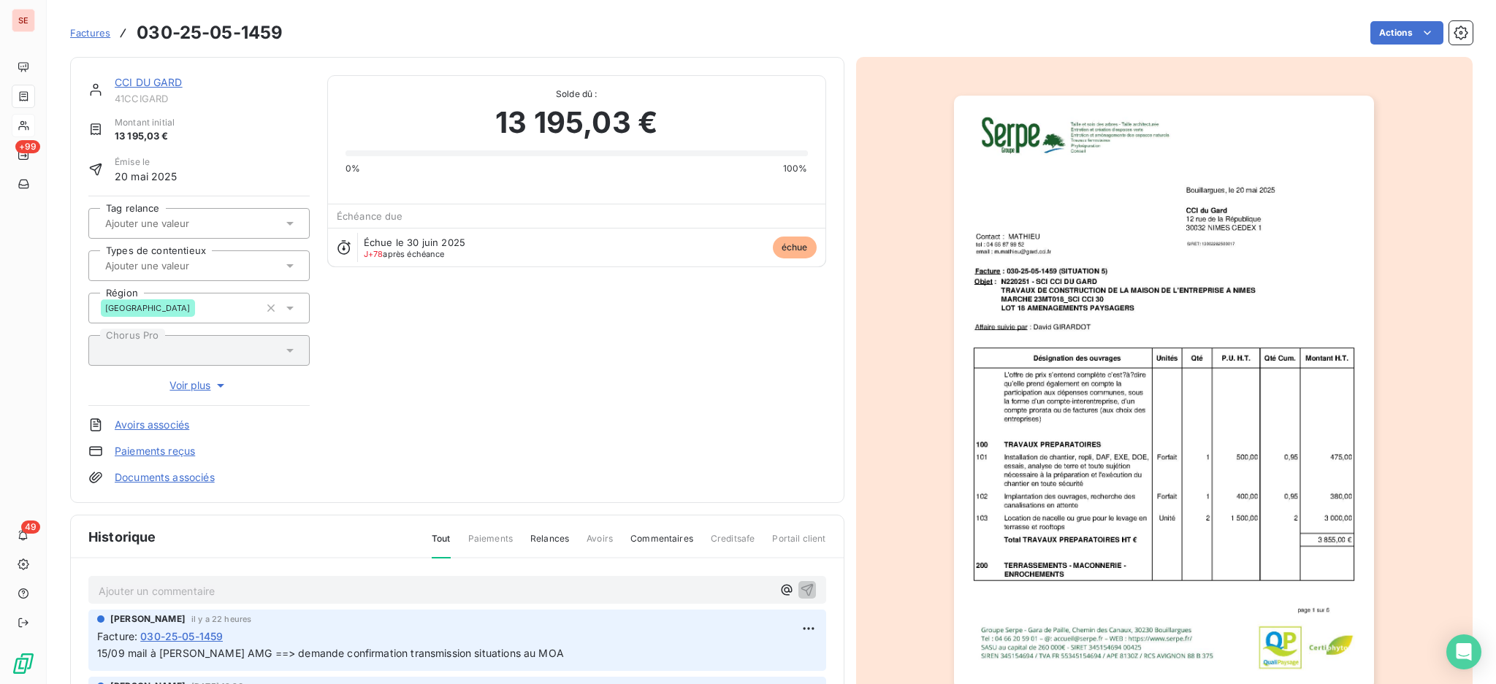
click at [423, 584] on p "Ajouter un commentaire ﻿" at bounding box center [435, 591] width 673 height 18
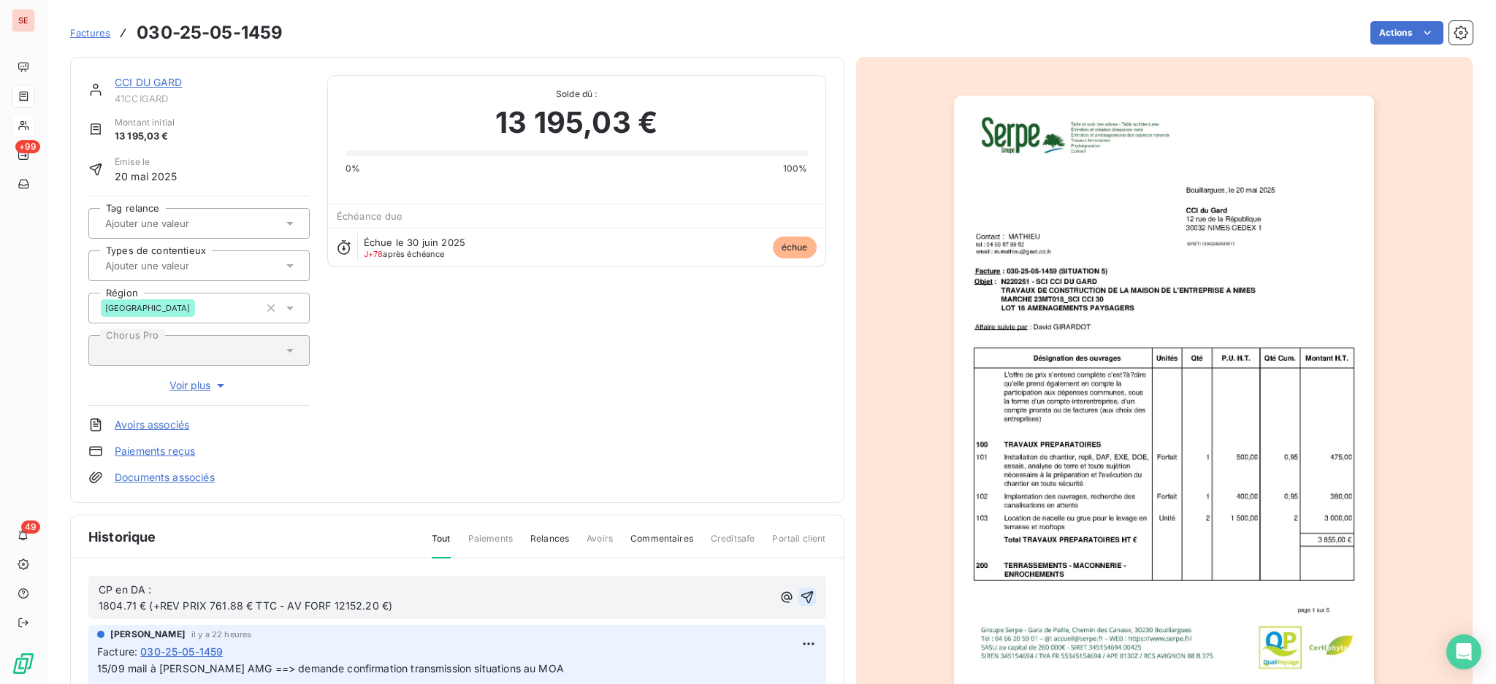
click at [800, 592] on icon "button" at bounding box center [807, 597] width 15 height 15
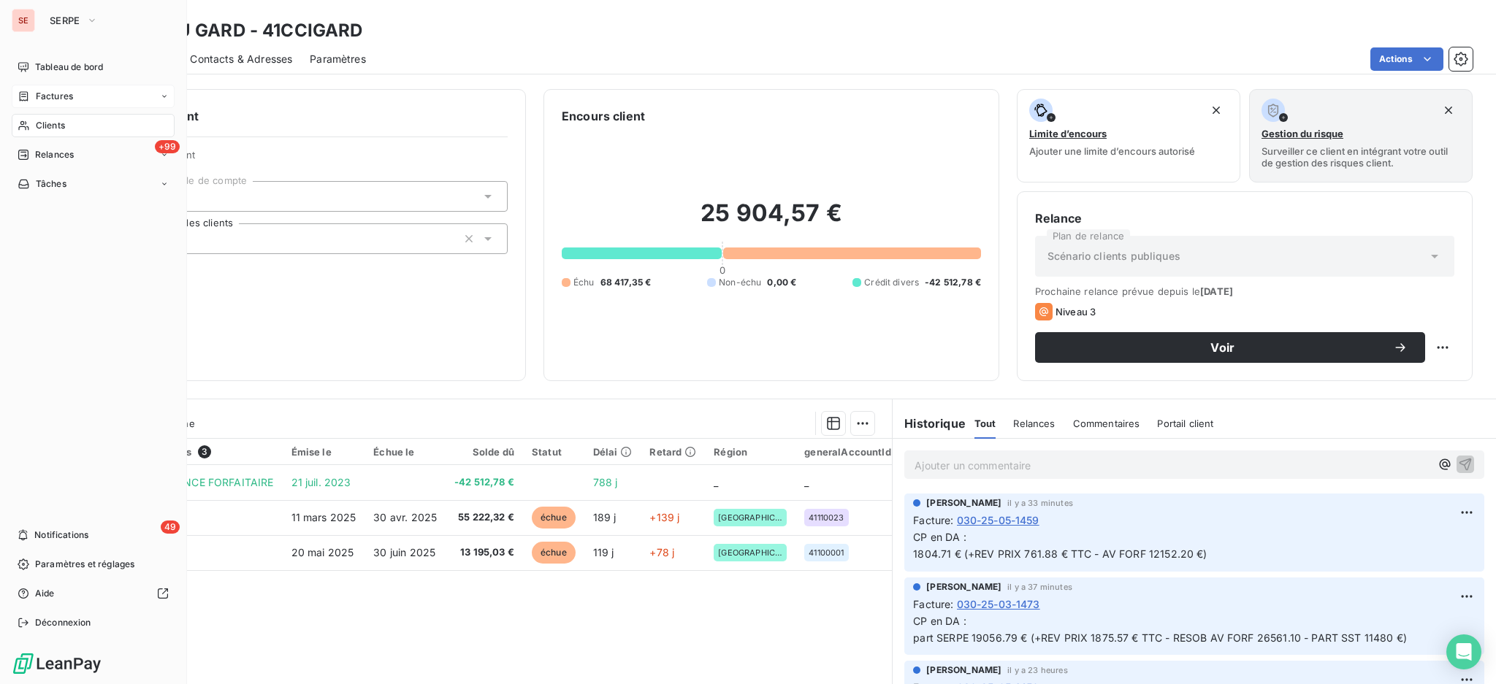
click at [45, 92] on span "Factures" at bounding box center [54, 96] width 37 height 13
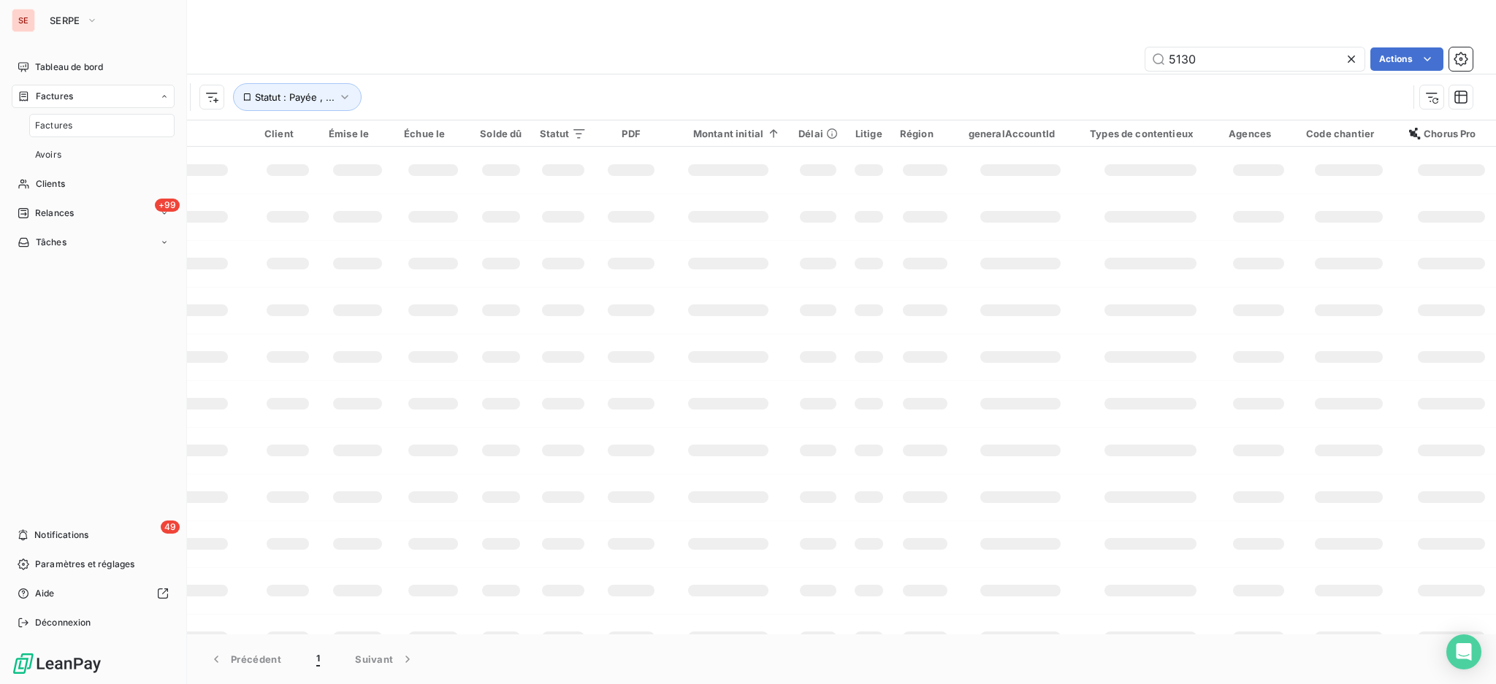
click at [71, 133] on div "Factures" at bounding box center [101, 125] width 145 height 23
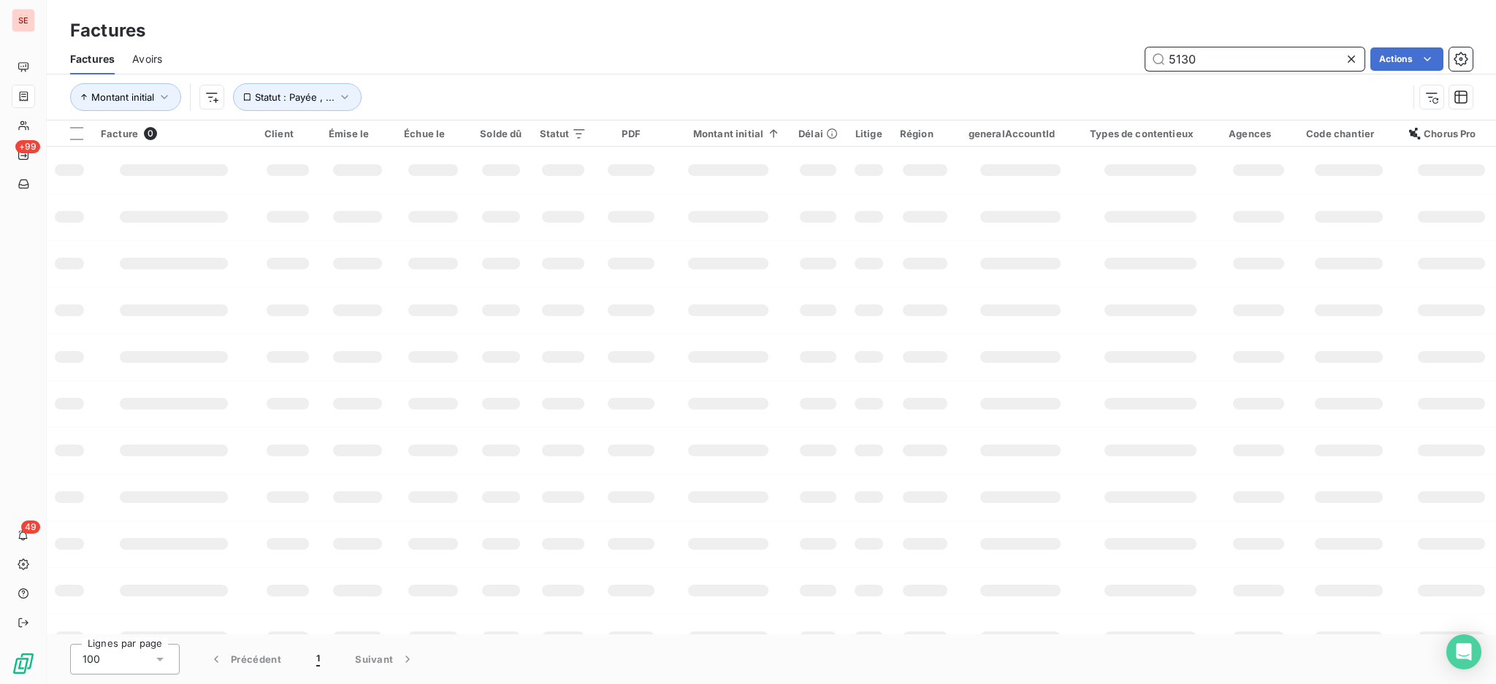
drag, startPoint x: 1226, startPoint y: 63, endPoint x: 1112, endPoint y: 48, distance: 114.1
click at [1114, 48] on div "5130 Actions" at bounding box center [826, 58] width 1293 height 23
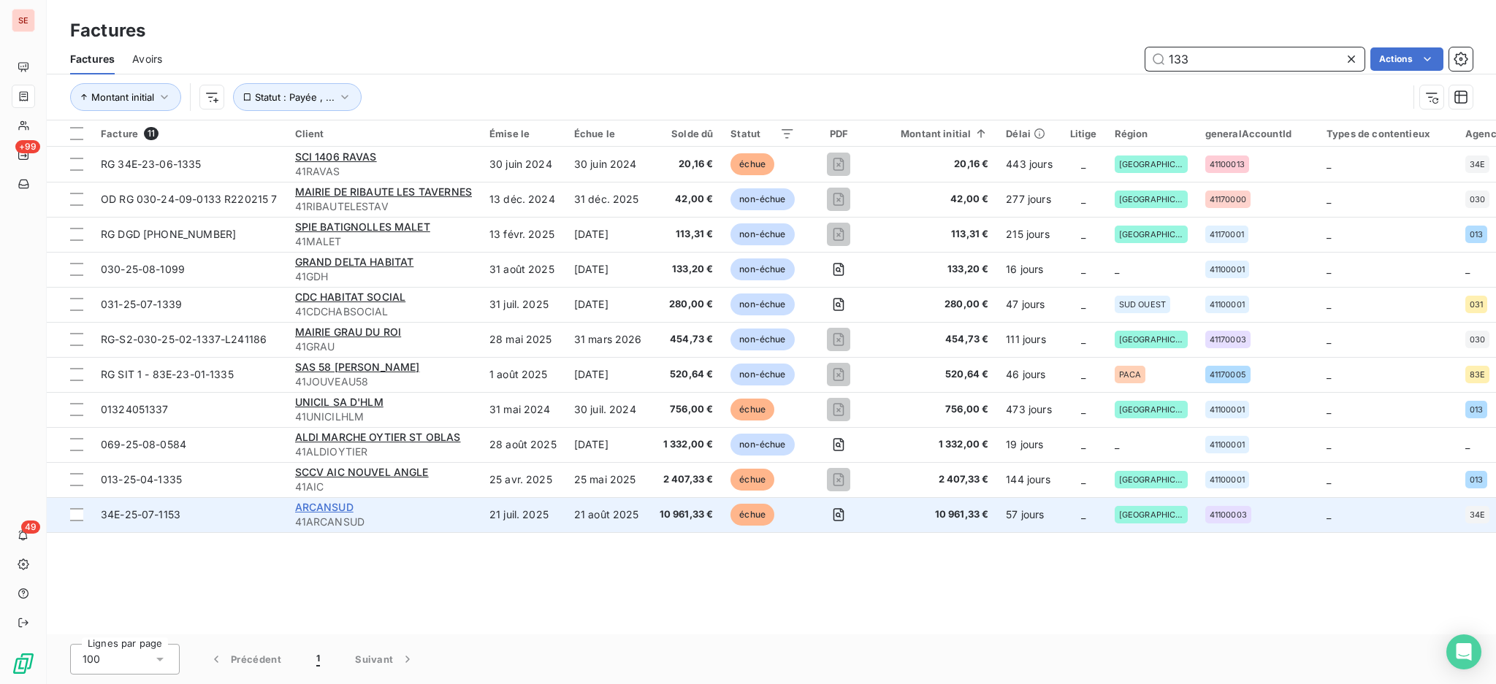
type input "133"
click at [310, 509] on span "ARCANSUD" at bounding box center [324, 507] width 58 height 12
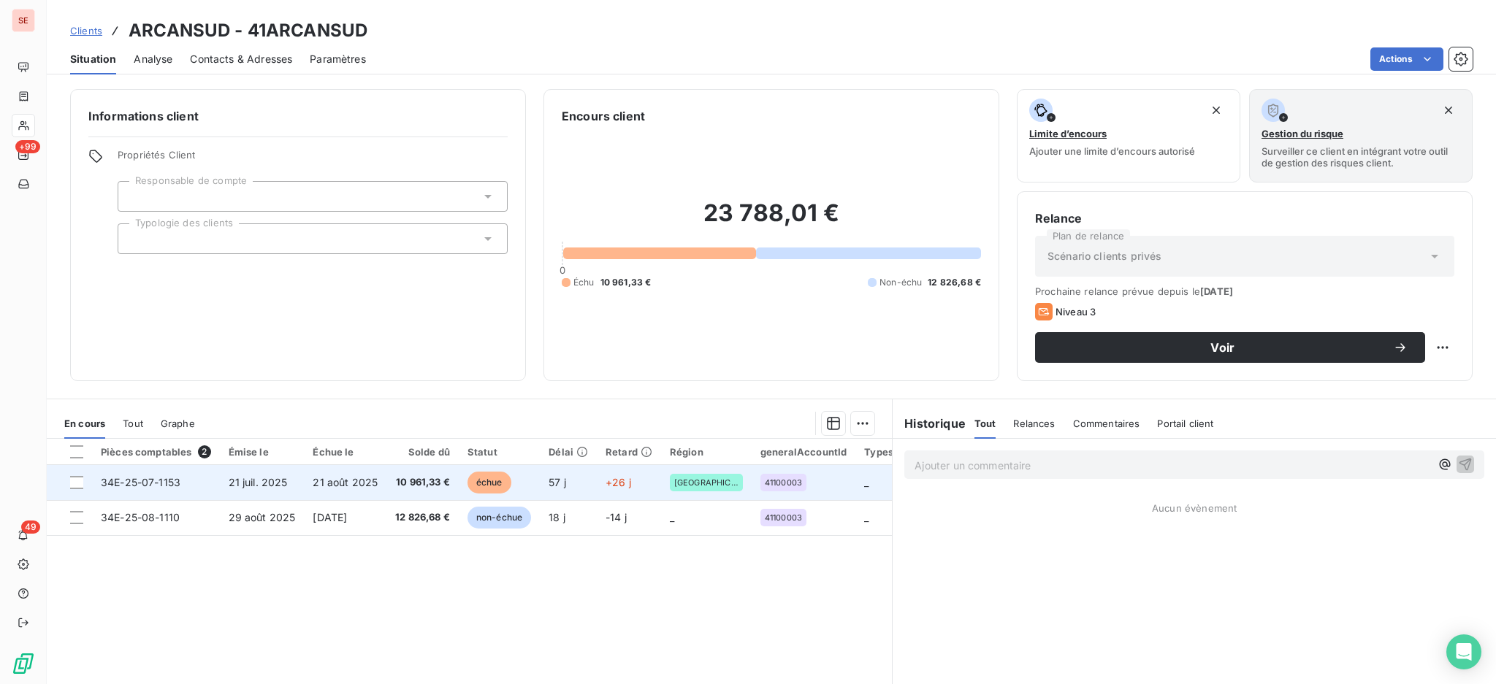
click at [286, 478] on td "21 juil. 2025" at bounding box center [262, 482] width 85 height 35
click at [324, 477] on span "21 août 2025" at bounding box center [345, 482] width 65 height 12
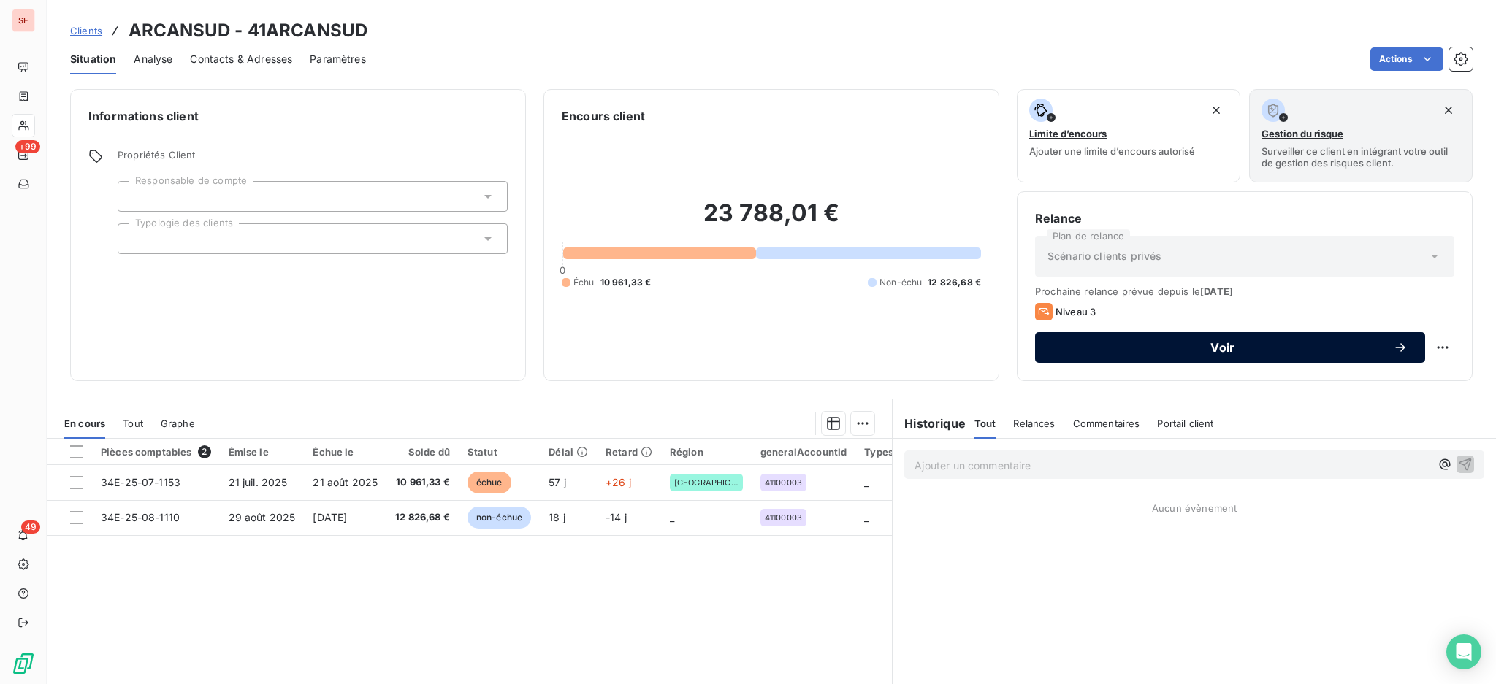
click at [1090, 343] on span "Voir" at bounding box center [1222, 348] width 340 height 12
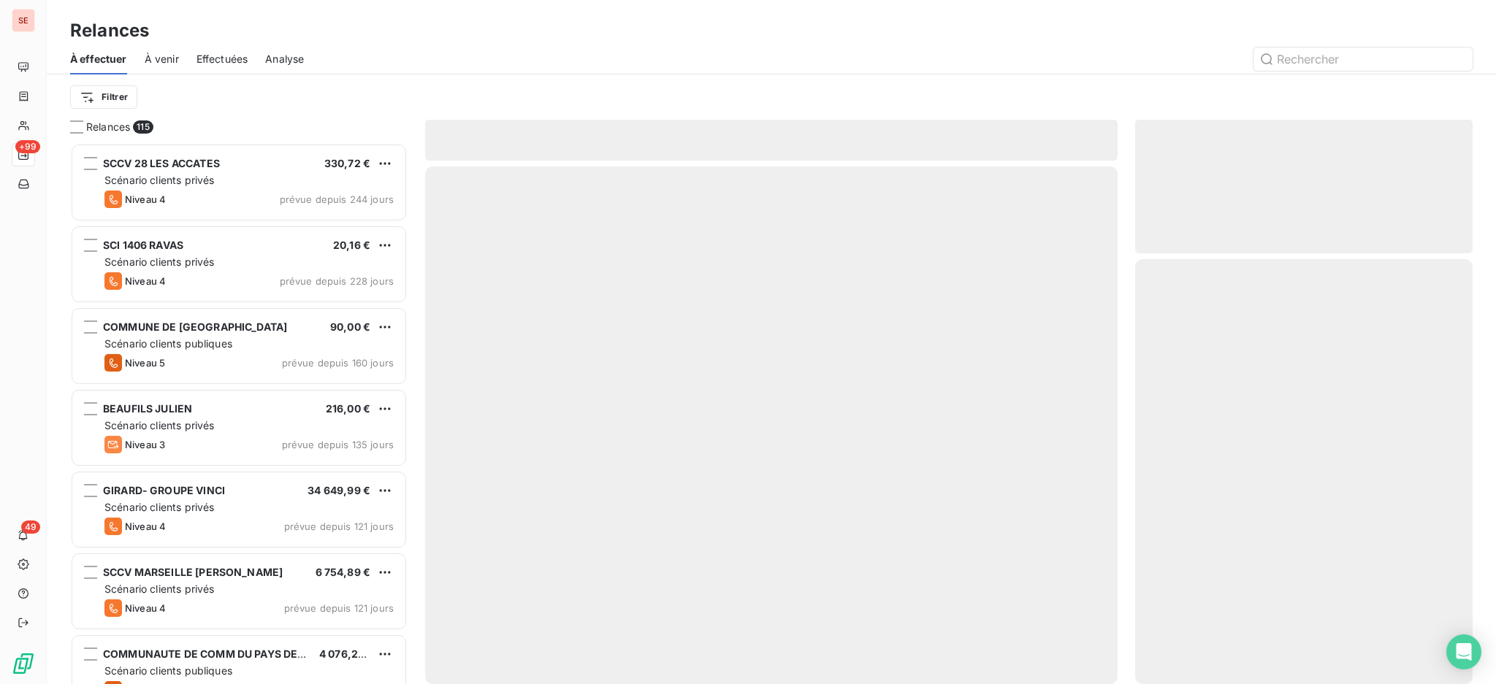
scroll to position [527, 322]
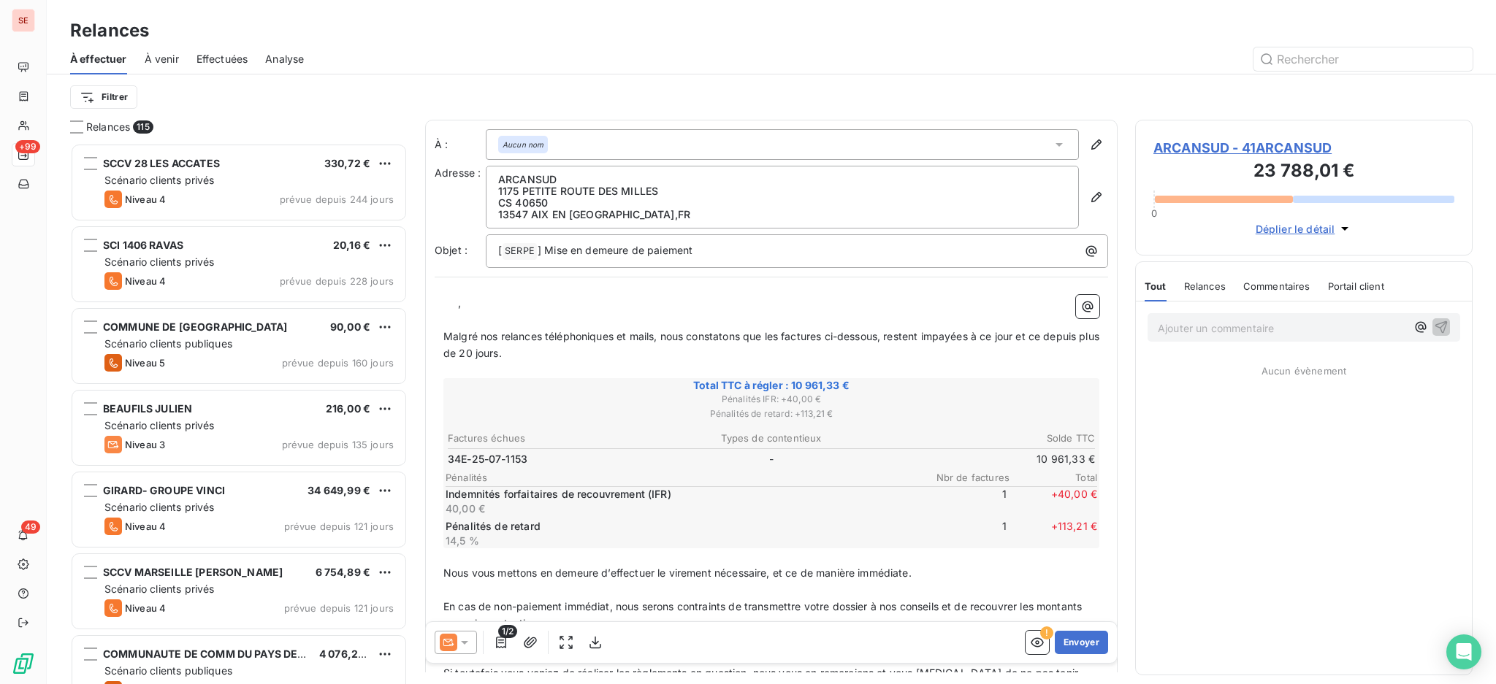
click at [462, 639] on icon at bounding box center [464, 642] width 15 height 15
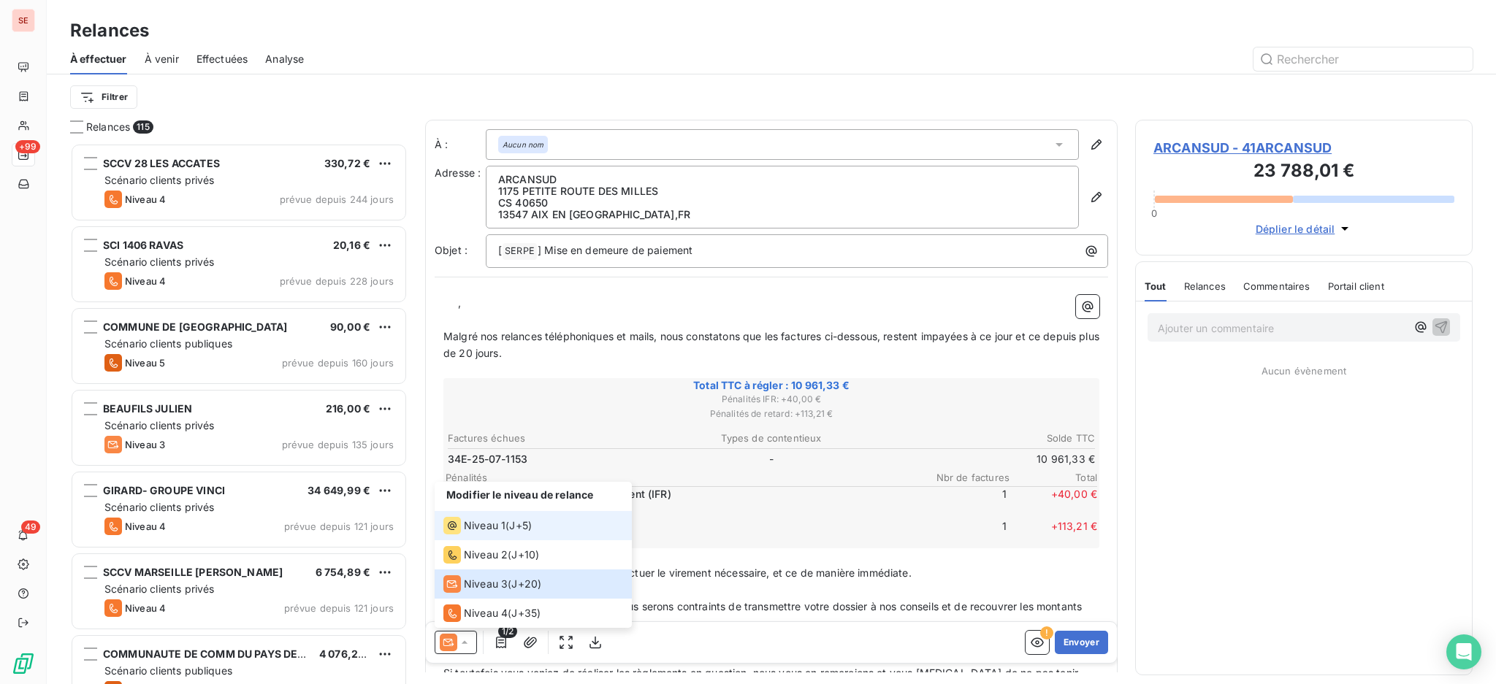
click at [482, 525] on span "Niveau 1" at bounding box center [485, 526] width 42 height 15
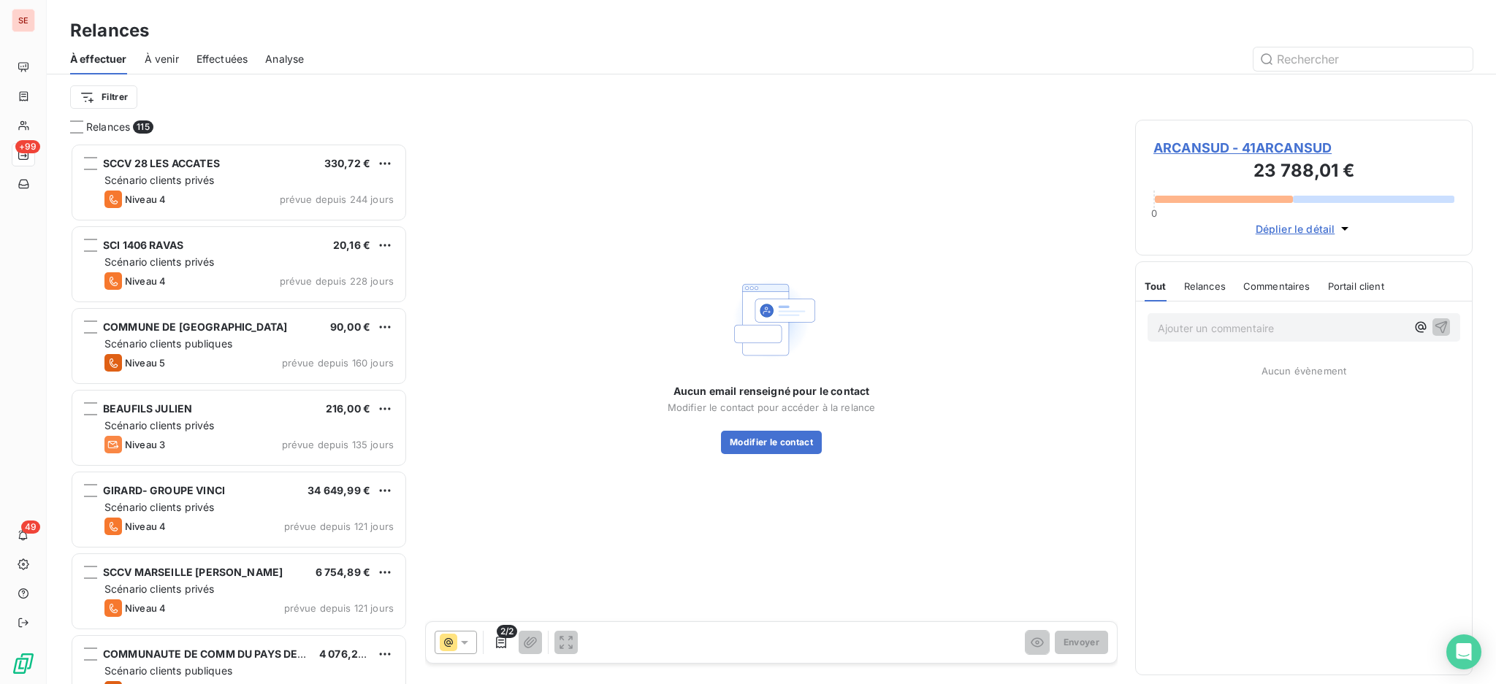
click at [1207, 148] on span "ARCANSUD - 41ARCANSUD" at bounding box center [1303, 148] width 301 height 20
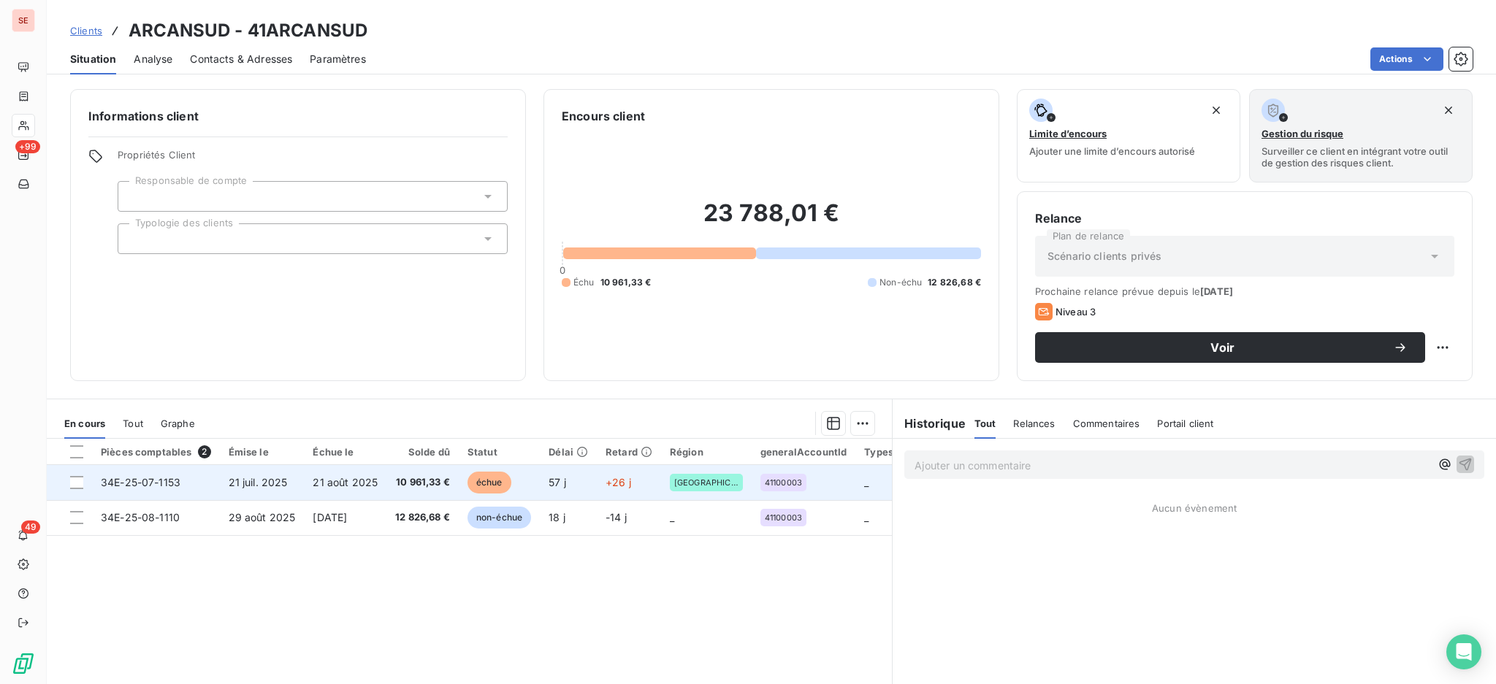
click at [286, 487] on td "21 juil. 2025" at bounding box center [262, 482] width 85 height 35
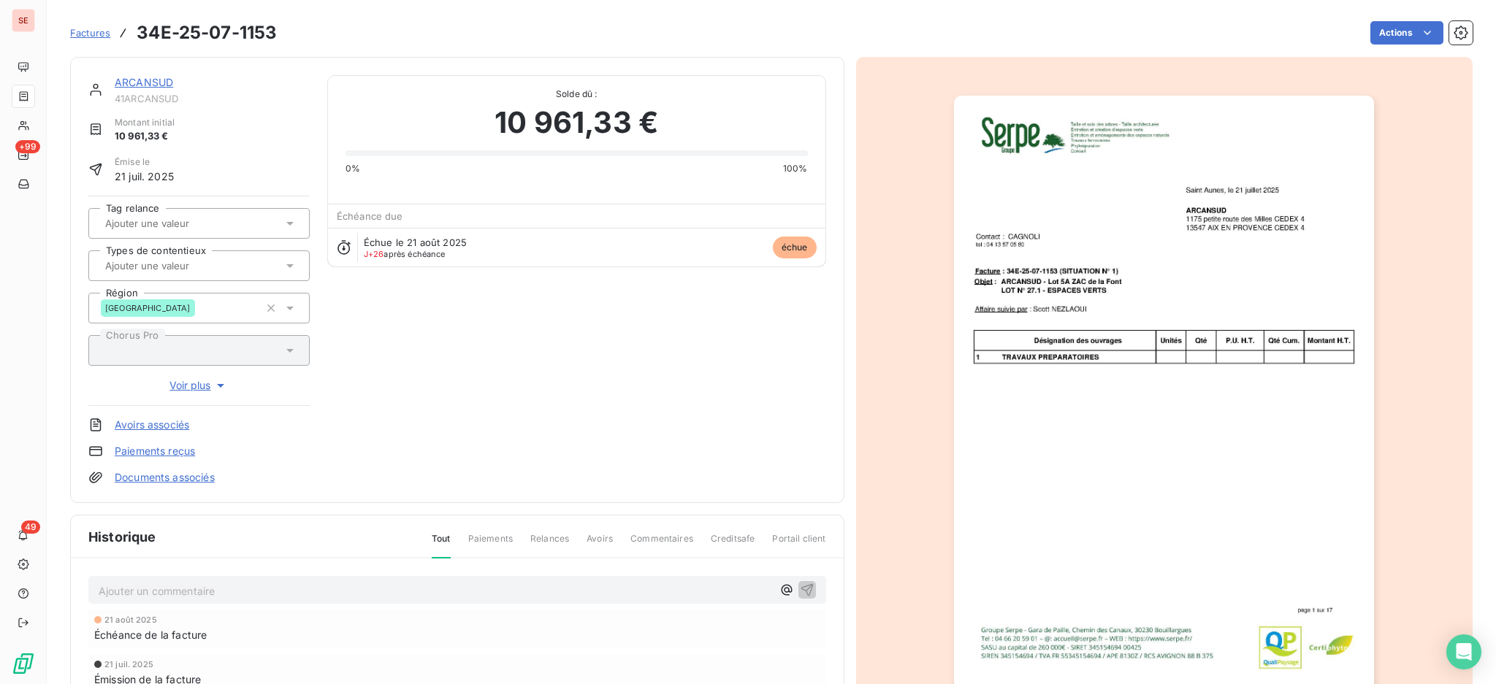
click at [201, 479] on link "Documents associés" at bounding box center [165, 477] width 100 height 15
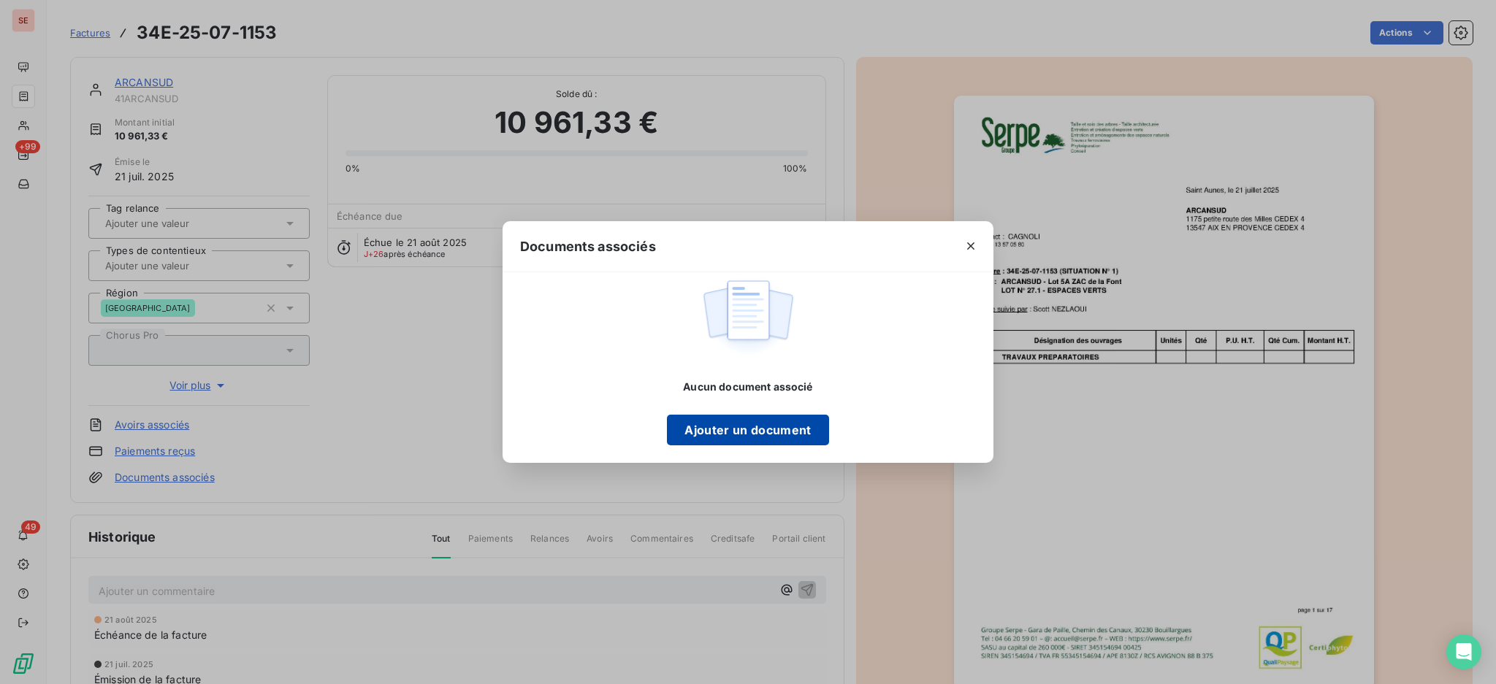
click at [752, 430] on button "Ajouter un document" at bounding box center [747, 430] width 161 height 31
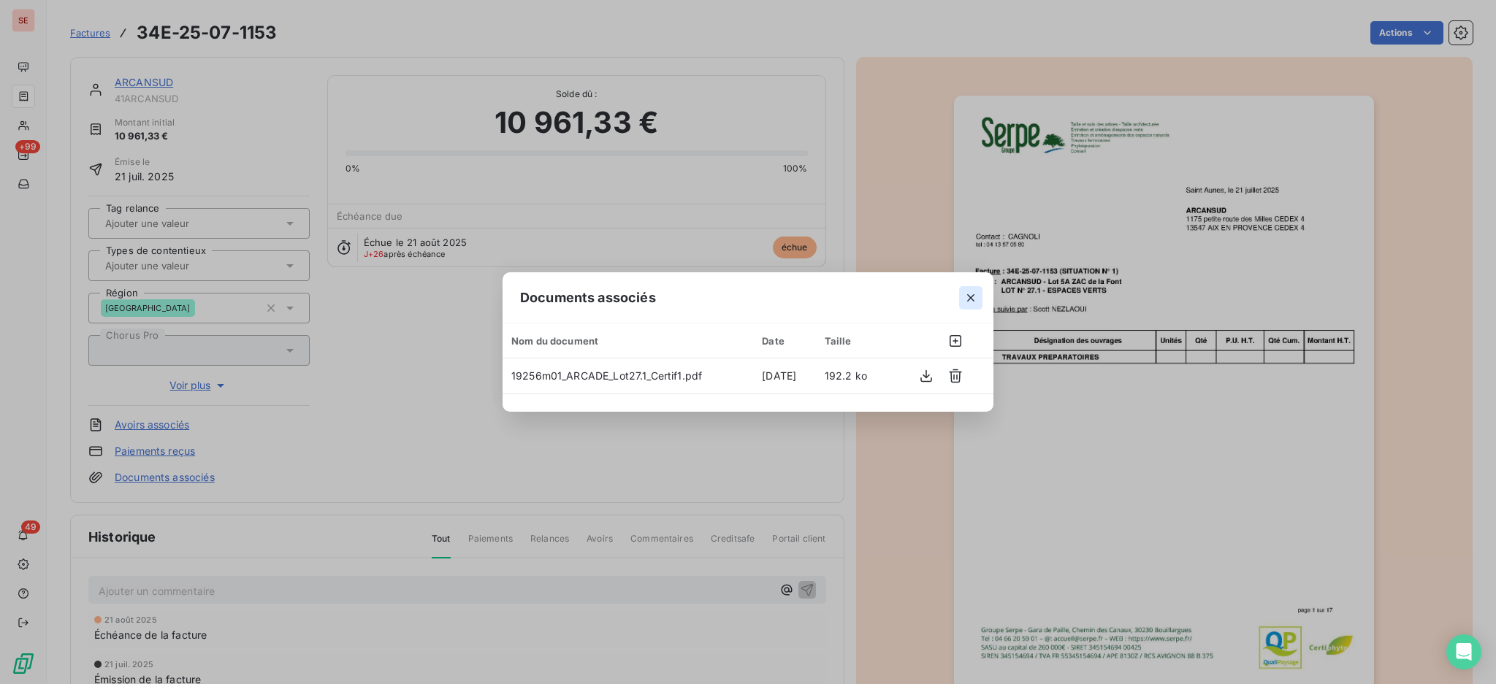
click at [971, 297] on icon "button" at bounding box center [970, 297] width 7 height 7
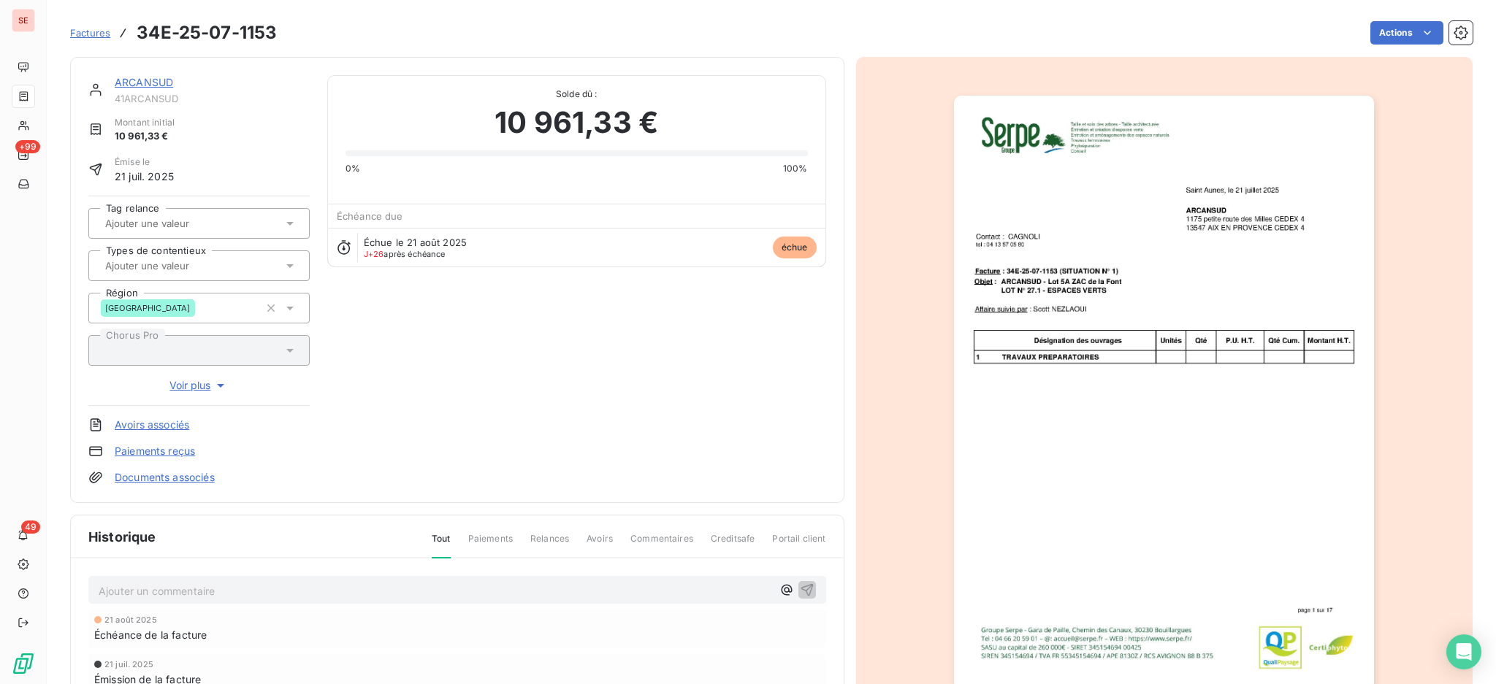
click at [308, 593] on p "Ajouter un commentaire ﻿" at bounding box center [435, 591] width 673 height 18
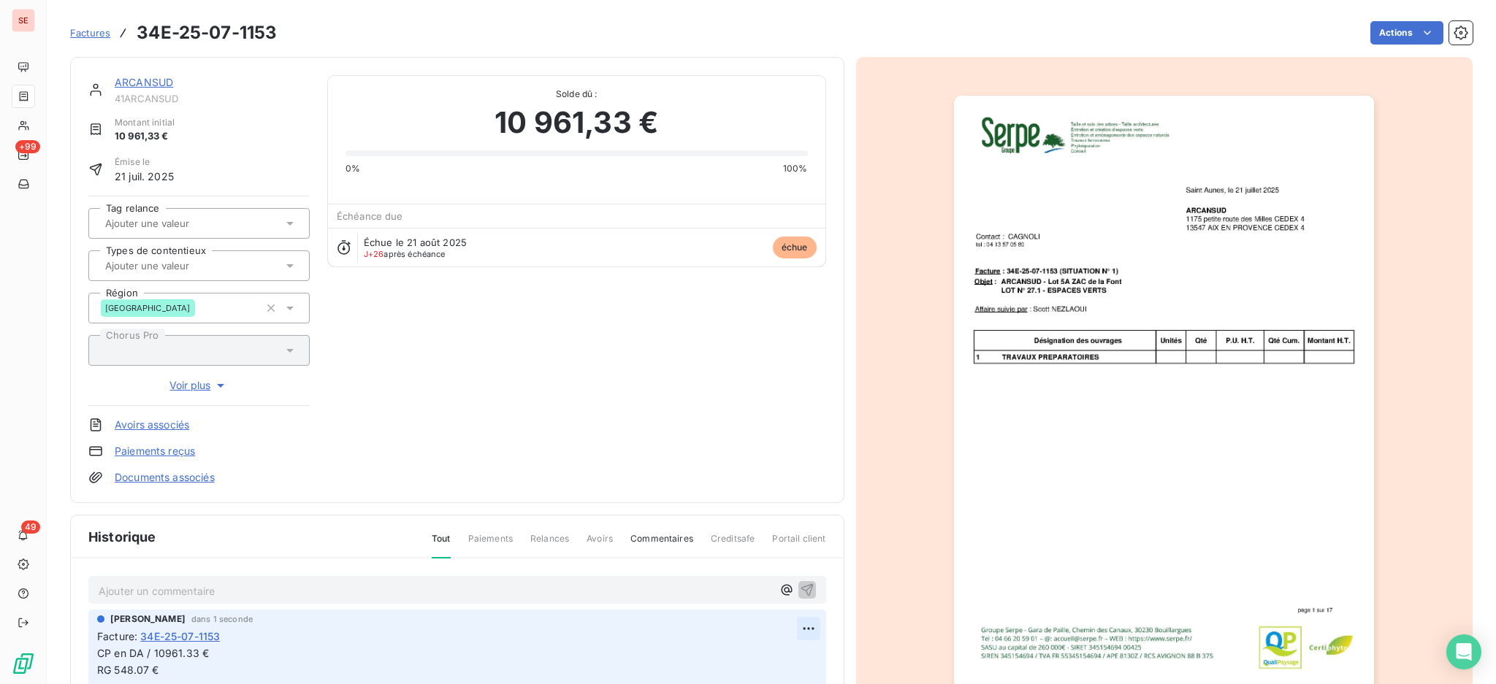
click at [796, 627] on html "SE +99 49 Factures 34E-25-07-1153 Actions ARCANSUD 41ARCANSUD Montant initial 1…" at bounding box center [748, 342] width 1496 height 684
click at [744, 570] on div "Editer" at bounding box center [766, 568] width 82 height 23
click at [194, 650] on span "CP en DA / 10961.33 € RG 548.07 €" at bounding box center [153, 661] width 112 height 29
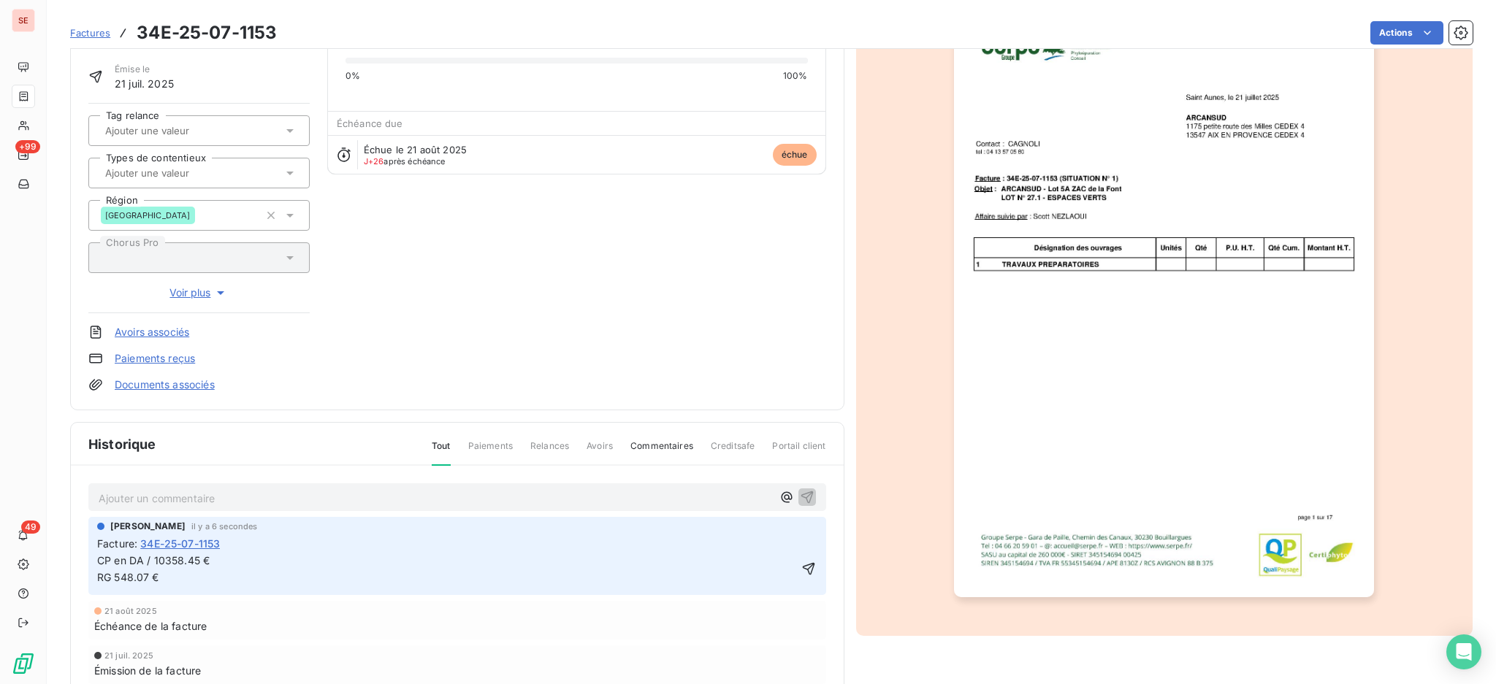
scroll to position [194, 0]
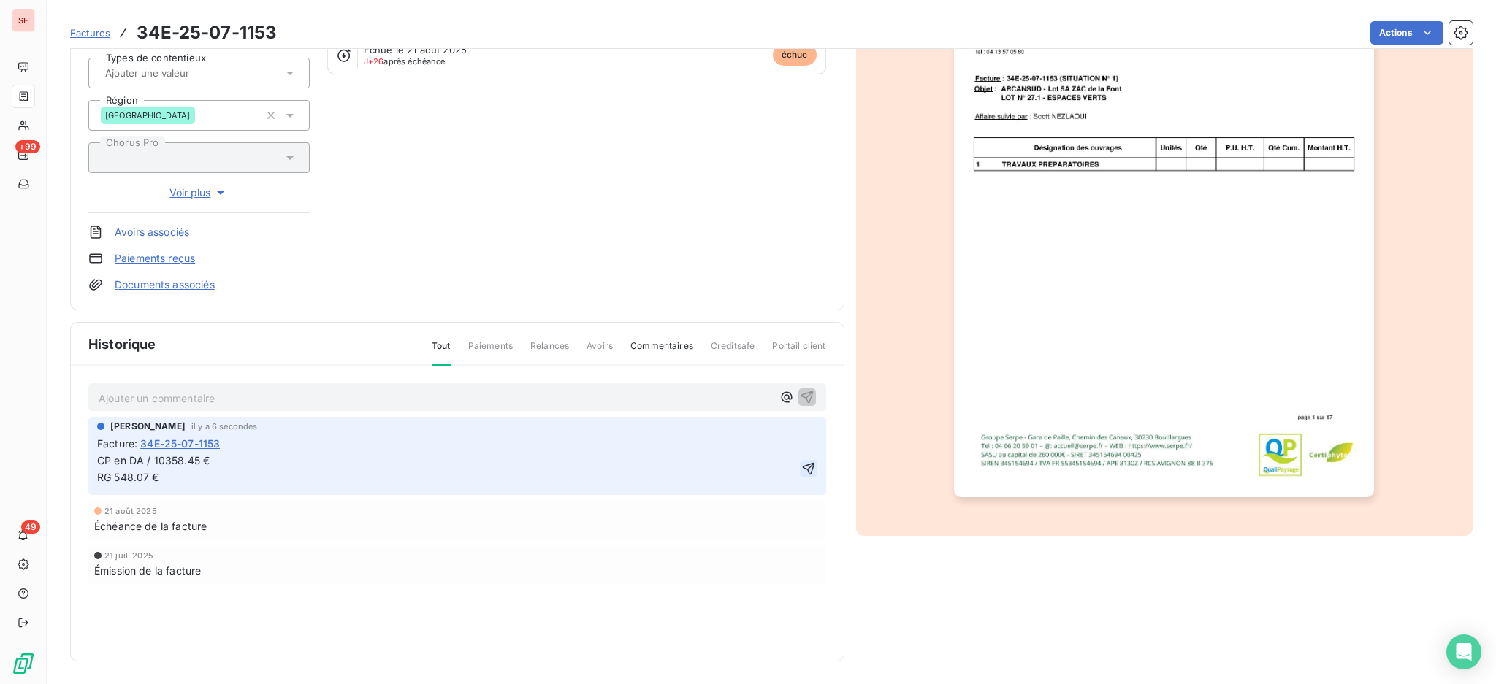
click at [803, 464] on icon "button" at bounding box center [808, 469] width 15 height 15
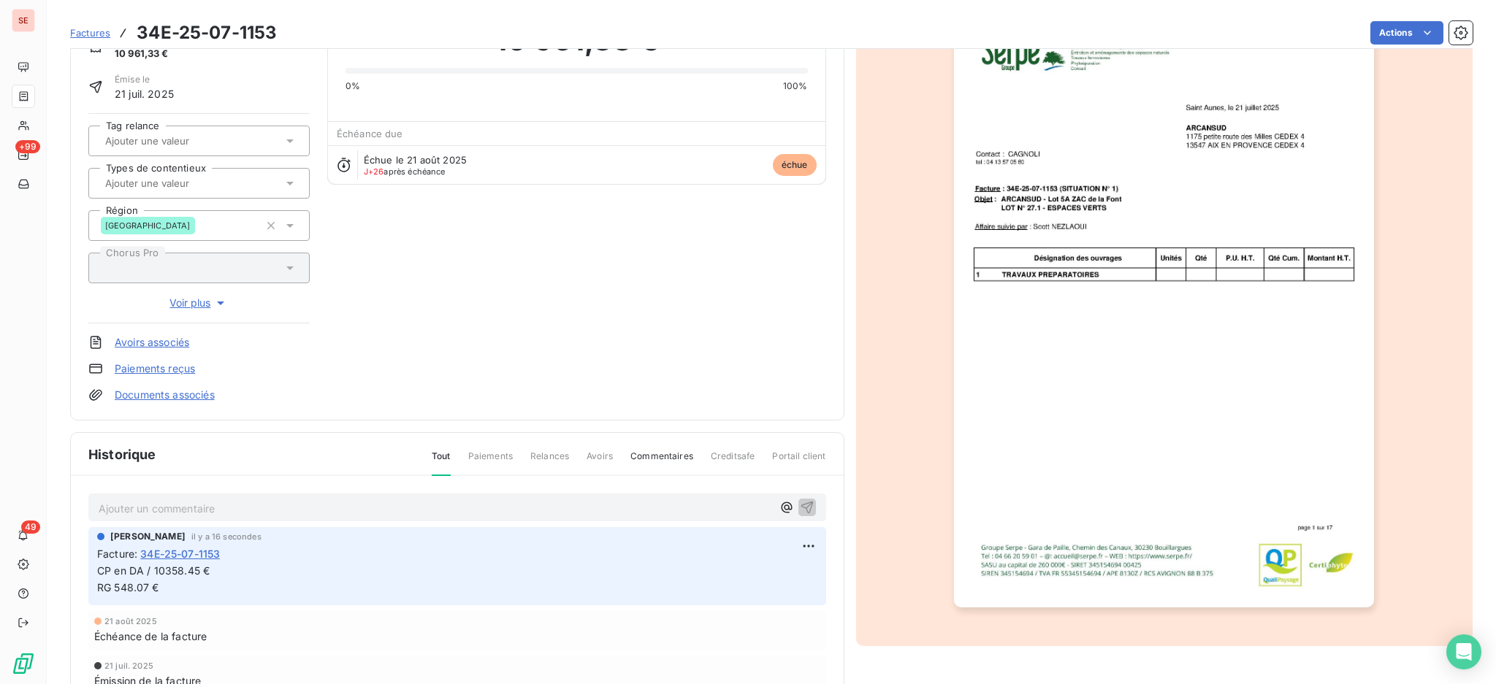
scroll to position [0, 0]
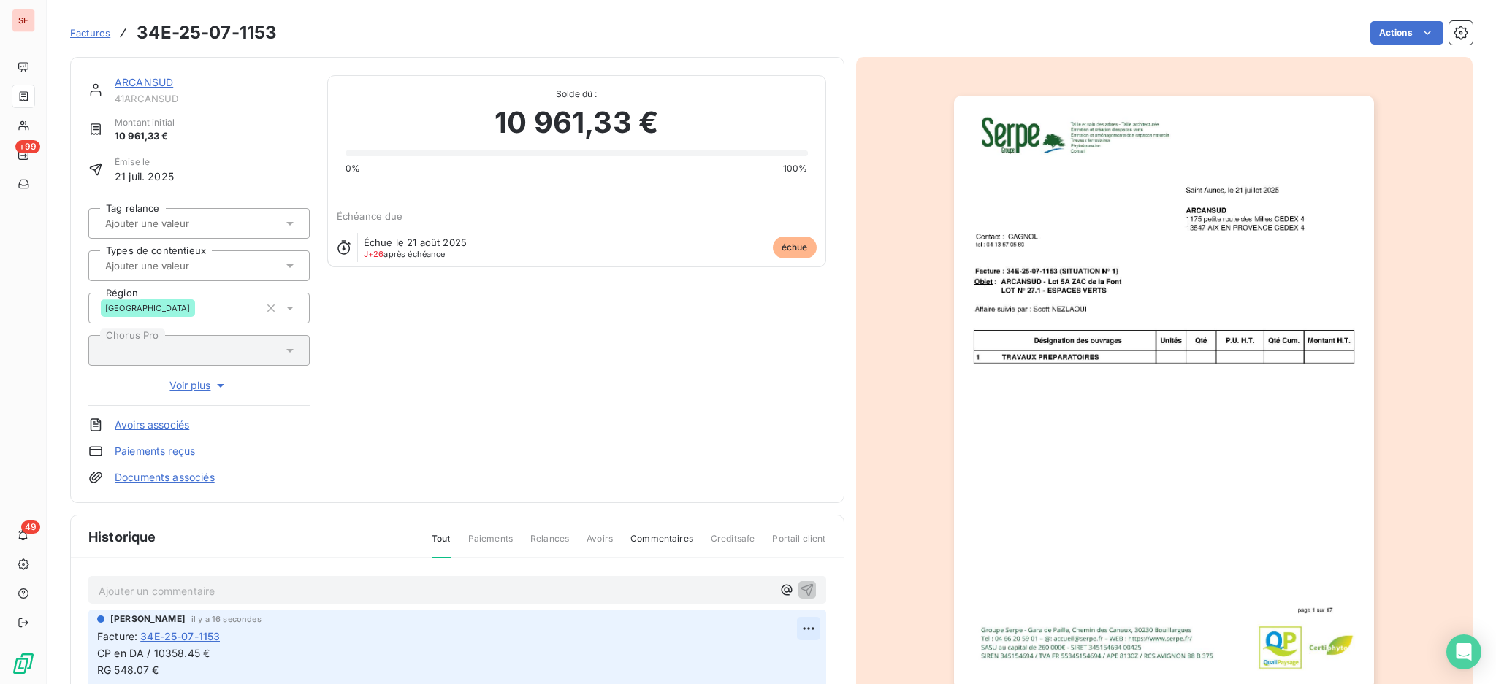
click at [798, 623] on html "SE +99 49 Factures 34E-25-07-1153 Actions ARCANSUD 41ARCANSUD Montant initial 1…" at bounding box center [748, 342] width 1496 height 684
click at [756, 570] on div "Editer" at bounding box center [766, 568] width 82 height 23
click at [90, 660] on div "Agnès Dubuc il y a 44 secondes Facture : 34E-25-07-1153 CP en DA / 10358.45 € R…" at bounding box center [457, 649] width 738 height 78
click at [97, 673] on span "CP en DA / 10358.45 € RG 548.07 € - PRORATA 54.81 € TTC)" at bounding box center [191, 661] width 188 height 29
click at [184, 475] on link "Documents associés" at bounding box center [165, 477] width 100 height 15
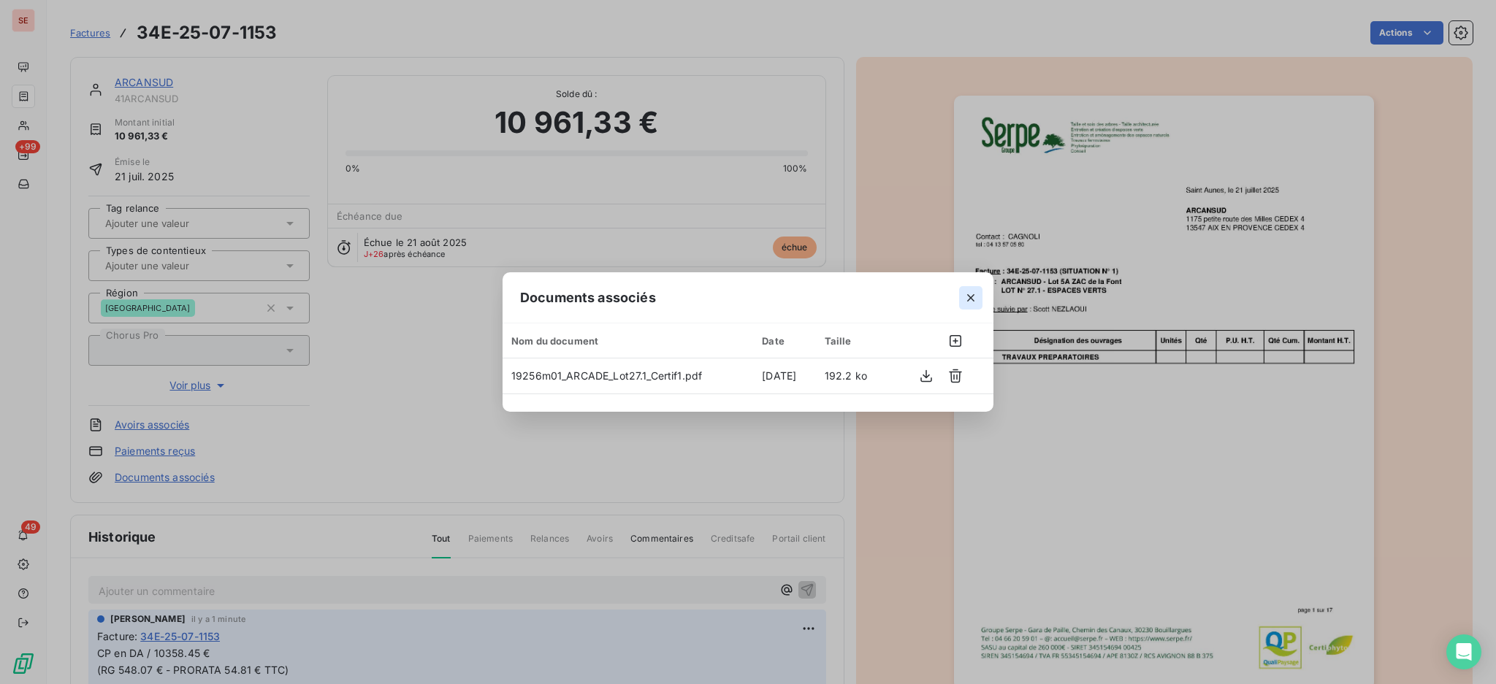
click at [979, 295] on button "button" at bounding box center [970, 297] width 23 height 23
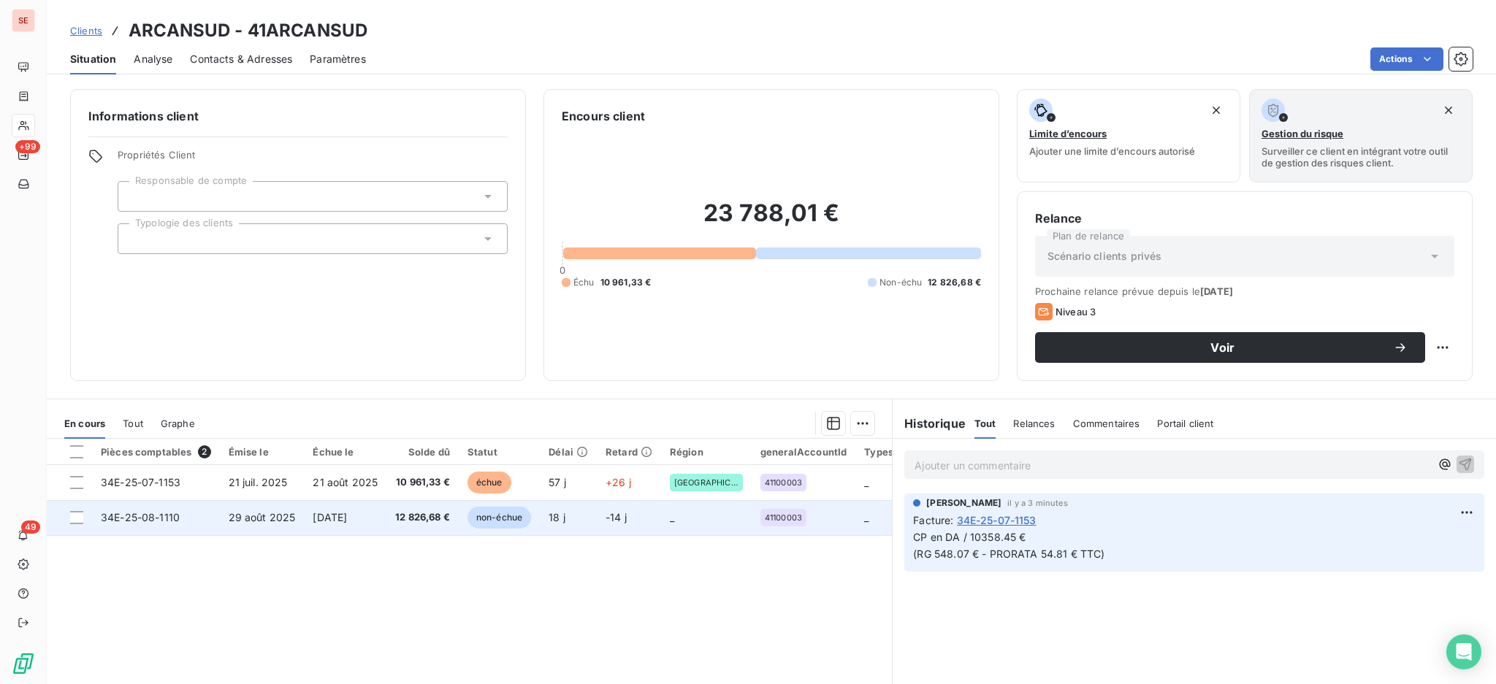
click at [305, 521] on td "[DATE]" at bounding box center [345, 517] width 83 height 35
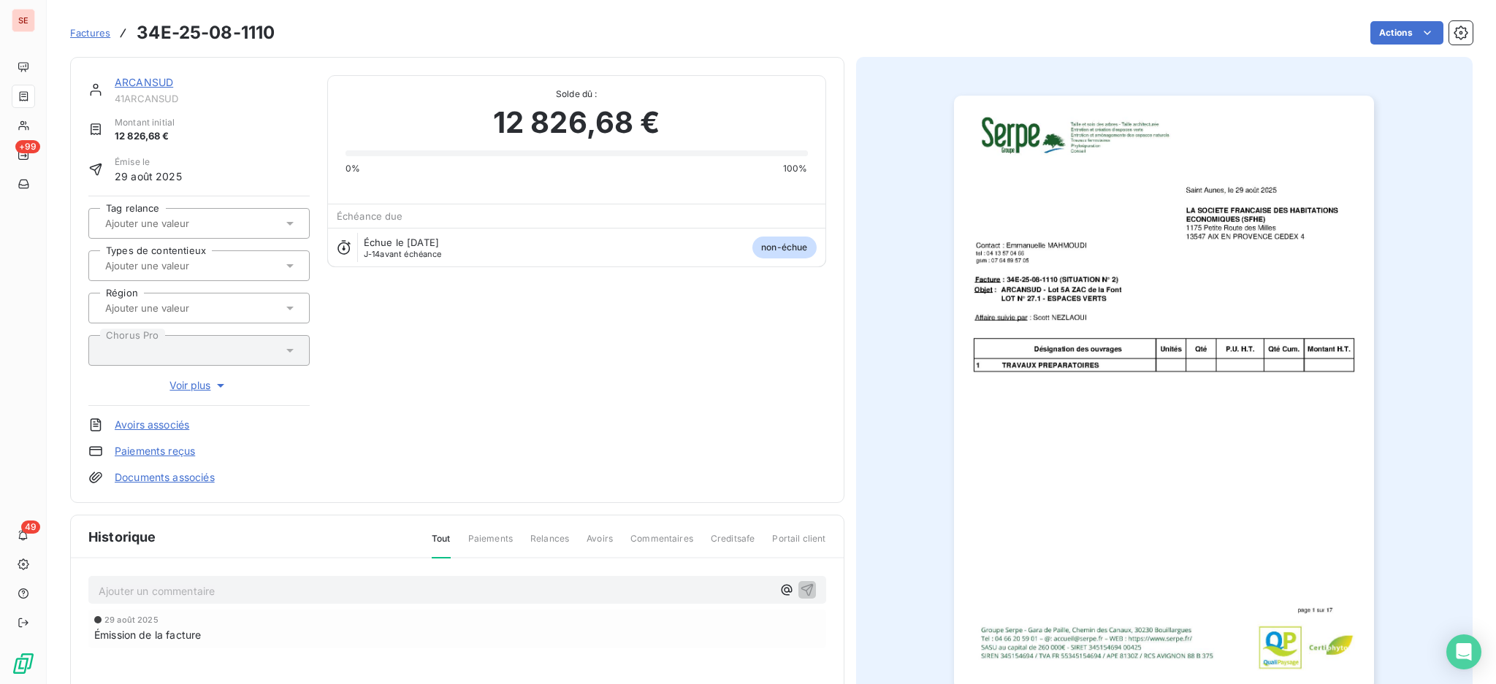
click at [180, 478] on link "Documents associés" at bounding box center [165, 477] width 100 height 15
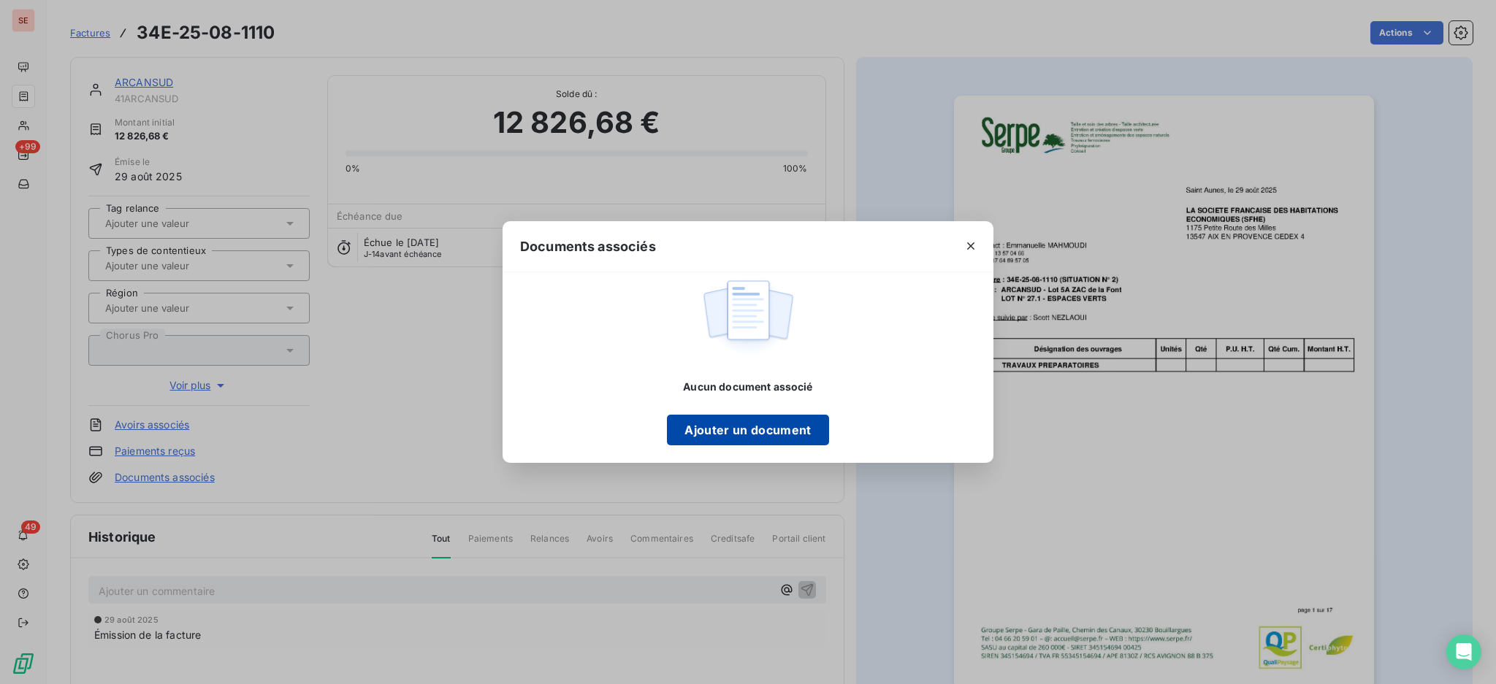
click at [811, 435] on button "Ajouter un document" at bounding box center [747, 430] width 161 height 31
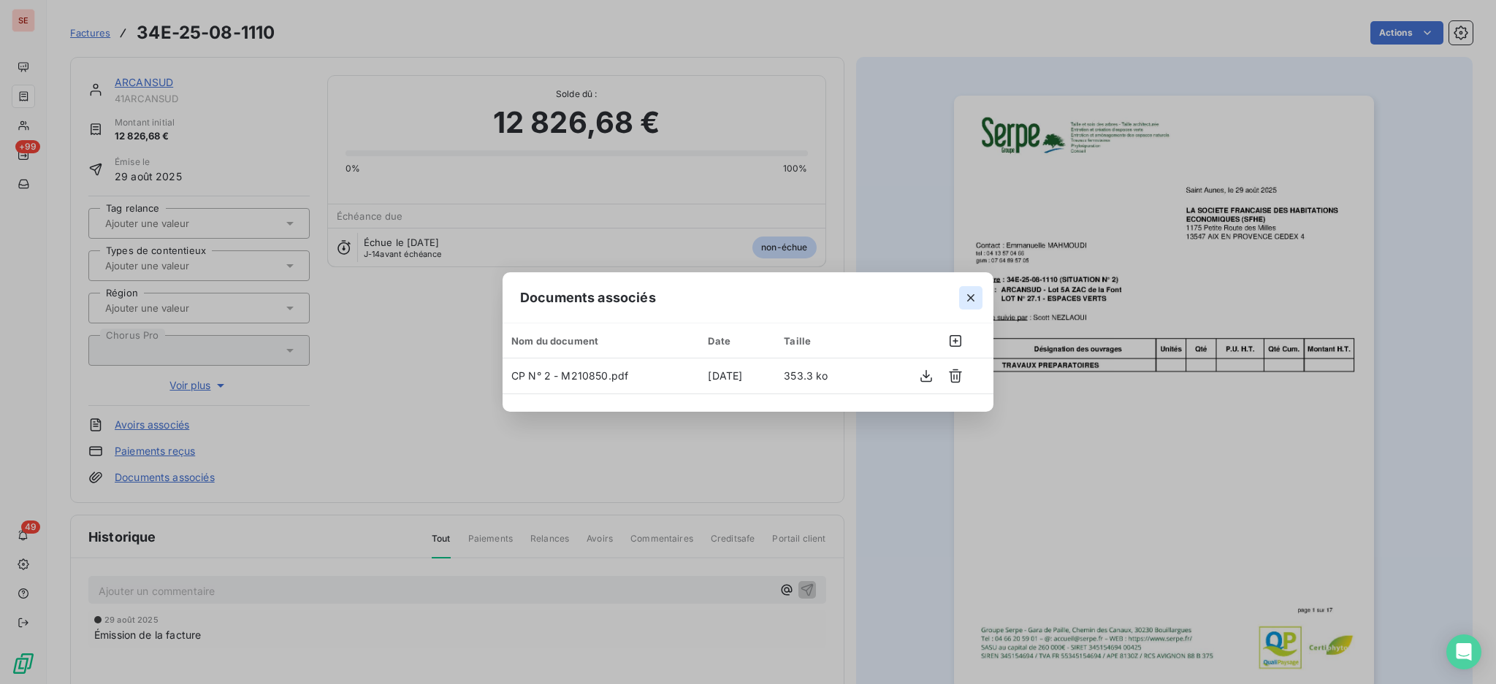
click at [967, 291] on icon "button" at bounding box center [970, 298] width 15 height 15
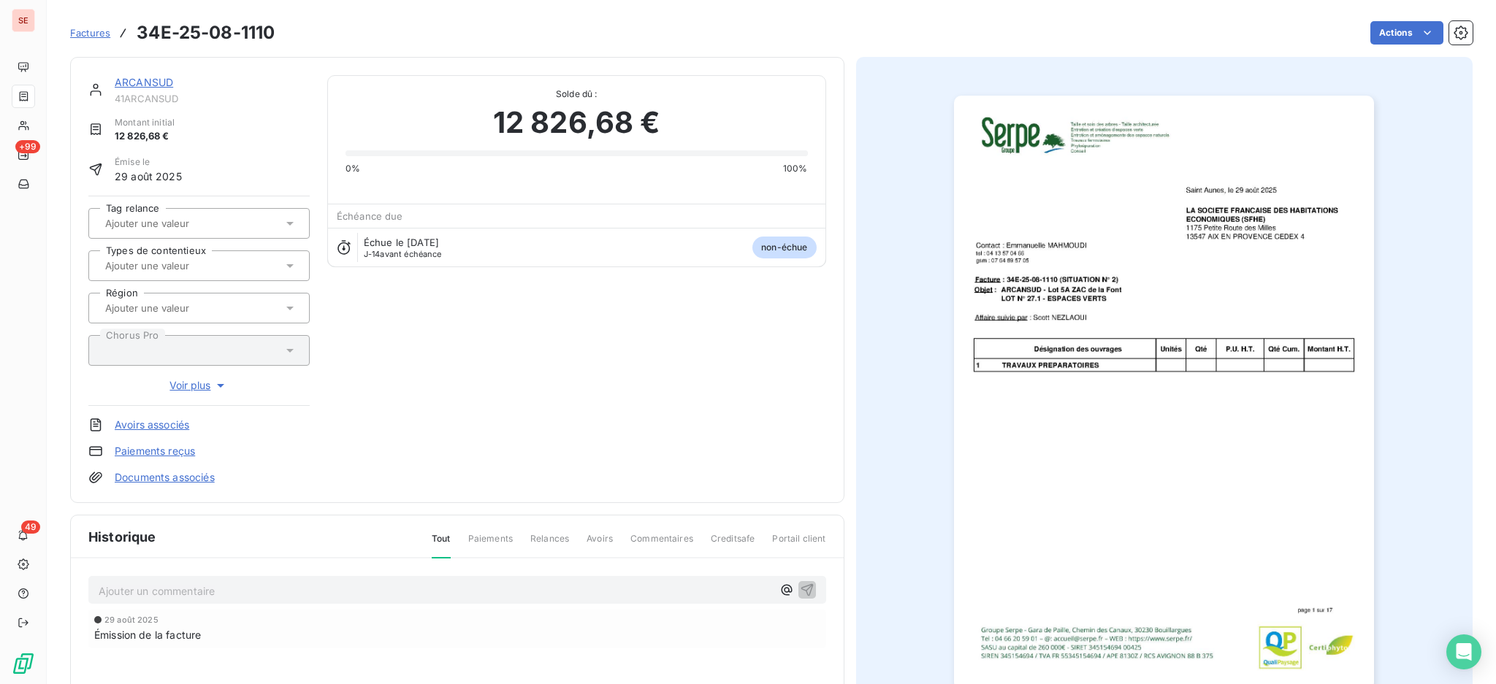
click at [324, 589] on p "Ajouter un commentaire ﻿" at bounding box center [435, 591] width 673 height 18
click at [807, 594] on button "button" at bounding box center [807, 598] width 18 height 18
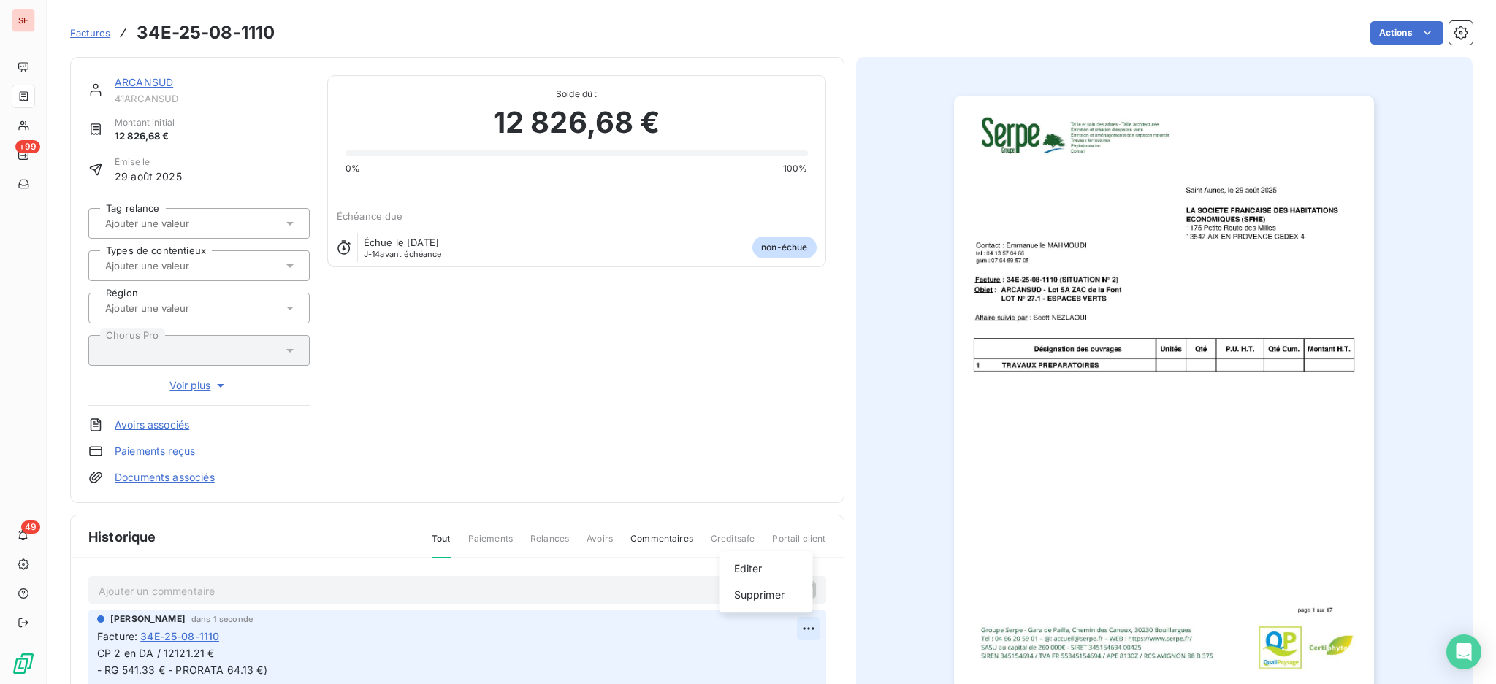
click at [805, 630] on html "SE +99 49 Factures 34E-25-08-1110 Actions ARCANSUD 41ARCANSUD Montant initial 1…" at bounding box center [748, 342] width 1496 height 684
click at [776, 573] on div "Editer" at bounding box center [766, 568] width 82 height 23
click at [124, 670] on span "CP 2 en DA / 12121.21 € - RG 541.33 € - PRORATA 64.13 €)" at bounding box center [182, 661] width 170 height 29
click at [132, 664] on span "CP 2 en DA / 12121.21 € - RG 541.33 € - PRORATA 64.13 €)" at bounding box center [182, 661] width 170 height 29
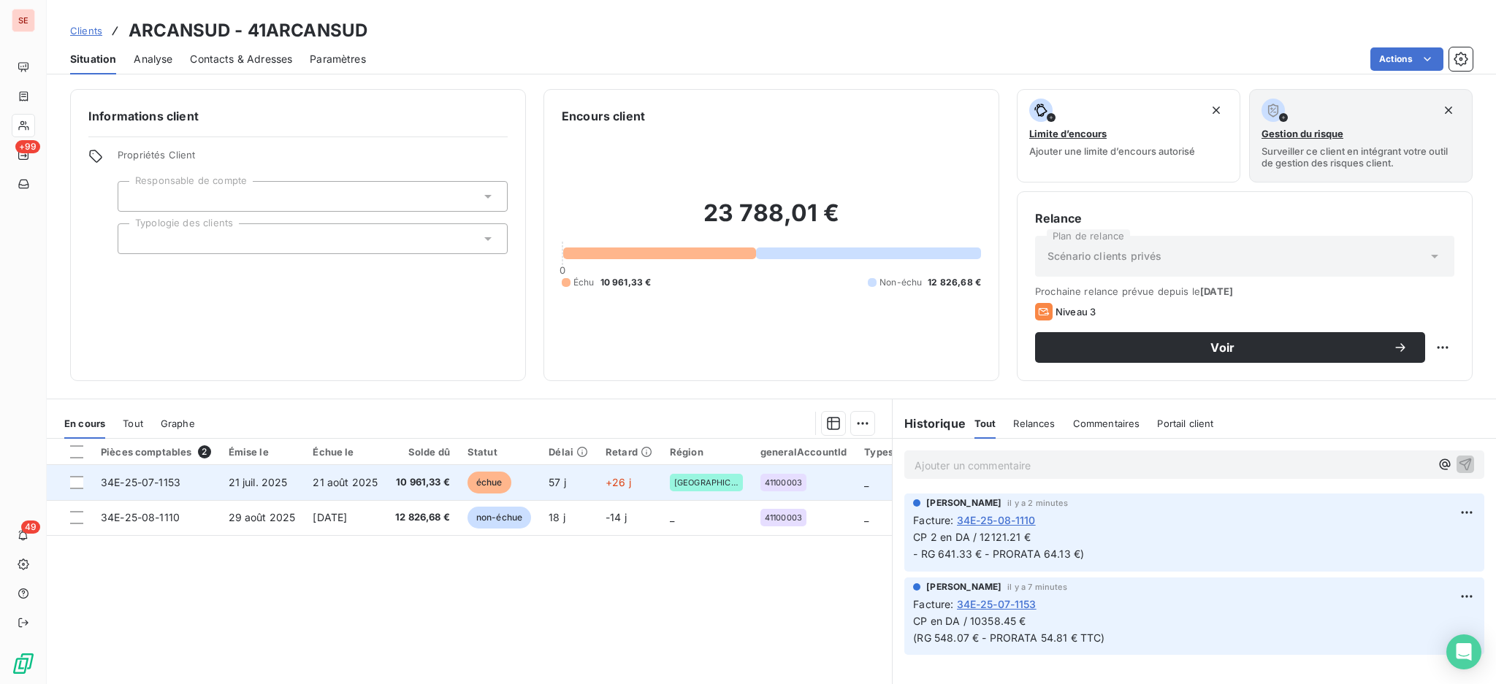
click at [288, 484] on td "21 juil. 2025" at bounding box center [262, 482] width 85 height 35
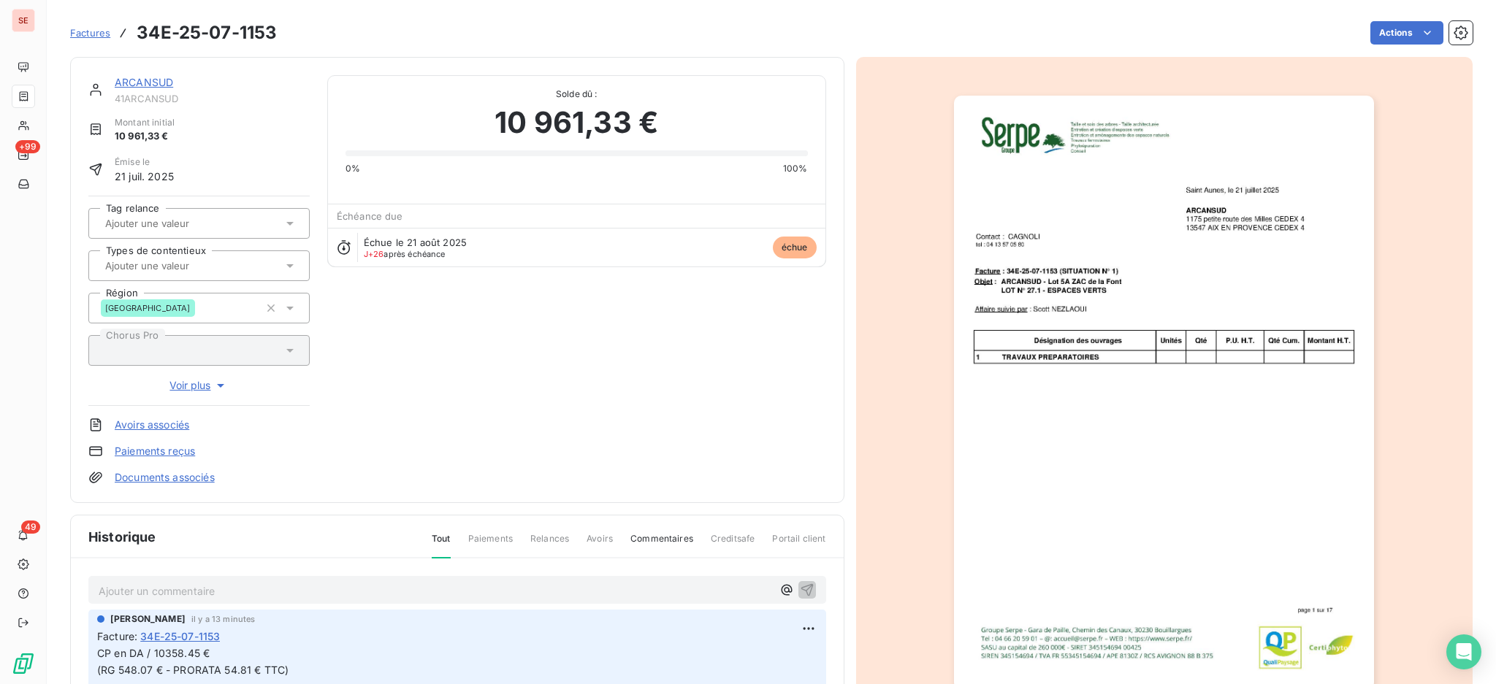
click at [1389, 31] on html "SE +99 49 Factures 34E-25-07-1153 Actions ARCANSUD 41ARCANSUD Montant initial 1…" at bounding box center [748, 342] width 1496 height 684
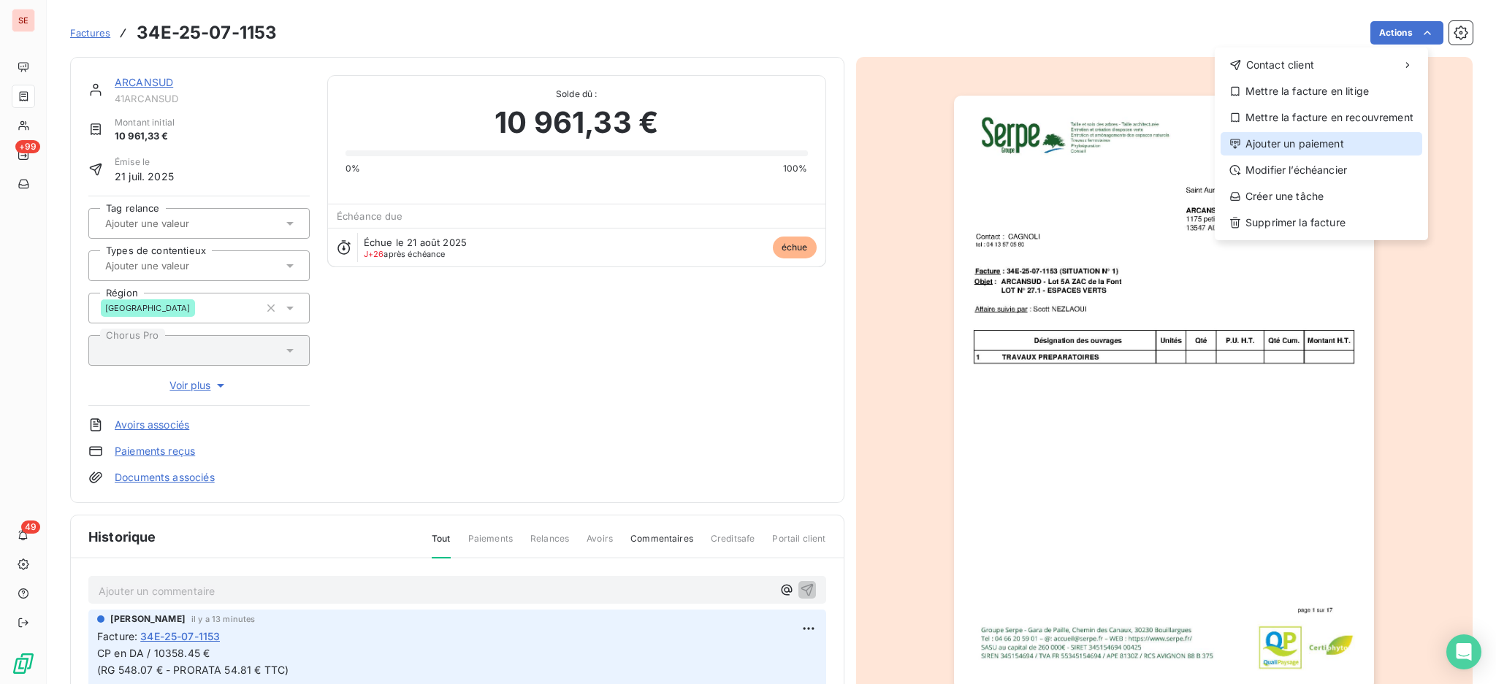
click at [1342, 148] on div "Ajouter un paiement" at bounding box center [1321, 143] width 202 height 23
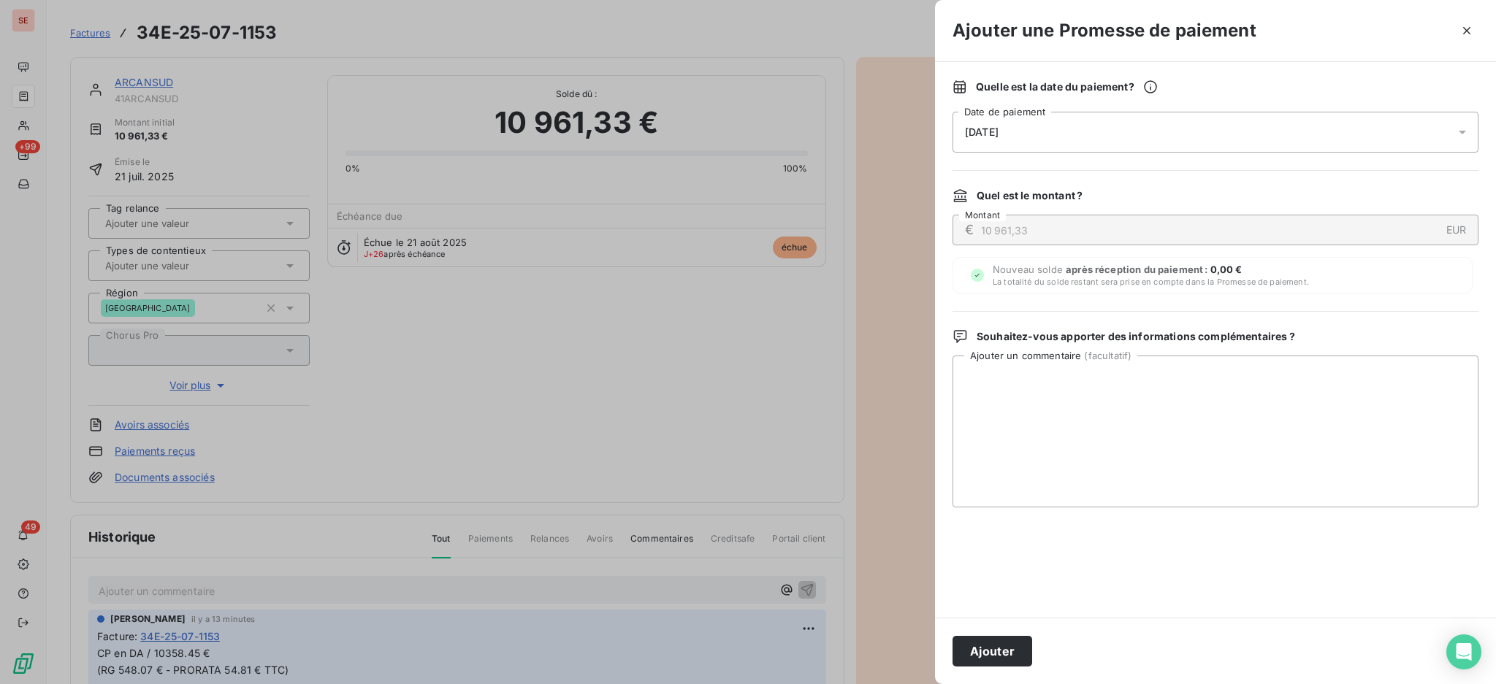
click at [1455, 133] on icon at bounding box center [1462, 132] width 15 height 15
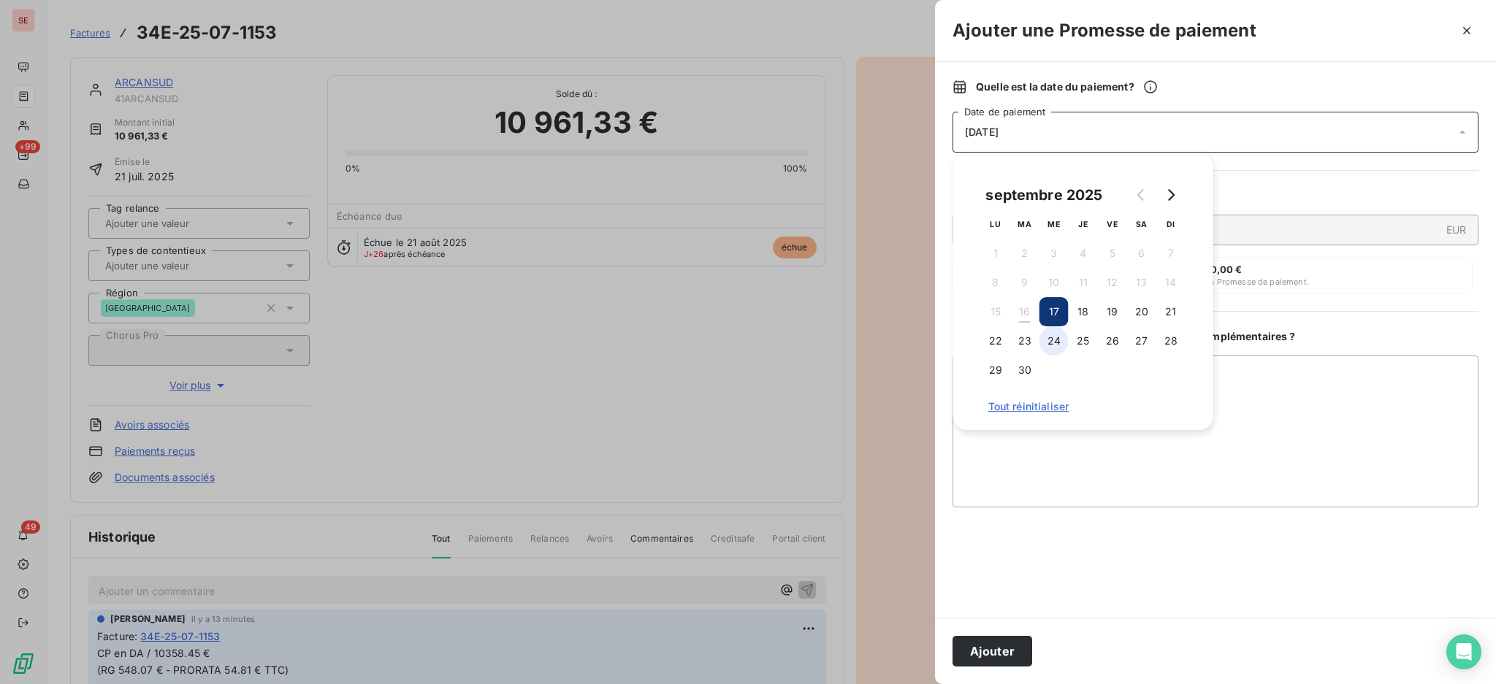
click at [1063, 344] on button "24" at bounding box center [1053, 340] width 29 height 29
click at [1277, 375] on textarea "Ajouter un commentaire ( facultatif )" at bounding box center [1215, 432] width 526 height 152
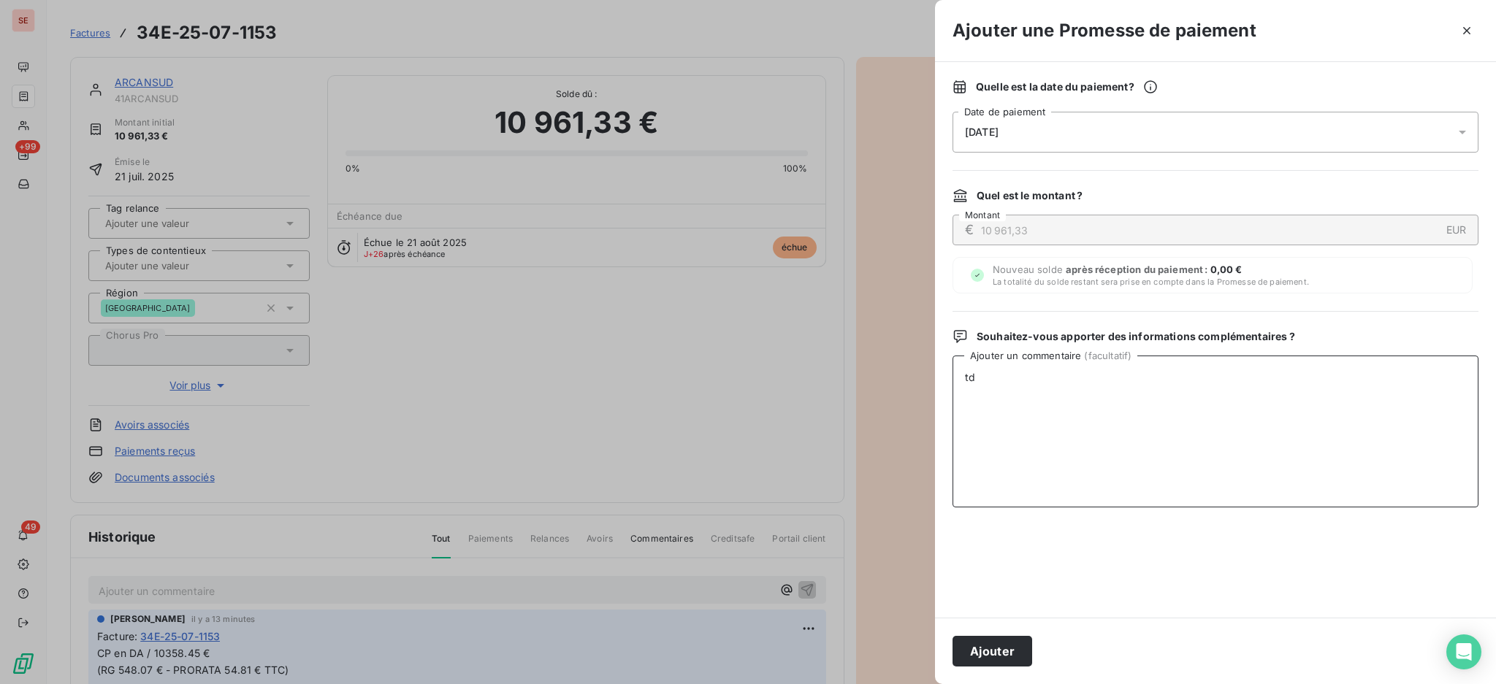
type textarea "t"
click at [1061, 371] on textarea "TDB - Virt reçu le 15/09" at bounding box center [1215, 432] width 526 height 152
type textarea "TDB - Virt reçu le 16/09"
click at [1020, 656] on button "Ajouter" at bounding box center [992, 651] width 80 height 31
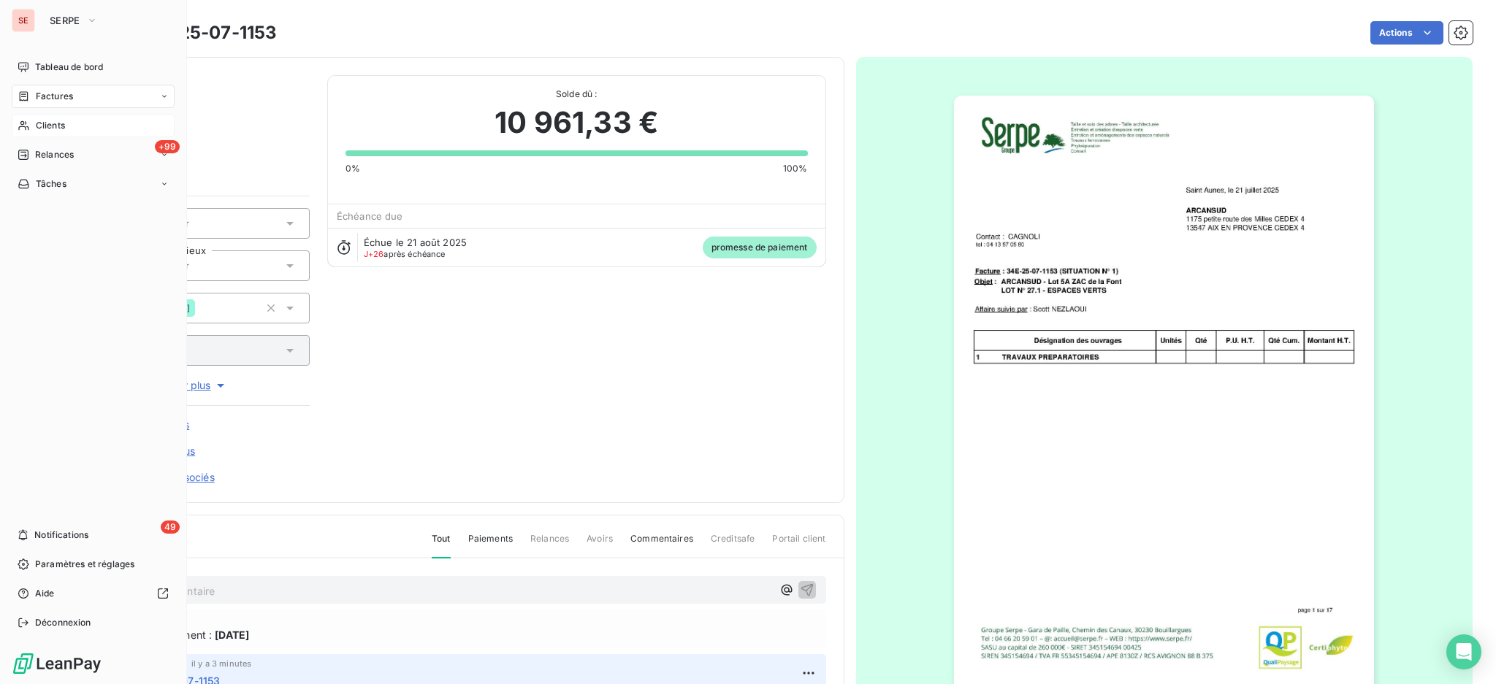
click at [42, 129] on span "Clients" at bounding box center [50, 125] width 29 height 13
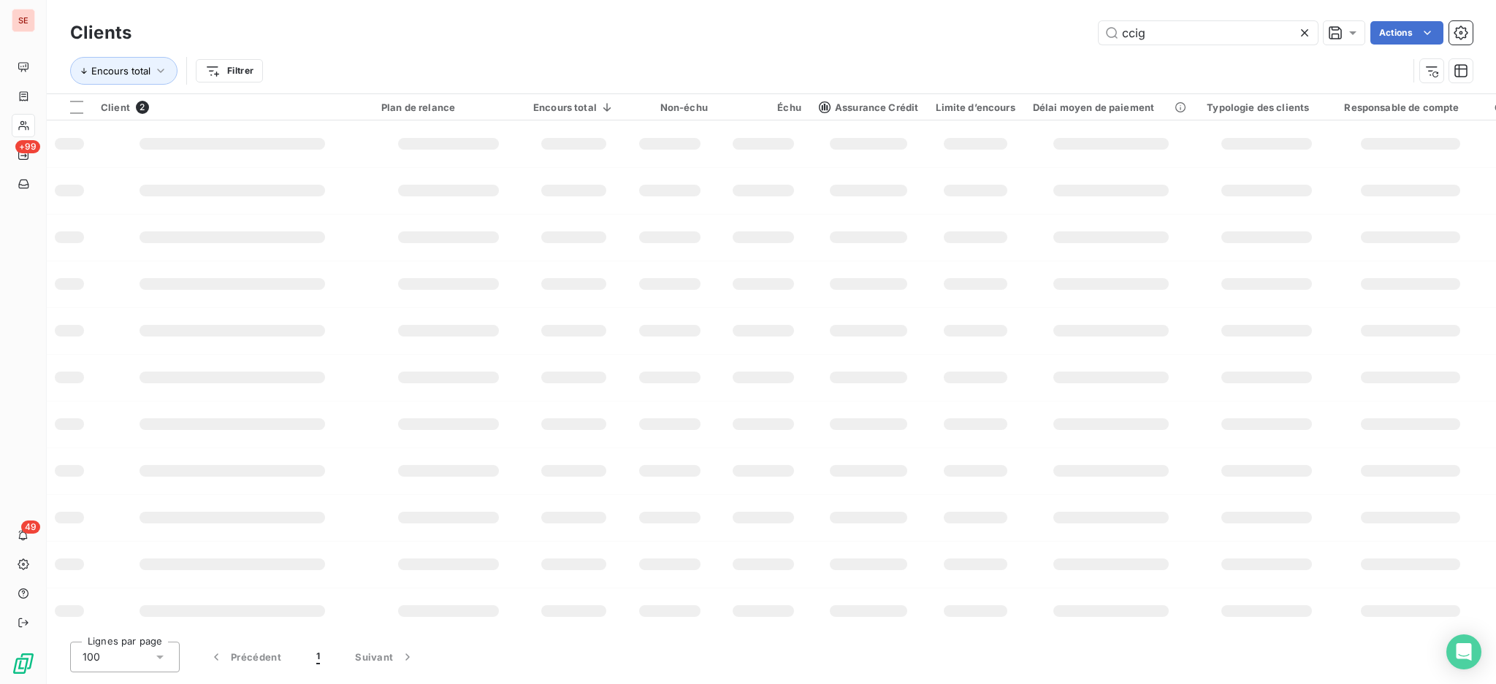
drag, startPoint x: 1220, startPoint y: 37, endPoint x: 754, endPoint y: 47, distance: 466.1
click at [900, 32] on div "ccig Actions" at bounding box center [810, 32] width 1323 height 23
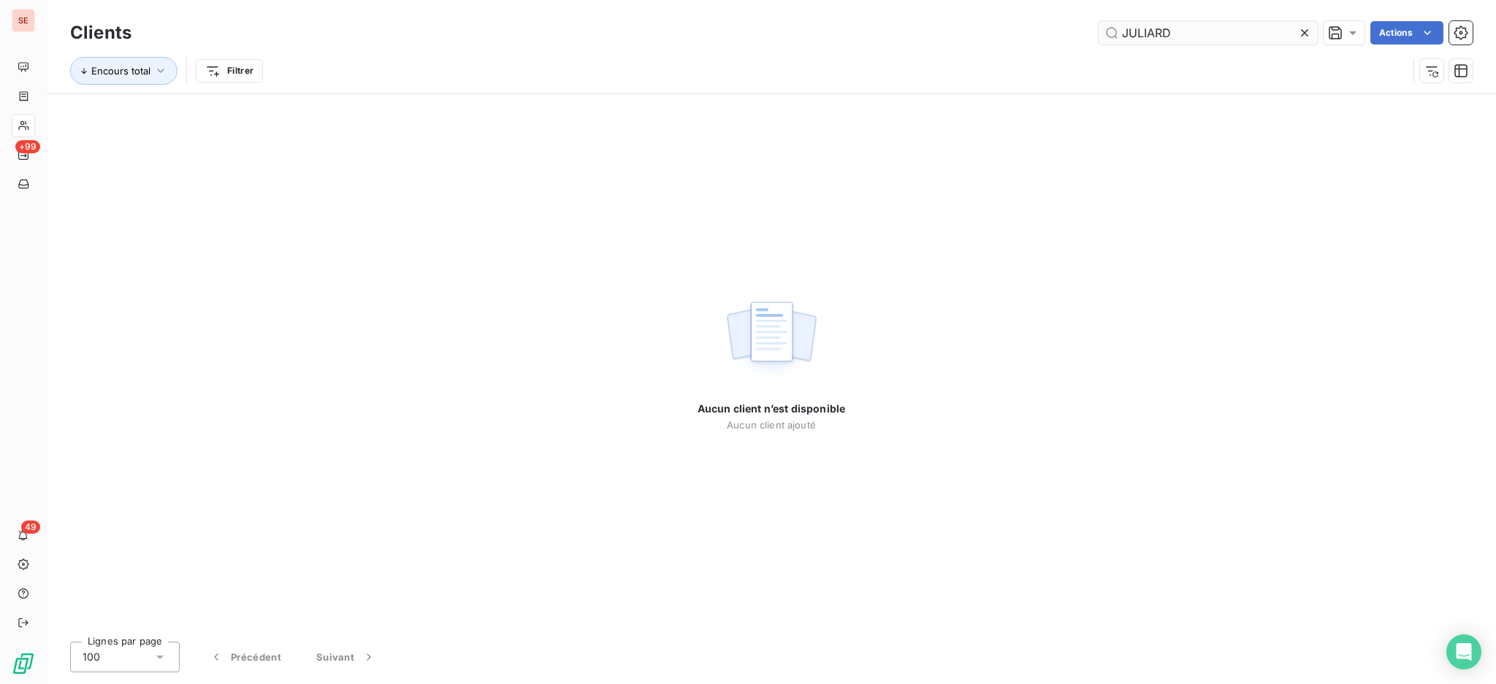
click at [1143, 31] on input "JULIARD" at bounding box center [1207, 32] width 219 height 23
drag, startPoint x: 1210, startPoint y: 28, endPoint x: 1066, endPoint y: 26, distance: 144.6
click at [1074, 23] on div "JULLIARD Actions" at bounding box center [810, 32] width 1323 height 23
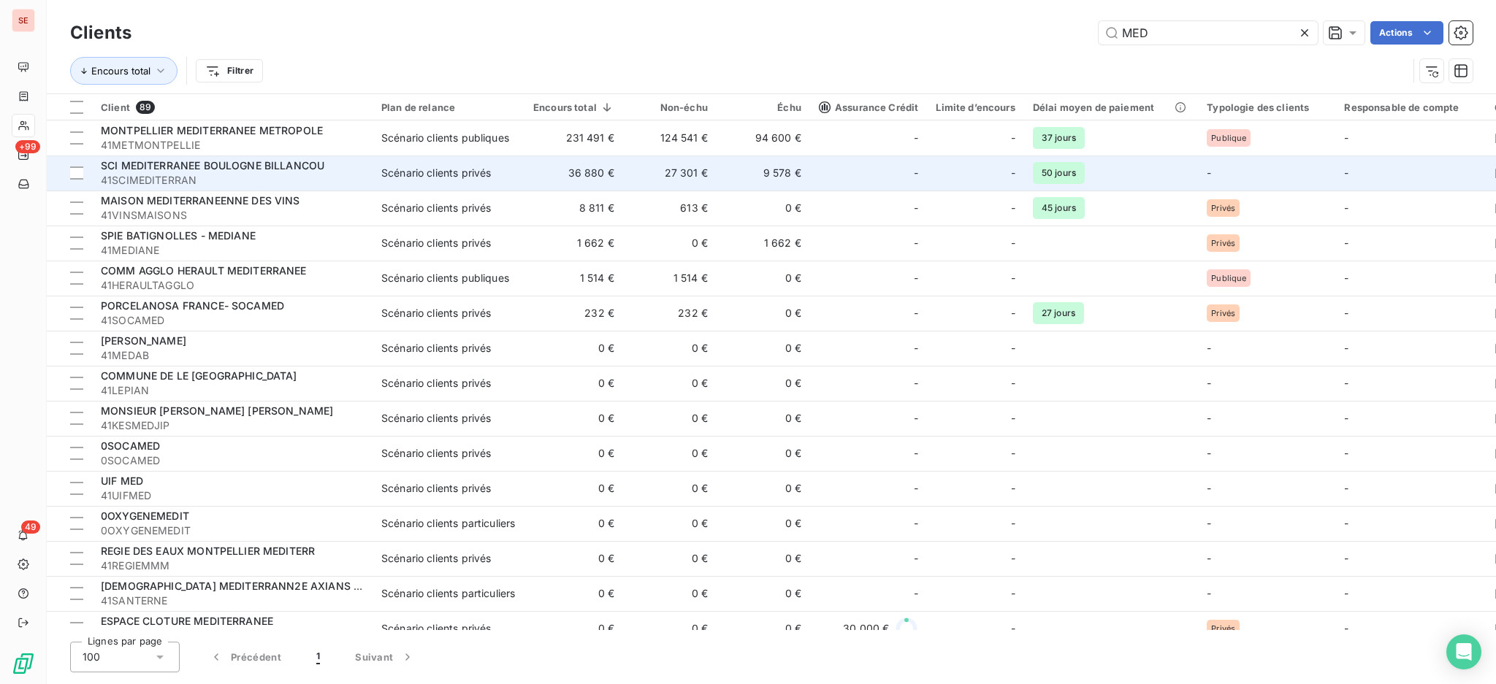
type input "MED"
click at [279, 171] on span "SCI MEDITERRANEE BOULOGNE BILLANCOU" at bounding box center [212, 165] width 223 height 12
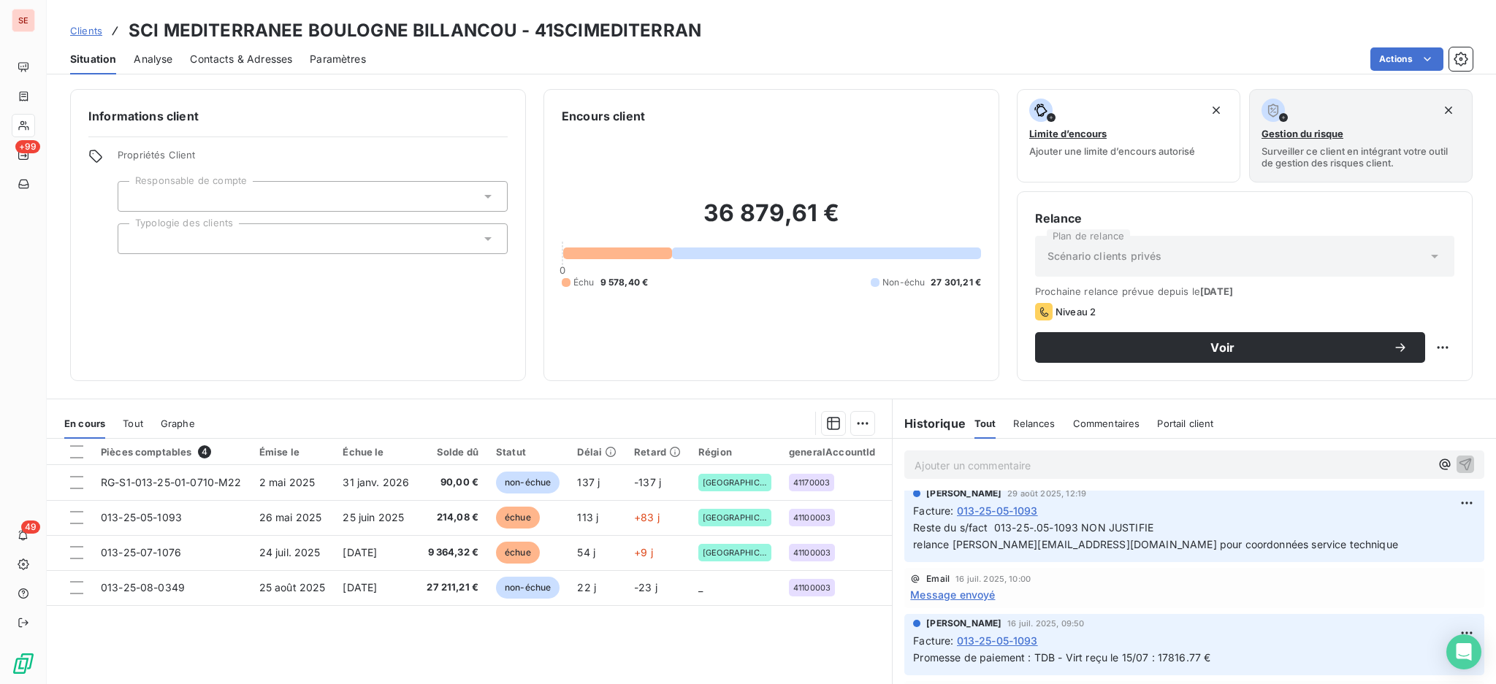
scroll to position [97, 0]
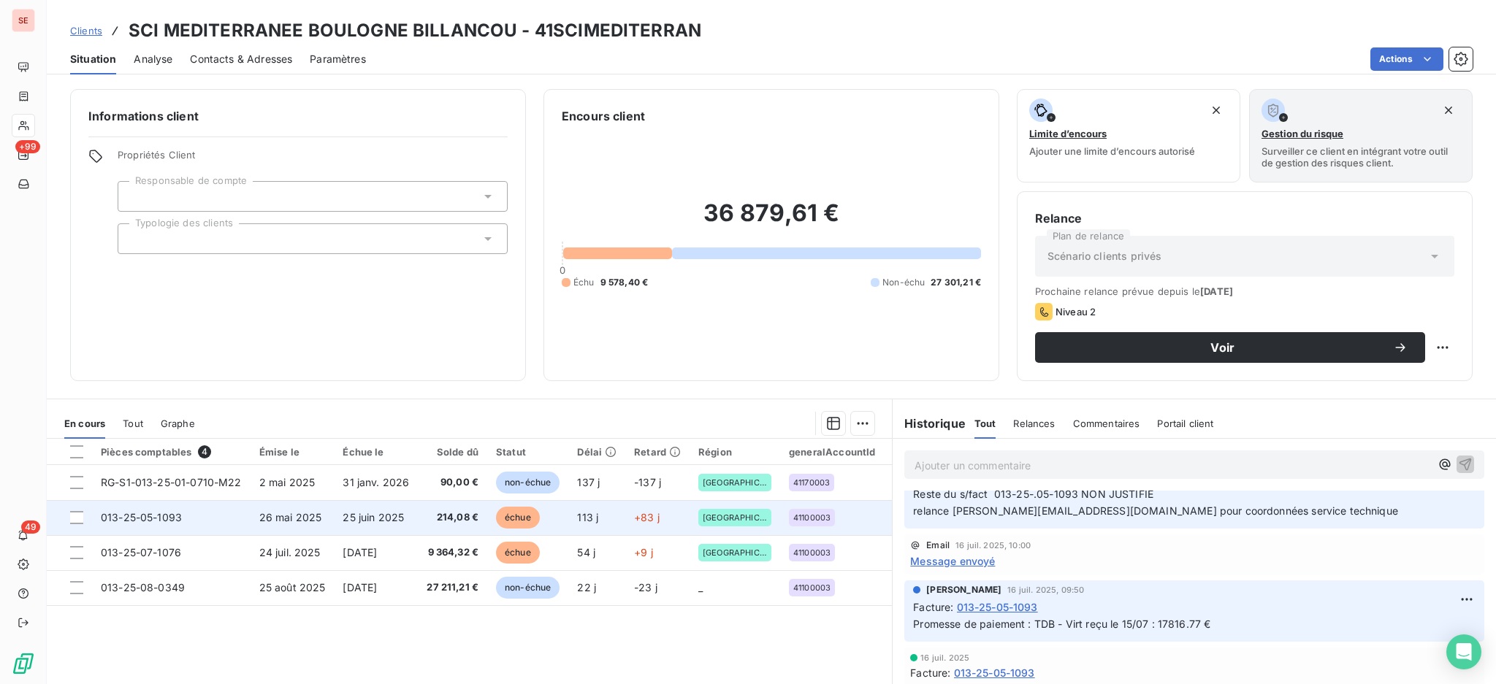
click at [309, 518] on span "26 mai 2025" at bounding box center [290, 517] width 63 height 12
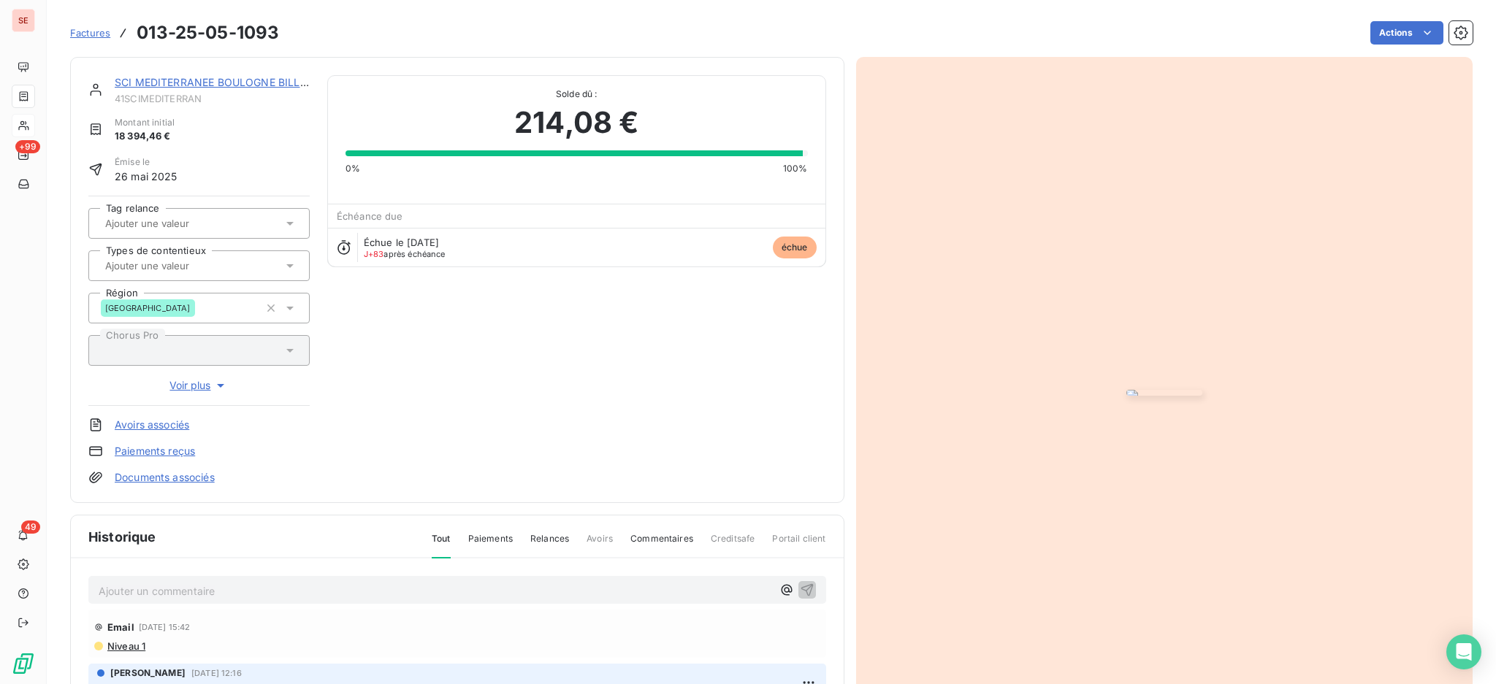
click at [282, 589] on p "Ajouter un commentaire ﻿" at bounding box center [435, 591] width 673 height 18
click at [202, 588] on p "CIE -" at bounding box center [435, 590] width 673 height 17
click at [800, 589] on icon "button" at bounding box center [807, 589] width 15 height 15
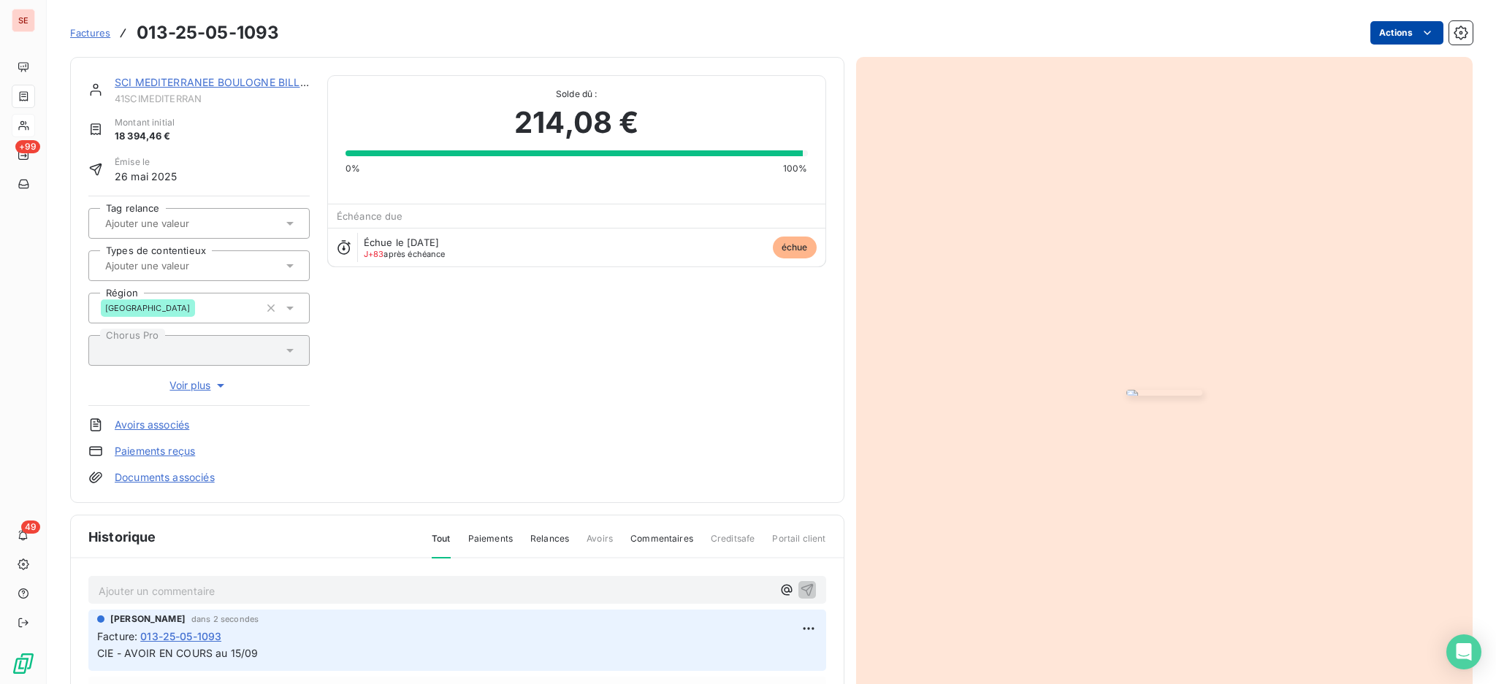
click at [1386, 28] on html "SE +99 49 Factures 013-25-05-1093 Actions SCI MEDITERRANEE BOULOGNE BILLANCOU 4…" at bounding box center [748, 342] width 1496 height 684
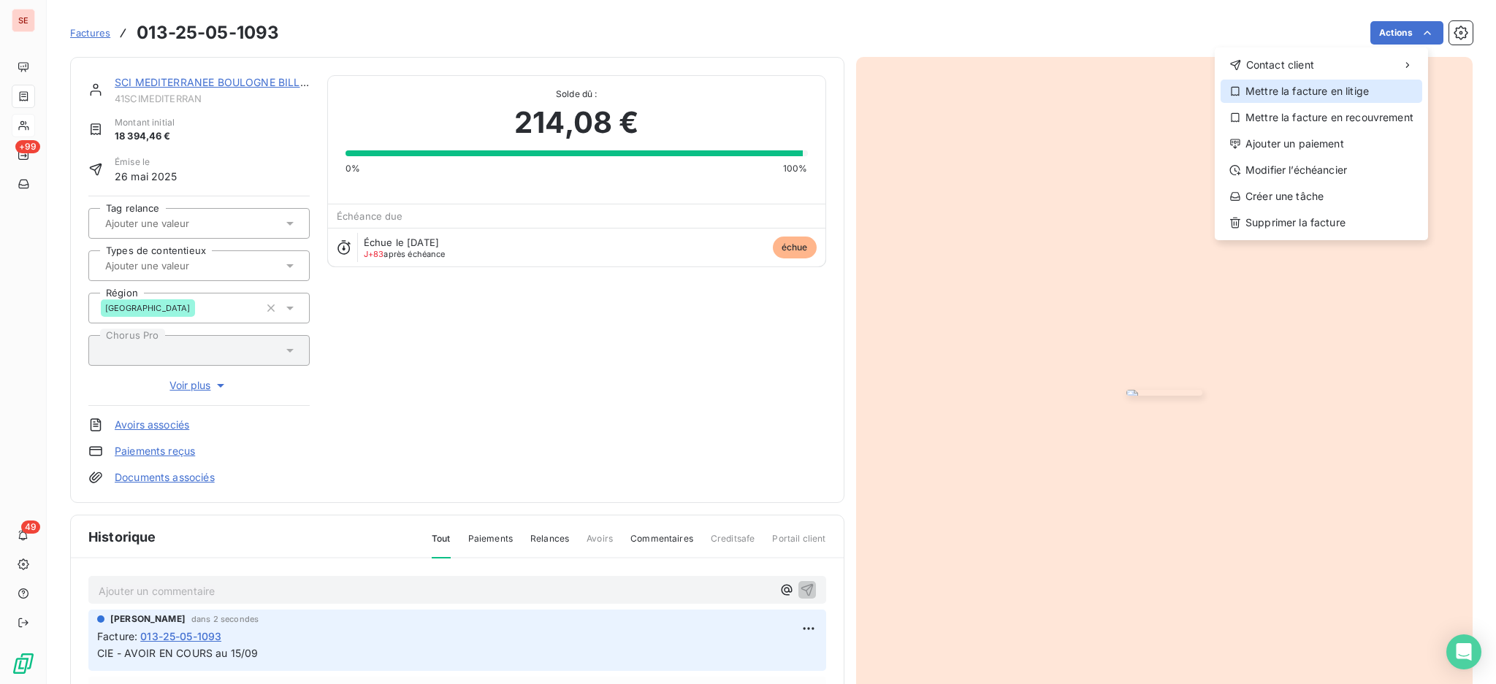
click at [1336, 96] on div "Mettre la facture en litige" at bounding box center [1321, 91] width 202 height 23
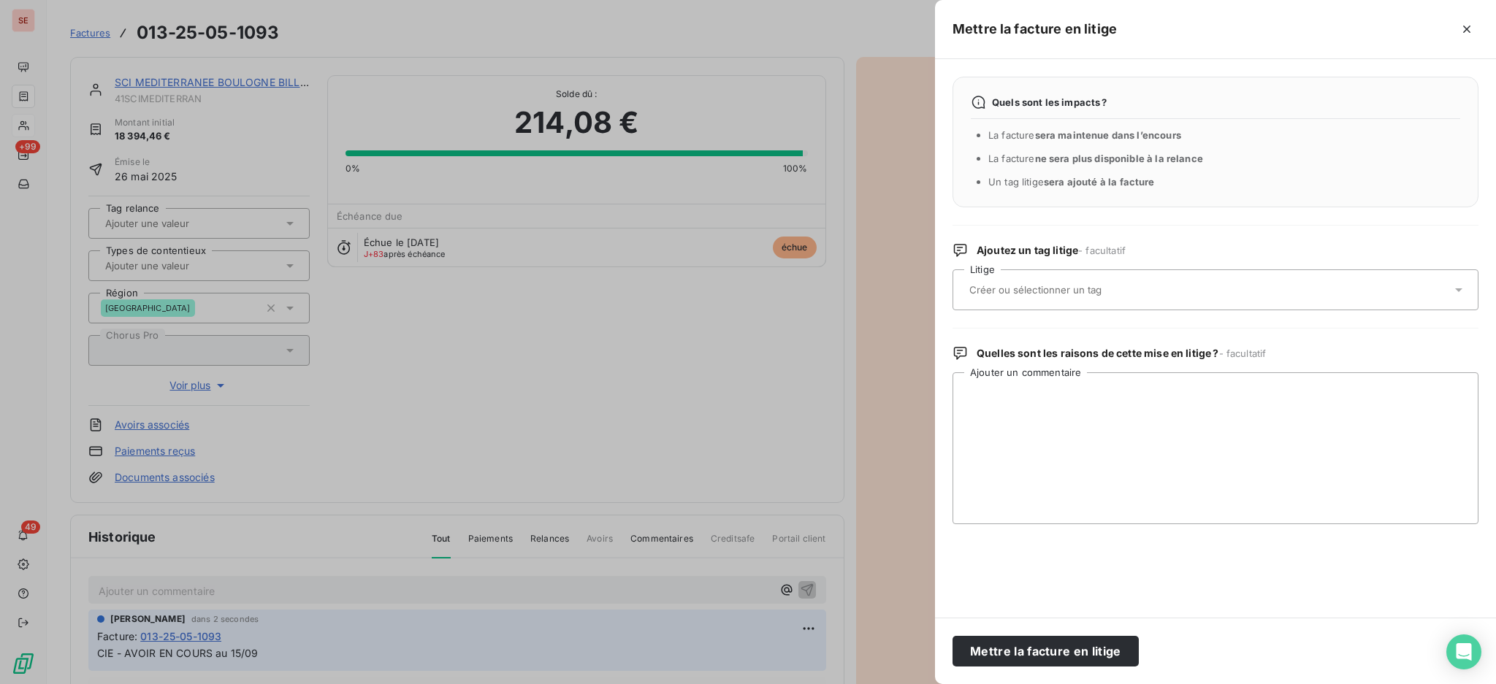
click at [1456, 290] on icon at bounding box center [1458, 290] width 15 height 15
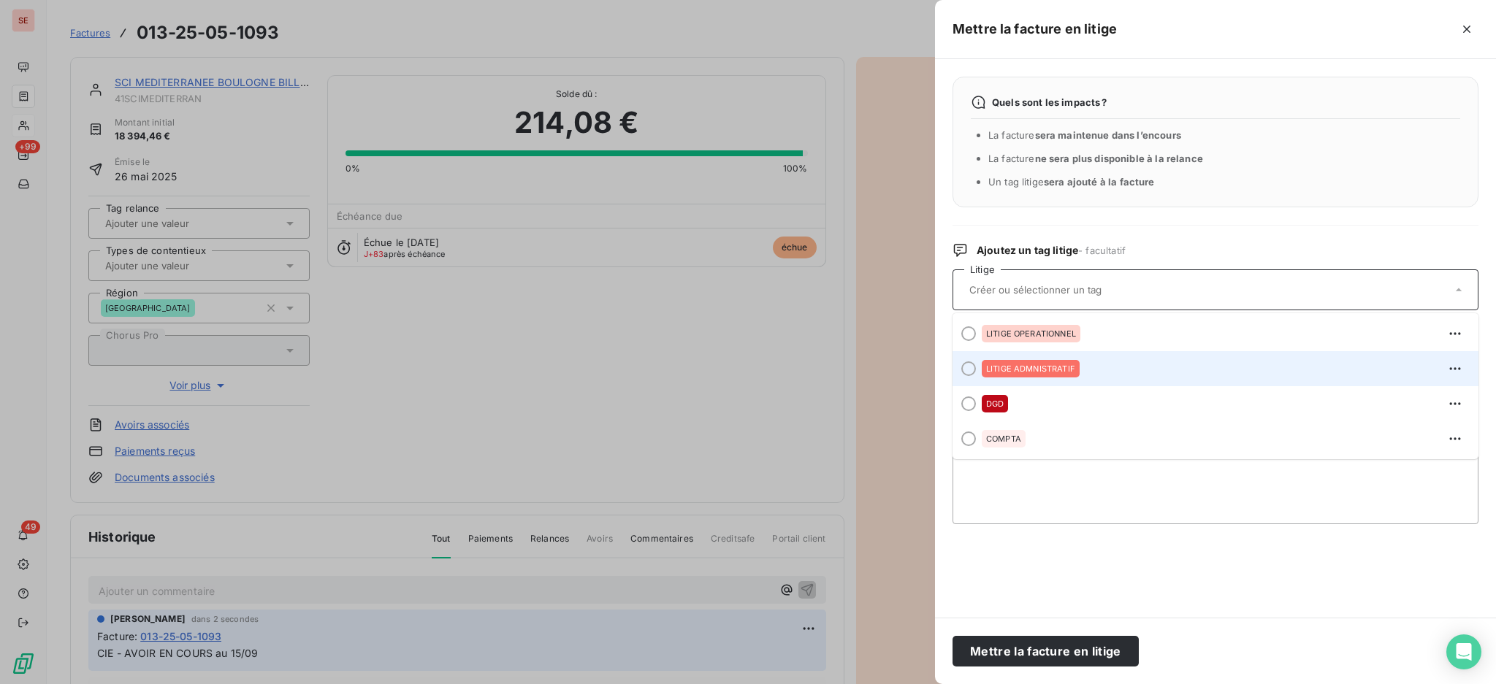
click at [1066, 371] on span "LITIGE ADMNISTRATIF" at bounding box center [1030, 368] width 89 height 9
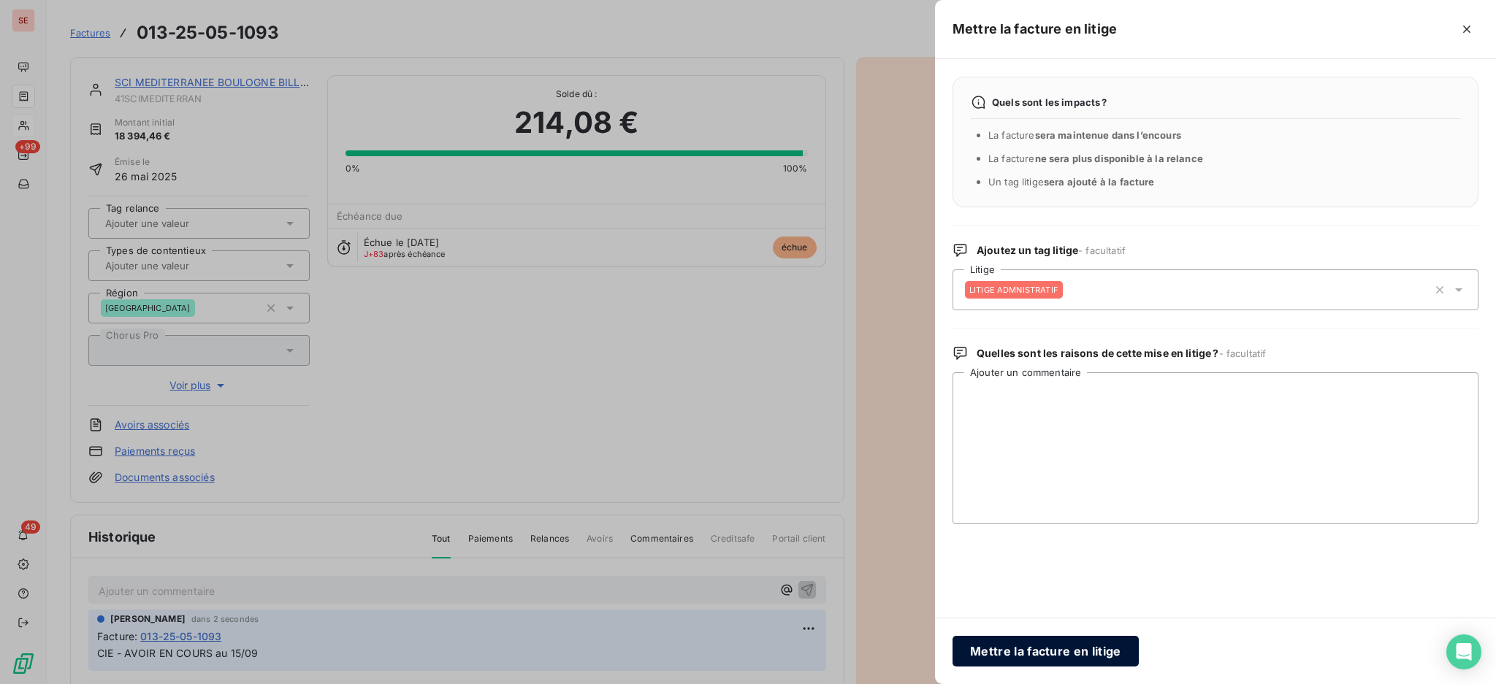
click at [1103, 651] on button "Mettre la facture en litige" at bounding box center [1045, 651] width 186 height 31
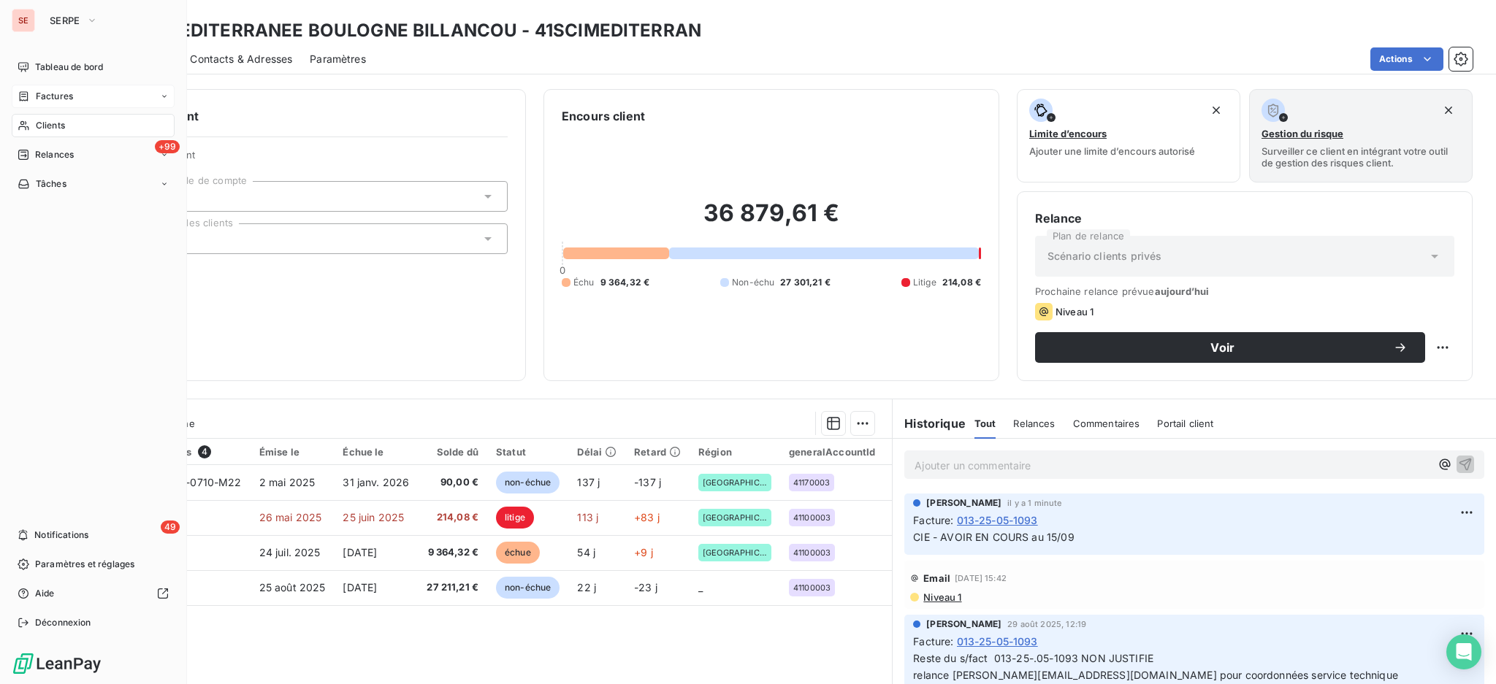
click at [67, 102] on span "Factures" at bounding box center [54, 96] width 37 height 13
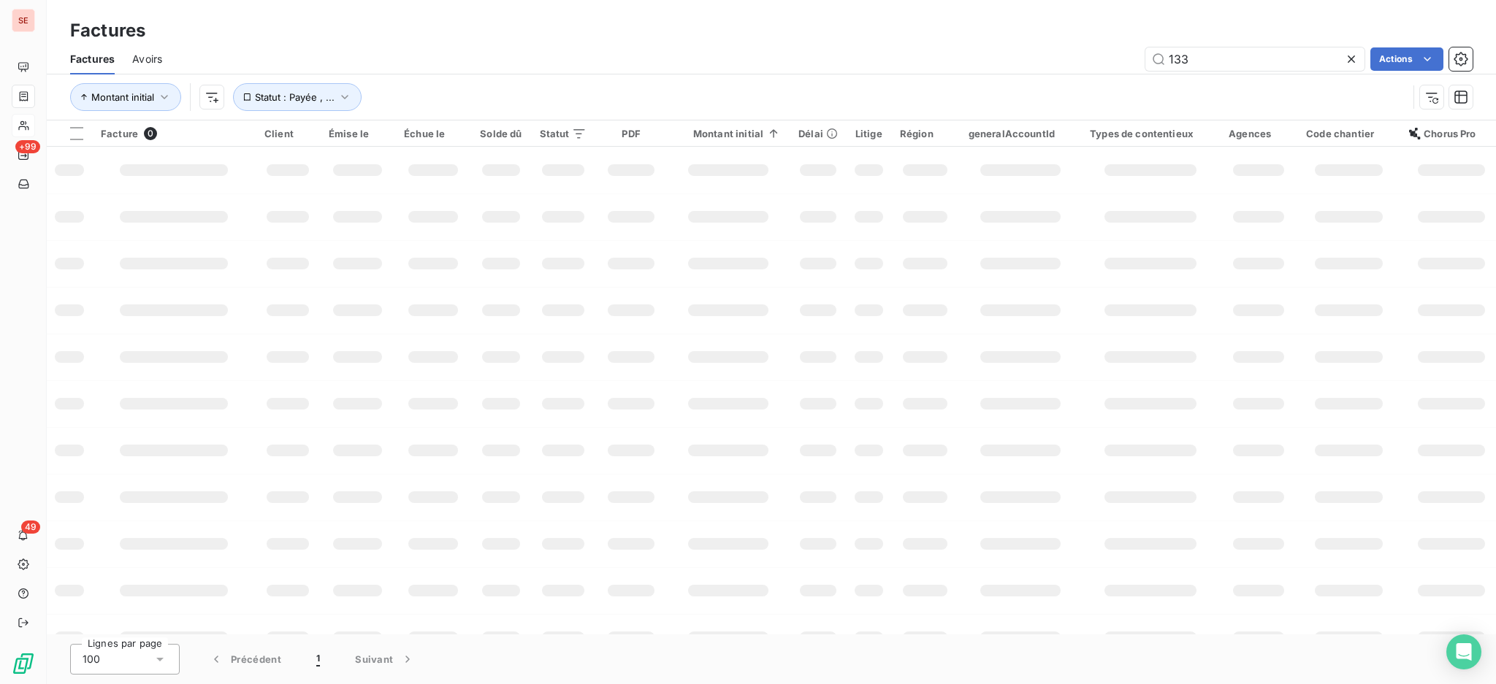
click at [1068, 54] on div "133 Actions" at bounding box center [826, 58] width 1293 height 23
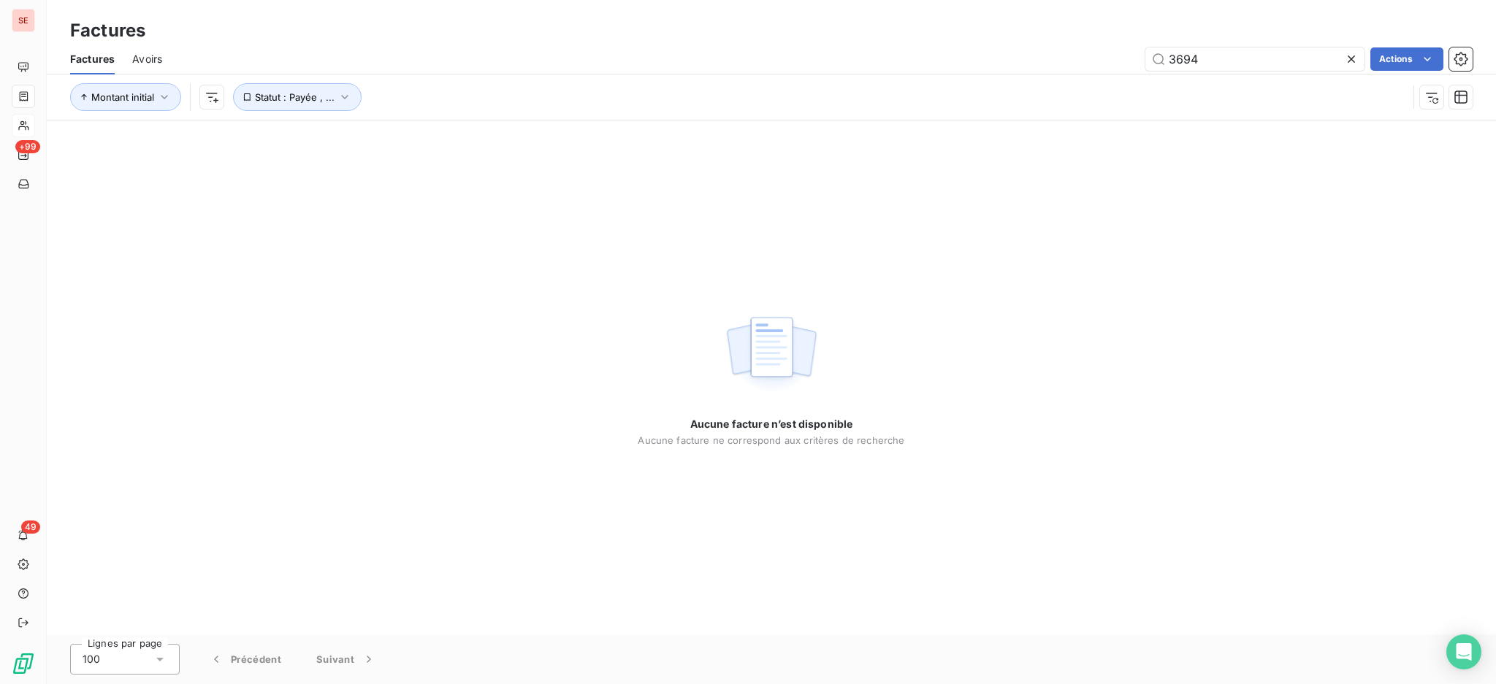
drag, startPoint x: 1208, startPoint y: 55, endPoint x: 1146, endPoint y: 44, distance: 63.0
click at [1146, 44] on div "Factures Avoirs 3694 Actions" at bounding box center [771, 59] width 1449 height 31
type input "15786"
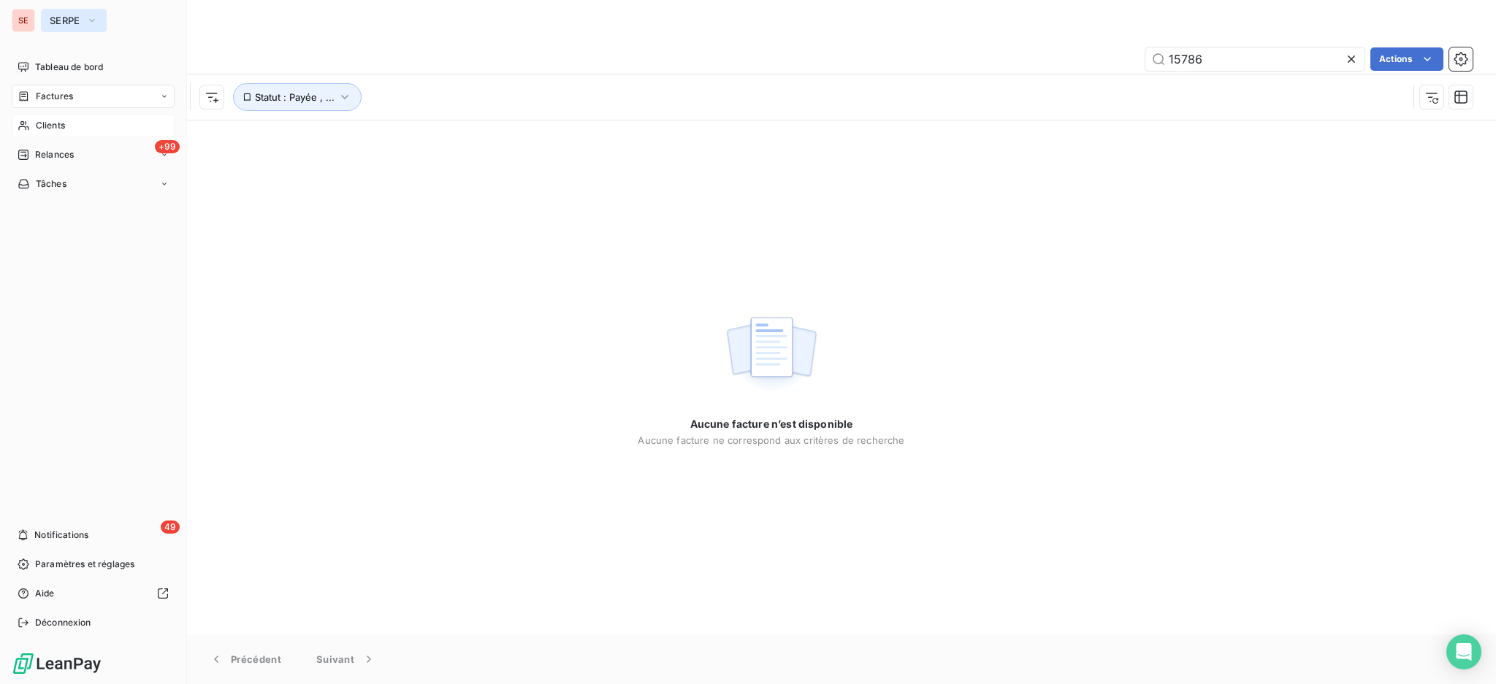
click at [45, 21] on button "SERPE" at bounding box center [74, 20] width 66 height 23
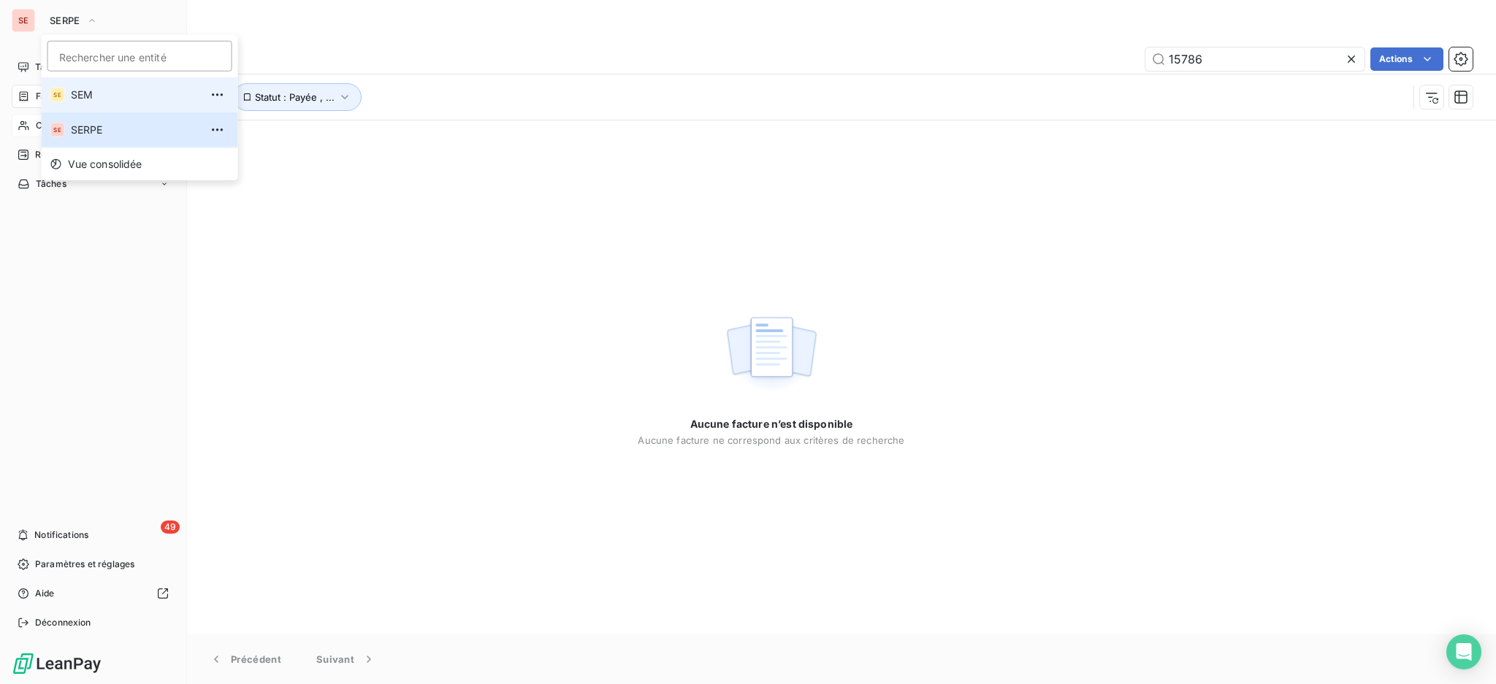
click at [71, 93] on span "SEM" at bounding box center [135, 95] width 129 height 15
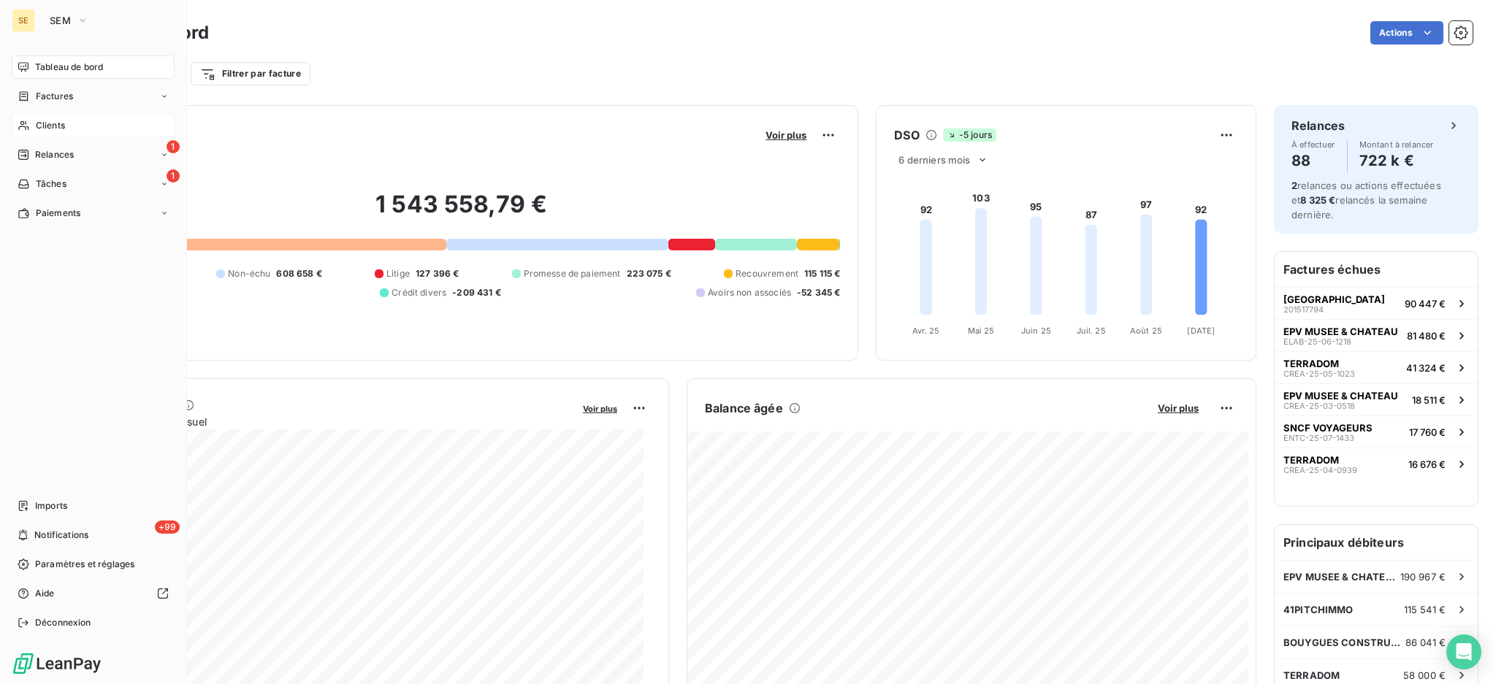
click at [58, 130] on span "Clients" at bounding box center [50, 125] width 29 height 13
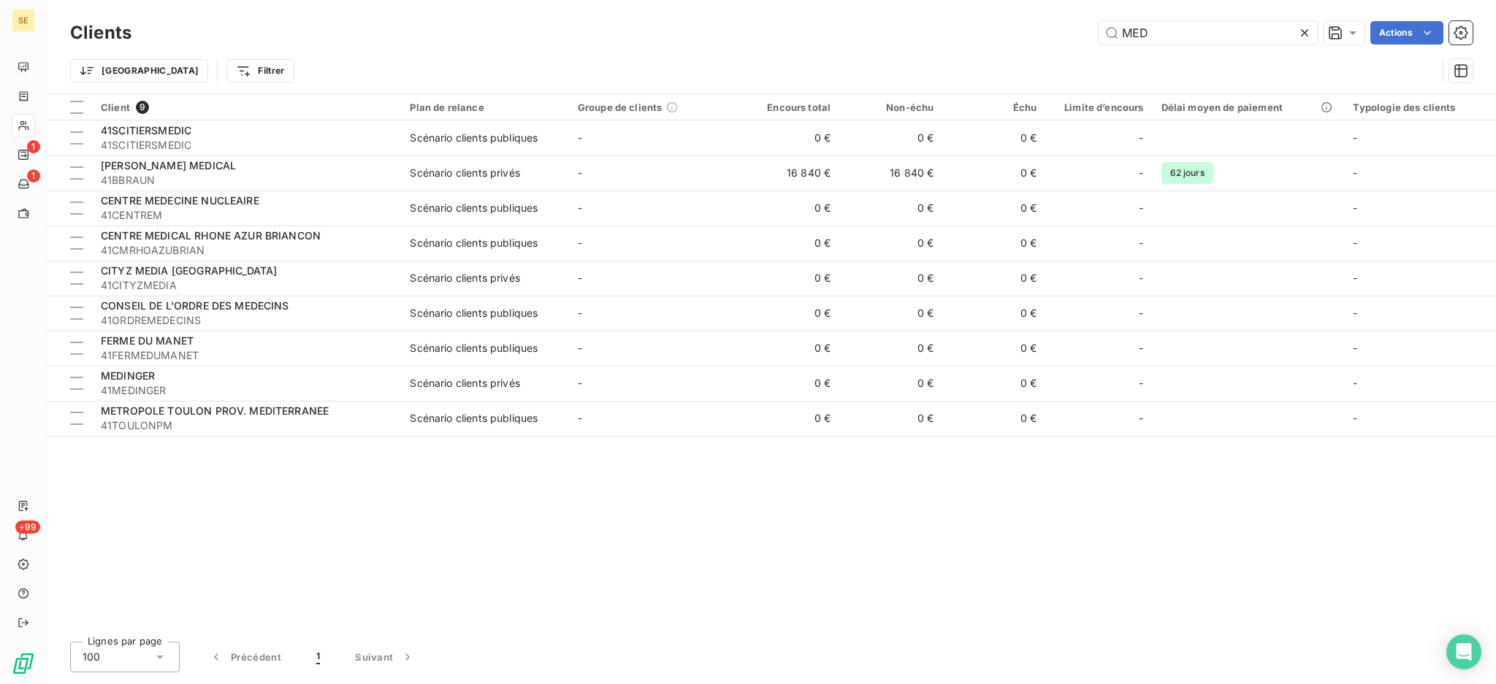
drag, startPoint x: 1234, startPoint y: 33, endPoint x: 1009, endPoint y: 35, distance: 225.0
click at [1083, 10] on div "Clients MED Actions Trier Filtrer" at bounding box center [771, 46] width 1449 height 93
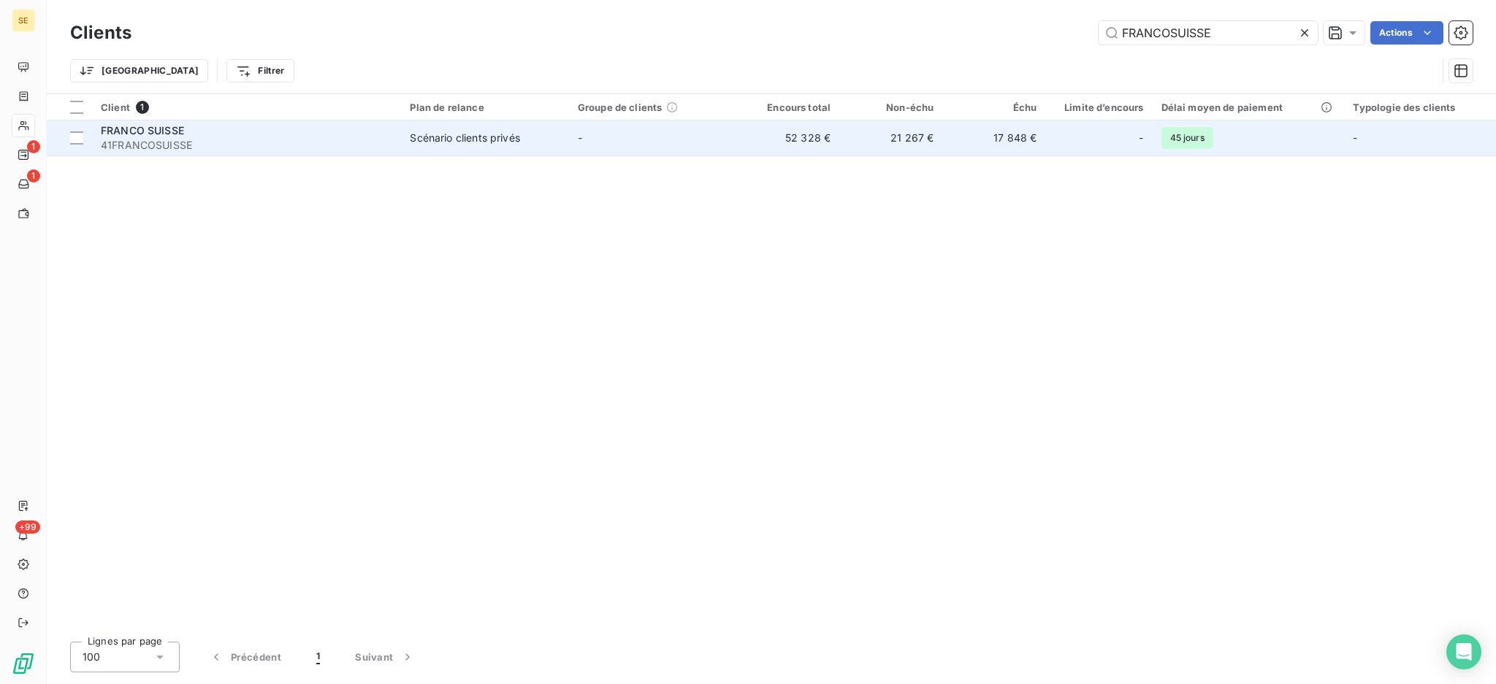
type input "FRANCOSUISSE"
click at [746, 128] on td "52 328 €" at bounding box center [787, 138] width 103 height 35
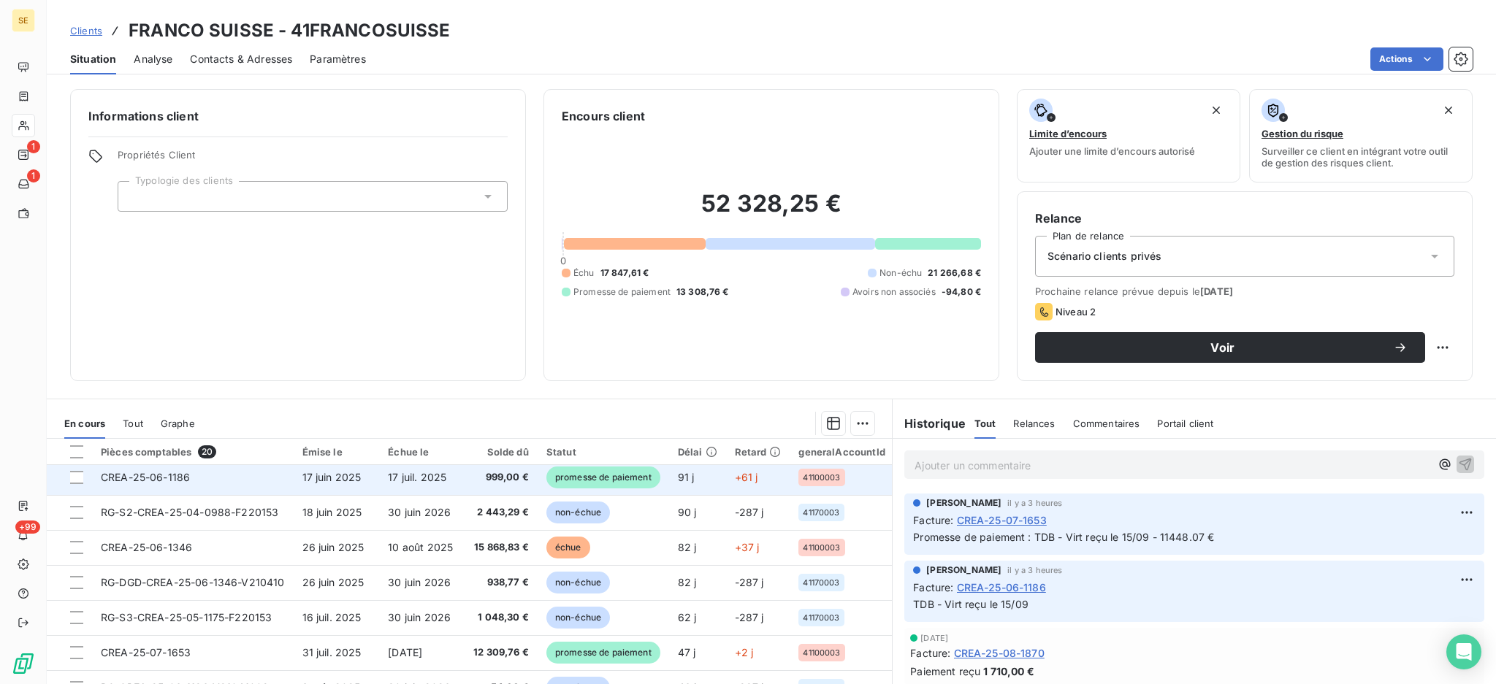
scroll to position [389, 0]
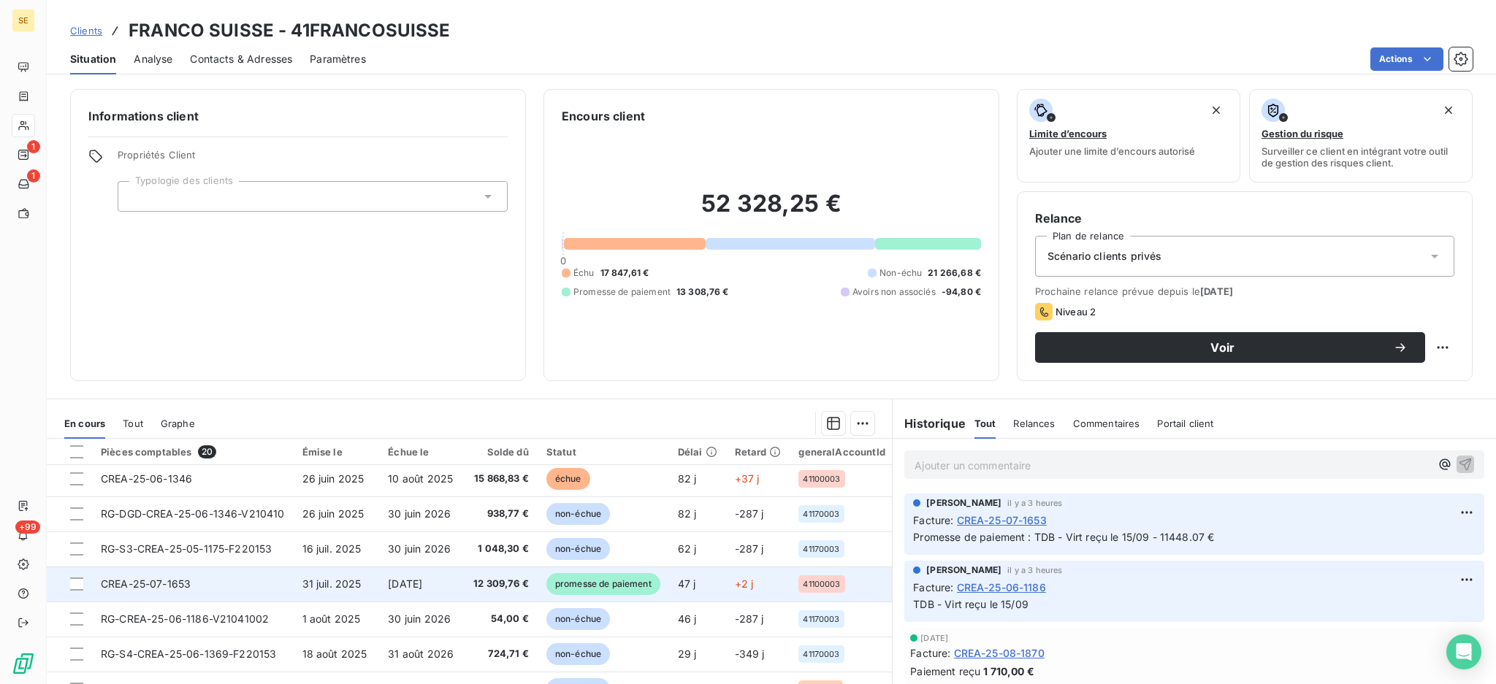
click at [358, 581] on span "31 juil. 2025" at bounding box center [331, 584] width 59 height 12
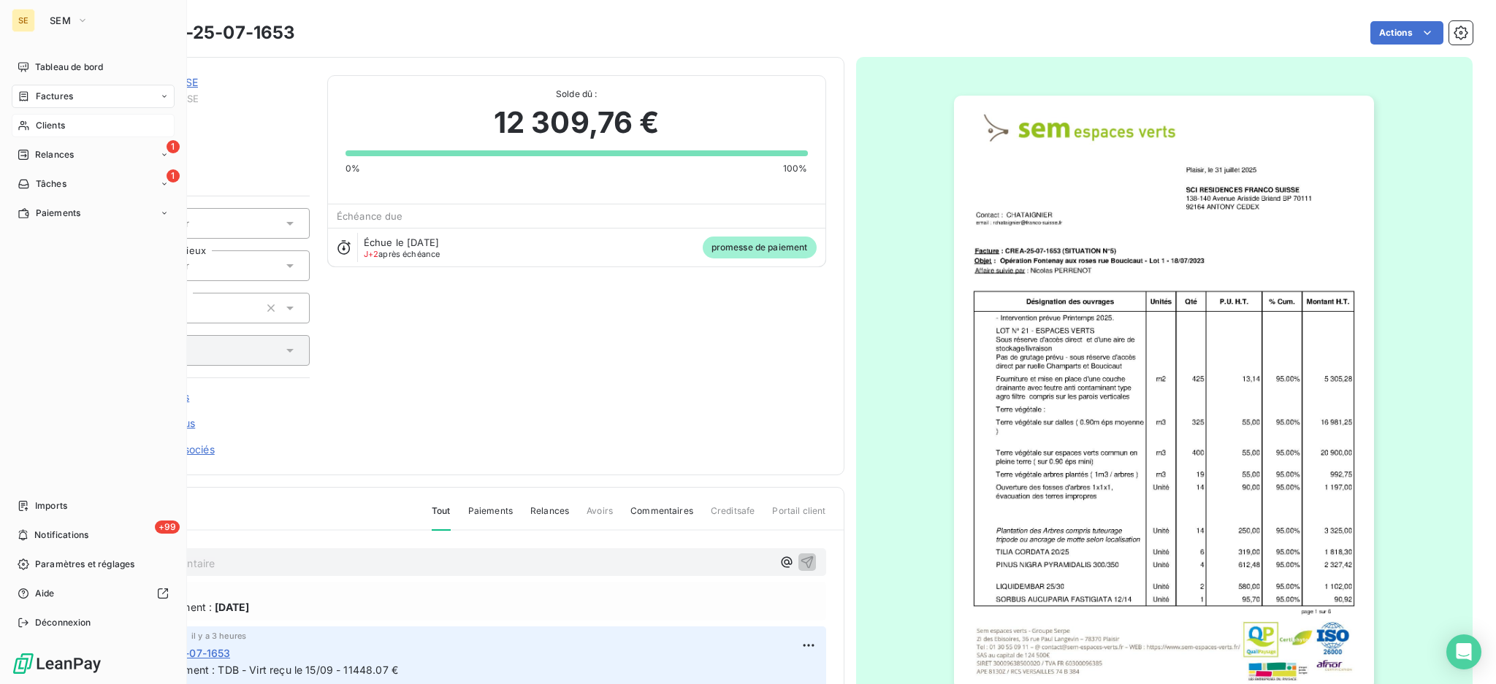
click at [53, 124] on span "Clients" at bounding box center [50, 125] width 29 height 13
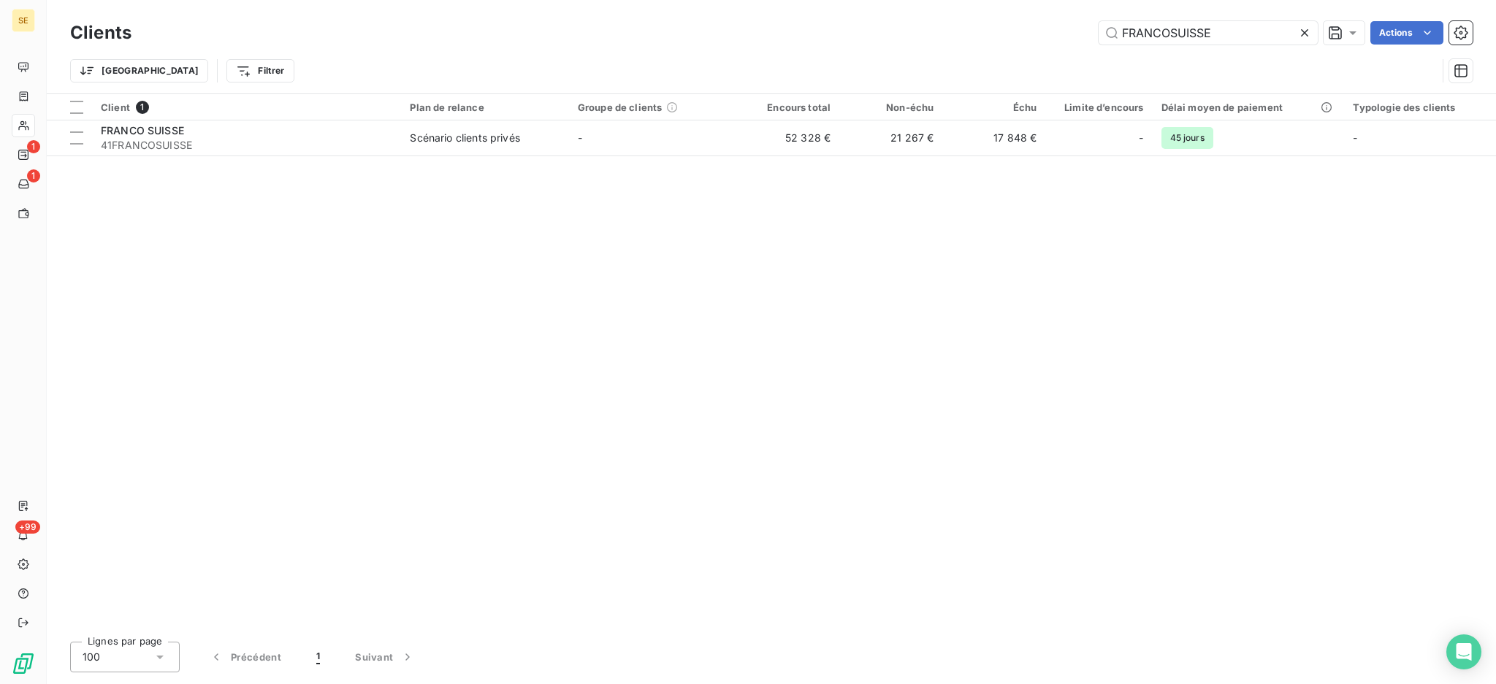
drag, startPoint x: 1031, startPoint y: -24, endPoint x: 923, endPoint y: -40, distance: 109.3
click at [923, 0] on html "SE 1 1 +99 Clients FRANCOSUISSE Actions Trier Filtrer Client 1 Plan de relance …" at bounding box center [748, 342] width 1496 height 684
type input "PITCH"
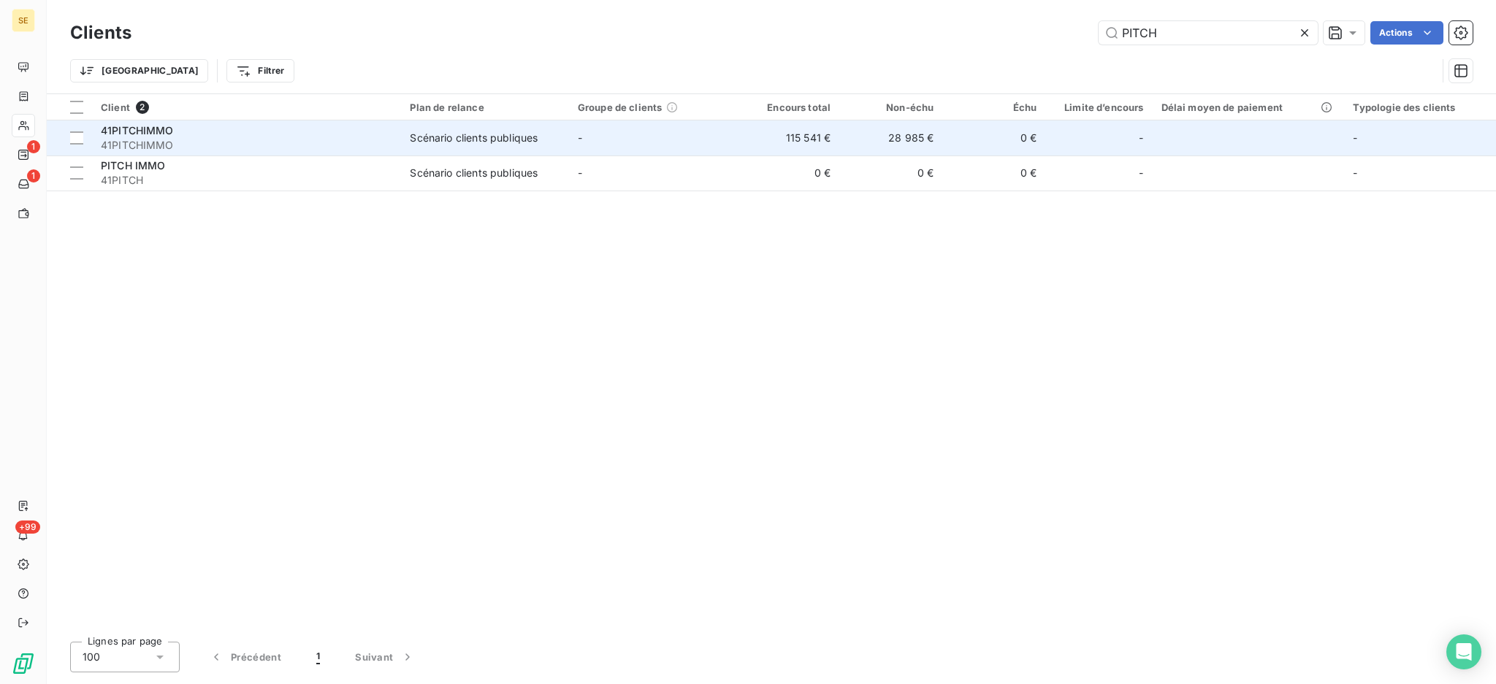
click at [522, 131] on div "Scénario clients publiques" at bounding box center [474, 138] width 128 height 15
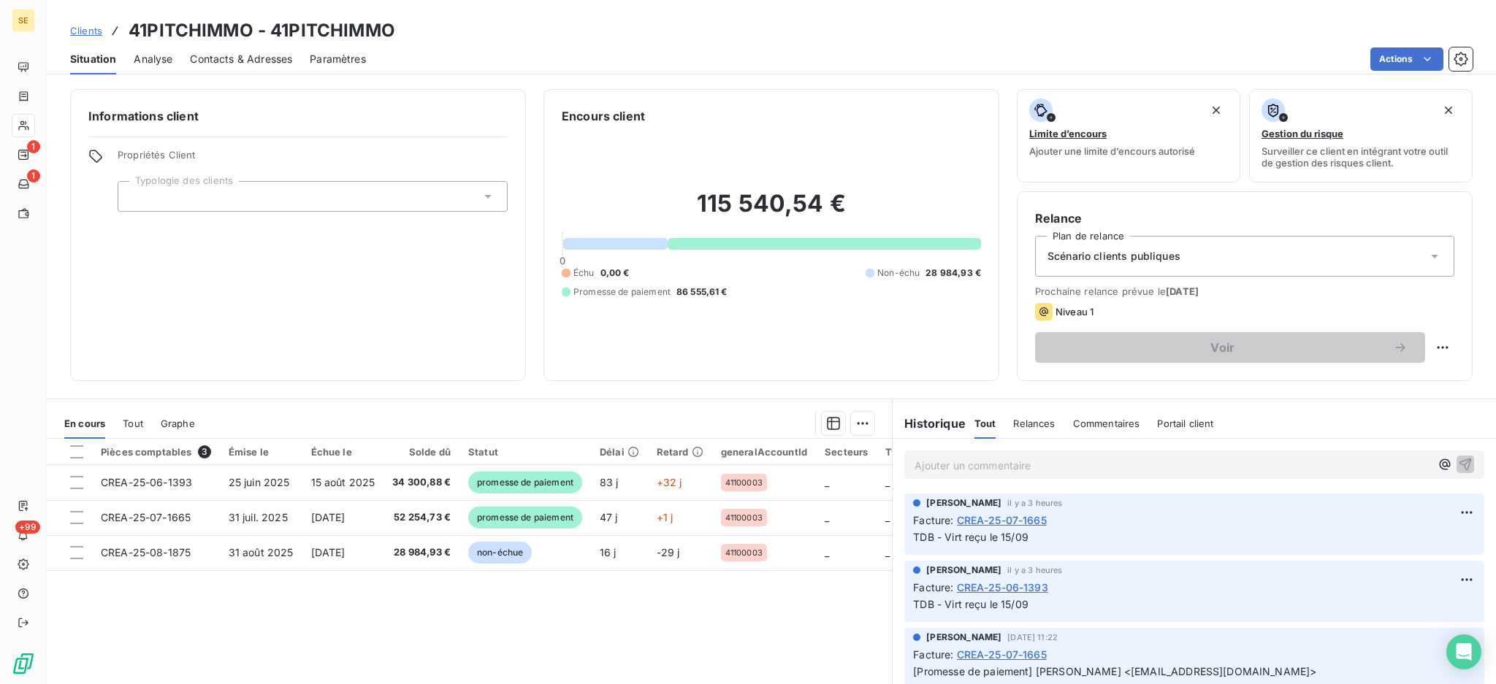
click at [248, 61] on span "Contacts & Adresses" at bounding box center [241, 59] width 102 height 15
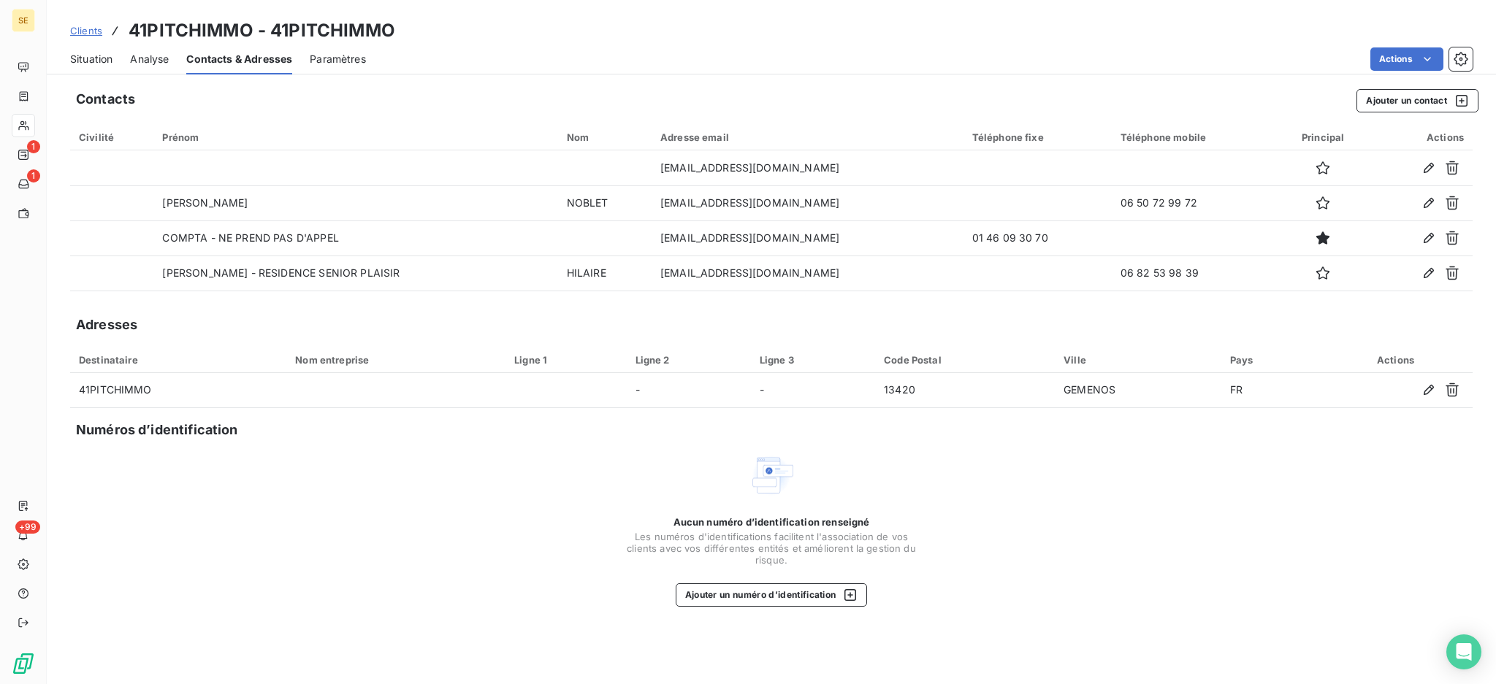
click at [96, 56] on span "Situation" at bounding box center [91, 59] width 42 height 15
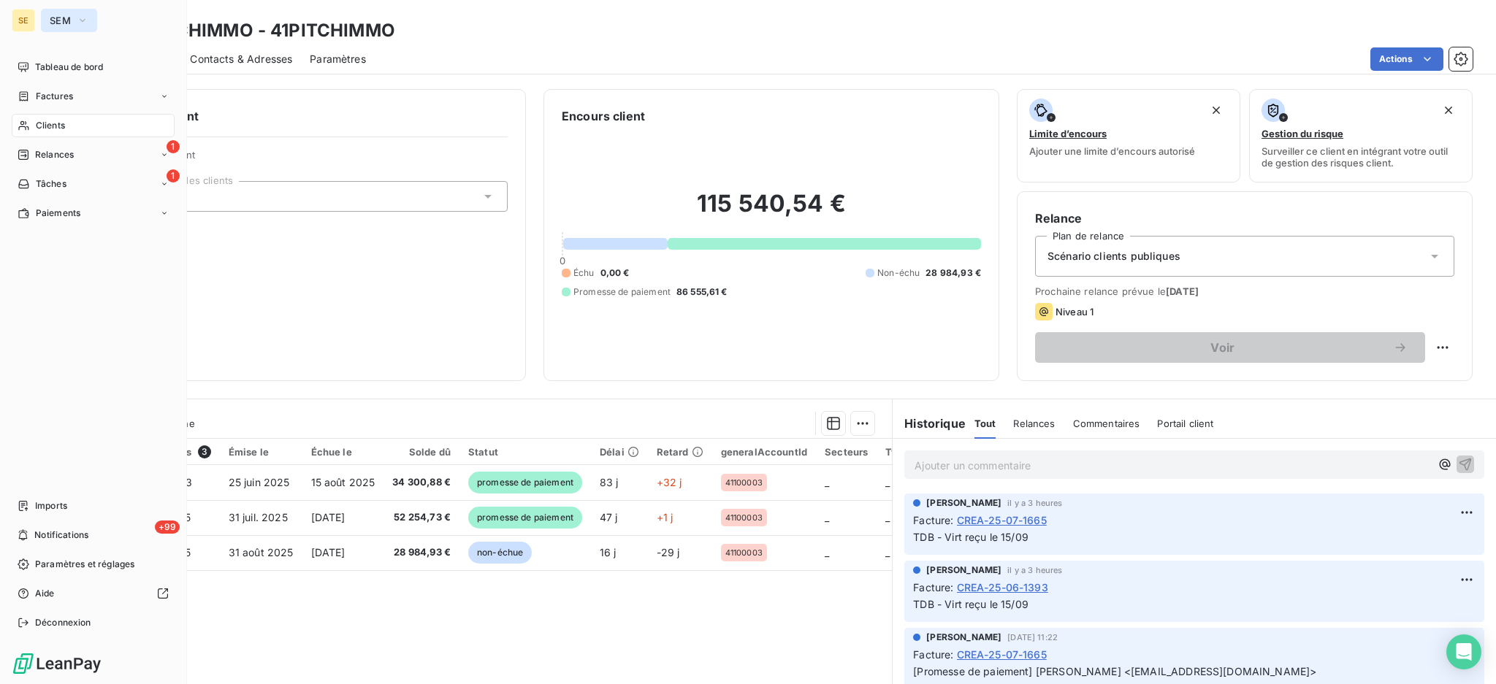
click at [55, 19] on span "SEM" at bounding box center [60, 21] width 21 height 12
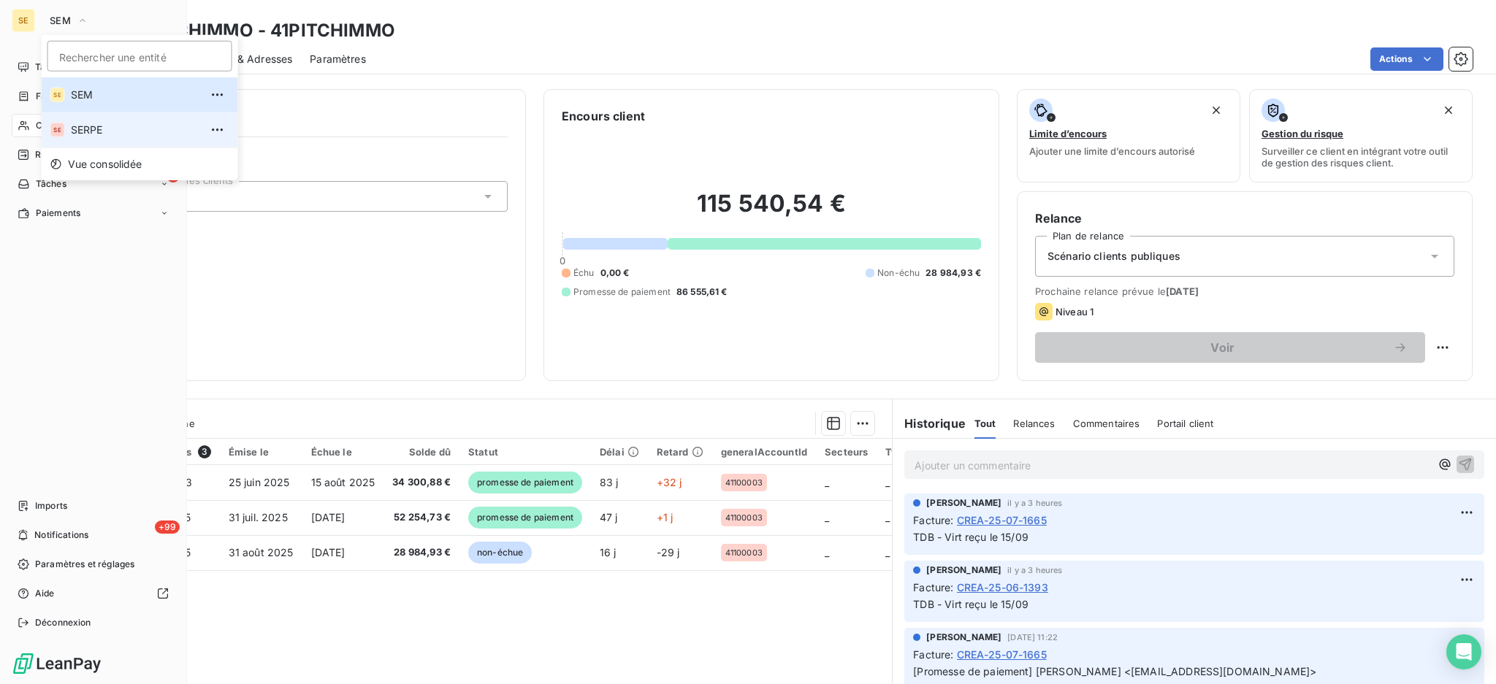
click at [74, 126] on span "SERPE" at bounding box center [135, 130] width 129 height 15
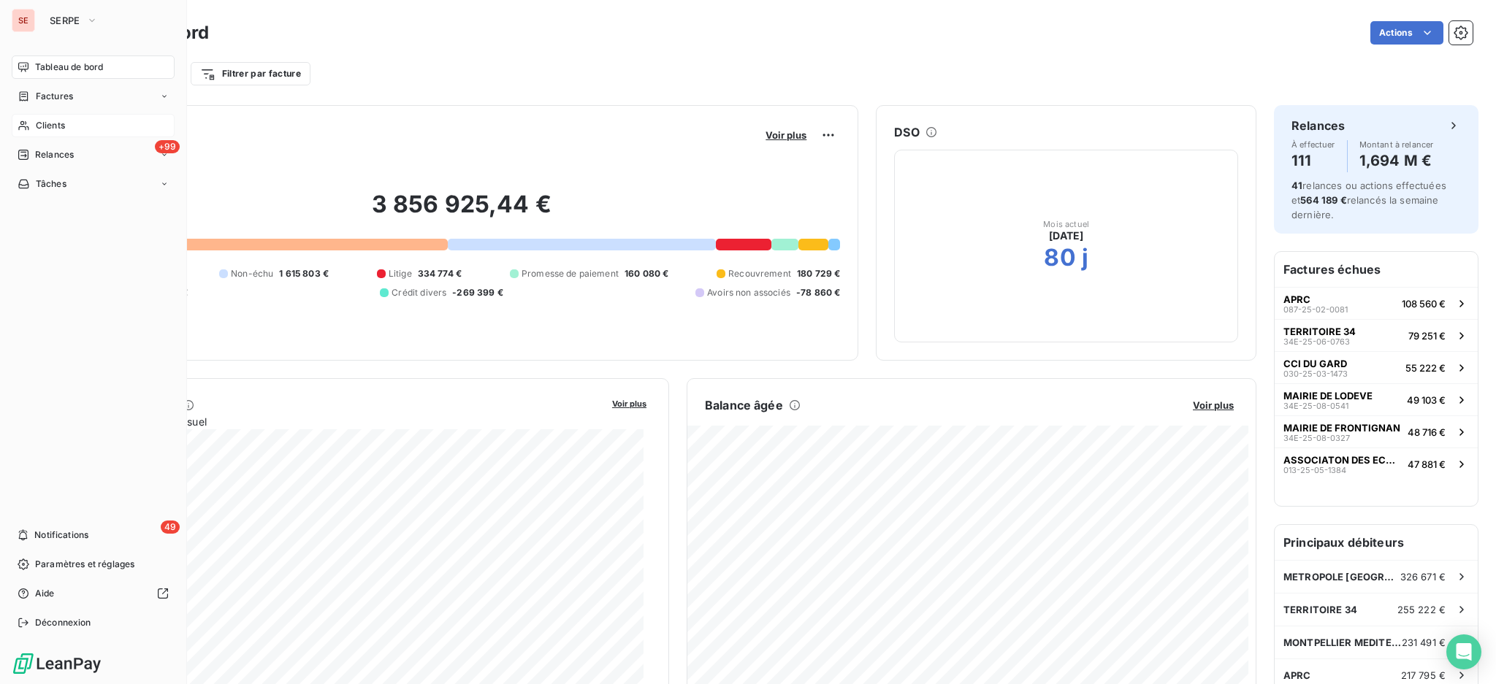
click at [37, 124] on span "Clients" at bounding box center [50, 125] width 29 height 13
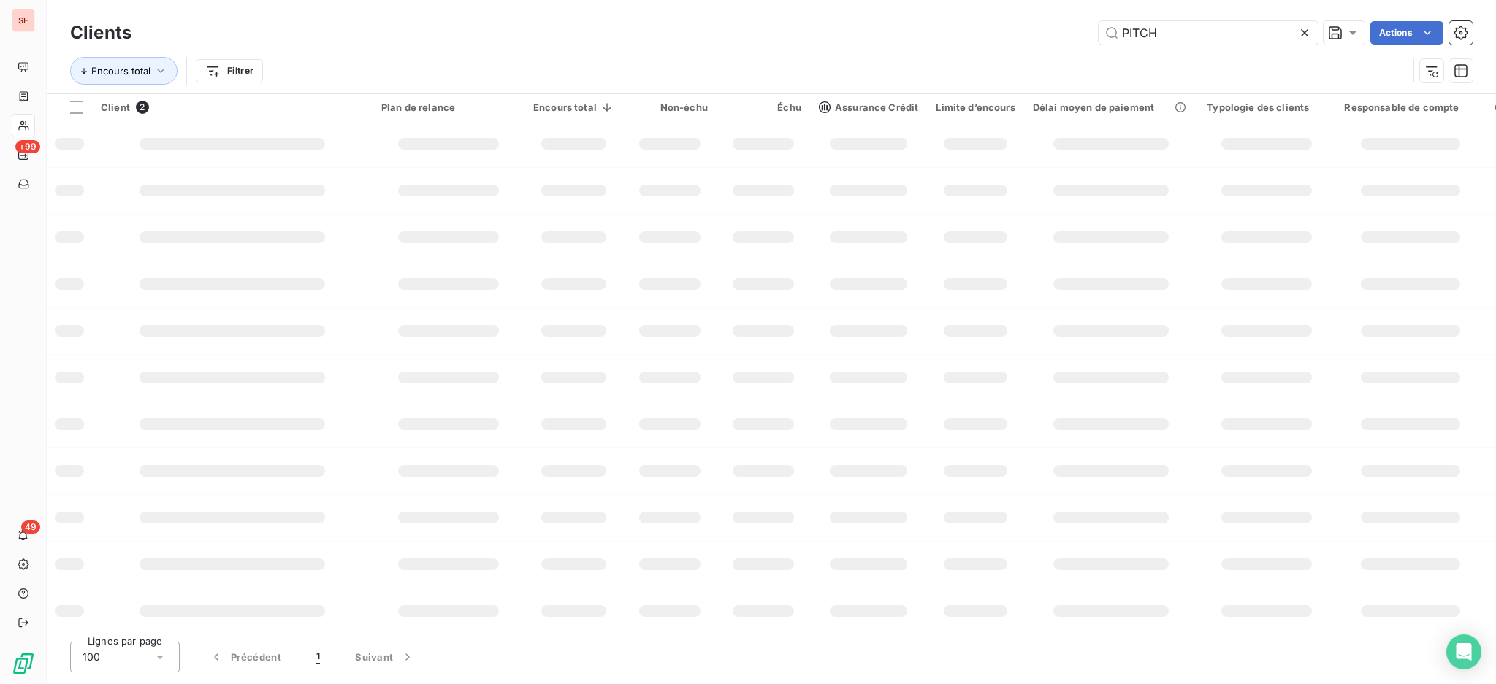
drag, startPoint x: 1188, startPoint y: 31, endPoint x: 1050, endPoint y: 16, distance: 139.6
click at [1050, 16] on div "Clients PITCH Actions Encours total Filtrer" at bounding box center [771, 46] width 1449 height 93
type input "SDH"
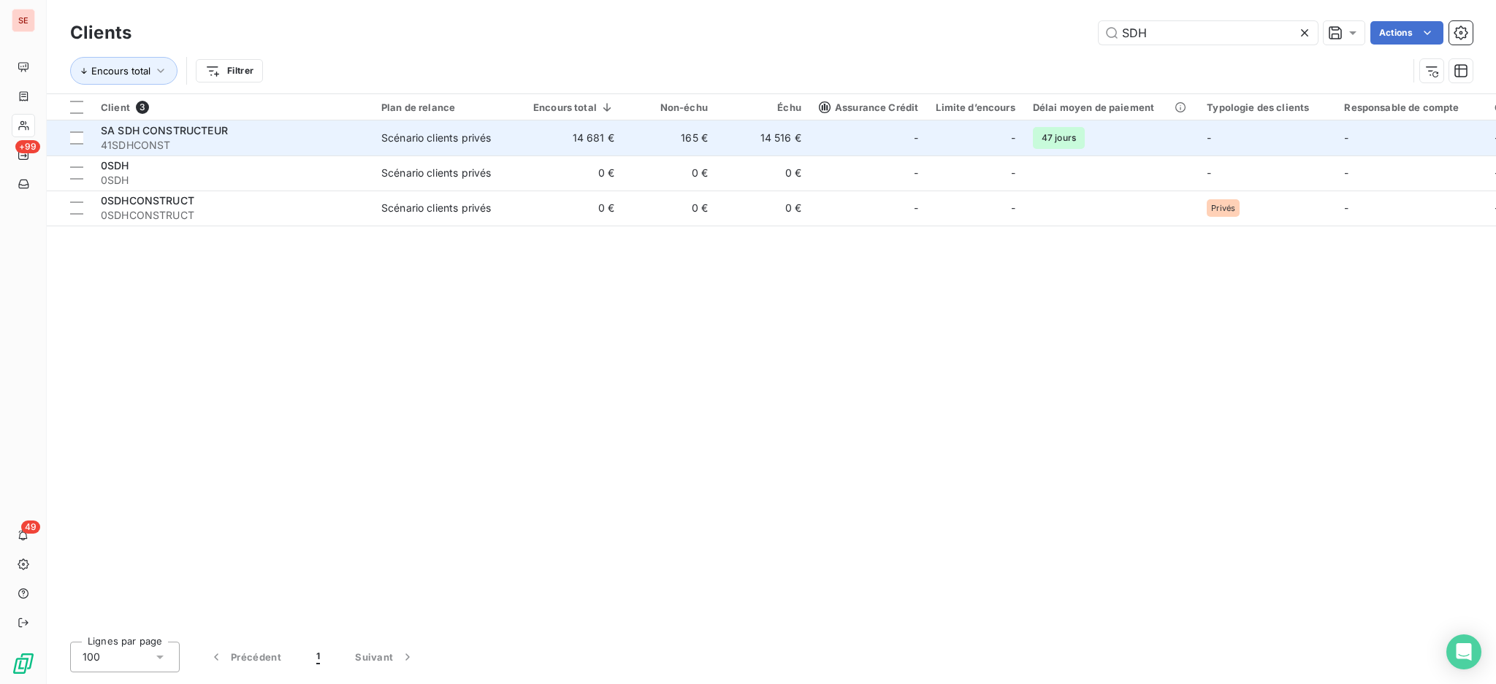
click at [610, 138] on td "14 681 €" at bounding box center [573, 138] width 99 height 35
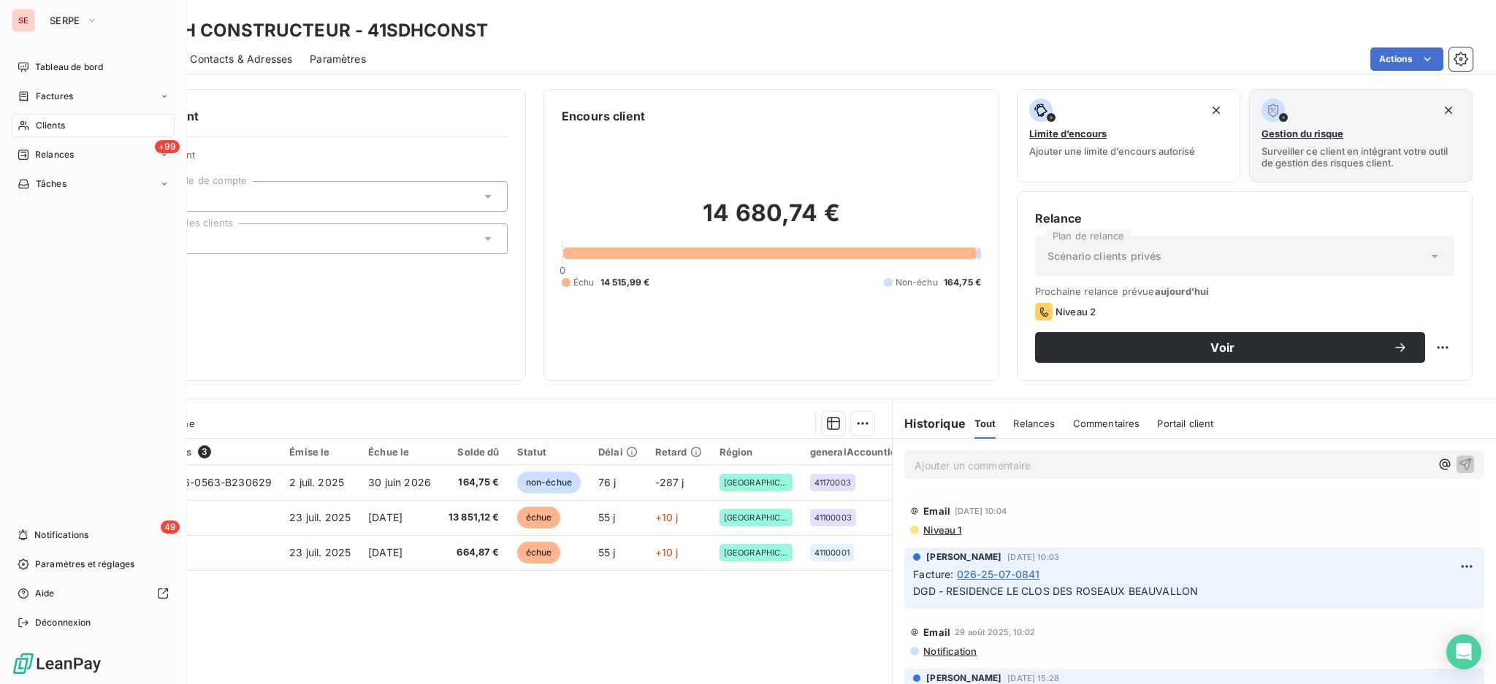
click at [58, 126] on span "Clients" at bounding box center [50, 125] width 29 height 13
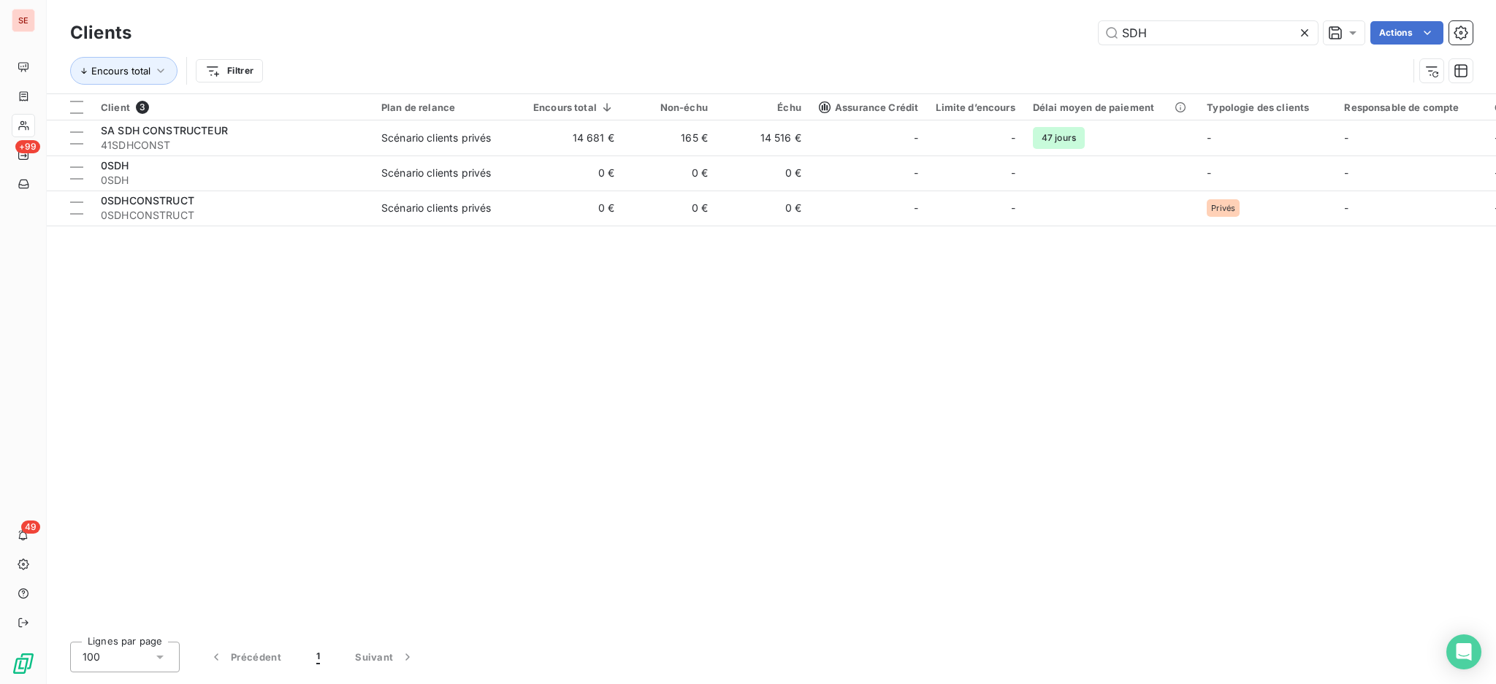
drag, startPoint x: 1172, startPoint y: 31, endPoint x: 950, endPoint y: 6, distance: 223.5
click at [987, 18] on div "Clients SDH Actions" at bounding box center [771, 33] width 1402 height 31
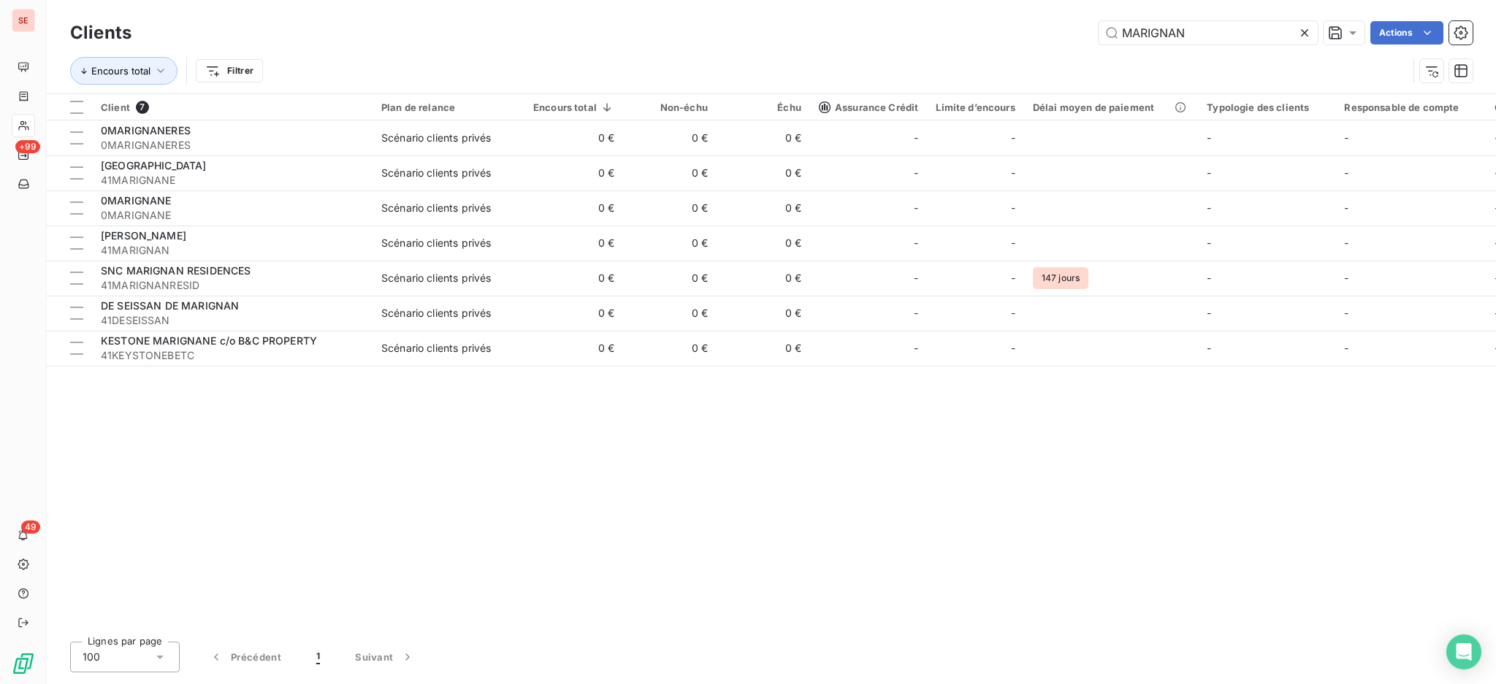
drag, startPoint x: 1125, startPoint y: 27, endPoint x: 1020, endPoint y: 8, distance: 106.2
click at [1049, 12] on div "Clients MARIGNAN Actions Encours total Filtrer" at bounding box center [771, 46] width 1449 height 93
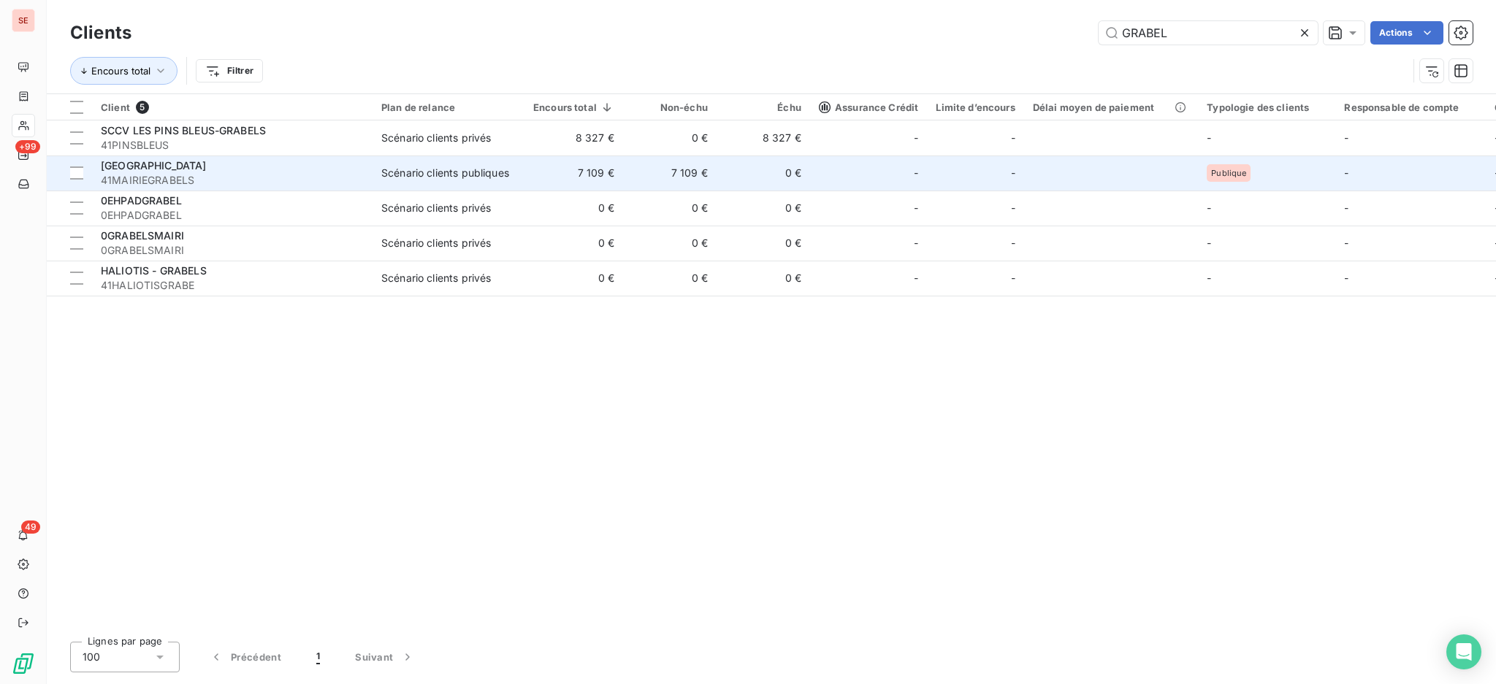
type input "GRABEL"
click at [534, 175] on td "7 109 €" at bounding box center [573, 173] width 99 height 35
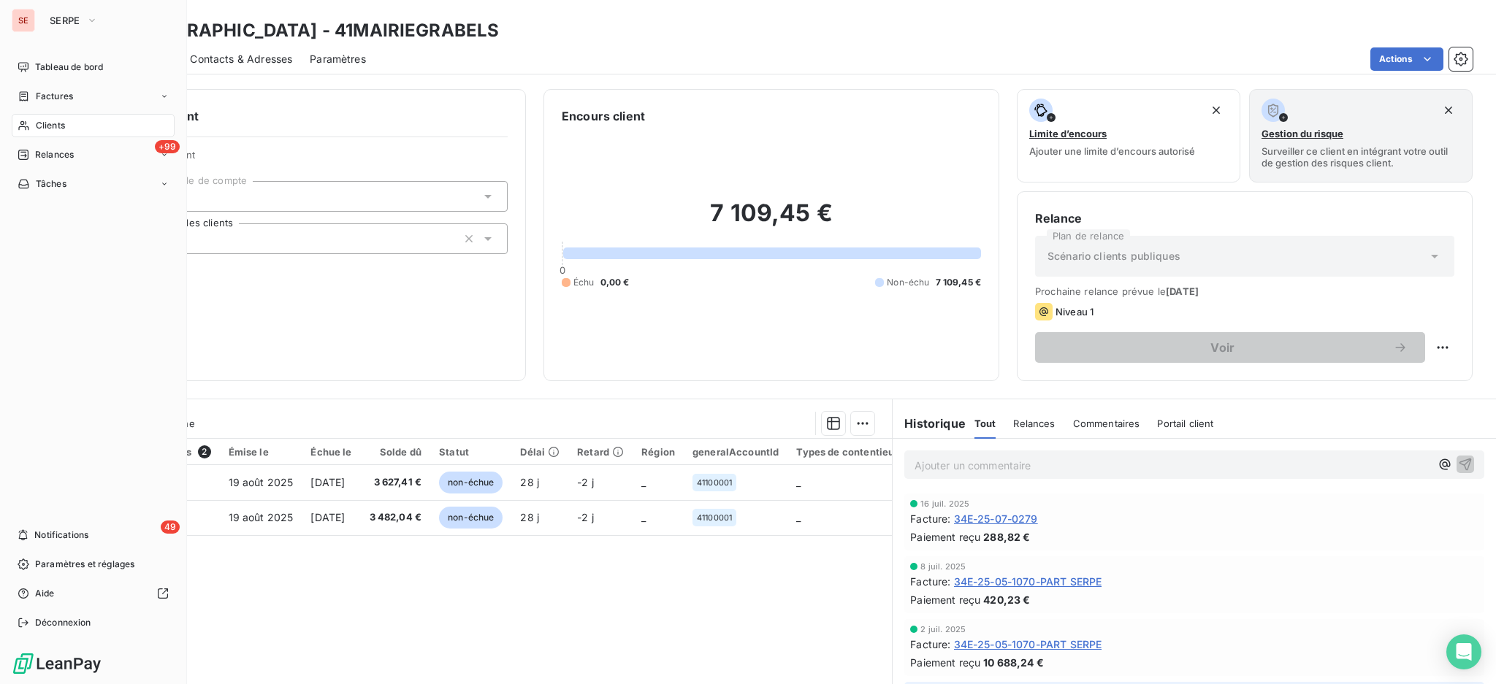
click at [47, 127] on span "Clients" at bounding box center [50, 125] width 29 height 13
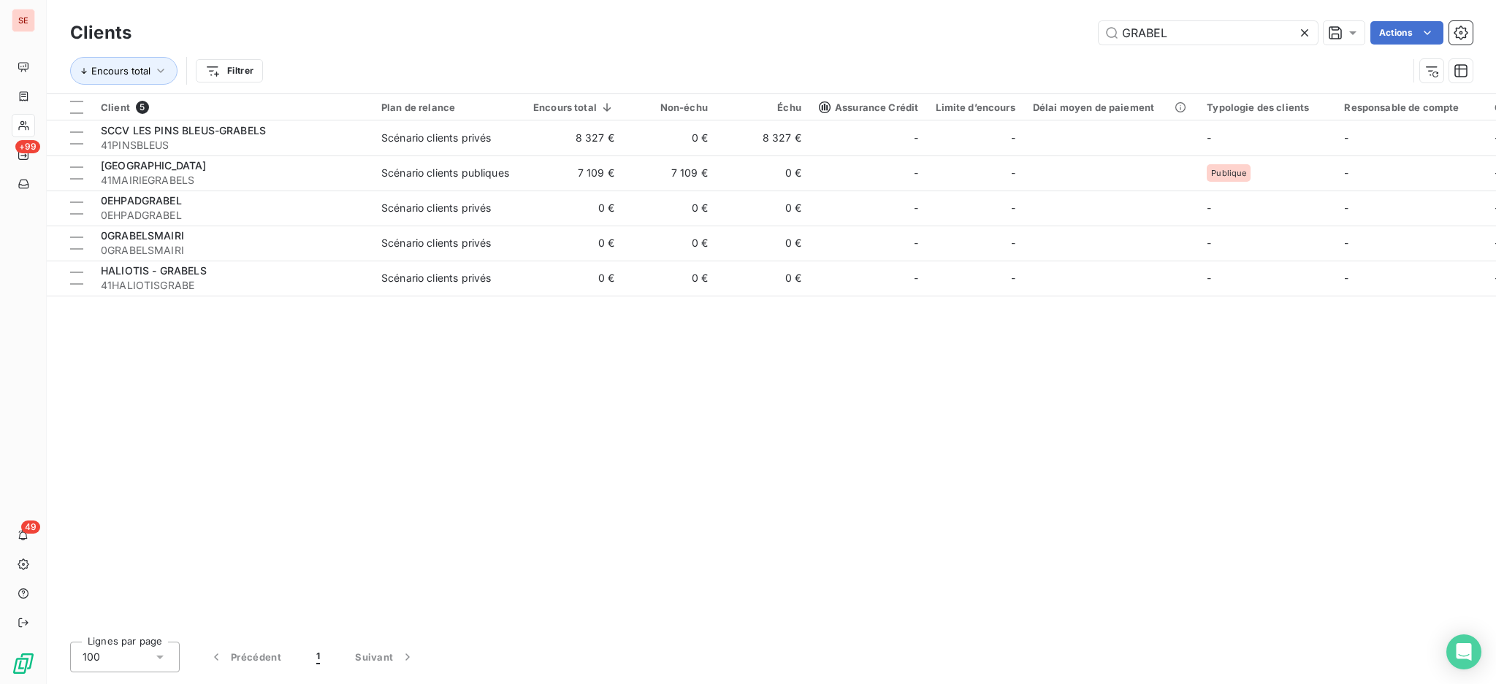
drag, startPoint x: 1192, startPoint y: 34, endPoint x: 1015, endPoint y: 19, distance: 177.3
click at [1015, 19] on div "Clients GRABEL Actions" at bounding box center [771, 33] width 1402 height 31
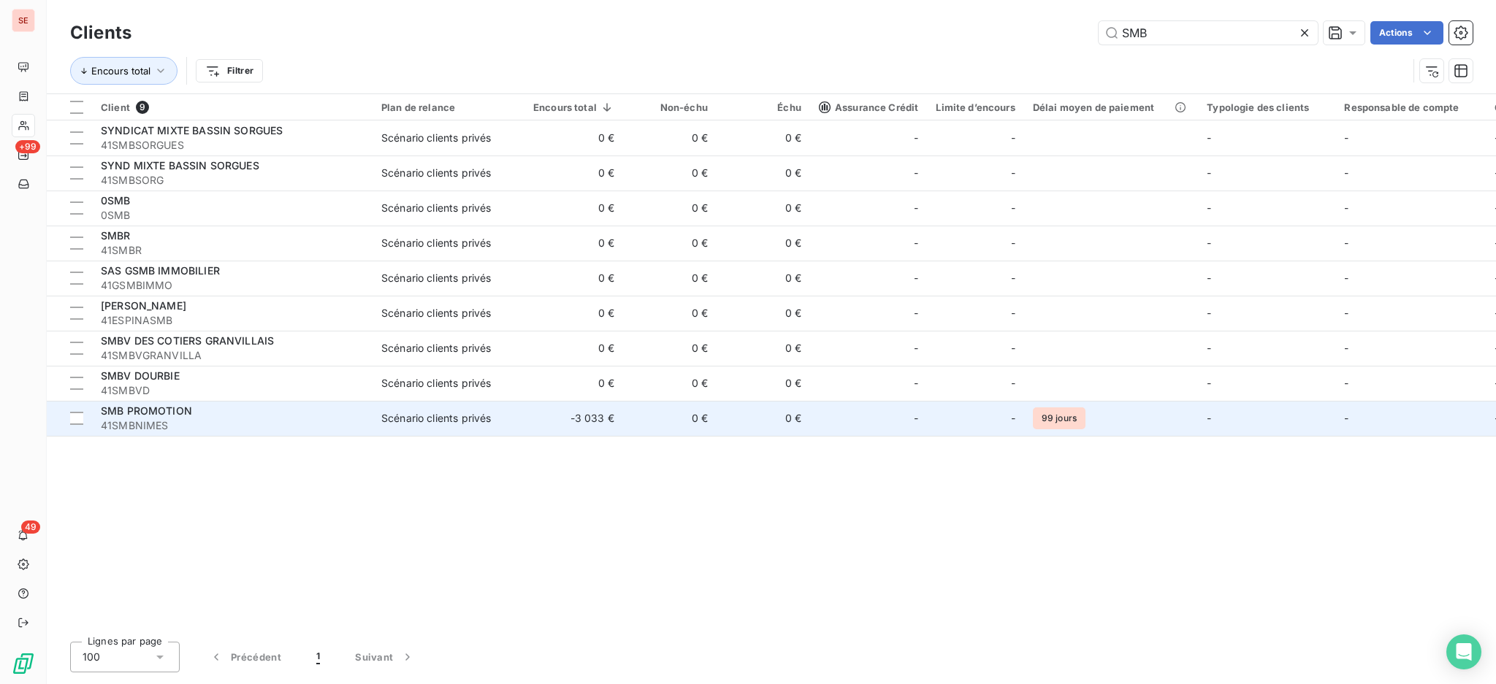
type input "SMB"
click at [218, 417] on div "SMB PROMOTION" at bounding box center [232, 411] width 263 height 15
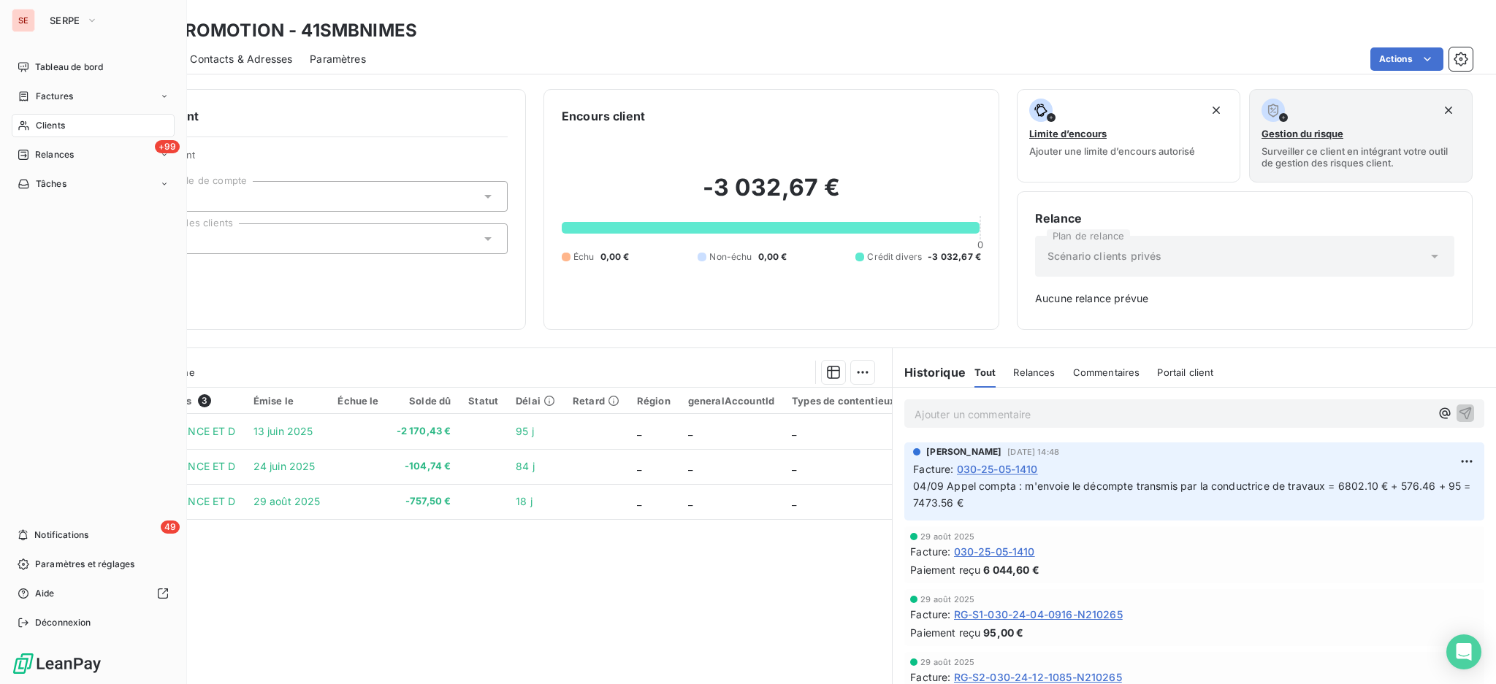
click at [50, 120] on span "Clients" at bounding box center [50, 125] width 29 height 13
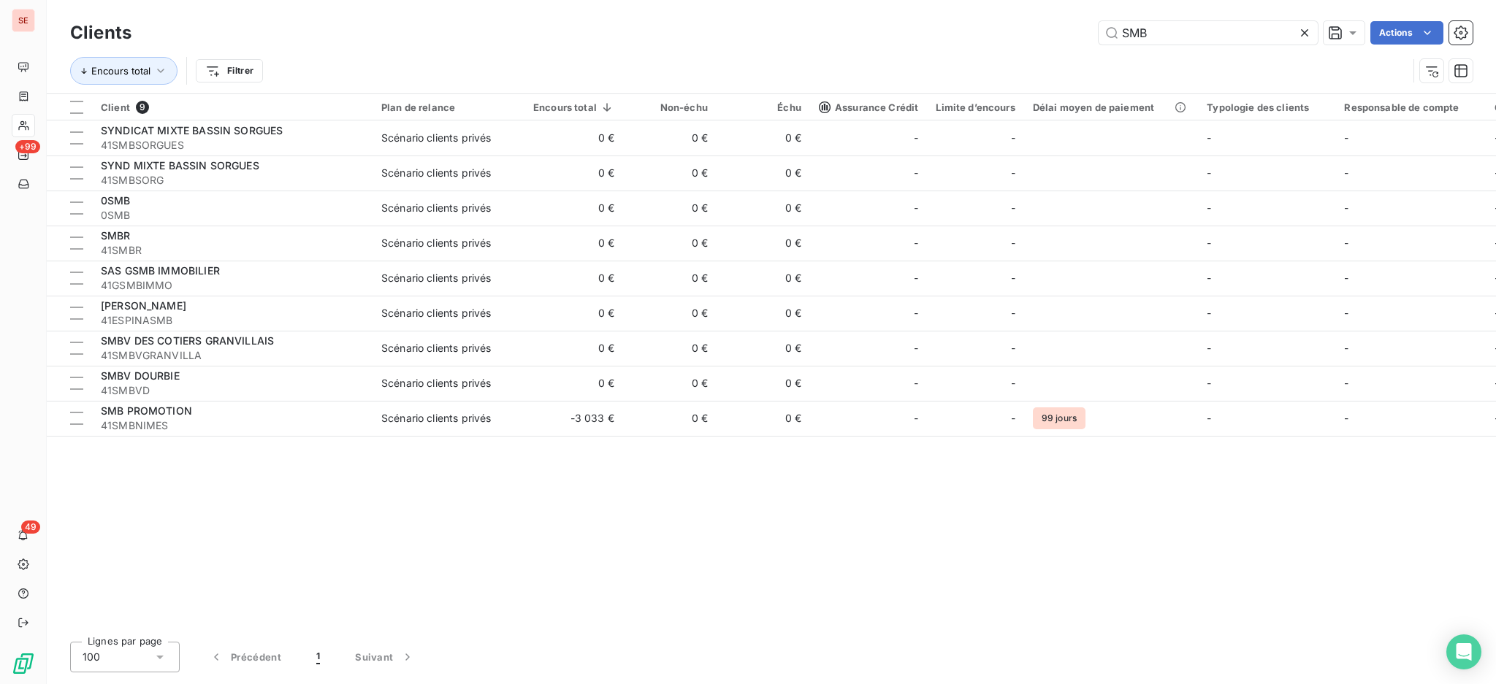
drag, startPoint x: 1170, startPoint y: 34, endPoint x: 941, endPoint y: -9, distance: 232.6
click at [941, 0] on html "SE +99 49 Clients SMB Actions Encours total Filtrer Client 9 Plan de relance En…" at bounding box center [748, 342] width 1496 height 684
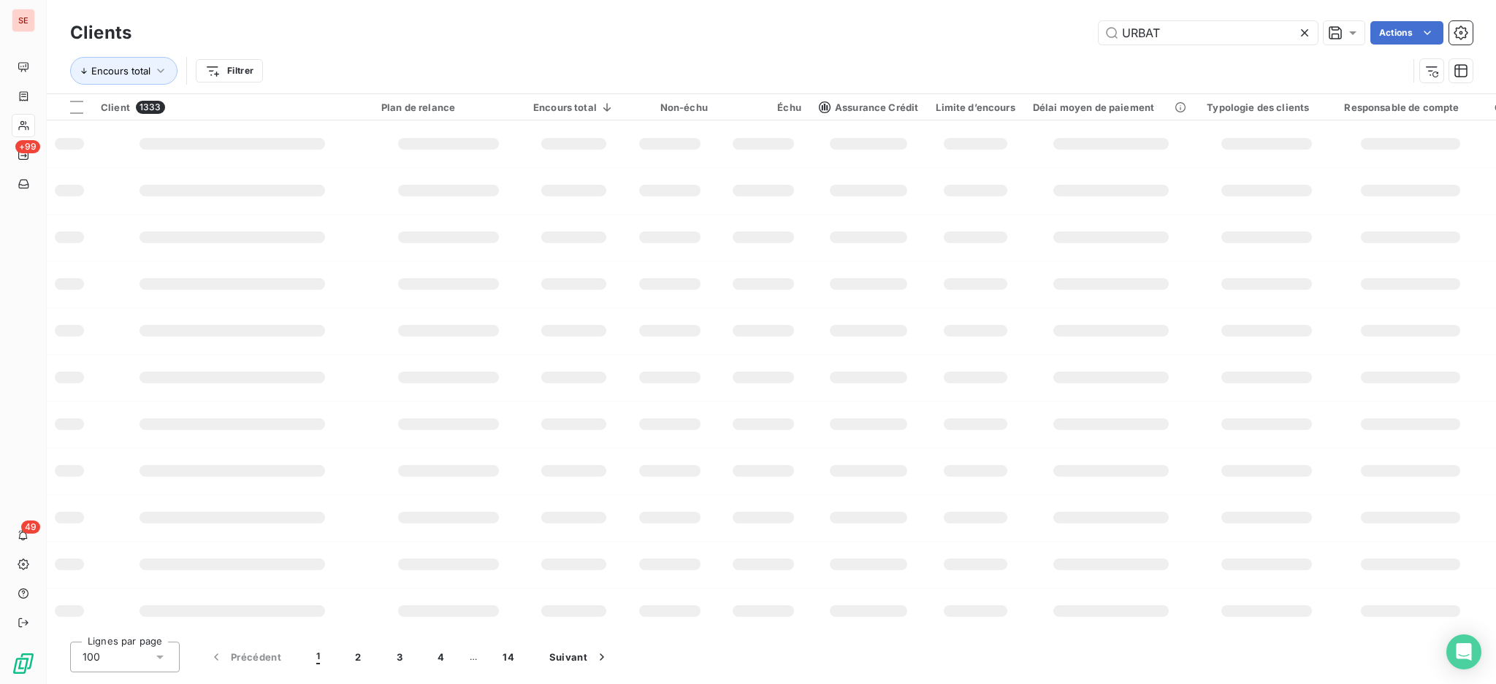
type input "URBAT"
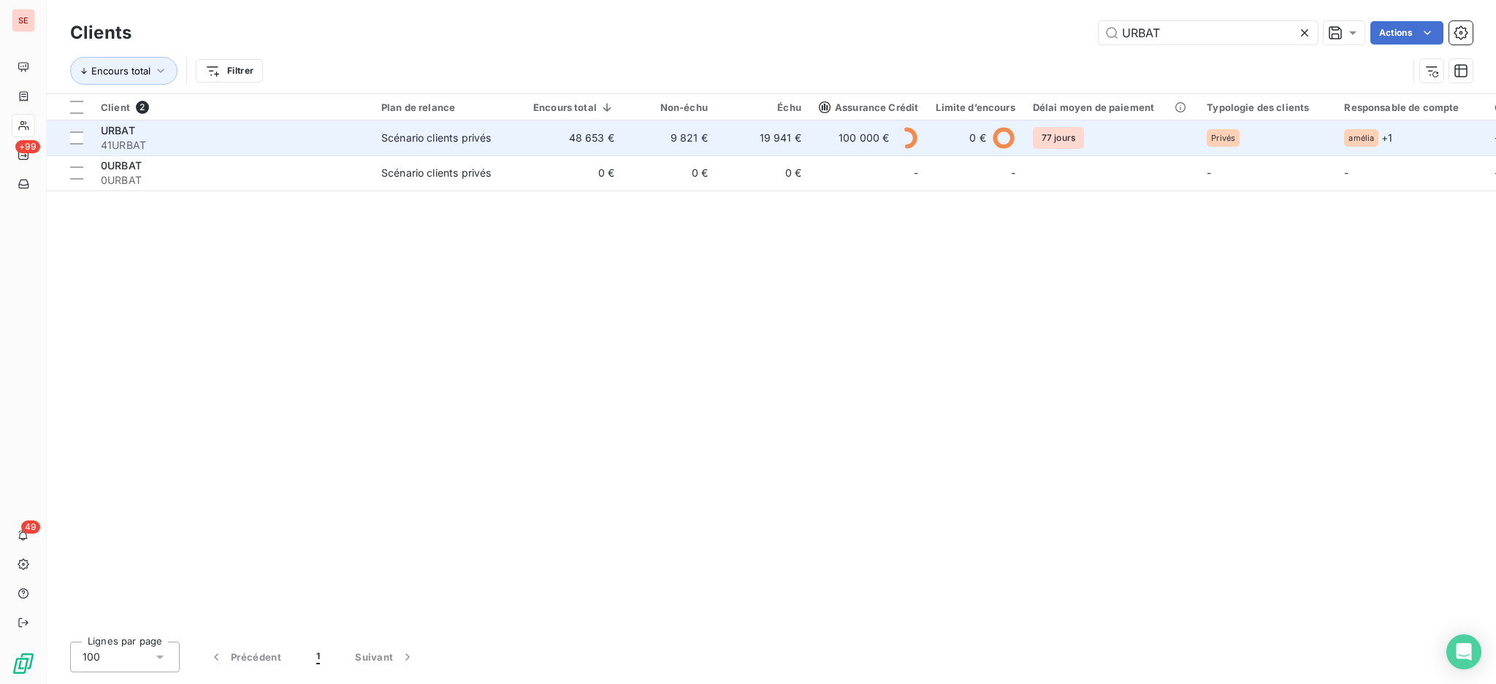
click at [753, 141] on td "19 941 €" at bounding box center [762, 138] width 93 height 35
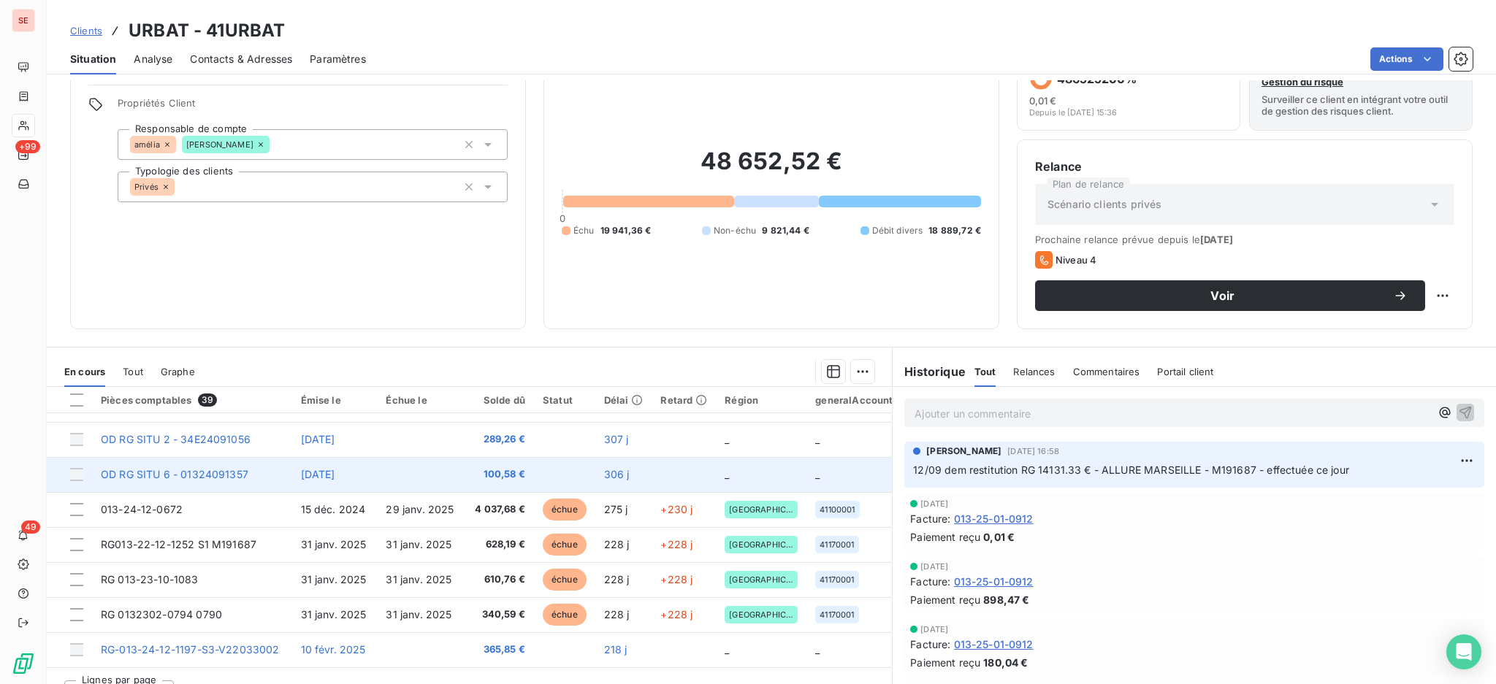
scroll to position [79, 0]
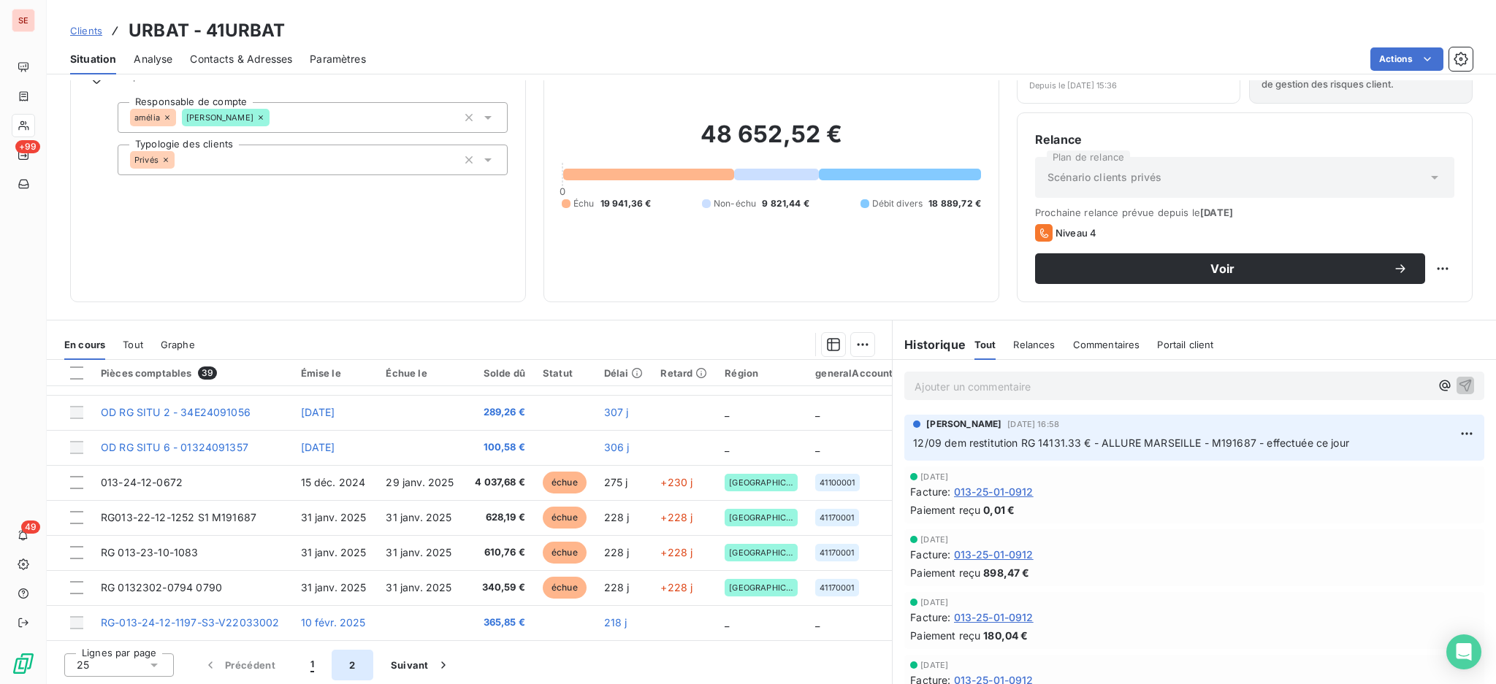
click at [356, 665] on button "2" at bounding box center [352, 665] width 41 height 31
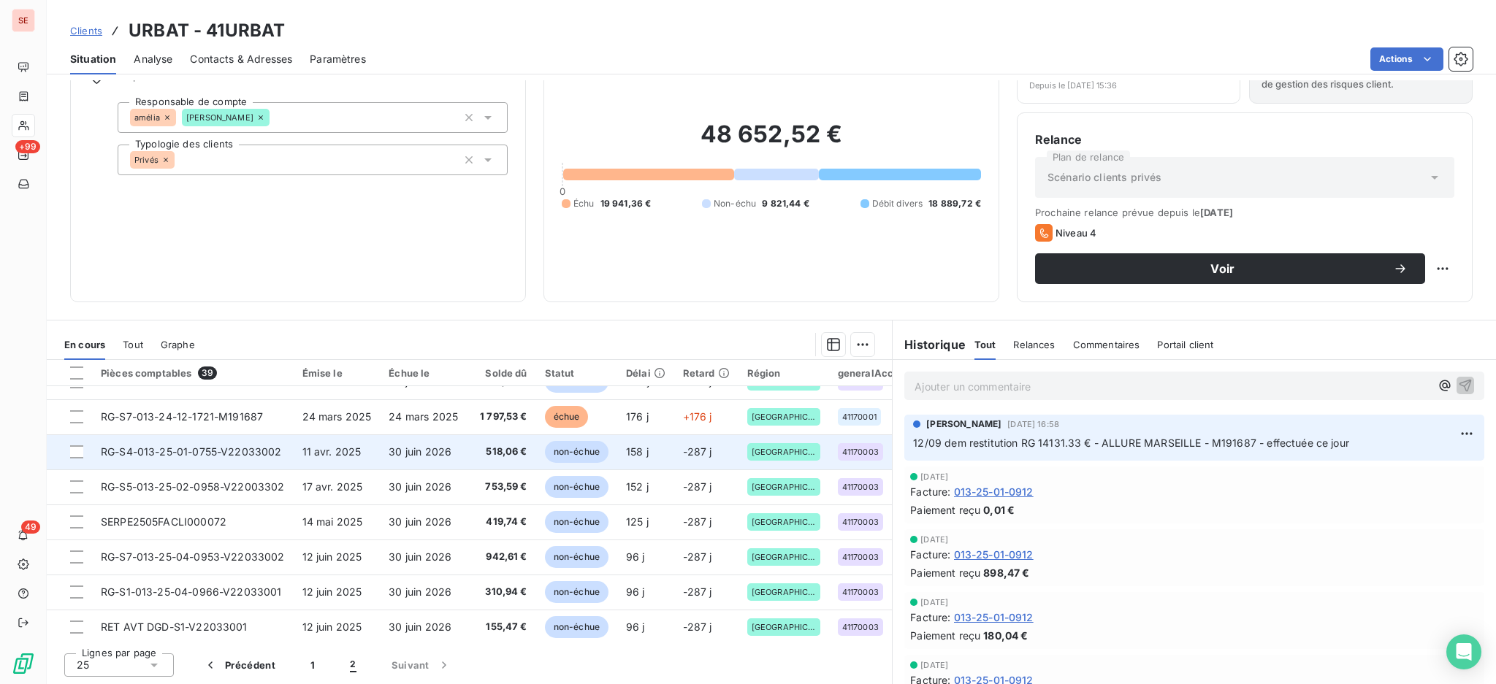
scroll to position [0, 0]
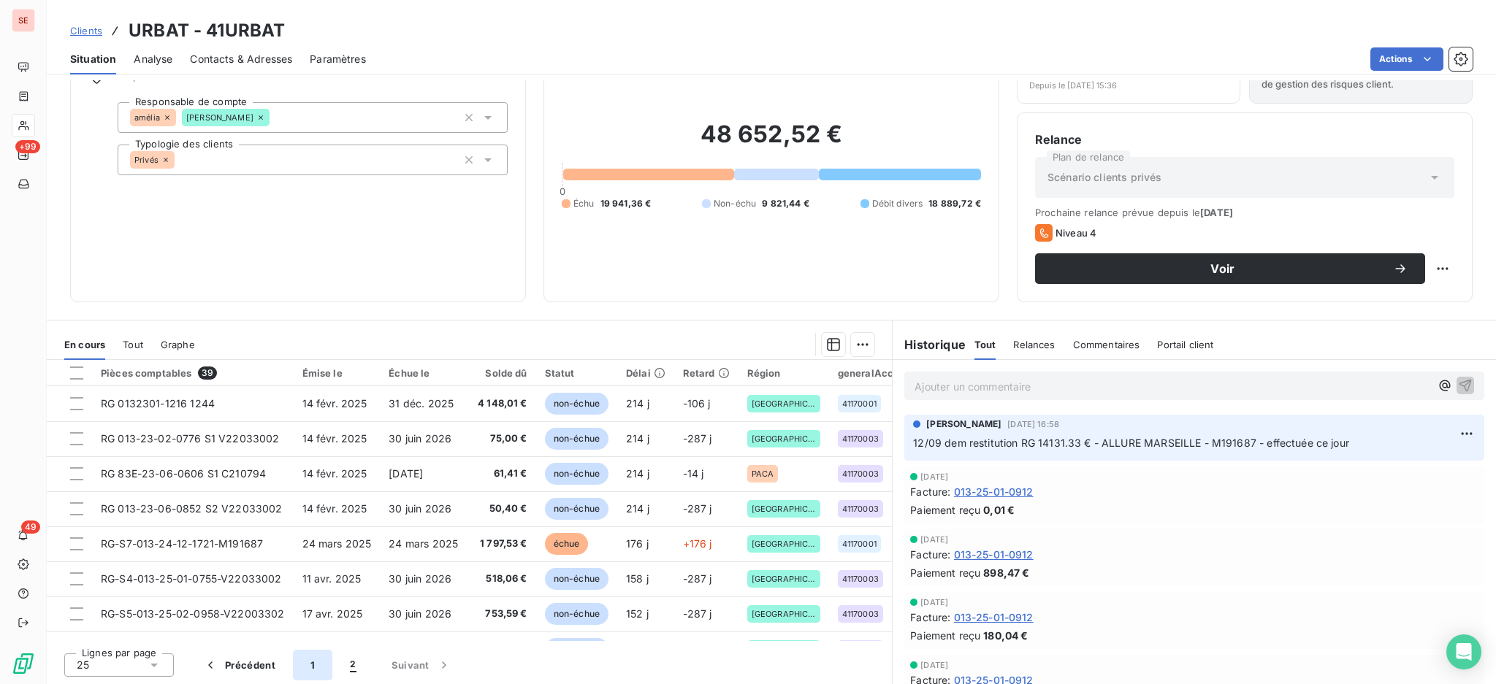
click at [312, 667] on button "1" at bounding box center [312, 665] width 39 height 31
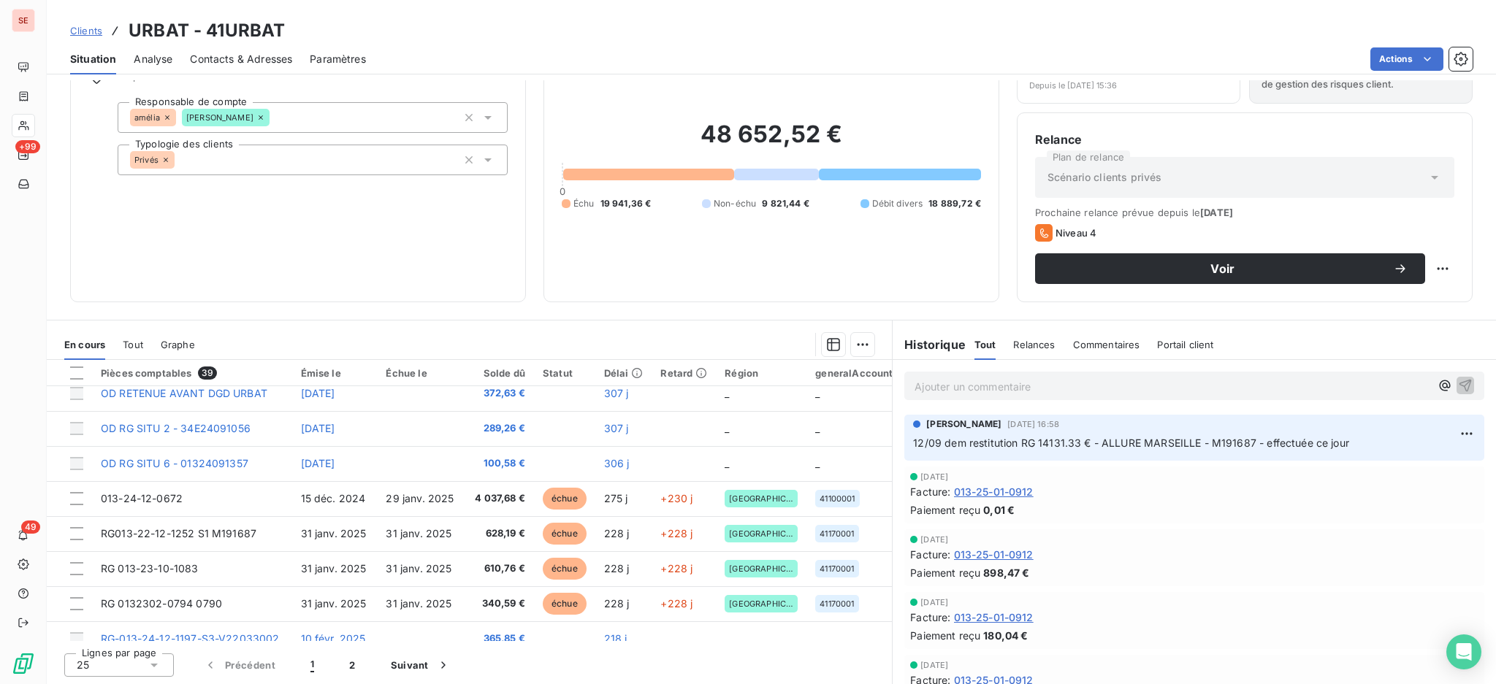
scroll to position [627, 0]
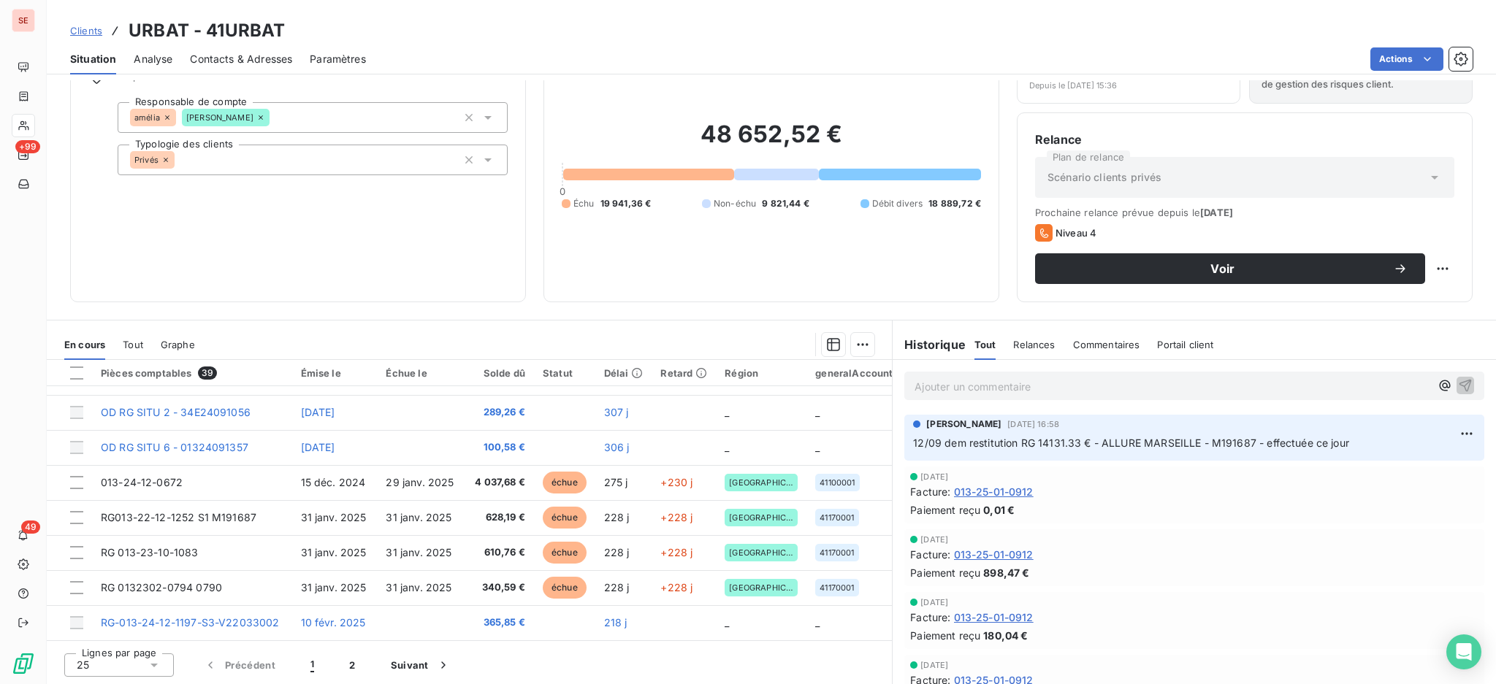
click at [274, 57] on span "Contacts & Adresses" at bounding box center [241, 59] width 102 height 15
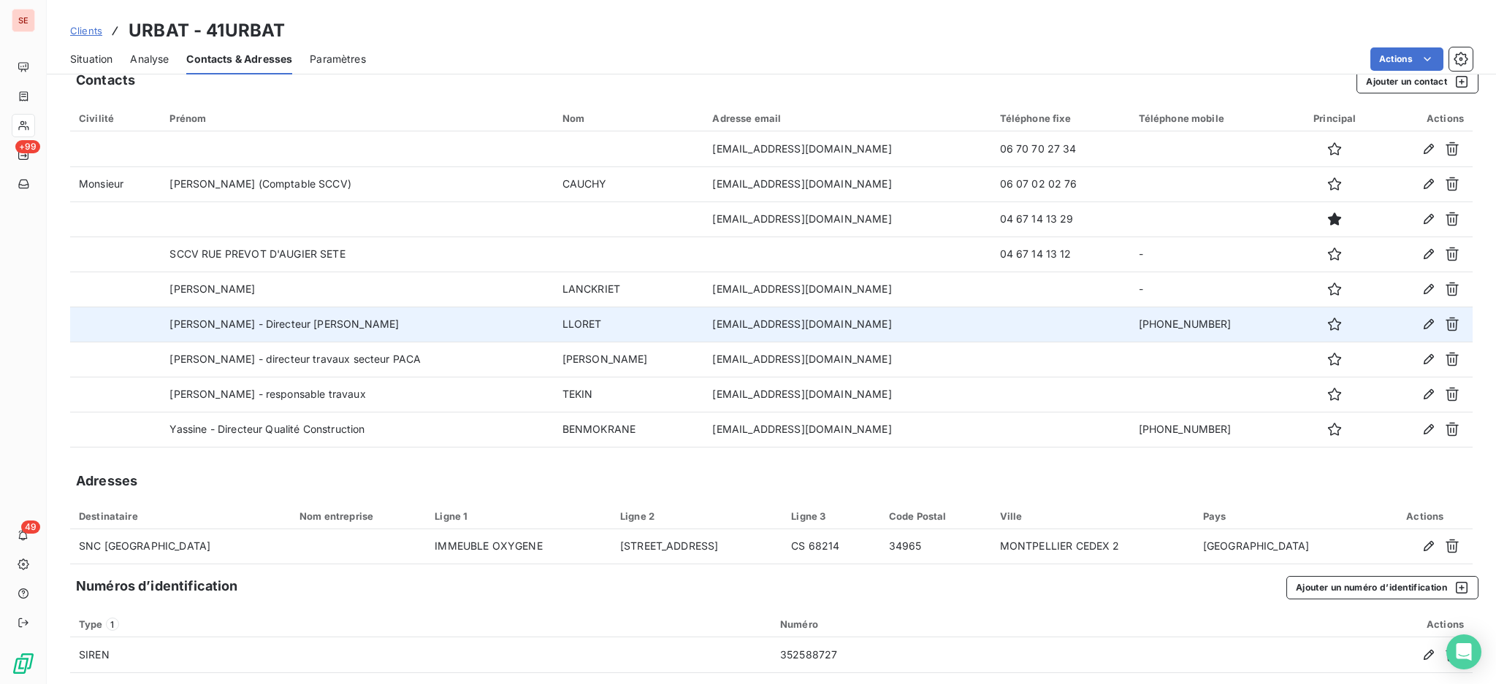
scroll to position [30, 0]
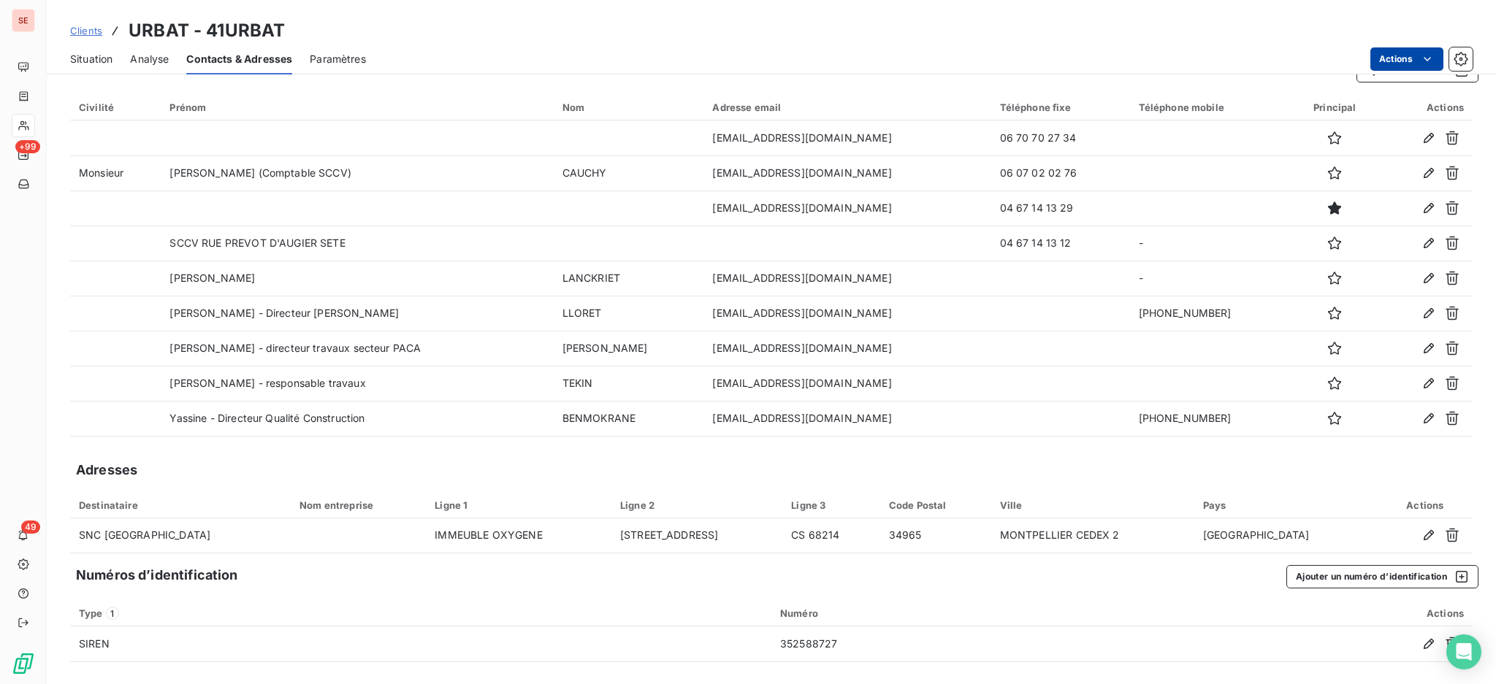
click at [1384, 57] on html "SE +99 49 Clients URBAT - 41URBAT Situation Analyse Contacts & Adresses Paramèt…" at bounding box center [748, 342] width 1496 height 684
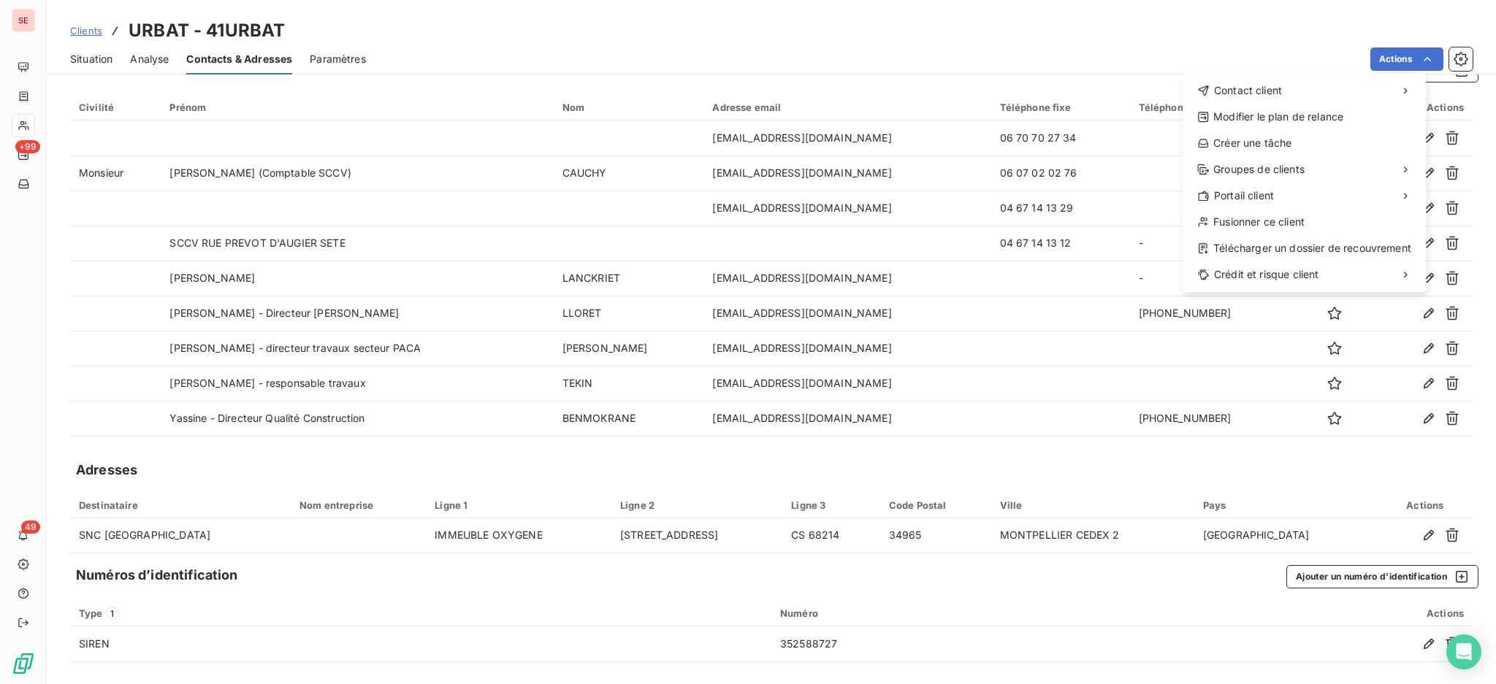
click at [1224, 20] on html "SE +99 49 Clients URBAT - 41URBAT Situation Analyse Contacts & Adresses Paramèt…" at bounding box center [748, 342] width 1496 height 684
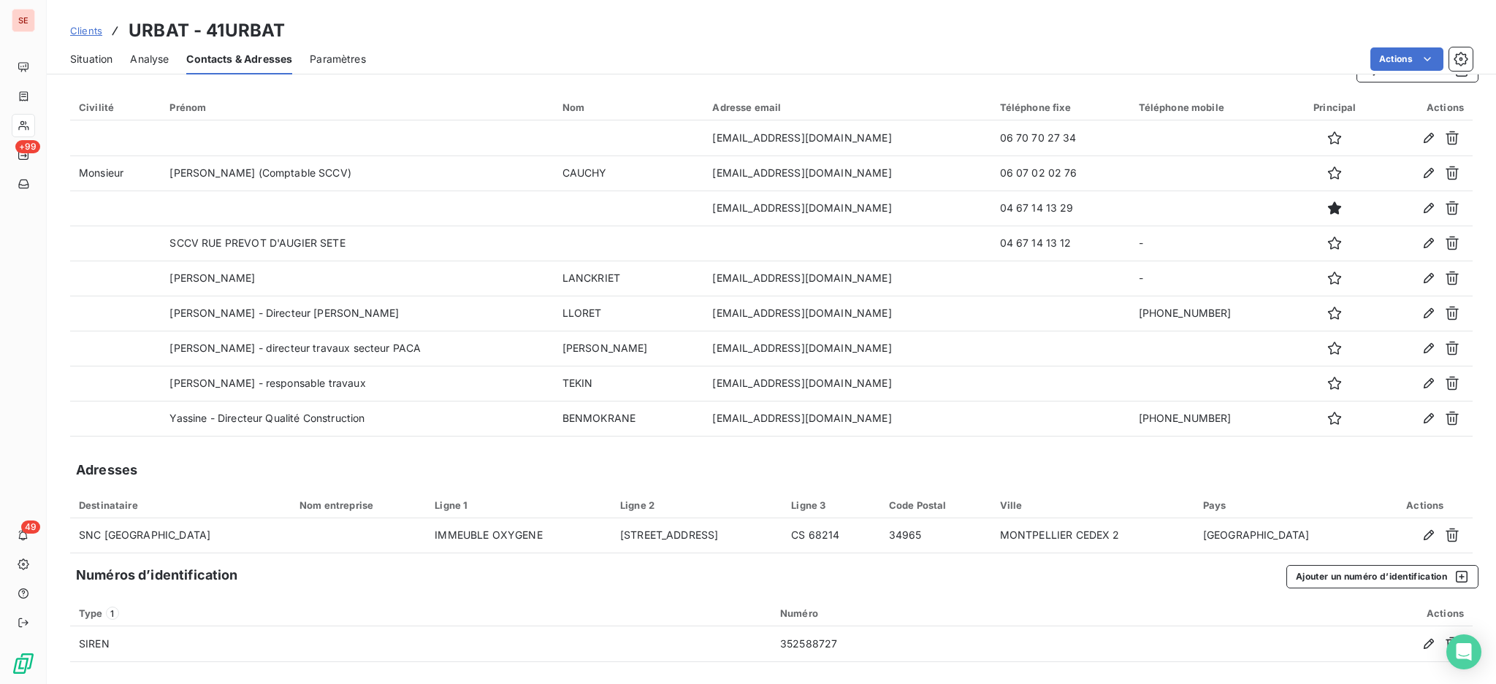
scroll to position [0, 0]
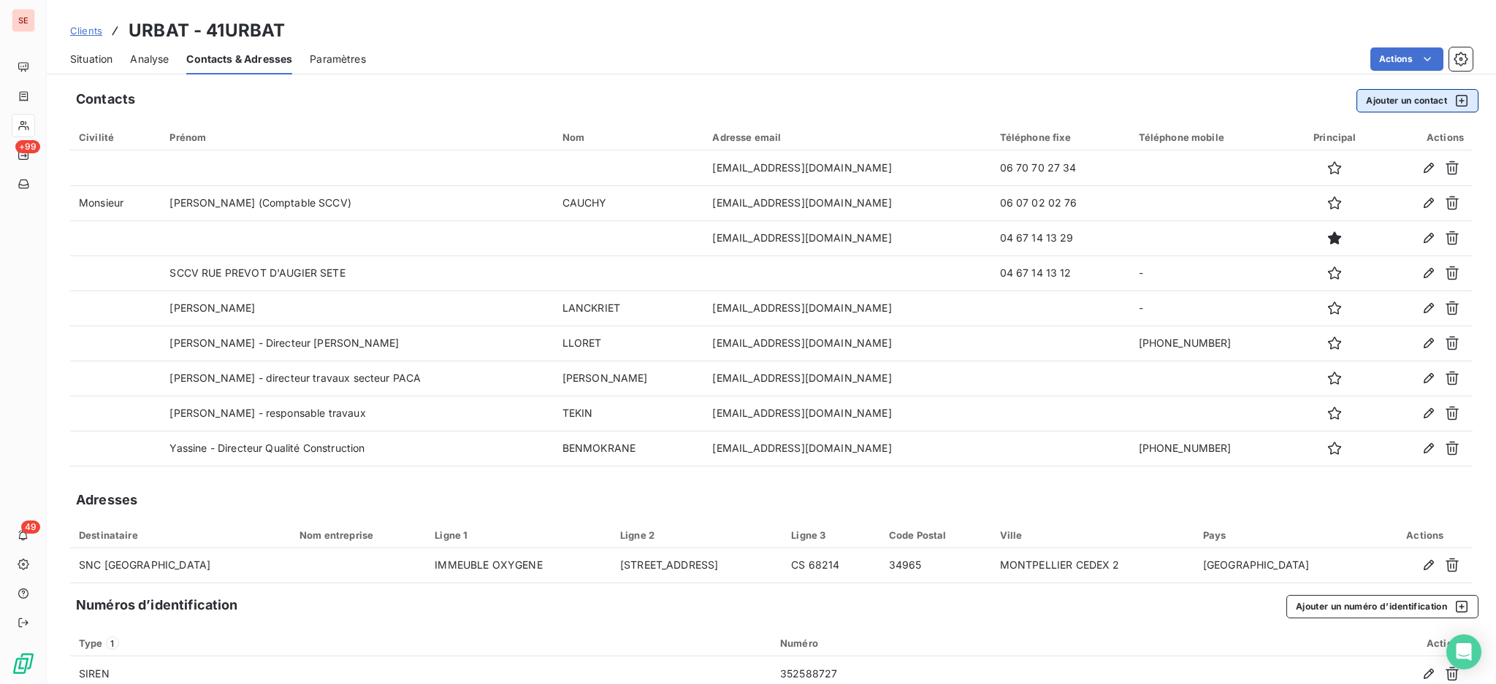
click at [1382, 93] on button "Ajouter un contact" at bounding box center [1417, 100] width 122 height 23
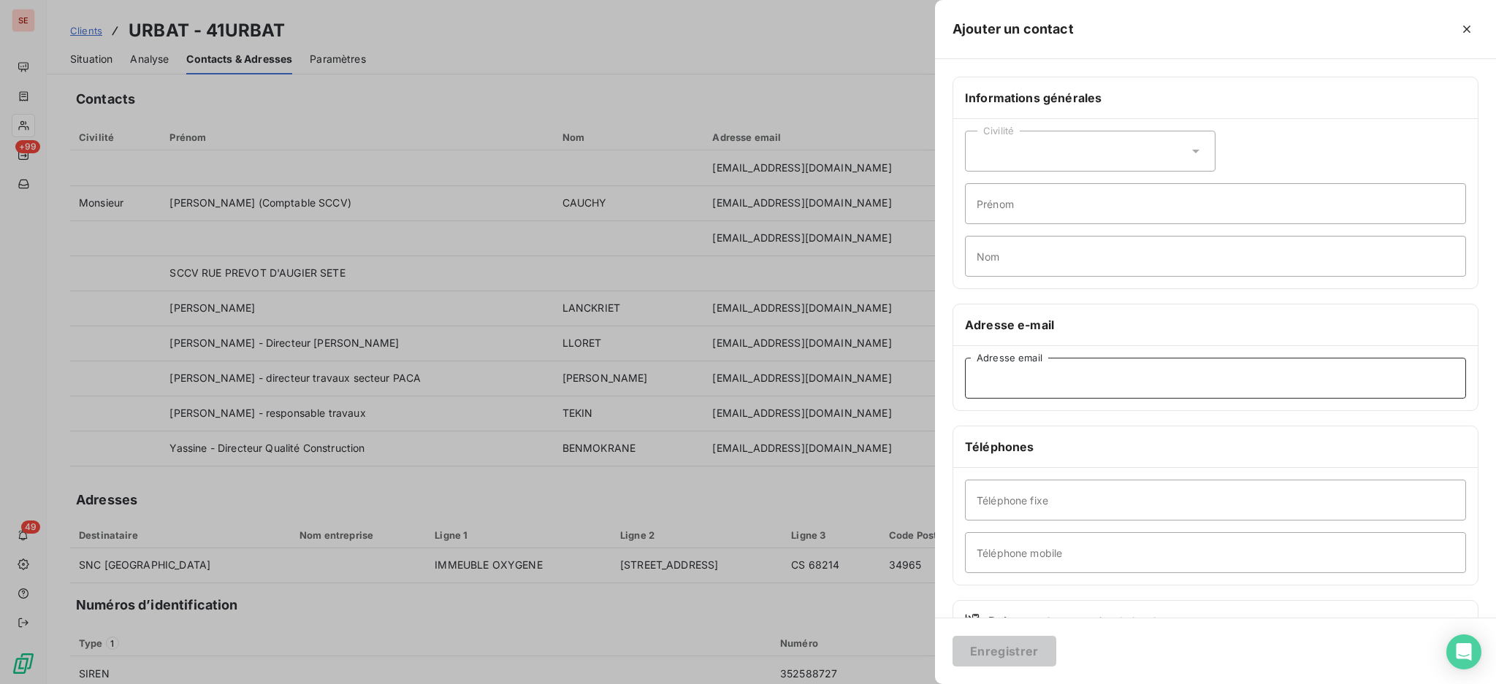
click at [1030, 377] on input "Adresse email" at bounding box center [1215, 378] width 501 height 41
type input "S"
type input "scecomptabilite@urbat.com"
click at [998, 649] on button "Enregistrer" at bounding box center [1004, 651] width 104 height 31
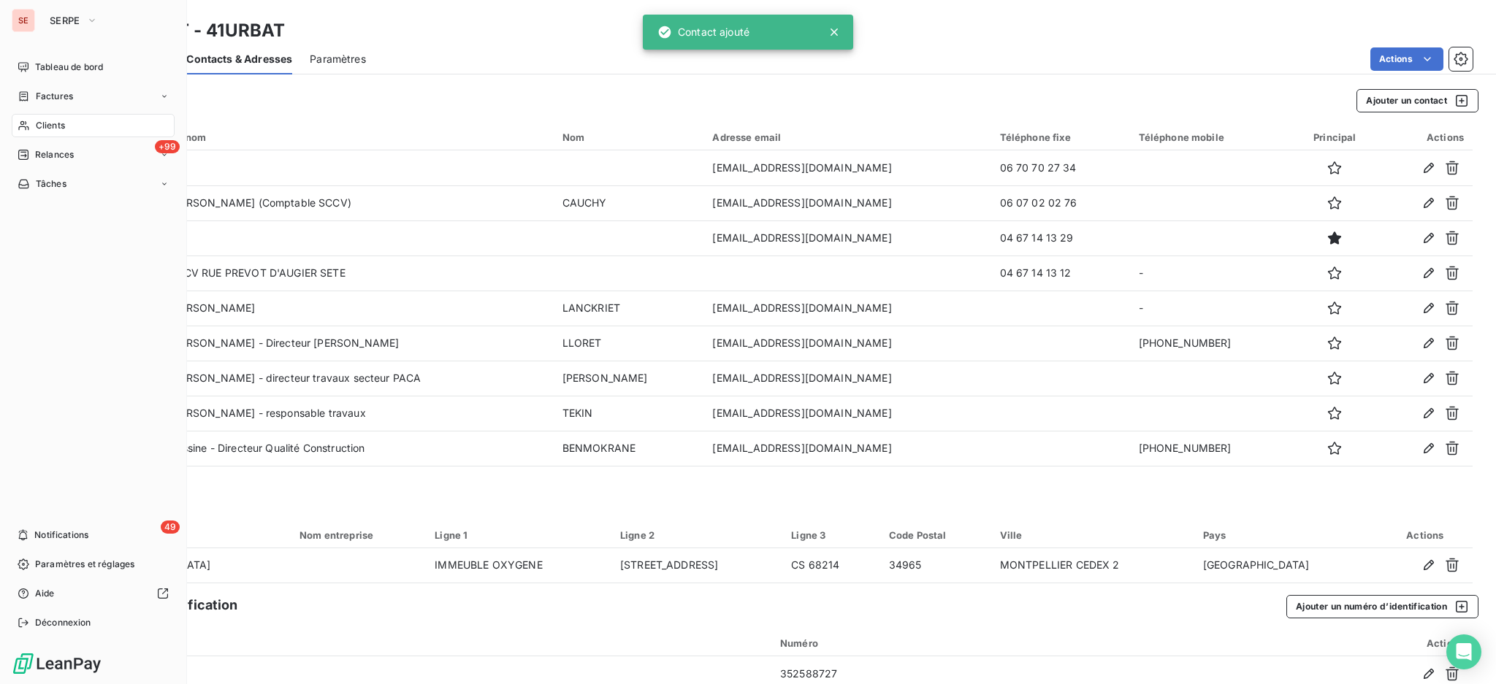
click at [45, 122] on span "Clients" at bounding box center [50, 125] width 29 height 13
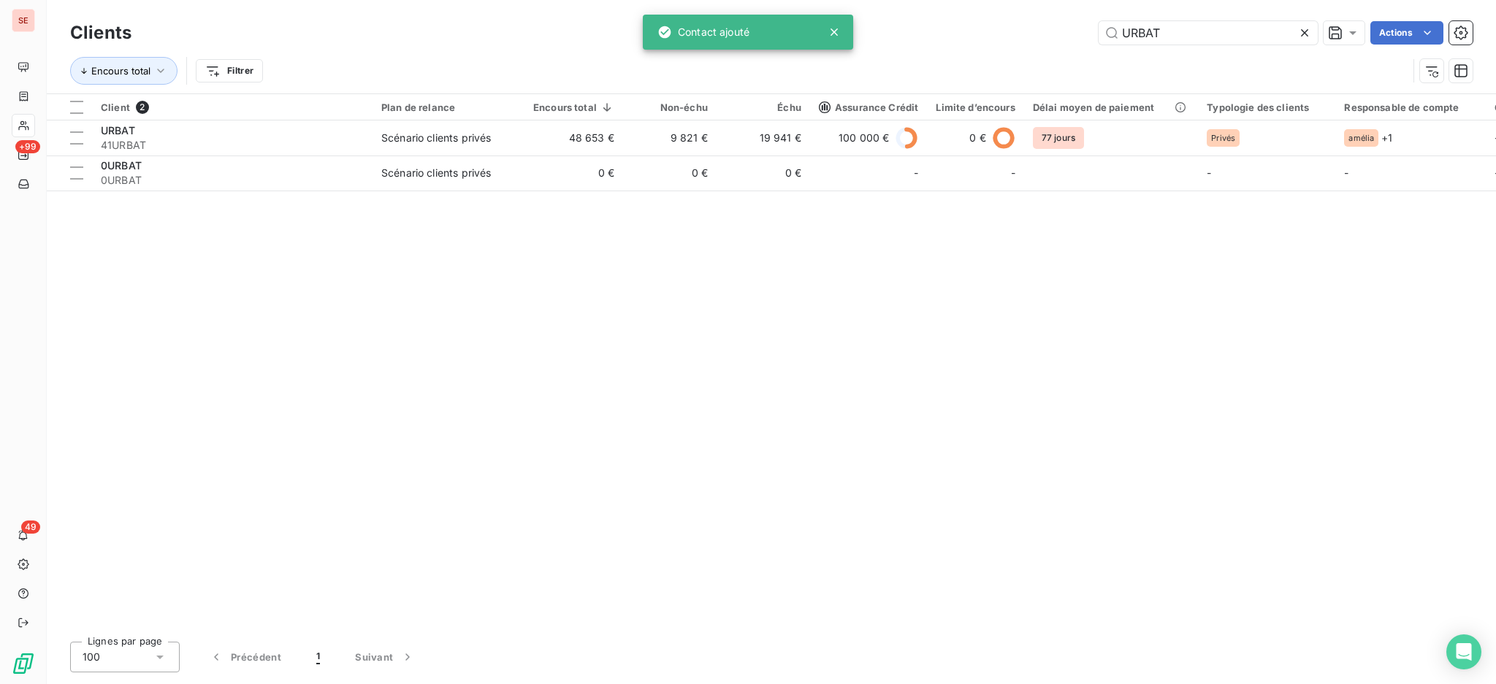
drag, startPoint x: 1174, startPoint y: 29, endPoint x: 1011, endPoint y: -14, distance: 168.5
click at [1011, 0] on html "SE +99 49 Clients URBAT Actions Encours total Filtrer Client 2 Plan de relance …" at bounding box center [748, 342] width 1496 height 684
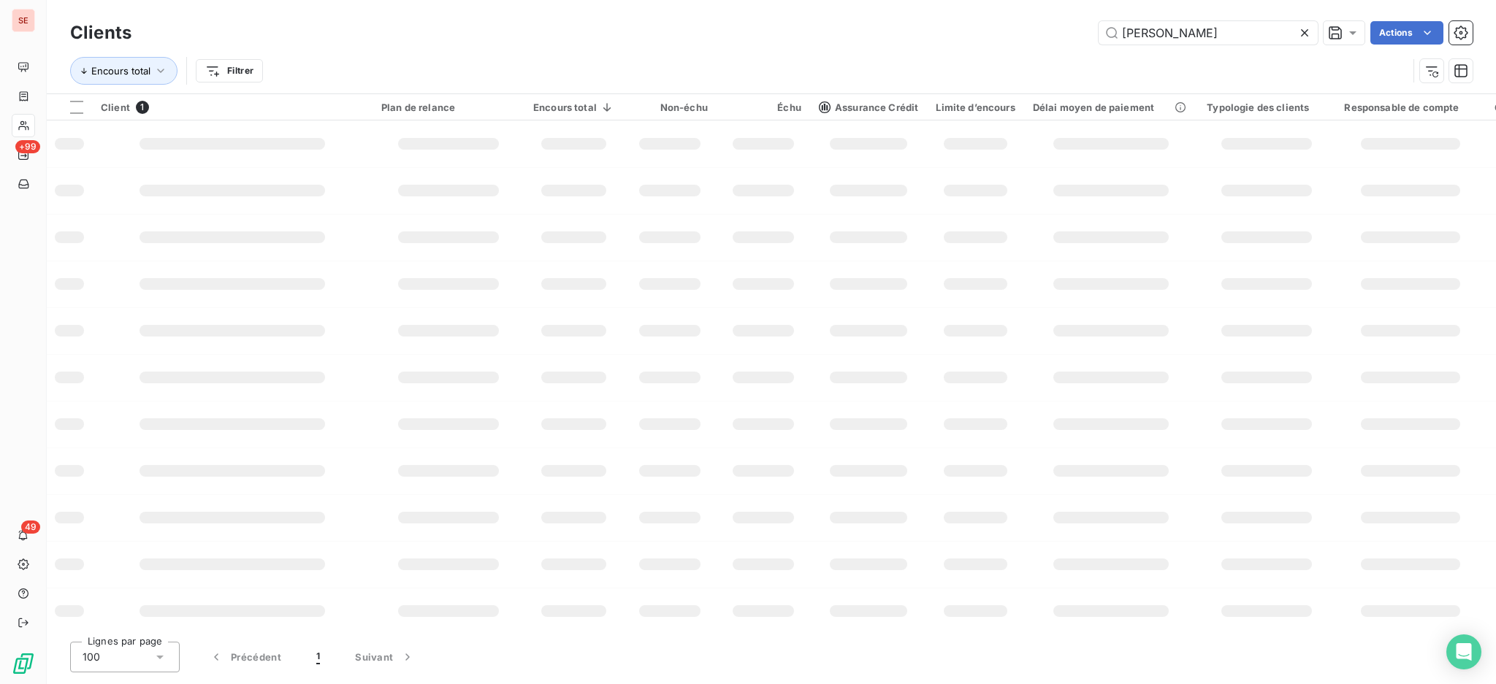
type input "eisenhower"
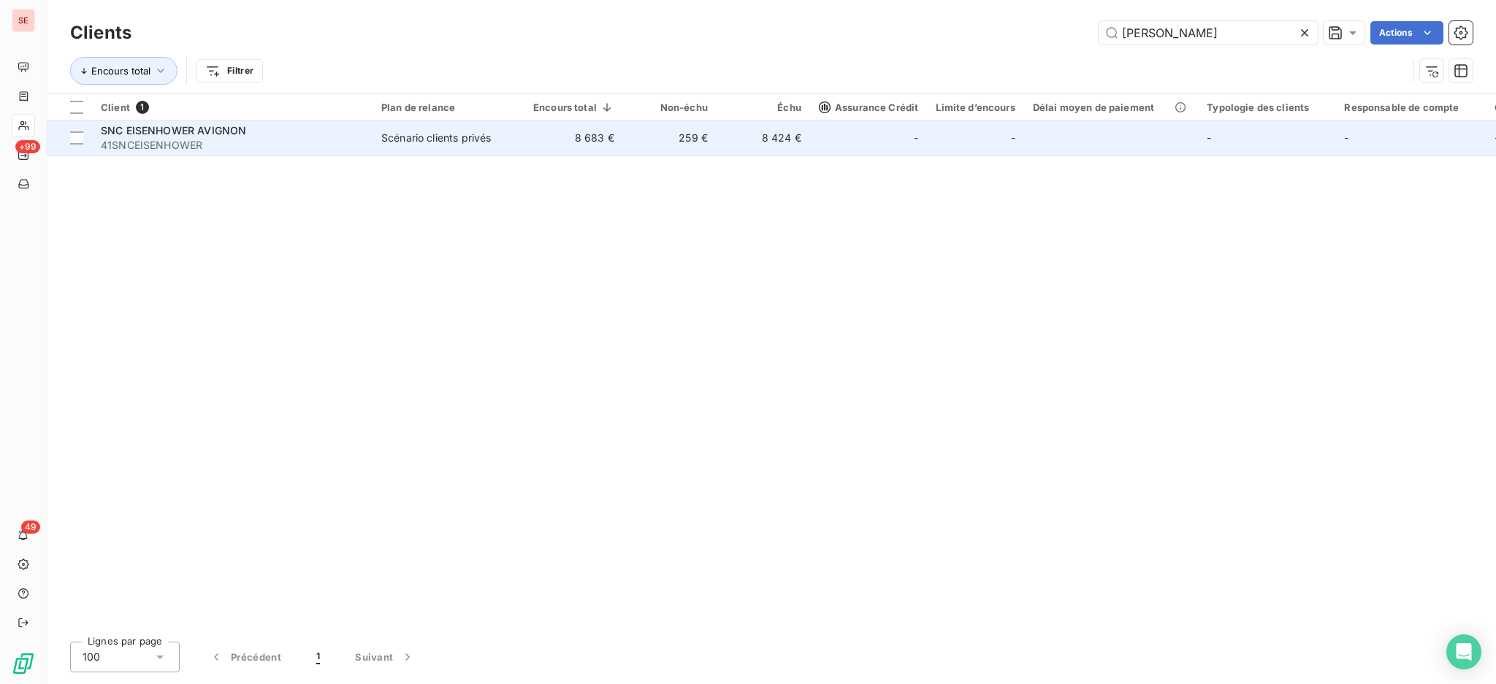
click at [500, 124] on td "Scénario clients privés" at bounding box center [448, 138] width 152 height 35
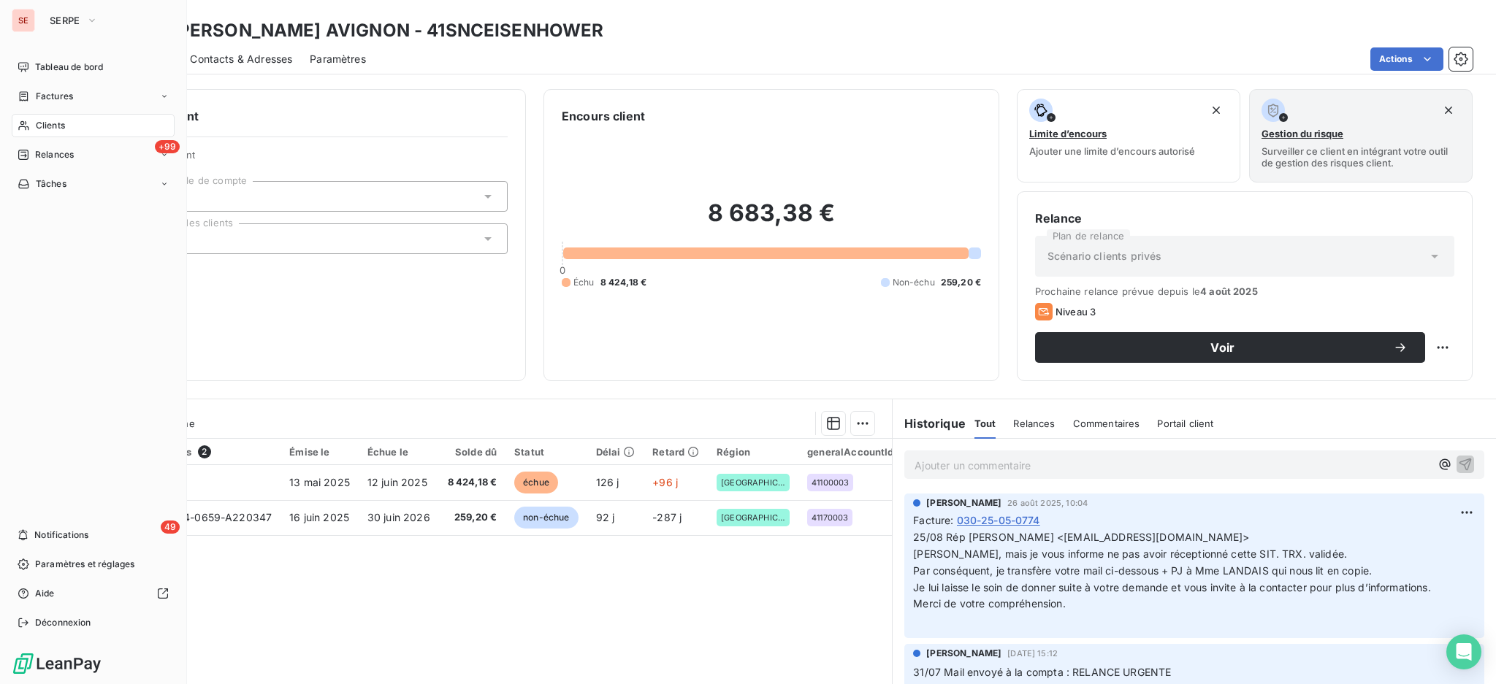
click at [61, 126] on span "Clients" at bounding box center [50, 125] width 29 height 13
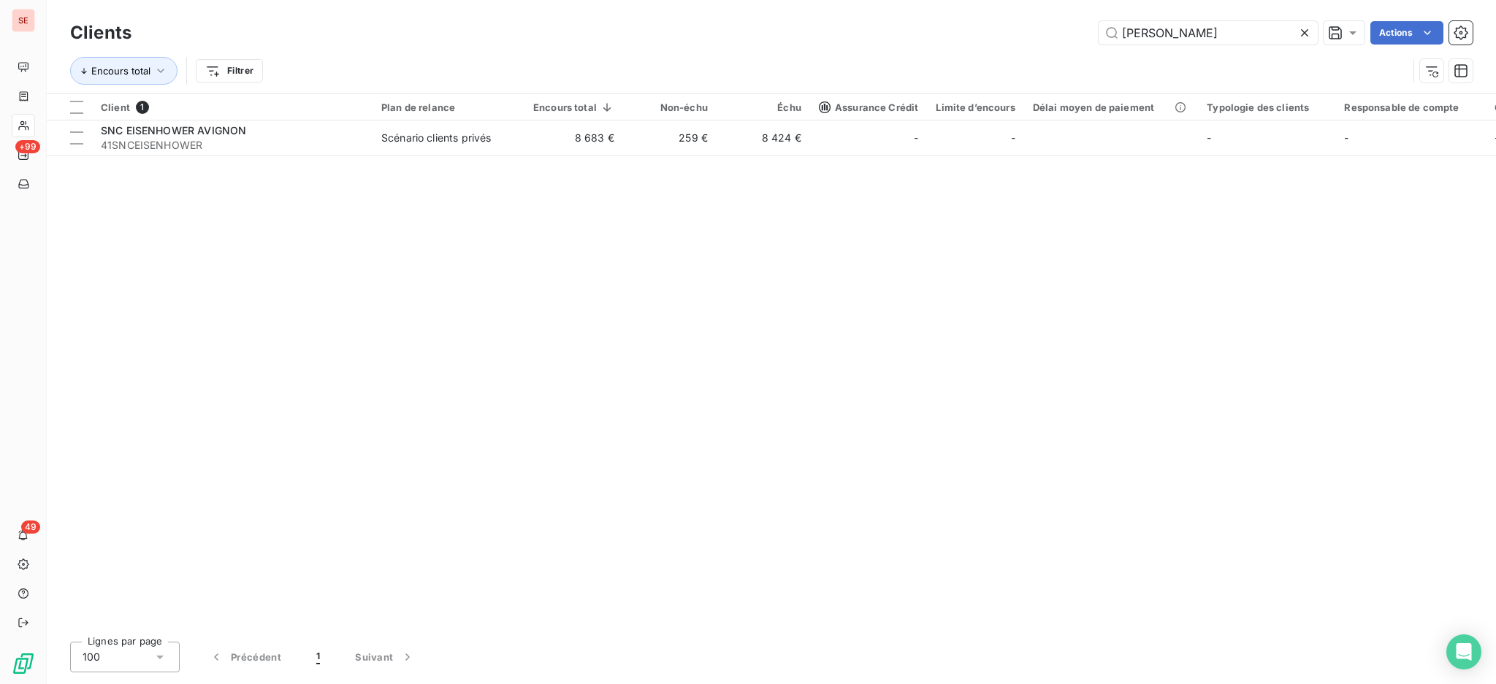
drag, startPoint x: 1208, startPoint y: 32, endPoint x: 1057, endPoint y: 25, distance: 151.4
click at [1074, 7] on div "Clients eisenhower Actions Encours total Filtrer" at bounding box center [771, 46] width 1449 height 93
type input "f"
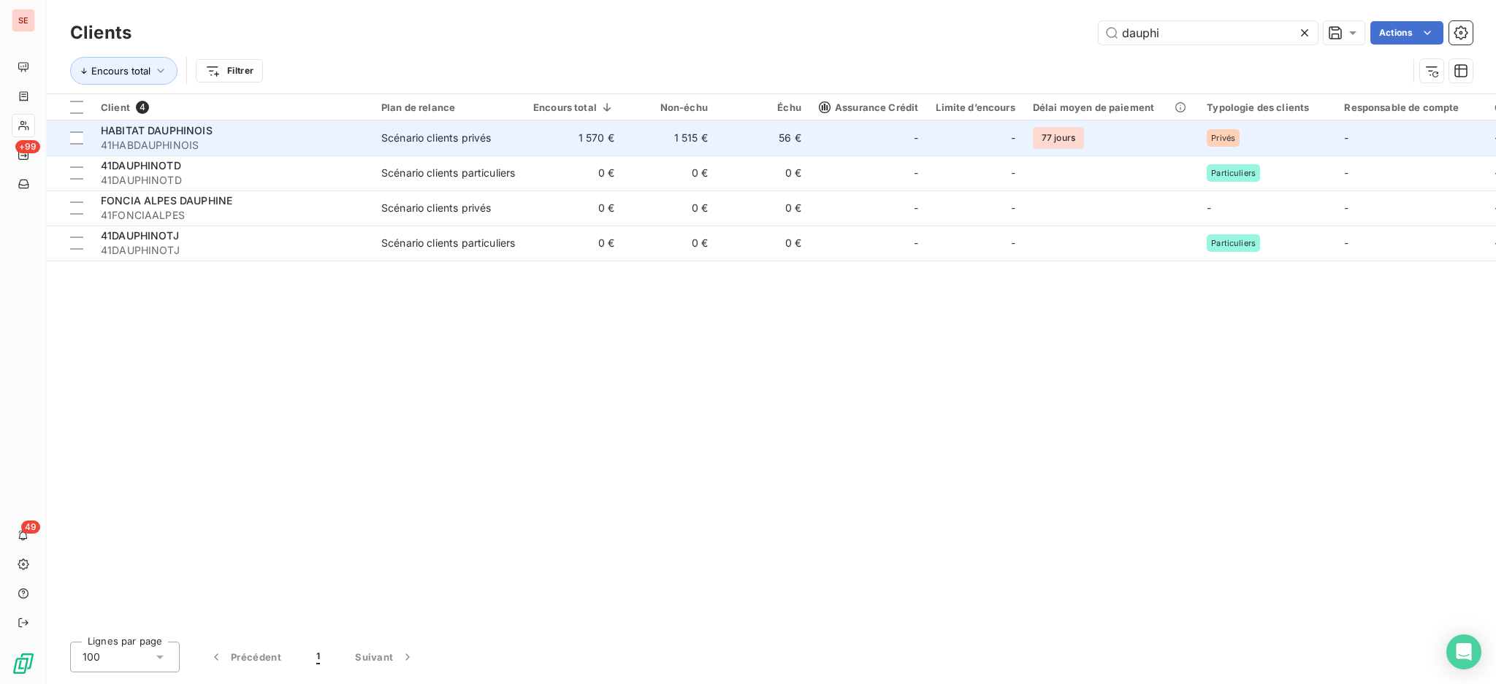
type input "dauphi"
click at [565, 137] on td "1 570 €" at bounding box center [573, 138] width 99 height 35
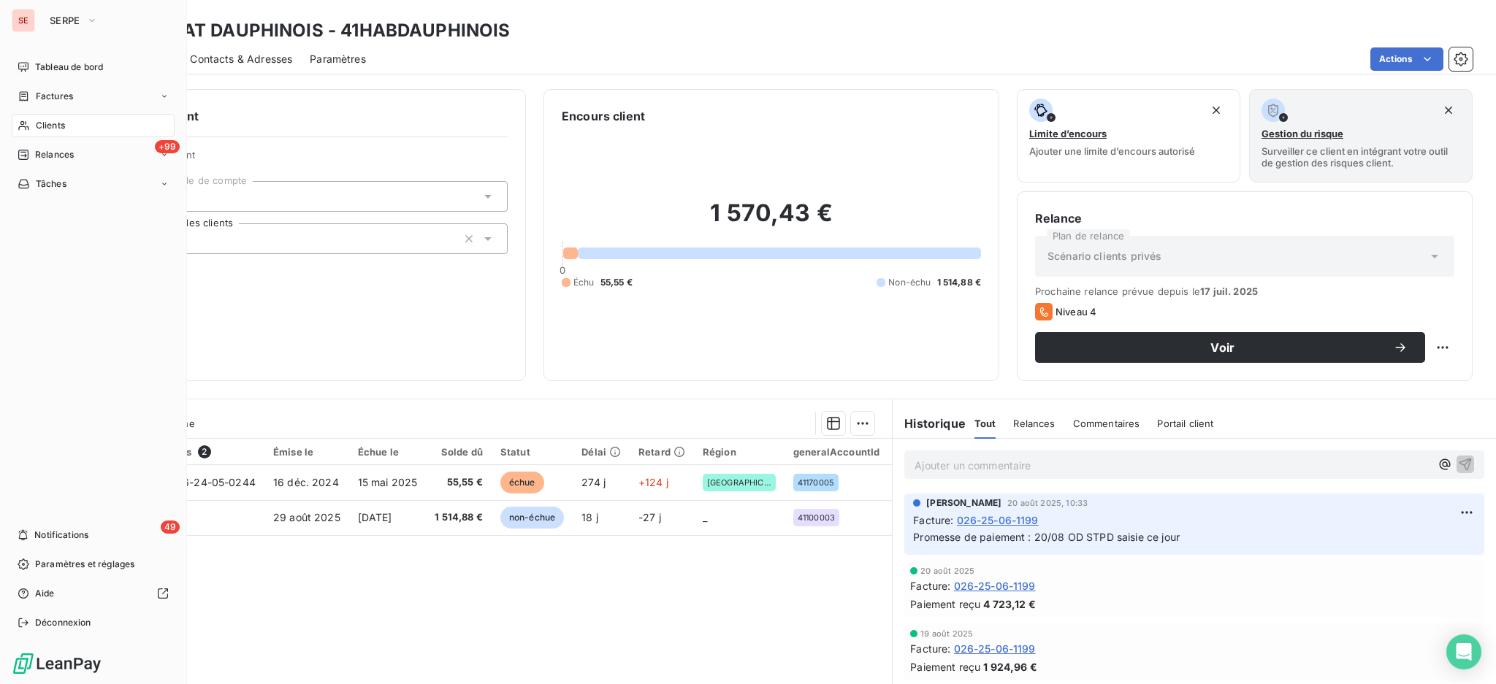
click at [45, 125] on span "Clients" at bounding box center [50, 125] width 29 height 13
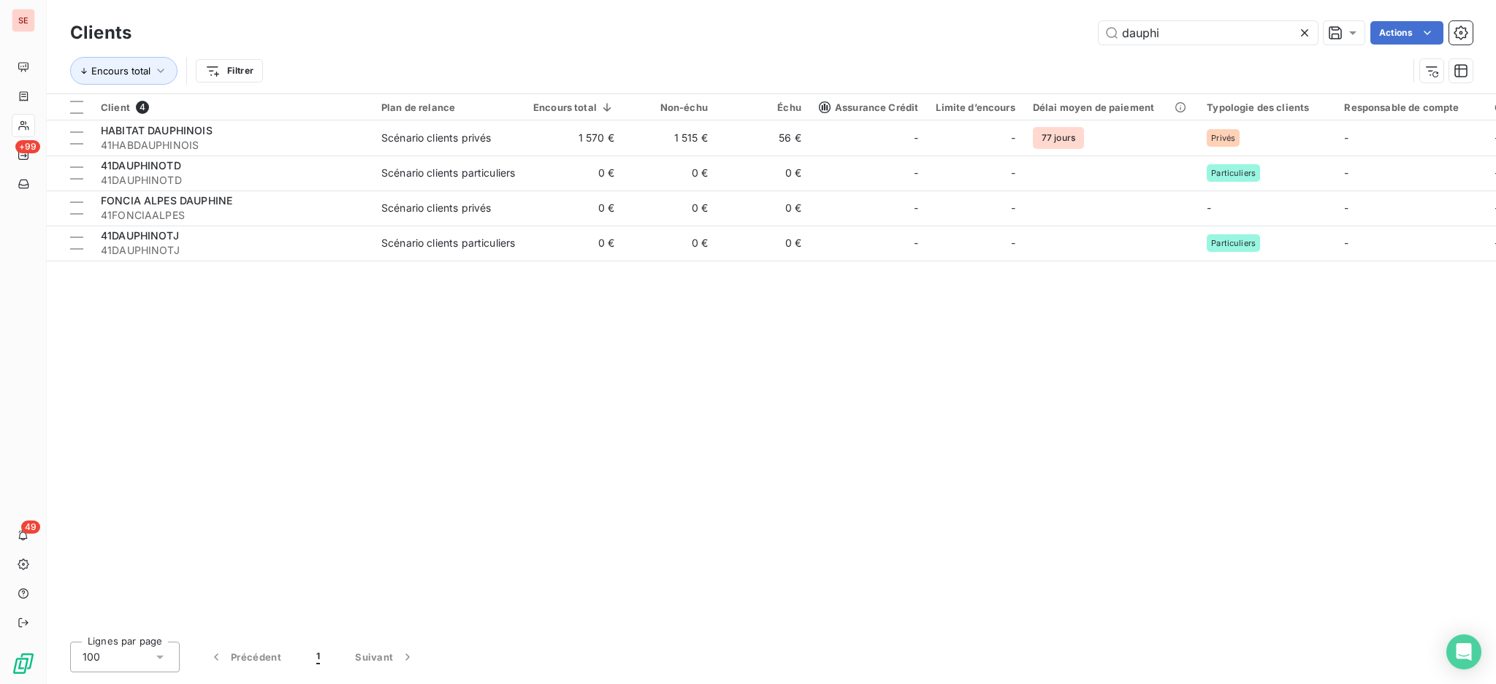
drag, startPoint x: 1184, startPoint y: 23, endPoint x: 1061, endPoint y: 23, distance: 122.7
click at [1061, 23] on div "dauphi Actions" at bounding box center [810, 32] width 1323 height 23
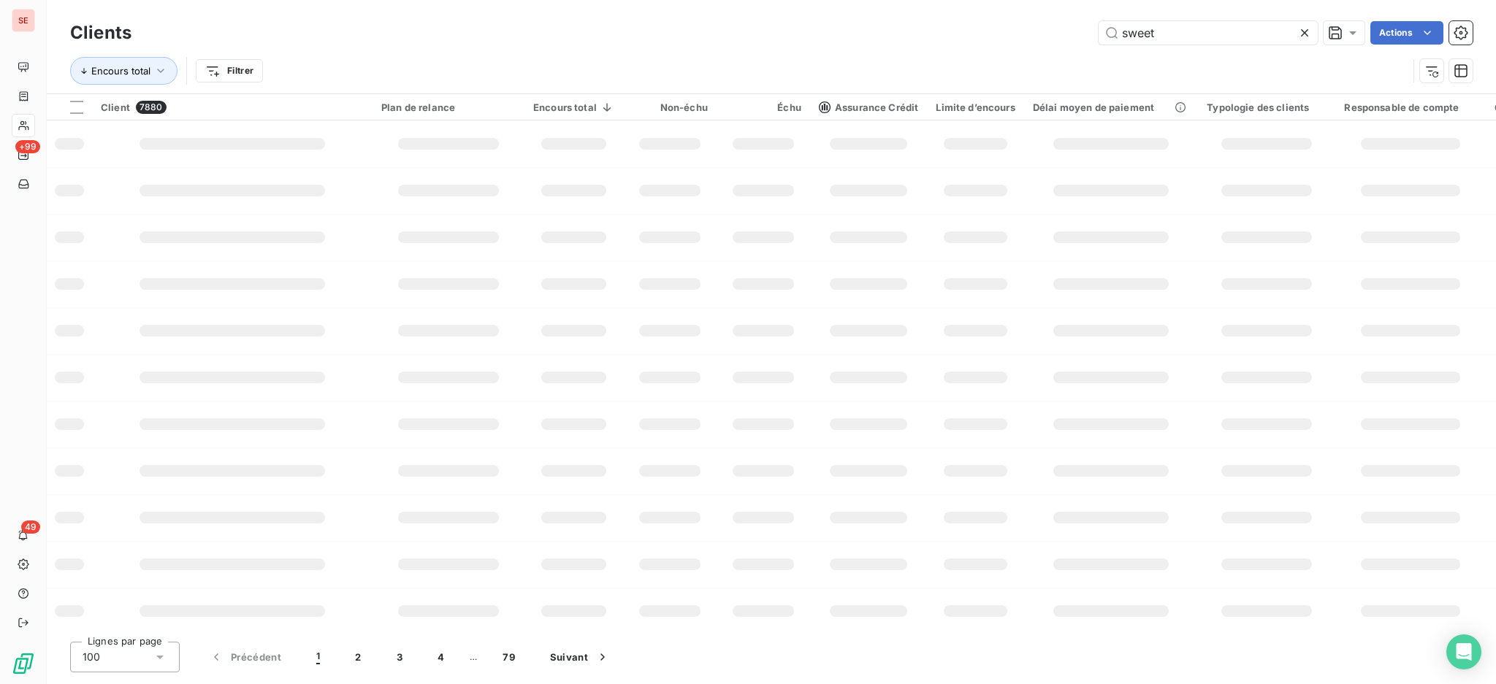
type input "sweet"
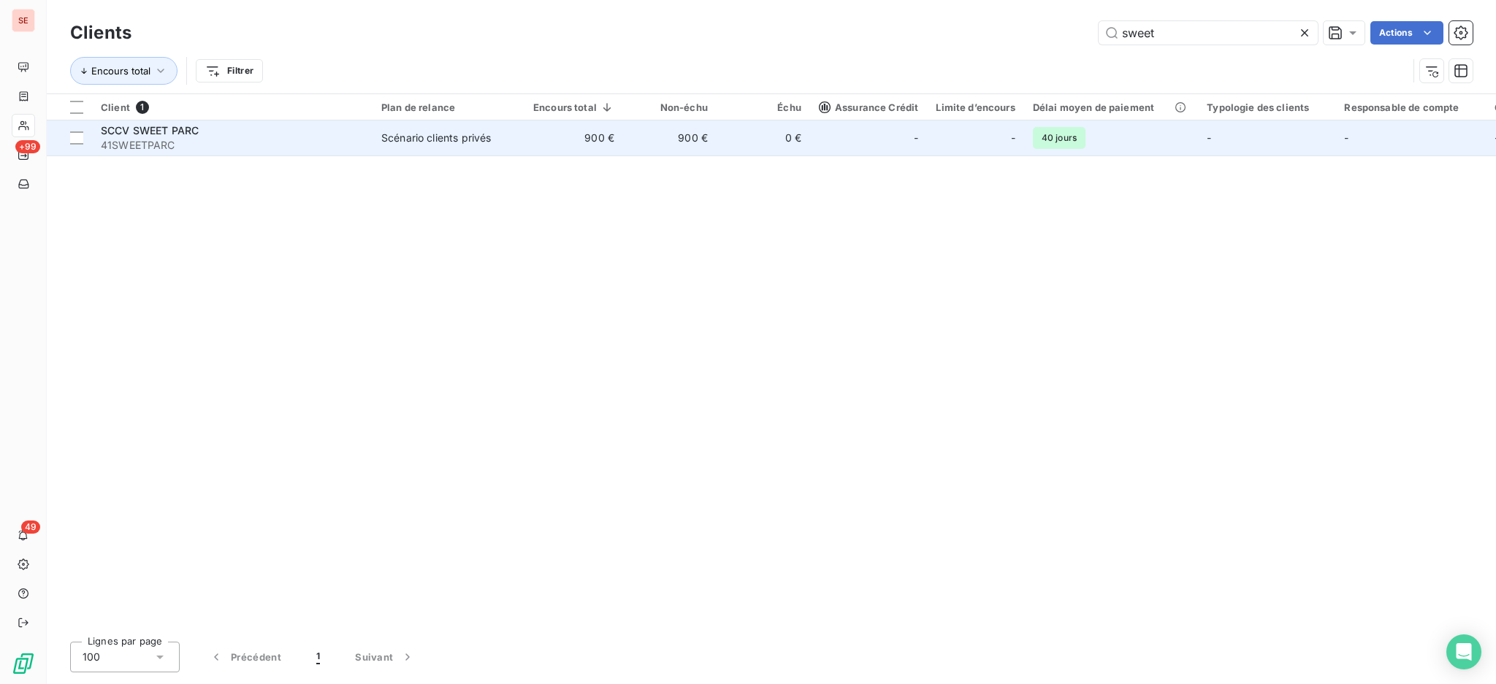
click at [785, 145] on td "0 €" at bounding box center [762, 138] width 93 height 35
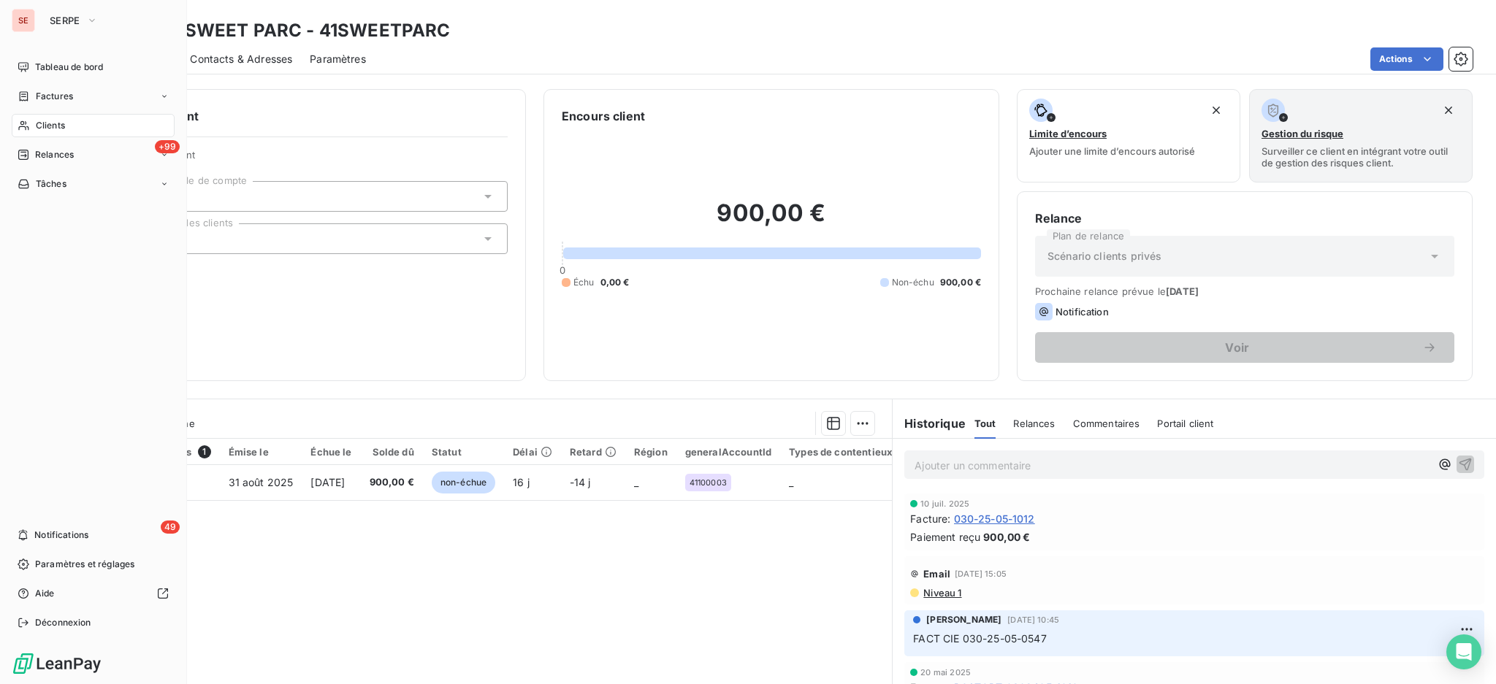
drag, startPoint x: 45, startPoint y: 128, endPoint x: 65, endPoint y: 123, distance: 20.2
click at [45, 127] on span "Clients" at bounding box center [50, 125] width 29 height 13
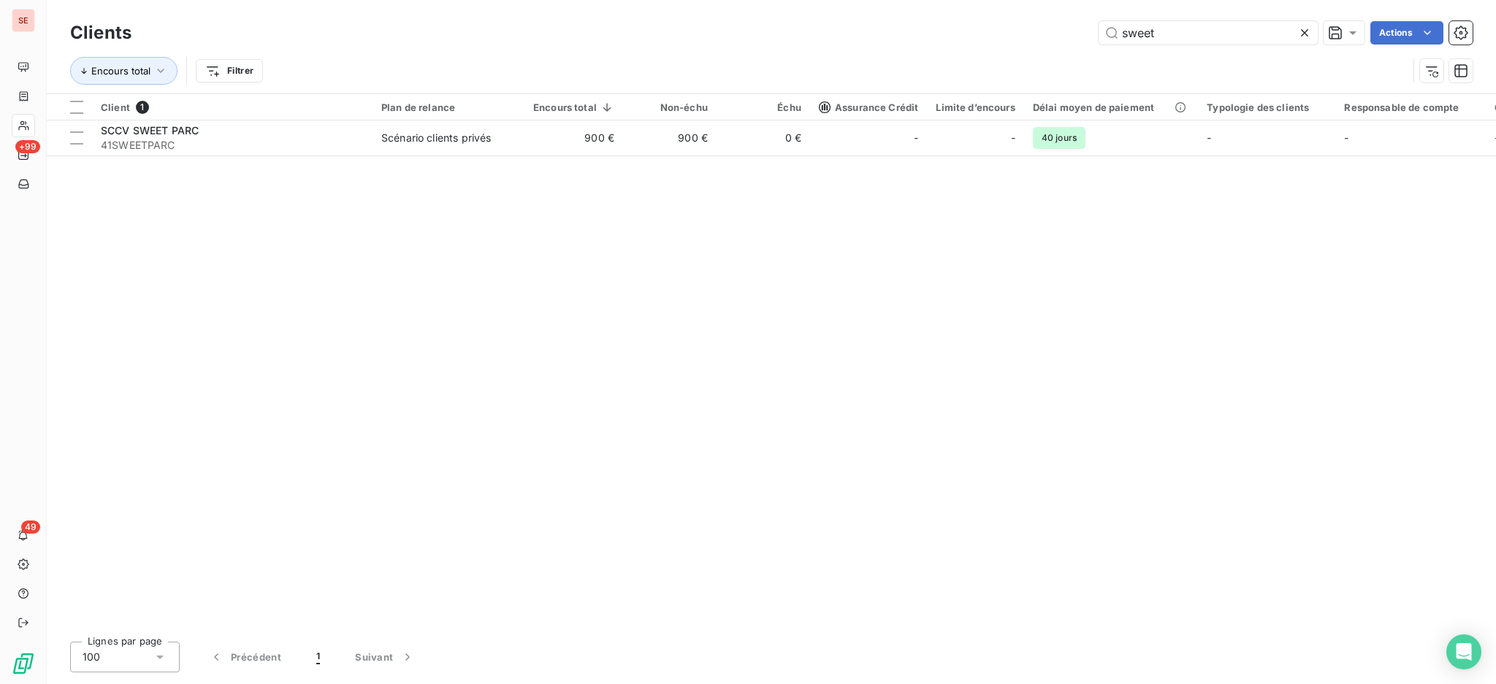
drag, startPoint x: 1200, startPoint y: 34, endPoint x: 1024, endPoint y: 6, distance: 178.3
click at [1033, 8] on div "Clients sweet Actions Encours total Filtrer" at bounding box center [771, 46] width 1449 height 93
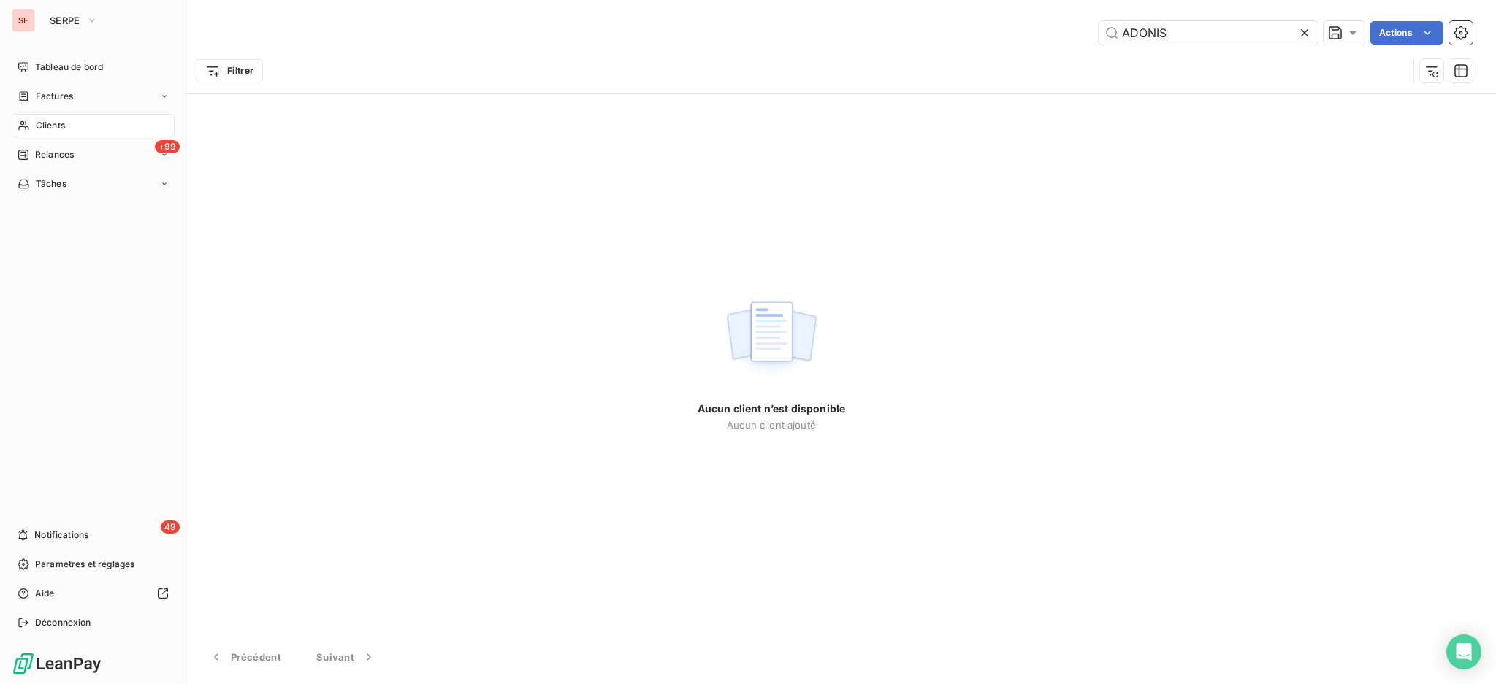
click at [49, 126] on span "Clients" at bounding box center [50, 125] width 29 height 13
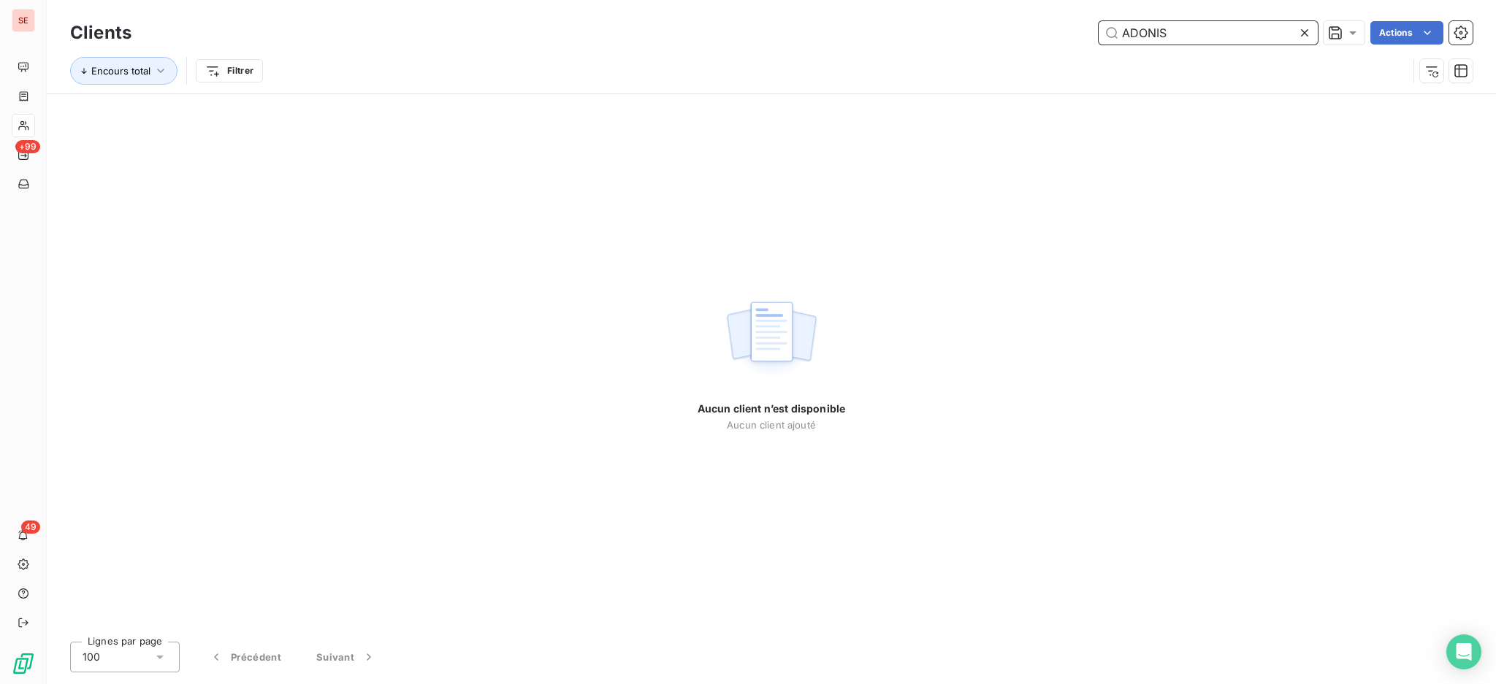
drag, startPoint x: 1119, startPoint y: 18, endPoint x: 1077, endPoint y: 9, distance: 43.3
click at [1077, 9] on div "Clients ADONIS Actions Encours total Filtrer" at bounding box center [771, 46] width 1449 height 93
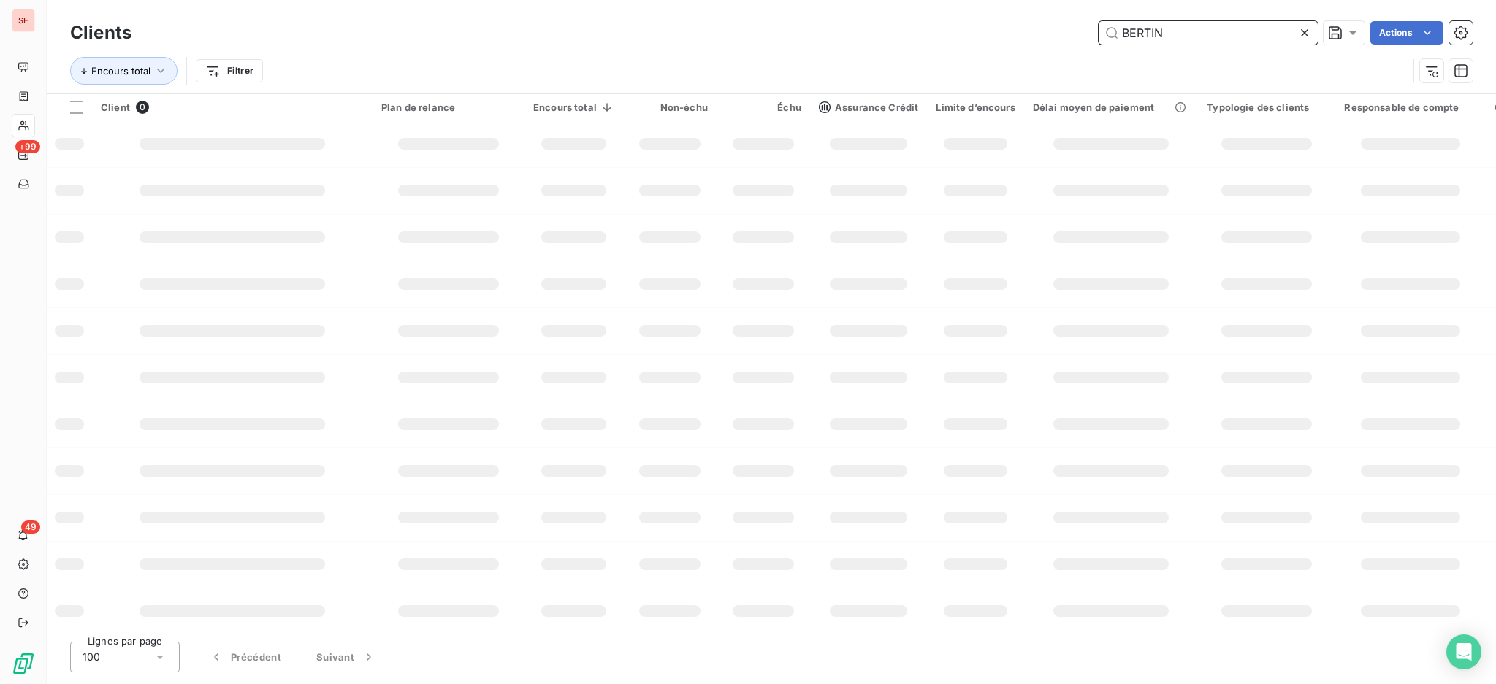
type input "BERTIN"
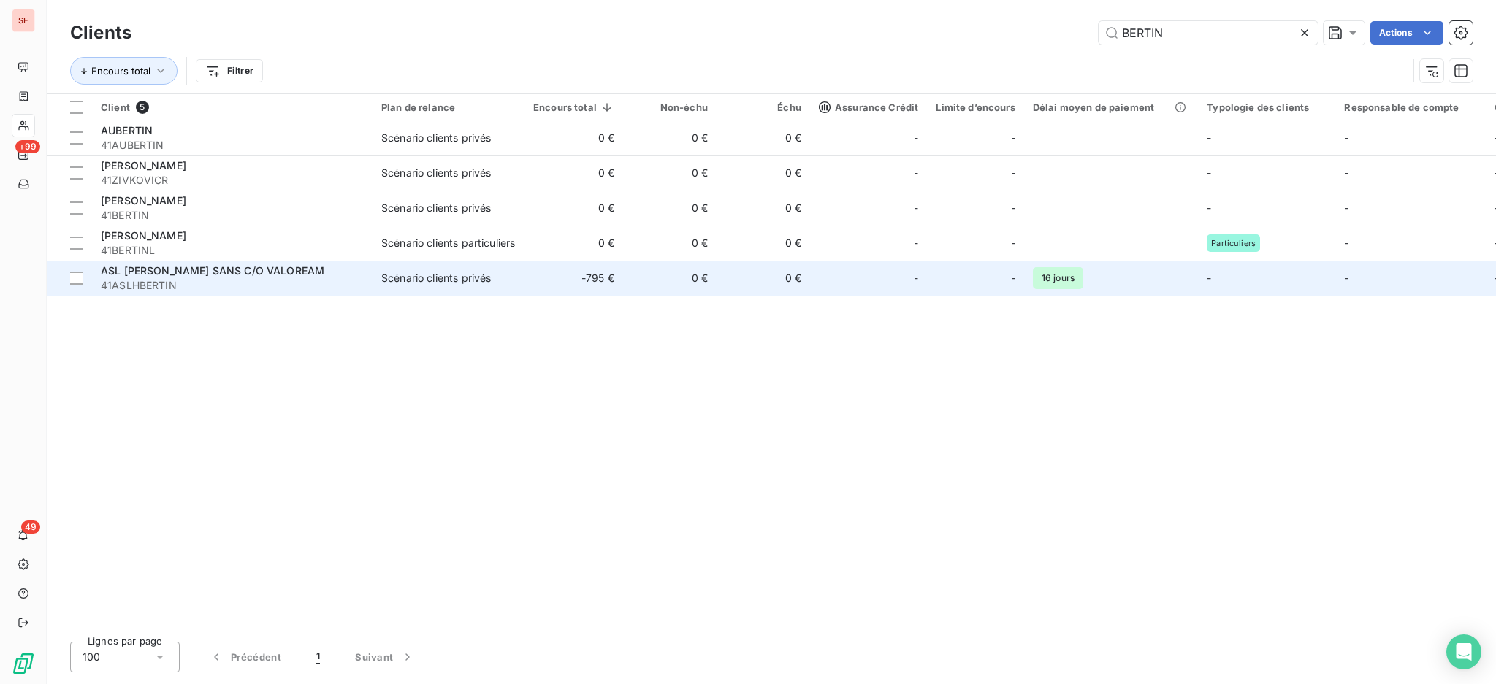
click at [326, 270] on div "ASL HENRI BERTIN SANS C/O VALOREAM" at bounding box center [232, 271] width 263 height 15
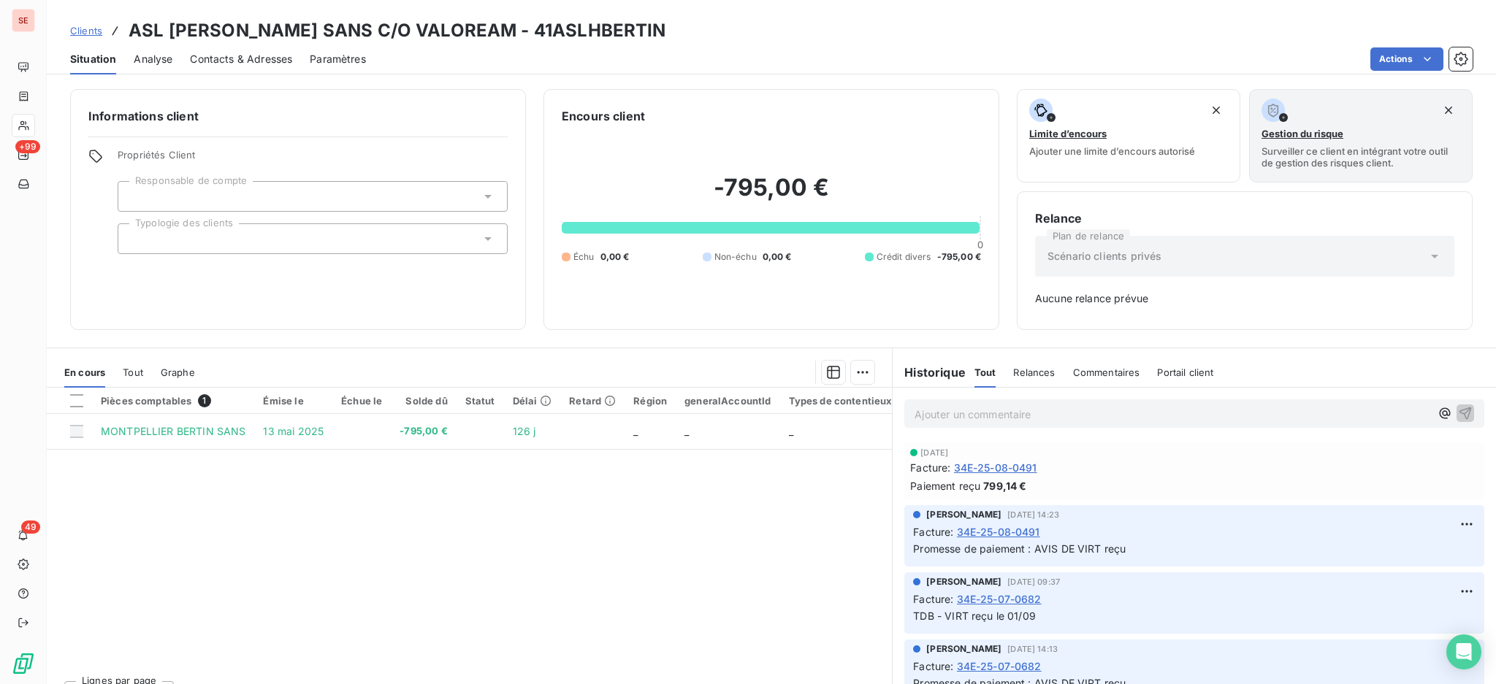
click at [137, 375] on span "Tout" at bounding box center [133, 373] width 20 height 12
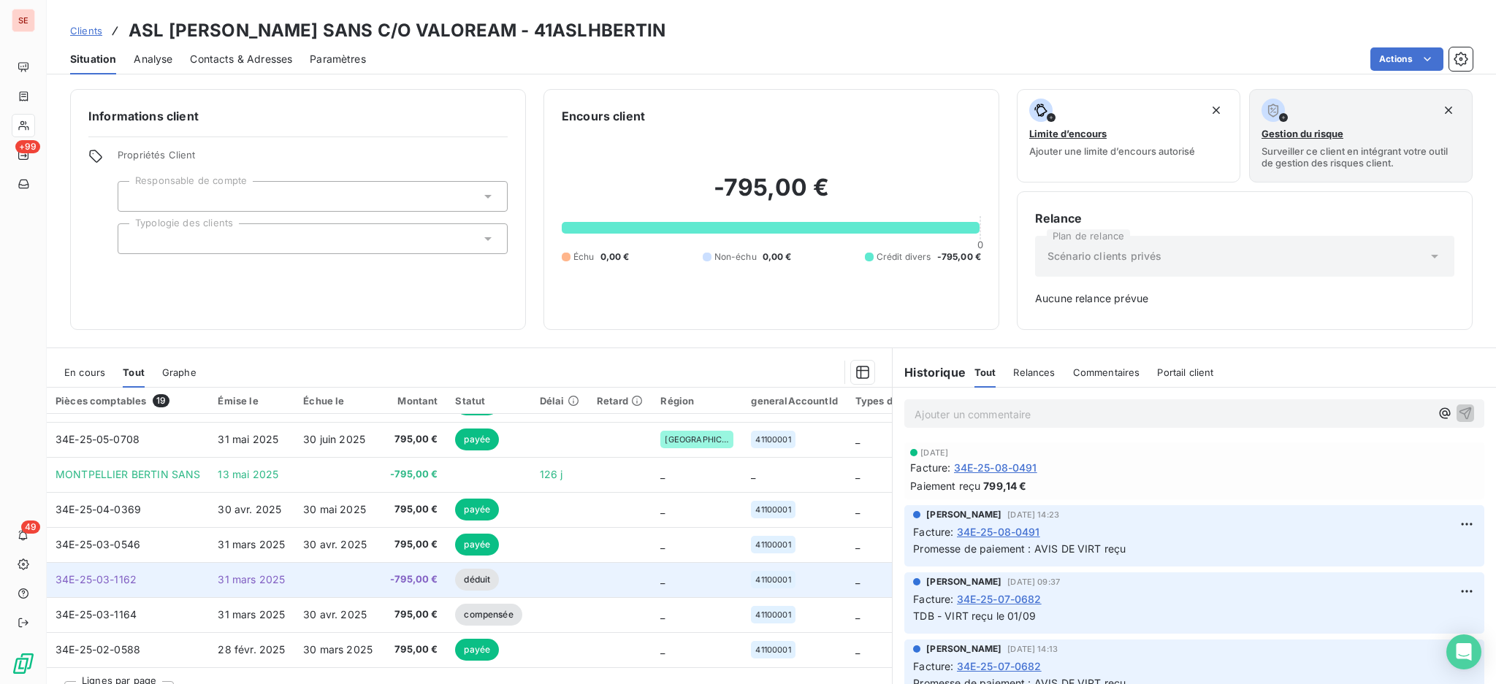
scroll to position [292, 0]
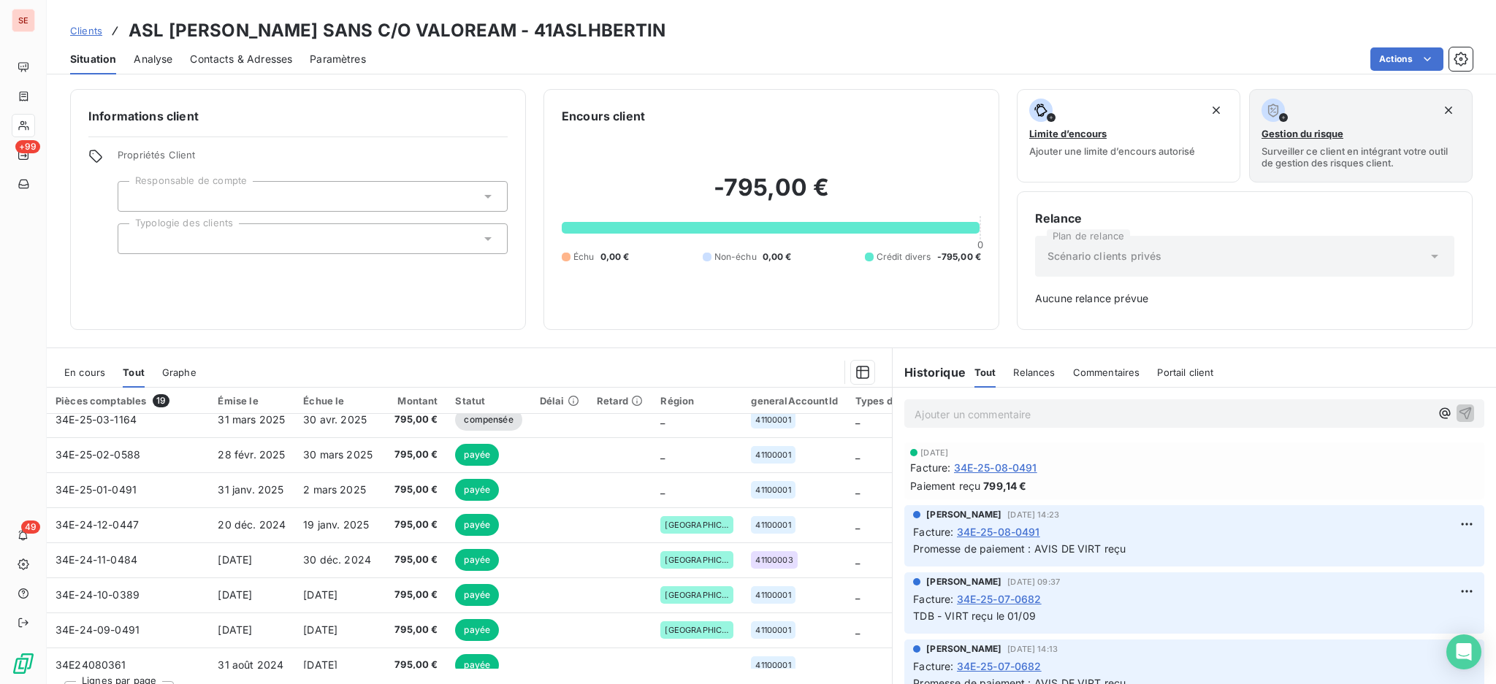
click at [95, 378] on div "En cours" at bounding box center [84, 372] width 41 height 31
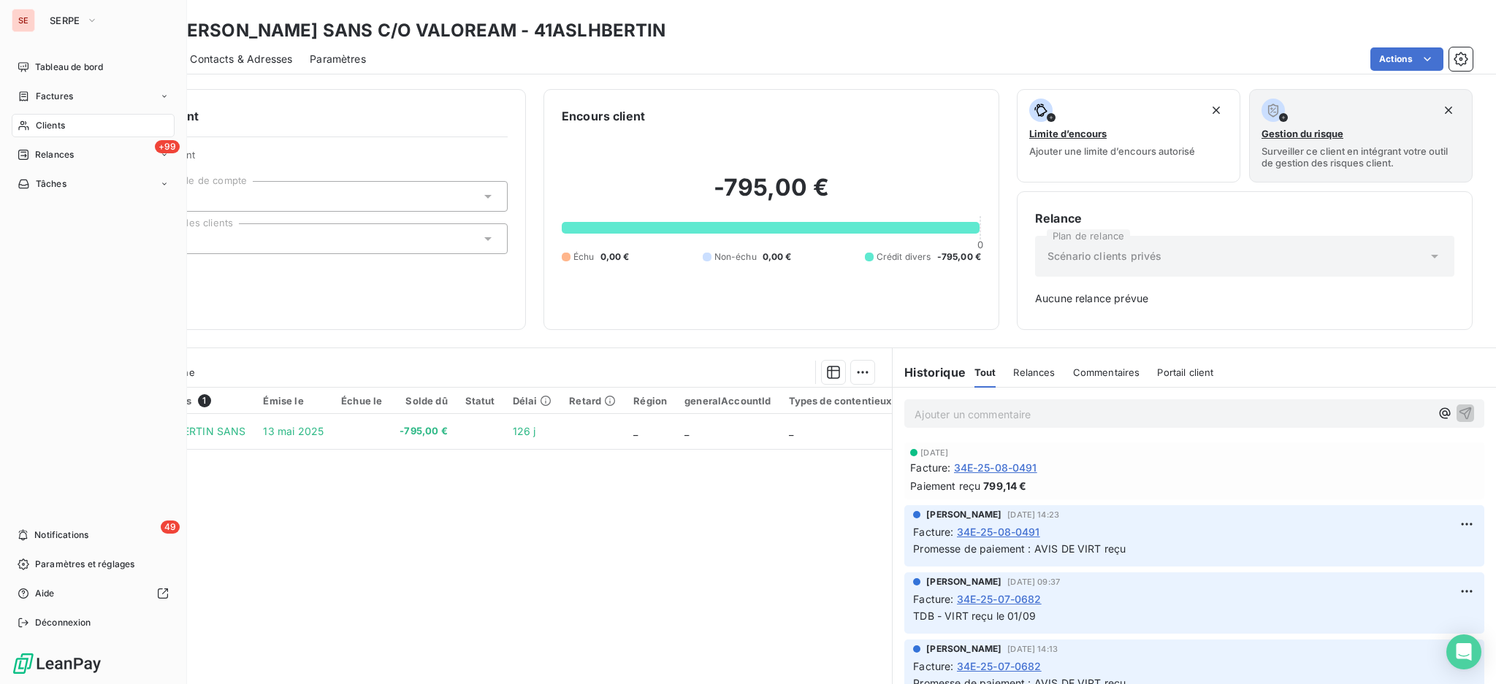
click at [50, 124] on span "Clients" at bounding box center [50, 125] width 29 height 13
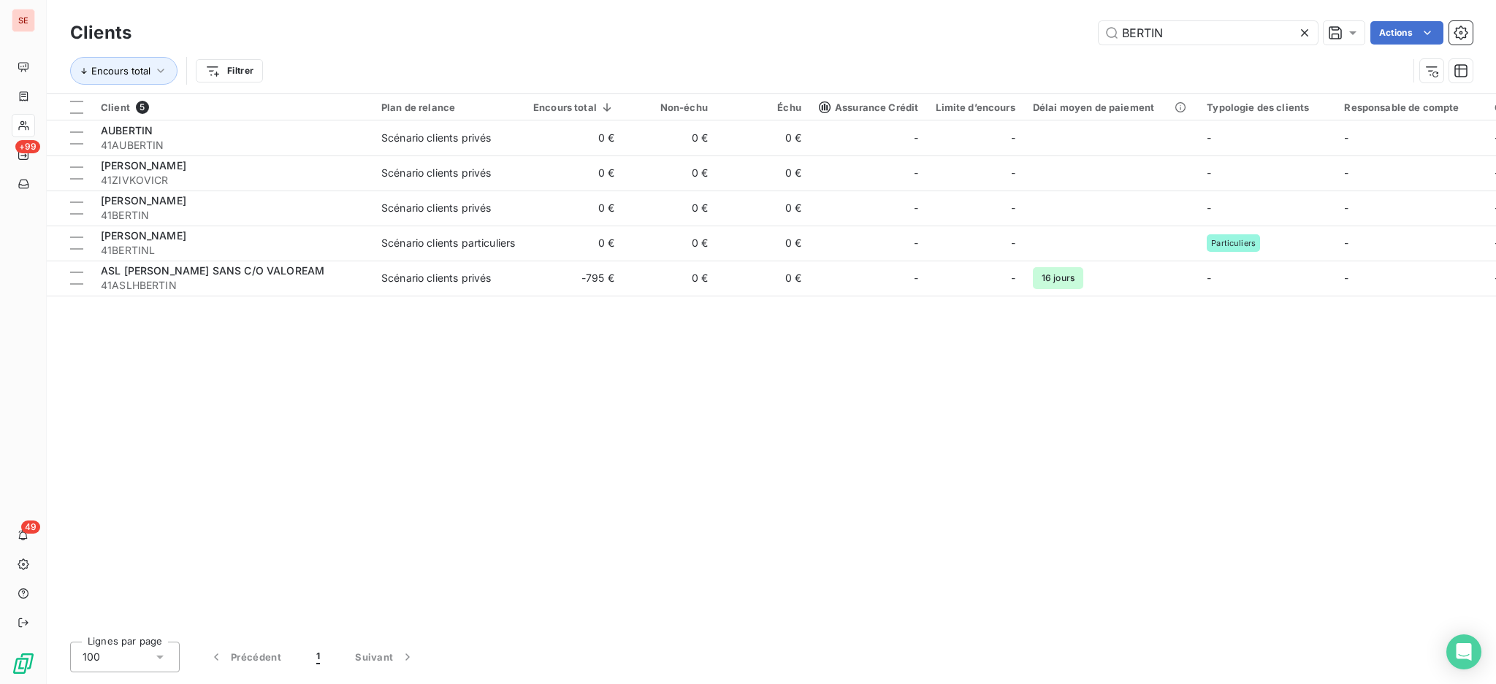
drag, startPoint x: 1165, startPoint y: 33, endPoint x: 976, endPoint y: 17, distance: 189.1
click at [977, 16] on div "Clients BERTIN Actions Encours total Filtrer" at bounding box center [771, 46] width 1449 height 93
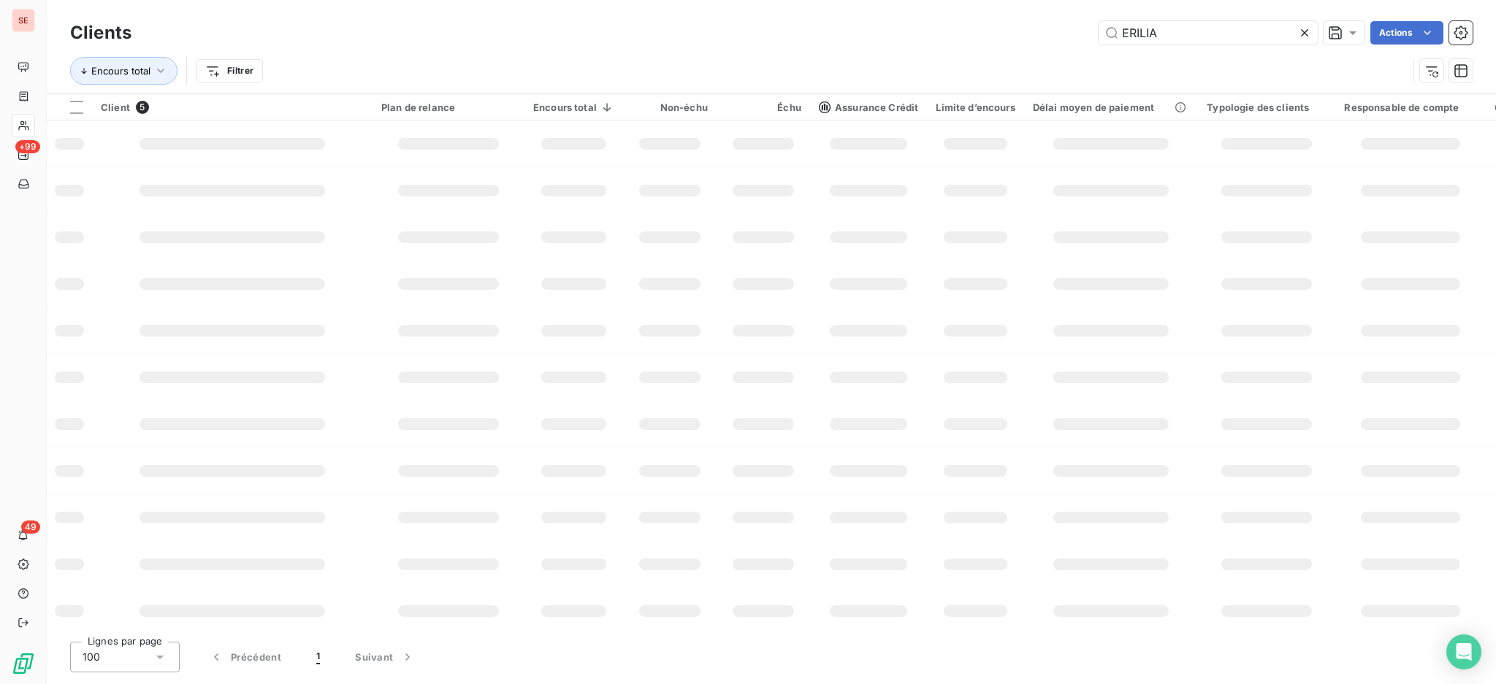
type input "ERILIA"
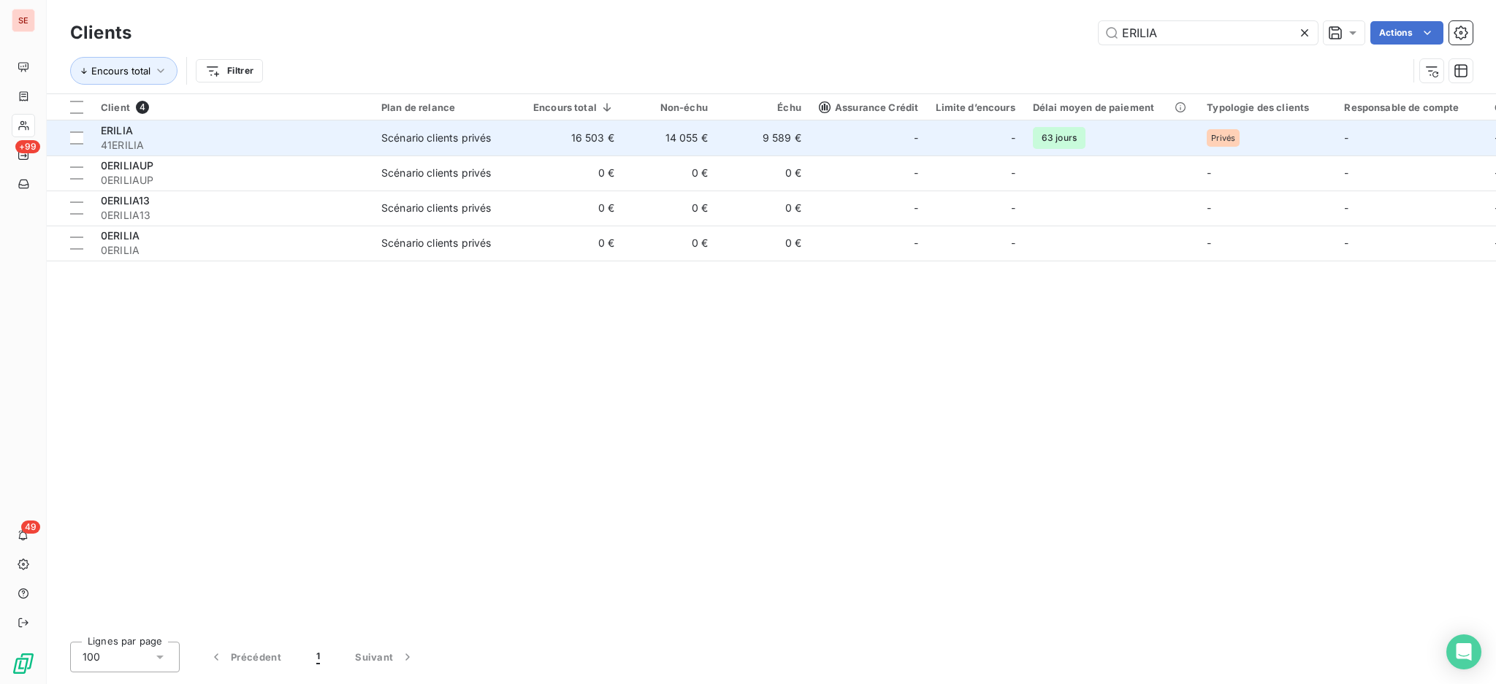
click at [703, 139] on td "14 055 €" at bounding box center [669, 138] width 93 height 35
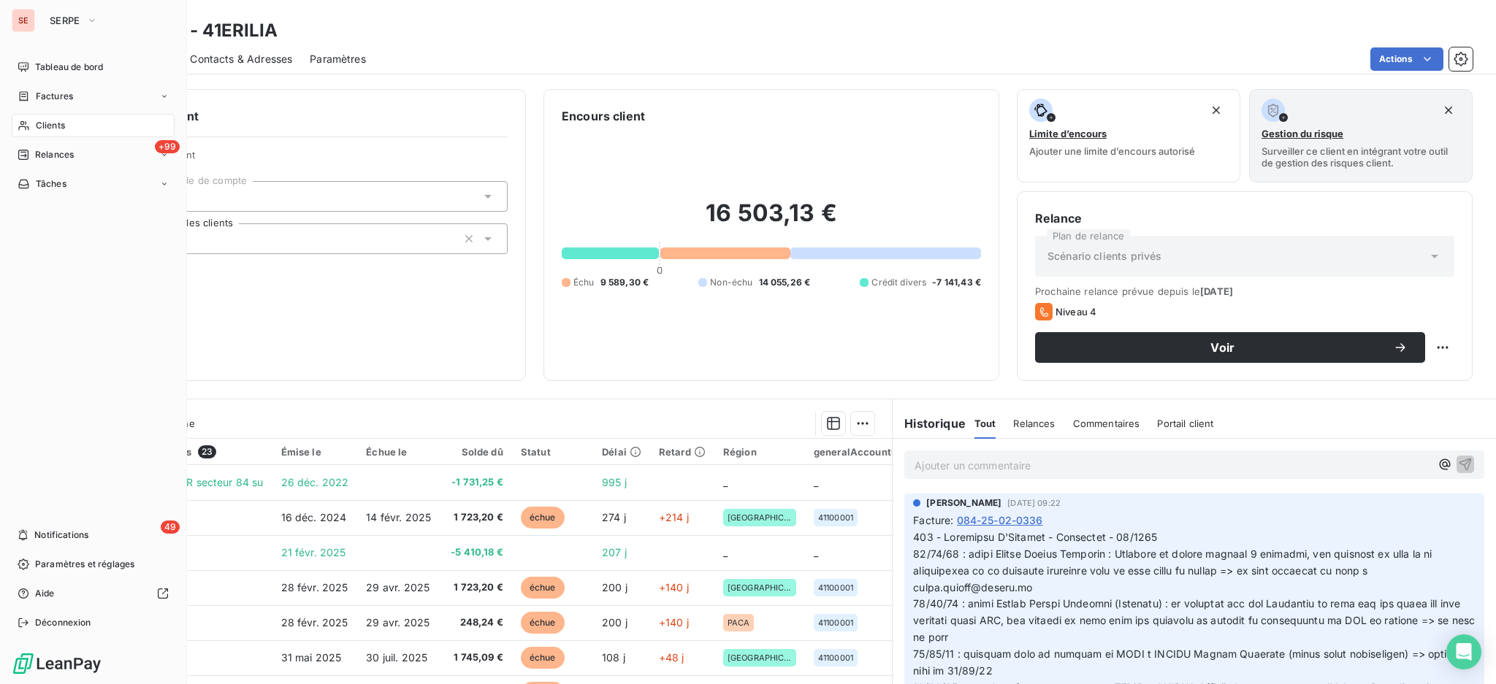
click at [60, 128] on span "Clients" at bounding box center [50, 125] width 29 height 13
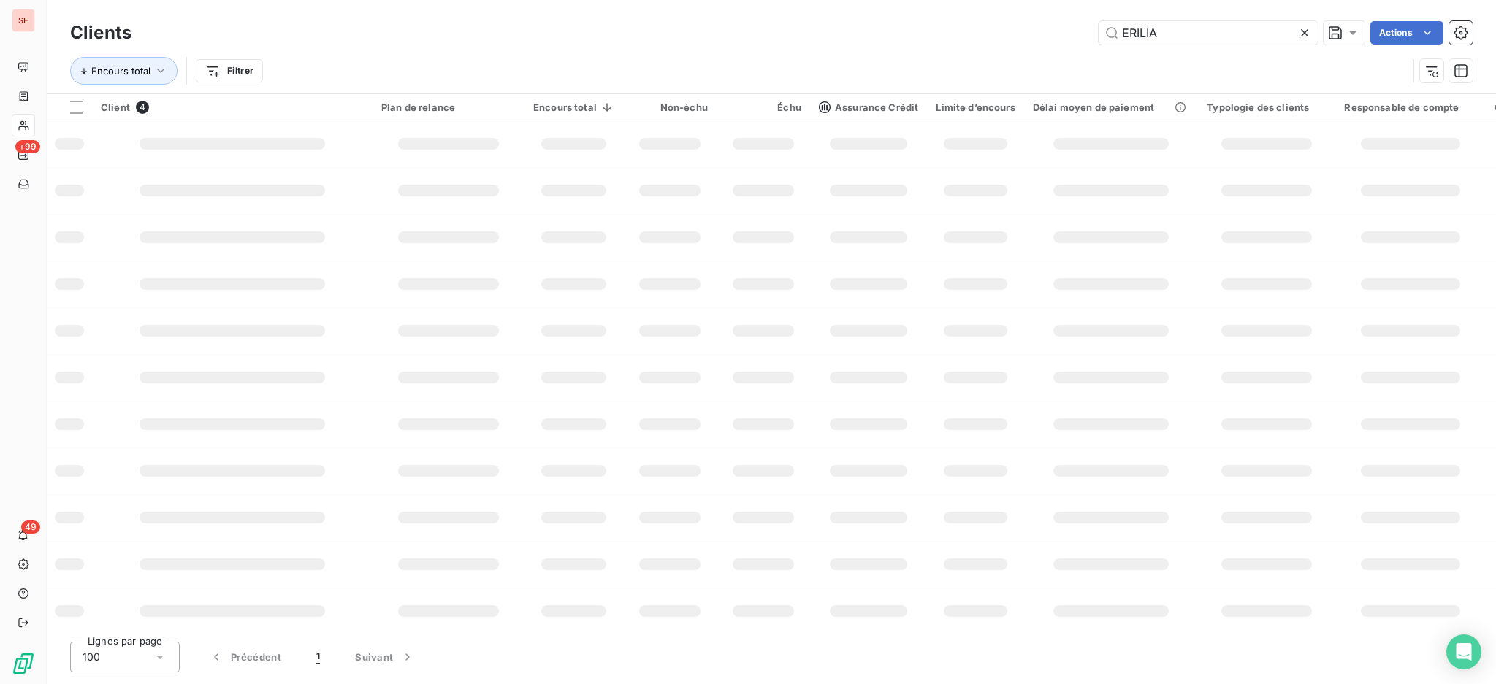
drag, startPoint x: 1202, startPoint y: 28, endPoint x: 972, endPoint y: -4, distance: 232.3
click at [972, 0] on html "SE +99 49 Clients ERILIA Actions Encours total Filtrer Client 4 Plan de relance…" at bounding box center [748, 342] width 1496 height 684
type input "THESSA"
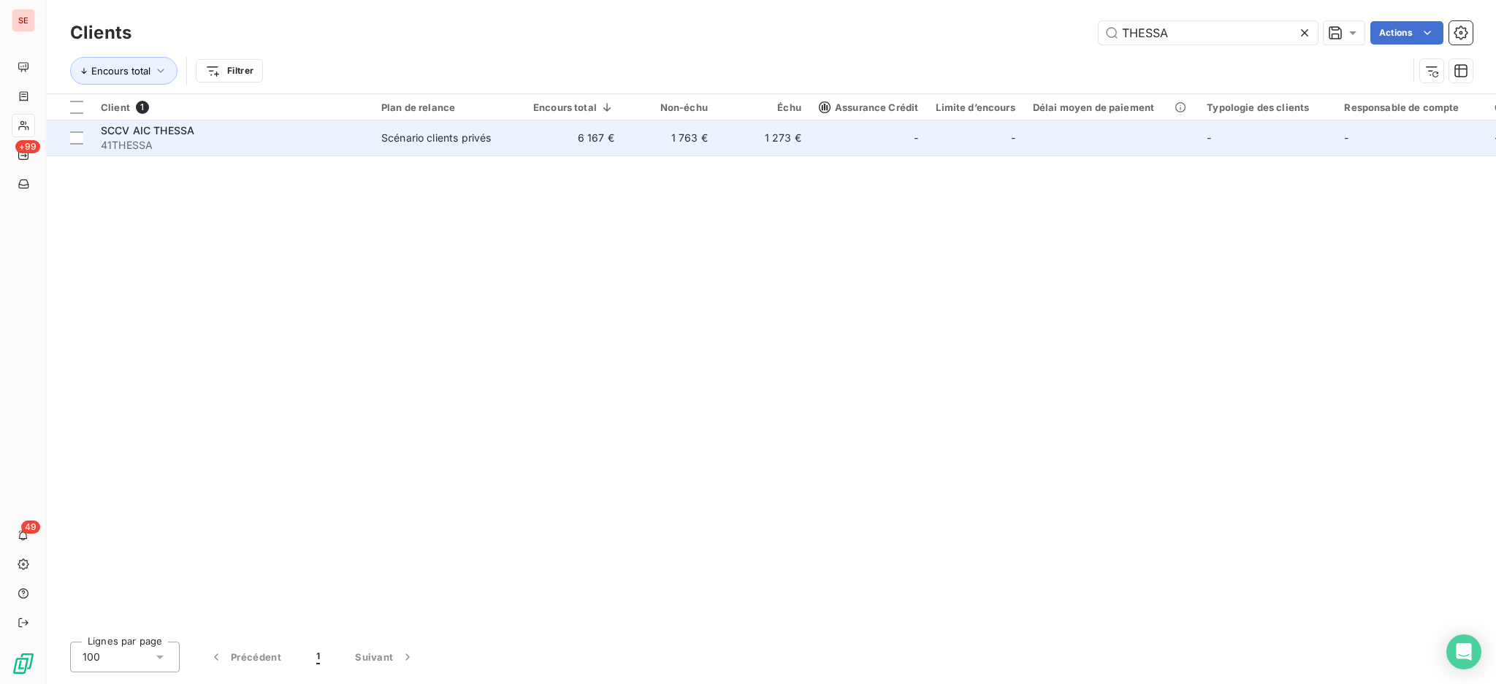
click at [697, 124] on td "1 763 €" at bounding box center [669, 138] width 93 height 35
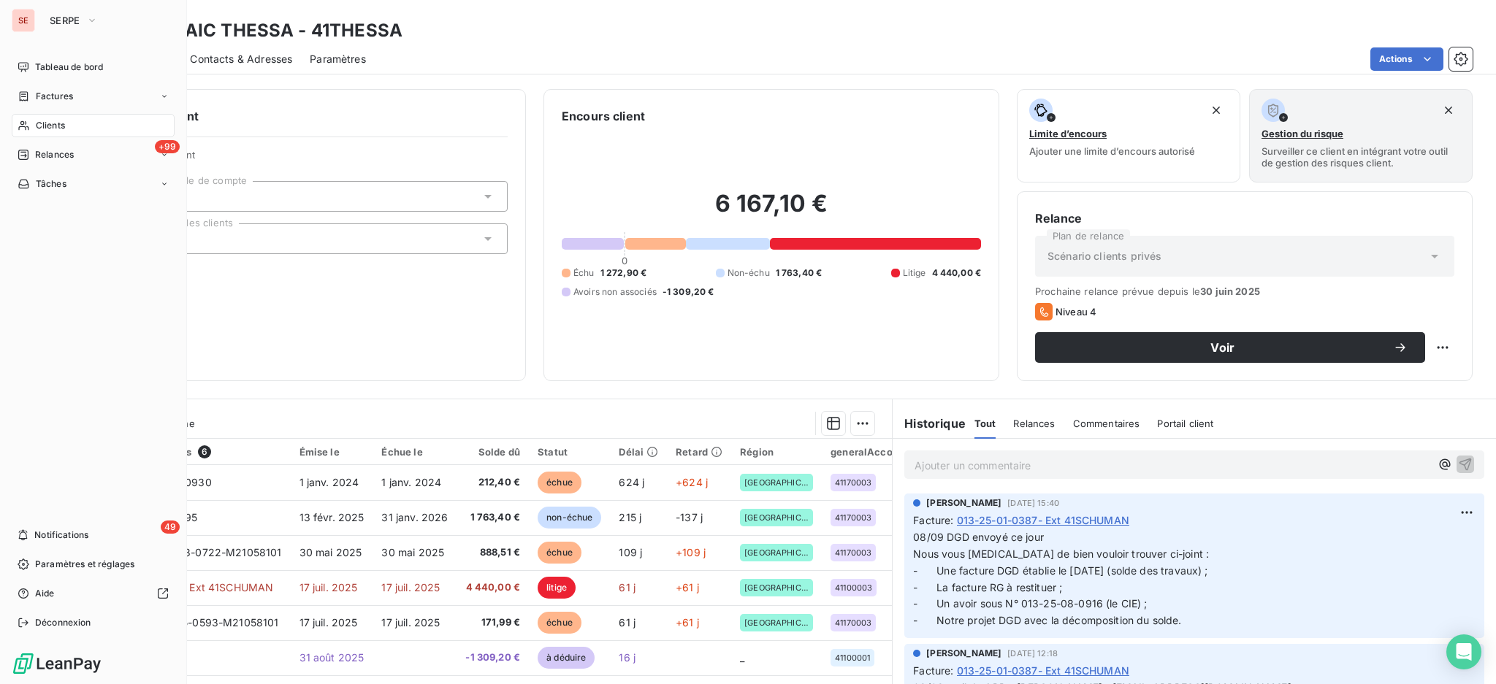
click at [45, 117] on div "Clients" at bounding box center [93, 125] width 163 height 23
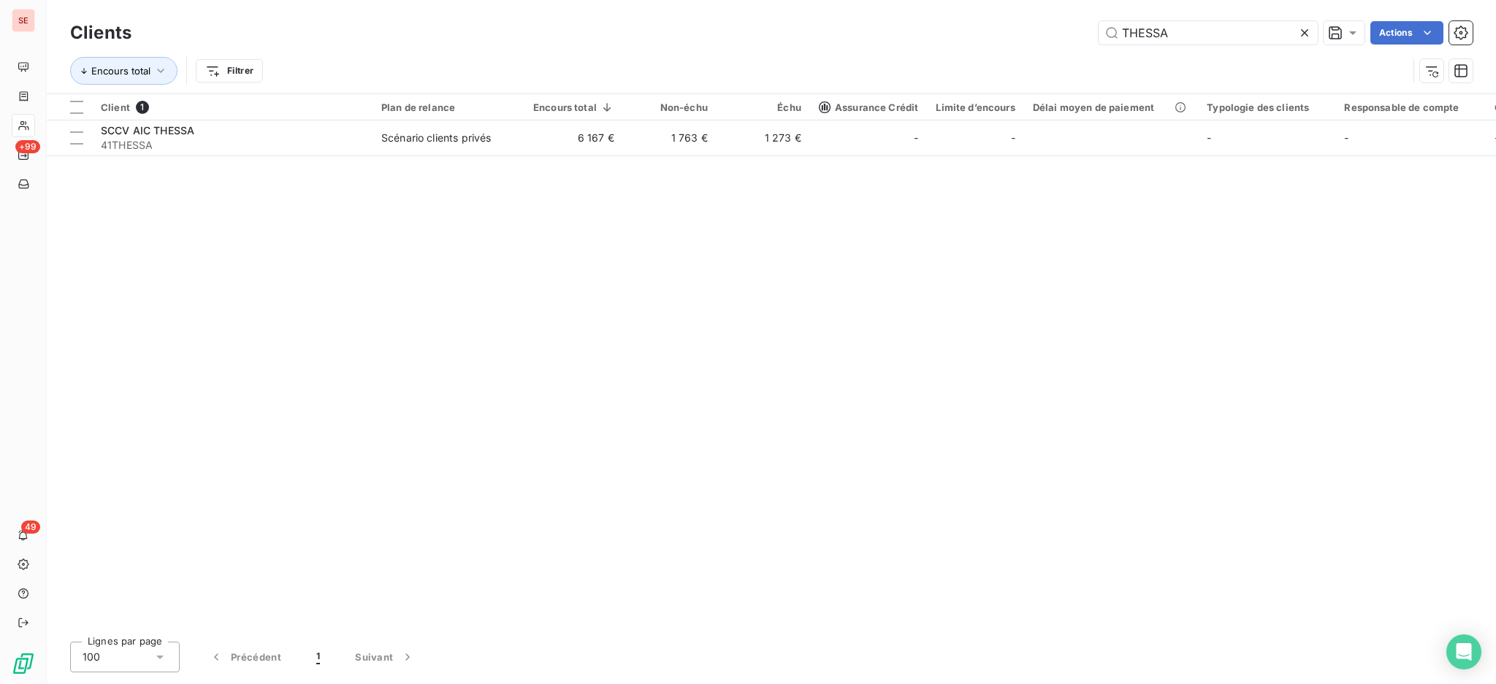
drag, startPoint x: 1204, startPoint y: 34, endPoint x: 1071, endPoint y: 22, distance: 132.8
click at [1098, 23] on input "THESSA" at bounding box center [1207, 32] width 219 height 23
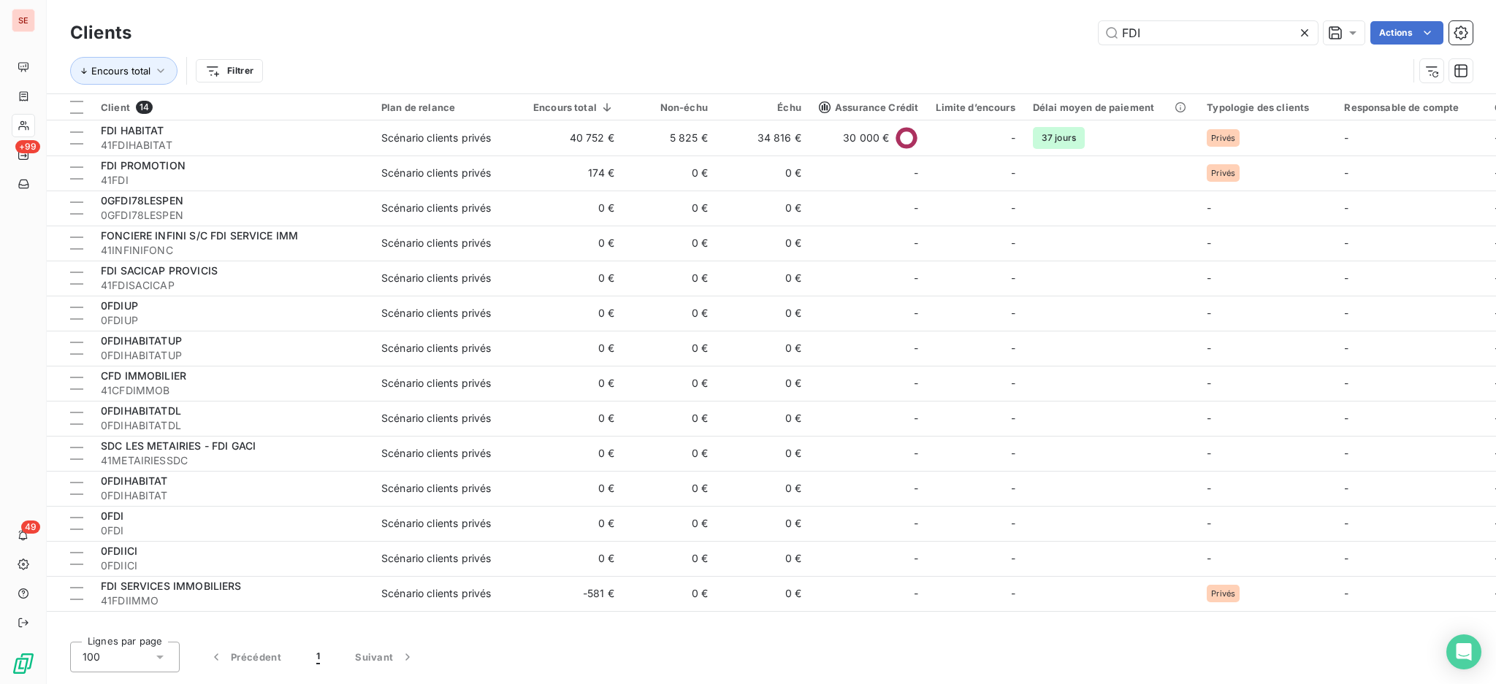
type input "FDI"
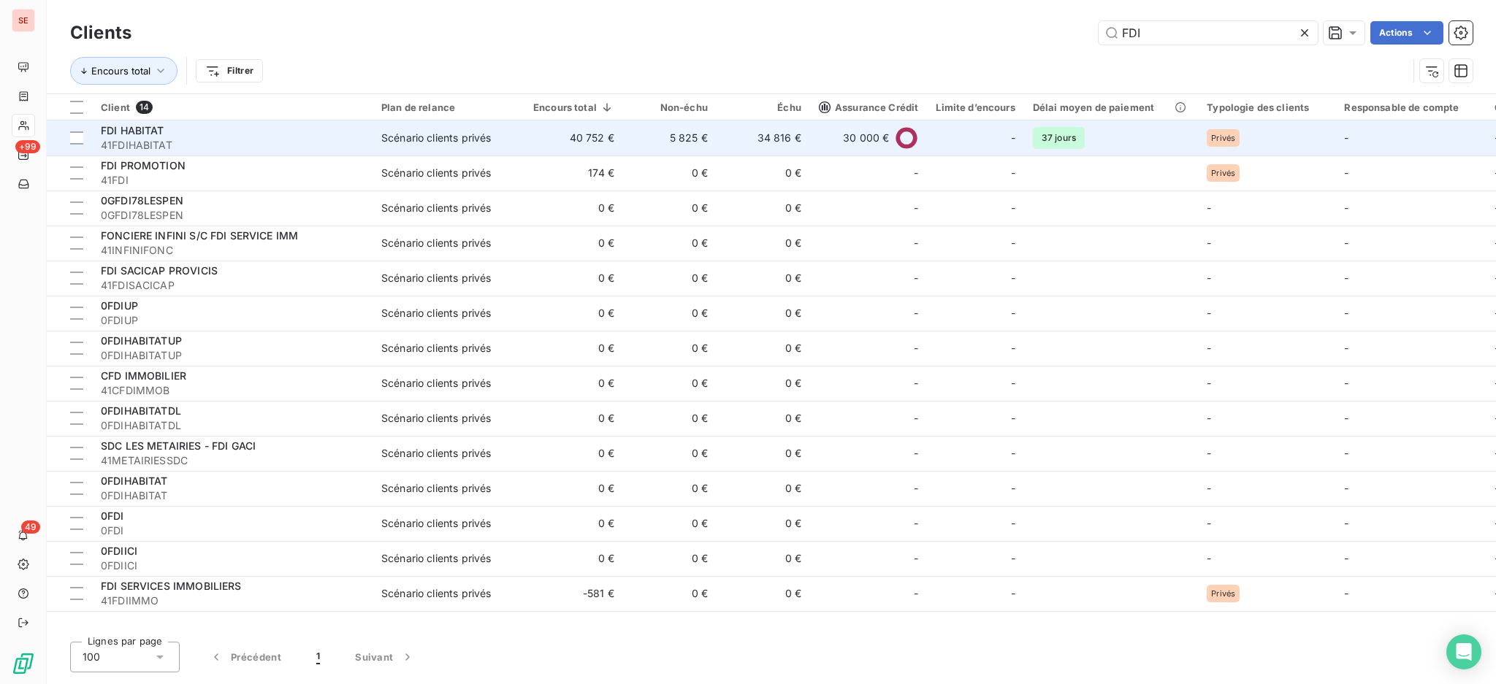
click at [415, 127] on td "Scénario clients privés" at bounding box center [448, 138] width 152 height 35
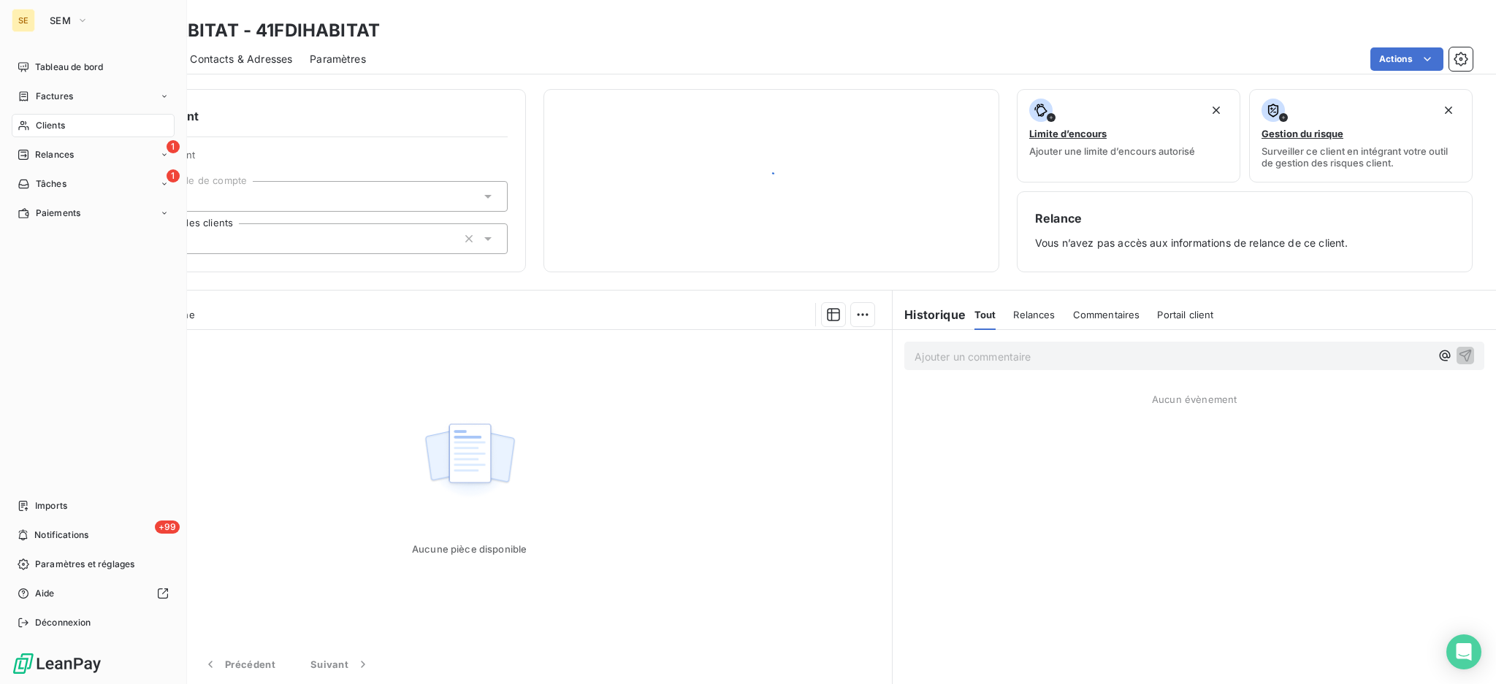
click at [42, 121] on span "Clients" at bounding box center [50, 125] width 29 height 13
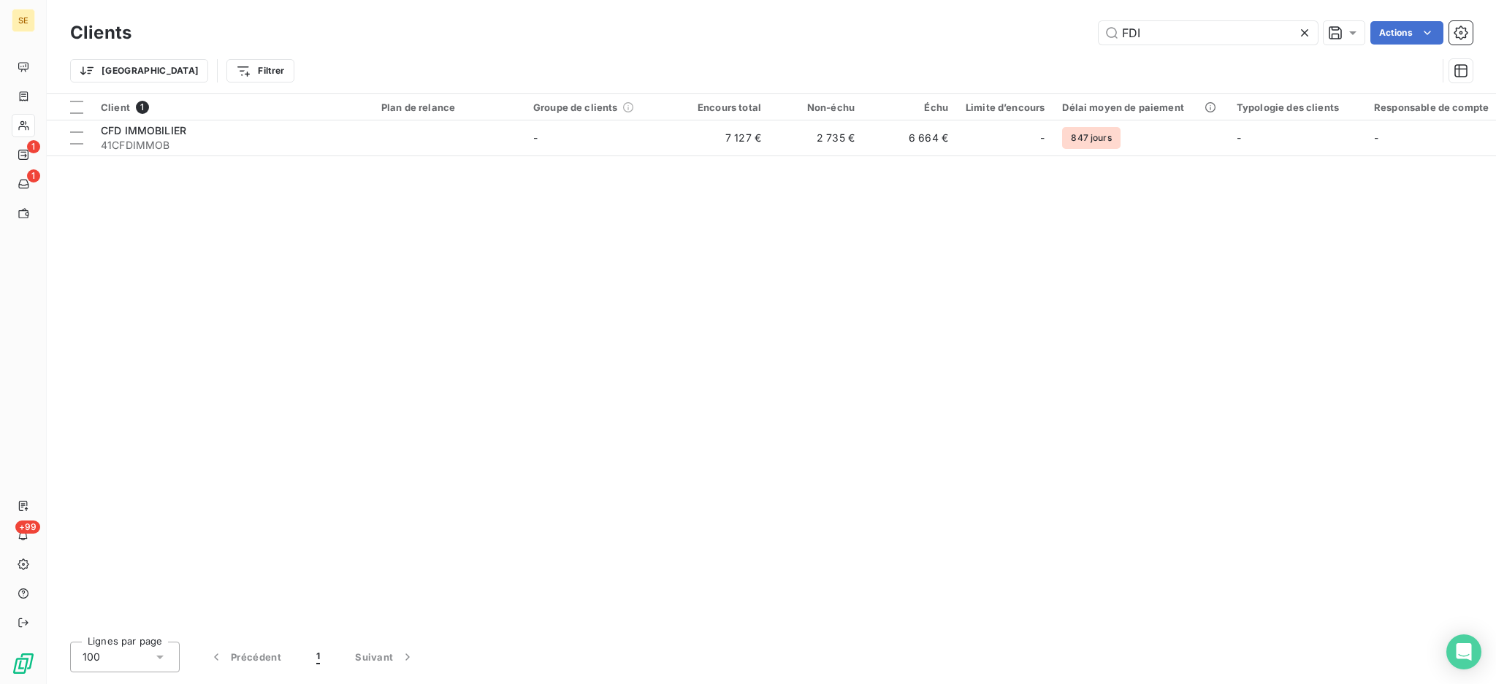
drag, startPoint x: 1160, startPoint y: 34, endPoint x: 975, endPoint y: 6, distance: 187.0
click at [986, 9] on div "Clients FDI Actions Trier Filtrer" at bounding box center [771, 46] width 1449 height 93
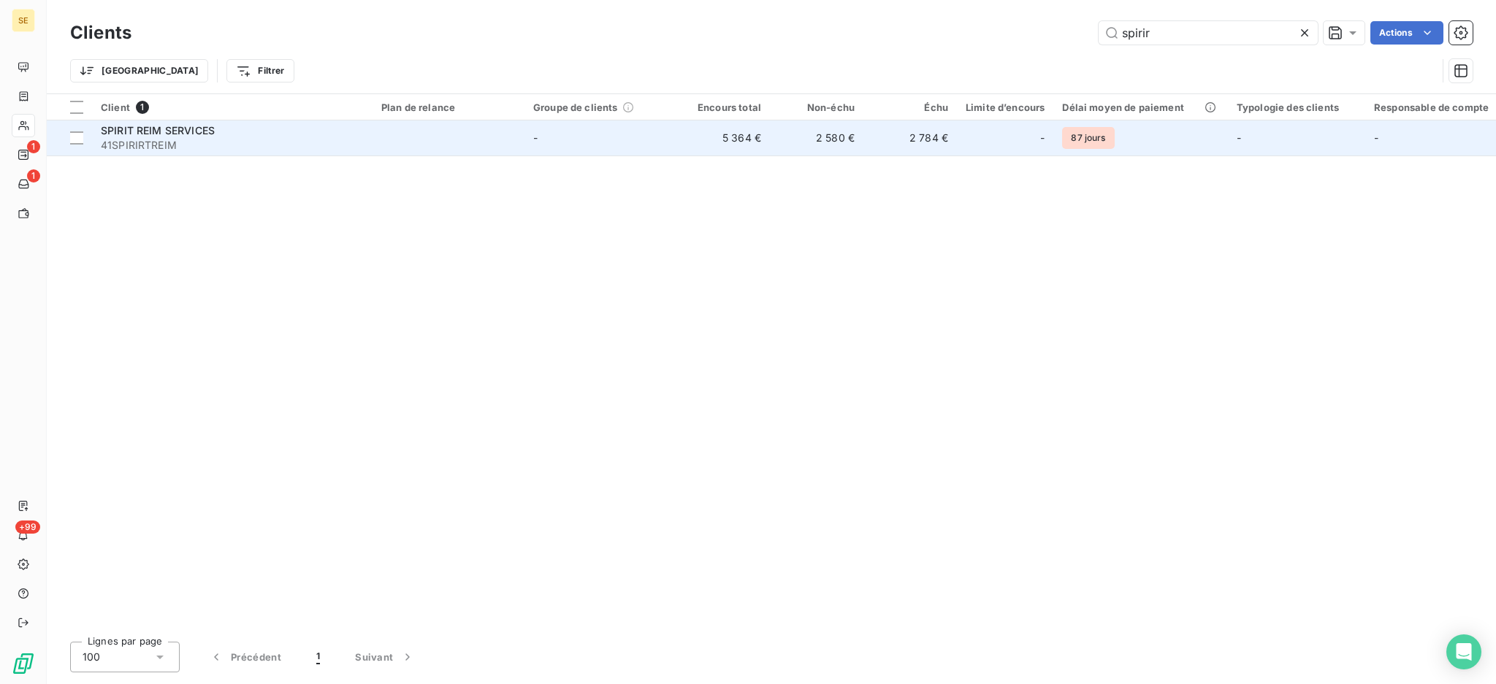
type input "spirir"
click at [553, 136] on td "-" at bounding box center [600, 138] width 152 height 35
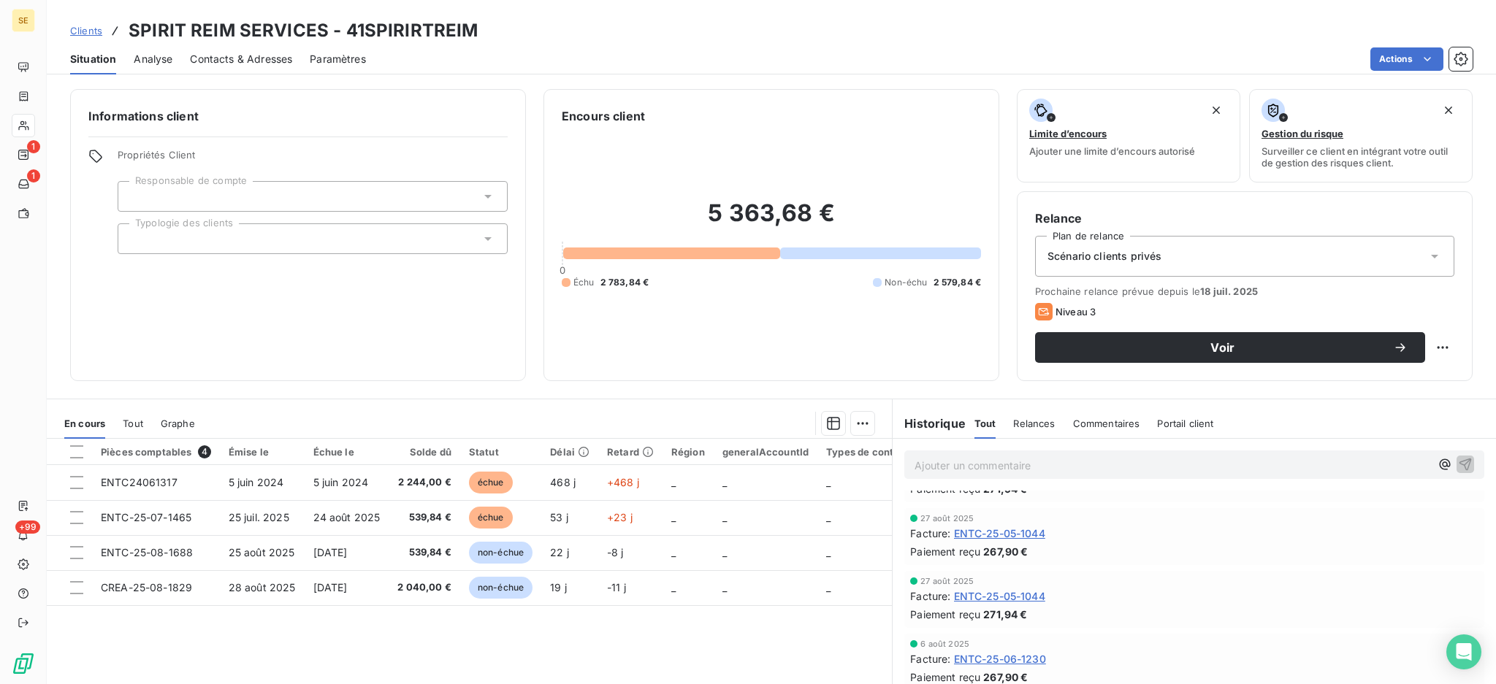
scroll to position [194, 0]
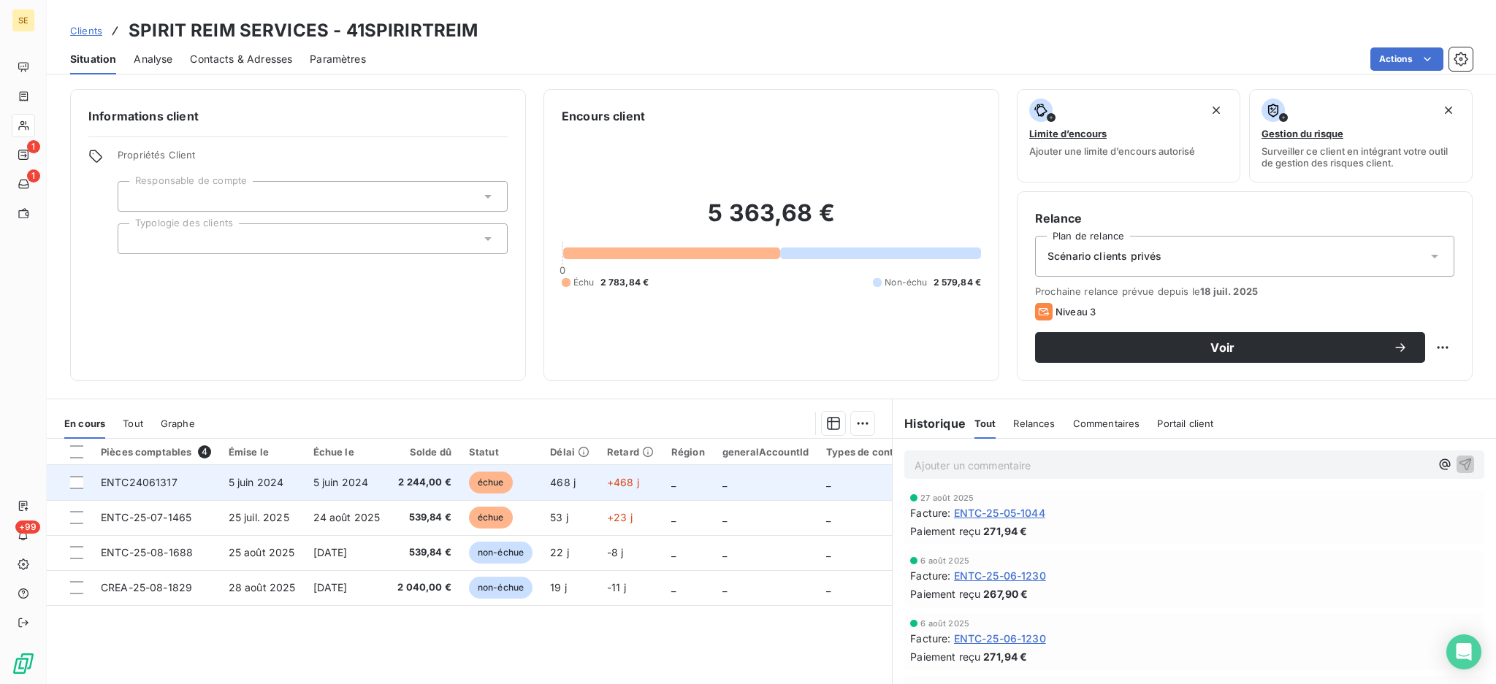
click at [389, 488] on td "2 244,00 €" at bounding box center [425, 482] width 72 height 35
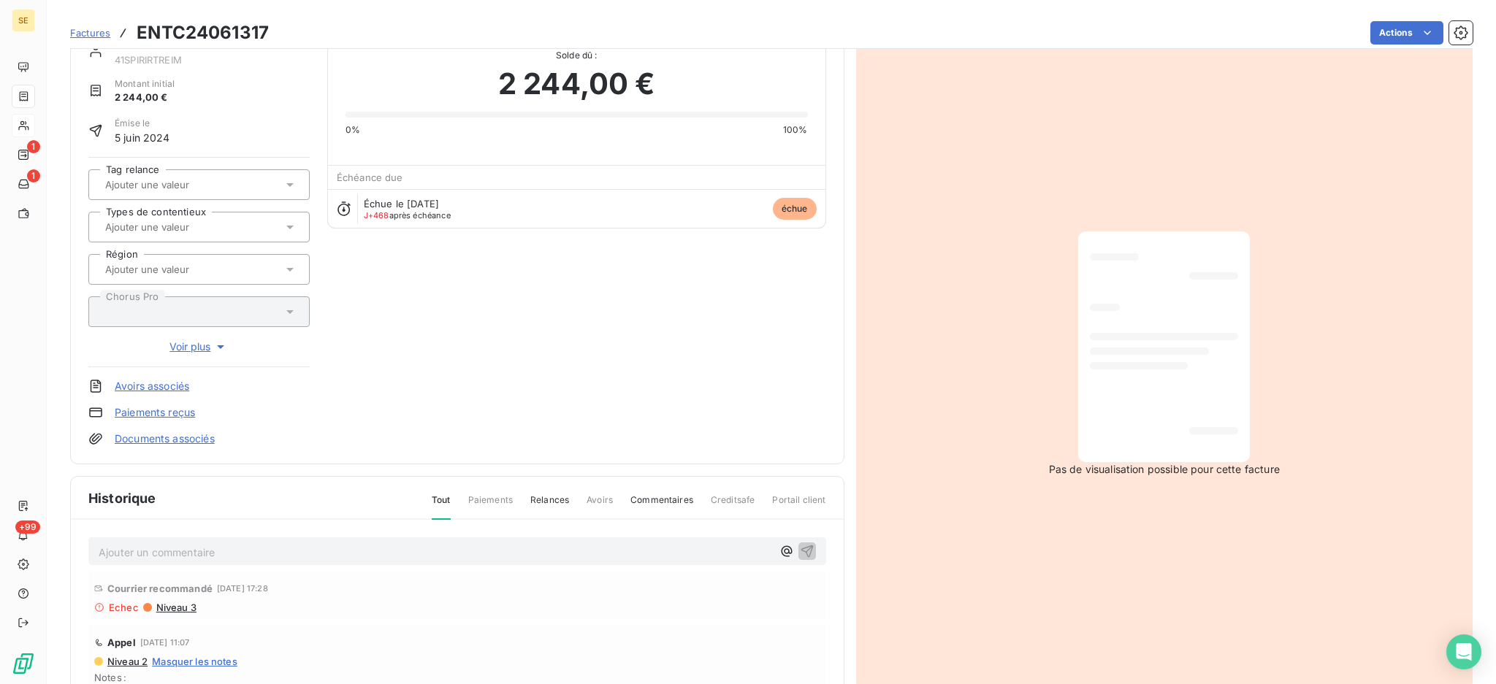
scroll to position [194, 0]
